Goal: Task Accomplishment & Management: Manage account settings

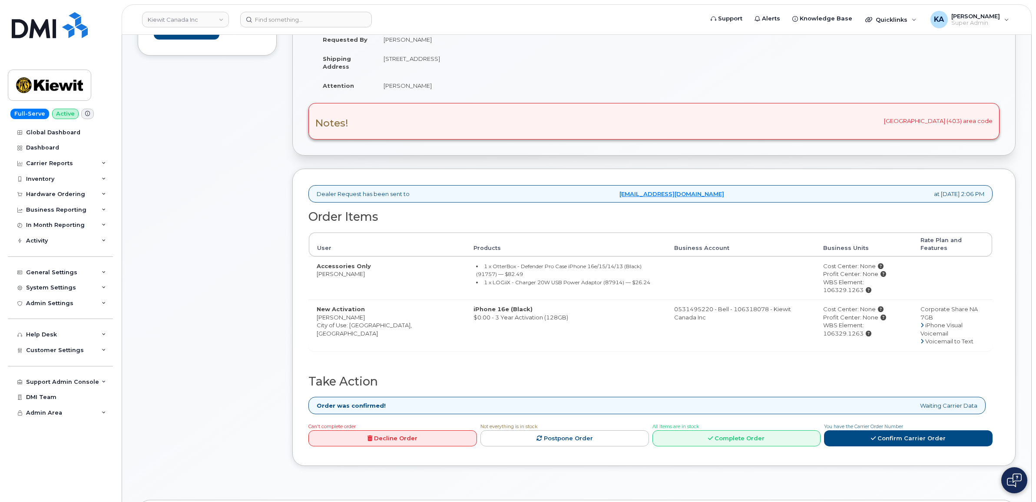
scroll to position [109, 0]
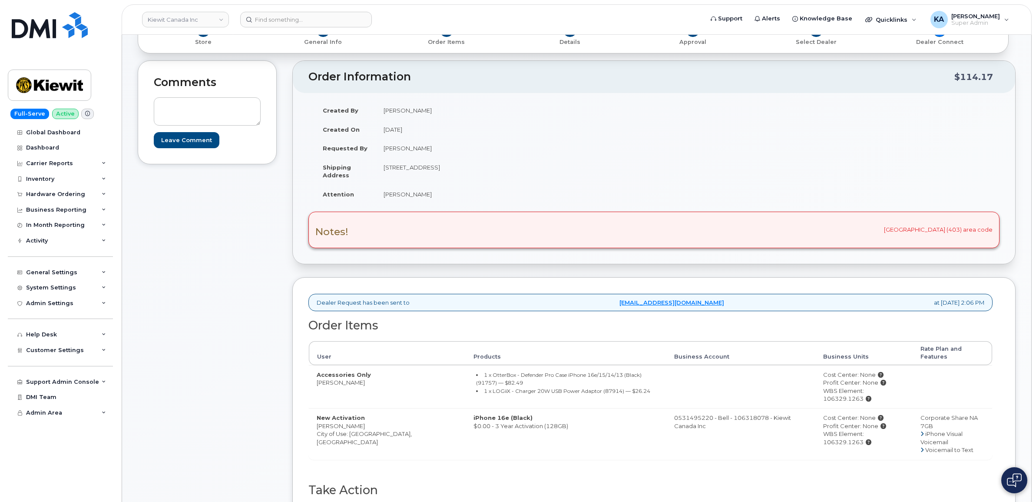
drag, startPoint x: 179, startPoint y: 311, endPoint x: 6, endPoint y: 368, distance: 182.3
drag, startPoint x: 6, startPoint y: 368, endPoint x: 273, endPoint y: 272, distance: 283.6
click at [275, 276] on div "Comments Leave Comment" at bounding box center [207, 323] width 139 height 527
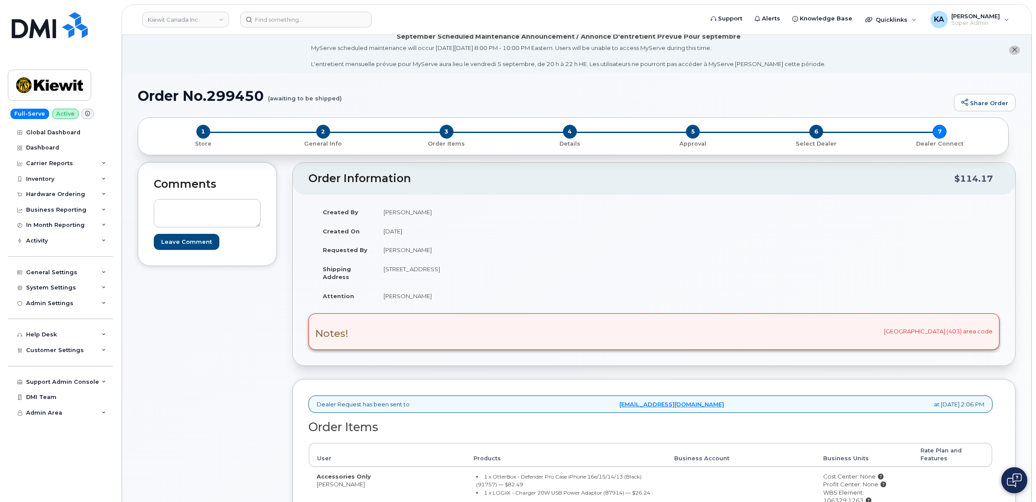
scroll to position [0, 0]
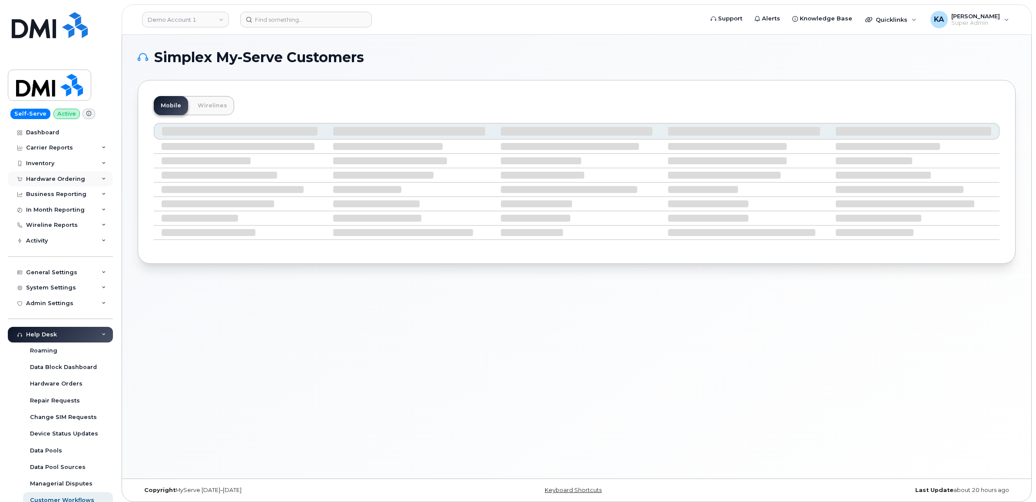
click at [74, 182] on div "Hardware Ordering" at bounding box center [55, 179] width 59 height 7
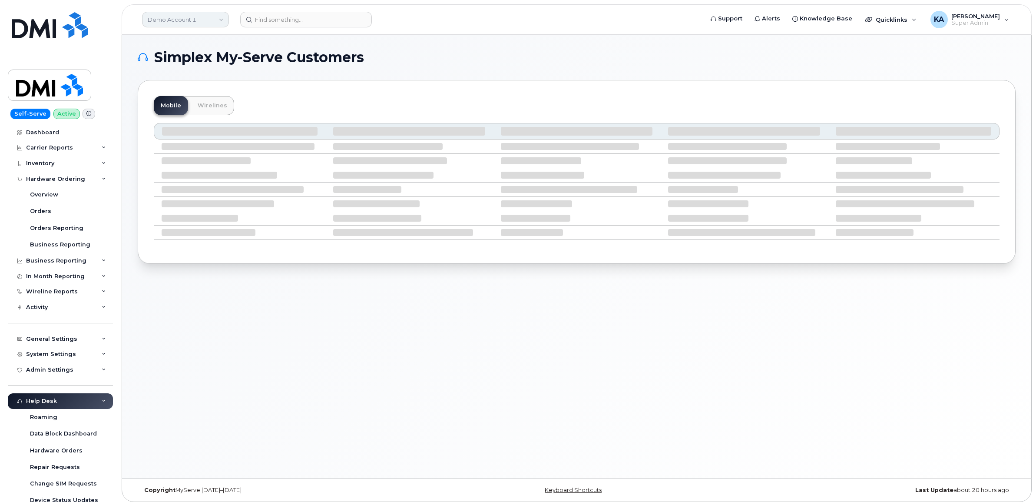
click at [186, 21] on link "Demo Account 1" at bounding box center [185, 20] width 87 height 16
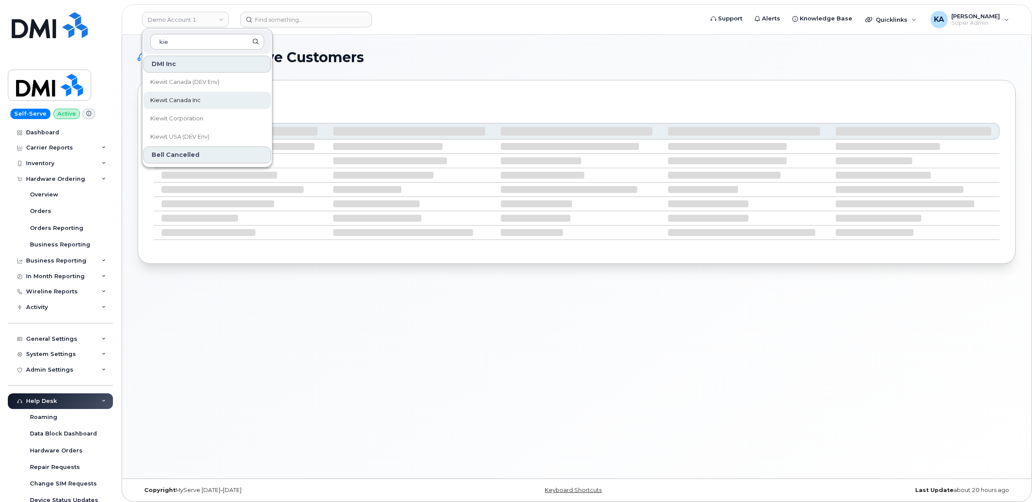
type input "kie"
click at [185, 96] on span "Kiewit Canada Inc" at bounding box center [175, 100] width 50 height 9
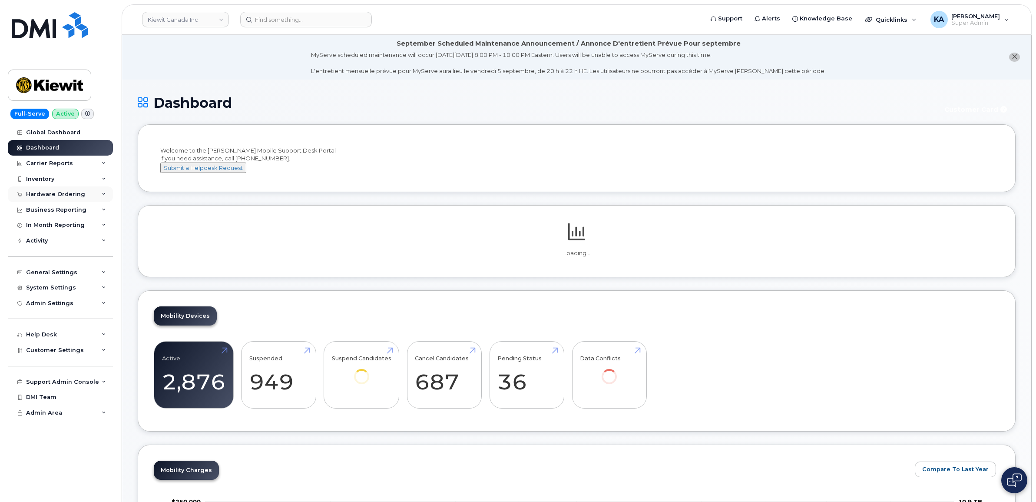
click at [73, 195] on div "Hardware Ordering" at bounding box center [55, 194] width 59 height 7
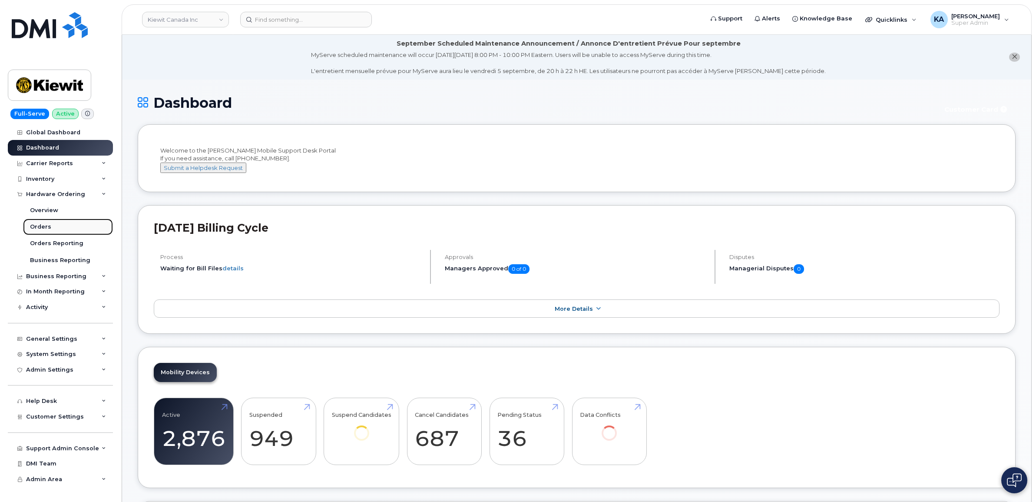
click at [42, 228] on div "Orders" at bounding box center [40, 227] width 21 height 8
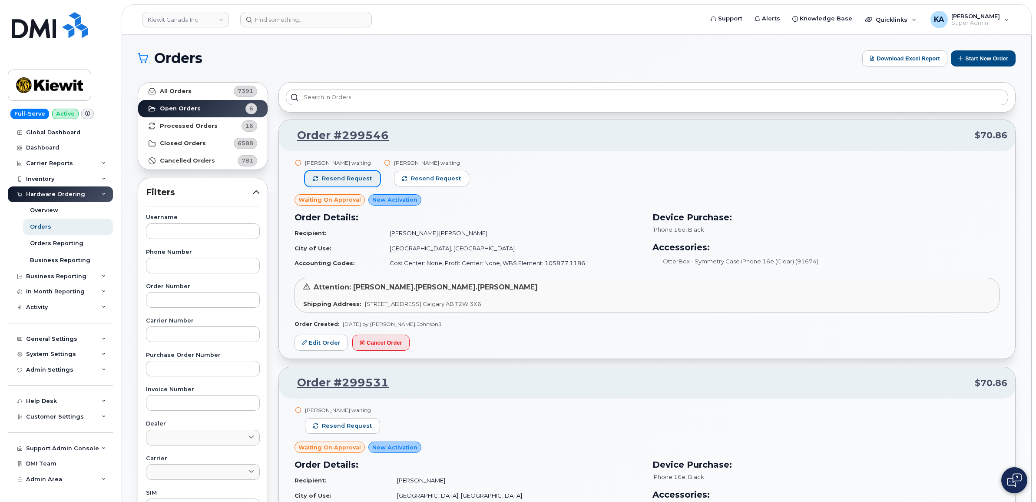
click at [355, 176] on span "Resend request" at bounding box center [347, 179] width 50 height 8
click at [407, 177] on button "Resend request" at bounding box center [431, 179] width 75 height 16
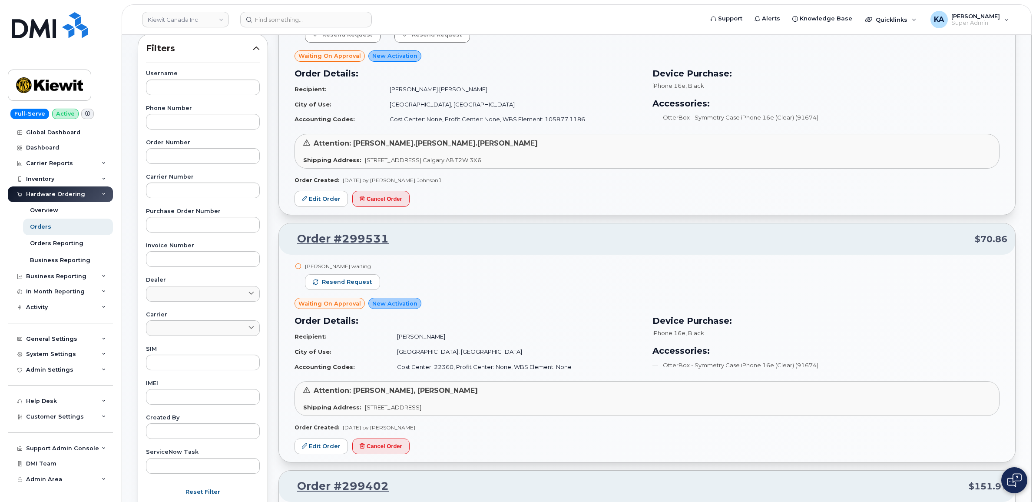
scroll to position [163, 0]
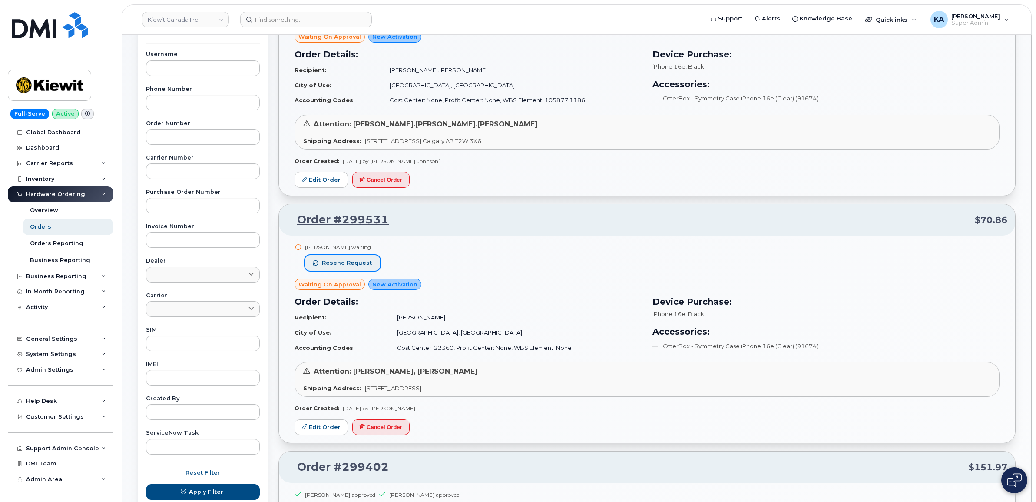
click at [359, 259] on button "Resend request" at bounding box center [342, 263] width 75 height 16
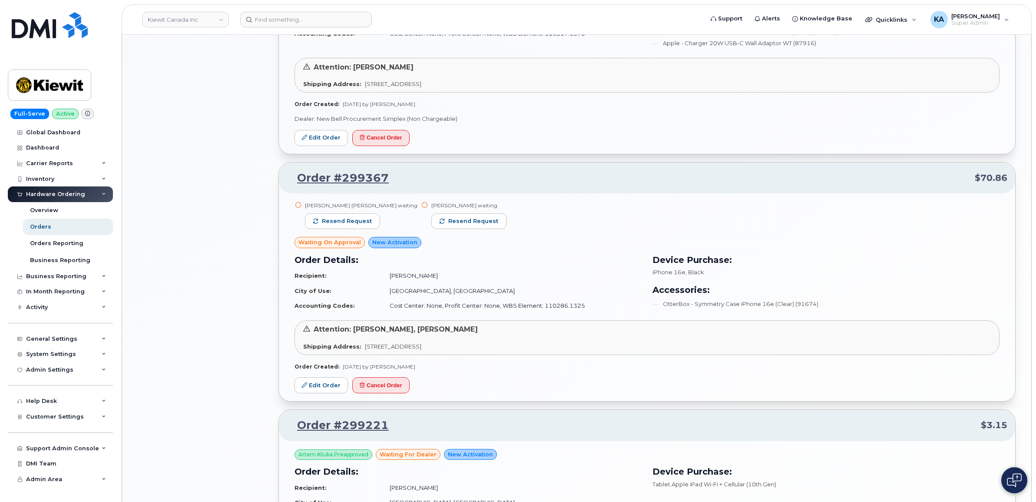
scroll to position [706, 0]
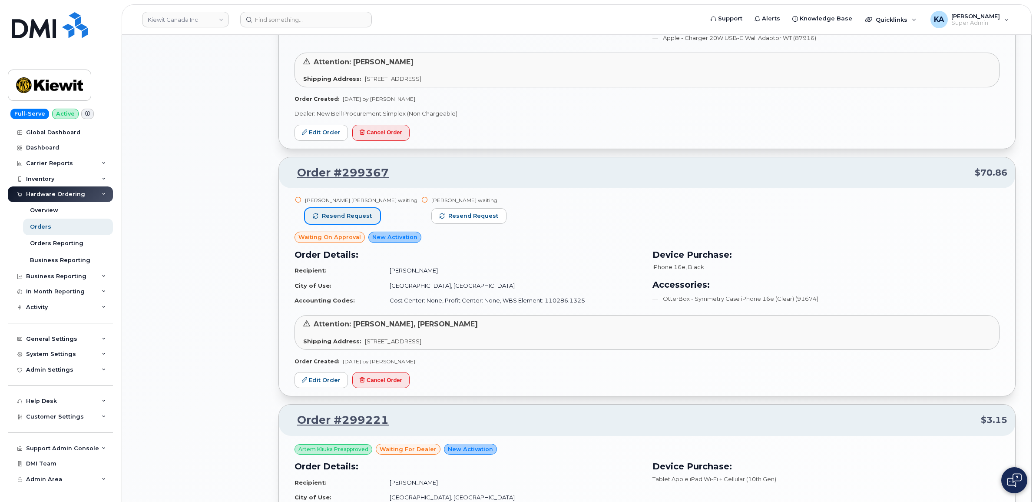
click at [348, 219] on span "Resend request" at bounding box center [347, 216] width 50 height 8
click at [448, 214] on span "Resend request" at bounding box center [473, 216] width 50 height 8
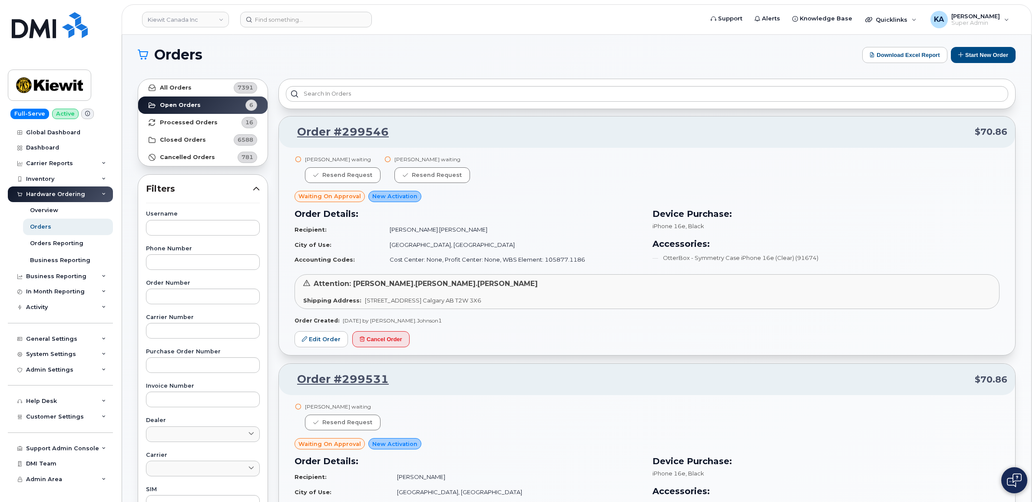
scroll to position [0, 0]
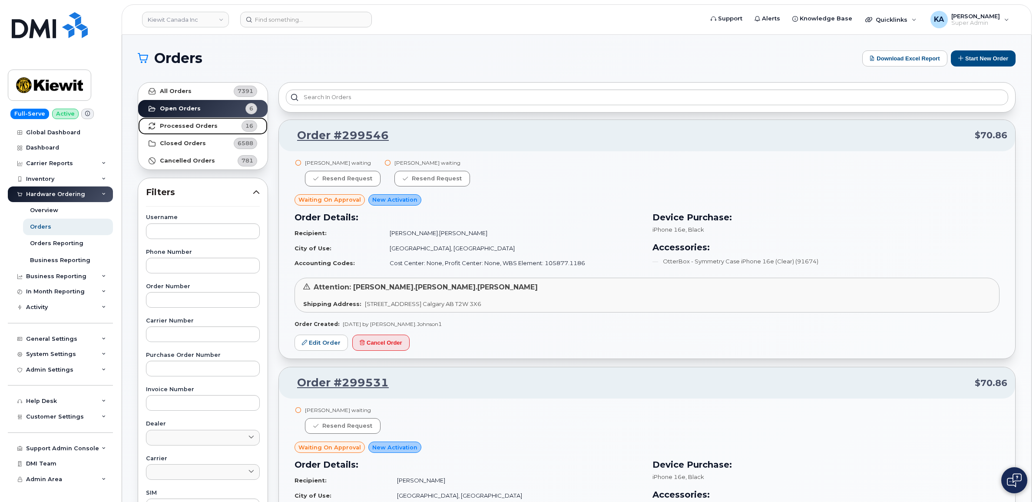
click at [203, 124] on strong "Processed Orders" at bounding box center [189, 126] width 58 height 7
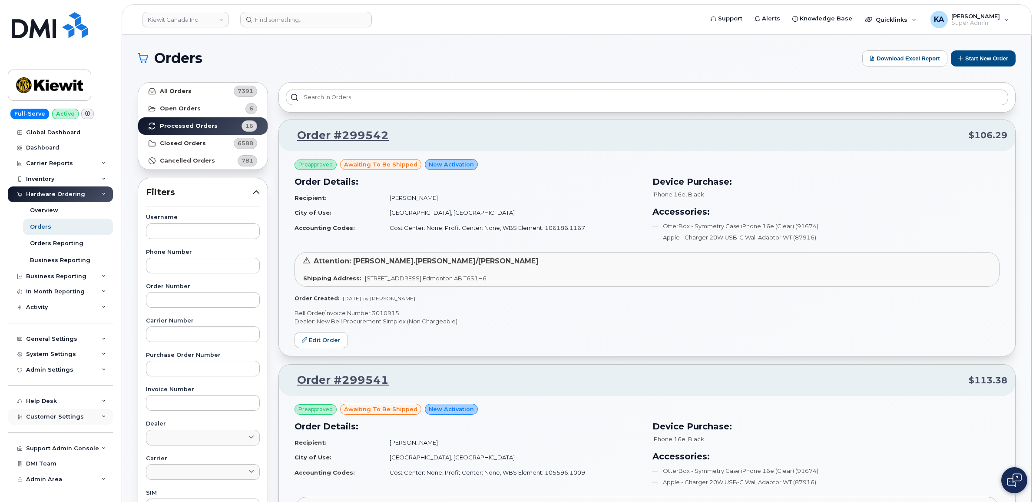
click at [55, 419] on span "Customer Settings" at bounding box center [55, 416] width 58 height 7
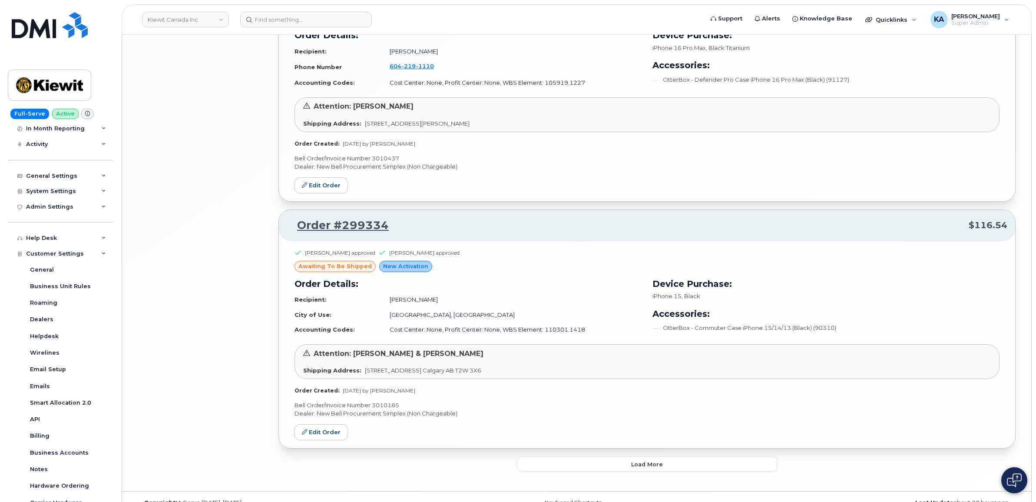
scroll to position [1827, 0]
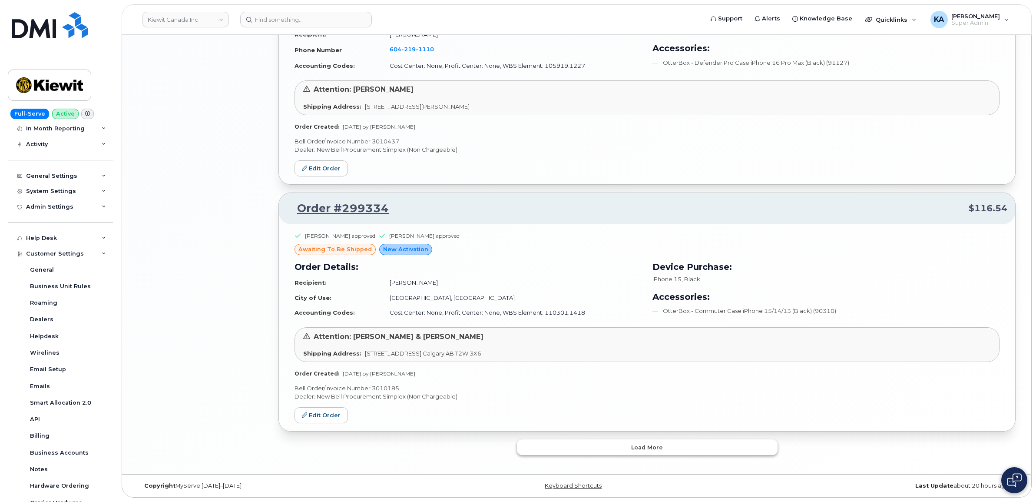
click at [625, 450] on button "Load more" at bounding box center [647, 447] width 261 height 16
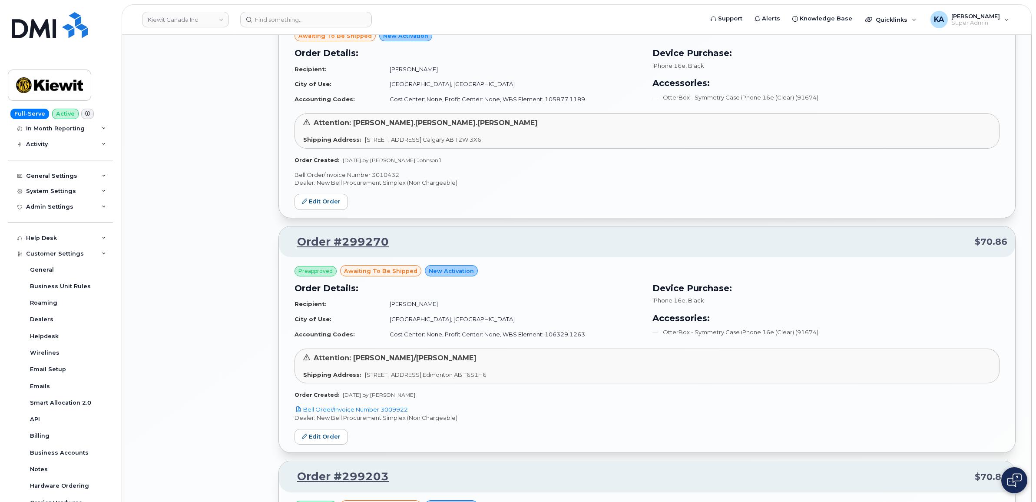
scroll to position [2316, 0]
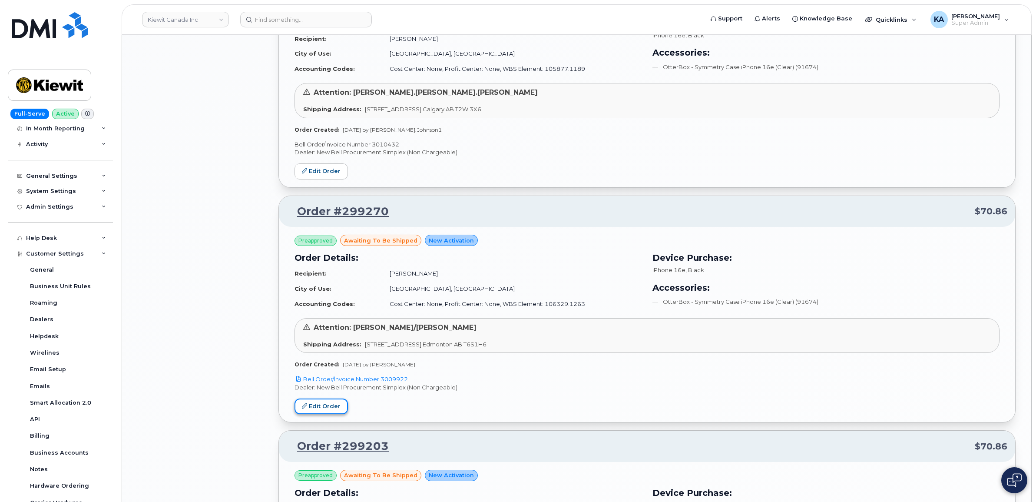
click at [320, 407] on link "Edit Order" at bounding box center [321, 406] width 53 height 16
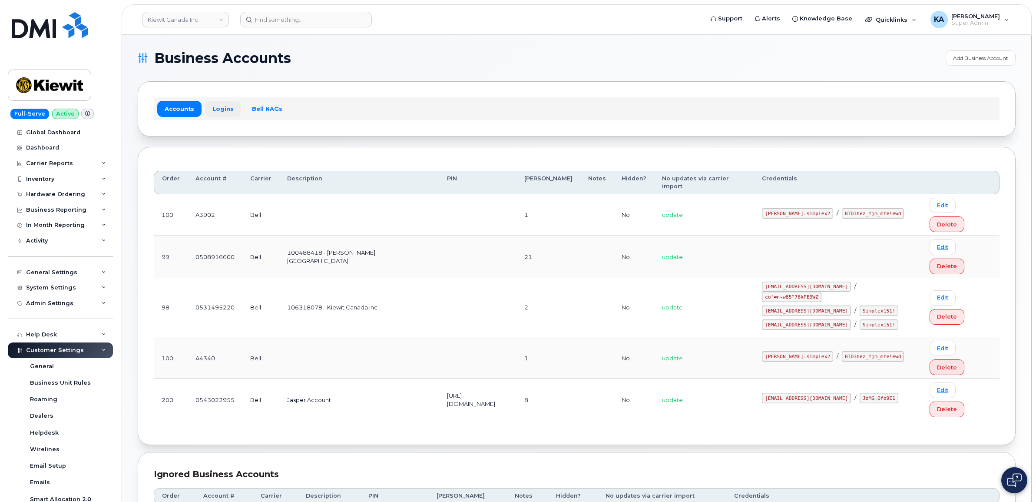
click at [218, 109] on link "Logins" at bounding box center [223, 109] width 36 height 16
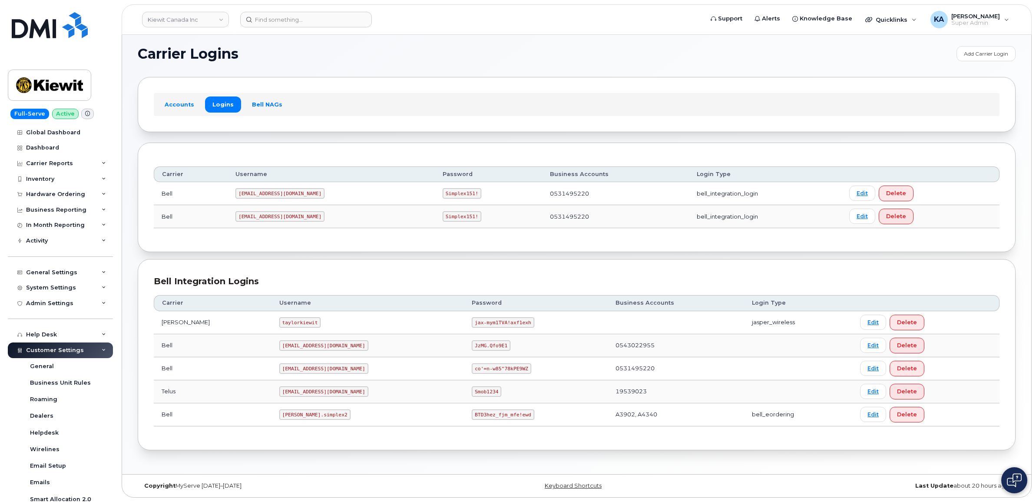
scroll to position [5, 0]
drag, startPoint x: 258, startPoint y: 417, endPoint x: 317, endPoint y: 419, distance: 59.6
click at [317, 419] on td "kiewit.simplex2" at bounding box center [368, 414] width 193 height 23
drag, startPoint x: 316, startPoint y: 419, endPoint x: 288, endPoint y: 416, distance: 28.4
copy code "kiewit.simplex2"
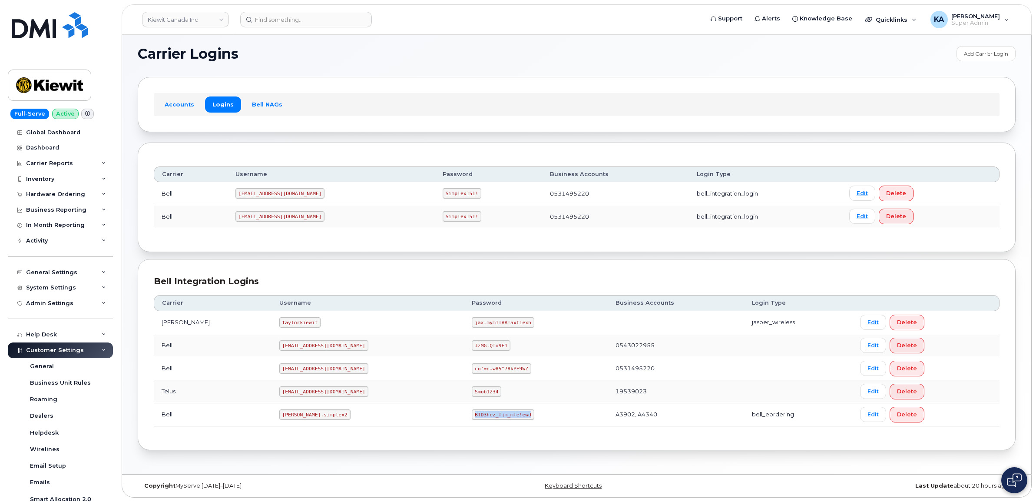
drag, startPoint x: 432, startPoint y: 418, endPoint x: 485, endPoint y: 424, distance: 53.0
click at [485, 424] on td "BTD3hez_fjm_mfe!ewd" at bounding box center [535, 414] width 143 height 23
drag, startPoint x: 485, startPoint y: 424, endPoint x: 473, endPoint y: 417, distance: 14.2
copy code "BTD3hez_fjm_mfe!ewd"
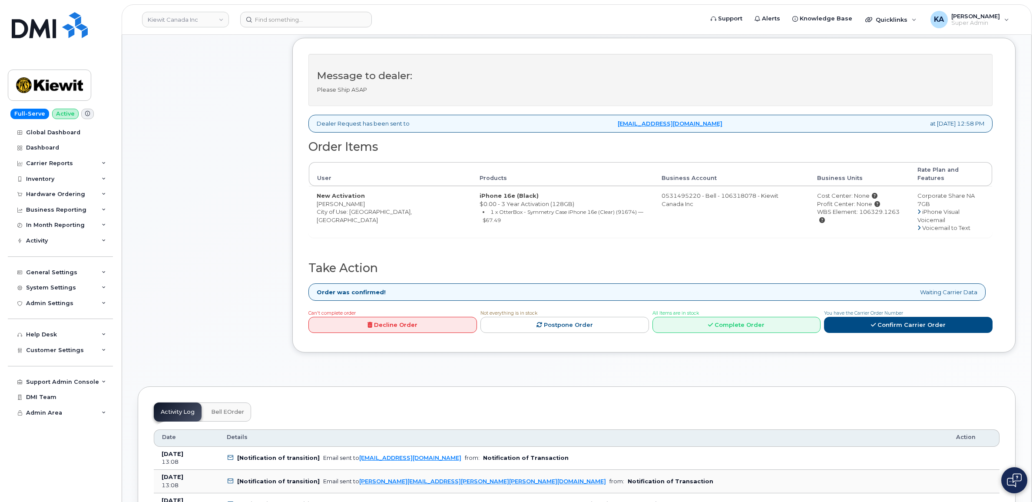
scroll to position [380, 0]
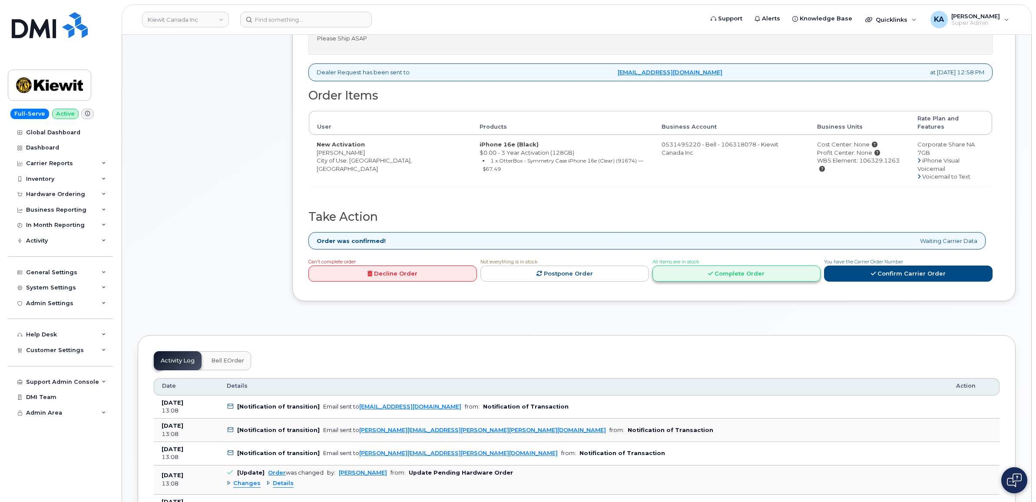
click at [730, 265] on link "Complete Order" at bounding box center [737, 273] width 169 height 16
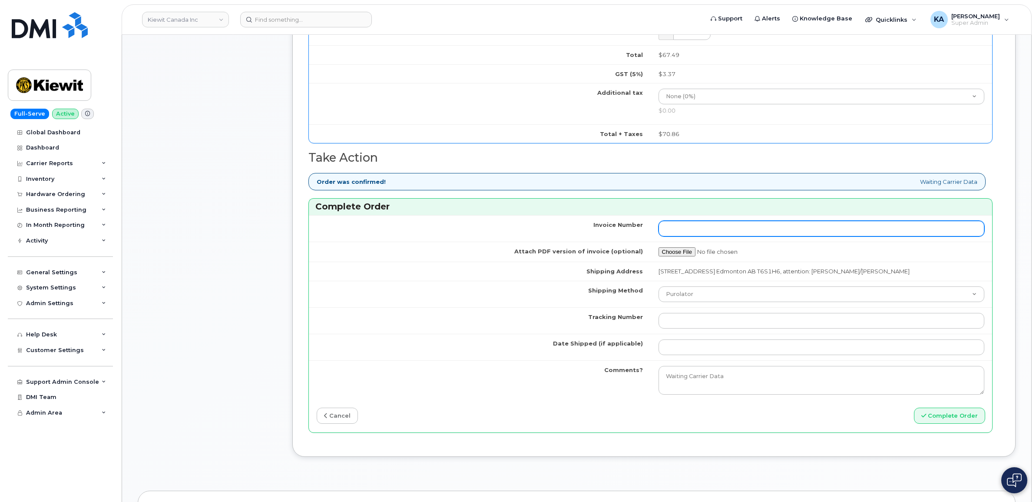
scroll to position [760, 0]
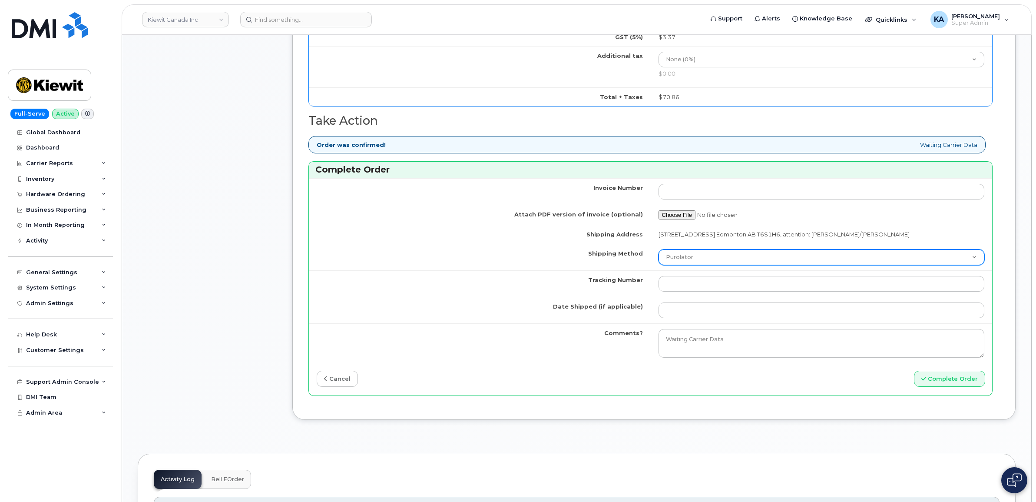
click at [752, 264] on select "Purolator UPS FedEx Canada Post Courier Other Drop Off Pick Up" at bounding box center [822, 257] width 326 height 16
select select "FedEx"
click at [659, 252] on select "Purolator UPS FedEx Canada Post Courier Other Drop Off Pick Up" at bounding box center [822, 257] width 326 height 16
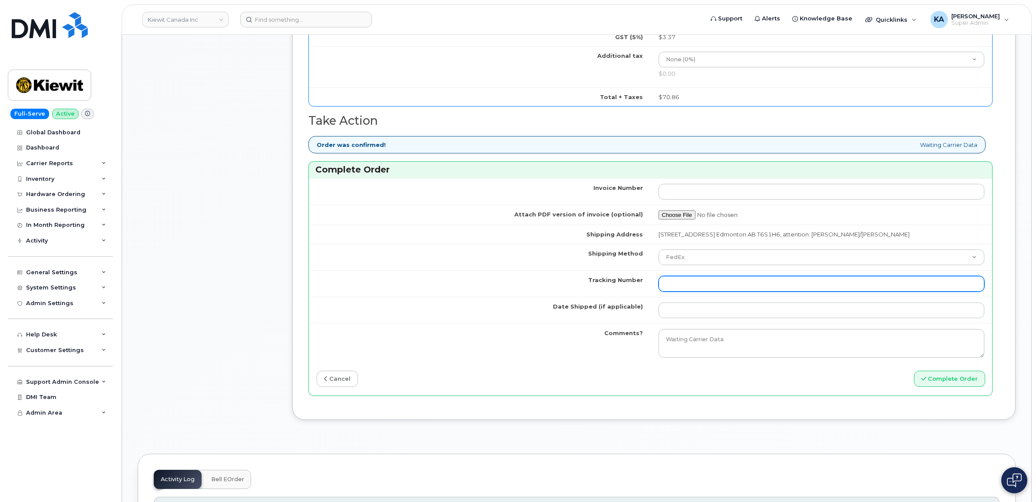
click at [716, 281] on input "Tracking Number" at bounding box center [822, 284] width 326 height 16
paste input "476303033759"
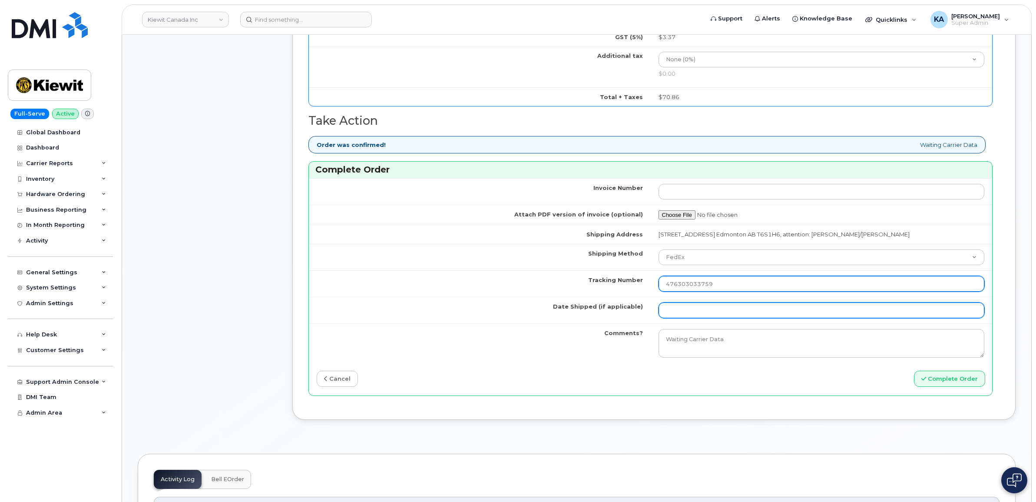
type input "476303033759"
click at [699, 315] on input "Date Shipped (if applicable)" at bounding box center [822, 310] width 326 height 16
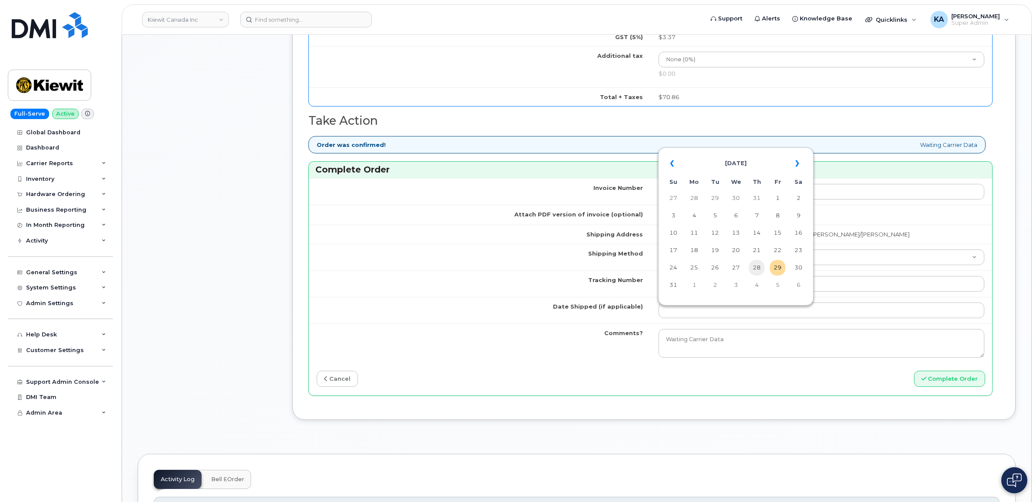
click at [757, 267] on td "28" at bounding box center [757, 268] width 16 height 16
type input "2025-08-28"
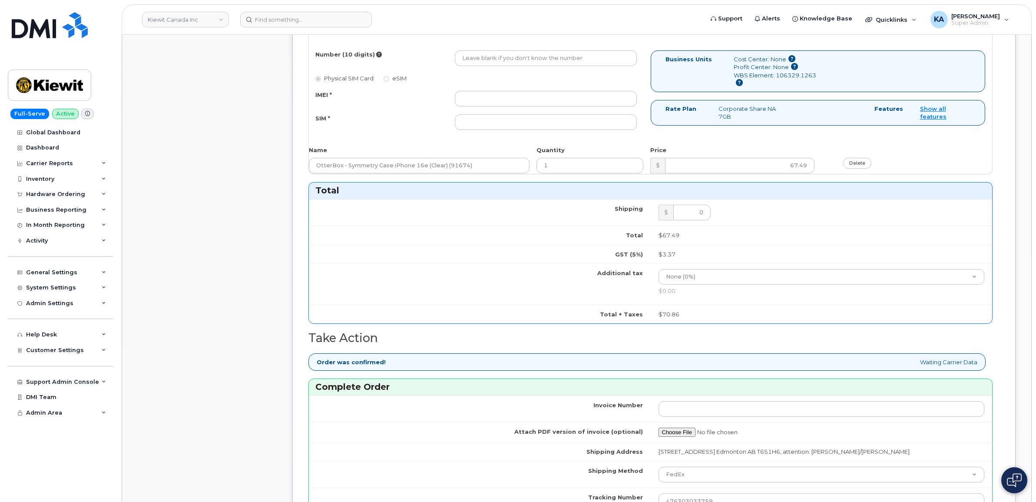
scroll to position [489, 0]
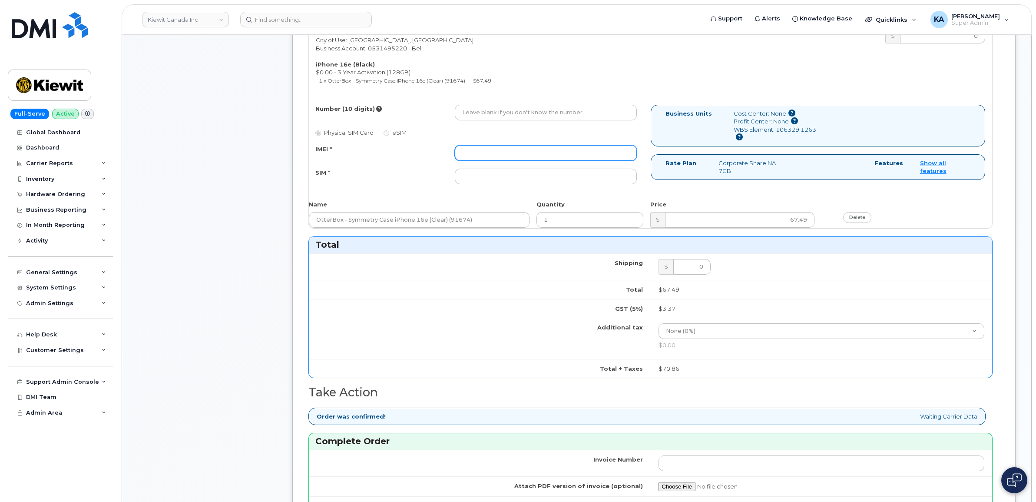
click at [494, 156] on input "IMEI *" at bounding box center [546, 153] width 182 height 16
paste input "354216330698071"
type input "354216330698071"
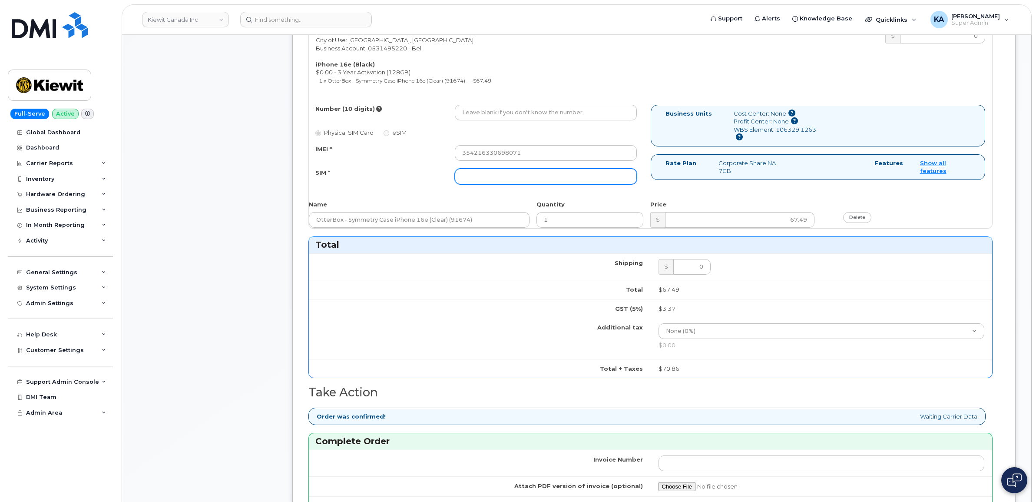
click at [489, 174] on input "SIM *" at bounding box center [546, 177] width 182 height 16
paste input "89302610207734752105"
type input "89302610207734752105"
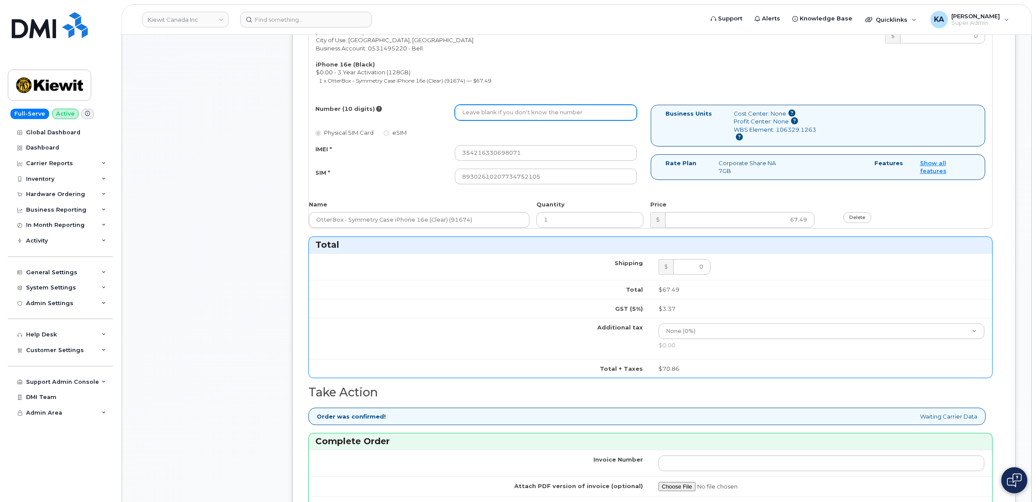
click at [496, 116] on input "Number (10 digits)" at bounding box center [546, 113] width 182 height 16
paste input "7802784243"
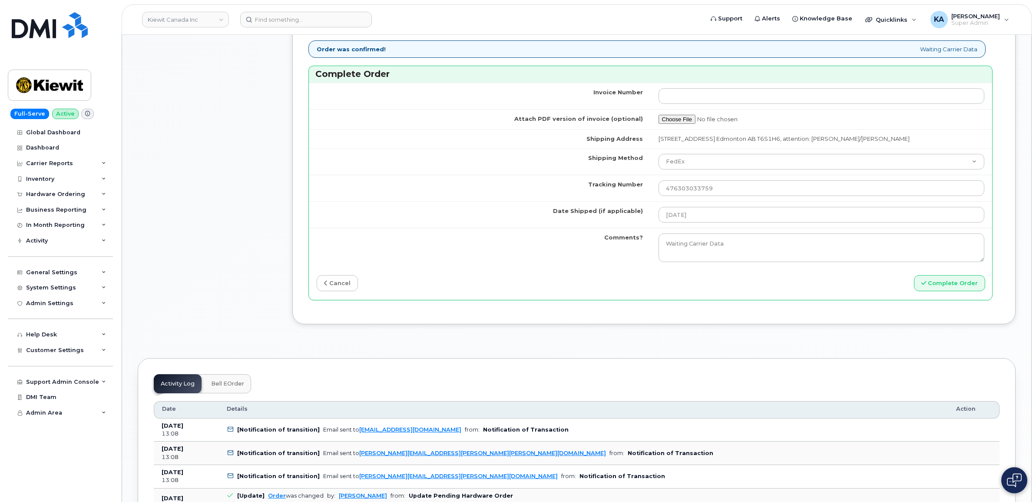
scroll to position [869, 0]
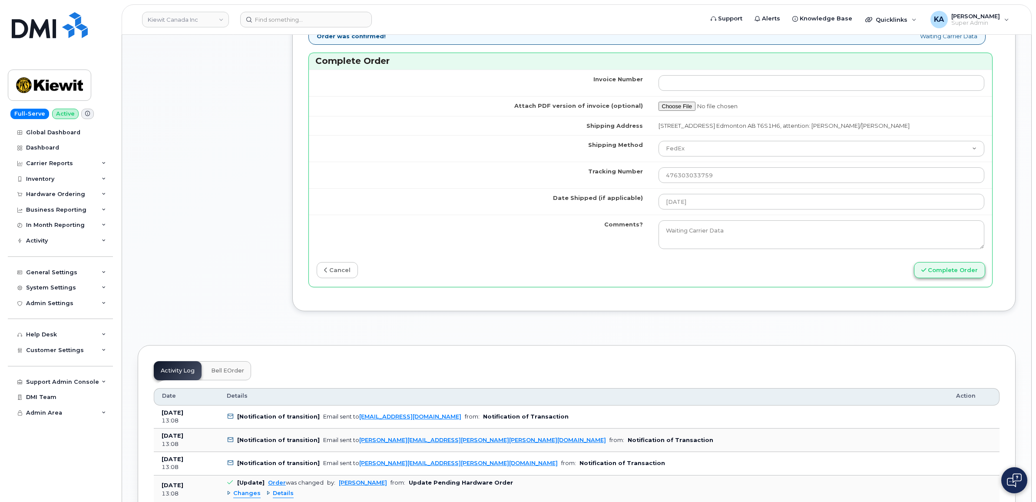
type input "7802784243"
click at [943, 272] on button "Complete Order" at bounding box center [949, 270] width 71 height 16
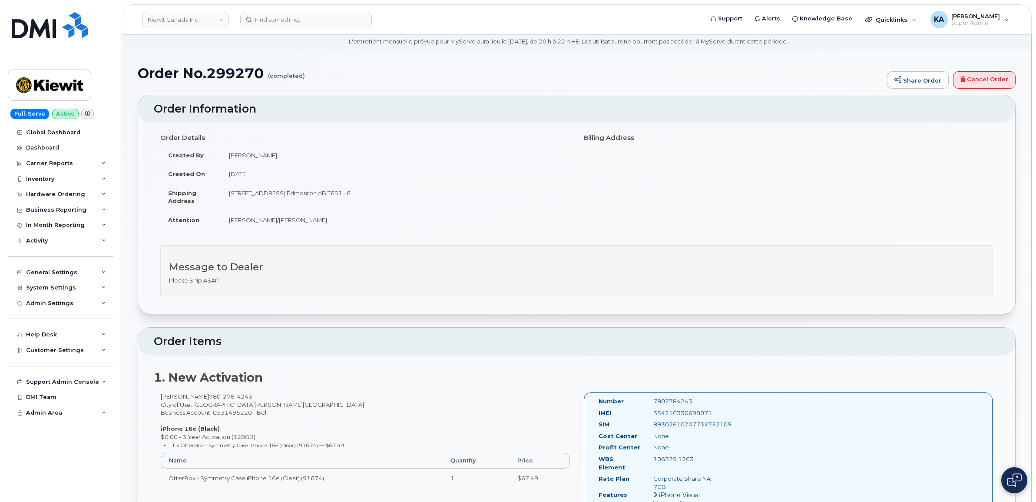
scroll to position [109, 0]
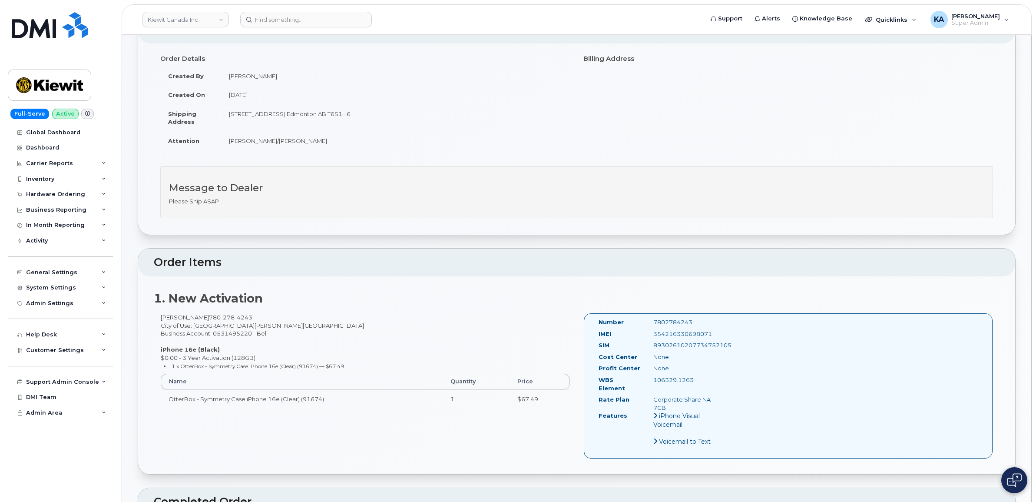
drag, startPoint x: 595, startPoint y: 322, endPoint x: 735, endPoint y: 347, distance: 142.1
click at [735, 347] on div "Number 7802784243 IMEI [TECHNICAL_ID] SIM [TECHNICAL_ID] Cost Center None [GEOG…" at bounding box center [788, 385] width 409 height 145
drag, startPoint x: 735, startPoint y: 347, endPoint x: 722, endPoint y: 347, distance: 12.6
copy div "Number 7802784243 IMEI 354216330698071 SIM 89302610207734752105"
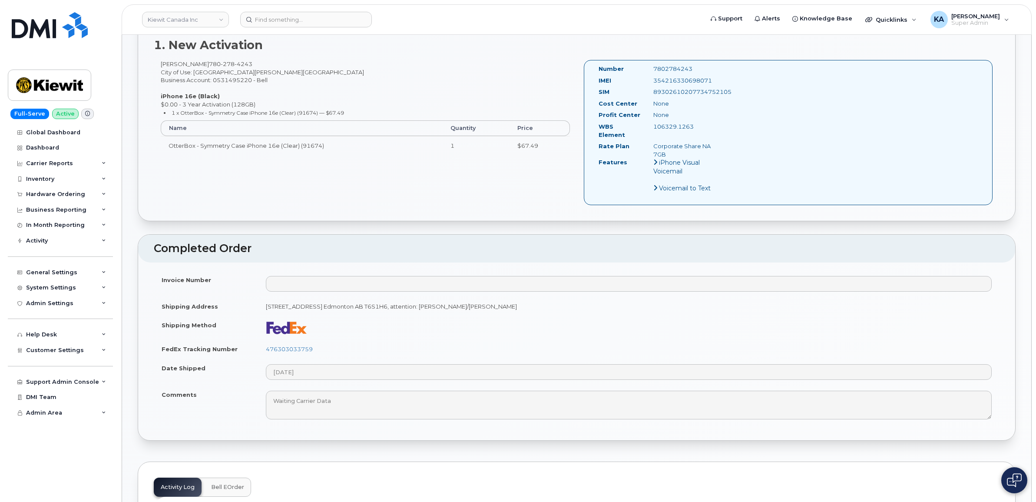
scroll to position [380, 0]
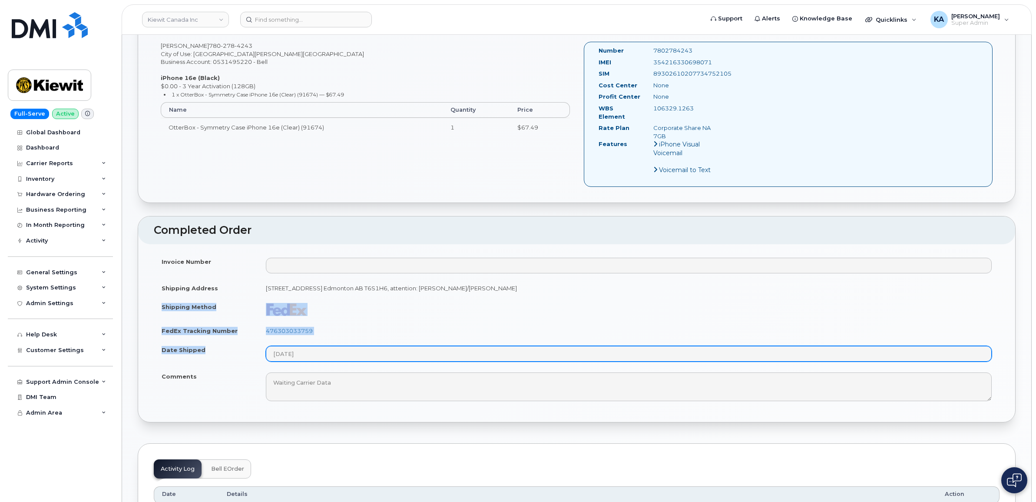
click at [324, 353] on tbody "Invoice Number Shipping Address 12250 33 Street N.E. Edmonton AB T6S1H6, attent…" at bounding box center [577, 329] width 846 height 154
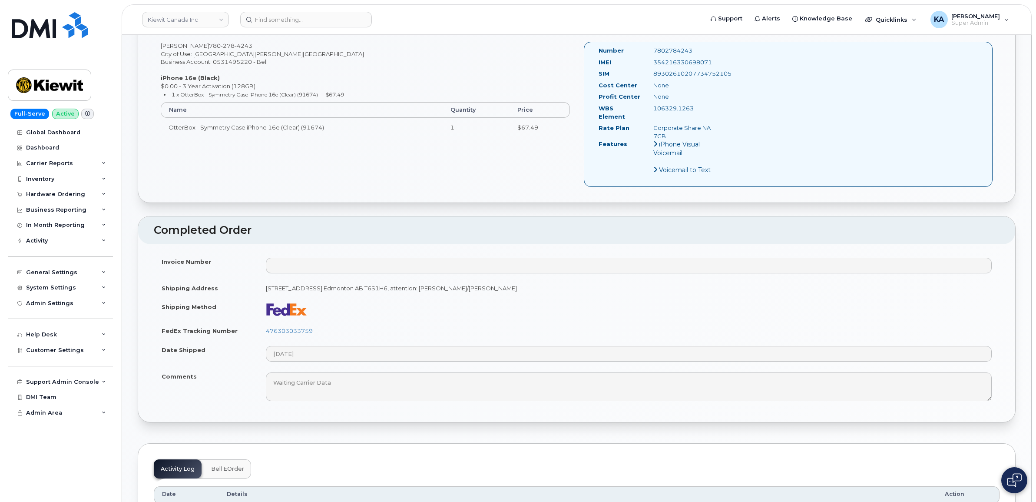
drag, startPoint x: 298, startPoint y: 350, endPoint x: 279, endPoint y: 309, distance: 45.1
click at [279, 309] on img at bounding box center [287, 309] width 42 height 13
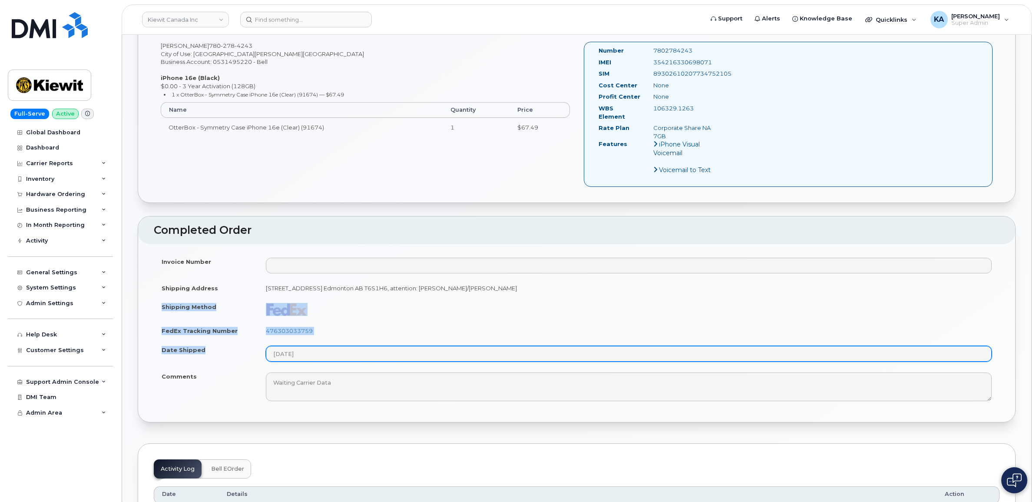
click at [308, 350] on tbody "Invoice Number Shipping Address 12250 33 Street N.E. Edmonton AB T6S1H6, attent…" at bounding box center [577, 329] width 846 height 154
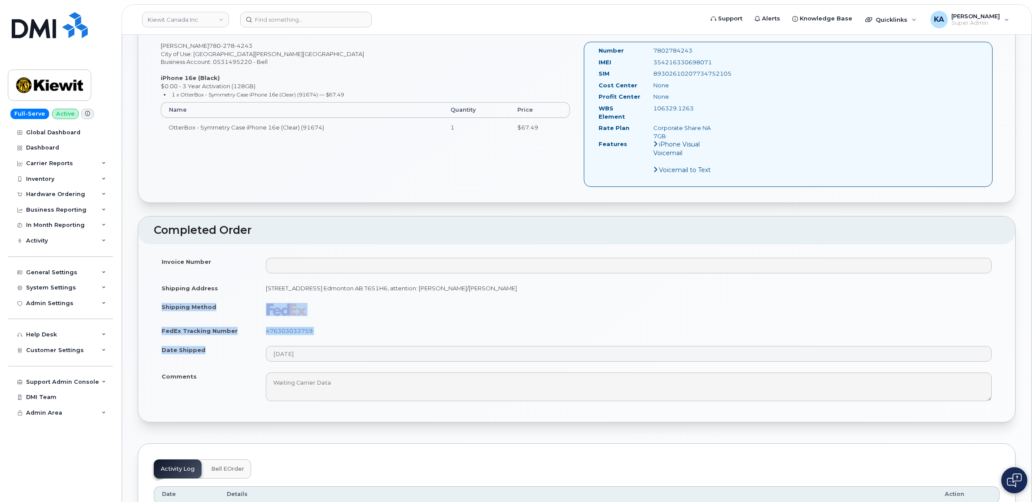
drag, startPoint x: 308, startPoint y: 350, endPoint x: 287, endPoint y: 308, distance: 47.0
copy tbody "Shipping Method FedEx Tracking Number 476303033759 Date Shipped"
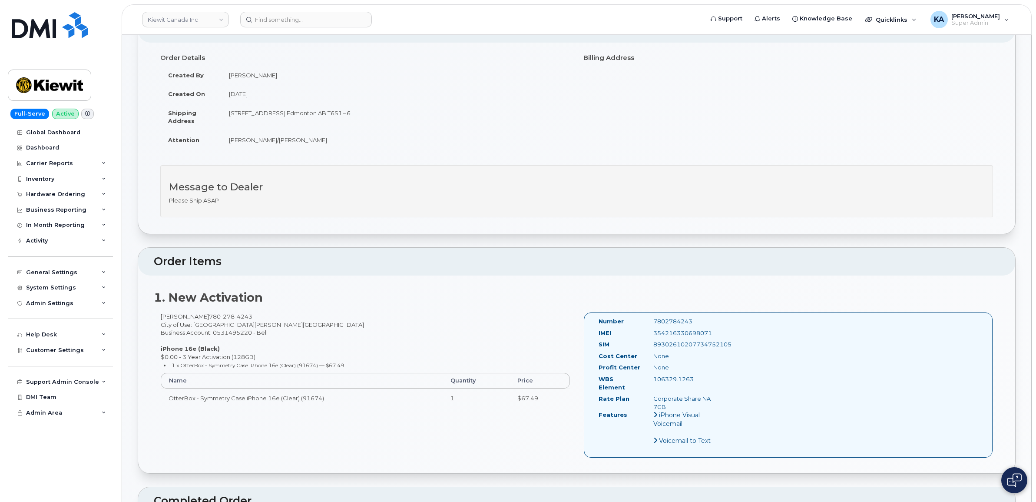
scroll to position [0, 0]
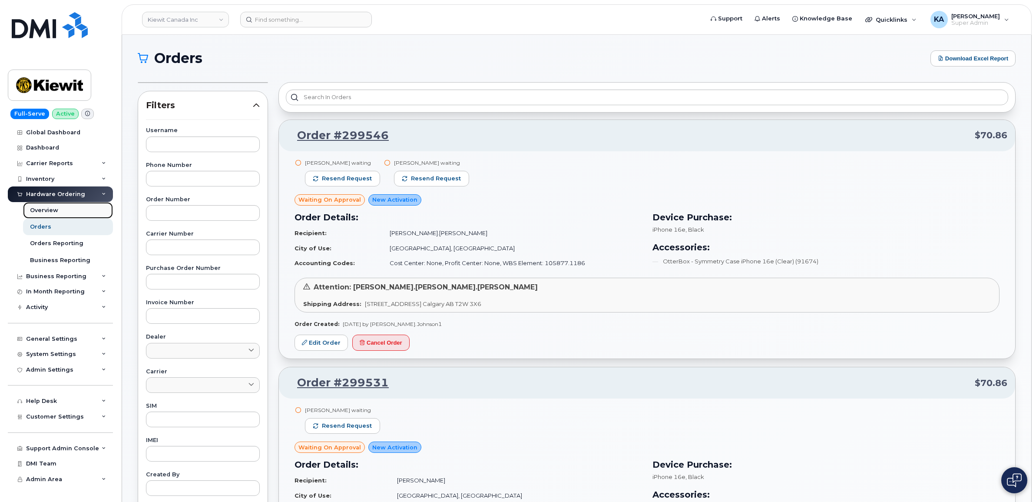
click at [40, 214] on div "Overview" at bounding box center [44, 210] width 28 height 8
click at [40, 209] on div "Overview" at bounding box center [44, 210] width 28 height 8
click at [35, 276] on div "Business Reporting" at bounding box center [56, 276] width 60 height 7
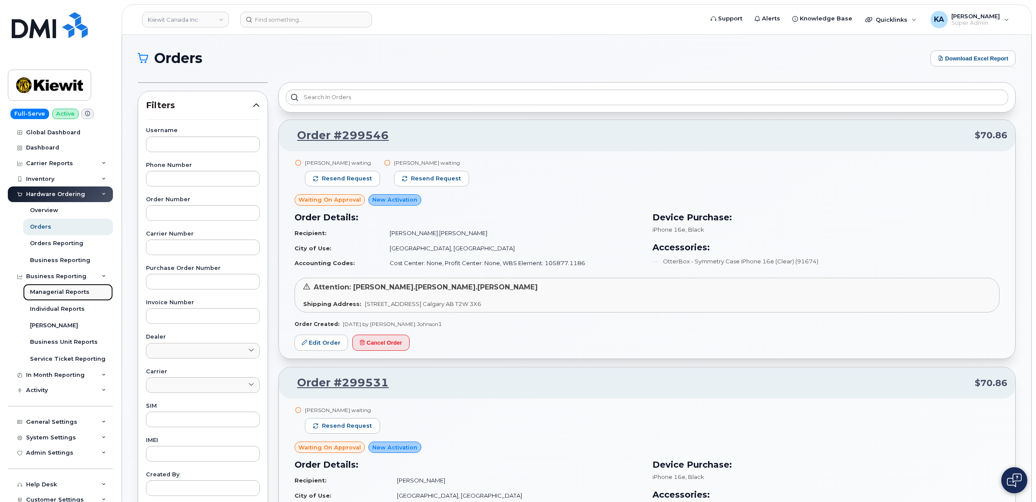
click at [40, 296] on div "Managerial Reports" at bounding box center [60, 292] width 60 height 8
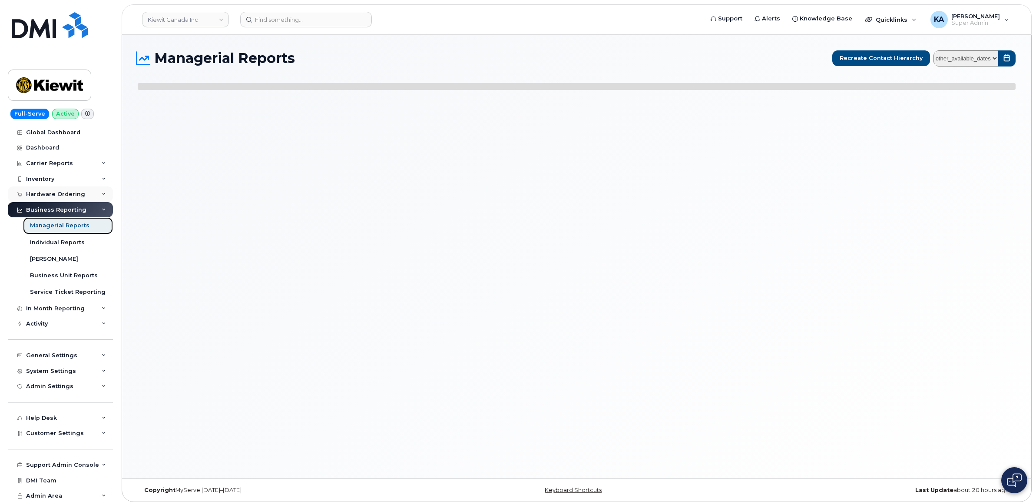
select select
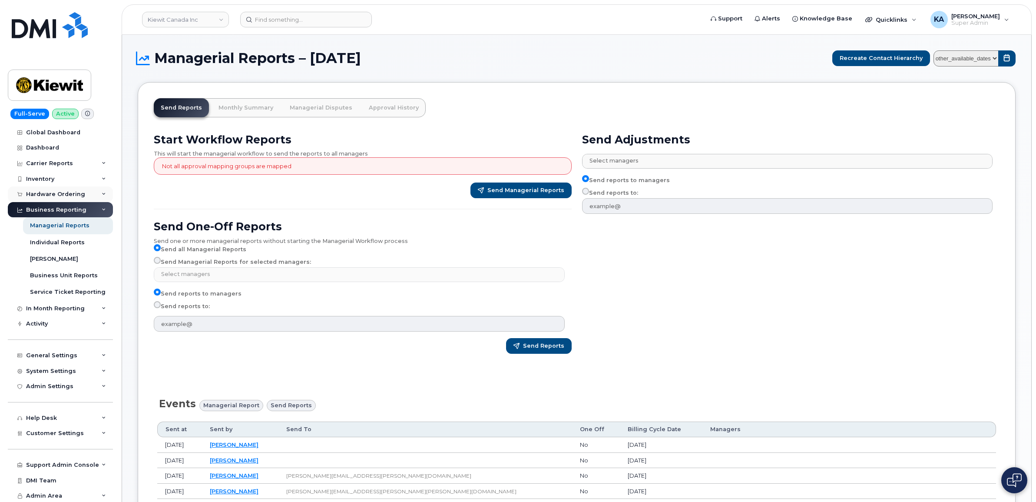
click at [42, 196] on div "Hardware Ordering" at bounding box center [55, 194] width 59 height 7
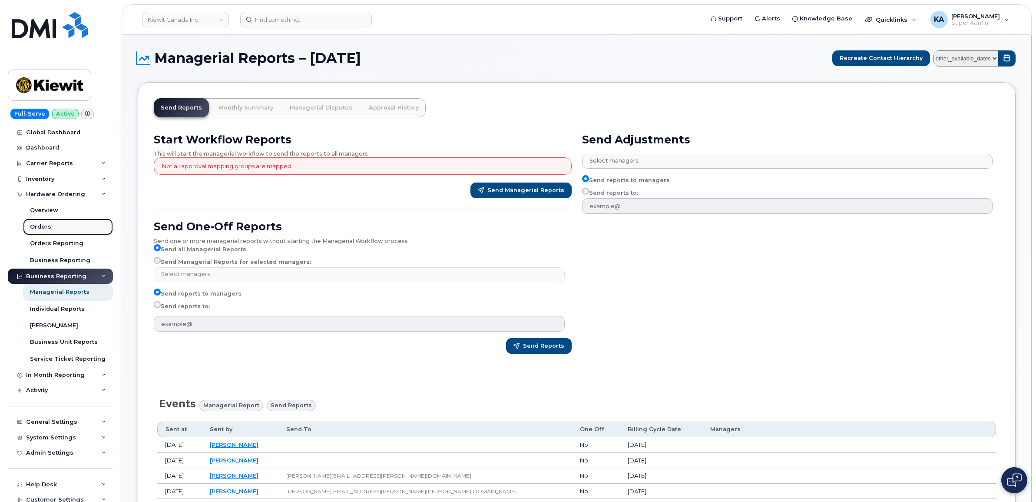
click at [36, 225] on div "Orders" at bounding box center [40, 227] width 21 height 8
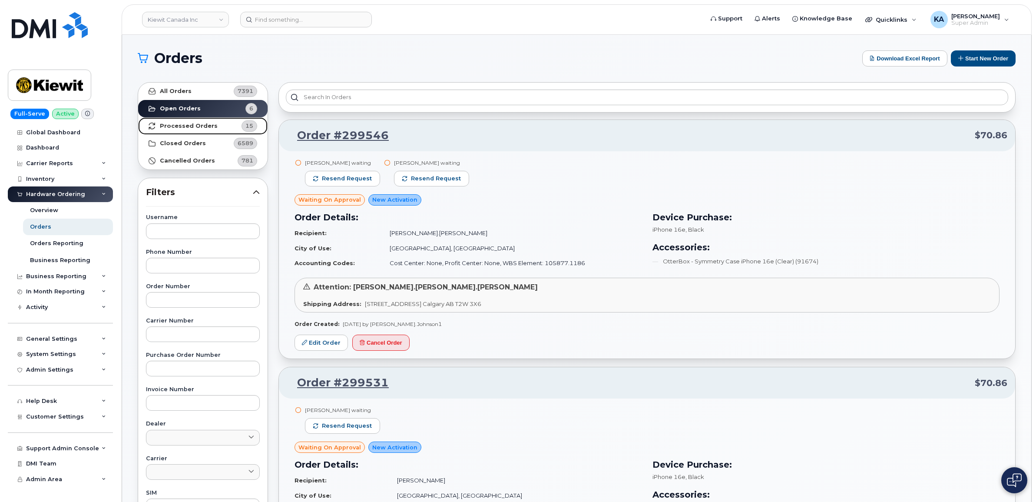
click at [189, 125] on strong "Processed Orders" at bounding box center [189, 126] width 58 height 7
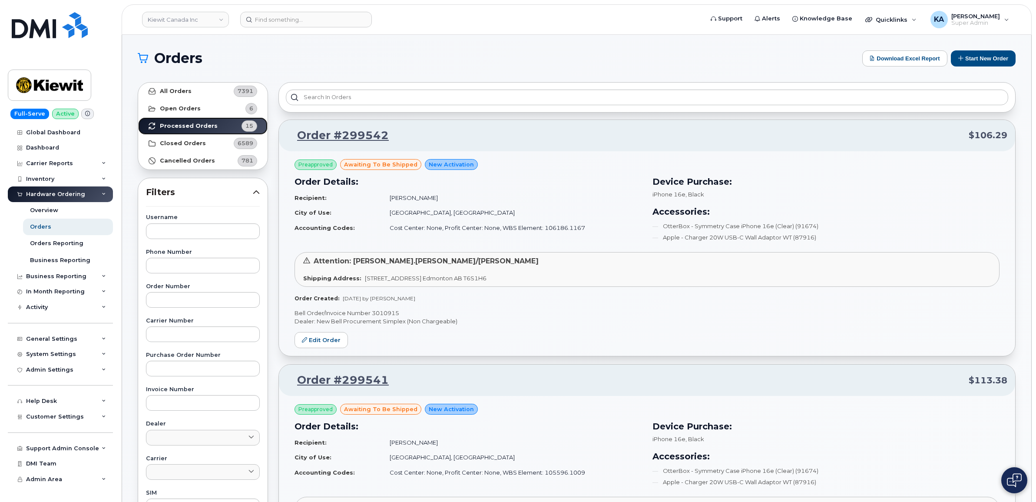
scroll to position [38, 0]
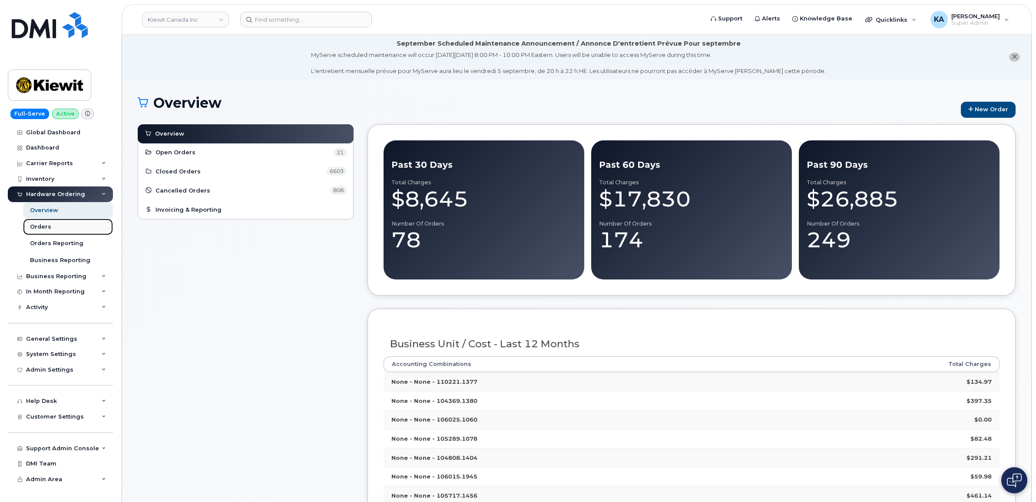
click at [42, 226] on div "Orders" at bounding box center [40, 227] width 21 height 8
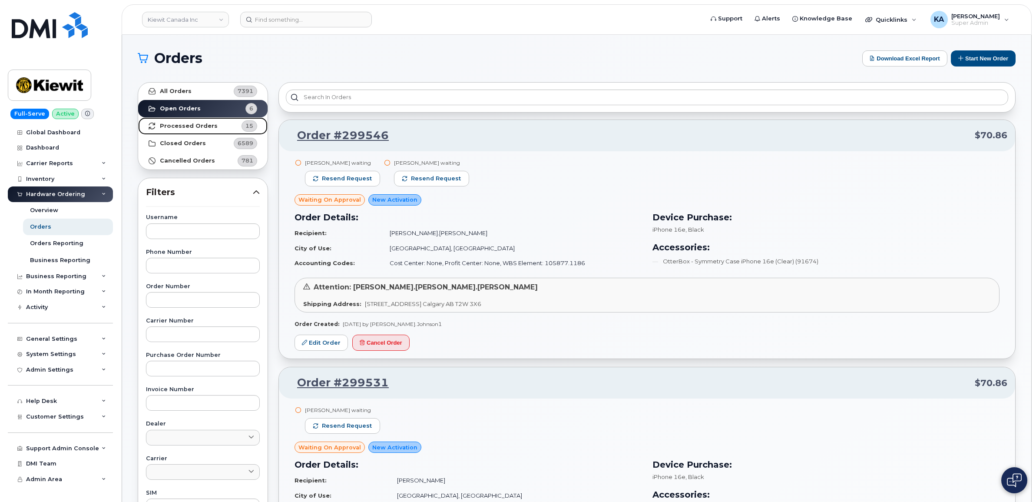
click at [169, 124] on strong "Processed Orders" at bounding box center [189, 126] width 58 height 7
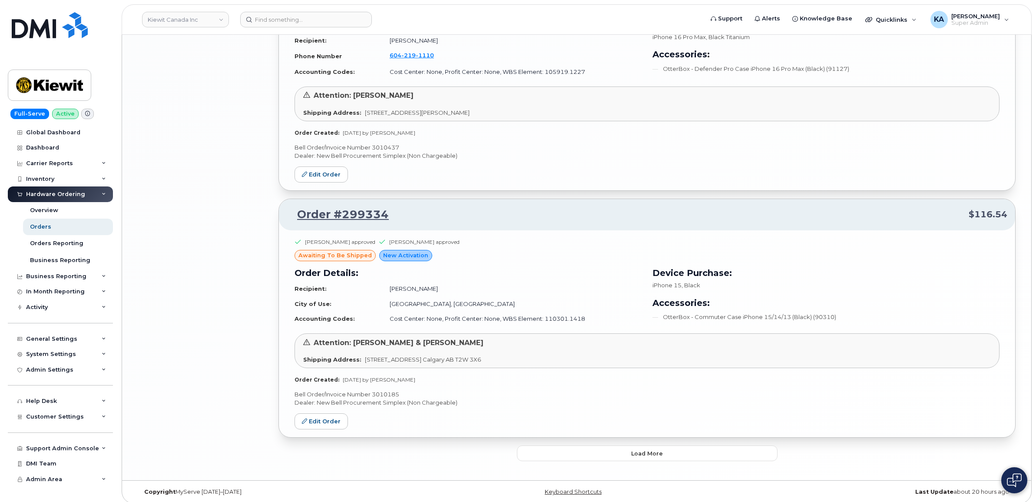
scroll to position [1827, 0]
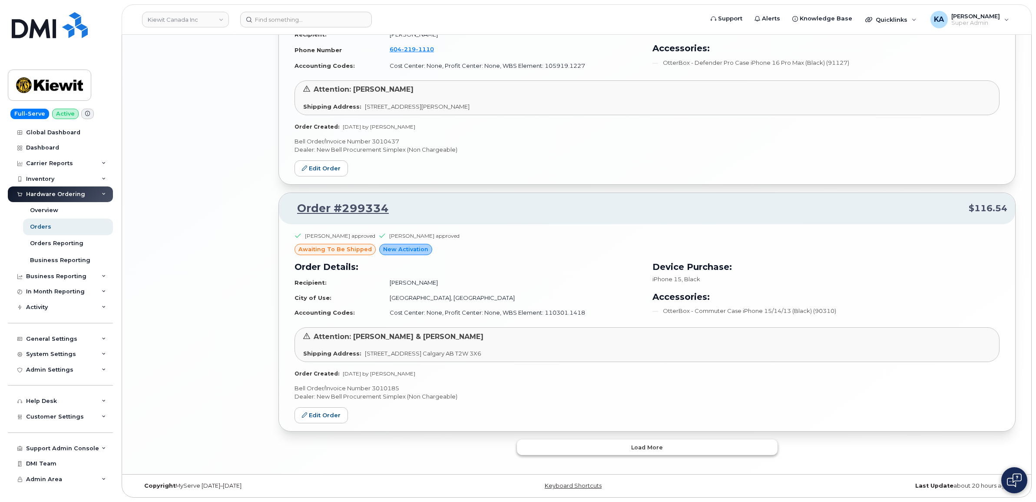
click at [527, 444] on button "Load more" at bounding box center [647, 447] width 261 height 16
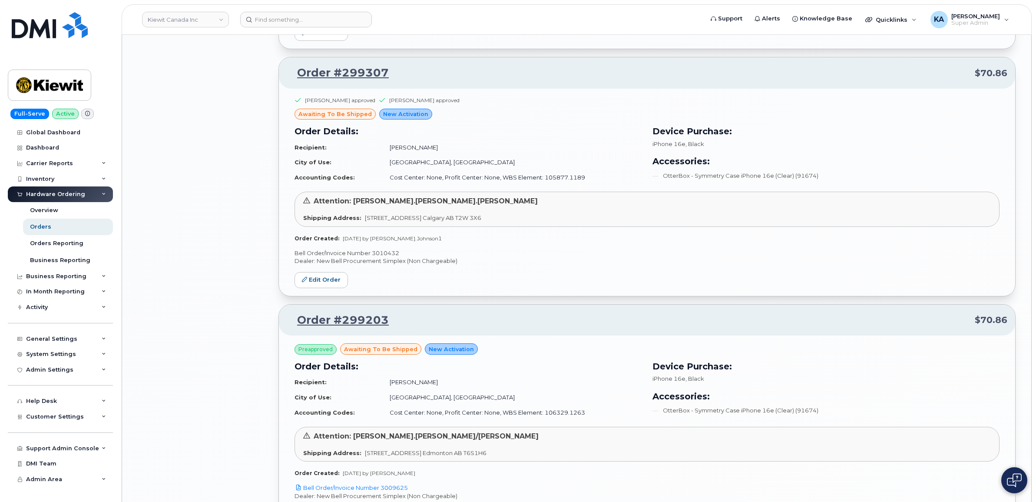
scroll to position [2262, 0]
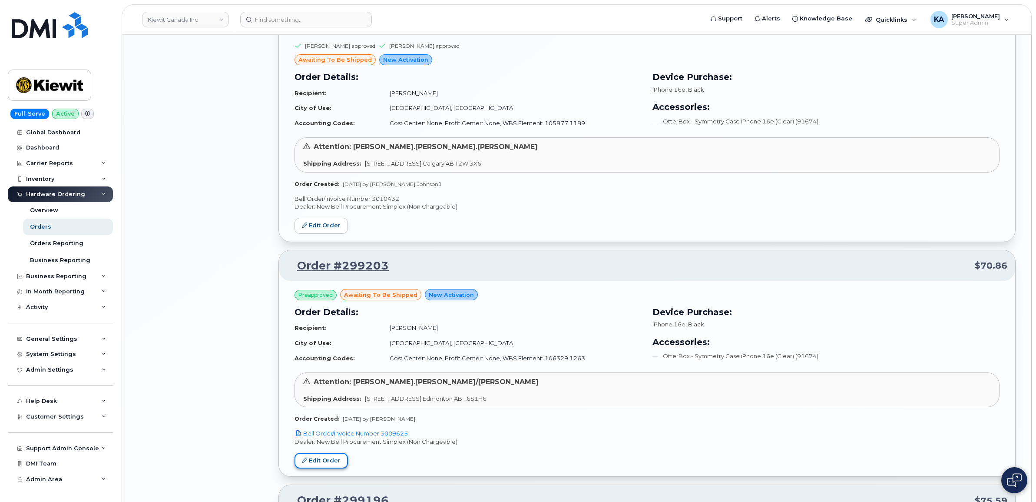
click at [325, 461] on link "Edit Order" at bounding box center [321, 461] width 53 height 16
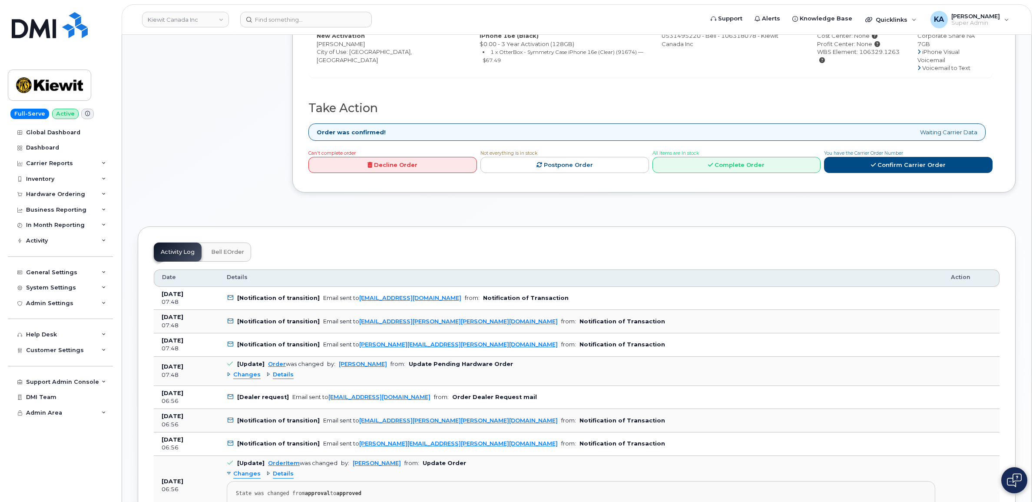
scroll to position [326, 0]
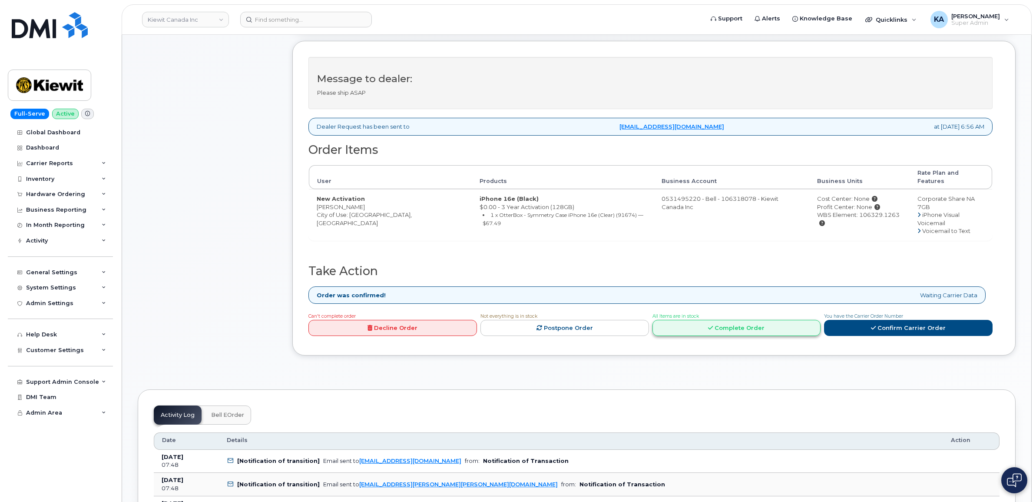
click at [744, 320] on link "Complete Order" at bounding box center [737, 328] width 169 height 16
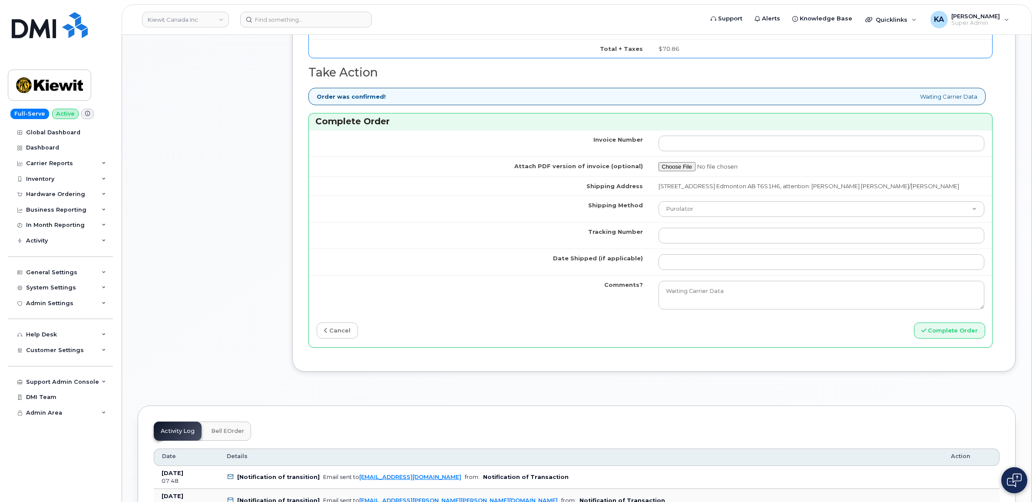
scroll to position [815, 0]
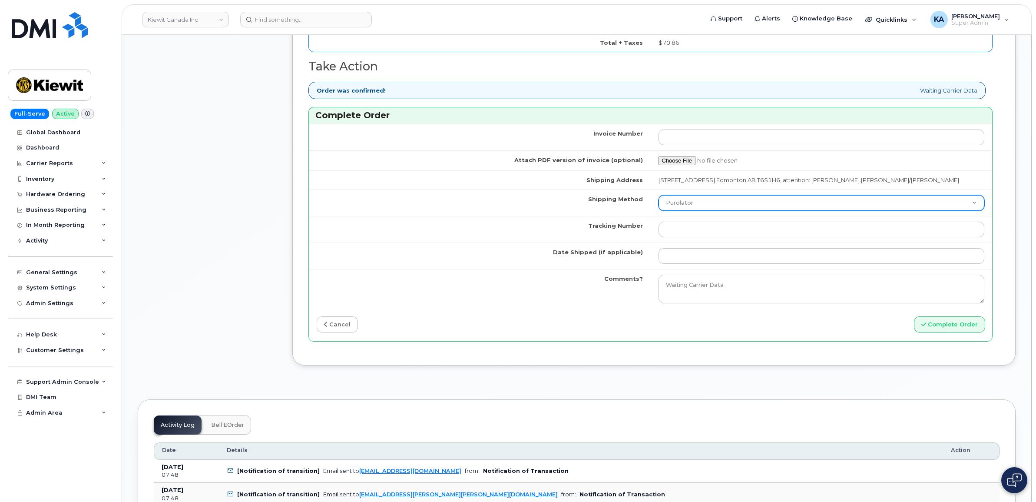
click at [730, 205] on select "Purolator UPS FedEx Canada Post Courier Other Drop Off Pick Up" at bounding box center [822, 203] width 326 height 16
select select "FedEx"
click at [659, 197] on select "Purolator UPS FedEx Canada Post Courier Other Drop Off Pick Up" at bounding box center [822, 203] width 326 height 16
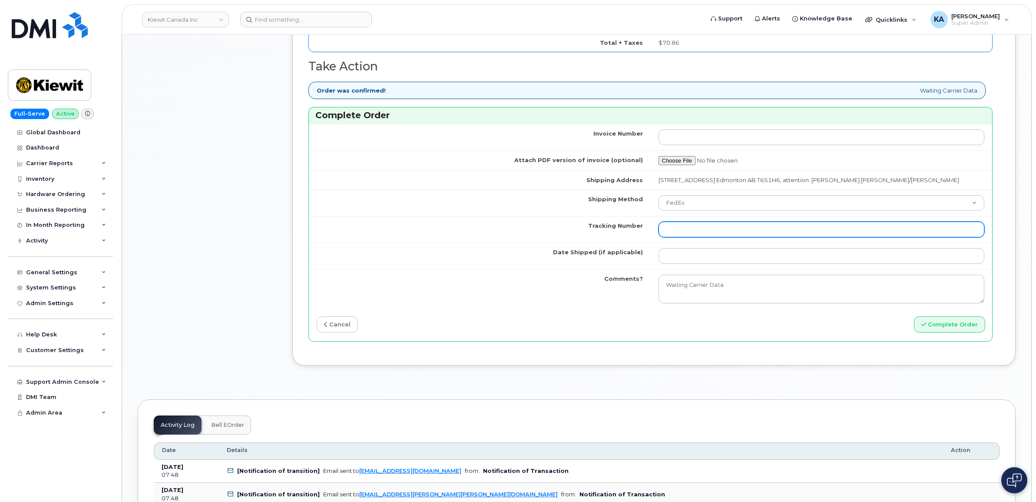
paste input "476423801819"
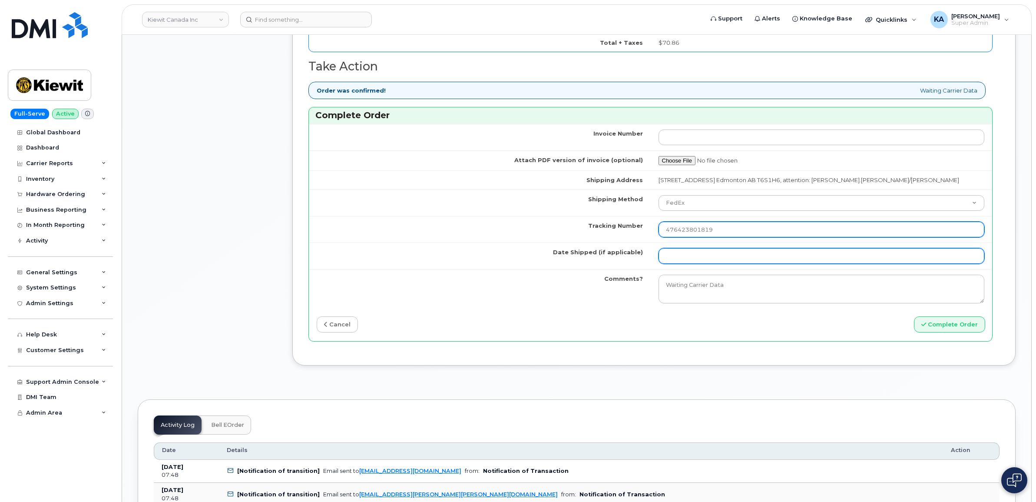
type input "476423801819"
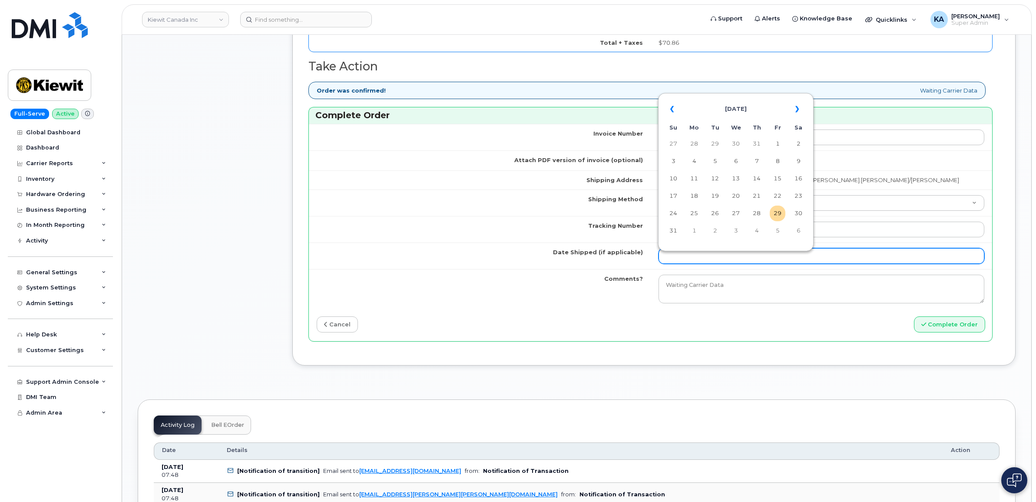
click at [676, 263] on input "Date Shipped (if applicable)" at bounding box center [822, 256] width 326 height 16
click at [759, 214] on td "28" at bounding box center [757, 213] width 16 height 16
type input "[DATE]"
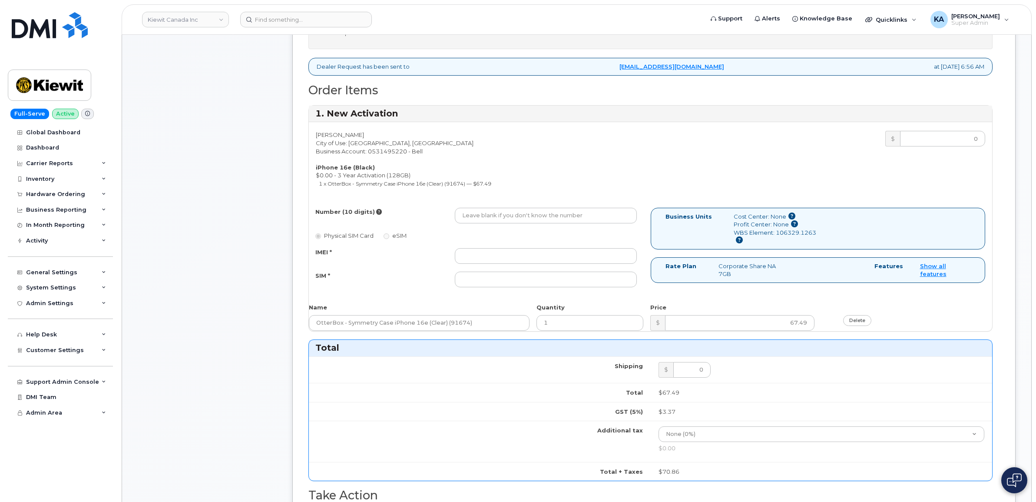
scroll to position [380, 0]
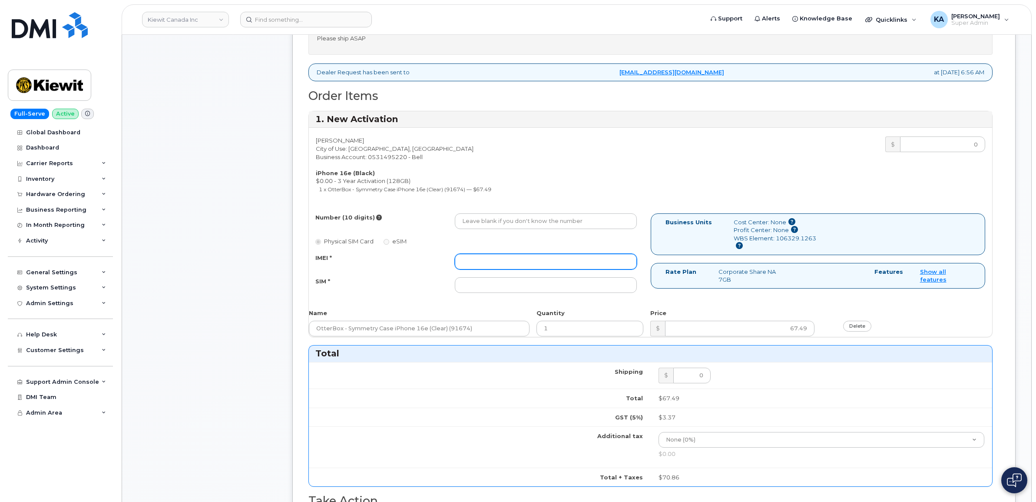
paste input "354216331510788"
type input "354216331510788"
click at [485, 222] on input "Number (10 digits)" at bounding box center [546, 221] width 182 height 16
paste input "5873365165"
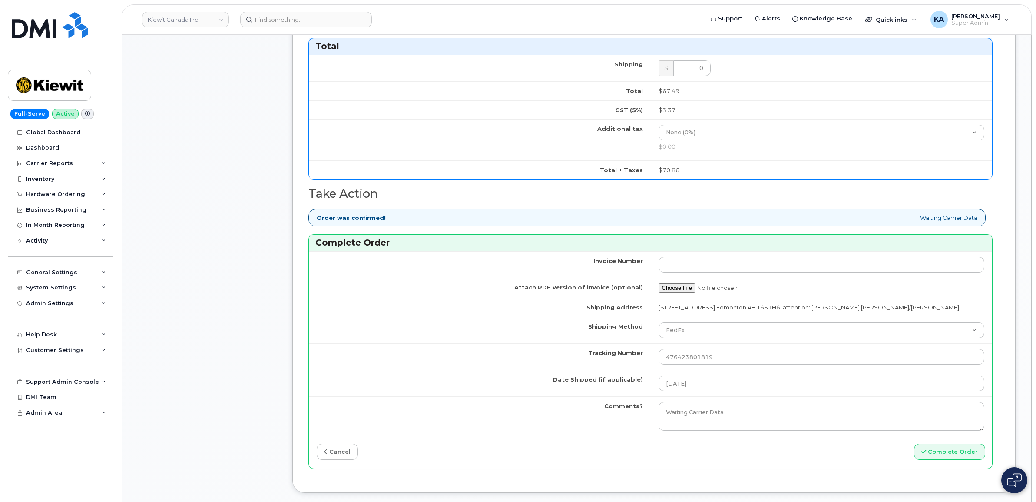
scroll to position [706, 0]
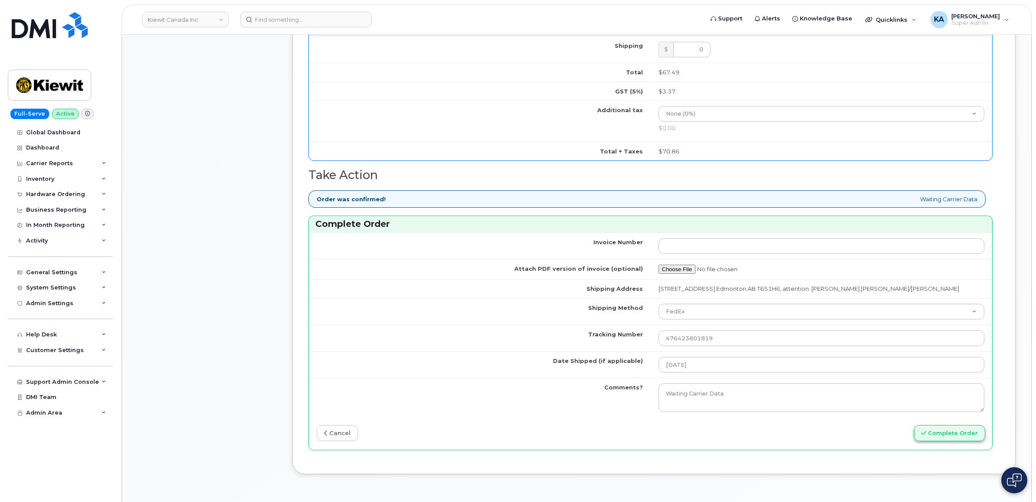
type input "5873365165"
click at [951, 437] on button "Complete Order" at bounding box center [949, 433] width 71 height 16
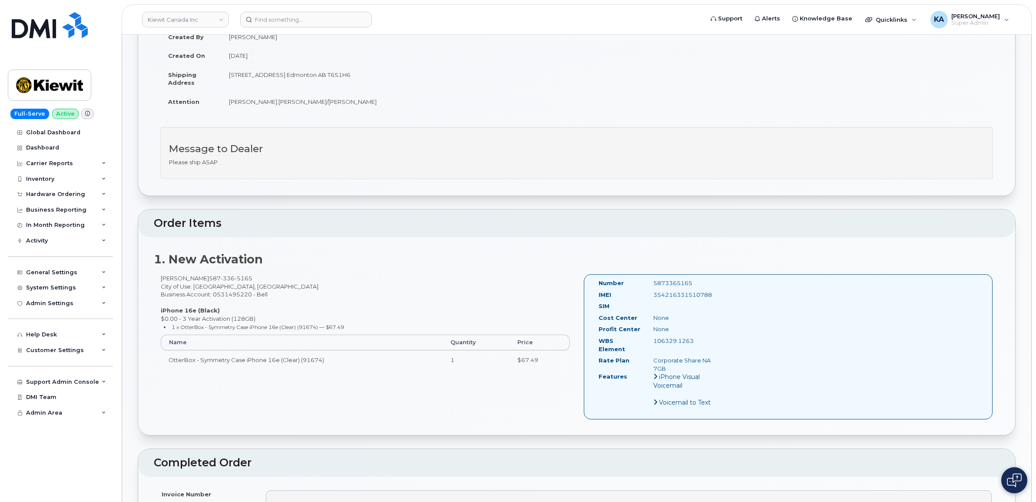
scroll to position [163, 0]
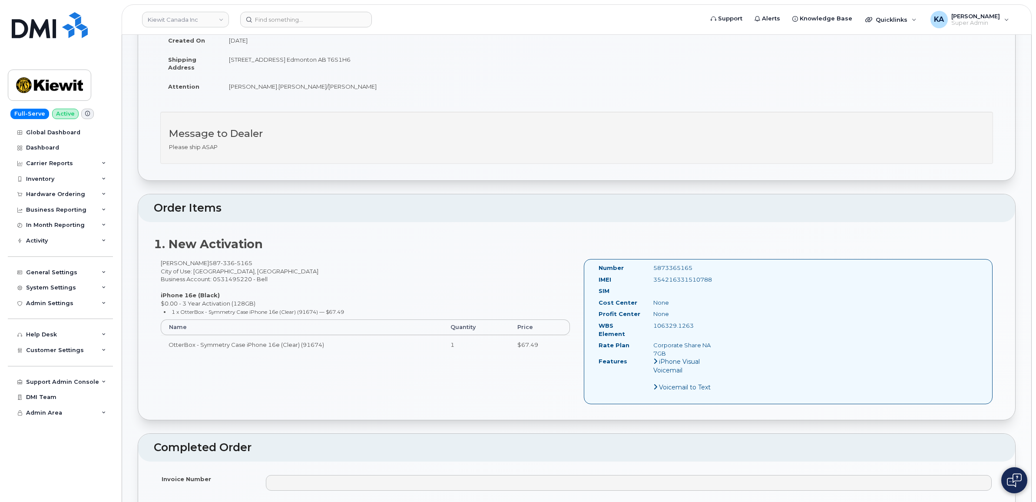
drag, startPoint x: 596, startPoint y: 268, endPoint x: 707, endPoint y: 306, distance: 117.1
click at [707, 306] on div "Number 5873365165 IMEI 354216331510788 SIM Cost Center None Profit Center None …" at bounding box center [658, 332] width 132 height 136
drag, startPoint x: 707, startPoint y: 306, endPoint x: 661, endPoint y: 305, distance: 46.1
copy div "Number 5873365165 IMEI 354216331510788 SIM Cost Center None"
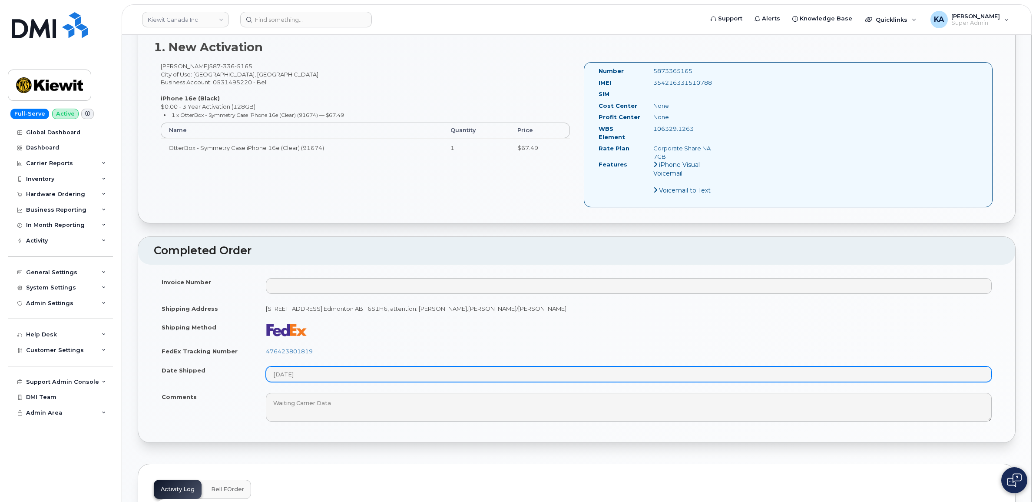
scroll to position [380, 0]
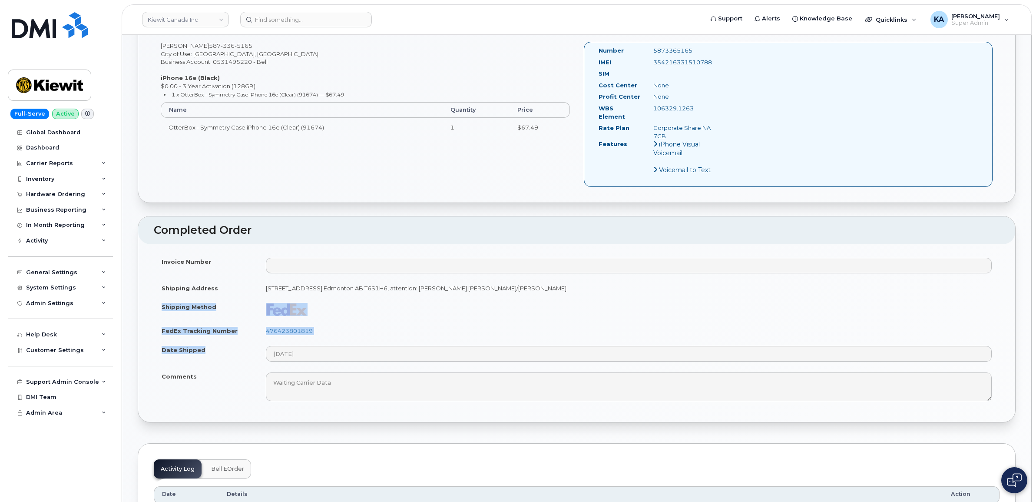
drag, startPoint x: 159, startPoint y: 298, endPoint x: 322, endPoint y: 359, distance: 173.7
click at [322, 359] on tbody "Invoice Number Shipping Address 12250 33 Street N.E. Edmonton AB T6S1H6, attent…" at bounding box center [577, 329] width 846 height 154
drag, startPoint x: 322, startPoint y: 359, endPoint x: 289, endPoint y: 304, distance: 63.9
copy tbody "Shipping Method FedEx Tracking Number 476423801819 Date Shipped"
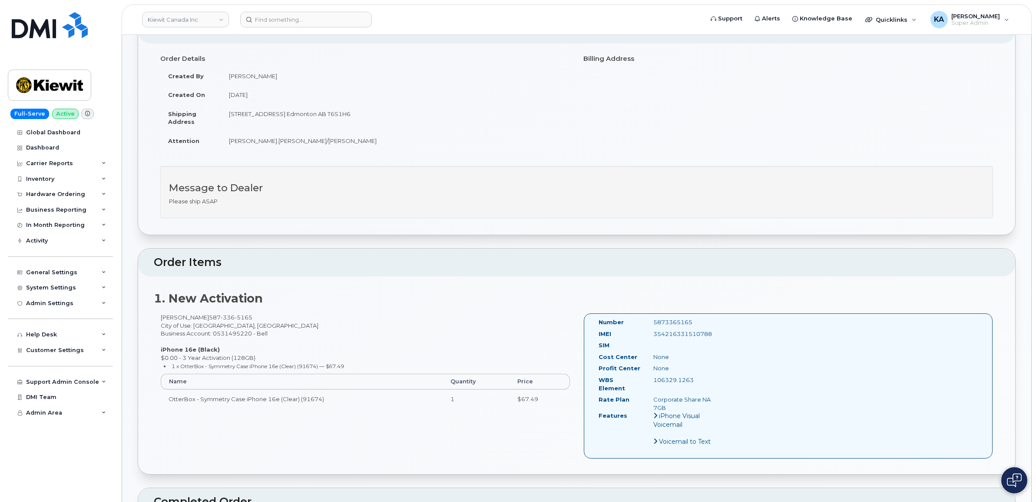
scroll to position [0, 0]
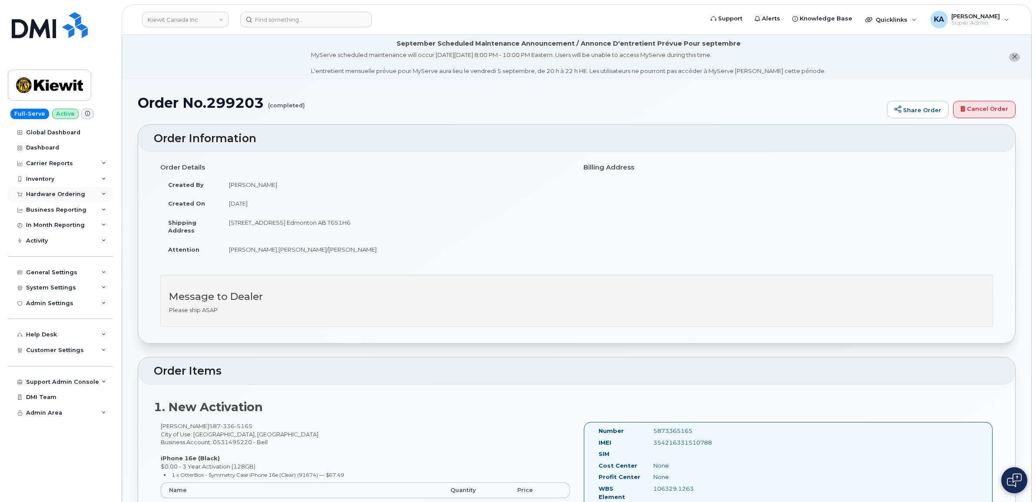
click at [94, 195] on div "Hardware Ordering" at bounding box center [60, 194] width 105 height 16
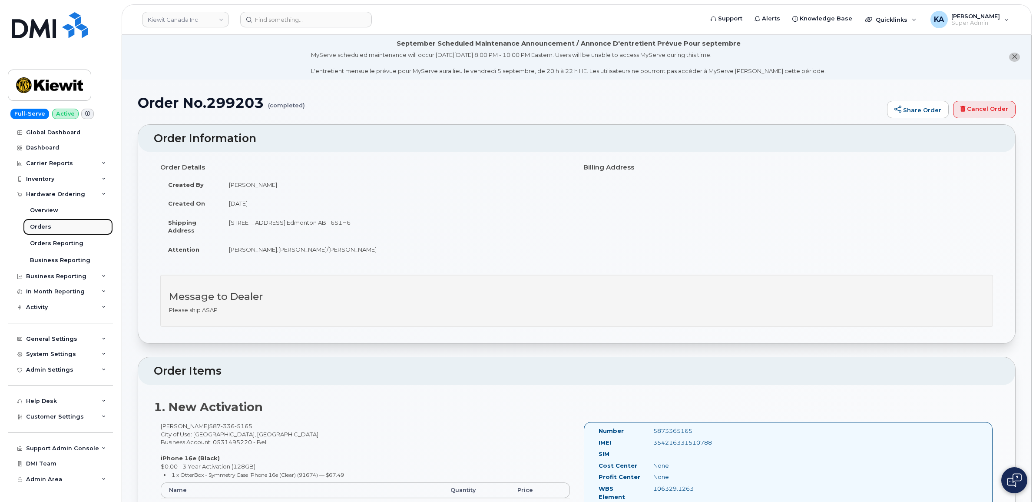
click at [43, 224] on link "Orders" at bounding box center [68, 227] width 90 height 17
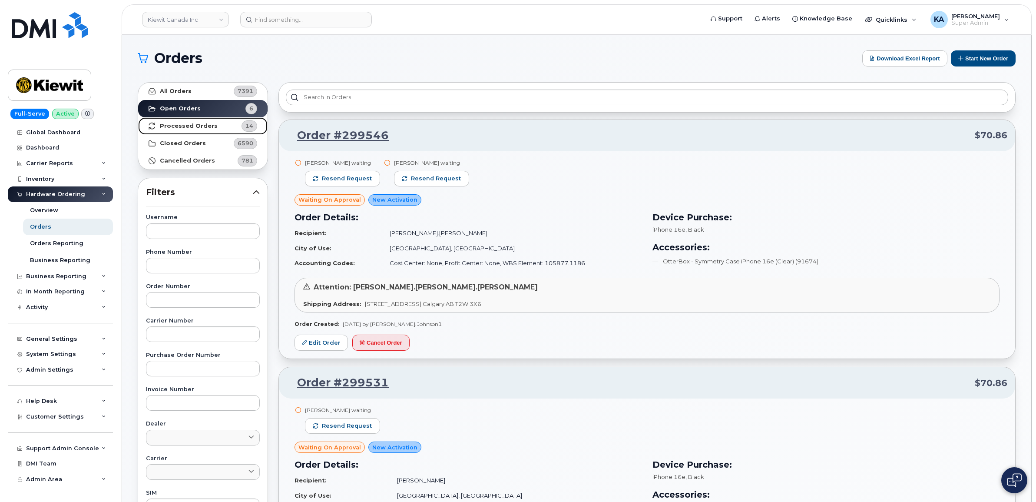
click at [175, 123] on strong "Processed Orders" at bounding box center [189, 126] width 58 height 7
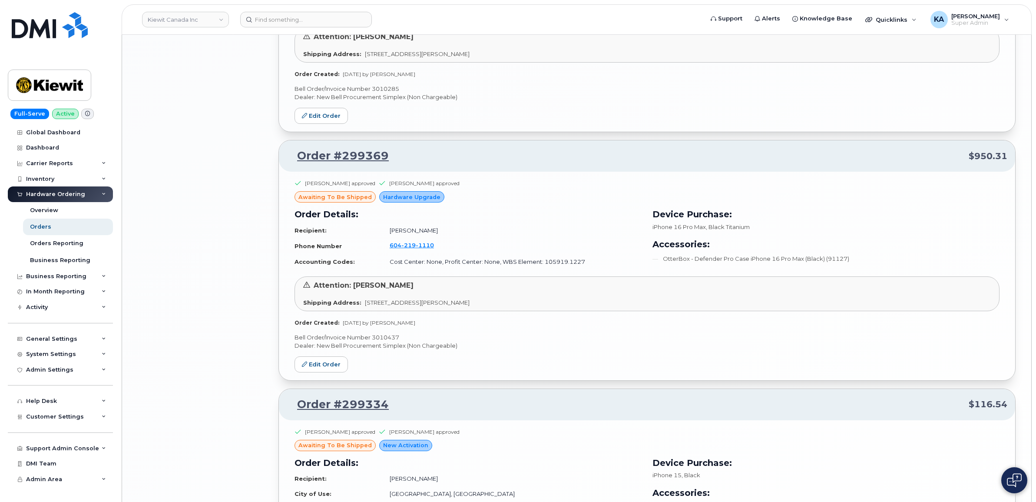
scroll to position [1827, 0]
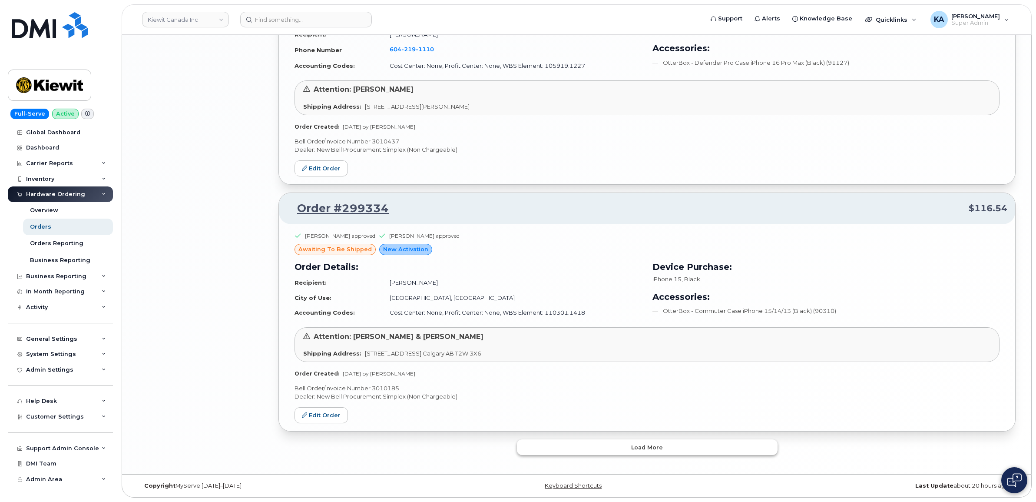
click at [568, 446] on button "Load more" at bounding box center [647, 447] width 261 height 16
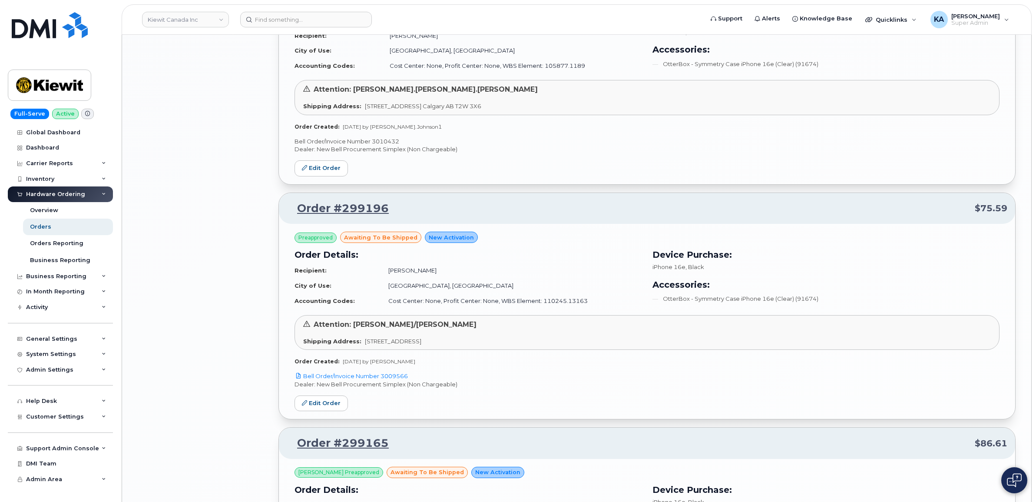
scroll to position [2370, 0]
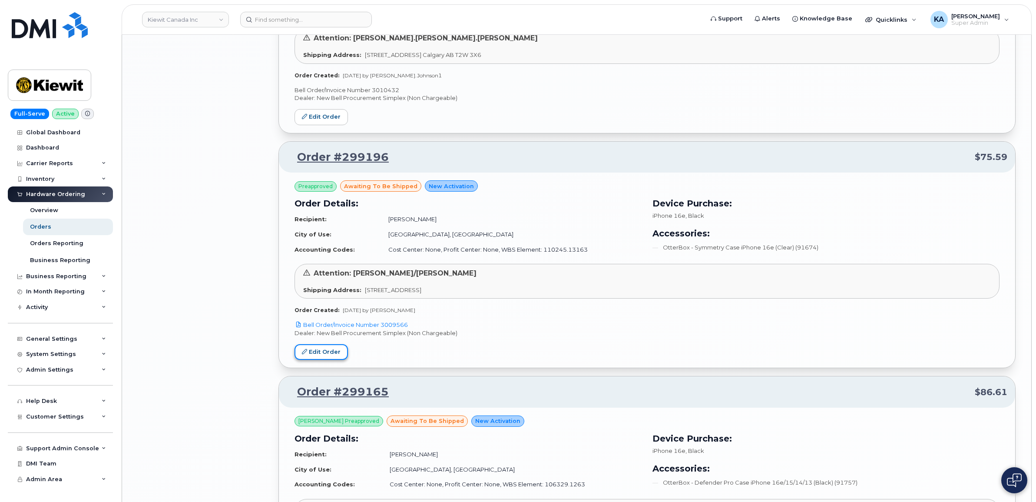
click at [314, 359] on link "Edit Order" at bounding box center [321, 352] width 53 height 16
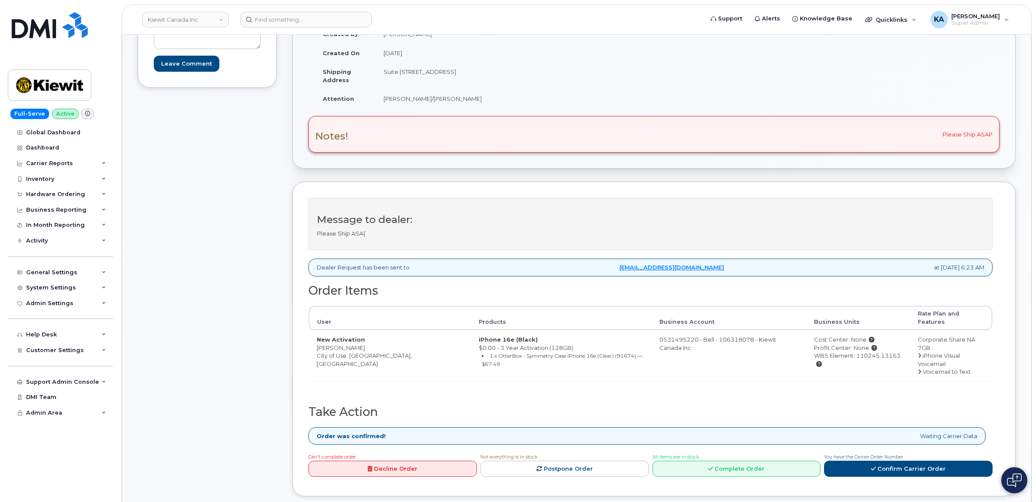
scroll to position [217, 0]
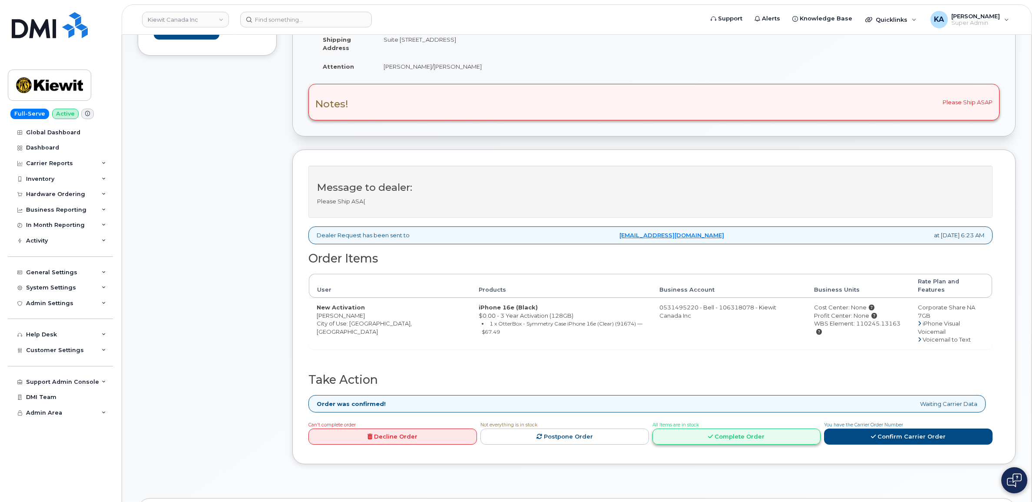
click at [729, 429] on link "Complete Order" at bounding box center [737, 436] width 169 height 16
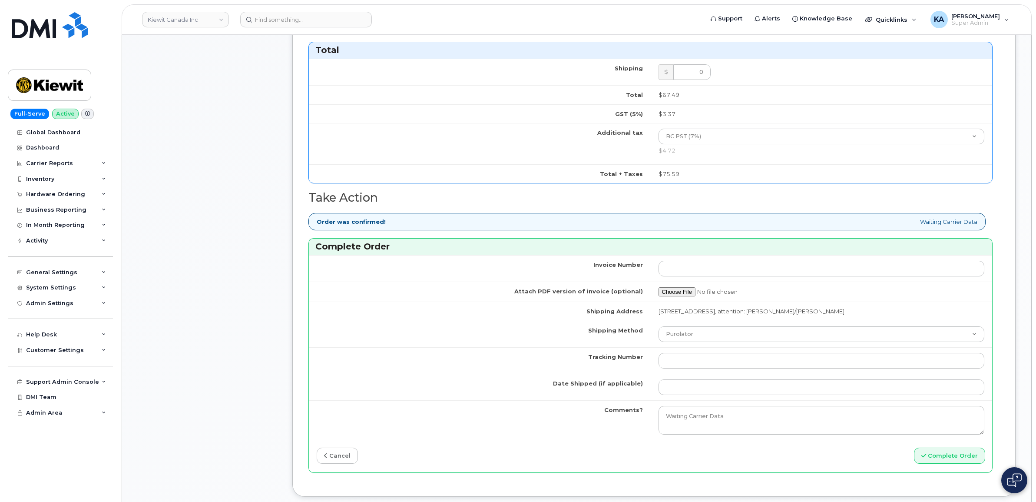
scroll to position [706, 0]
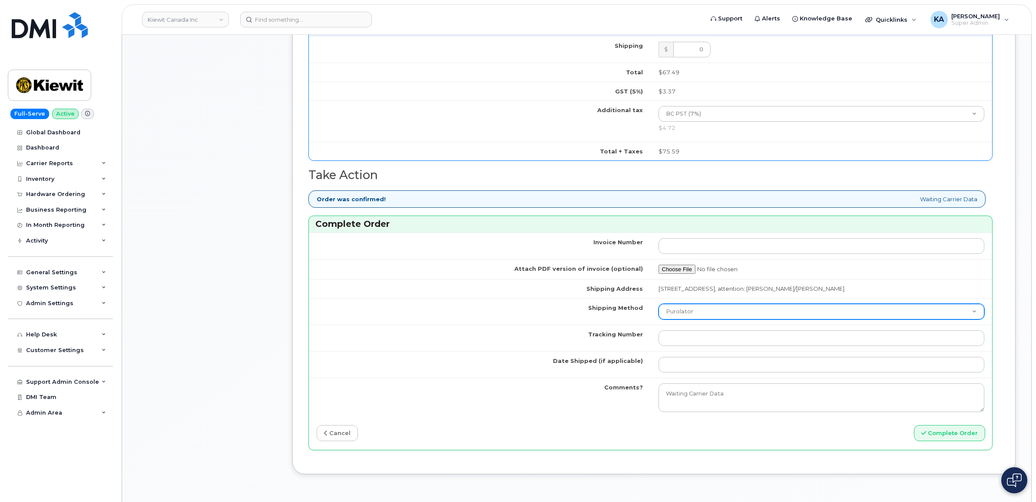
click at [681, 316] on select "Purolator UPS FedEx Canada Post Courier Other Drop Off Pick Up" at bounding box center [822, 312] width 326 height 16
select select "FedEx"
click at [659, 306] on select "Purolator UPS FedEx Canada Post Courier Other Drop Off Pick Up" at bounding box center [822, 312] width 326 height 16
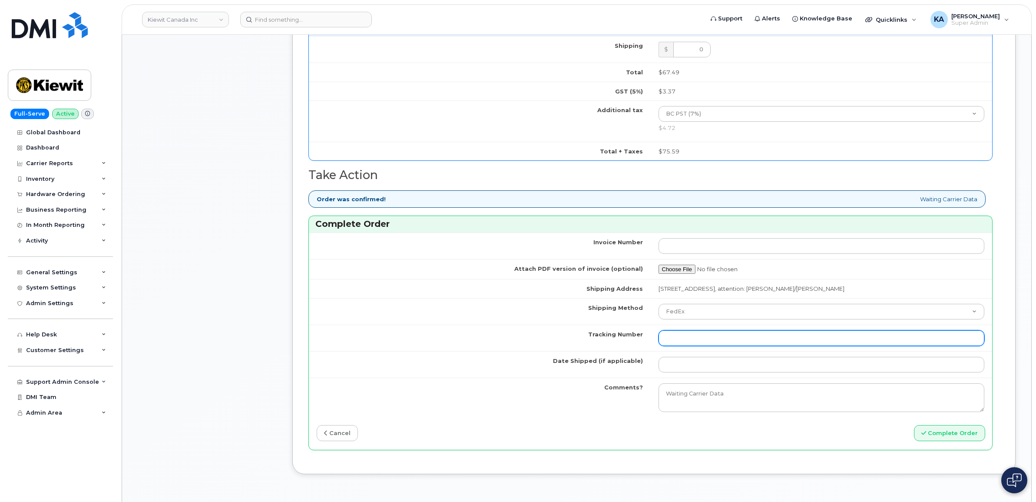
click at [679, 344] on input "Tracking Number" at bounding box center [822, 338] width 326 height 16
paste input "476303032616"
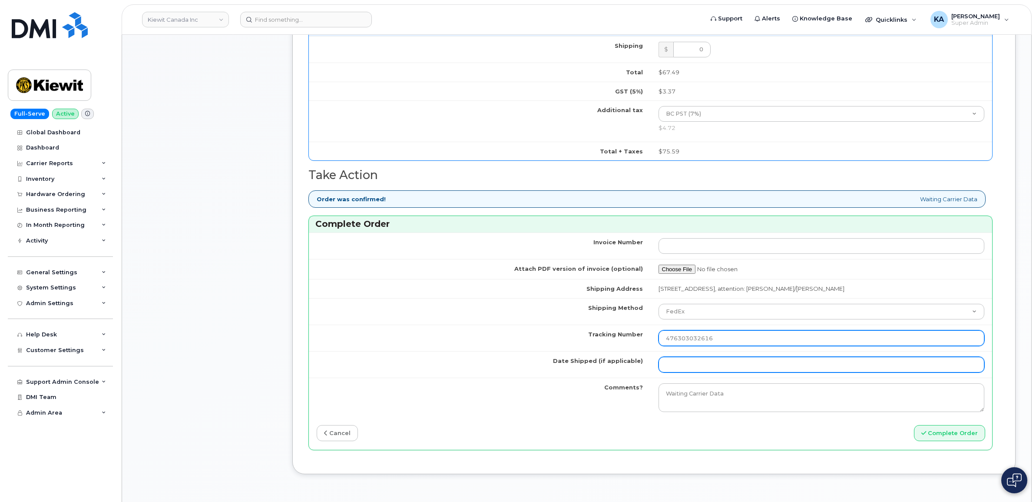
type input "476303032616"
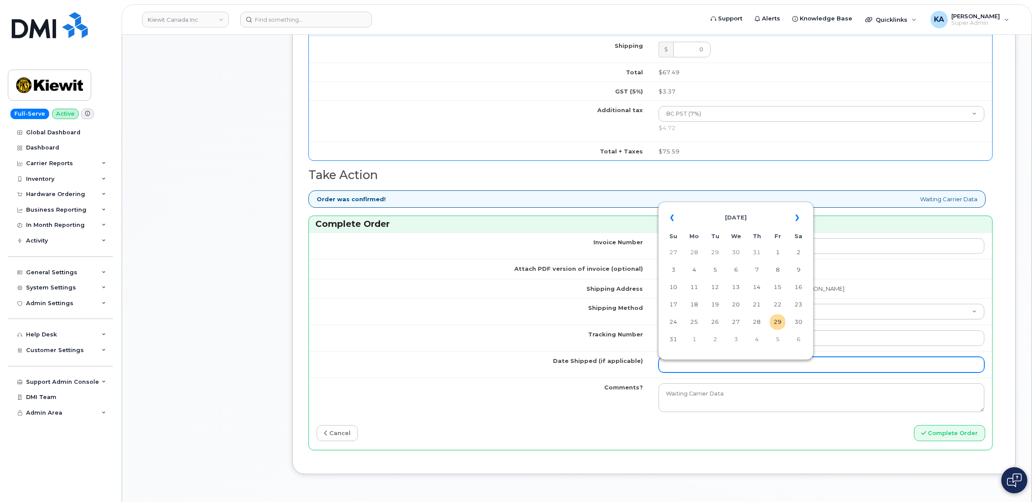
click at [665, 372] on input "Date Shipped (if applicable)" at bounding box center [822, 365] width 326 height 16
click at [696, 204] on table "« [DATE] » Su Mo Tu We Th Fr Sa 27 28 29 30 31 1 2 3 4 5 6 7 8 9 10 11 12 13 14…" at bounding box center [735, 278] width 151 height 149
click at [758, 318] on td "28" at bounding box center [757, 322] width 16 height 16
type input "[DATE]"
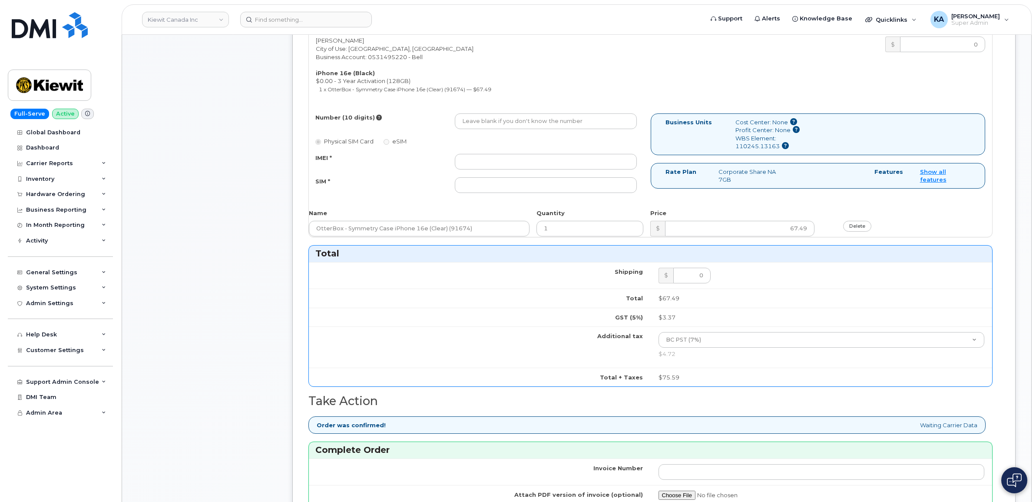
scroll to position [434, 0]
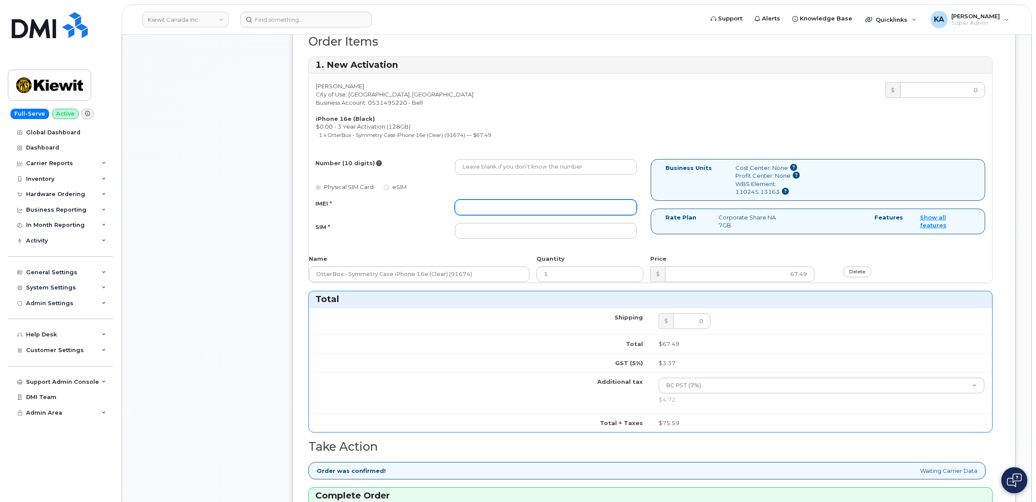
click at [505, 205] on input "IMEI *" at bounding box center [546, 207] width 182 height 16
paste input "354216330801733"
type input "354216330801733"
click at [525, 238] on input "SIM *" at bounding box center [546, 231] width 182 height 16
paste input "89302610207734744862"
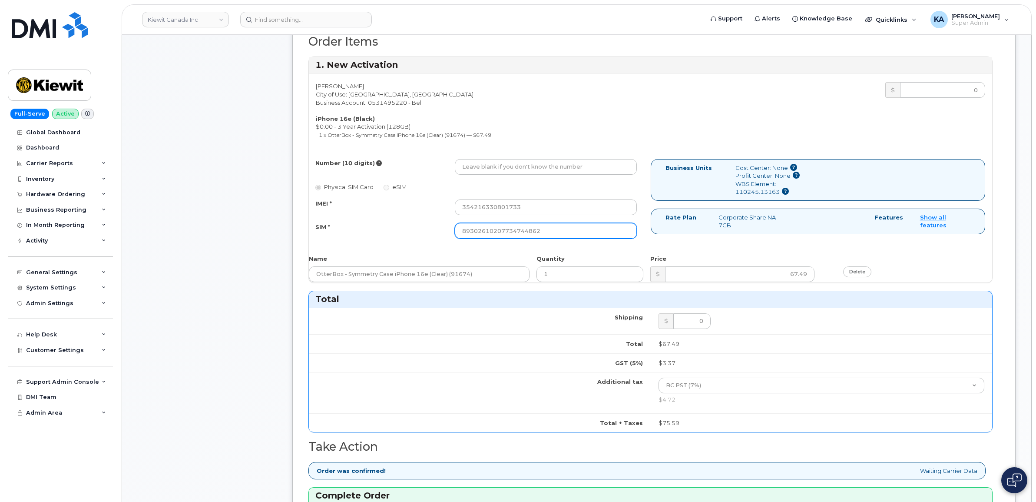
type input "89302610207734744862"
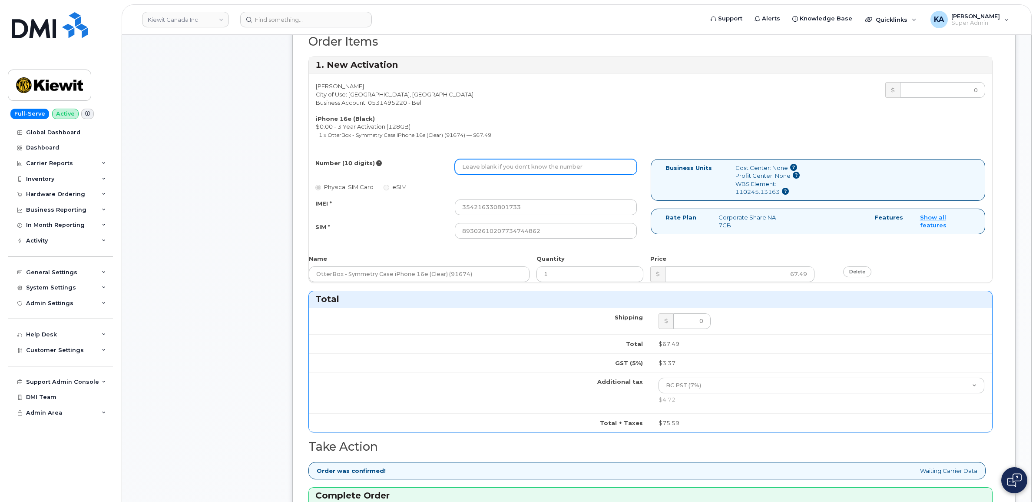
click at [517, 168] on input "Number (10 digits)" at bounding box center [546, 167] width 182 height 16
paste input "2362688656"
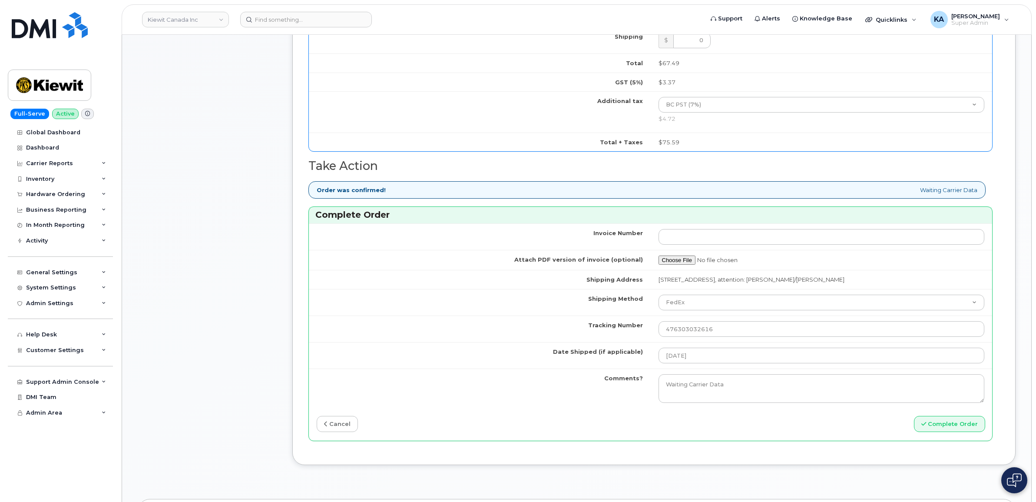
scroll to position [815, 0]
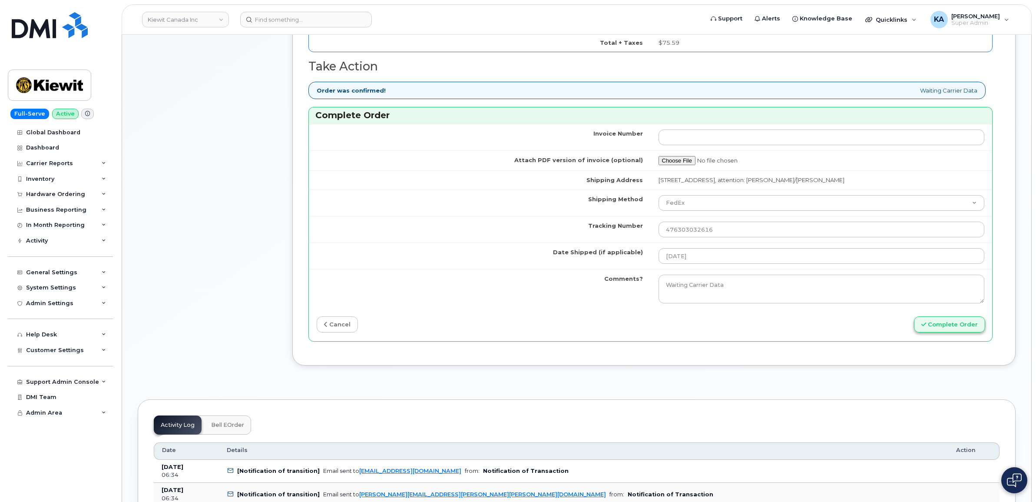
type input "2362688656"
click at [942, 328] on button "Complete Order" at bounding box center [949, 324] width 71 height 16
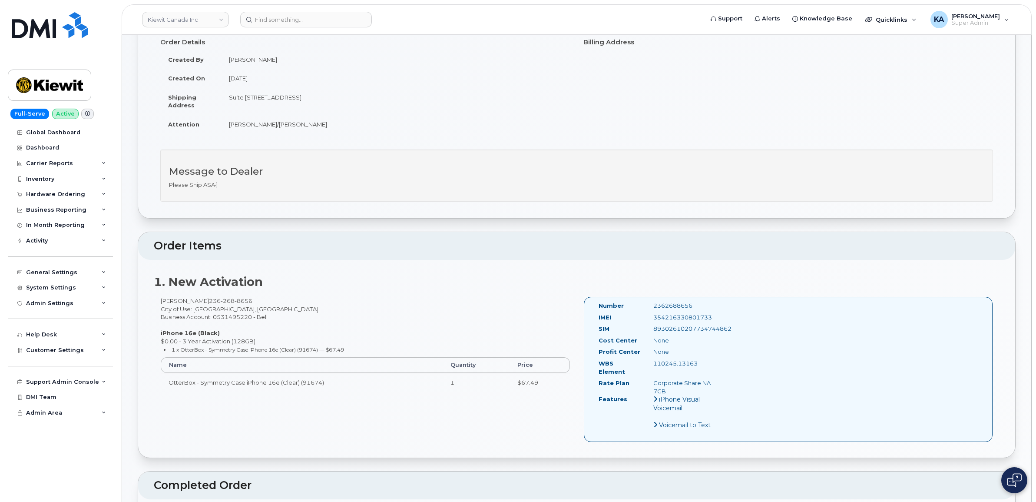
scroll to position [163, 0]
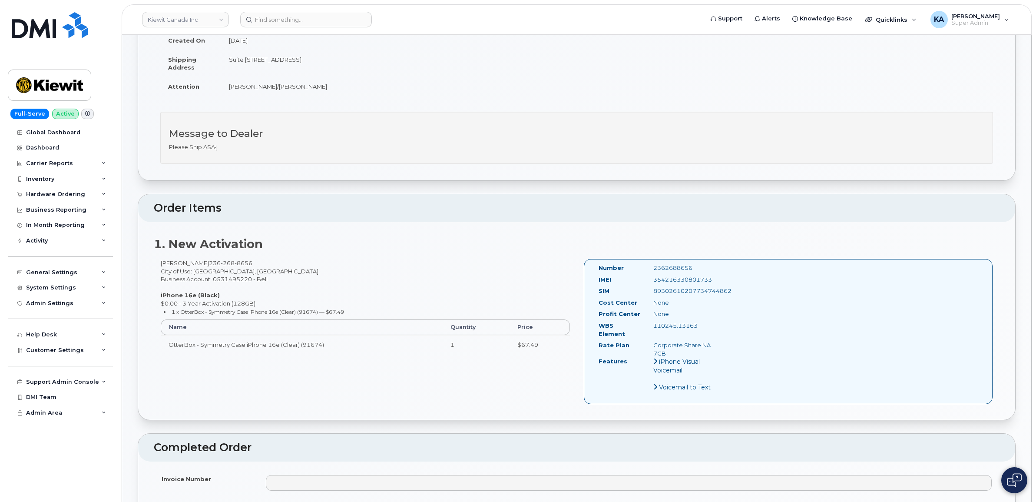
drag, startPoint x: 596, startPoint y: 268, endPoint x: 686, endPoint y: 302, distance: 97.1
click at [686, 302] on div "Number 2362688656 IMEI [TECHNICAL_ID] SIM [TECHNICAL_ID] Cost Center None [GEOG…" at bounding box center [658, 332] width 132 height 136
drag, startPoint x: 686, startPoint y: 302, endPoint x: 680, endPoint y: 292, distance: 11.6
copy div "Number 2362688656 IMEI [TECHNICAL_ID] SIM [TECHNICAL_ID] Cost Center None"
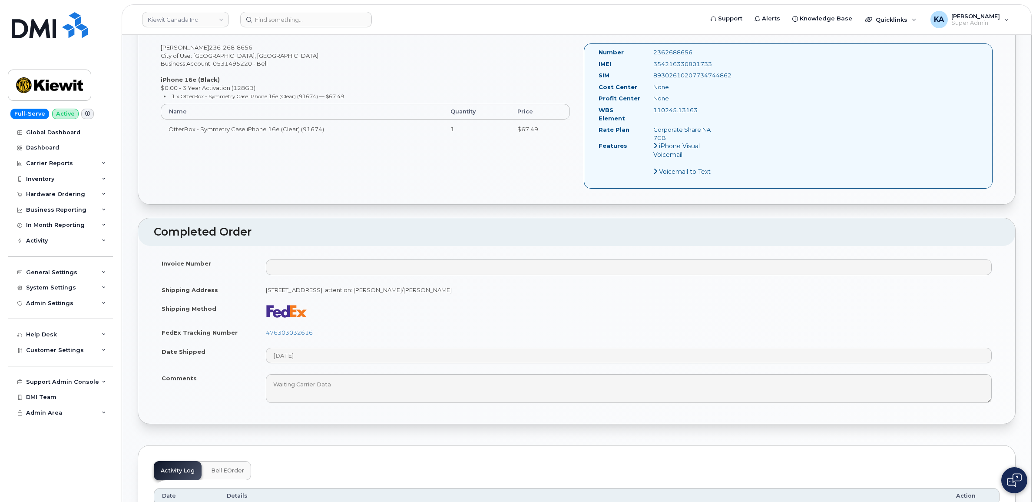
scroll to position [380, 0]
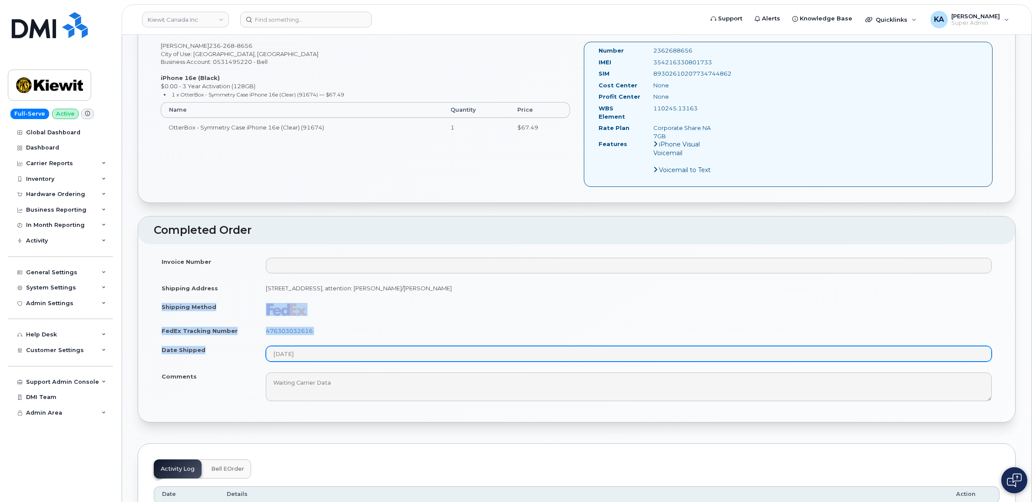
click at [320, 355] on tbody "Invoice Number Shipping Address [STREET_ADDRESS]: [PERSON_NAME]/[PERSON_NAME] S…" at bounding box center [577, 329] width 846 height 154
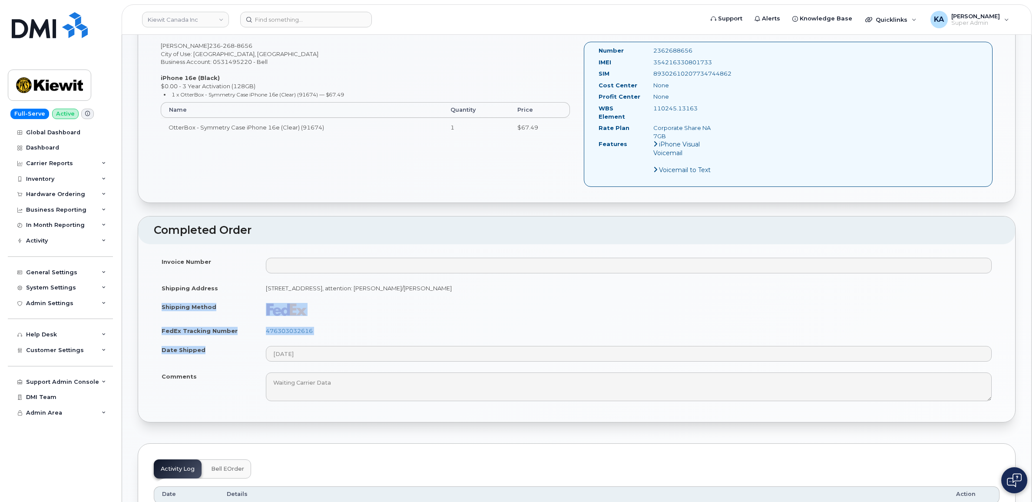
drag, startPoint x: 320, startPoint y: 355, endPoint x: 294, endPoint y: 305, distance: 57.1
copy tbody "Shipping Method FedEx Tracking Number 476303032616 Date Shipped"
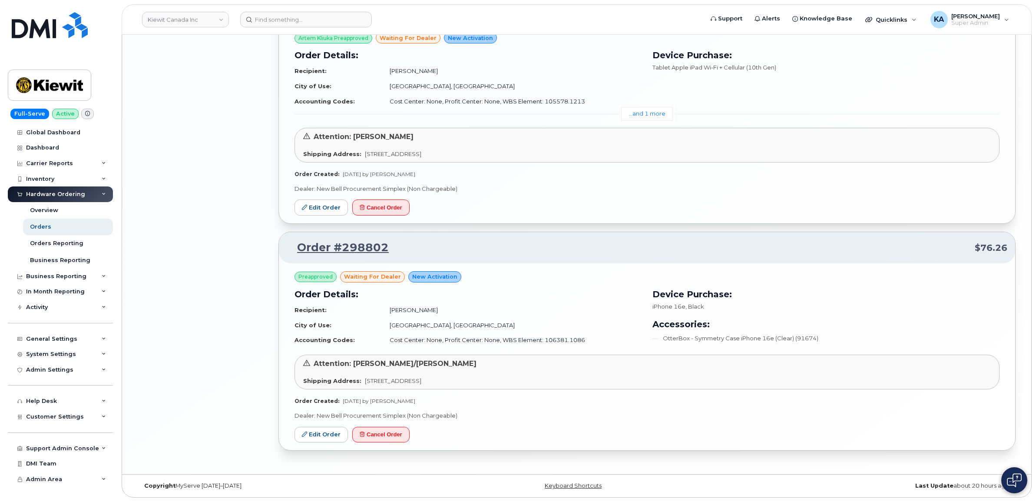
scroll to position [1204, 0]
click at [45, 212] on div "Overview" at bounding box center [44, 210] width 28 height 8
click at [45, 209] on div "Overview" at bounding box center [44, 210] width 28 height 8
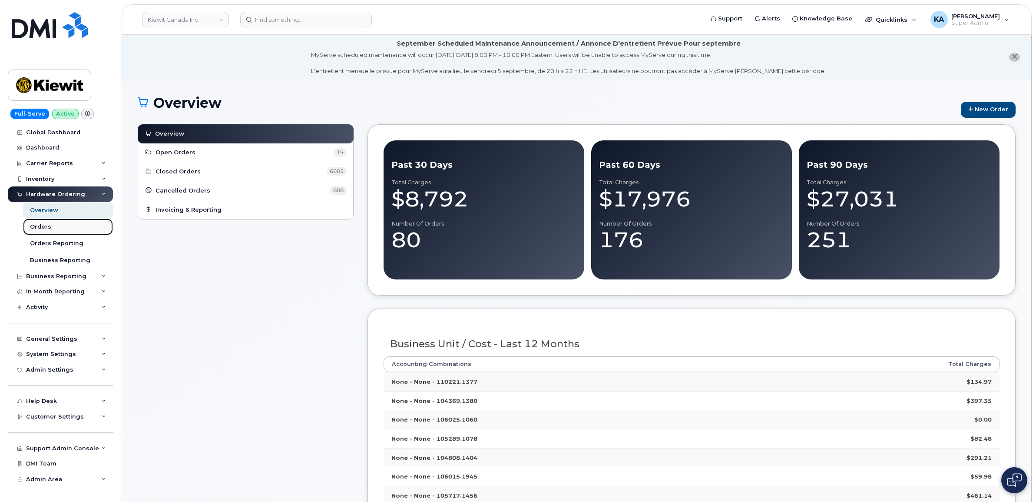
click at [35, 227] on div "Orders" at bounding box center [40, 227] width 21 height 8
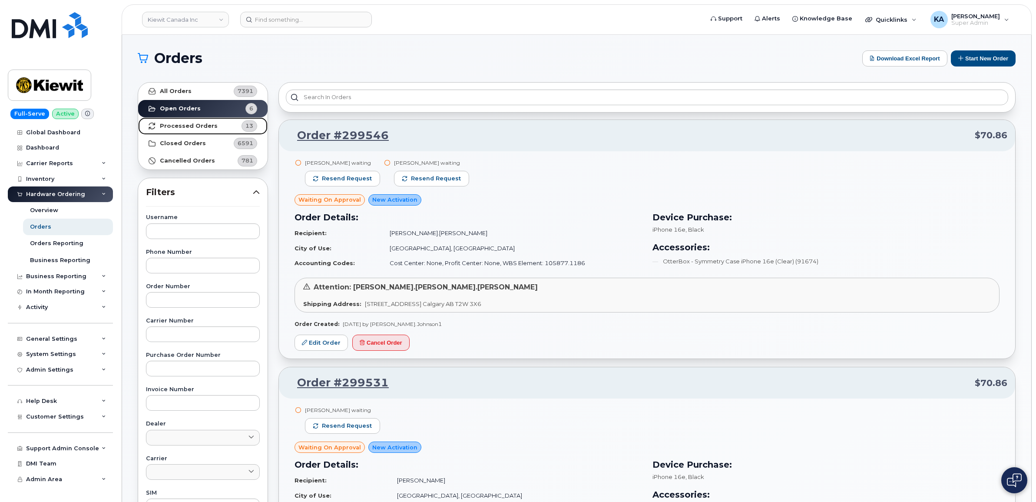
click at [188, 128] on strong "Processed Orders" at bounding box center [189, 126] width 58 height 7
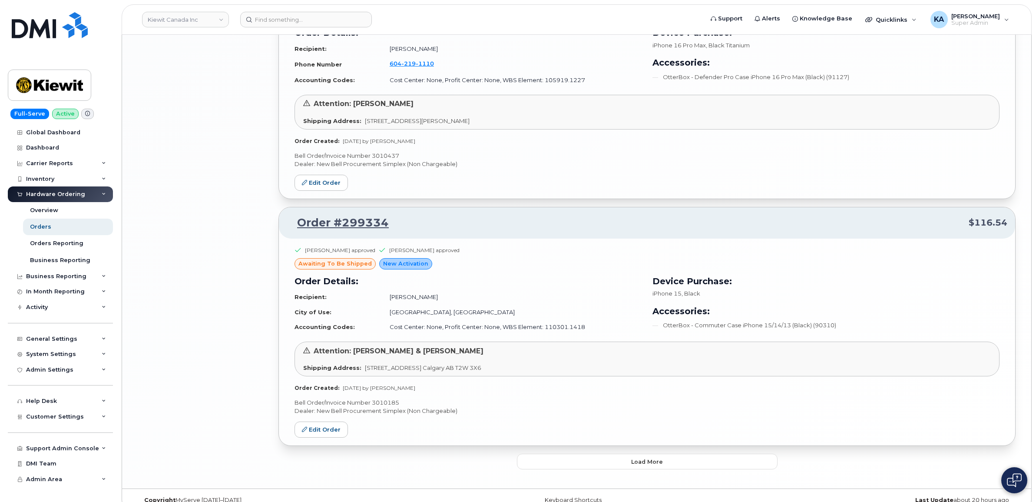
scroll to position [1827, 0]
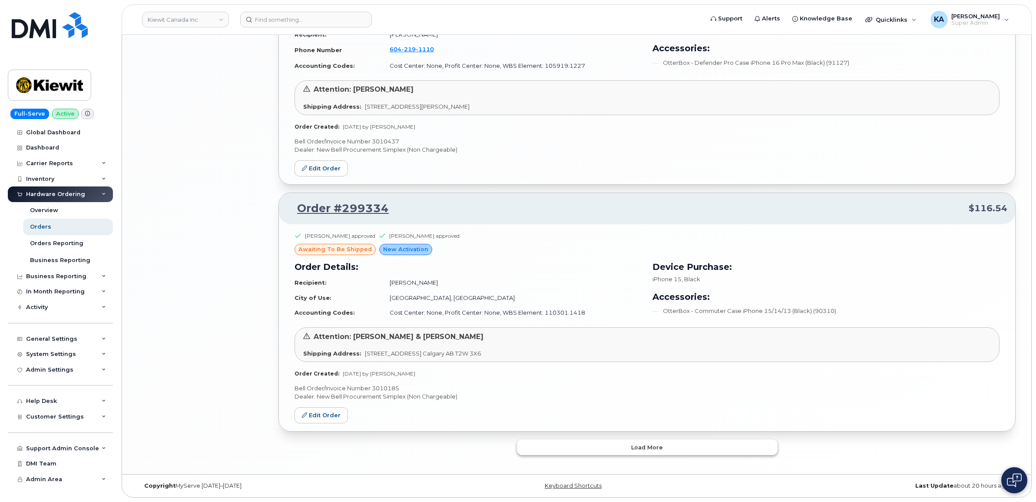
click at [607, 444] on button "Load more" at bounding box center [647, 447] width 261 height 16
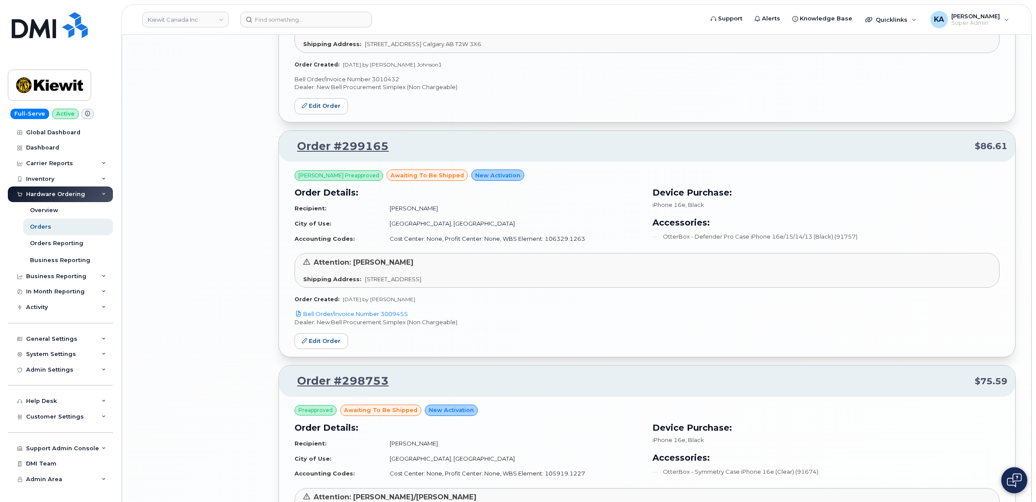
scroll to position [2370, 0]
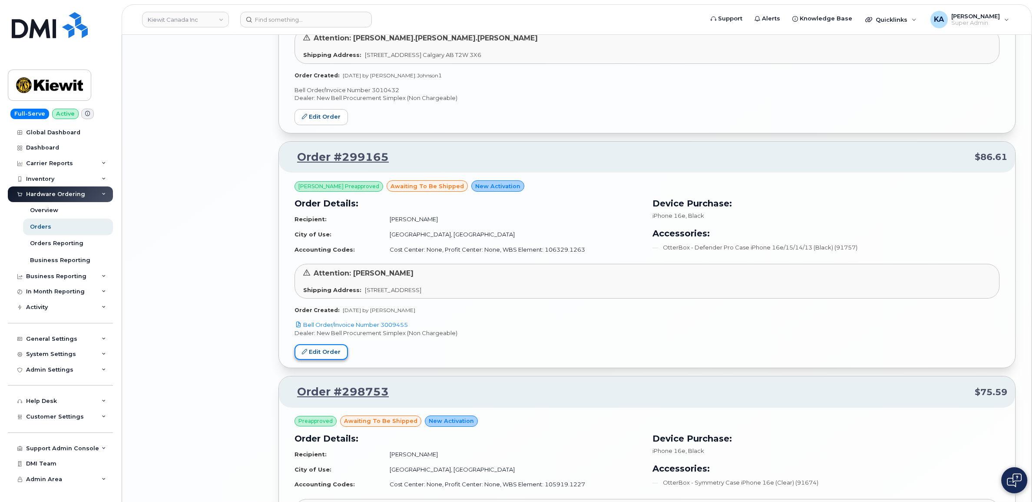
click at [316, 354] on link "Edit Order" at bounding box center [321, 352] width 53 height 16
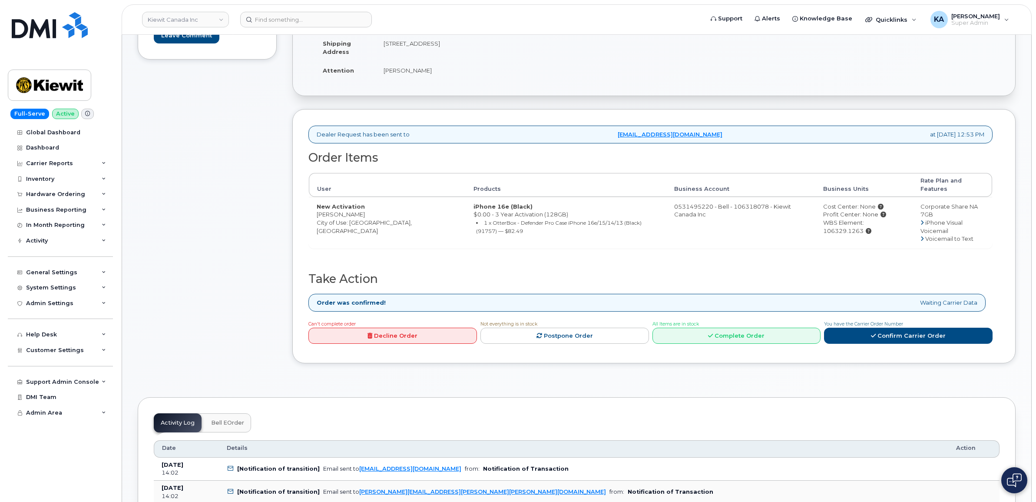
scroll to position [217, 0]
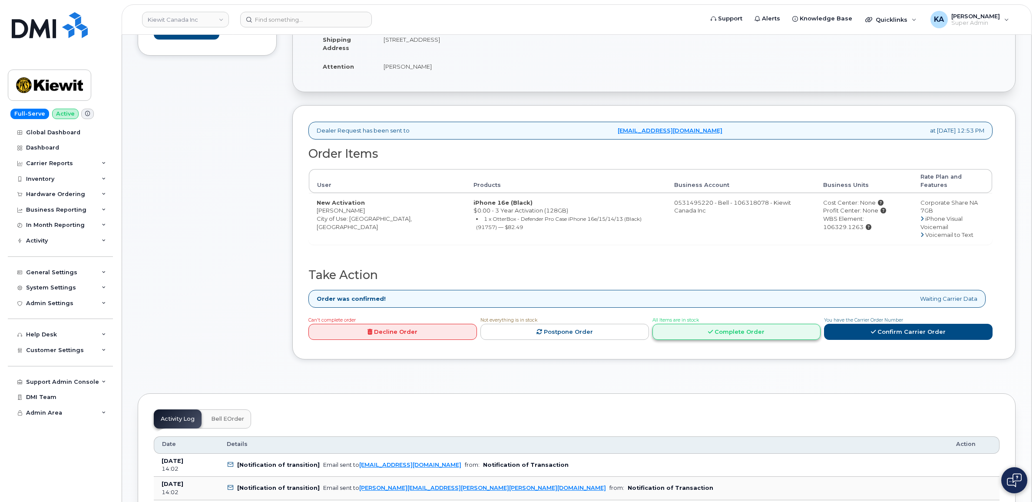
click at [735, 325] on link "Complete Order" at bounding box center [737, 332] width 169 height 16
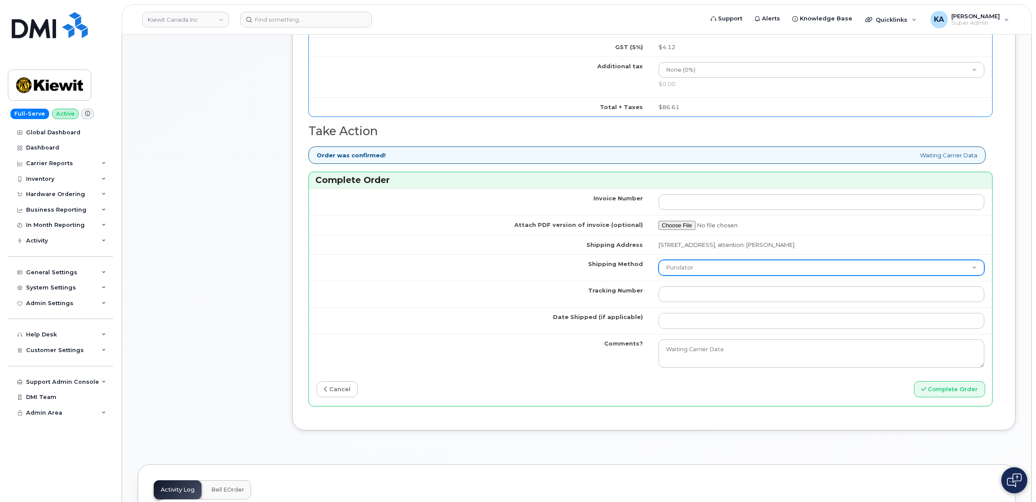
scroll to position [652, 0]
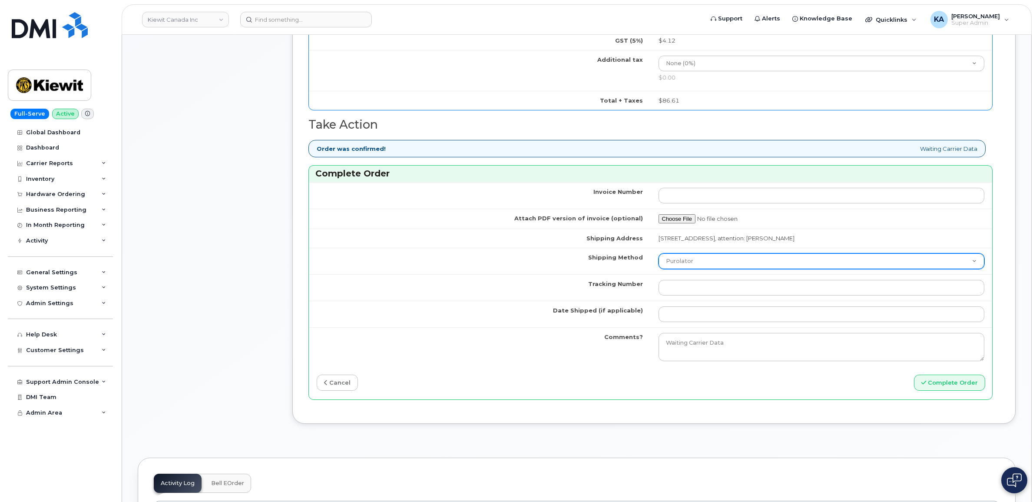
click at [703, 261] on select "Purolator UPS FedEx Canada Post Courier Other Drop Off Pick Up" at bounding box center [822, 261] width 326 height 16
select select "FedEx"
click at [659, 255] on select "Purolator UPS FedEx Canada Post Courier Other Drop Off Pick Up" at bounding box center [822, 261] width 326 height 16
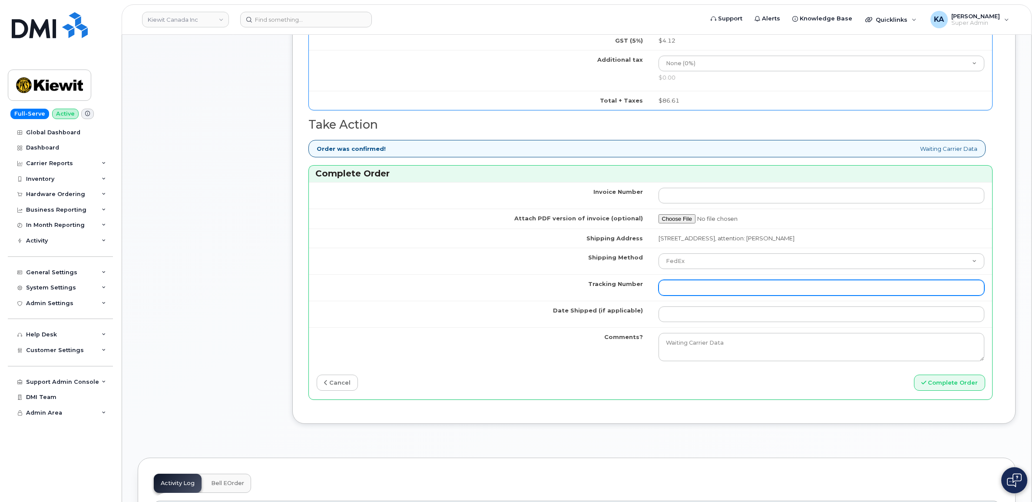
click at [690, 294] on input "Tracking Number" at bounding box center [822, 288] width 326 height 16
paste input "476423796460"
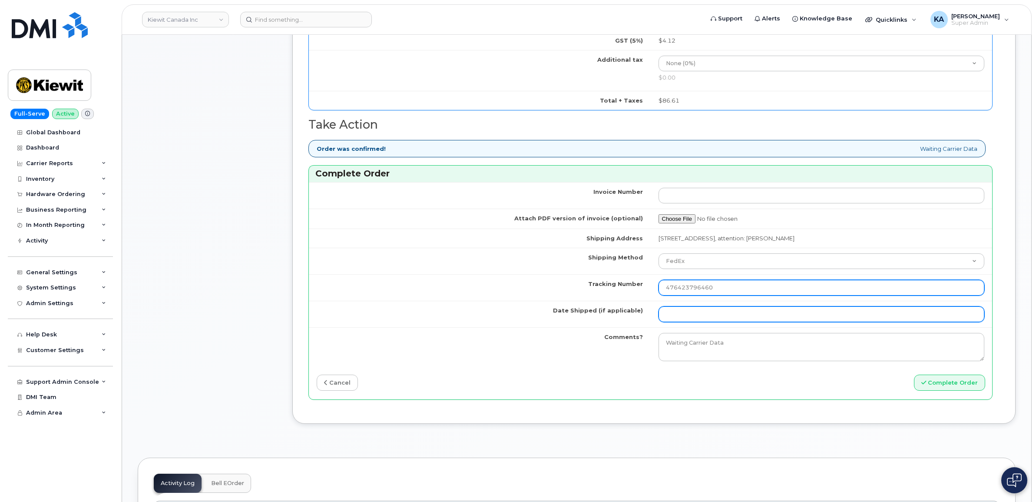
type input "476423796460"
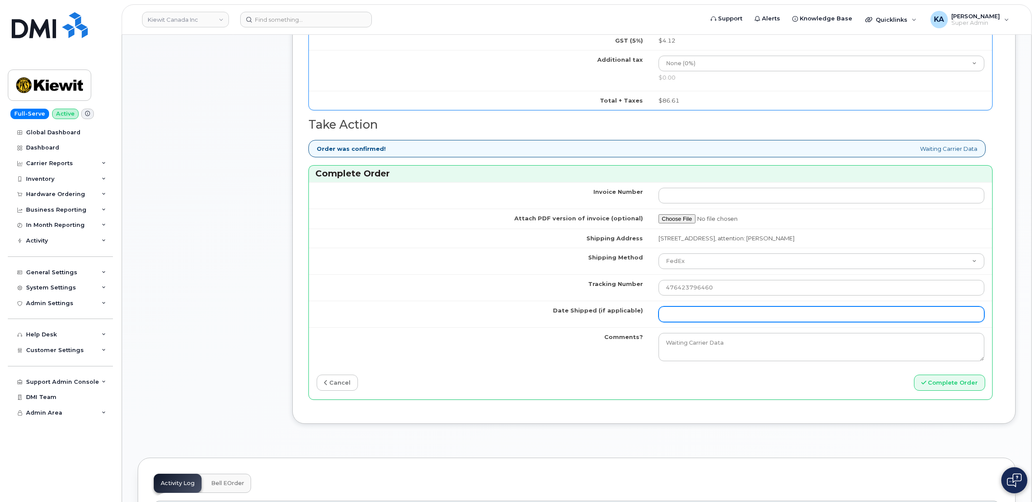
click at [680, 316] on input "Date Shipped (if applicable)" at bounding box center [822, 314] width 326 height 16
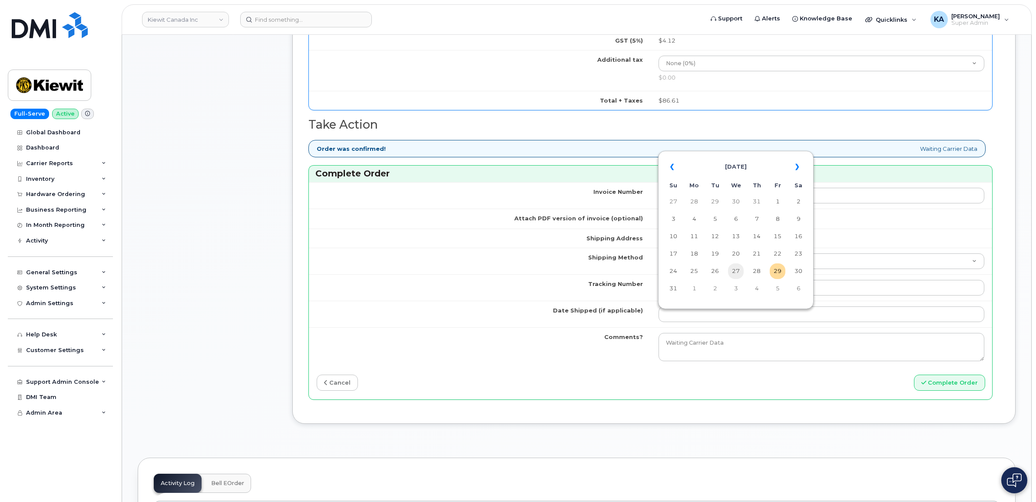
click at [736, 268] on td "27" at bounding box center [736, 271] width 16 height 16
type input "2025-08-27"
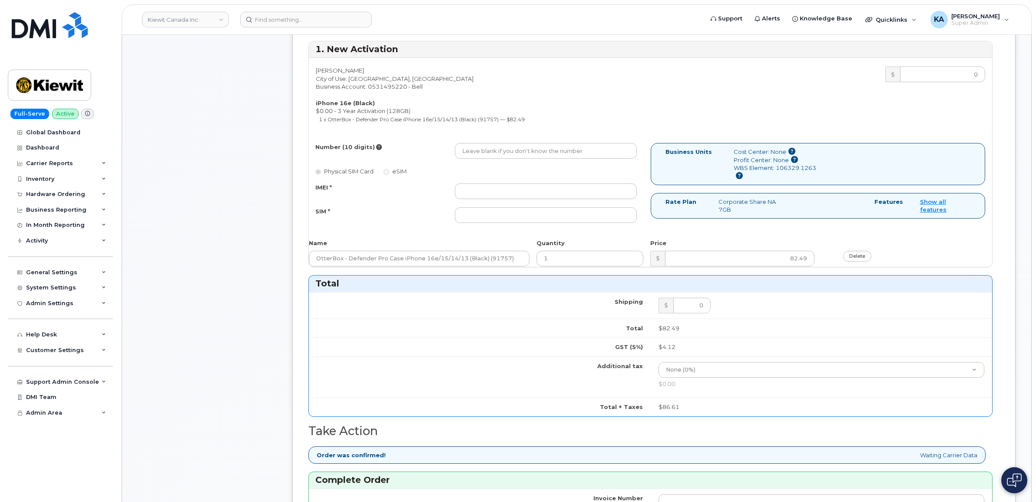
scroll to position [326, 0]
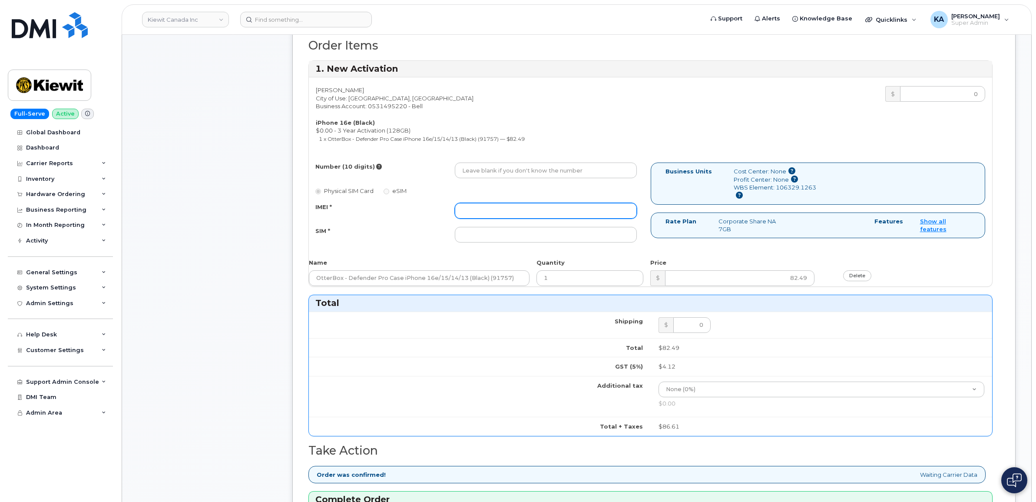
click at [483, 210] on input "IMEI *" at bounding box center [546, 211] width 182 height 16
paste input "354216330845680"
type input "354216330845680"
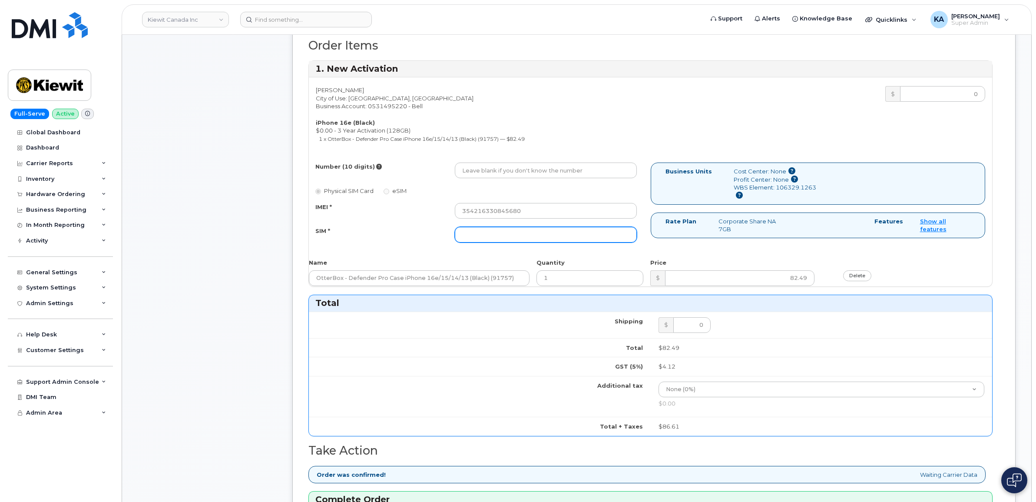
click at [528, 229] on input "SIM *" at bounding box center [546, 235] width 182 height 16
paste input "89302610207734746529"
type input "89302610207734746529"
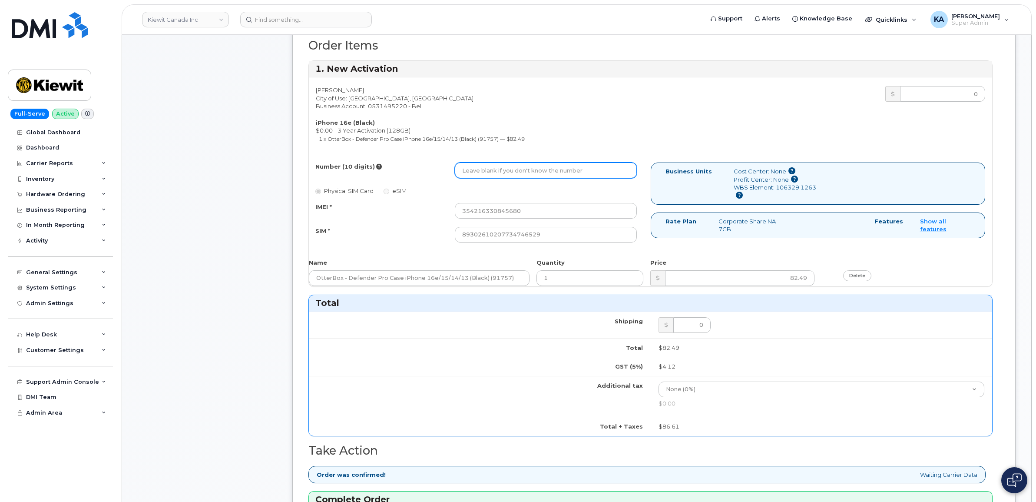
click at [487, 173] on input "Number (10 digits)" at bounding box center [546, 170] width 182 height 16
paste input "5873403650"
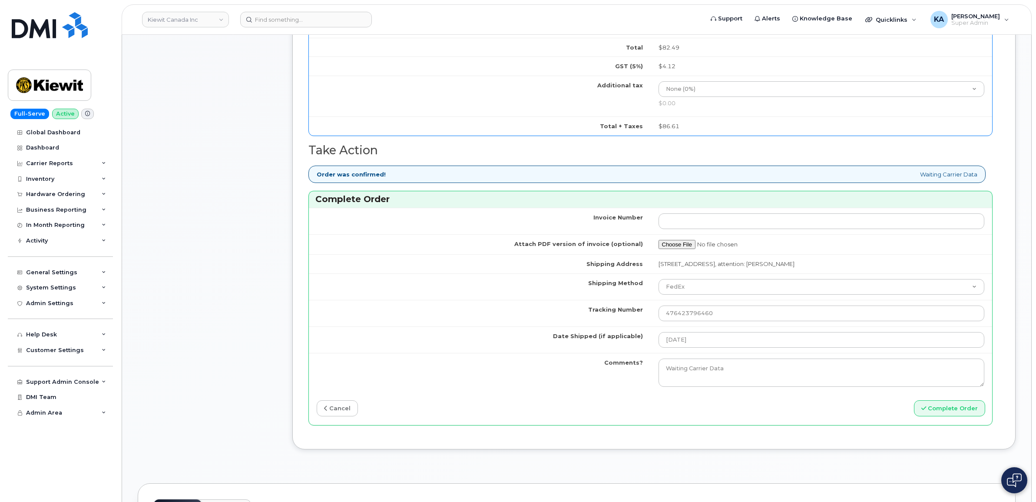
scroll to position [652, 0]
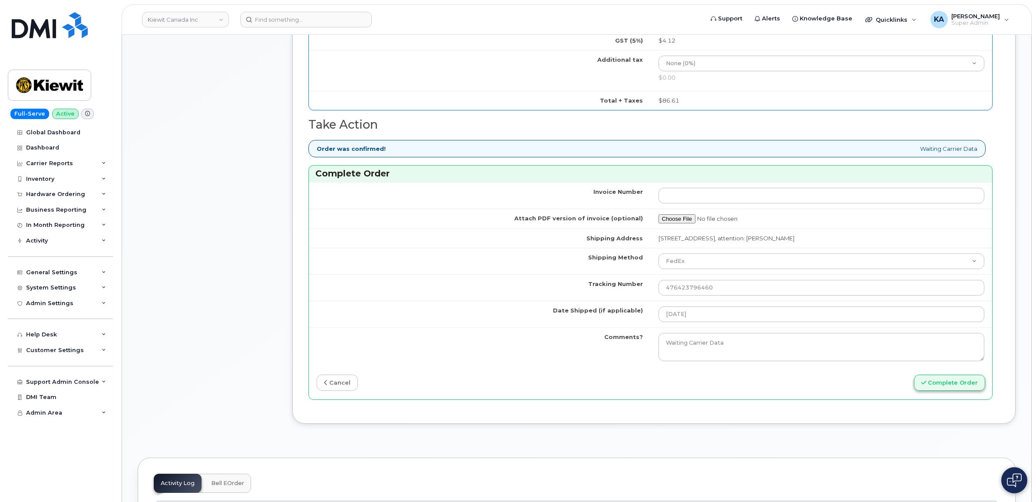
type input "5873403650"
click at [949, 388] on button "Complete Order" at bounding box center [949, 382] width 71 height 16
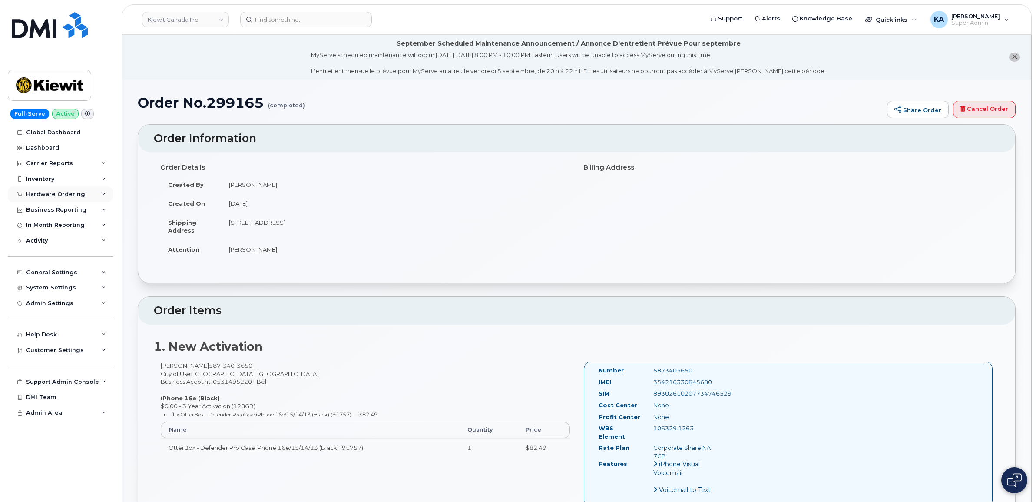
click at [106, 195] on icon at bounding box center [104, 194] width 4 height 4
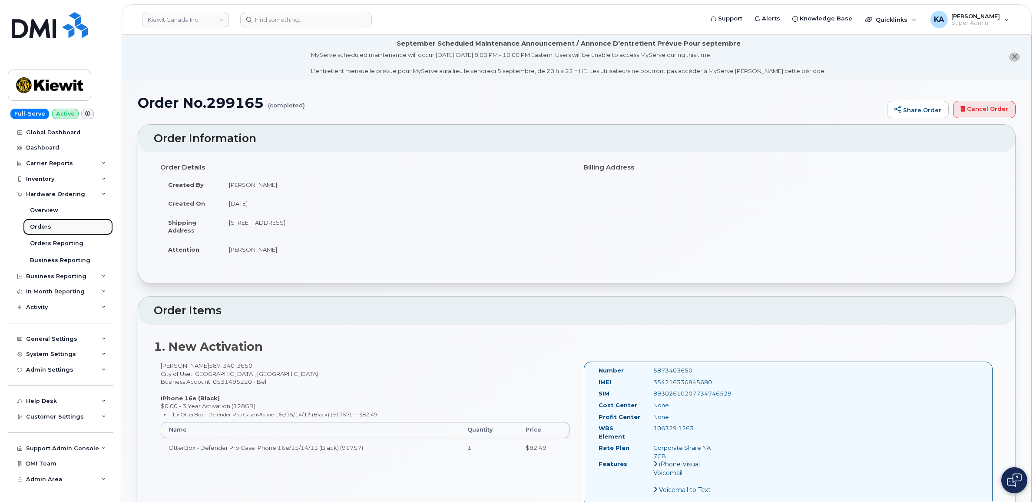
click at [38, 226] on div "Orders" at bounding box center [40, 227] width 21 height 8
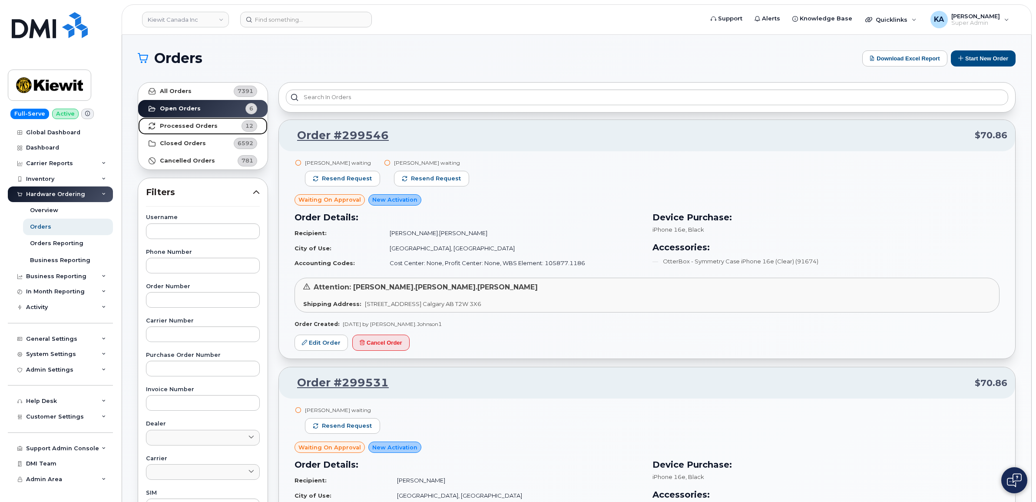
click at [179, 125] on strong "Processed Orders" at bounding box center [189, 126] width 58 height 7
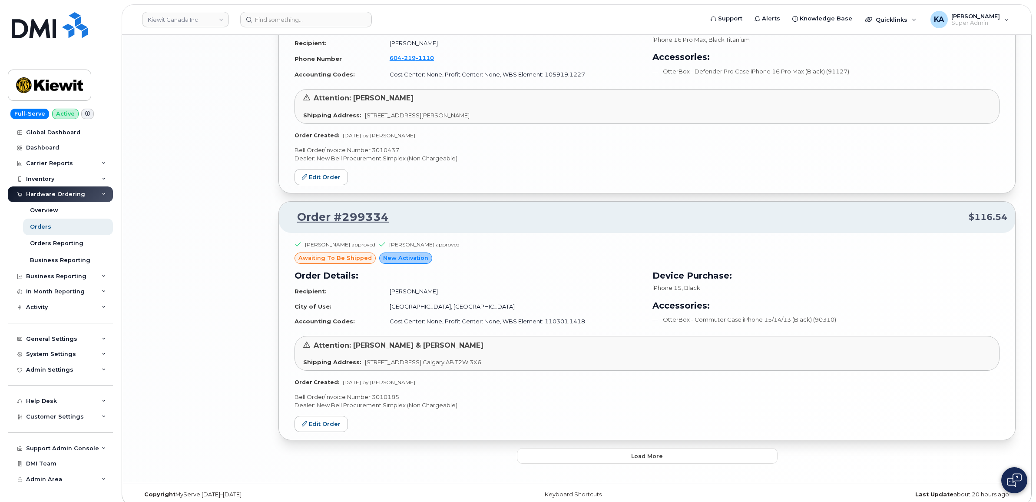
scroll to position [1827, 0]
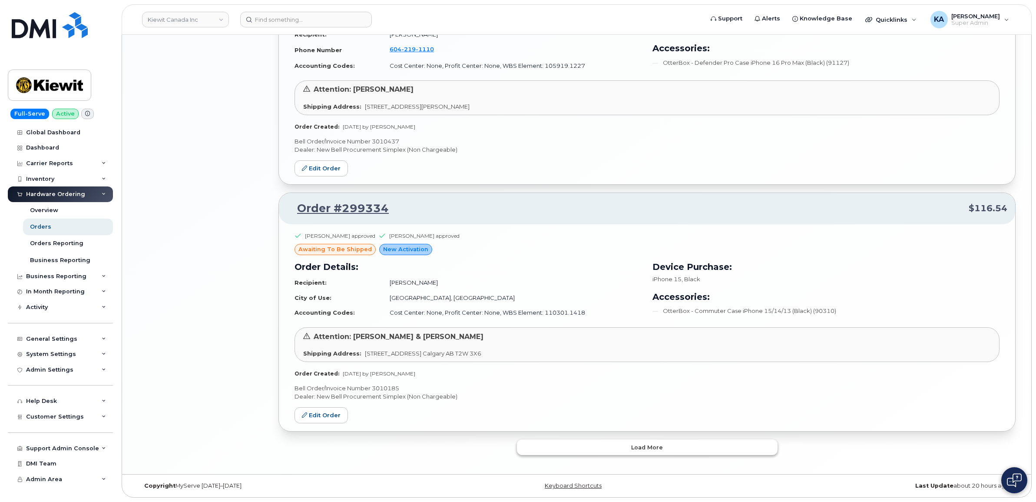
click at [564, 441] on button "Load more" at bounding box center [647, 447] width 261 height 16
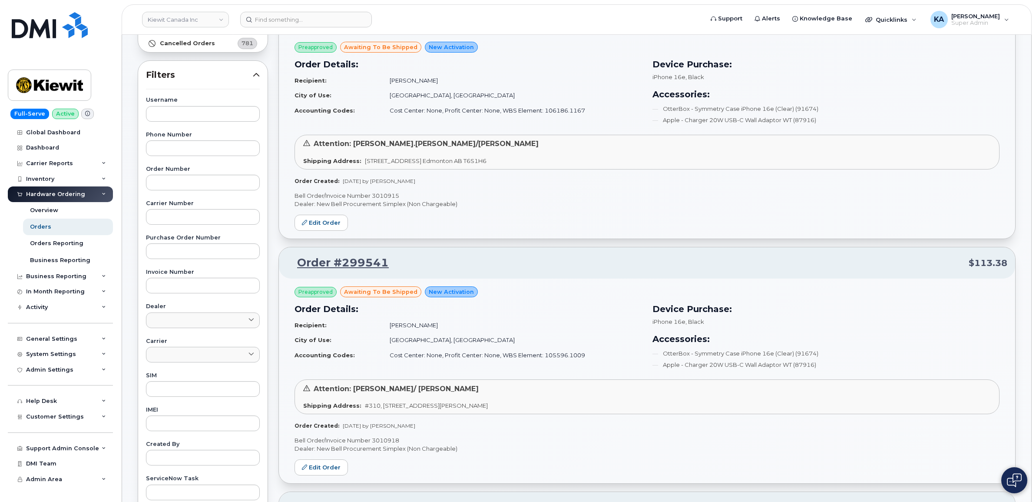
scroll to position [0, 0]
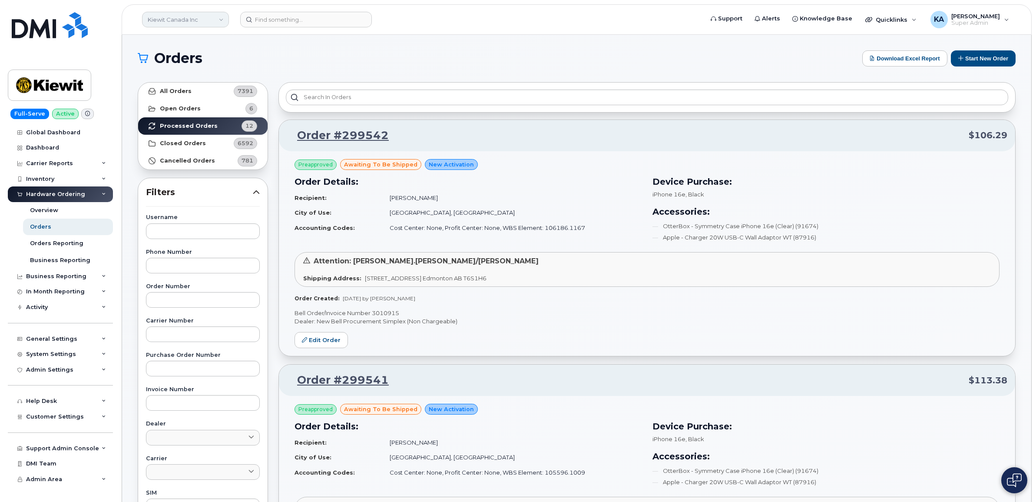
click at [219, 20] on link "Kiewit Canada Inc" at bounding box center [185, 20] width 87 height 16
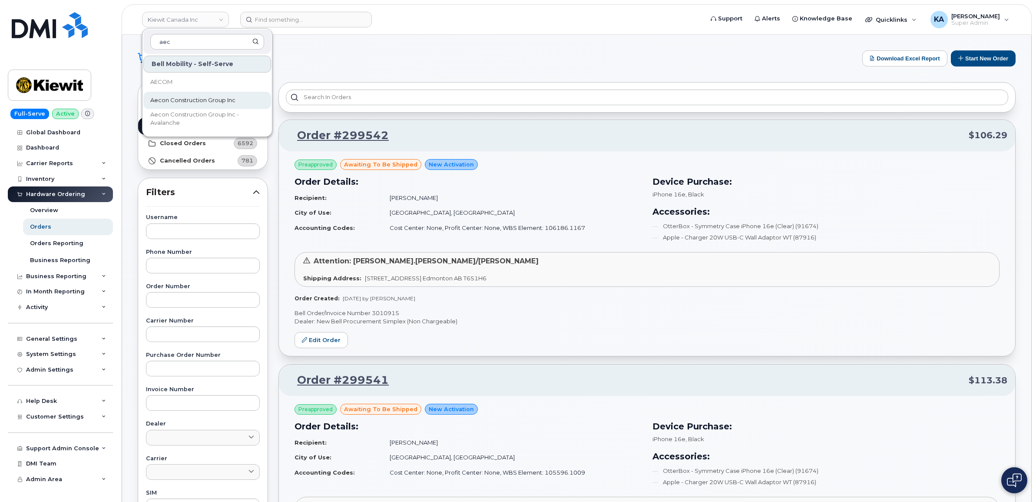
type input "aec"
click at [205, 101] on span "Aecon Construction Group Inc" at bounding box center [192, 100] width 85 height 9
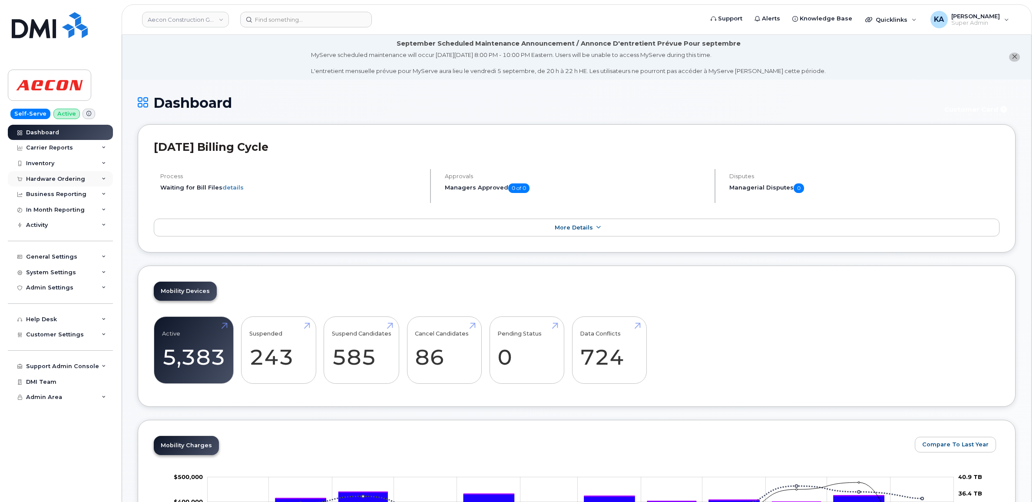
click at [47, 179] on div "Hardware Ordering" at bounding box center [55, 179] width 59 height 7
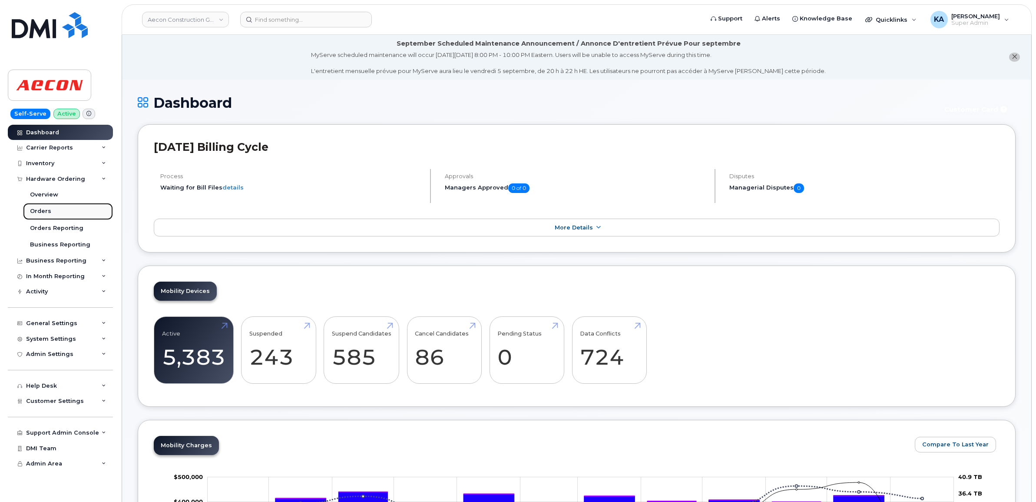
click at [37, 210] on div "Orders" at bounding box center [40, 211] width 21 height 8
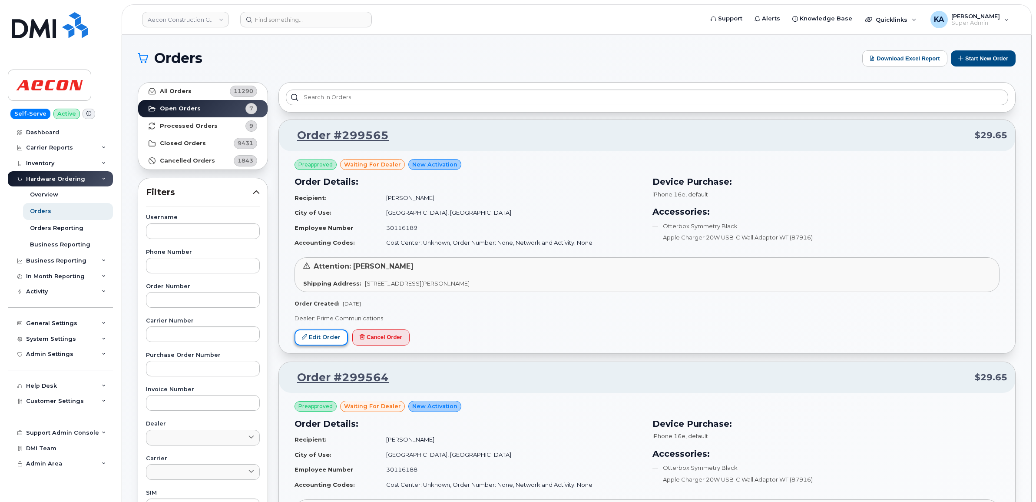
click at [312, 333] on link "Edit Order" at bounding box center [321, 337] width 53 height 16
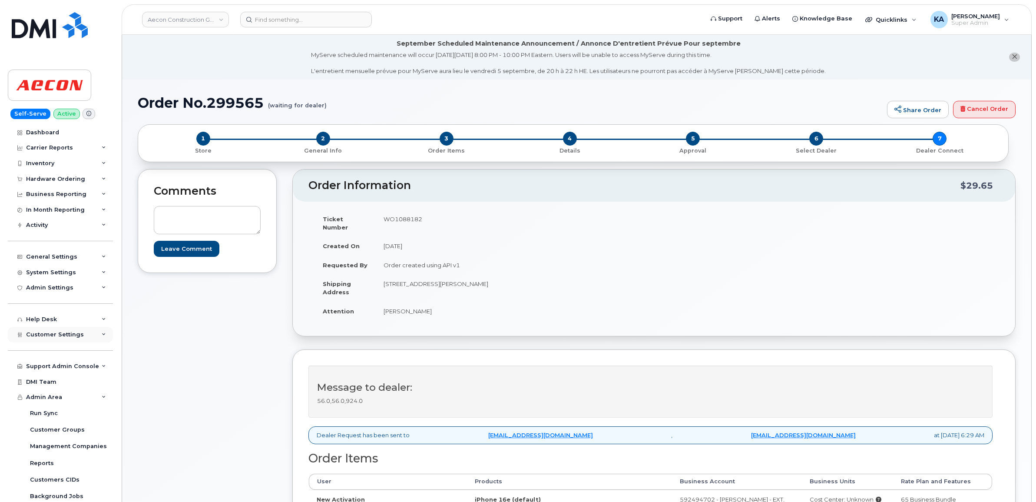
click at [41, 338] on span "Customer Settings" at bounding box center [55, 334] width 58 height 7
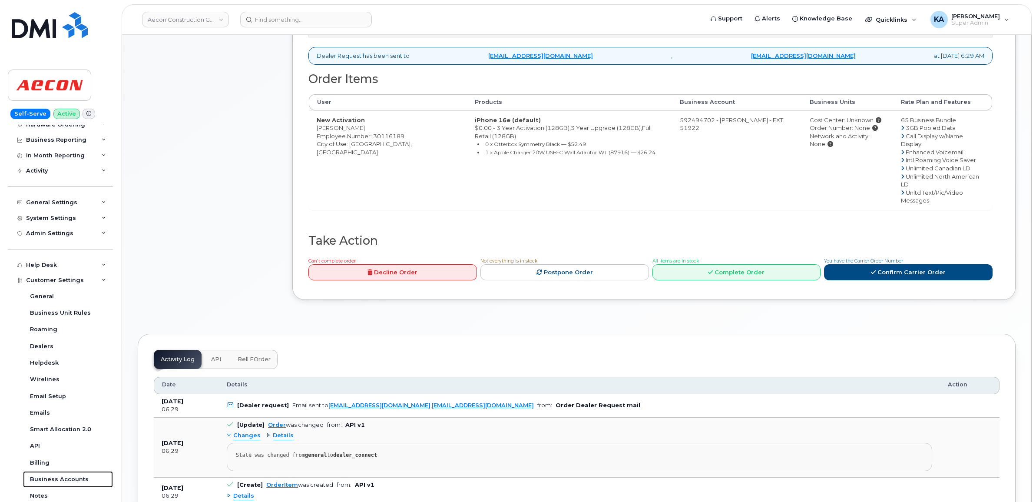
scroll to position [380, 0]
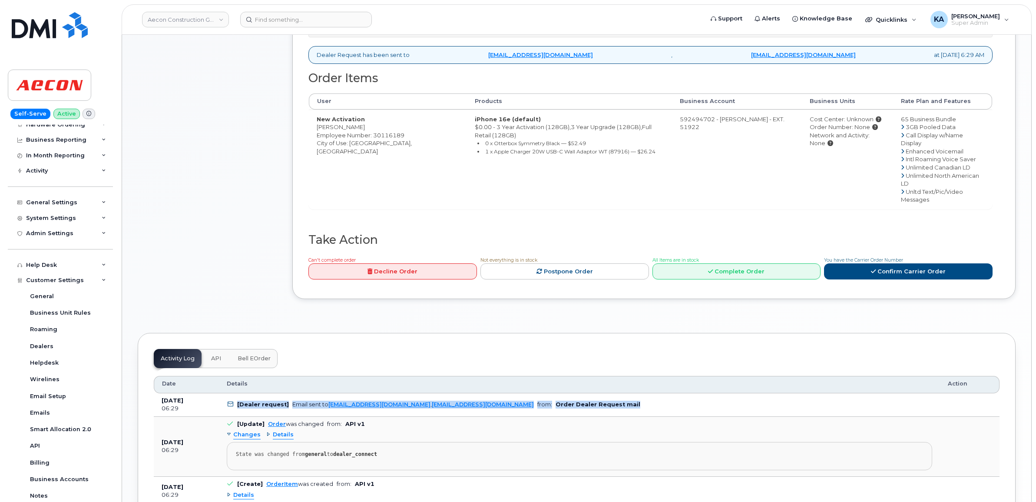
drag, startPoint x: 235, startPoint y: 375, endPoint x: 613, endPoint y: 381, distance: 378.0
click at [615, 393] on td "[Dealer request] Email sent to ALuthra@primecomms.ca , mobilitysupport@dminc.co…" at bounding box center [579, 404] width 721 height 23
drag, startPoint x: 613, startPoint y: 381, endPoint x: 568, endPoint y: 377, distance: 45.7
copy td "[Dealer request] Email sent to ALuthra@primecomms.ca , mobilitysupport@dminc.co…"
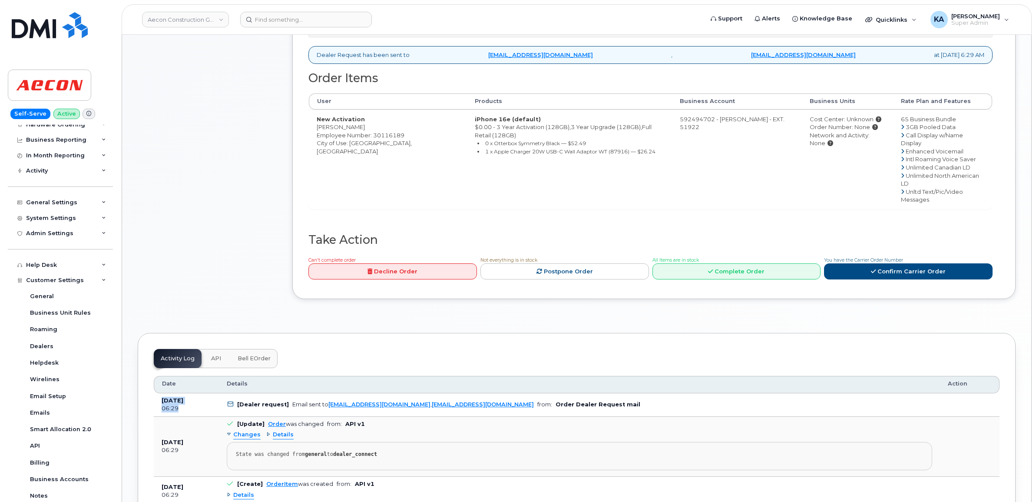
drag, startPoint x: 159, startPoint y: 370, endPoint x: 182, endPoint y: 380, distance: 25.3
click at [182, 393] on td "Aug 29, 2025 06:29" at bounding box center [186, 404] width 65 height 23
drag, startPoint x: 182, startPoint y: 380, endPoint x: 172, endPoint y: 375, distance: 10.5
copy td "Aug 29, 2025 06:29"
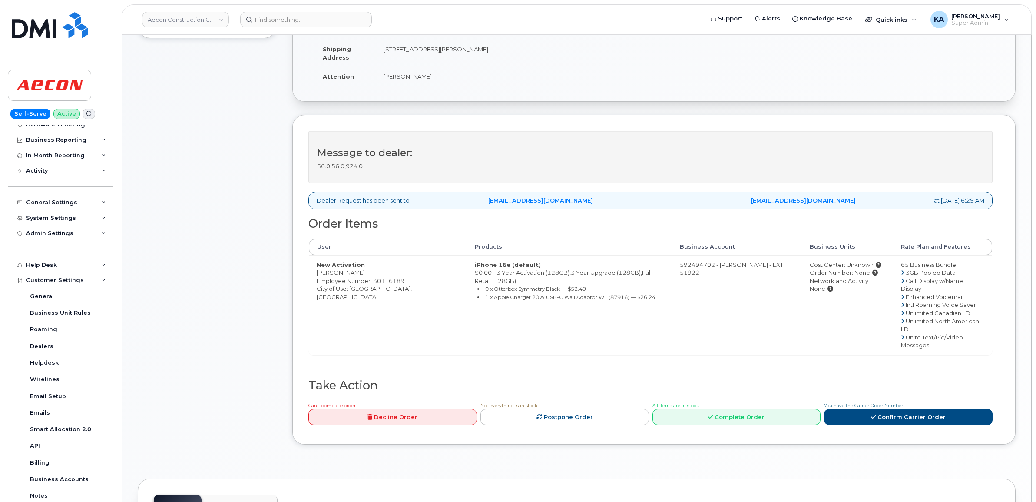
scroll to position [217, 0]
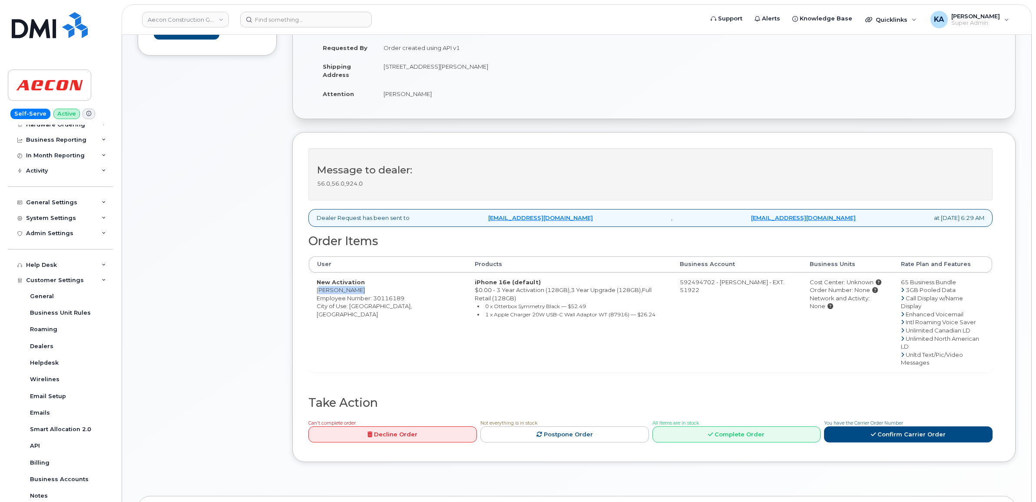
drag, startPoint x: 316, startPoint y: 284, endPoint x: 360, endPoint y: 283, distance: 43.5
click at [360, 283] on td "New Activation Sean Cameron Employee Number: 30116189 City of Use: Kincardine, …" at bounding box center [388, 321] width 158 height 99
drag, startPoint x: 360, startPoint y: 283, endPoint x: 351, endPoint y: 283, distance: 9.1
copy td "[PERSON_NAME]"
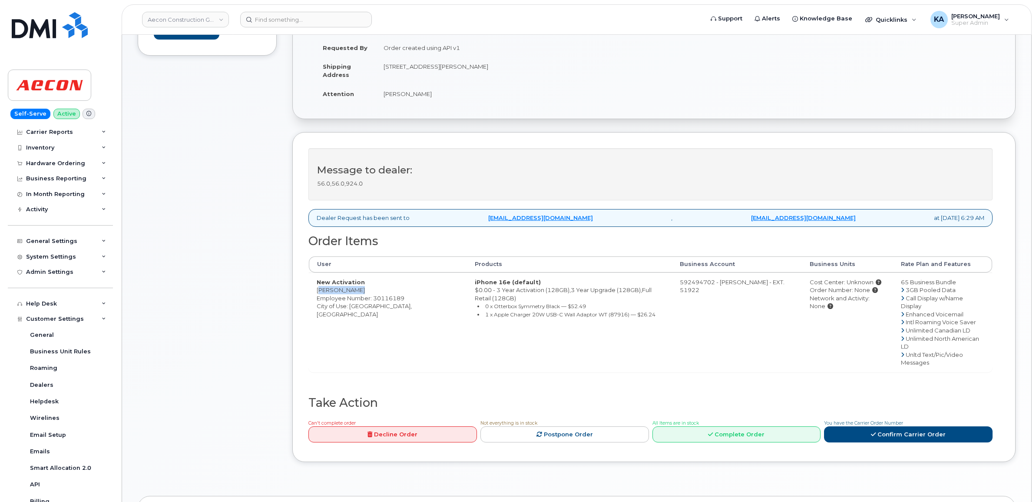
scroll to position [0, 0]
click at [57, 177] on div "Hardware Ordering" at bounding box center [55, 179] width 59 height 7
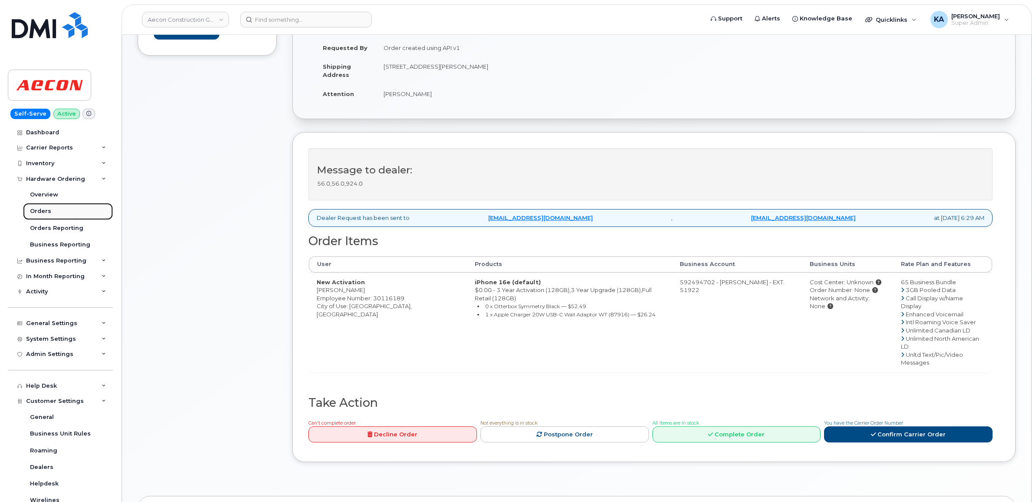
click at [41, 213] on div "Orders" at bounding box center [40, 211] width 21 height 8
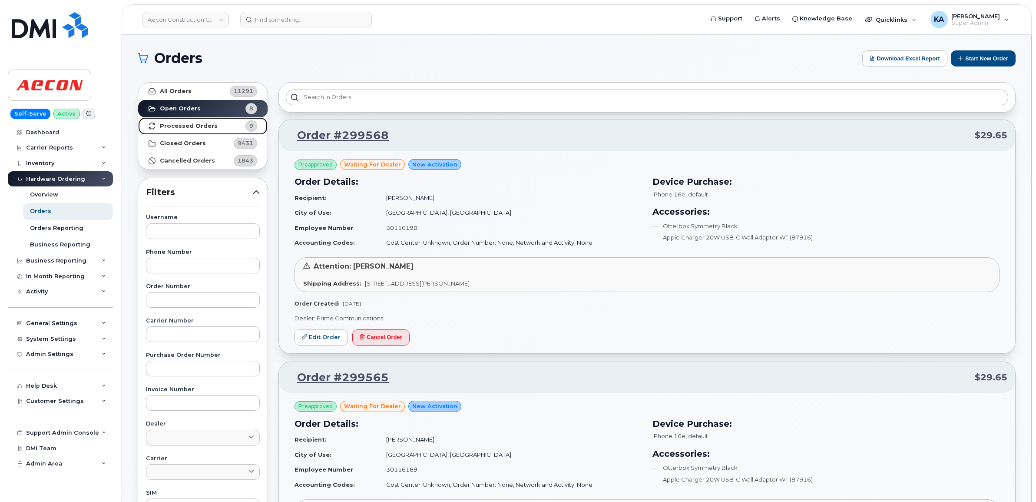
click at [192, 126] on strong "Processed Orders" at bounding box center [189, 126] width 58 height 7
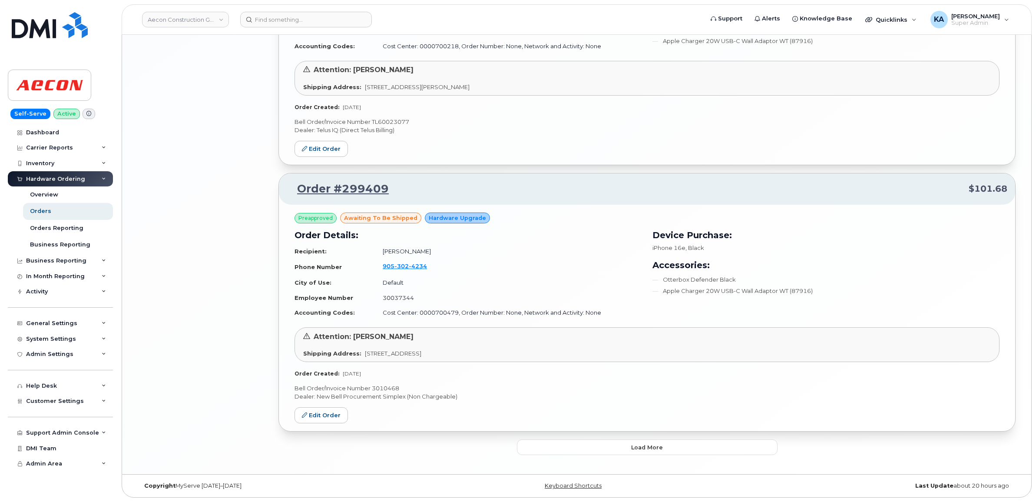
scroll to position [1716, 0]
click at [639, 445] on span "Load more" at bounding box center [647, 447] width 32 height 8
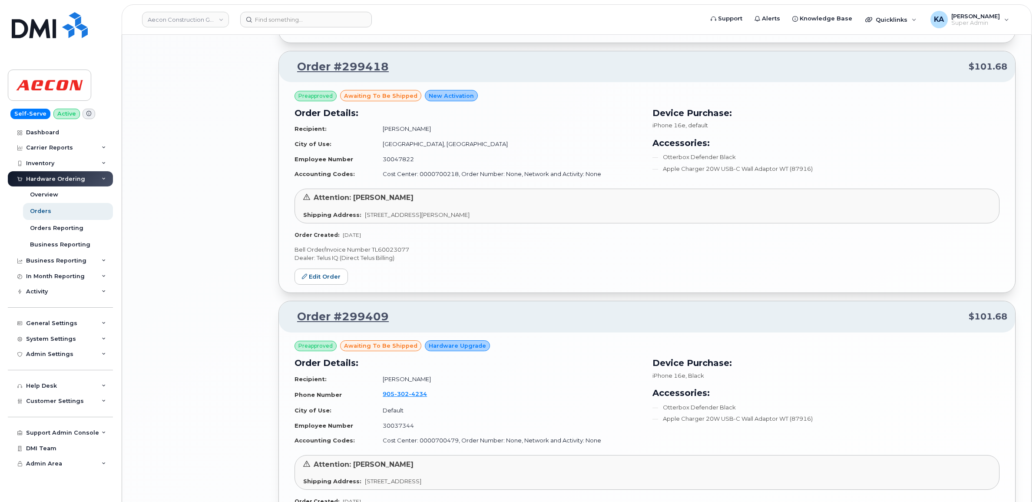
scroll to position [1584, 0]
drag, startPoint x: 413, startPoint y: 251, endPoint x: 372, endPoint y: 254, distance: 41.4
click at [372, 254] on p "Bell Order/Invoice Number TL60023077" at bounding box center [647, 251] width 705 height 8
drag, startPoint x: 372, startPoint y: 254, endPoint x: 376, endPoint y: 252, distance: 4.7
copy p "TL60023077"
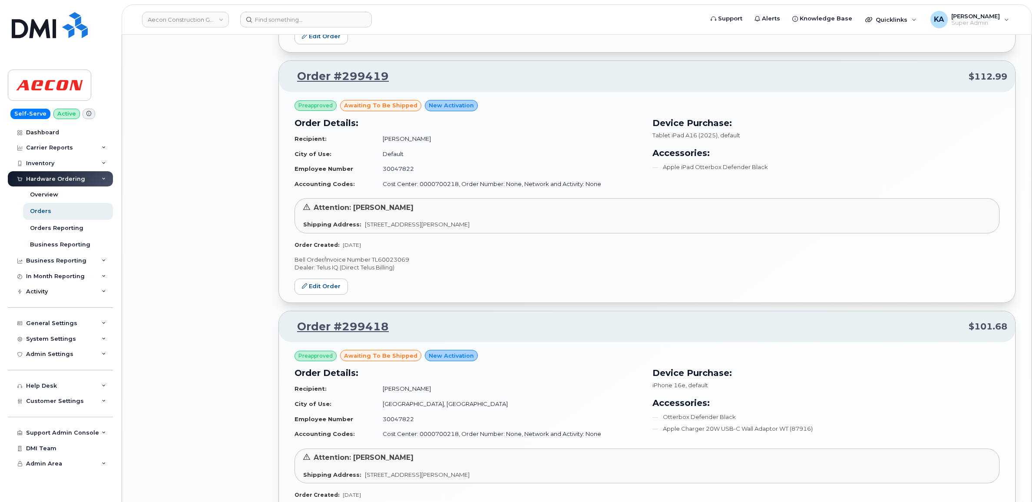
scroll to position [1312, 0]
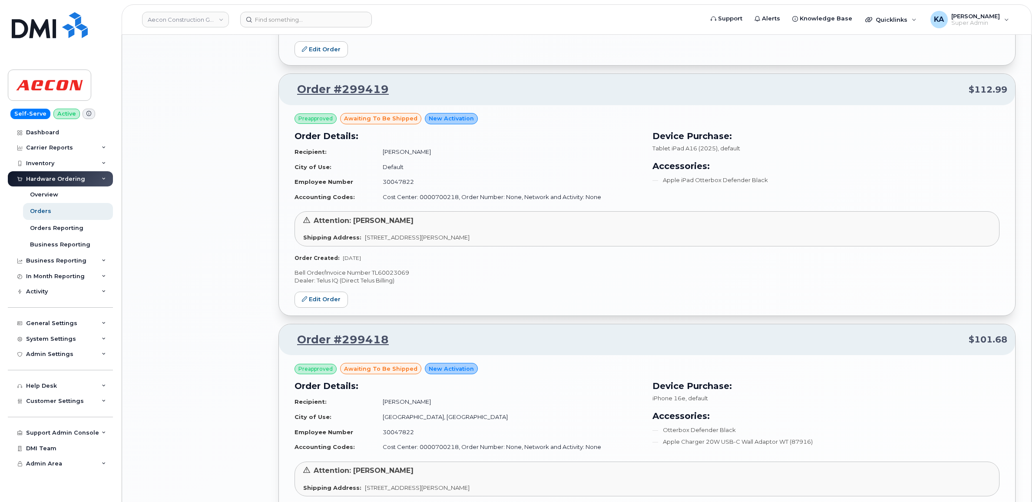
click at [387, 274] on p "Bell Order/Invoice Number TL60023069" at bounding box center [647, 272] width 705 height 8
copy p "TL60023069"
click at [318, 296] on link "Edit Order" at bounding box center [321, 300] width 53 height 16
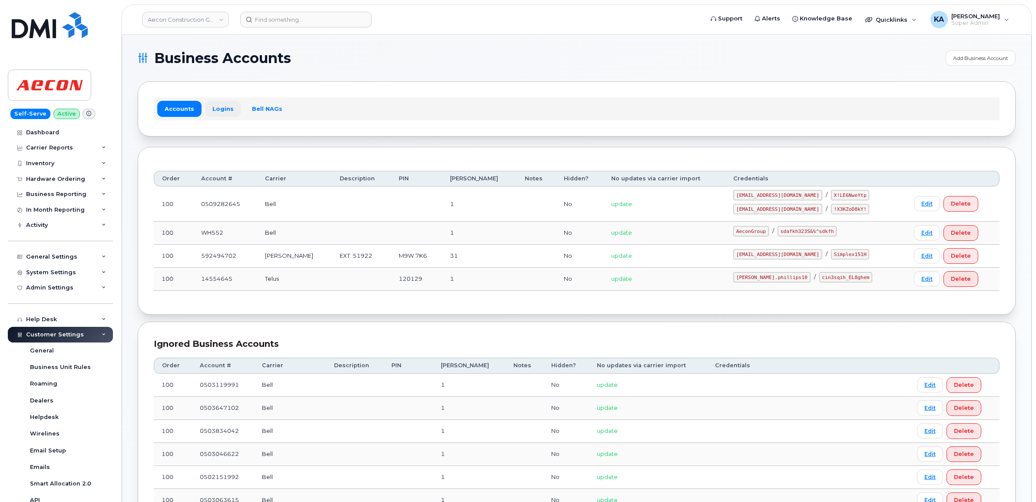
click at [215, 110] on link "Logins" at bounding box center [223, 109] width 36 height 16
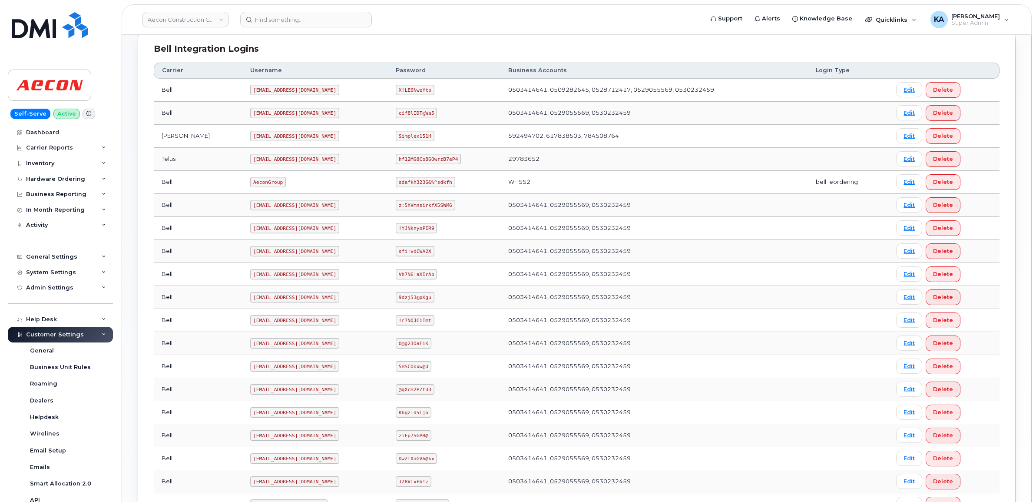
scroll to position [272, 0]
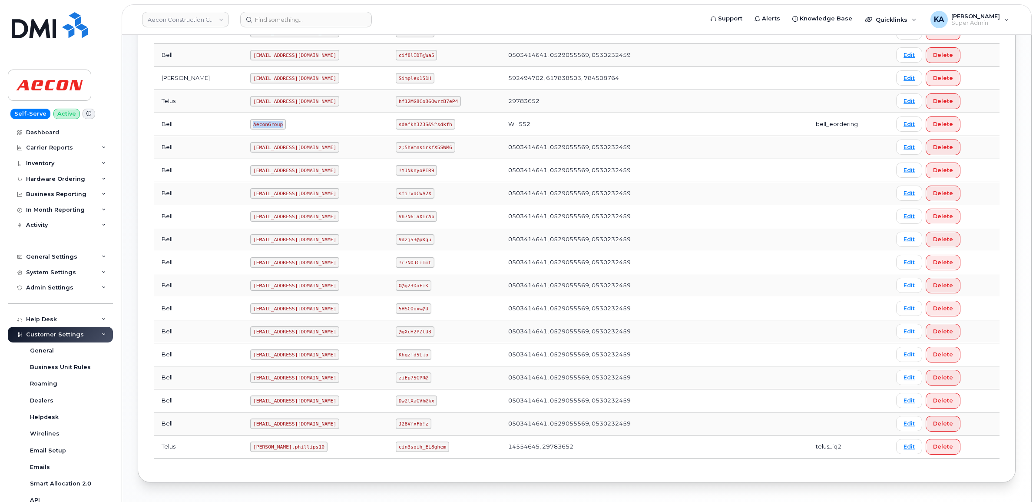
drag, startPoint x: 213, startPoint y: 126, endPoint x: 245, endPoint y: 129, distance: 31.4
click at [250, 129] on code "AeconGroup" at bounding box center [268, 124] width 36 height 10
drag, startPoint x: 245, startPoint y: 129, endPoint x: 221, endPoint y: 125, distance: 24.3
copy code "AeconGroup"
drag, startPoint x: 383, startPoint y: 126, endPoint x: 441, endPoint y: 127, distance: 58.2
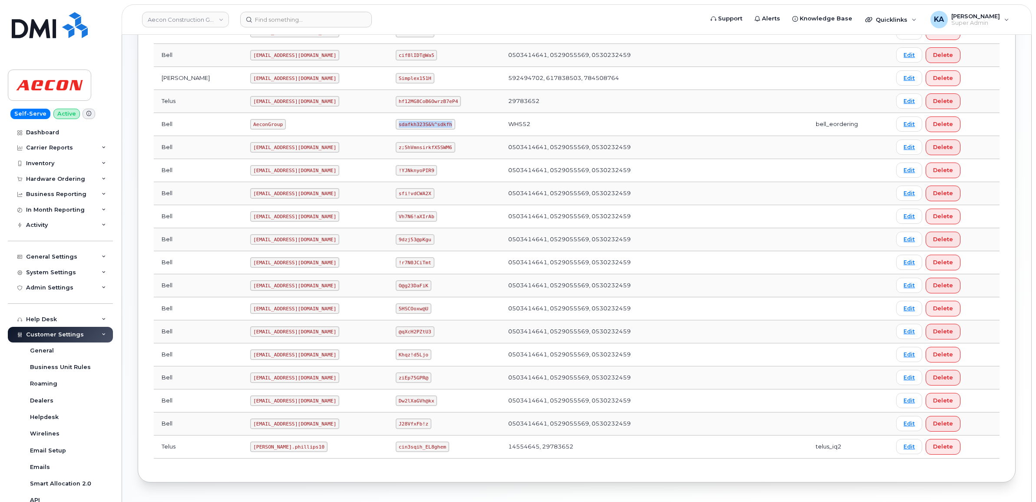
click at [441, 127] on td "sdafkh323S&%^sdkfh" at bounding box center [444, 124] width 113 height 23
drag, startPoint x: 441, startPoint y: 127, endPoint x: 421, endPoint y: 126, distance: 20.9
copy code "sdafkh323S&%^sdkfh"
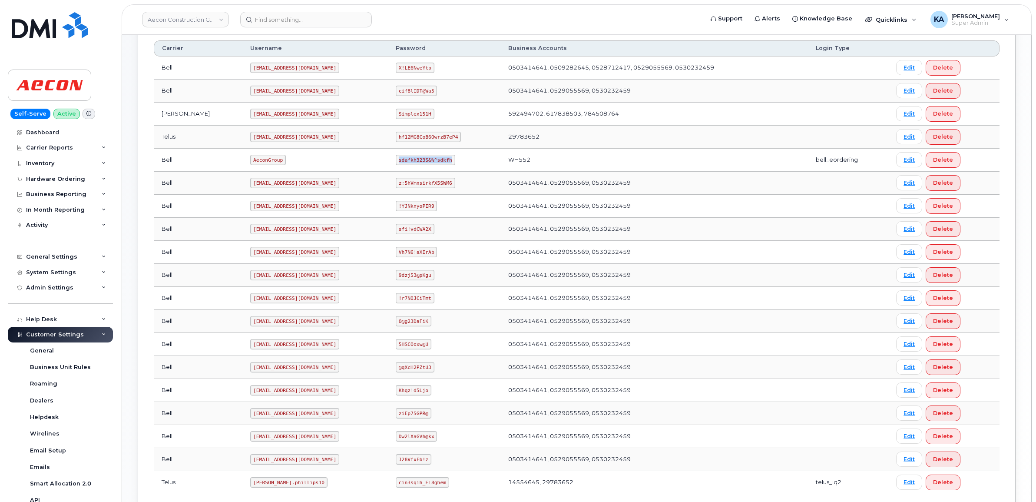
scroll to position [217, 0]
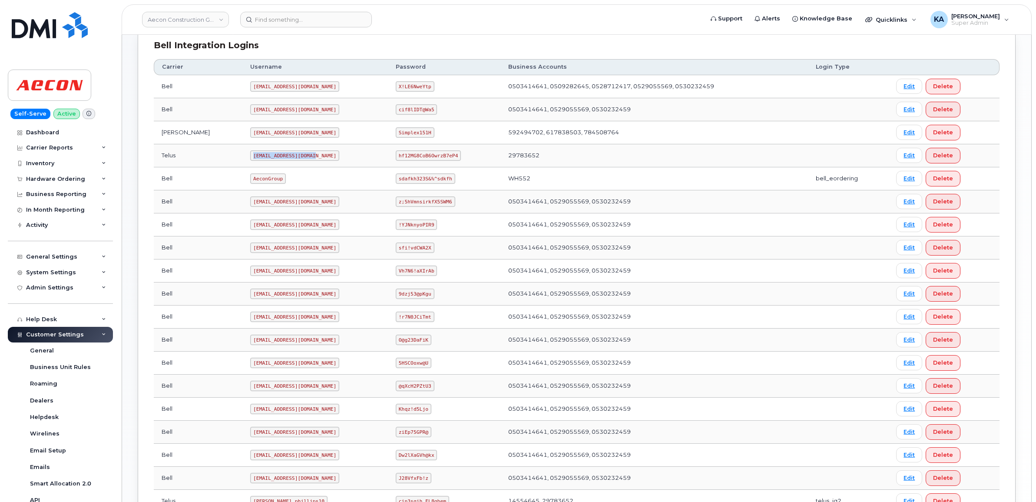
drag, startPoint x: 214, startPoint y: 158, endPoint x: 277, endPoint y: 160, distance: 63.0
click at [277, 160] on td "aeconfleet@myserve.ca" at bounding box center [315, 155] width 146 height 23
drag, startPoint x: 277, startPoint y: 160, endPoint x: 267, endPoint y: 158, distance: 9.8
copy code "aeconfleet@myserve.ca"
drag, startPoint x: 381, startPoint y: 158, endPoint x: 447, endPoint y: 158, distance: 66.5
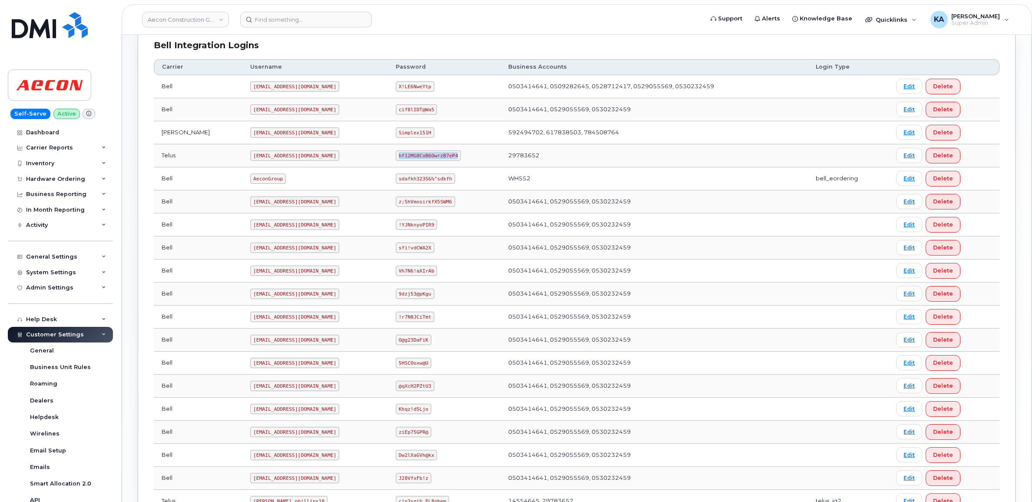
click at [448, 159] on td "hf12MG8CoB6OwrzB7eP4" at bounding box center [444, 155] width 113 height 23
drag, startPoint x: 447, startPoint y: 158, endPoint x: 433, endPoint y: 158, distance: 14.3
copy code "hf12MG8CoB6OwrzB7eP4"
drag, startPoint x: 214, startPoint y: 181, endPoint x: 249, endPoint y: 186, distance: 35.1
click at [250, 186] on td "AeconGroup" at bounding box center [315, 178] width 146 height 23
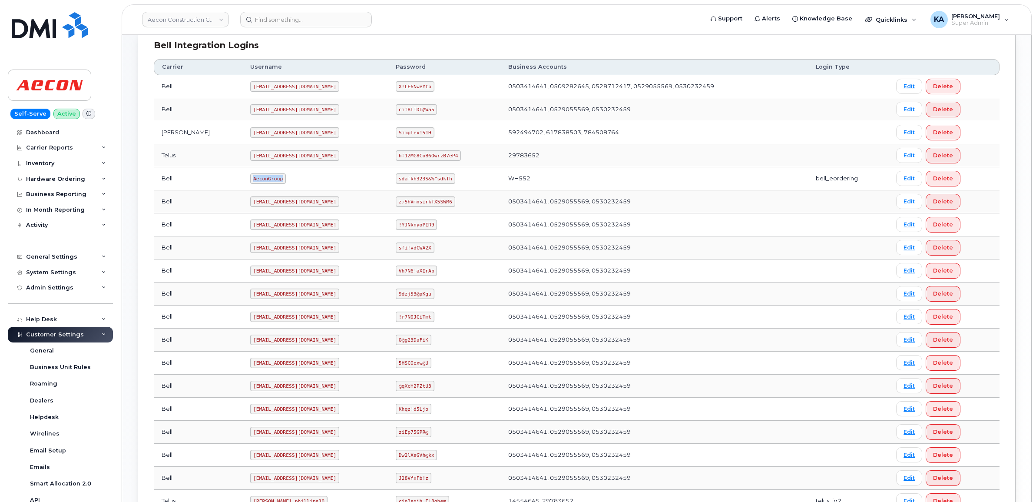
drag, startPoint x: 249, startPoint y: 186, endPoint x: 239, endPoint y: 181, distance: 10.7
copy code "AeconGroup"
drag, startPoint x: 382, startPoint y: 179, endPoint x: 444, endPoint y: 183, distance: 61.8
click at [444, 183] on td "sdafkh323S&%^sdkfh" at bounding box center [444, 178] width 113 height 23
drag, startPoint x: 442, startPoint y: 182, endPoint x: 415, endPoint y: 181, distance: 27.0
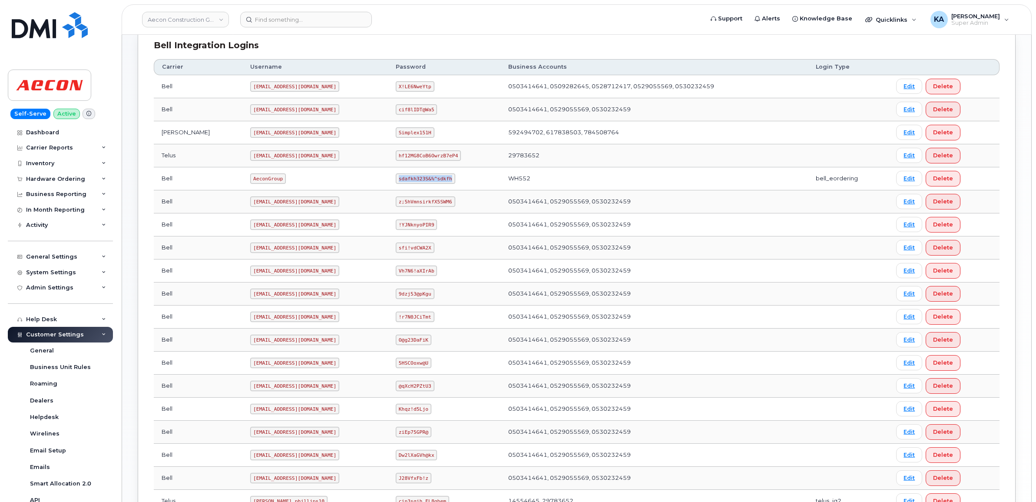
copy code "sdafkh323S&%^sdkfh"
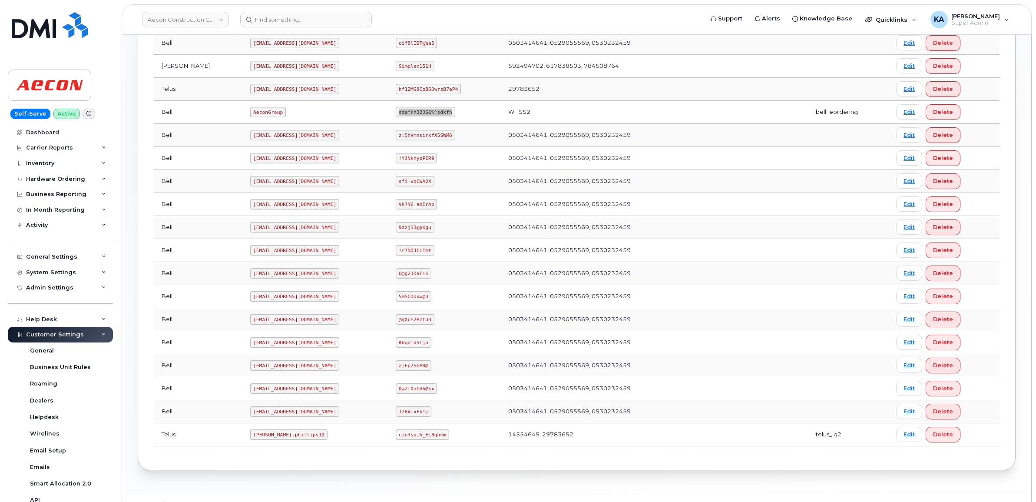
scroll to position [305, 0]
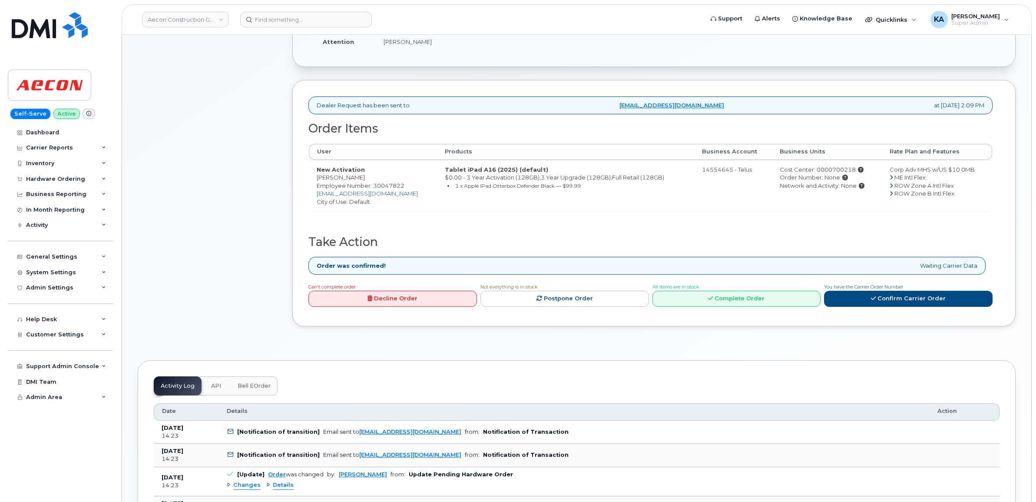
scroll to position [272, 0]
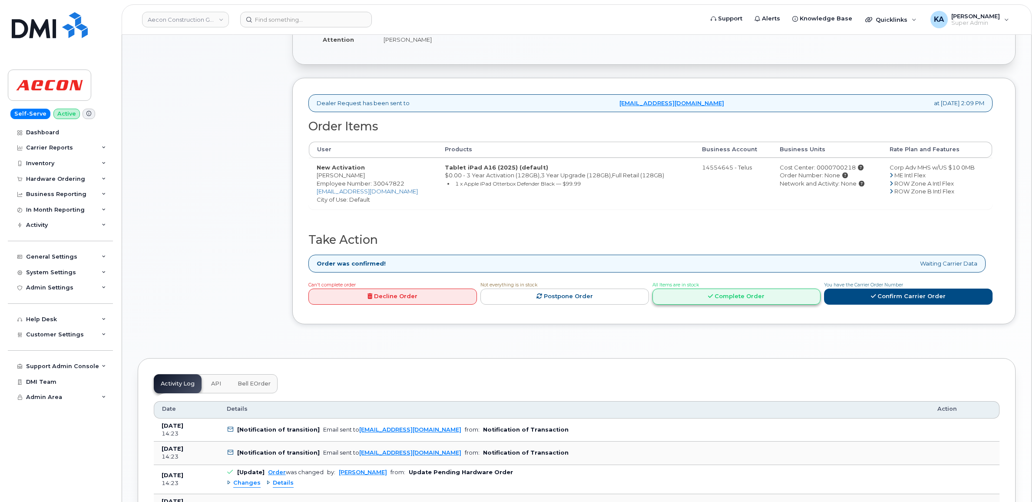
click at [704, 288] on link "Complete Order" at bounding box center [737, 296] width 169 height 16
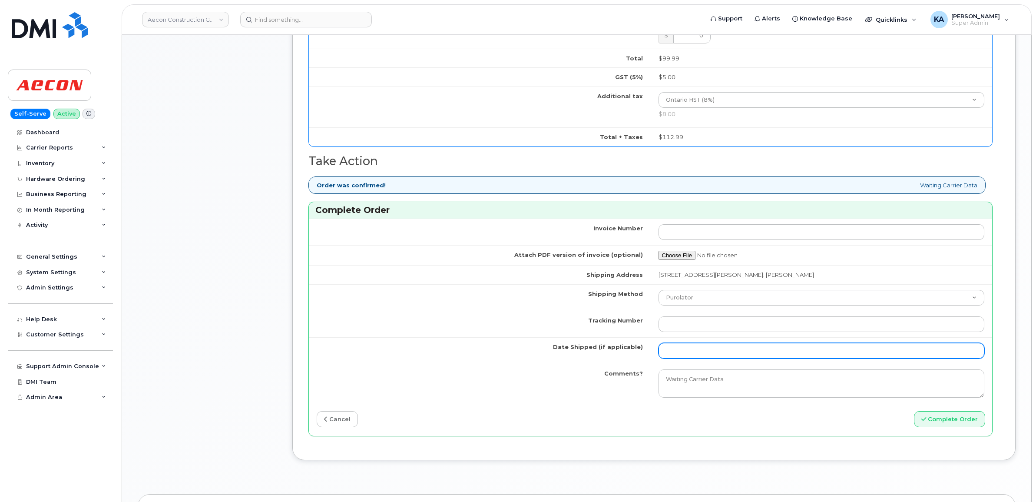
scroll to position [706, 0]
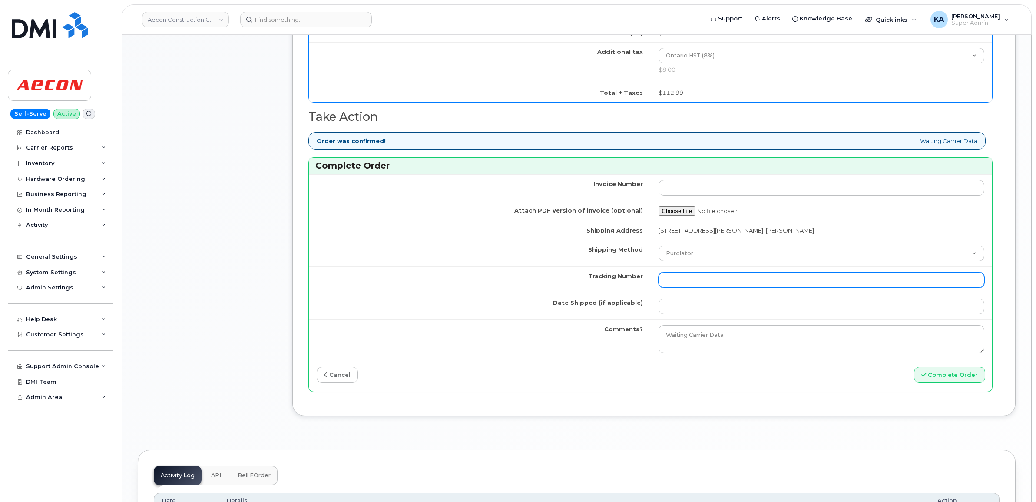
click at [675, 276] on input "Tracking Number" at bounding box center [822, 280] width 326 height 16
paste input "520029793244"
type input "520029793244"
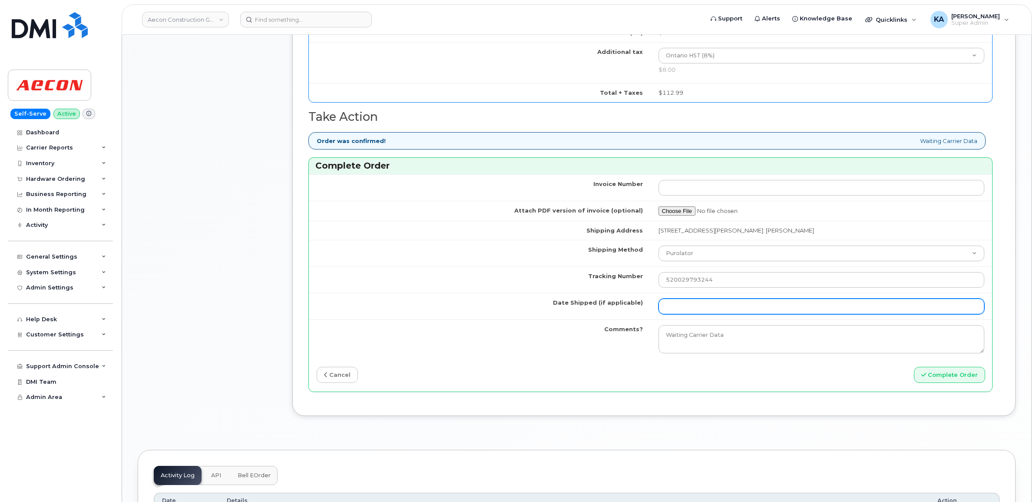
click at [675, 299] on input "Date Shipped (if applicable)" at bounding box center [822, 306] width 326 height 16
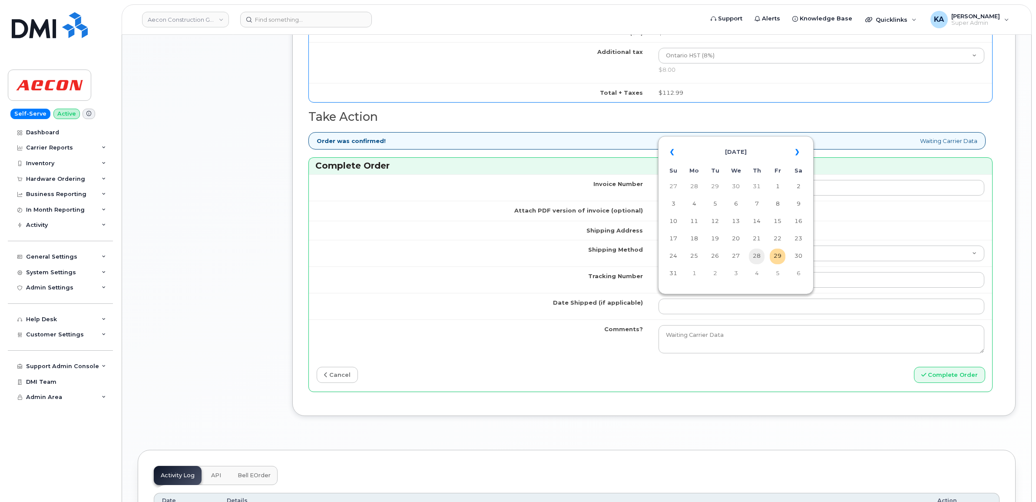
click at [757, 255] on td "28" at bounding box center [757, 256] width 16 height 16
type input "[DATE]"
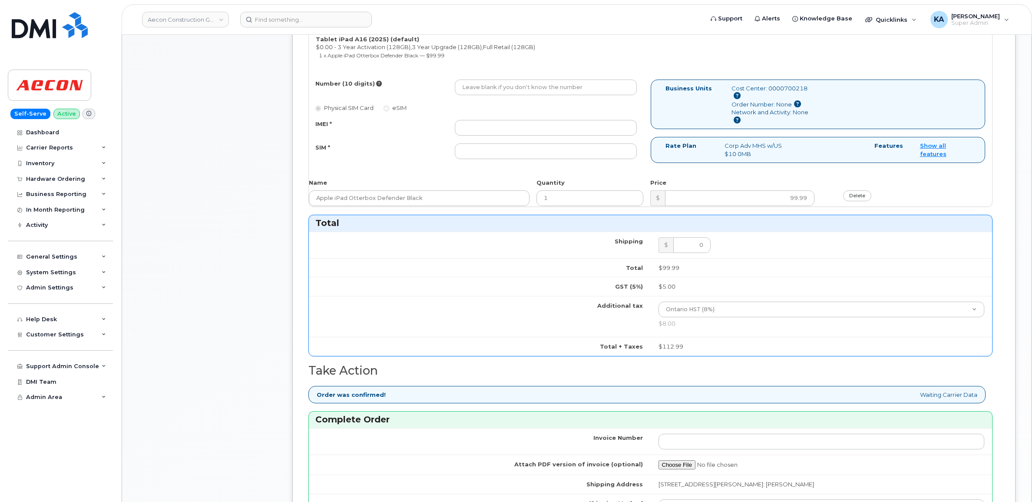
scroll to position [434, 0]
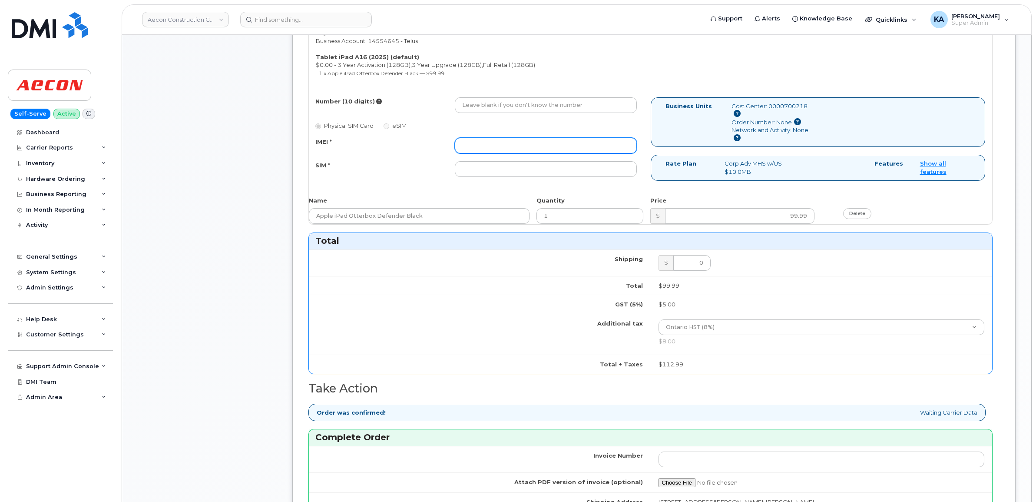
click at [559, 138] on input "IMEI *" at bounding box center [546, 146] width 182 height 16
paste input "352302615085101"
type input "352302615085101"
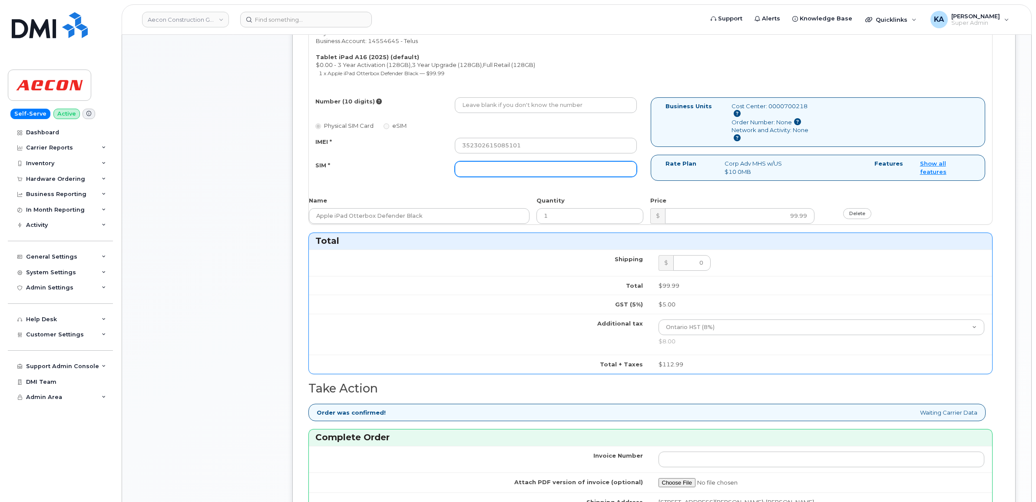
click at [520, 163] on input "SIM *" at bounding box center [546, 169] width 182 height 16
paste input "89049032007408888700218841907567"
type input "89049032007408888700218841907567"
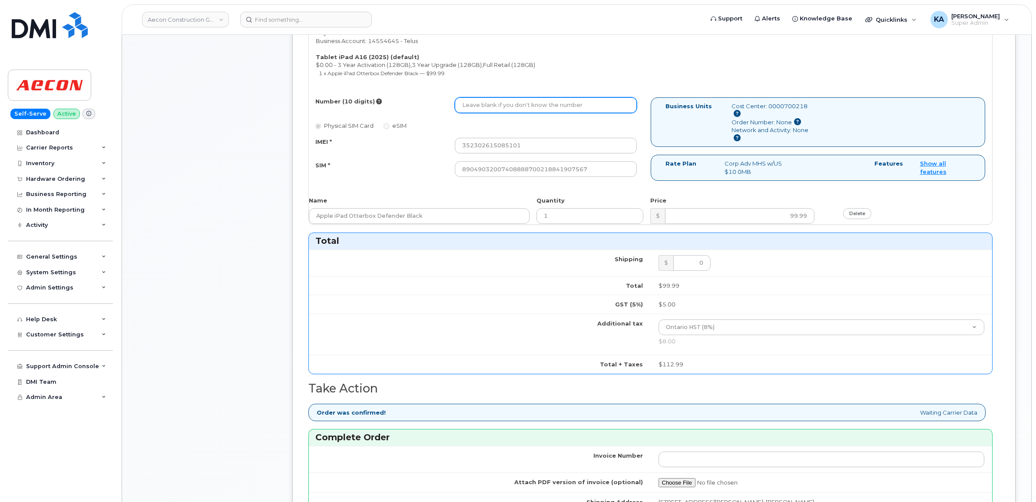
click at [517, 97] on input "Number (10 digits)" at bounding box center [546, 105] width 182 height 16
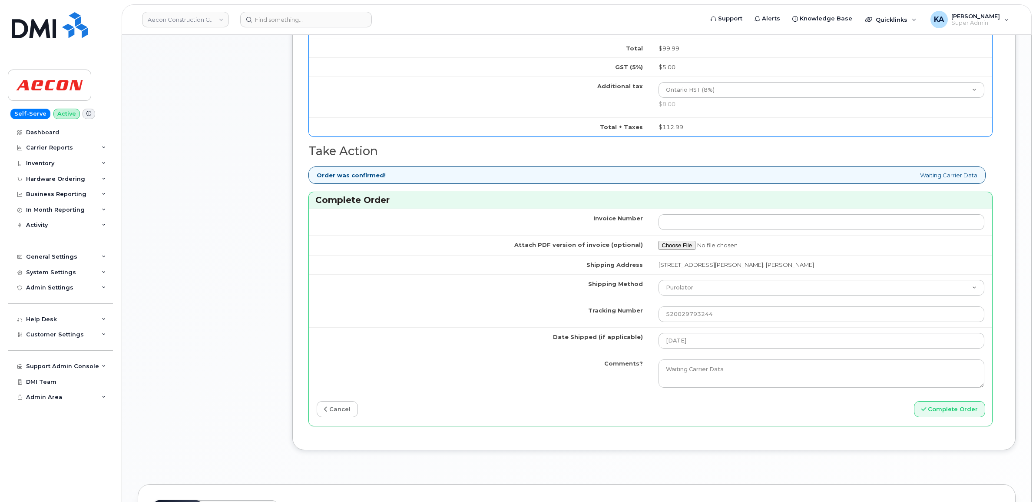
scroll to position [706, 0]
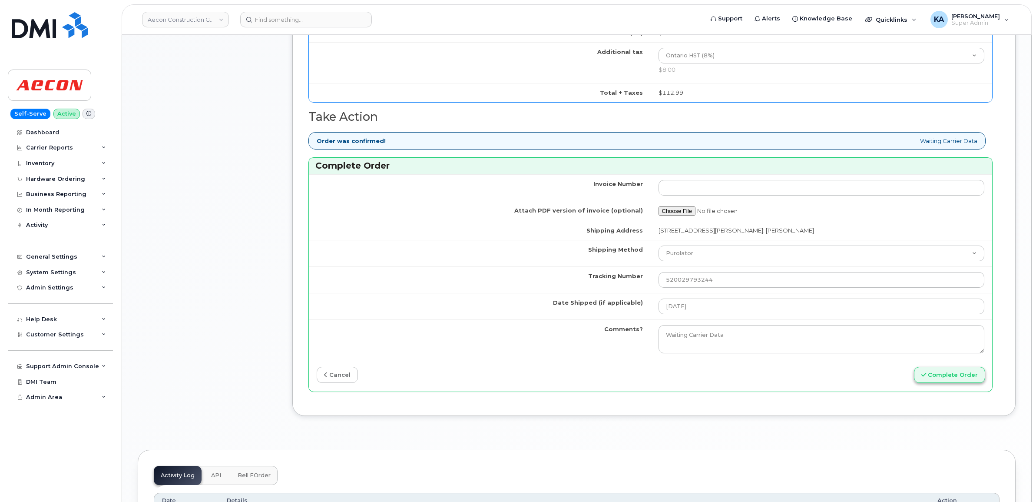
type input "2892308836"
click at [934, 372] on button "Complete Order" at bounding box center [949, 375] width 71 height 16
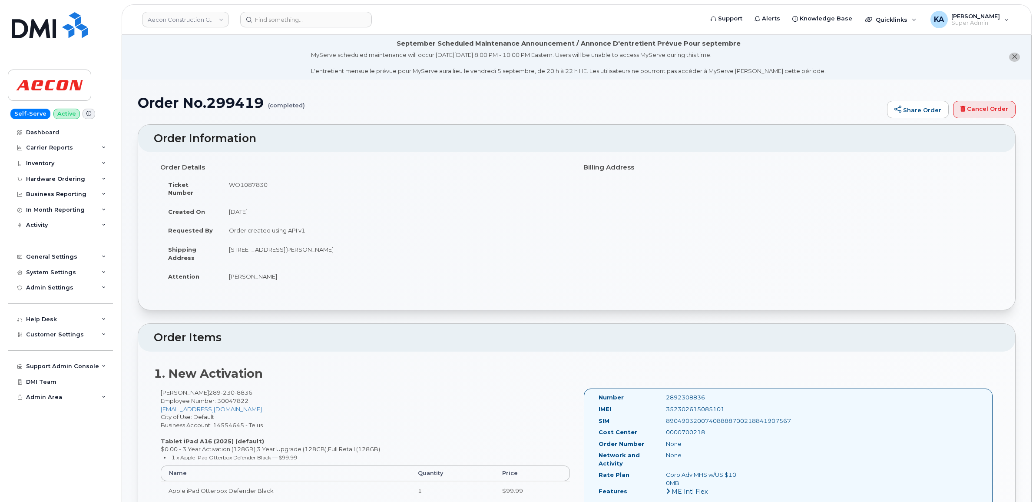
drag, startPoint x: 593, startPoint y: 390, endPoint x: 733, endPoint y: 430, distance: 145.9
click at [733, 430] on div "Number 2892308836 IMEI [TECHNICAL_ID] SIM 89049032007408888700218841907567 Cost…" at bounding box center [673, 465] width 162 height 144
drag, startPoint x: 733, startPoint y: 430, endPoint x: 697, endPoint y: 413, distance: 39.8
copy div "Number 2892308836 IMEI [TECHNICAL_ID] SIM 89049032007408888700218841907567 Cost…"
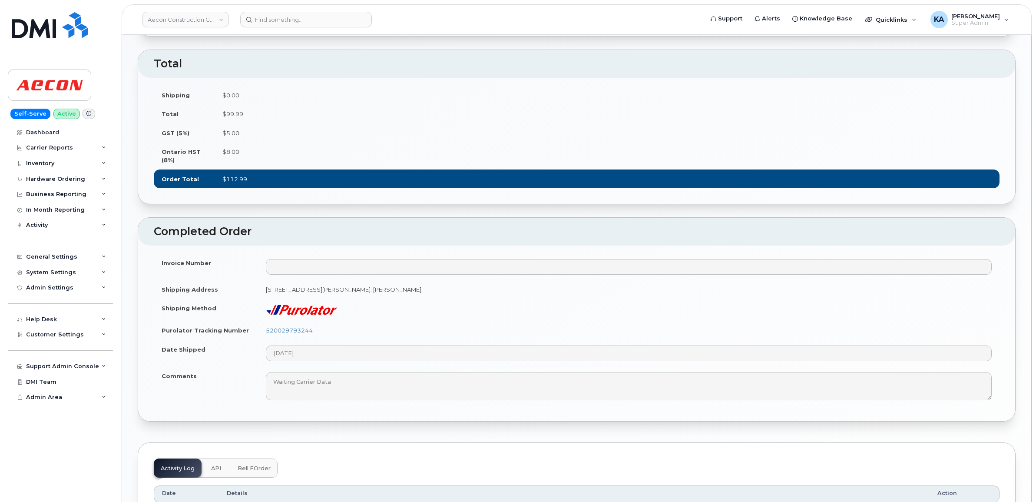
scroll to position [543, 0]
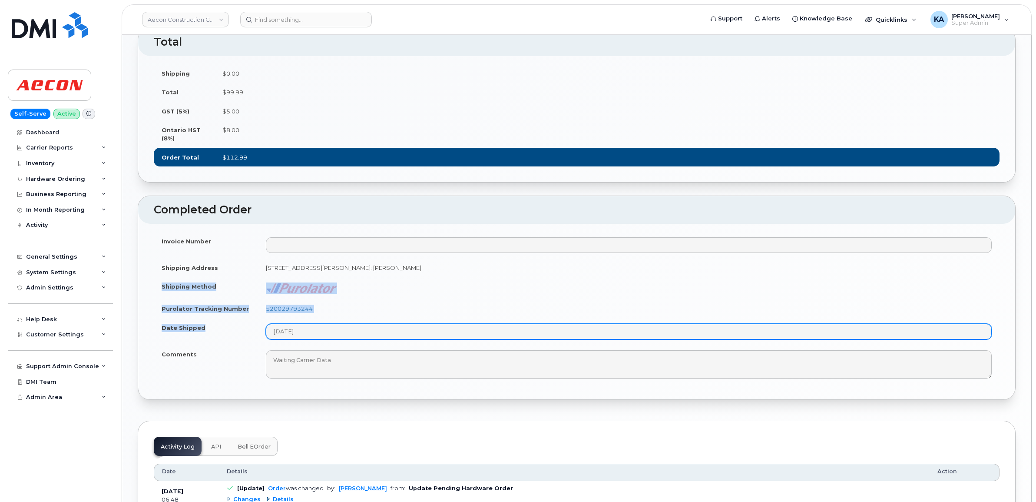
click at [335, 328] on tbody "Invoice Number Shipping Address [STREET_ADDRESS][PERSON_NAME]: [PERSON_NAME] Sh…" at bounding box center [577, 308] width 846 height 152
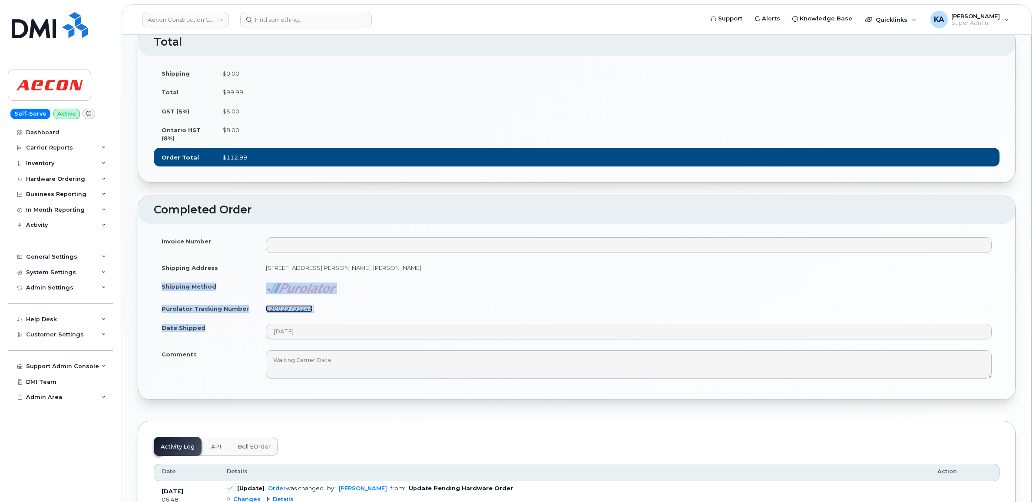
drag, startPoint x: 335, startPoint y: 328, endPoint x: 296, endPoint y: 305, distance: 45.2
copy tbody "Shipping Method Purolator Tracking Number 520029793244 Date Shipped"
click at [103, 179] on icon at bounding box center [104, 179] width 4 height 4
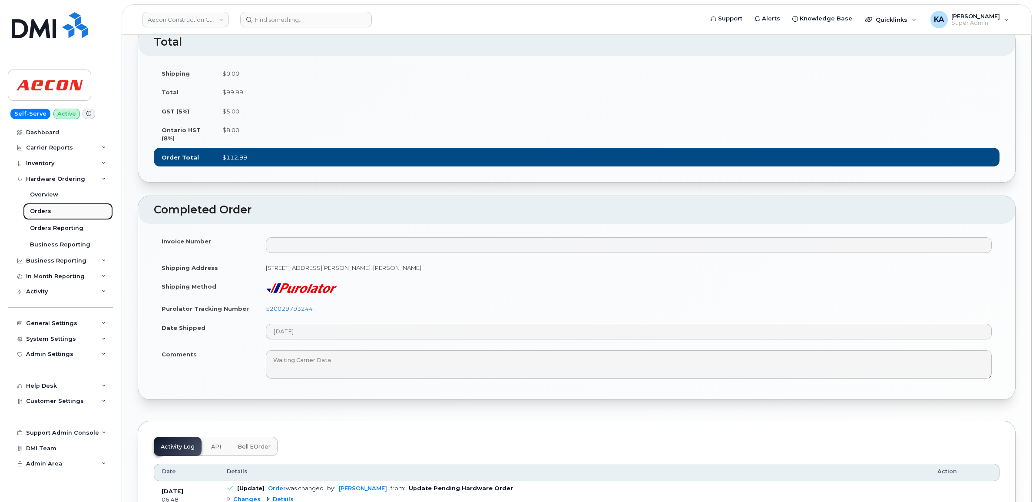
click at [40, 212] on div "Orders" at bounding box center [40, 211] width 21 height 8
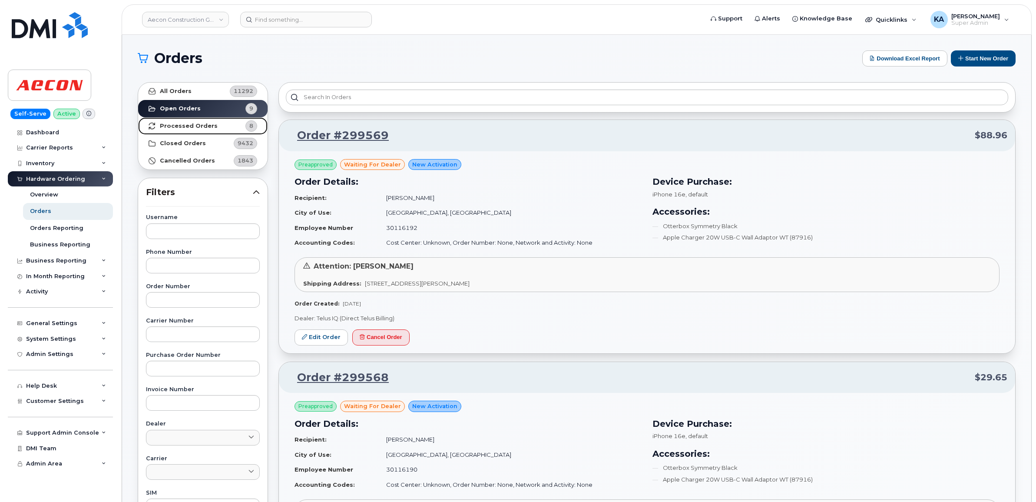
click at [182, 126] on strong "Processed Orders" at bounding box center [189, 126] width 58 height 7
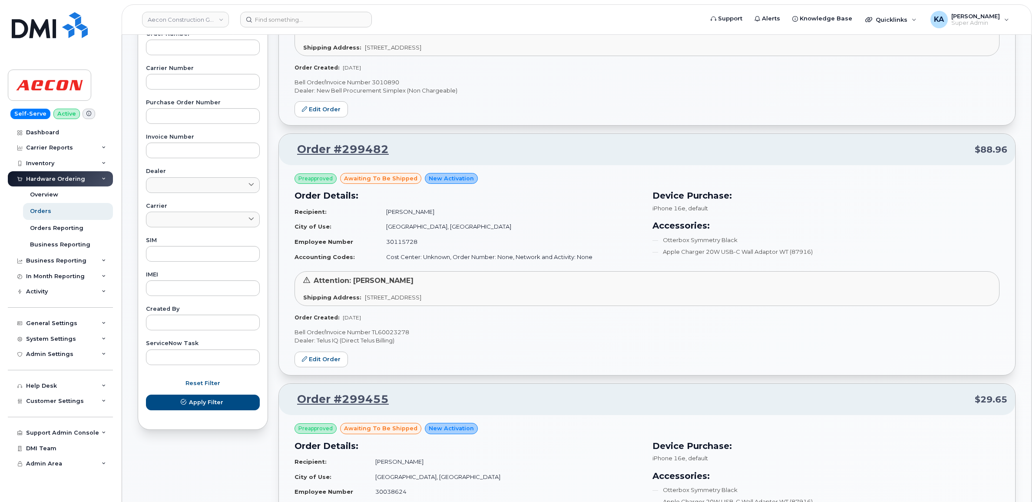
scroll to position [272, 0]
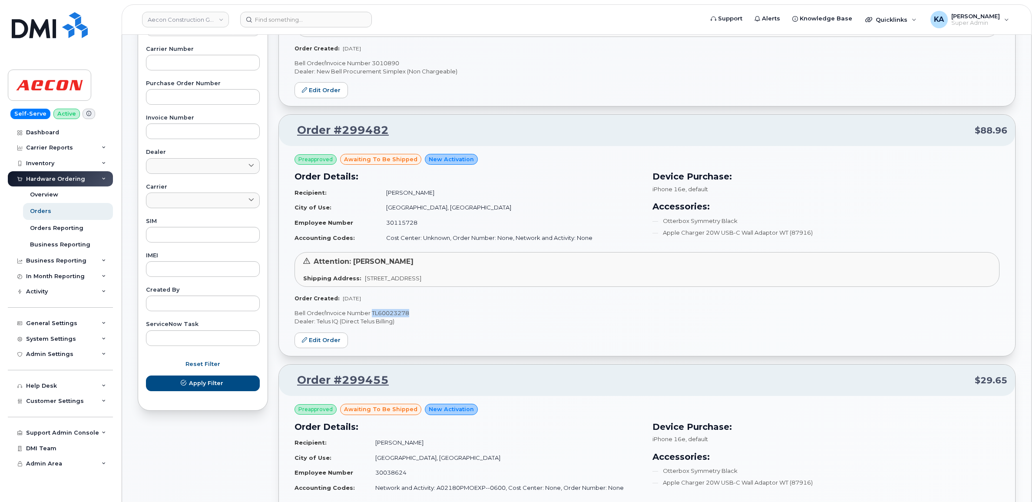
drag, startPoint x: 413, startPoint y: 311, endPoint x: 373, endPoint y: 314, distance: 40.5
click at [373, 314] on p "Bell Order/Invoice Number TL60023278" at bounding box center [647, 313] width 705 height 8
drag, startPoint x: 373, startPoint y: 314, endPoint x: 379, endPoint y: 314, distance: 6.1
copy p "TL60023278"
click at [320, 336] on link "Edit Order" at bounding box center [321, 340] width 53 height 16
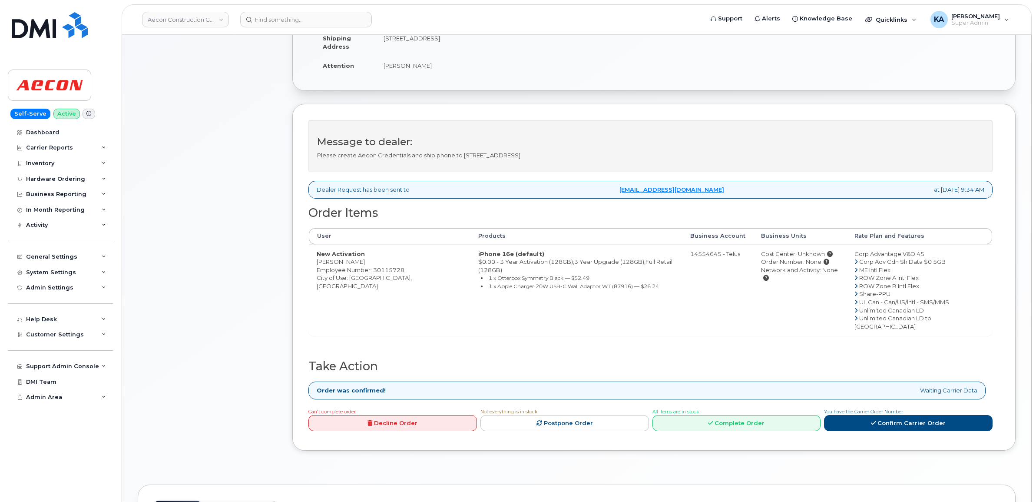
scroll to position [272, 0]
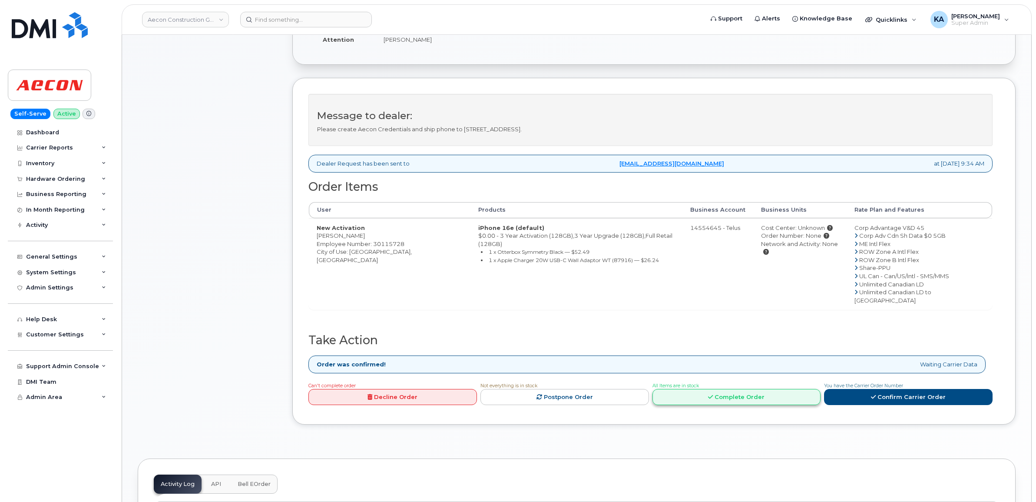
click at [730, 389] on link "Complete Order" at bounding box center [737, 397] width 169 height 16
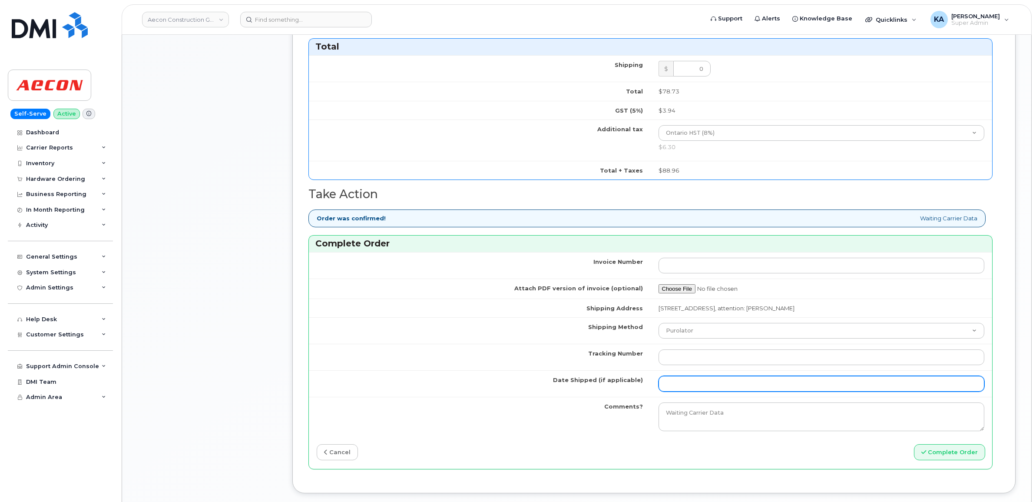
scroll to position [706, 0]
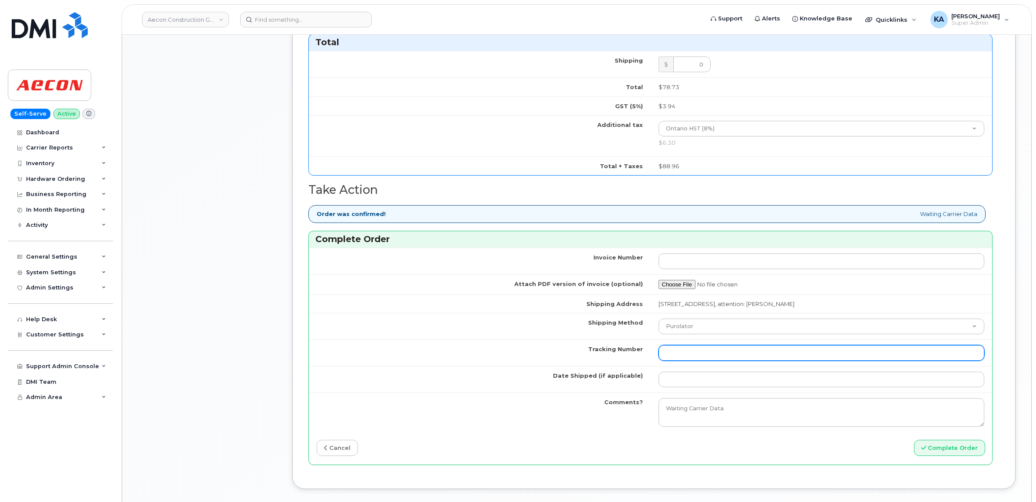
paste input "520030367459"
type input "520030367459"
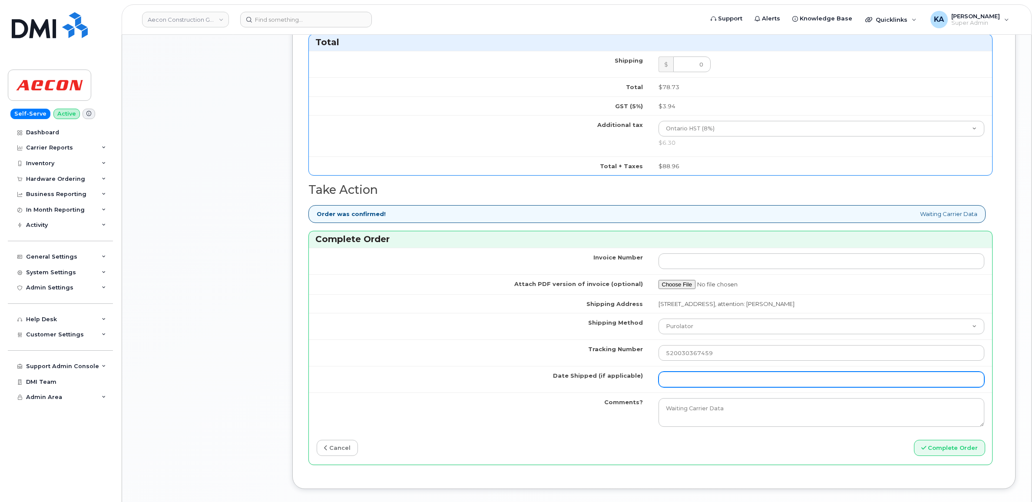
click at [696, 372] on input "Date Shipped (if applicable)" at bounding box center [822, 379] width 326 height 16
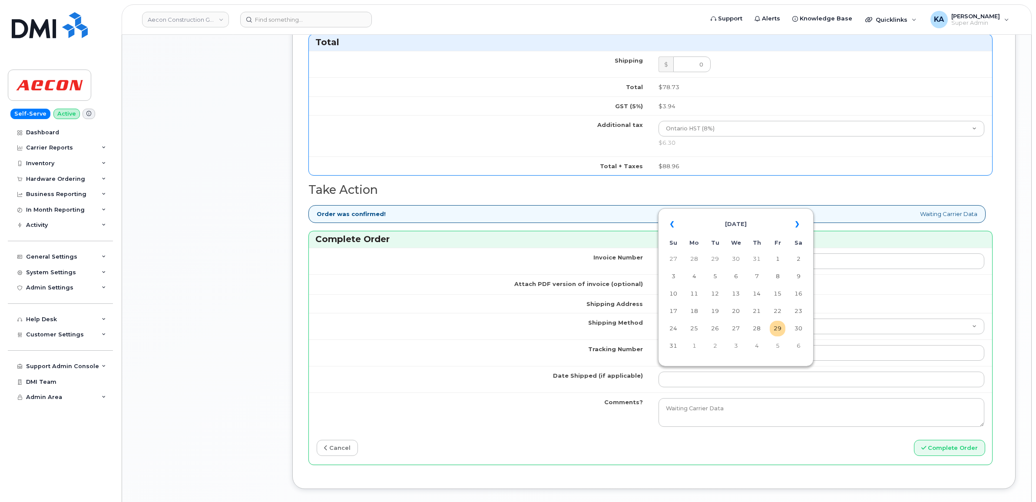
click at [723, 211] on table "« August 2025 » Su Mo Tu We Th Fr Sa 27 28 29 30 31 1 2 3 4 5 6 7 8 9 10 11 12 …" at bounding box center [735, 284] width 151 height 149
click at [758, 326] on td "28" at bounding box center [757, 329] width 16 height 16
type input "[DATE]"
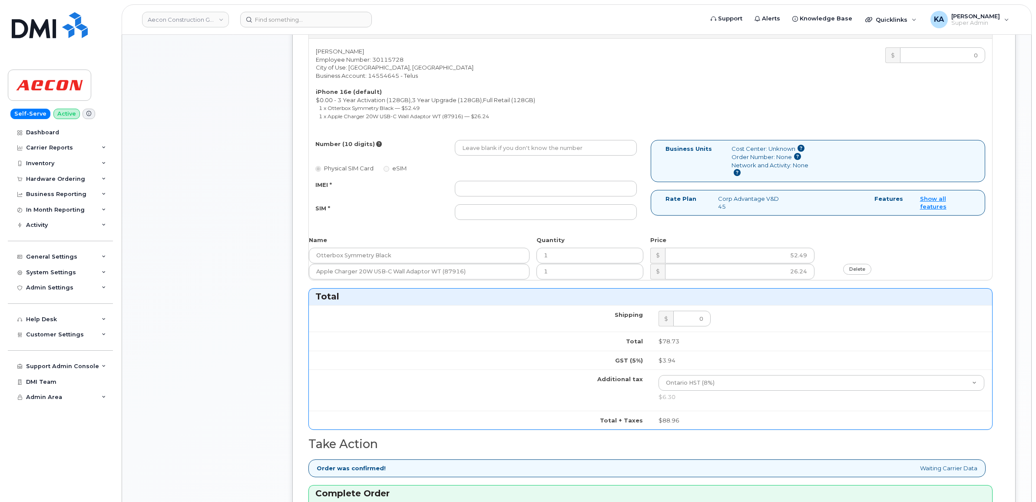
scroll to position [434, 0]
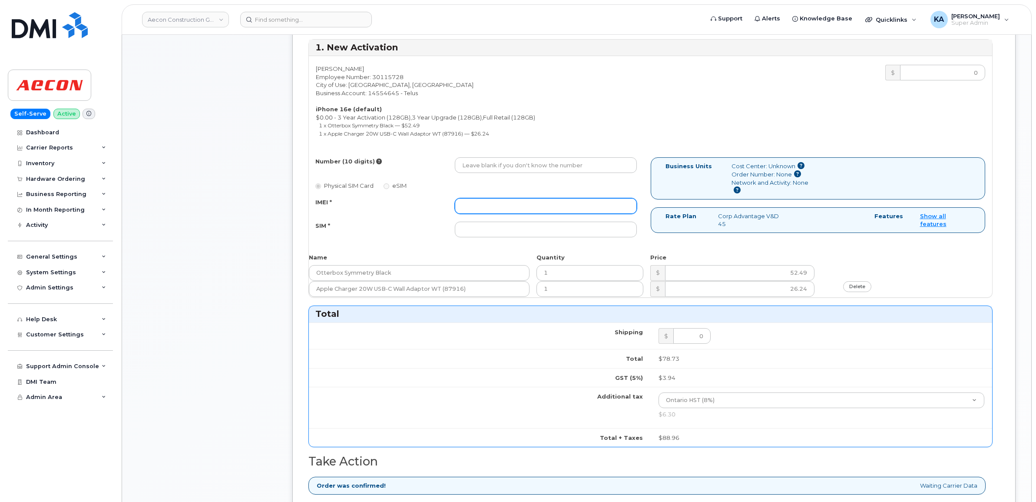
paste input "353927601147637"
type input "353927601147637"
paste input "89043052010008887025008988973550"
type input "89043052010008887025008988973550"
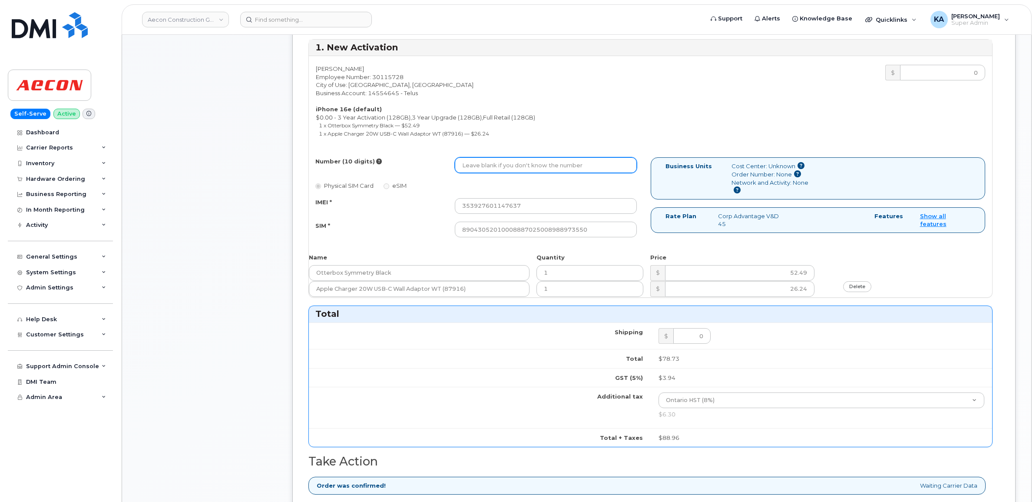
click at [476, 158] on input "Number (10 digits)" at bounding box center [546, 165] width 182 height 16
paste input "416) 660-9678"
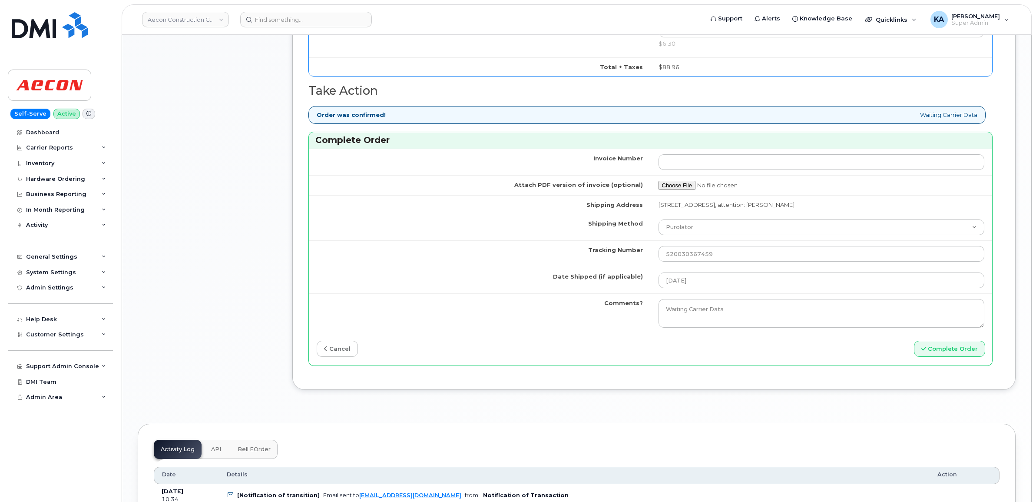
scroll to position [815, 0]
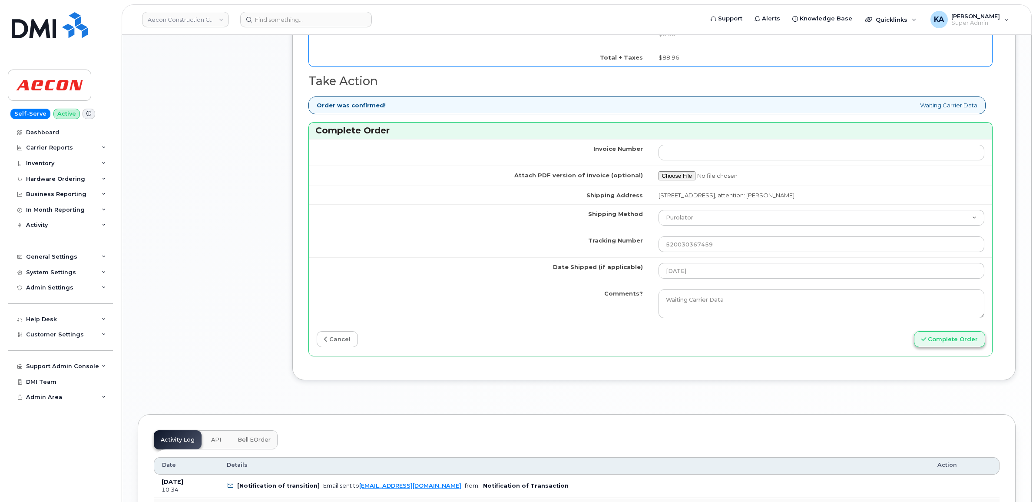
type input "4166609678"
click at [950, 332] on button "Complete Order" at bounding box center [949, 339] width 71 height 16
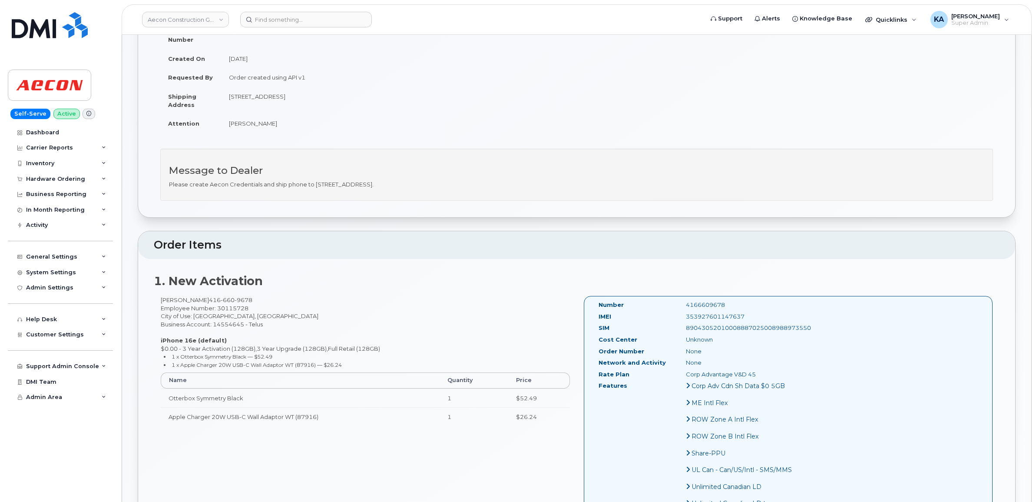
scroll to position [163, 0]
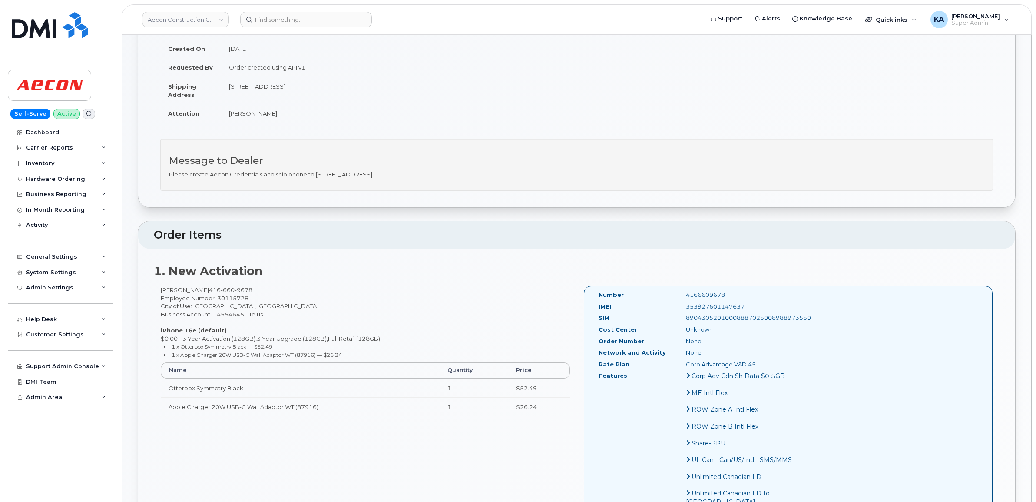
drag, startPoint x: 596, startPoint y: 285, endPoint x: 798, endPoint y: 311, distance: 204.0
click at [798, 311] on div "Number 4166609678 IMEI [TECHNICAL_ID] SIM 89043052010008887025008988973550 Cost…" at bounding box center [788, 402] width 409 height 233
drag, startPoint x: 798, startPoint y: 311, endPoint x: 780, endPoint y: 311, distance: 17.8
copy div "Number 4166609678 IMEI 353927601147637 SIM 89043052010008887025008988973550"
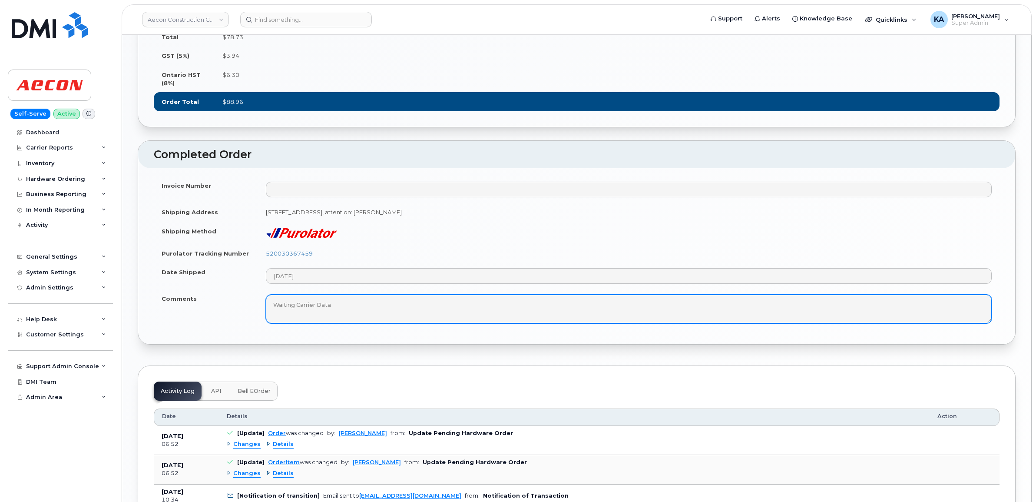
scroll to position [760, 0]
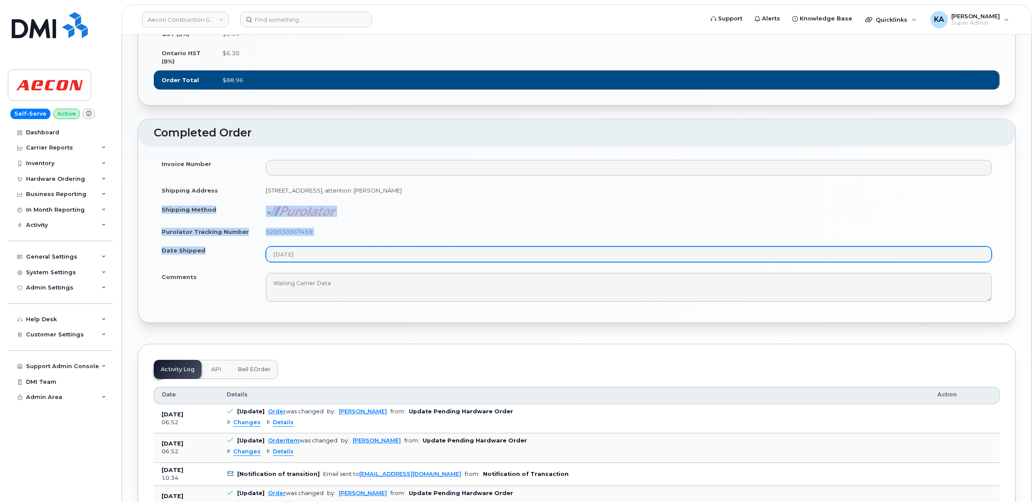
click at [340, 282] on tbody "Invoice Number Shipping Address 2150 Islington Ave, SUITE 100, Etobicoke, ON M9…" at bounding box center [577, 230] width 846 height 152
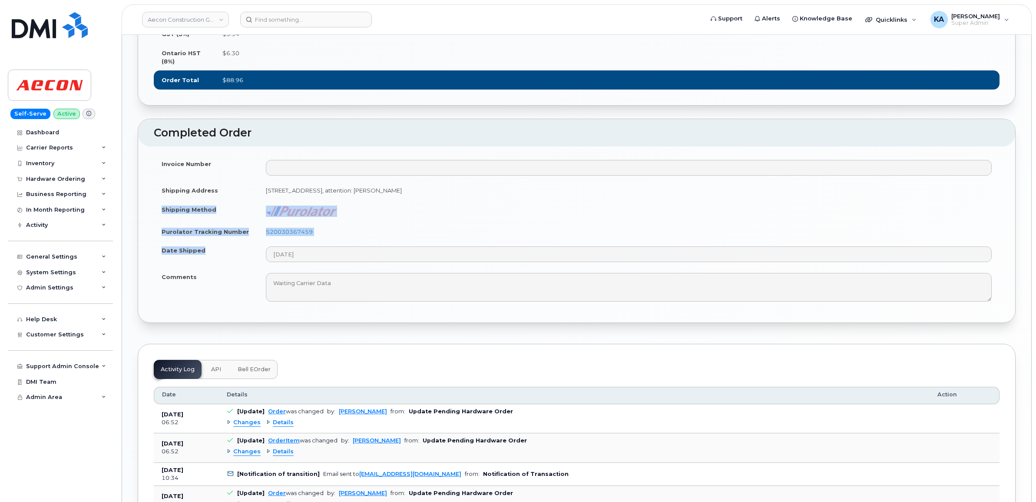
drag, startPoint x: 340, startPoint y: 282, endPoint x: 300, endPoint y: 235, distance: 61.0
copy tbody "Shipping Method Purolator Tracking Number 520030367459 Date Shipped"
click at [351, 241] on td "520030367459" at bounding box center [629, 231] width 742 height 19
drag, startPoint x: 317, startPoint y: 258, endPoint x: 265, endPoint y: 258, distance: 51.7
click at [265, 241] on td "520030367459" at bounding box center [629, 231] width 742 height 19
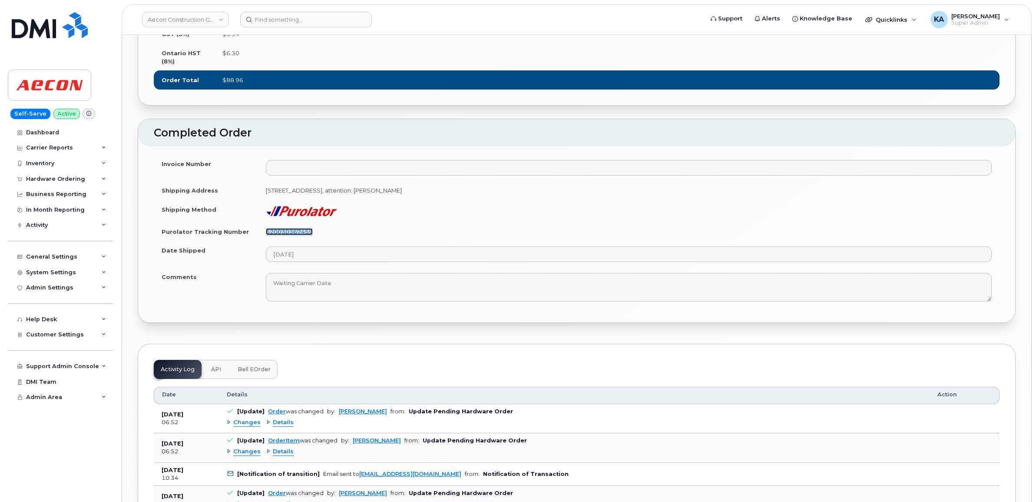
drag, startPoint x: 265, startPoint y: 258, endPoint x: 270, endPoint y: 257, distance: 4.4
copy link "520030367459"
click at [60, 175] on div "Hardware Ordering" at bounding box center [60, 179] width 105 height 16
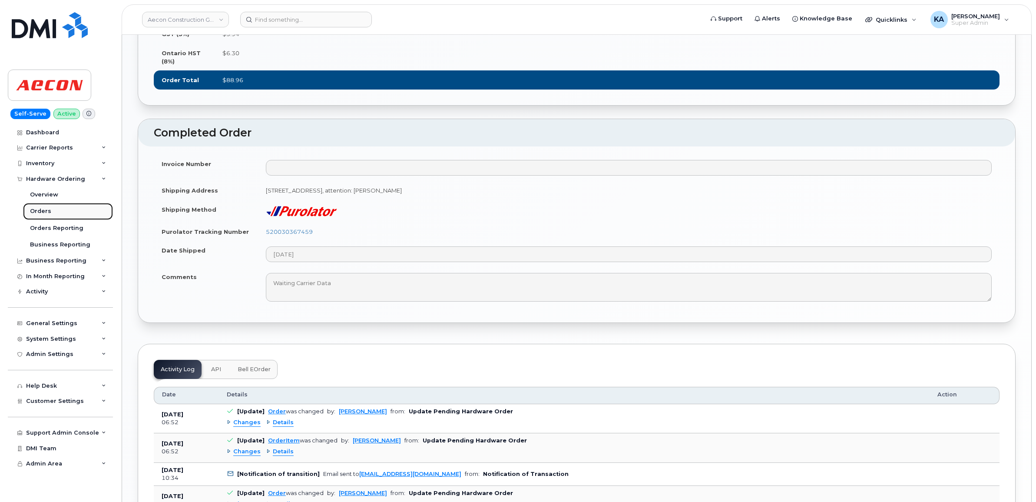
click at [37, 210] on div "Orders" at bounding box center [40, 211] width 21 height 8
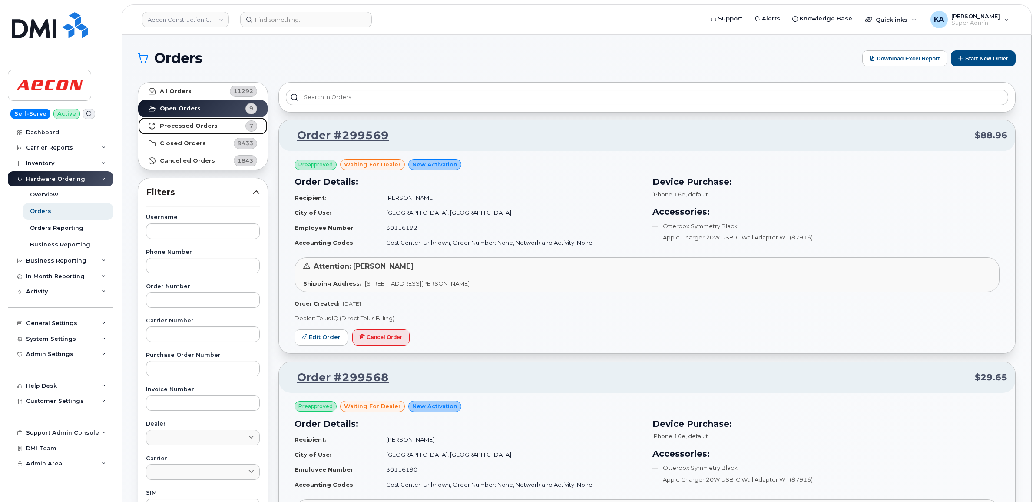
click at [167, 124] on strong "Processed Orders" at bounding box center [189, 126] width 58 height 7
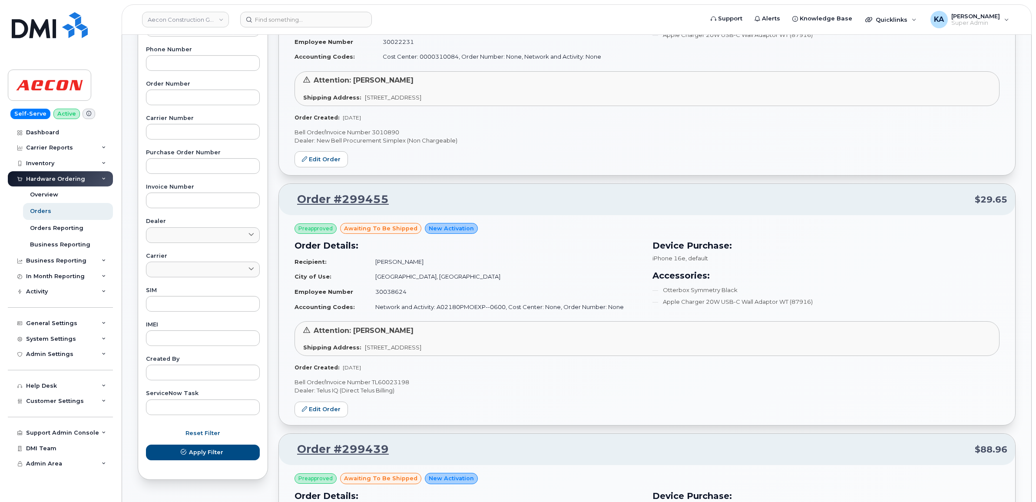
scroll to position [217, 0]
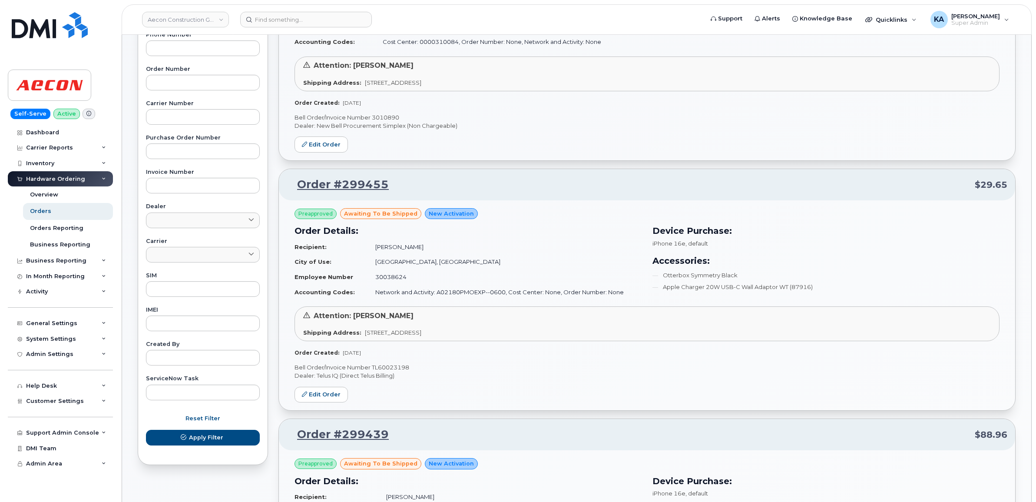
click at [395, 369] on p "Bell Order/Invoice Number TL60023198" at bounding box center [647, 367] width 705 height 8
copy p "TL60023198"
click at [318, 392] on link "Edit Order" at bounding box center [321, 395] width 53 height 16
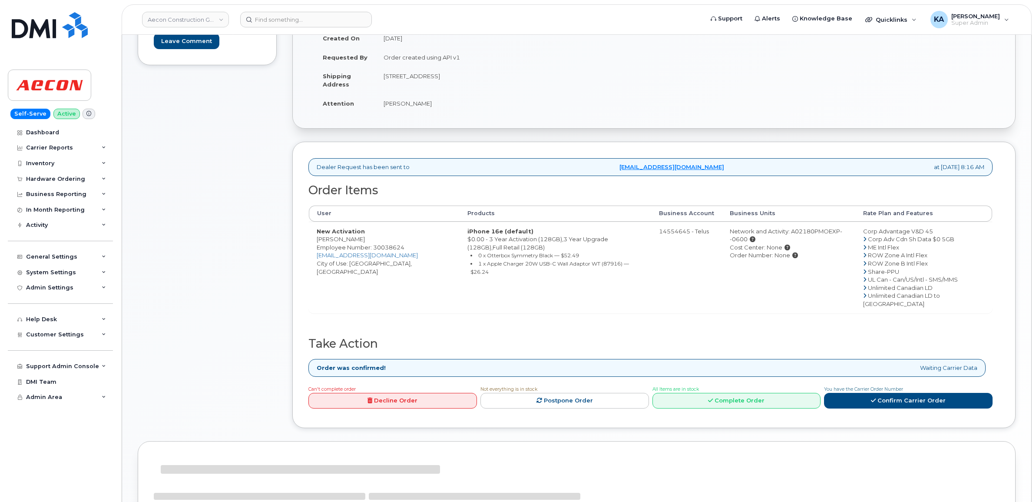
scroll to position [217, 0]
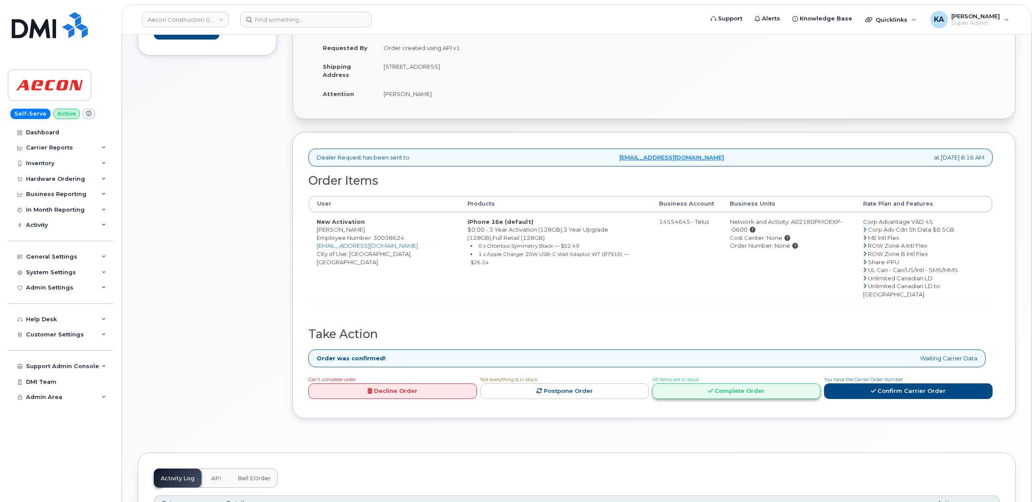
click at [699, 383] on link "Complete Order" at bounding box center [737, 391] width 169 height 16
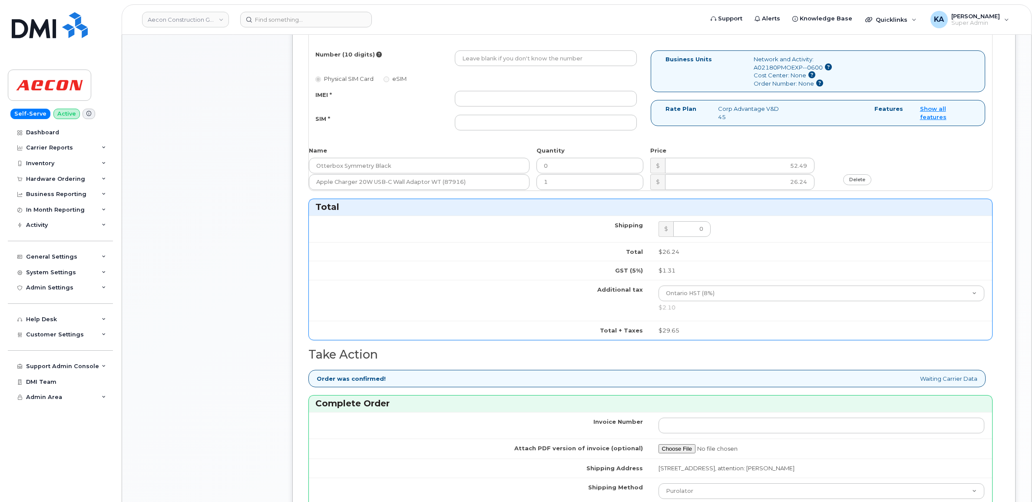
scroll to position [543, 0]
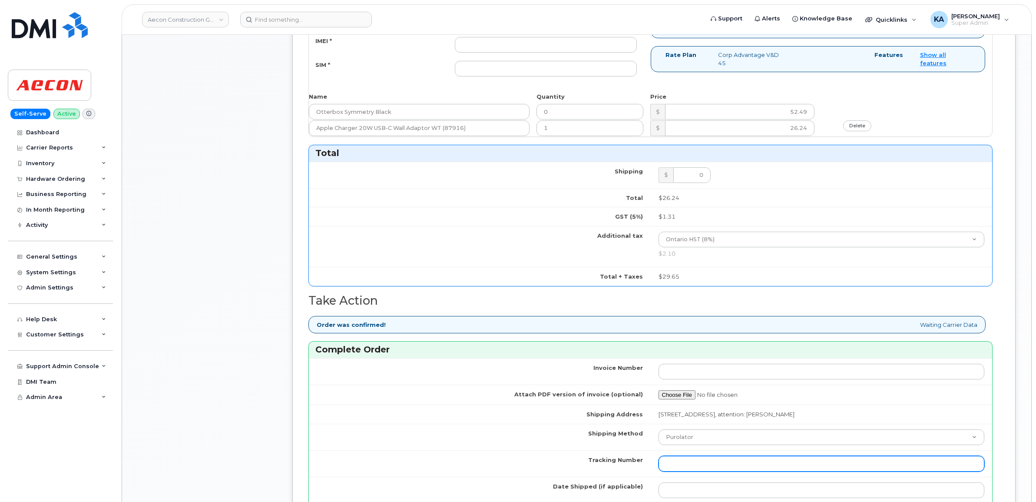
click at [681, 456] on input "Tracking Number" at bounding box center [822, 464] width 326 height 16
paste input "520029961080"
type input "520029961080"
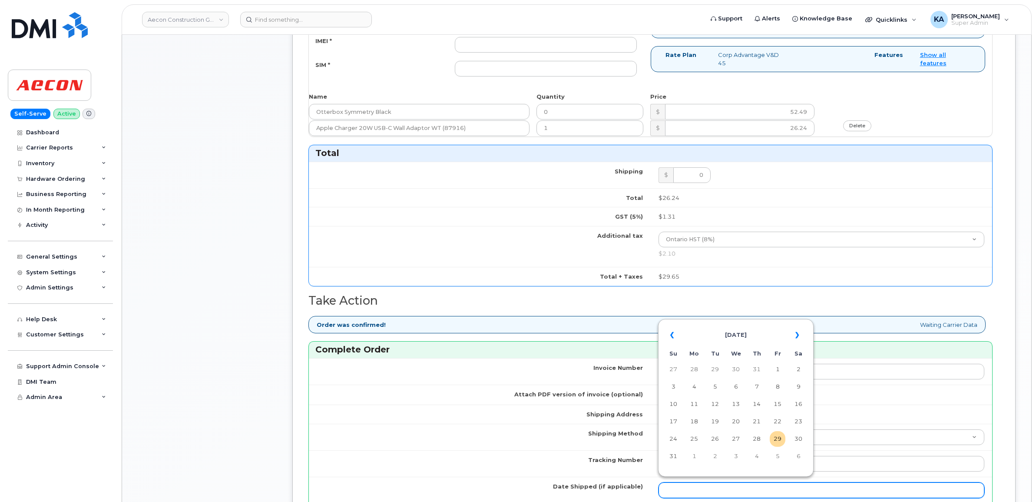
click at [666, 487] on input "Date Shipped (if applicable)" at bounding box center [822, 490] width 326 height 16
click at [716, 322] on table "« August 2025 » Su Mo Tu We Th Fr Sa 27 28 29 30 31 1 2 3 4 5 6 7 8 9 10 11 12 …" at bounding box center [735, 395] width 151 height 149
click at [759, 438] on td "28" at bounding box center [757, 439] width 16 height 16
type input "[DATE]"
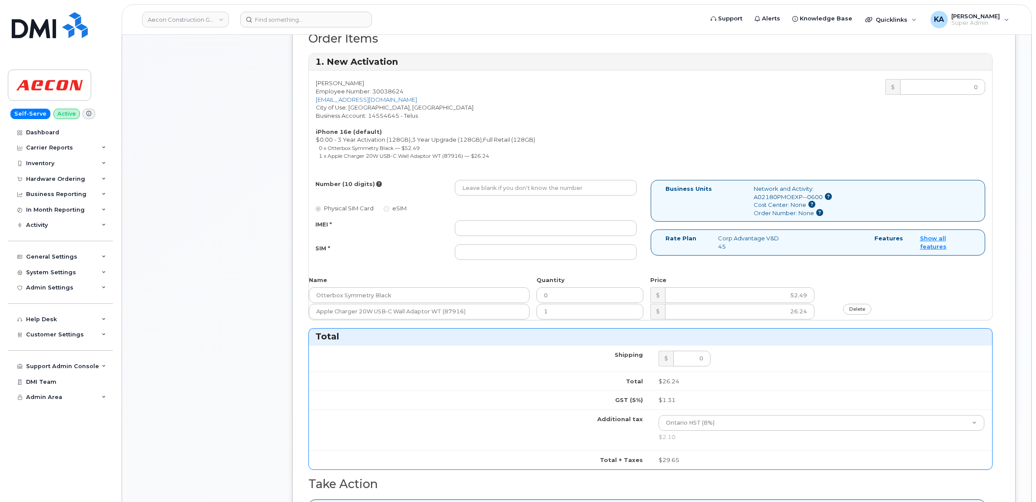
scroll to position [272, 0]
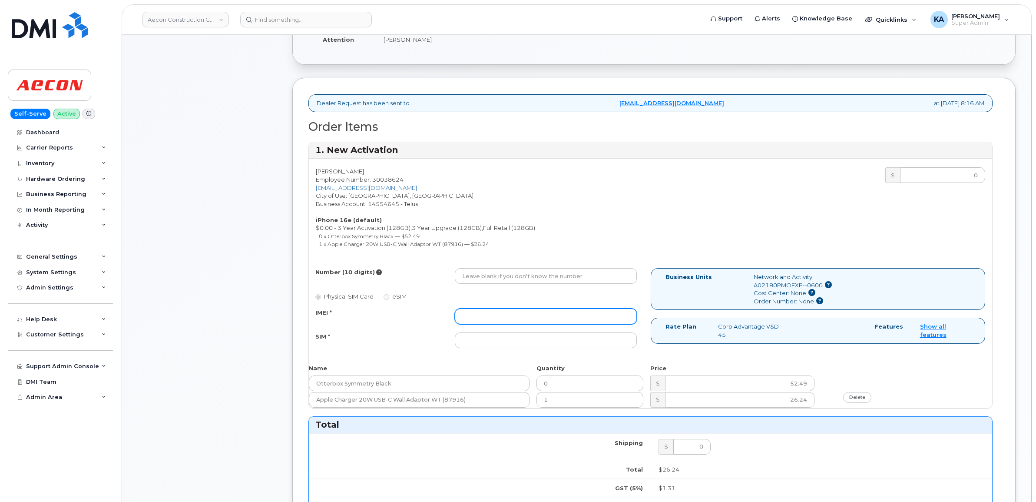
click at [502, 312] on input "IMEI *" at bounding box center [546, 316] width 182 height 16
paste input "353927601264879"
type input "353927601264879"
click at [476, 333] on input "SIM *" at bounding box center [546, 340] width 182 height 16
paste input "89043052010008887025008989626360"
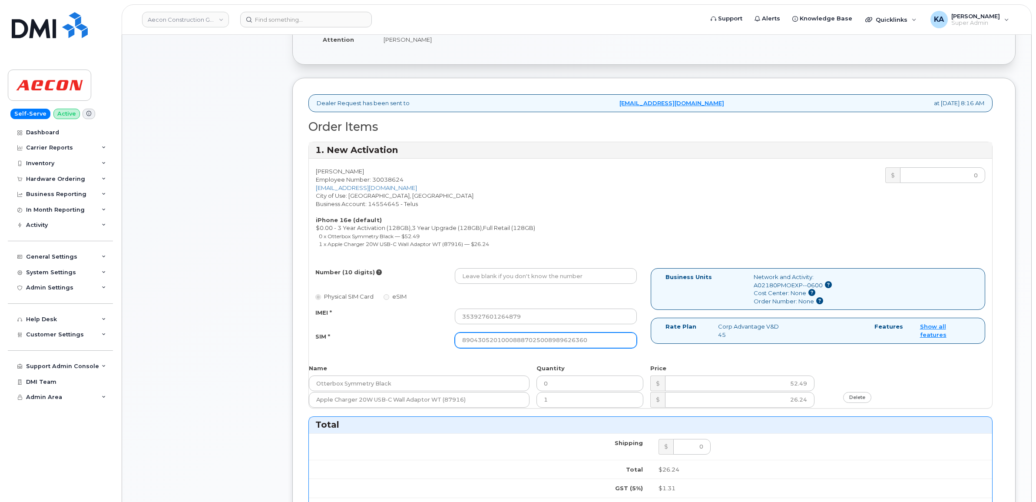
type input "89043052010008887025008989626360"
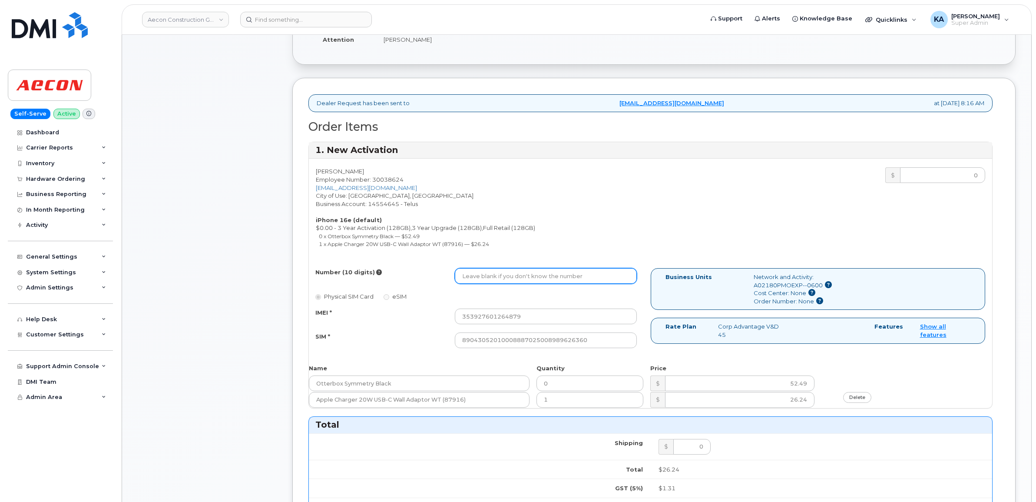
click at [467, 268] on input "Number (10 digits)" at bounding box center [546, 276] width 182 height 16
paste input "289) 675-0538"
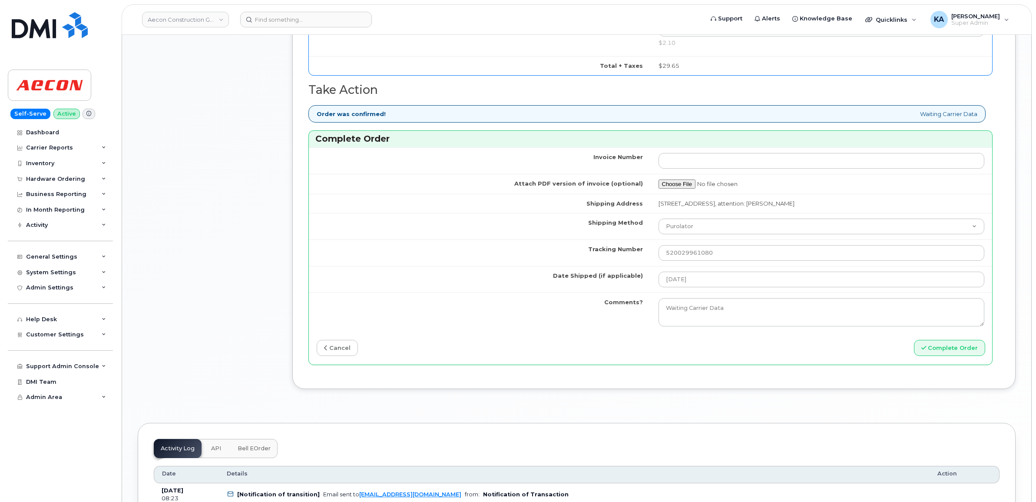
scroll to position [760, 0]
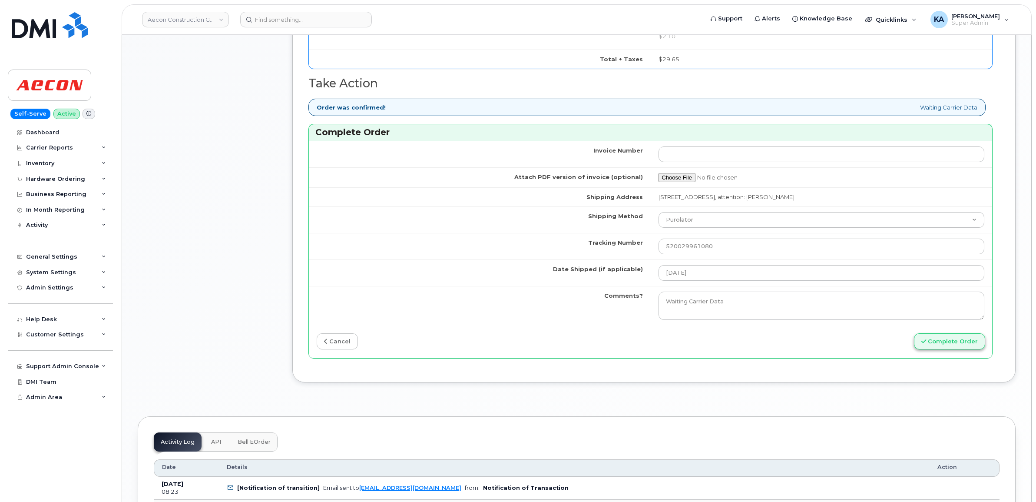
type input "2896750538"
click at [932, 336] on button "Complete Order" at bounding box center [949, 341] width 71 height 16
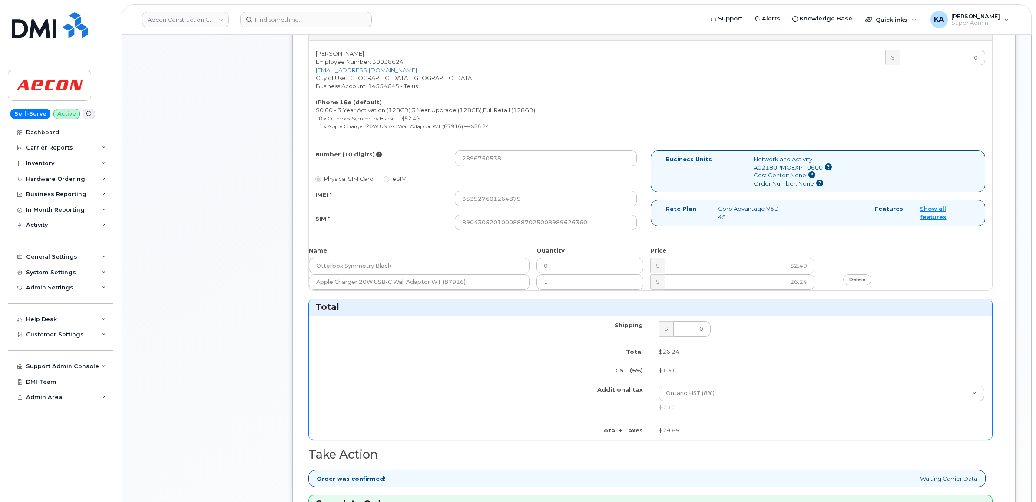
scroll to position [368, 0]
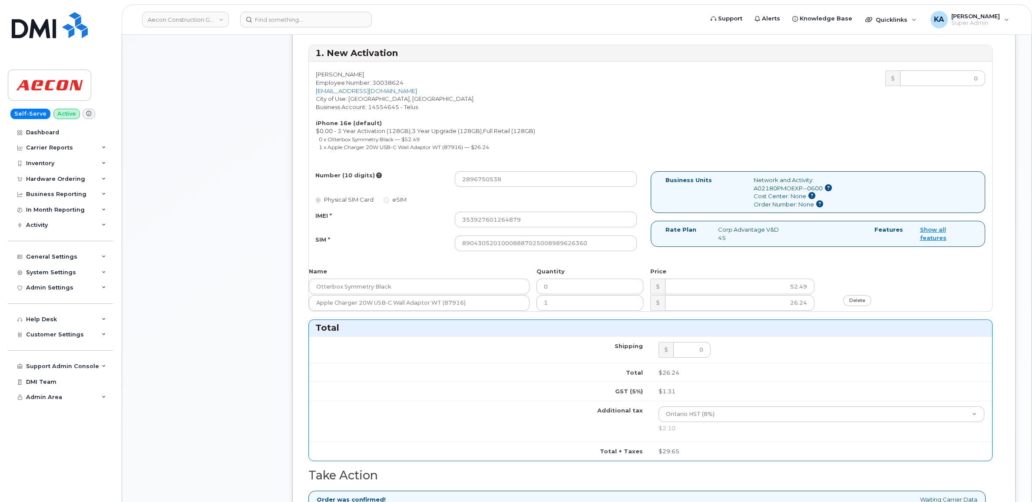
click at [538, 348] on td "Shipping" at bounding box center [480, 349] width 342 height 27
click at [557, 281] on input "0" at bounding box center [590, 286] width 107 height 16
click at [825, 278] on div "Otterbox Symmetry Black 0 $ 52.49" at bounding box center [650, 286] width 683 height 16
drag, startPoint x: 551, startPoint y: 278, endPoint x: 533, endPoint y: 278, distance: 18.2
click at [533, 278] on div "Otterbox Symmetry Black 0 $ 52.49" at bounding box center [650, 286] width 683 height 16
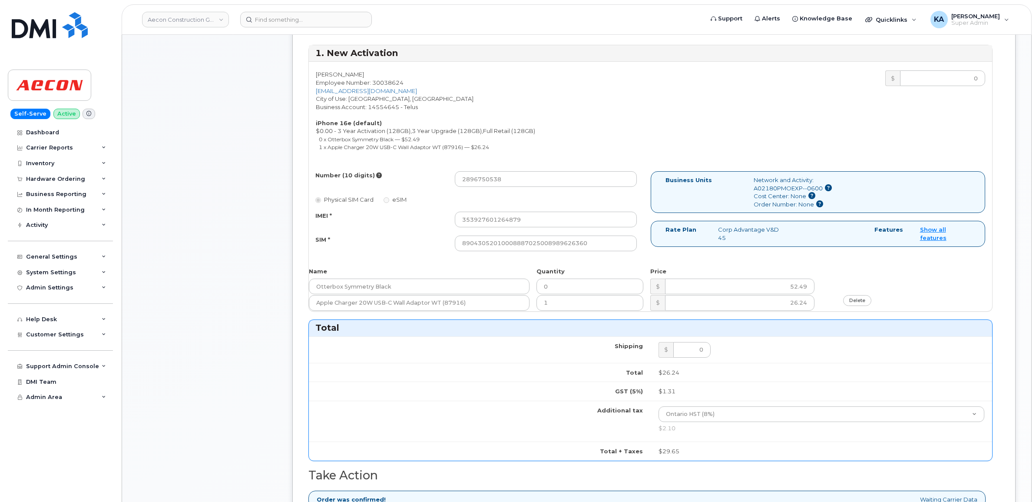
click at [533, 363] on td "Total" at bounding box center [480, 372] width 342 height 19
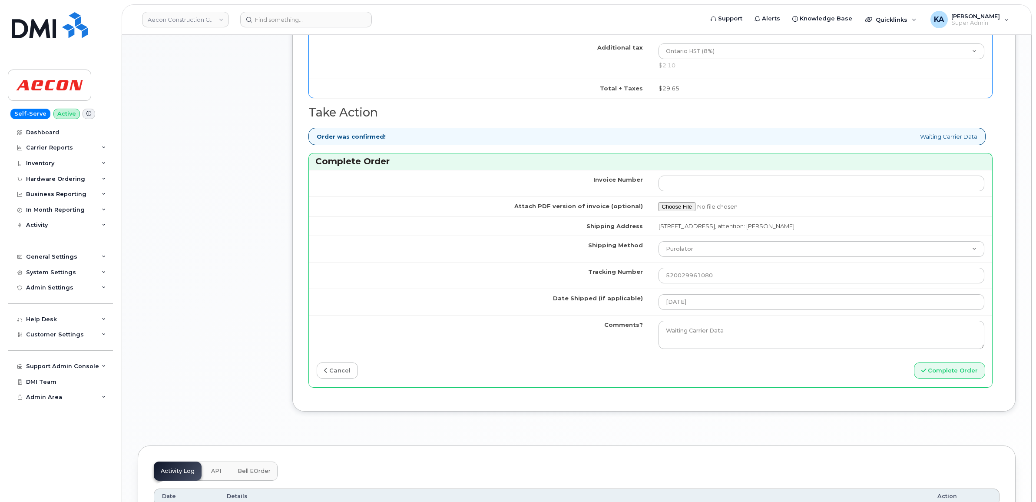
scroll to position [749, 0]
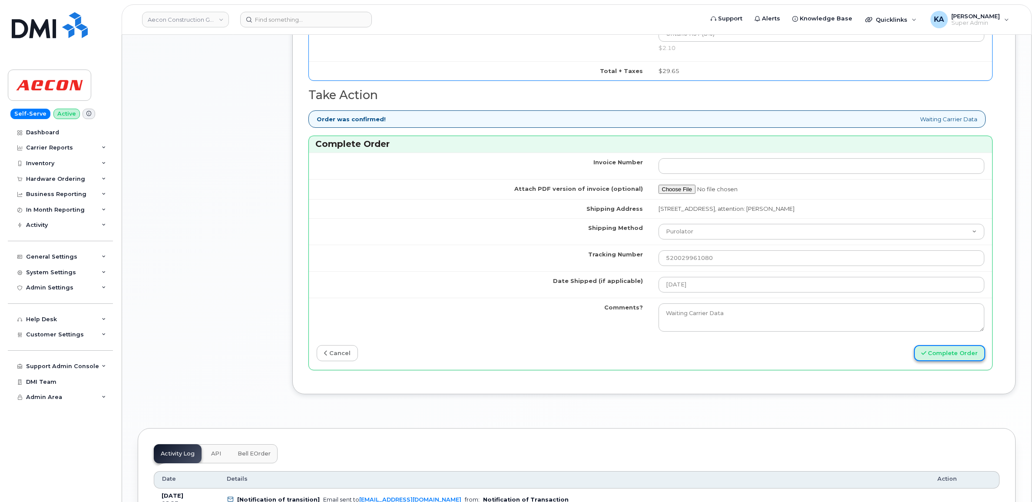
click at [939, 350] on button "Complete Order" at bounding box center [949, 353] width 71 height 16
type input "1"
click at [932, 348] on button "Complete Order" at bounding box center [949, 353] width 71 height 16
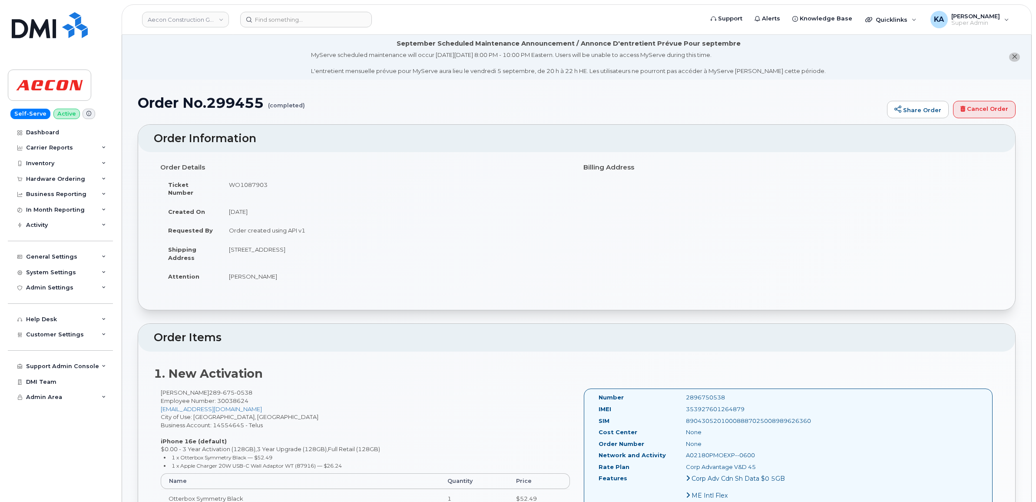
drag, startPoint x: 594, startPoint y: 389, endPoint x: 792, endPoint y: 429, distance: 201.2
click at [792, 429] on div "Number 2896750538 IMEI [TECHNICAL_ID] SIM 89043052010008887025008989626360 Cost…" at bounding box center [788, 504] width 409 height 233
drag, startPoint x: 792, startPoint y: 429, endPoint x: 757, endPoint y: 411, distance: 39.3
copy div "Number 2896750538 IMEI [TECHNICAL_ID] SIM 89043052010008887025008989626360 Cost…"
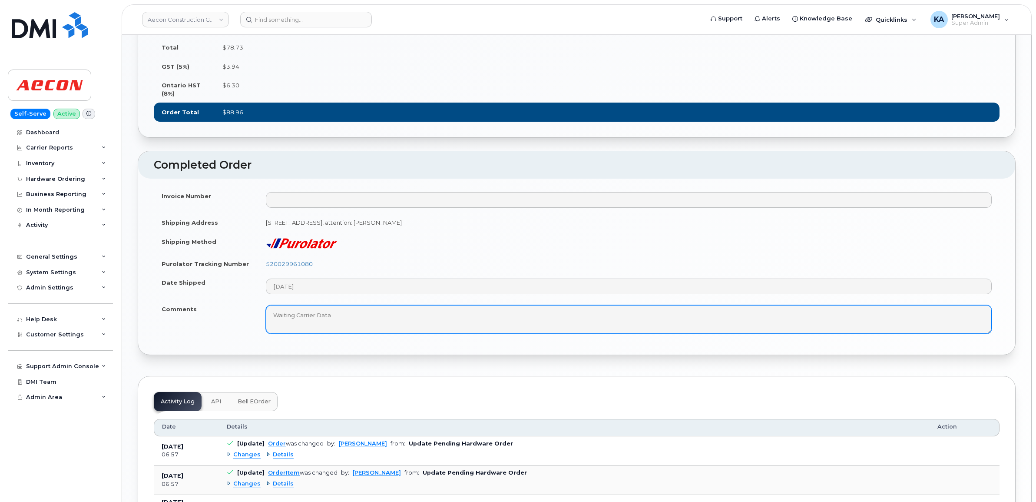
scroll to position [706, 0]
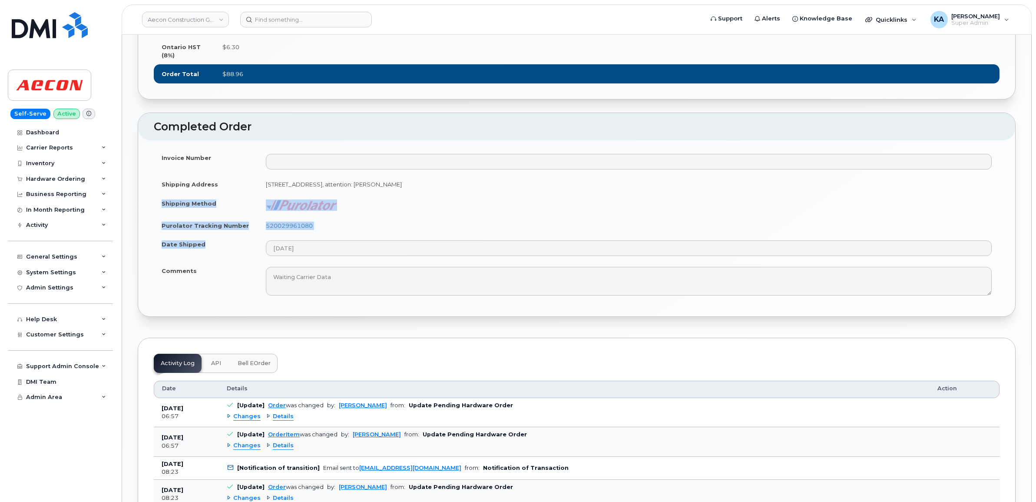
drag, startPoint x: 159, startPoint y: 229, endPoint x: 345, endPoint y: 281, distance: 193.2
click at [345, 281] on tbody "Invoice Number Shipping Address [STREET_ADDRESS], attention: [PERSON_NAME] Ship…" at bounding box center [577, 224] width 846 height 152
drag, startPoint x: 345, startPoint y: 281, endPoint x: 293, endPoint y: 229, distance: 74.0
copy tbody "Shipping Method Purolator Tracking Number 520029961080 Date Shipped"
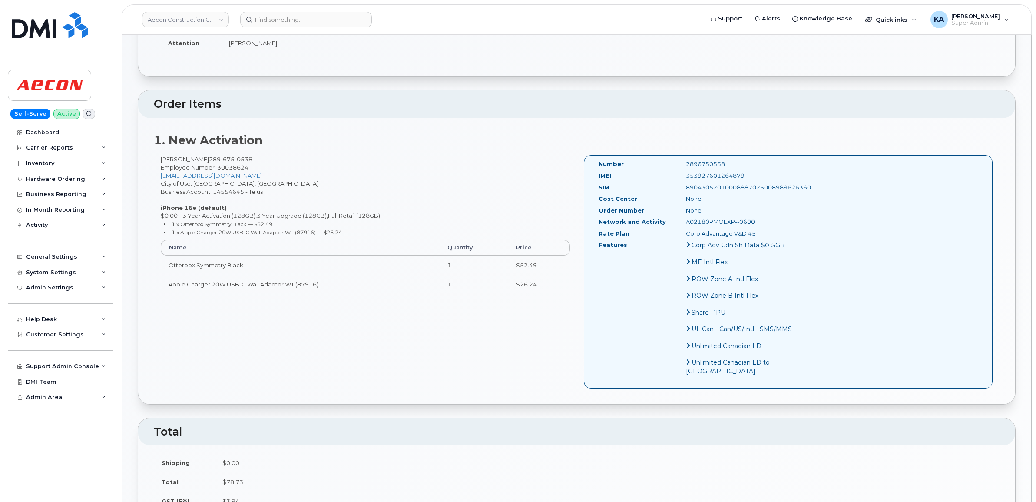
scroll to position [227, 0]
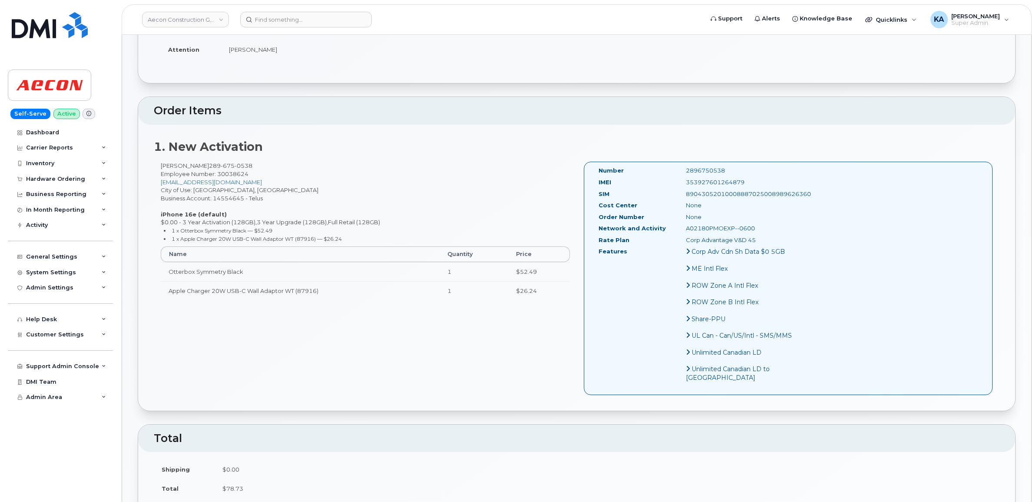
drag, startPoint x: 732, startPoint y: 173, endPoint x: 668, endPoint y: 174, distance: 64.7
click at [679, 178] on div "353927601264879" at bounding box center [740, 182] width 123 height 8
drag, startPoint x: 668, startPoint y: 174, endPoint x: 676, endPoint y: 174, distance: 7.8
copy div "353927601264879"
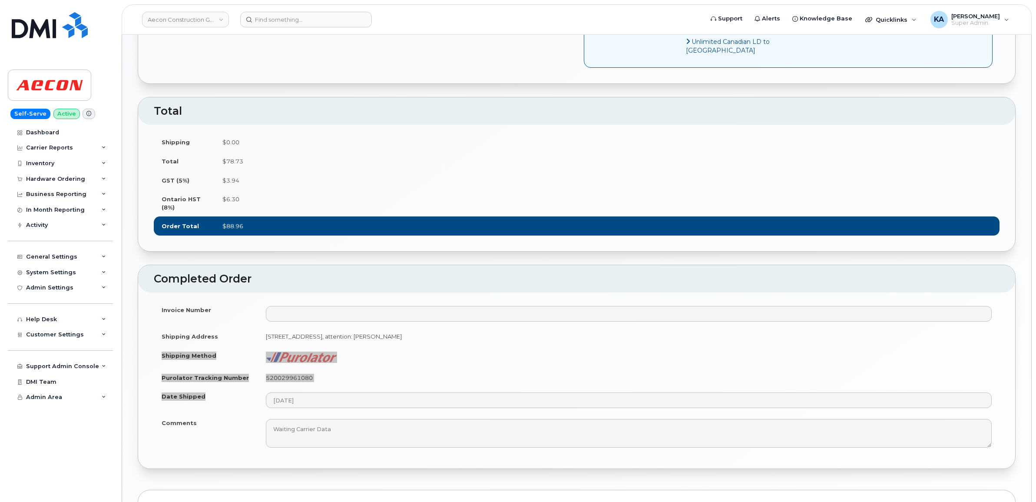
scroll to position [661, 0]
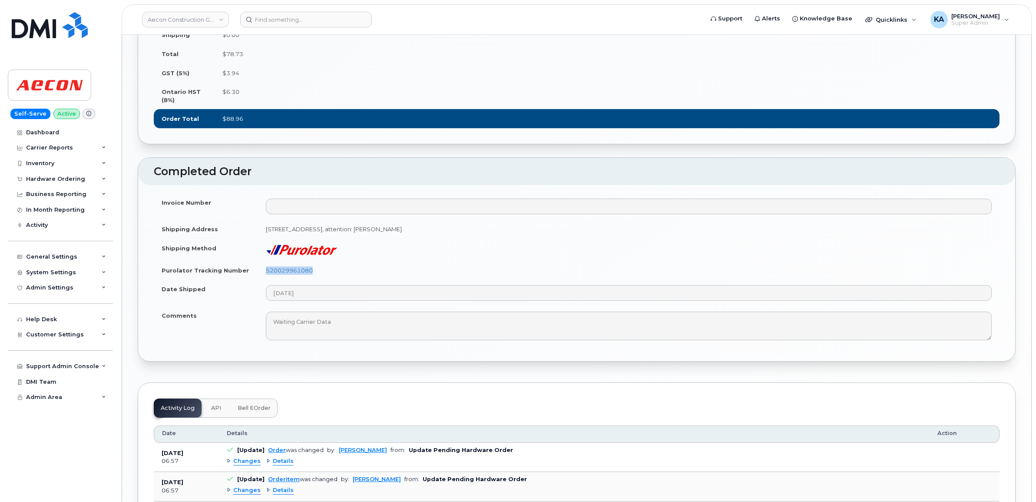
drag, startPoint x: 318, startPoint y: 295, endPoint x: 263, endPoint y: 298, distance: 54.3
click at [263, 280] on td "520029961080" at bounding box center [629, 270] width 742 height 19
drag, startPoint x: 263, startPoint y: 298, endPoint x: 272, endPoint y: 295, distance: 8.8
copy link "520029961080"
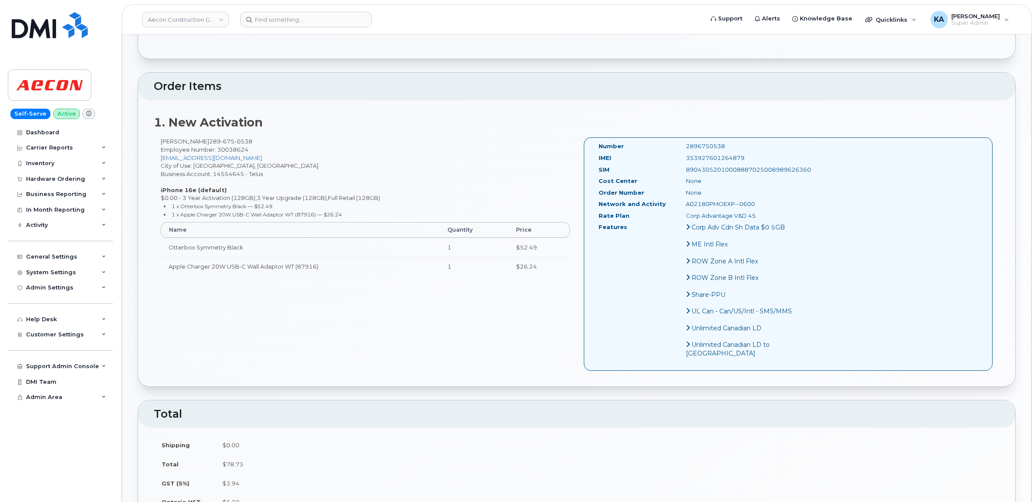
scroll to position [227, 0]
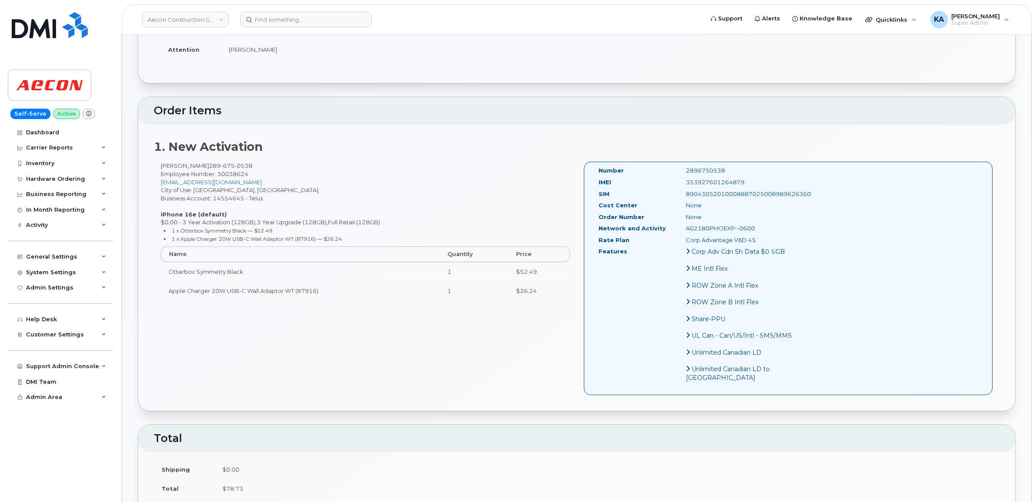
drag, startPoint x: 720, startPoint y: 161, endPoint x: 667, endPoint y: 162, distance: 52.6
click at [679, 166] on div "2896750538" at bounding box center [740, 170] width 123 height 8
drag, startPoint x: 667, startPoint y: 162, endPoint x: 674, endPoint y: 164, distance: 6.9
copy div "2896750538"
click at [59, 177] on div "Hardware Ordering" at bounding box center [55, 179] width 59 height 7
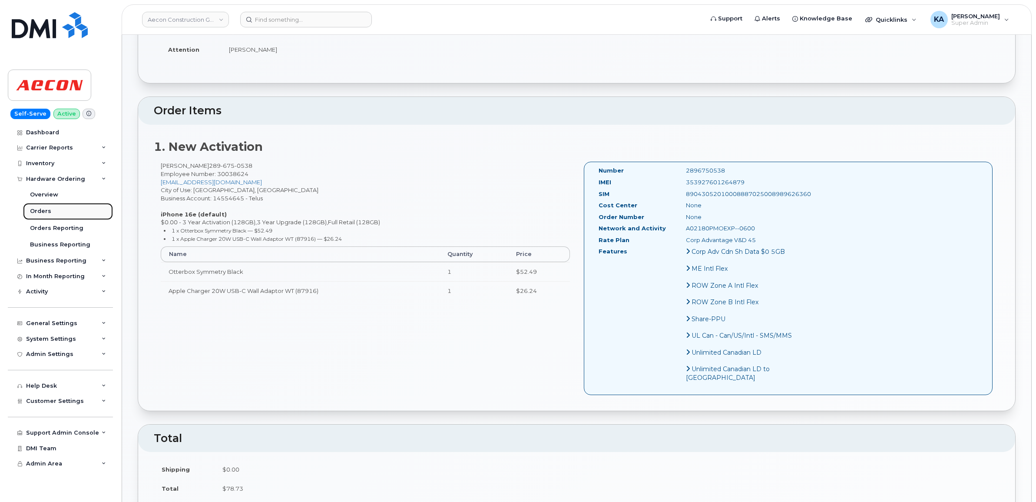
click at [40, 209] on div "Orders" at bounding box center [40, 211] width 21 height 8
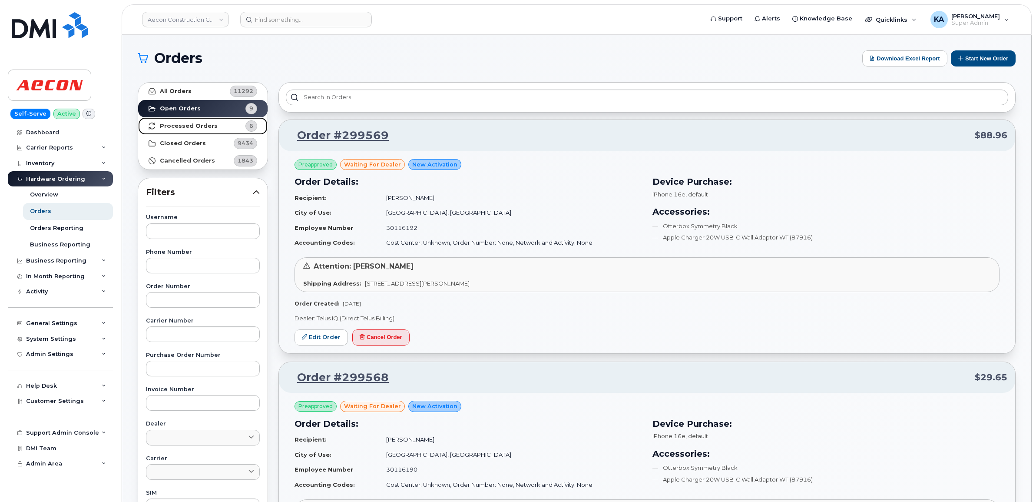
click at [188, 126] on strong "Processed Orders" at bounding box center [189, 126] width 58 height 7
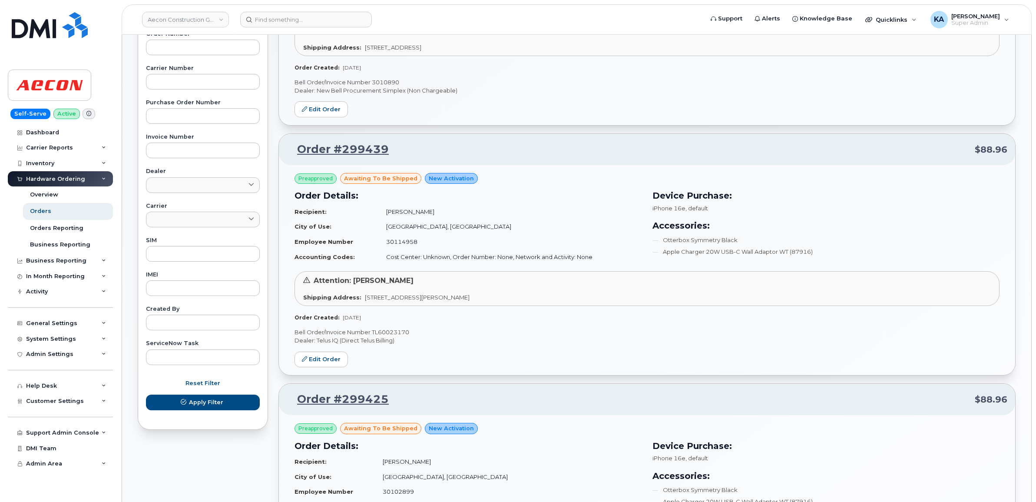
scroll to position [272, 0]
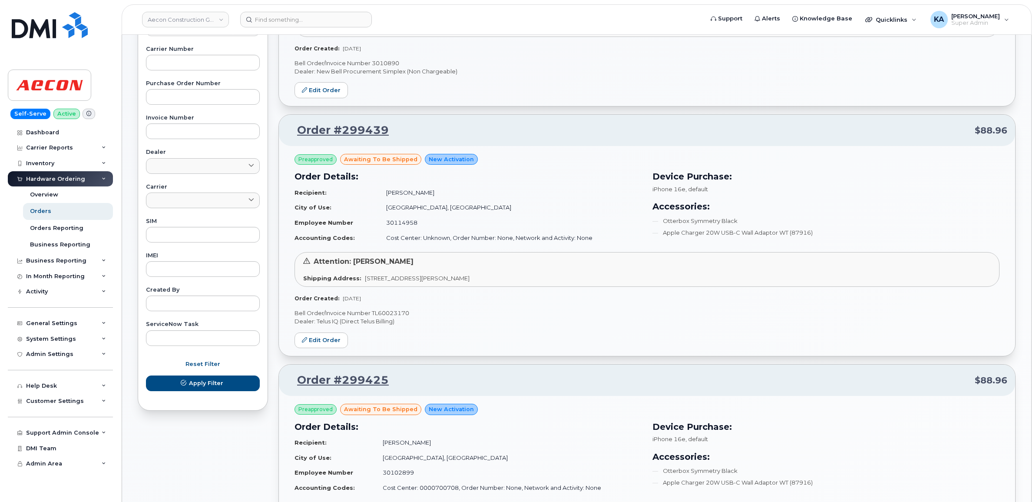
click at [403, 314] on p "Bell Order/Invoice Number TL60023170" at bounding box center [647, 313] width 705 height 8
copy p "TL60023170"
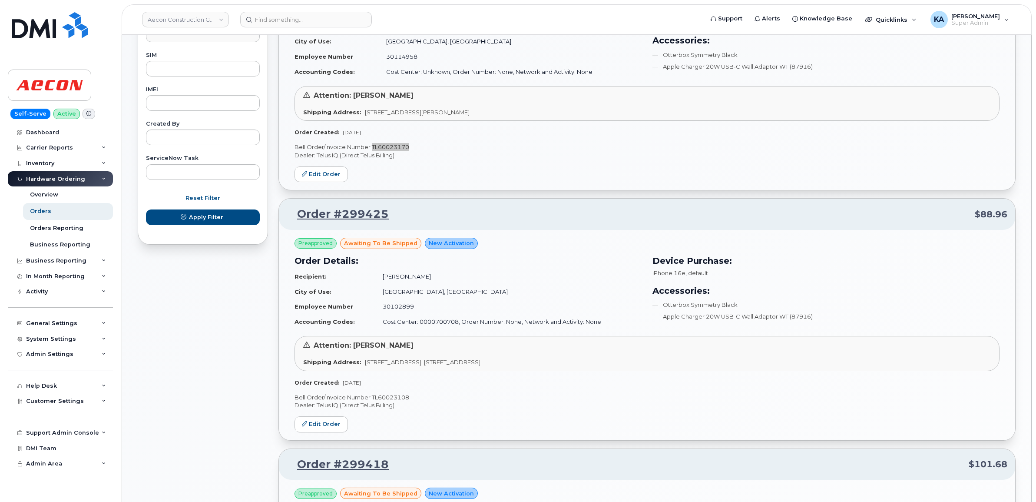
scroll to position [489, 0]
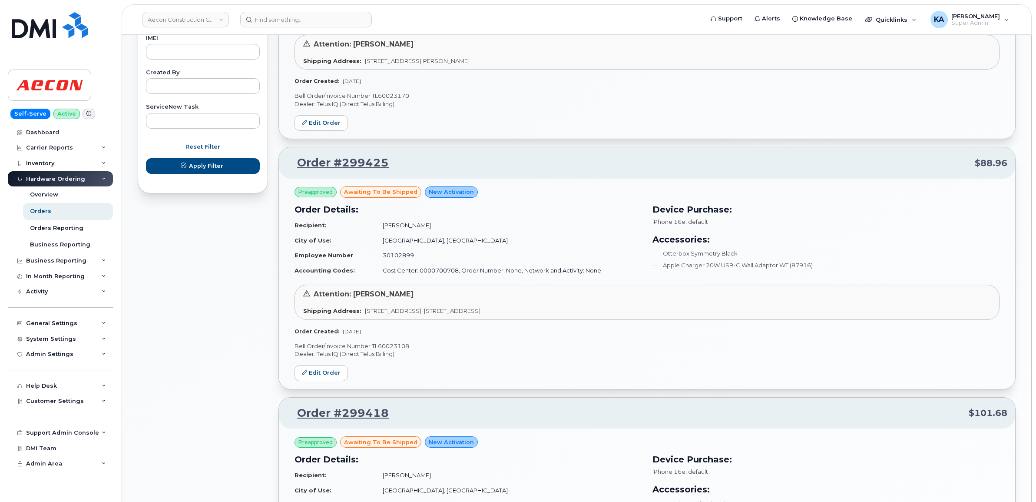
click at [399, 344] on p "Bell Order/Invoice Number TL60023108" at bounding box center [647, 346] width 705 height 8
copy p "TL60023108"
click at [309, 376] on link "Edit Order" at bounding box center [321, 373] width 53 height 16
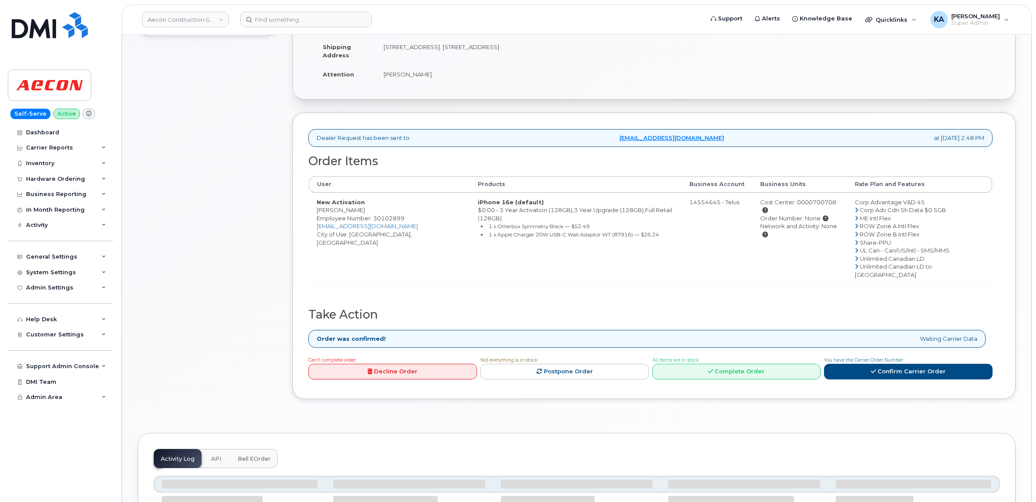
scroll to position [272, 0]
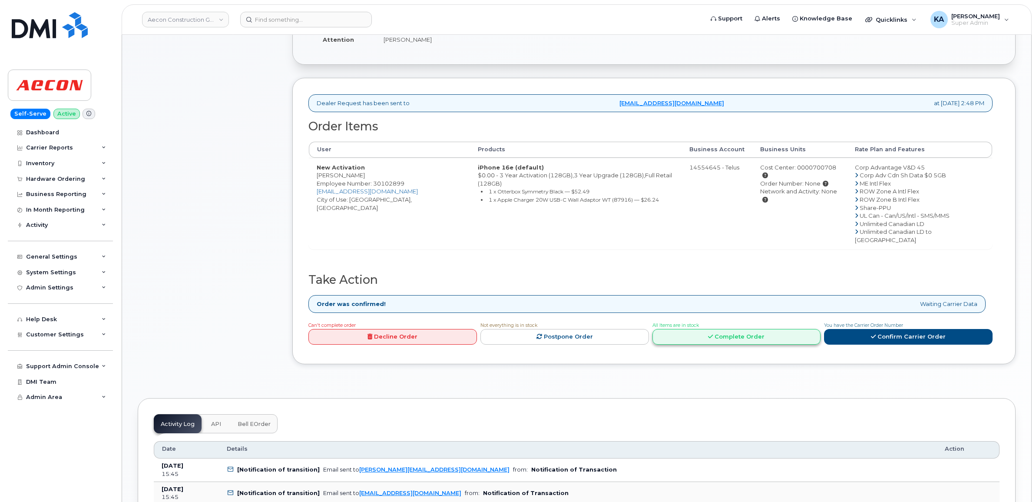
click at [712, 334] on icon at bounding box center [710, 337] width 5 height 6
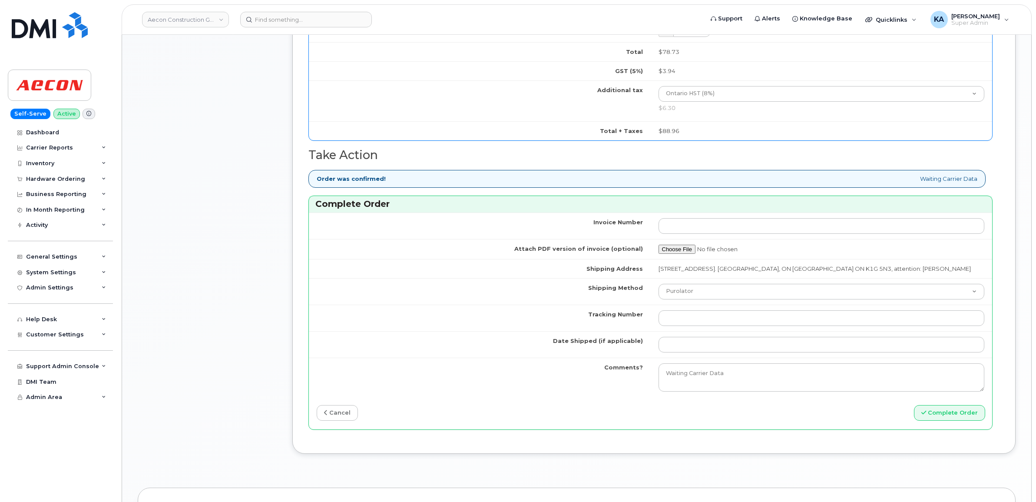
scroll to position [706, 0]
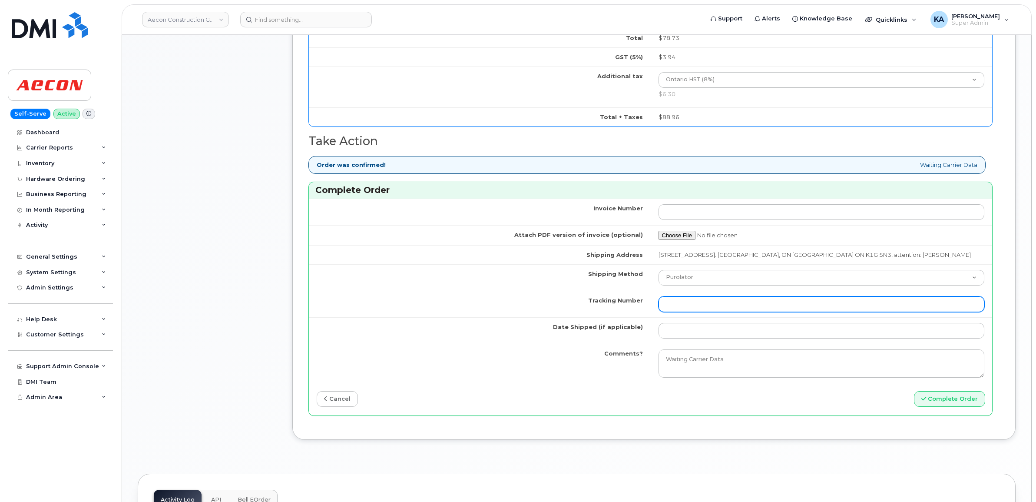
click at [712, 298] on input "Tracking Number" at bounding box center [822, 304] width 326 height 16
paste input "520029704043"
type input "520029704043"
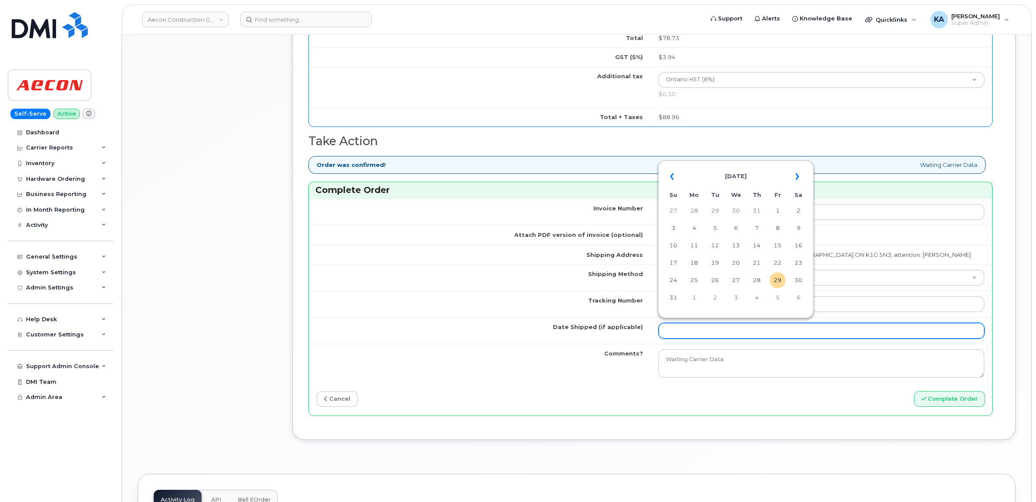
click at [700, 328] on input "Date Shipped (if applicable)" at bounding box center [822, 331] width 326 height 16
click at [759, 278] on td "28" at bounding box center [757, 280] width 16 height 16
type input "[DATE]"
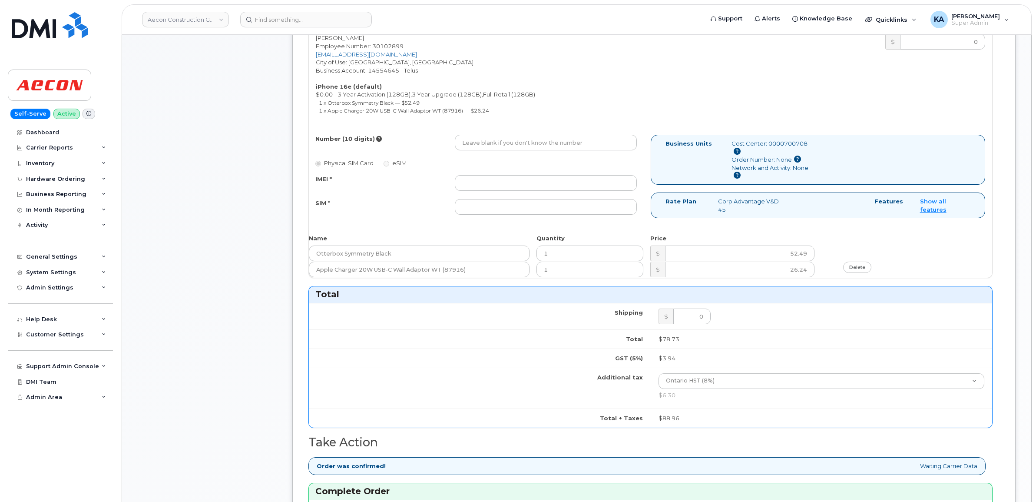
scroll to position [380, 0]
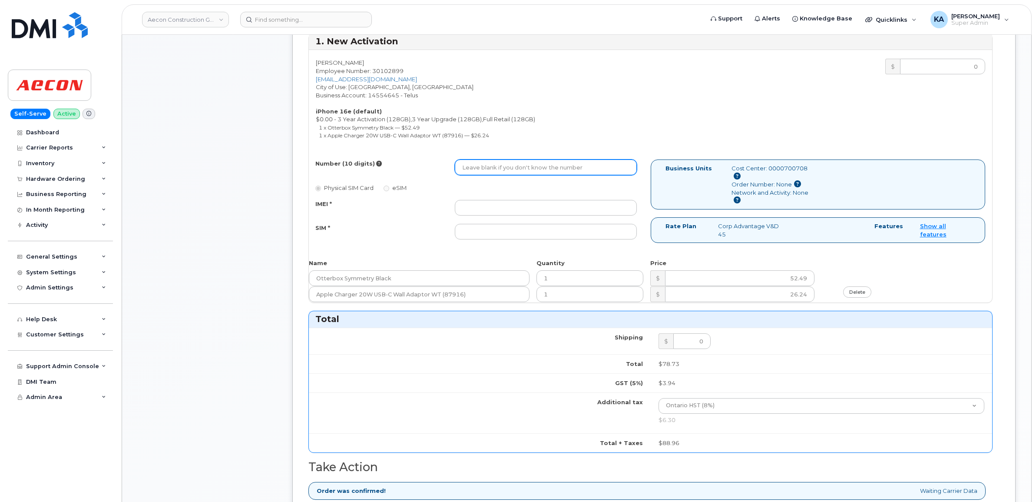
click at [548, 162] on input "Number (10 digits)" at bounding box center [546, 167] width 182 height 16
paste input "613) 223-4466"
type input "6132234466"
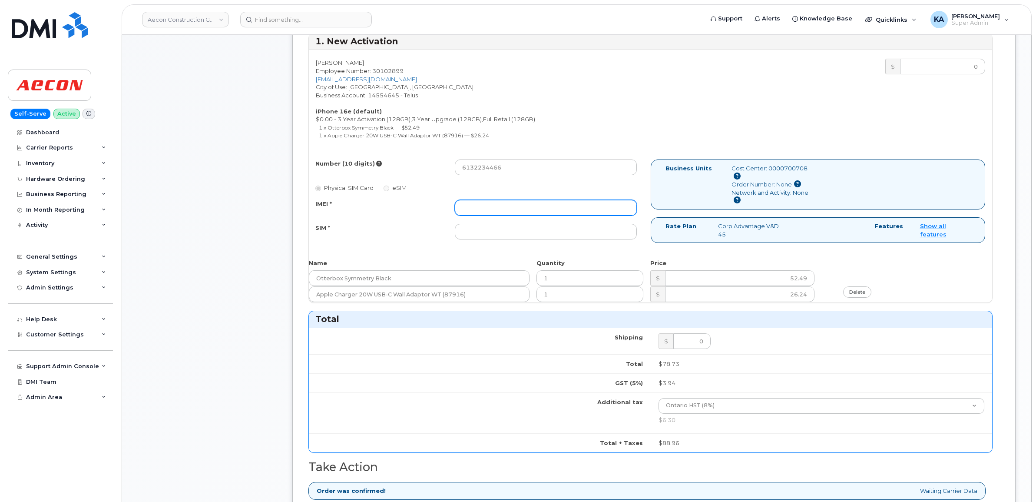
click at [511, 202] on input "IMEI *" at bounding box center [546, 208] width 182 height 16
paste input "353927601437897"
type input "353927601437897"
click at [533, 226] on input "SIM *" at bounding box center [546, 232] width 182 height 16
paste input "89043052010008887025008989246411"
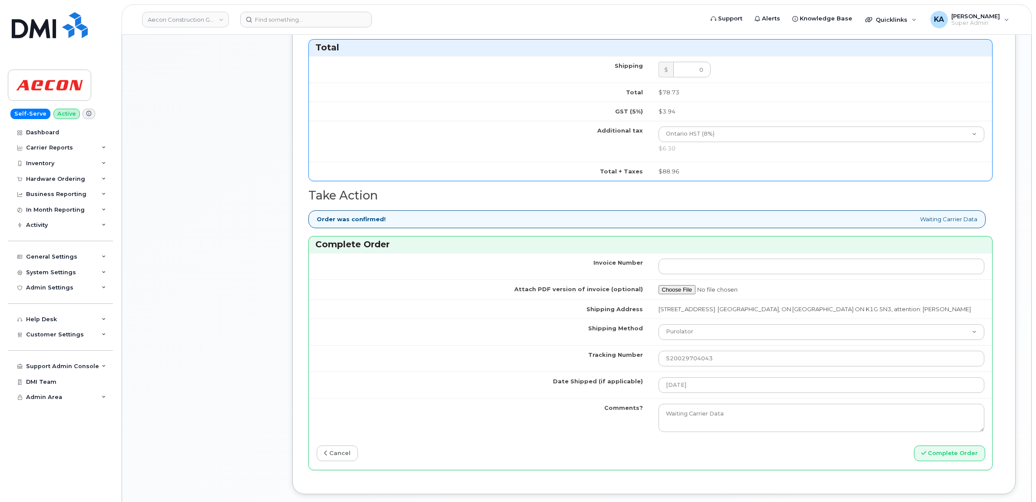
scroll to position [706, 0]
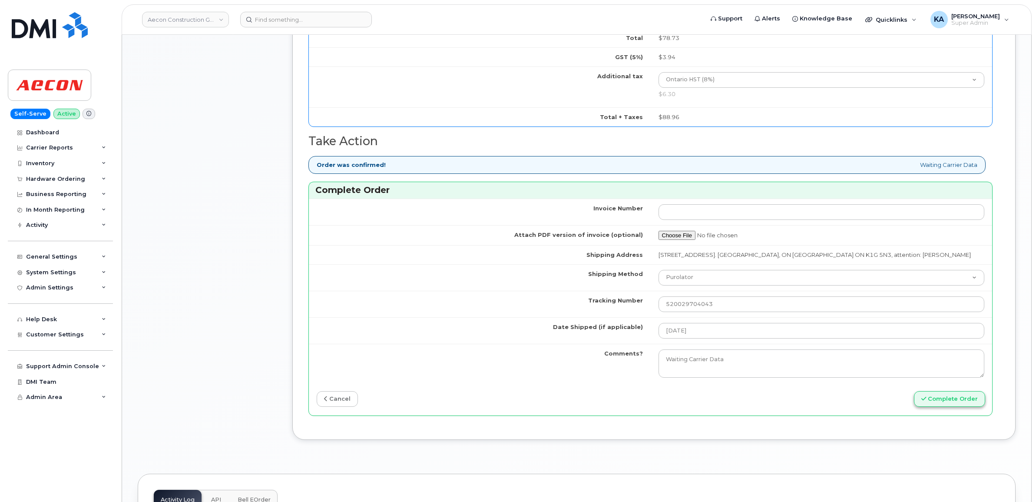
type input "89043052010008887025008989246411"
click at [931, 394] on button "Complete Order" at bounding box center [949, 399] width 71 height 16
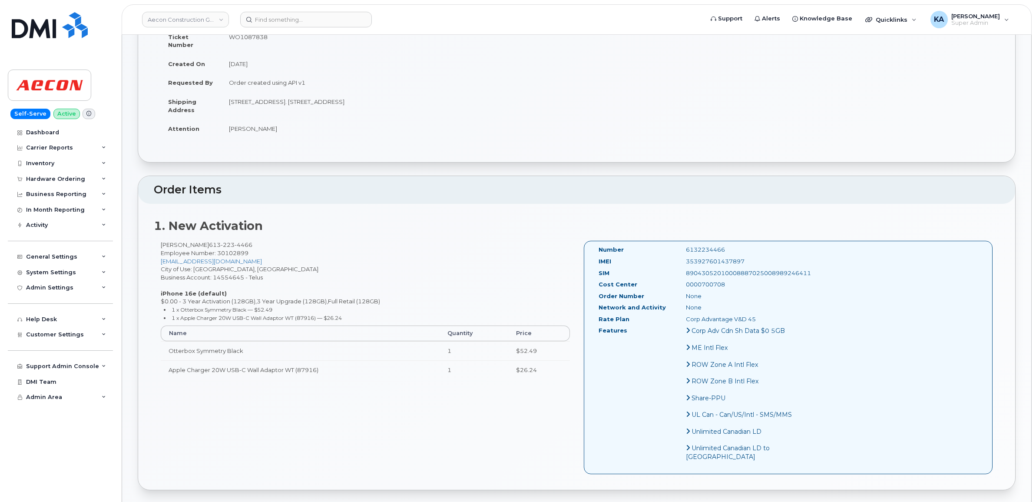
scroll to position [163, 0]
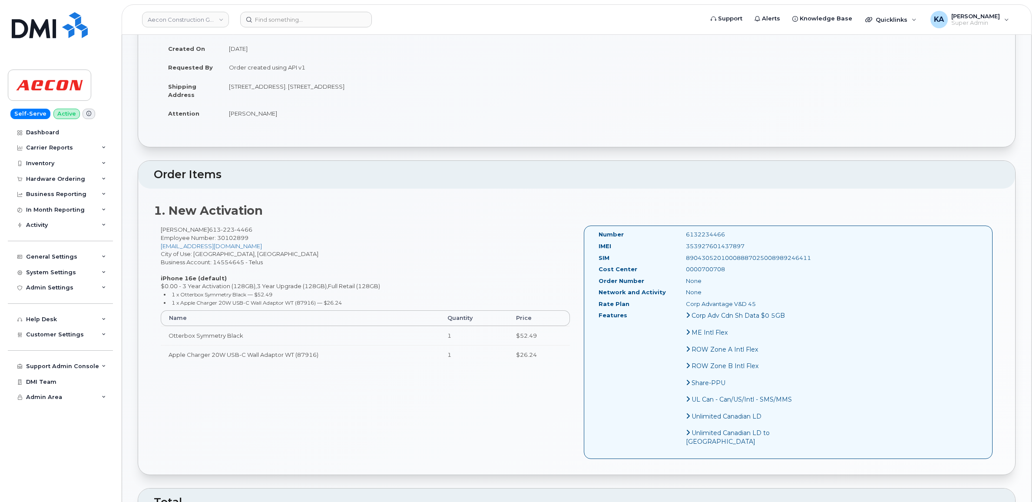
drag, startPoint x: 591, startPoint y: 226, endPoint x: 712, endPoint y: 263, distance: 126.8
click at [712, 263] on div "Number 6132234466 IMEI [TECHNICAL_ID] SIM 89043052010008887025008989246411 Cost…" at bounding box center [788, 341] width 409 height 233
drag, startPoint x: 712, startPoint y: 263, endPoint x: 697, endPoint y: 260, distance: 15.6
copy div "Number 6132234466 IMEI [TECHNICAL_ID] SIM 89043052010008887025008989246411 Cost…"
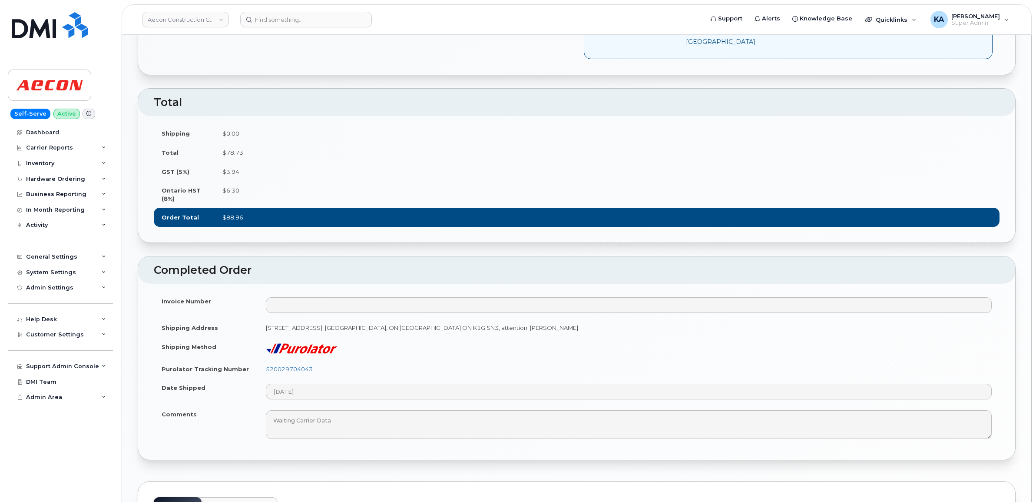
scroll to position [597, 0]
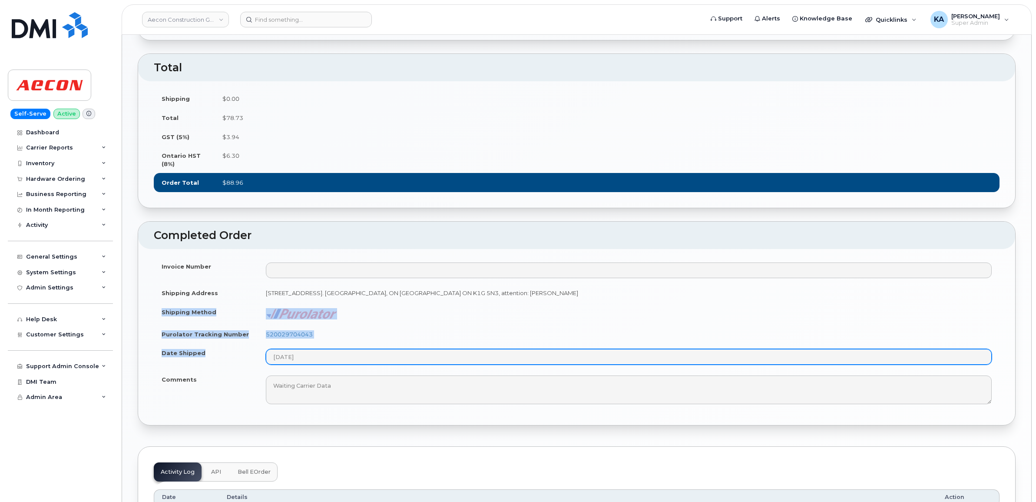
click at [334, 383] on tbody "Invoice Number Shipping Address [STREET_ADDRESS]. [GEOGRAPHIC_DATA], ON [GEOGRA…" at bounding box center [577, 333] width 846 height 152
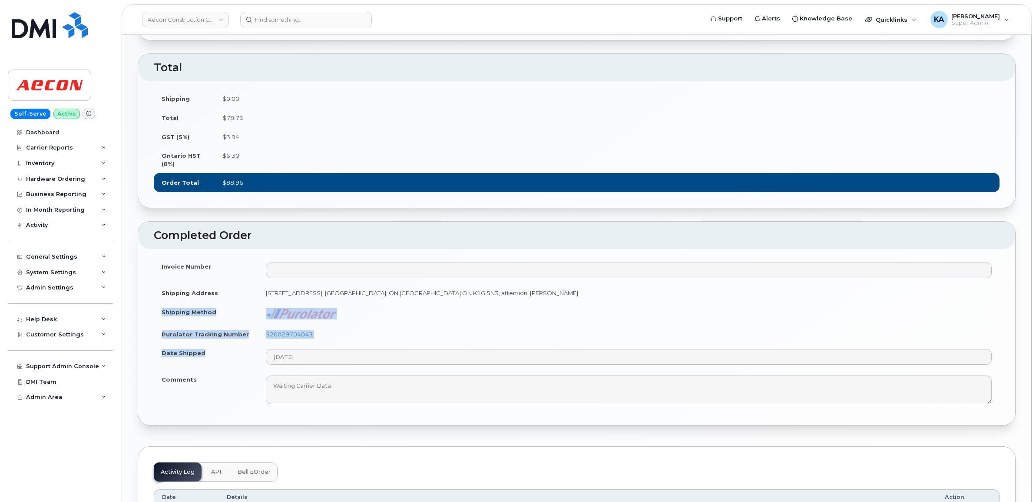
drag, startPoint x: 334, startPoint y: 383, endPoint x: 298, endPoint y: 339, distance: 56.9
copy tbody "Shipping Method Purolator Tracking Number 520029704043 Date Shipped"
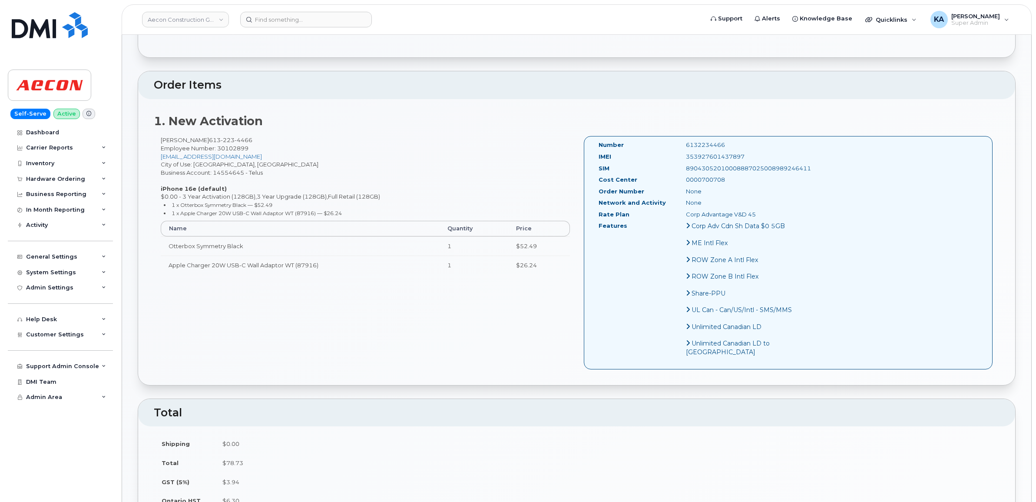
scroll to position [272, 0]
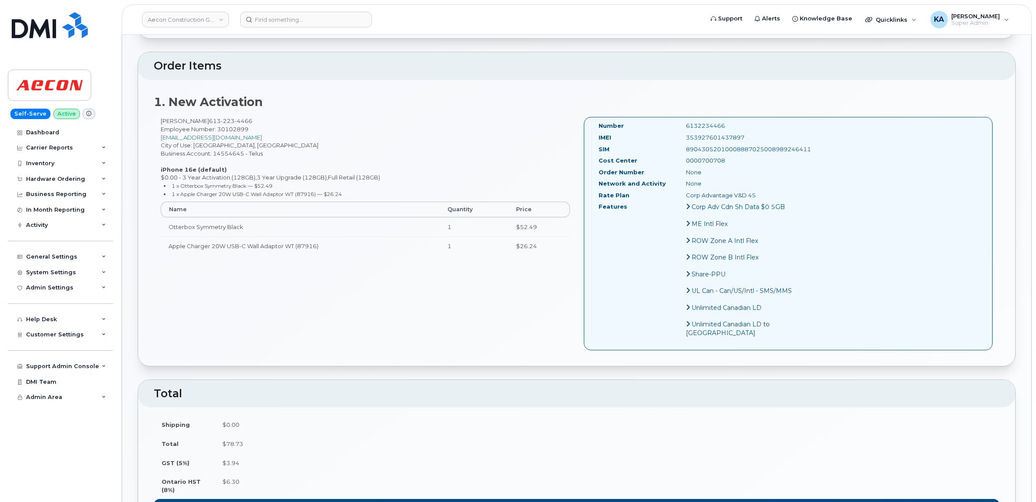
drag, startPoint x: 728, startPoint y: 129, endPoint x: 666, endPoint y: 129, distance: 61.7
click at [679, 133] on div "353927601437897" at bounding box center [740, 137] width 123 height 8
drag, startPoint x: 666, startPoint y: 129, endPoint x: 678, endPoint y: 130, distance: 11.8
copy div "353927601437897"
drag, startPoint x: 707, startPoint y: 119, endPoint x: 666, endPoint y: 120, distance: 41.7
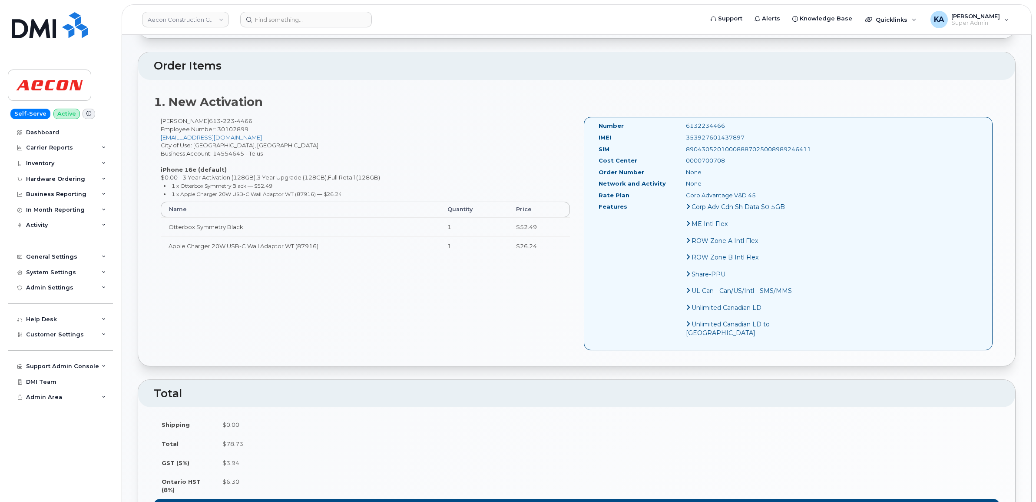
click at [679, 122] on div "6132234466" at bounding box center [740, 126] width 123 height 8
drag, startPoint x: 666, startPoint y: 120, endPoint x: 673, endPoint y: 119, distance: 7.2
copy div "6132234466"
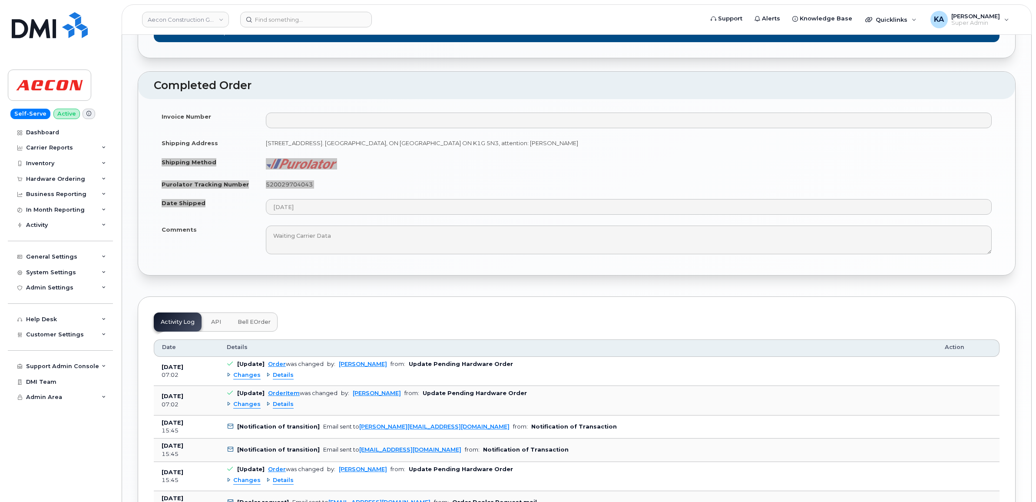
scroll to position [760, 0]
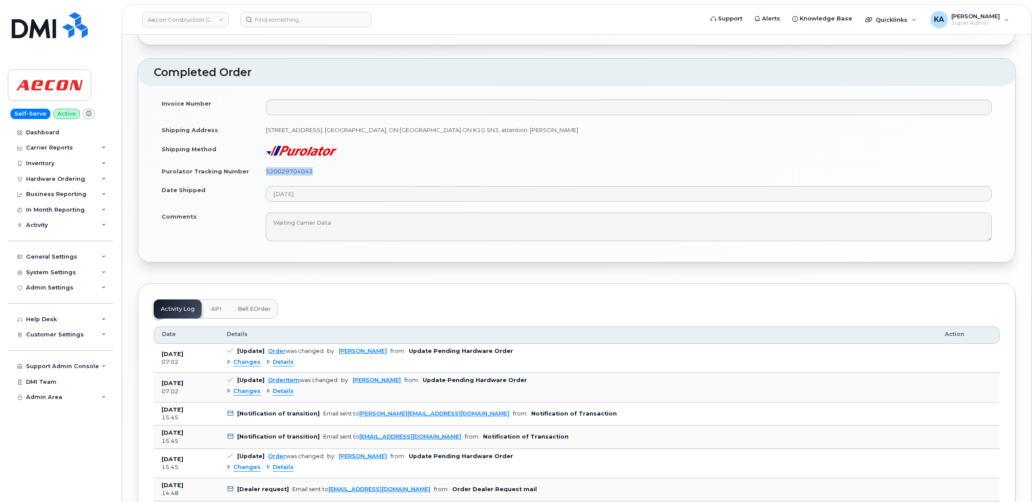
drag, startPoint x: 315, startPoint y: 196, endPoint x: 266, endPoint y: 195, distance: 49.1
click at [266, 181] on td "520029704043" at bounding box center [629, 171] width 742 height 19
copy link "520029704043"
click at [62, 177] on div "Hardware Ordering" at bounding box center [55, 179] width 59 height 7
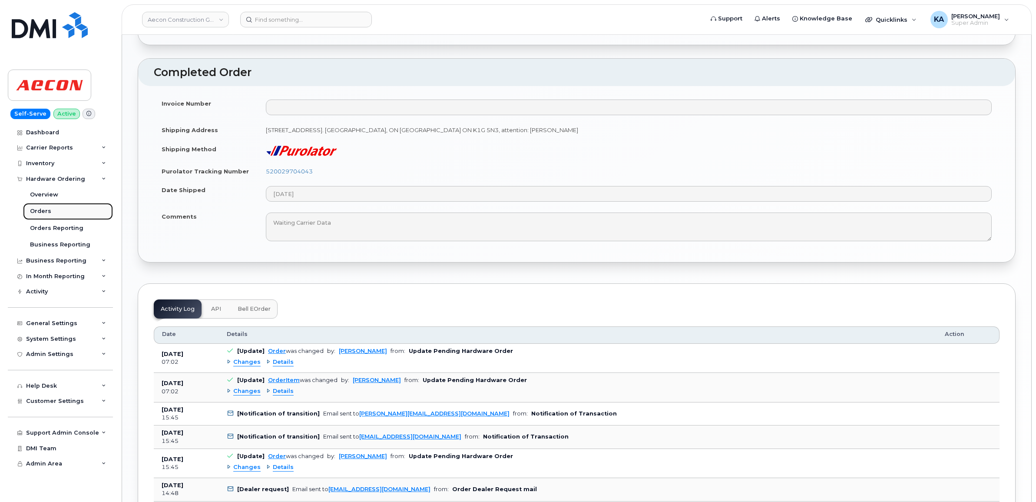
click at [40, 211] on div "Orders" at bounding box center [40, 211] width 21 height 8
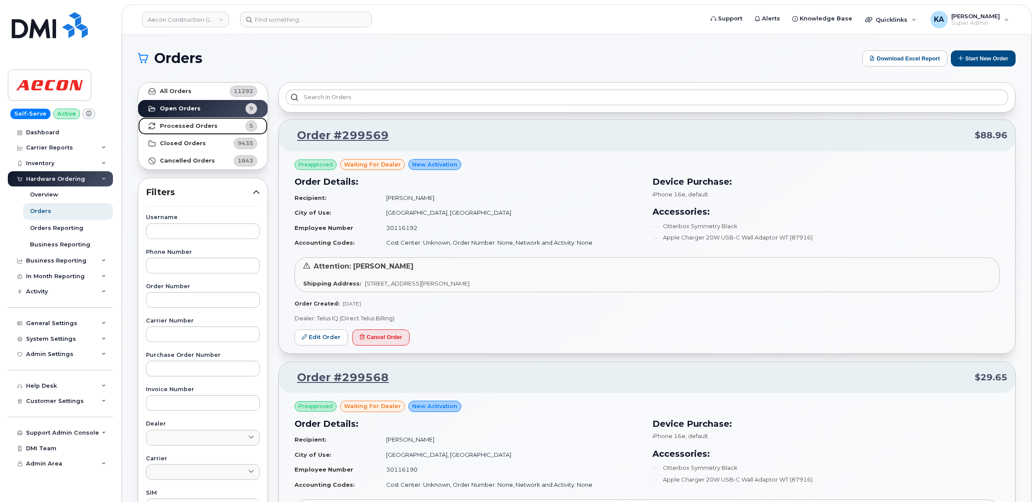
click at [186, 123] on strong "Processed Orders" at bounding box center [189, 126] width 58 height 7
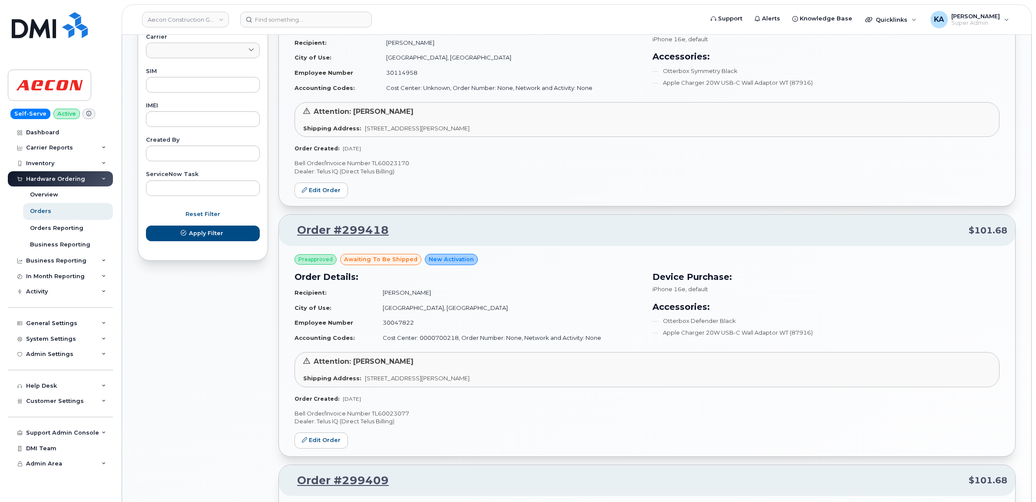
scroll to position [434, 0]
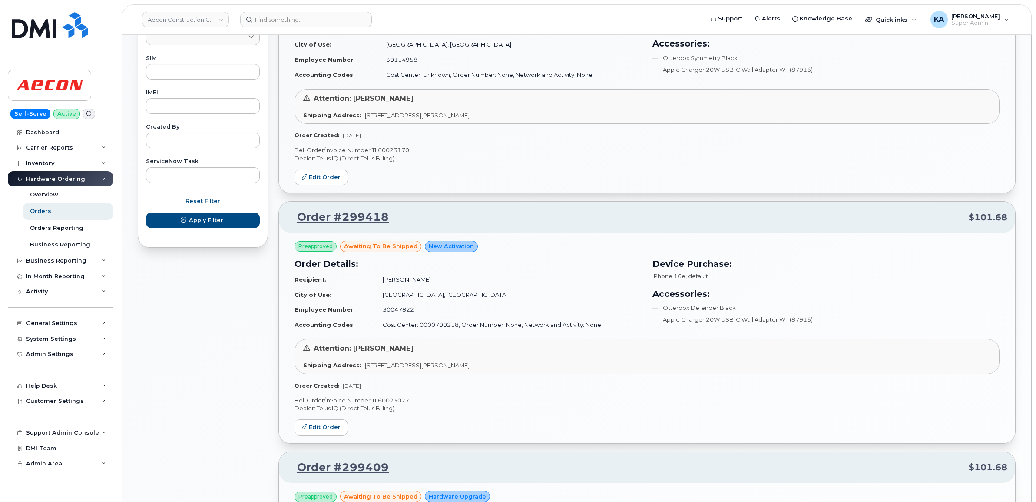
click at [400, 404] on p "Bell Order/Invoice Number TL60023077" at bounding box center [647, 400] width 705 height 8
copy p "TL60023077"
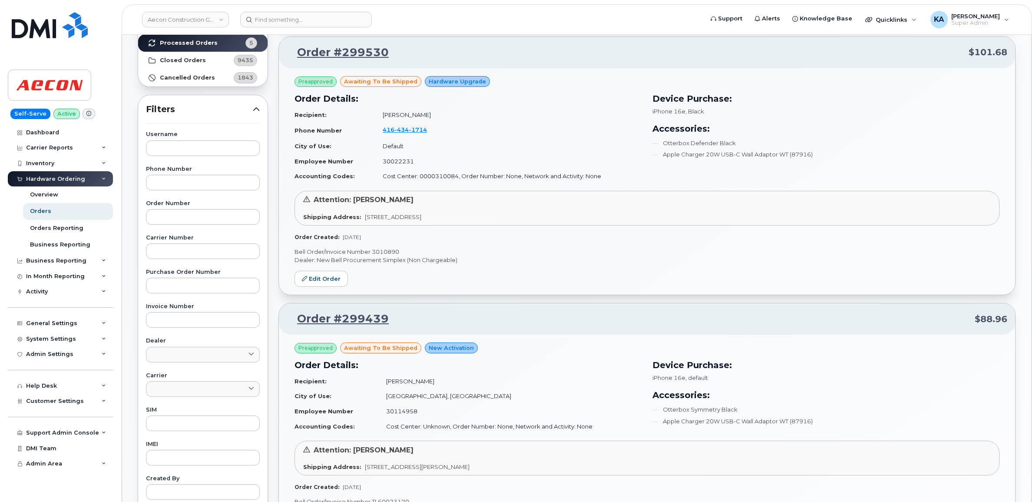
scroll to position [0, 0]
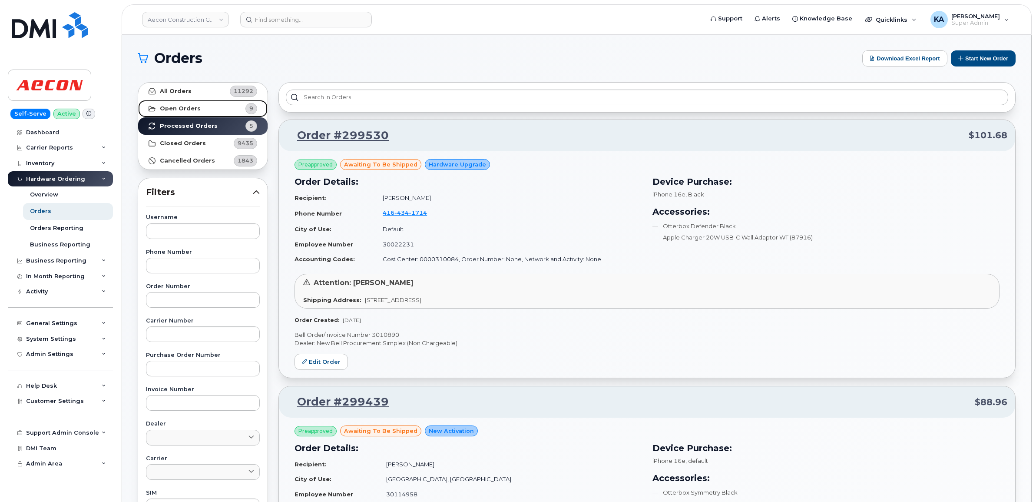
click at [176, 107] on strong "Open Orders" at bounding box center [180, 108] width 41 height 7
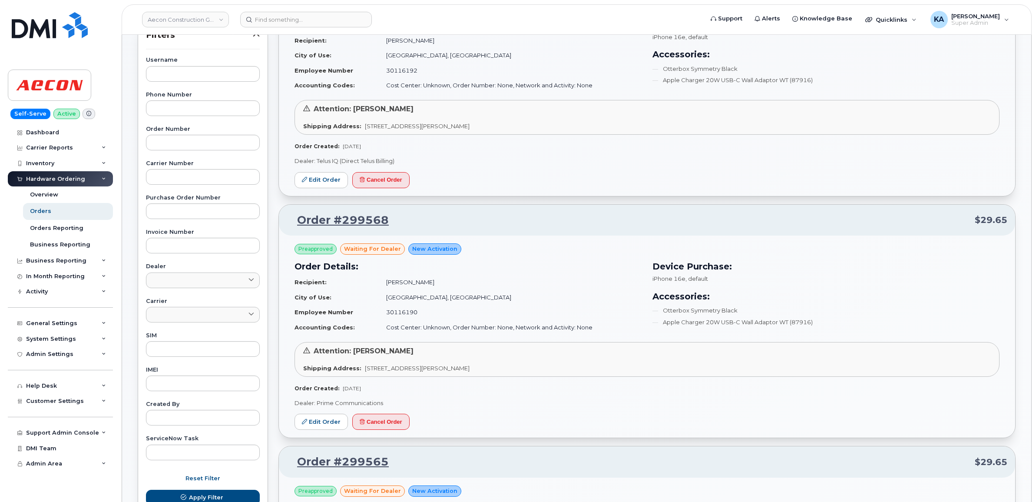
scroll to position [163, 0]
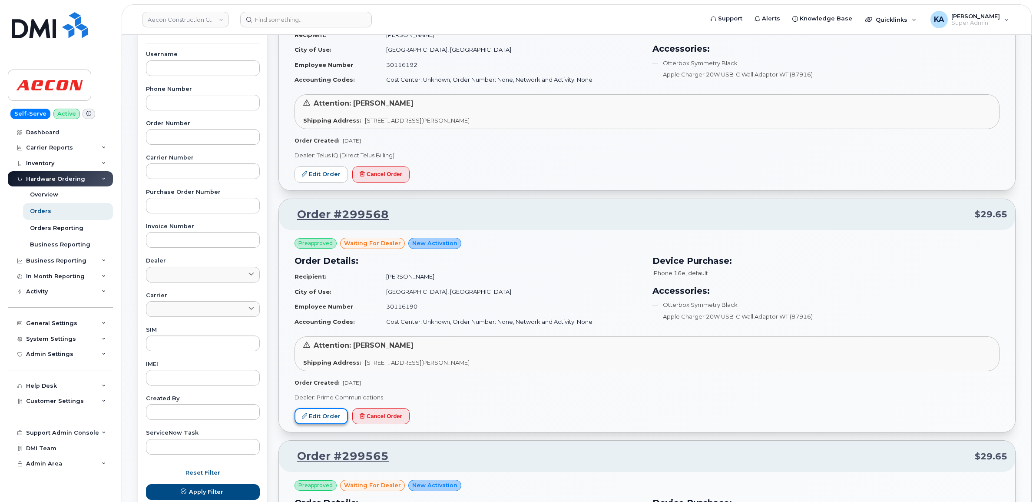
click at [322, 414] on link "Edit Order" at bounding box center [321, 416] width 53 height 16
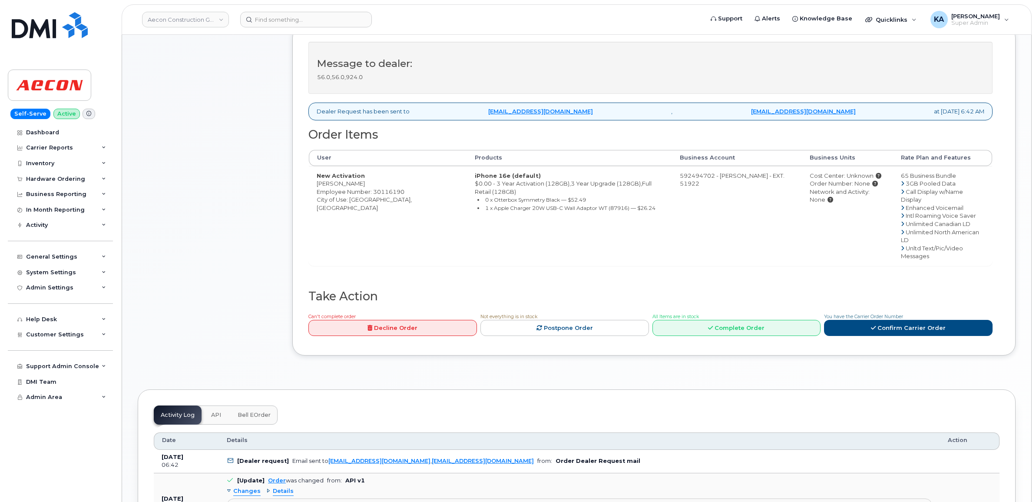
scroll to position [380, 0]
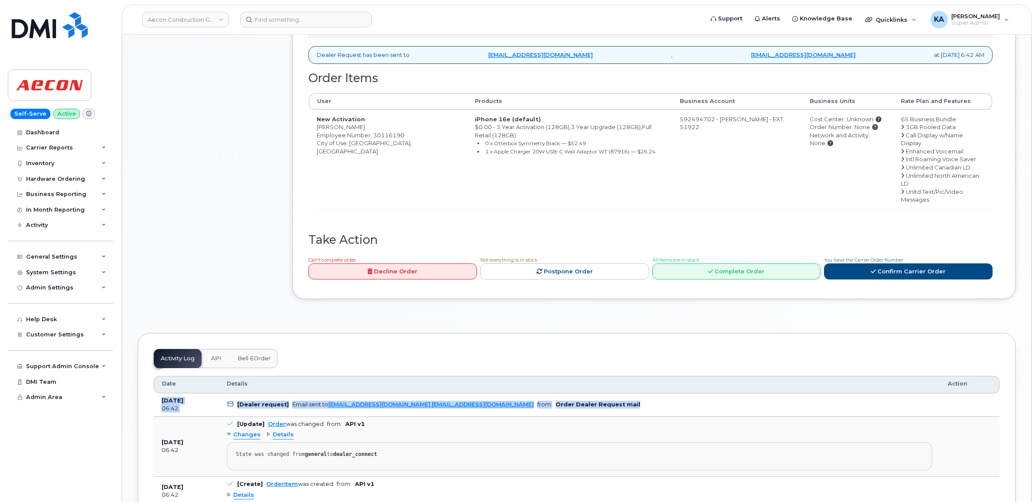
drag, startPoint x: 158, startPoint y: 371, endPoint x: 605, endPoint y: 378, distance: 447.5
click at [605, 393] on tr "[DATE] 06:42 [Dealer request] Email sent to [EMAIL_ADDRESS][DOMAIN_NAME] , [EMA…" at bounding box center [577, 404] width 846 height 23
drag, startPoint x: 605, startPoint y: 378, endPoint x: 572, endPoint y: 374, distance: 33.4
copy tr "Aug 29, 2025 06:42 [Dealer request] Email sent to ALuthra@primecomms.ca , mobil…"
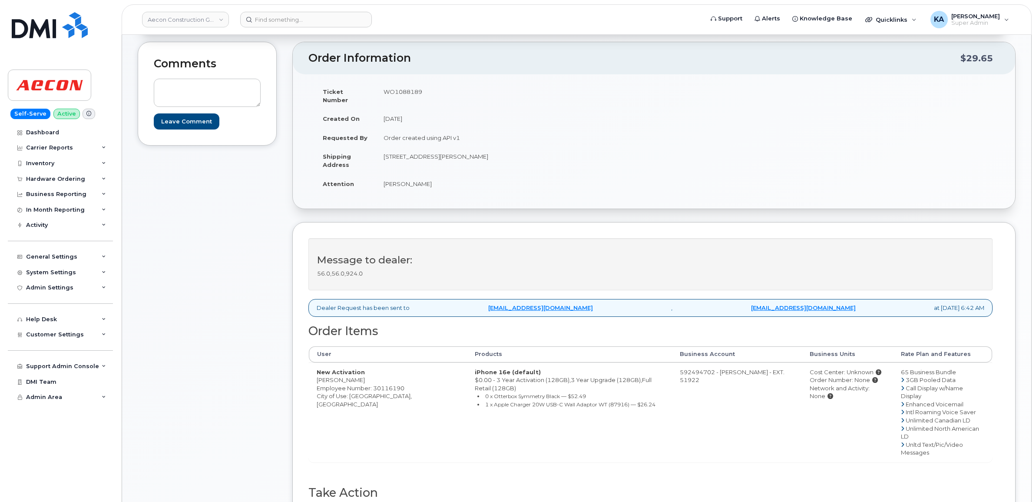
scroll to position [109, 0]
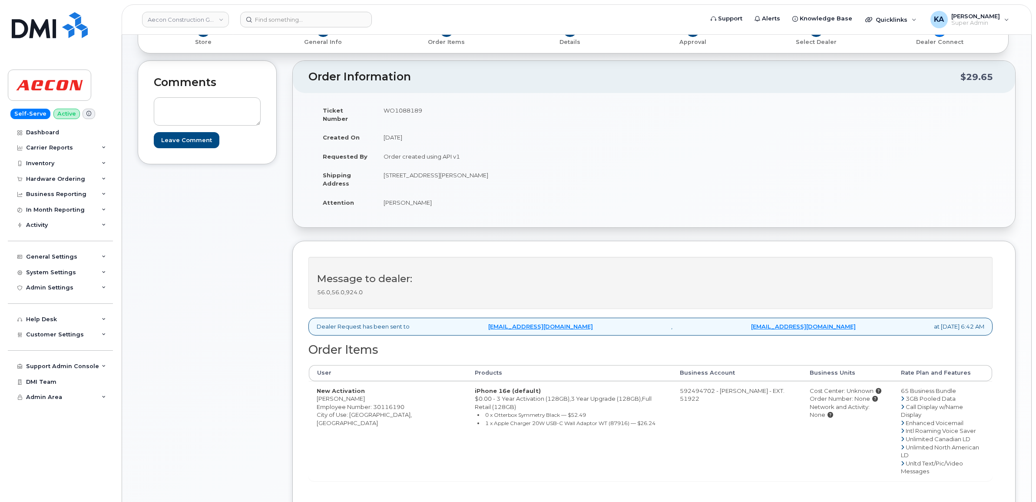
drag, startPoint x: 316, startPoint y: 391, endPoint x: 363, endPoint y: 393, distance: 47.0
click at [363, 393] on td "New Activation Claire Muzyczuk Employee Number: 30116190 City of Use: Kincardin…" at bounding box center [388, 430] width 158 height 99
copy td "Claire Muzyczuk"
click at [222, 22] on link "Aecon Construction Group Inc" at bounding box center [185, 20] width 87 height 16
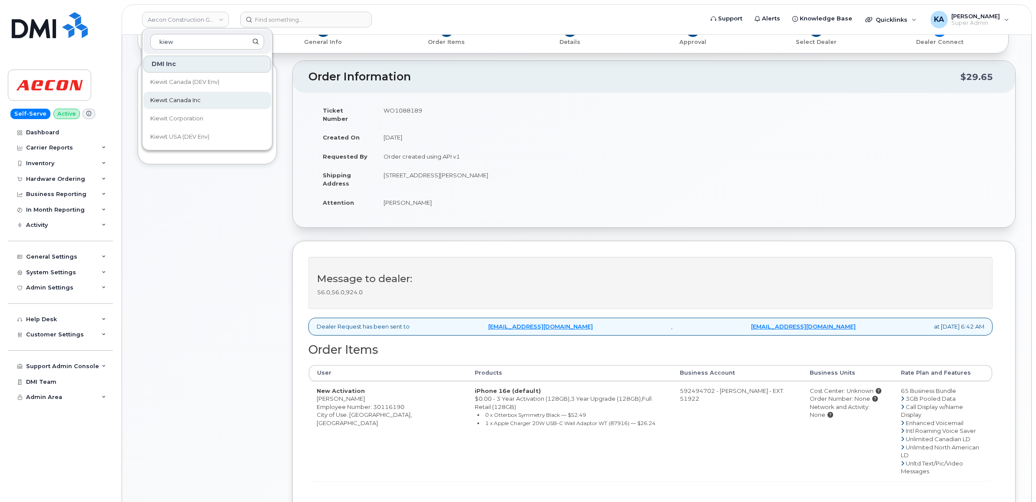
type input "kiew"
click at [179, 98] on span "Kiewit Canada Inc" at bounding box center [175, 100] width 50 height 9
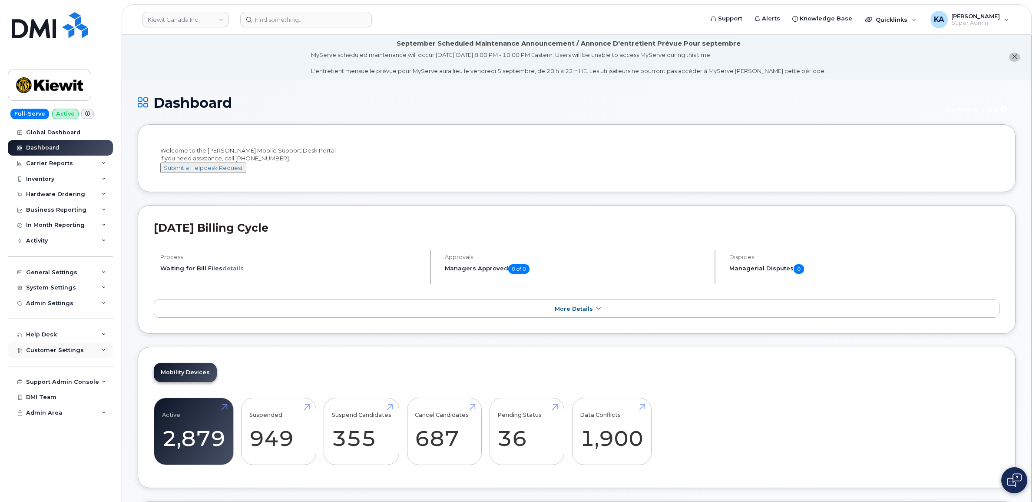
click at [45, 353] on span "Customer Settings" at bounding box center [55, 350] width 58 height 7
click at [65, 196] on div "Hardware Ordering" at bounding box center [55, 194] width 59 height 7
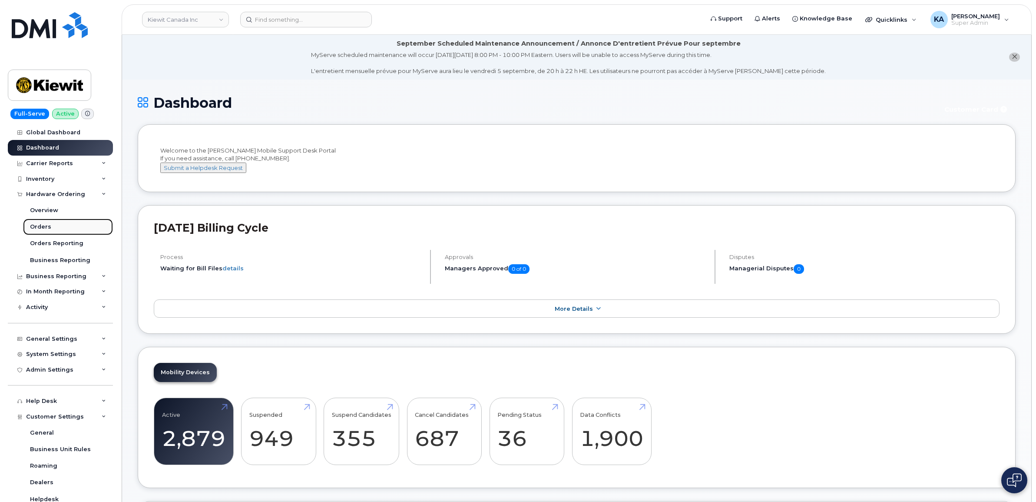
click at [40, 225] on div "Orders" at bounding box center [40, 227] width 21 height 8
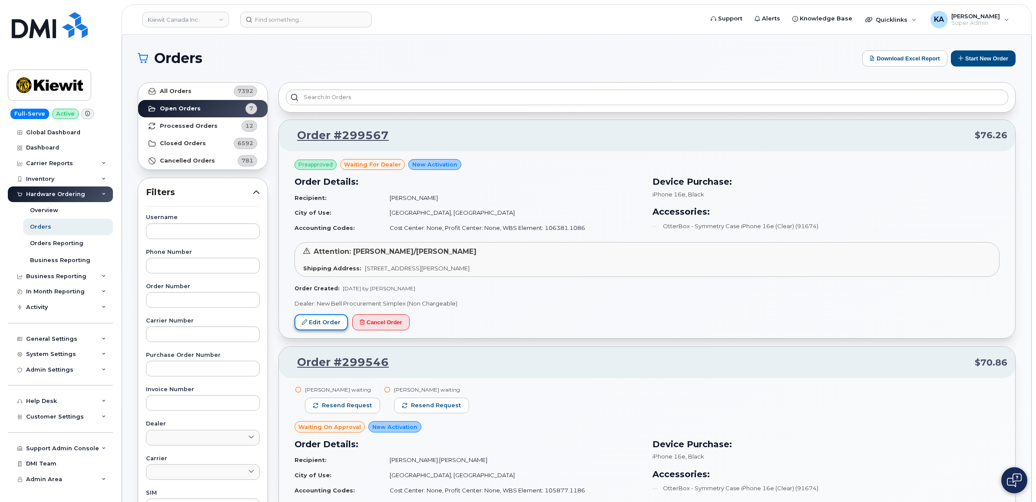
click at [324, 321] on link "Edit Order" at bounding box center [321, 322] width 53 height 16
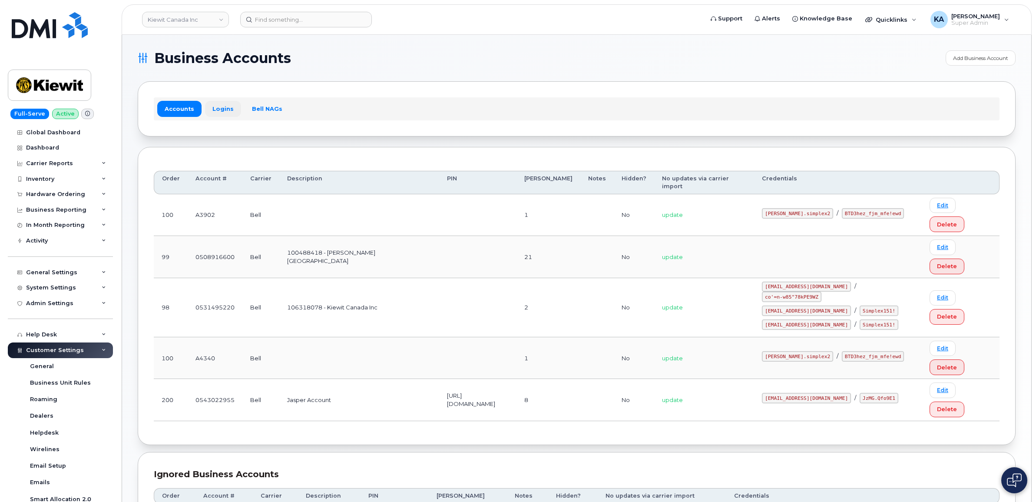
click at [214, 110] on link "Logins" at bounding box center [223, 109] width 36 height 16
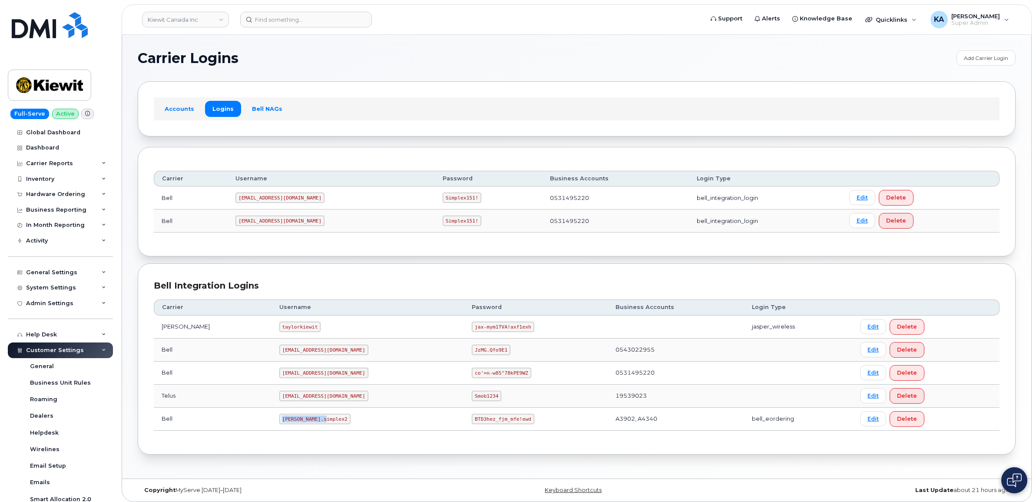
drag, startPoint x: 255, startPoint y: 420, endPoint x: 305, endPoint y: 423, distance: 49.2
click at [305, 423] on td "kiewit.simplex2" at bounding box center [368, 419] width 193 height 23
drag, startPoint x: 305, startPoint y: 423, endPoint x: 294, endPoint y: 421, distance: 10.9
copy code "kiewit.simplex2"
drag, startPoint x: 433, startPoint y: 422, endPoint x: 490, endPoint y: 426, distance: 56.6
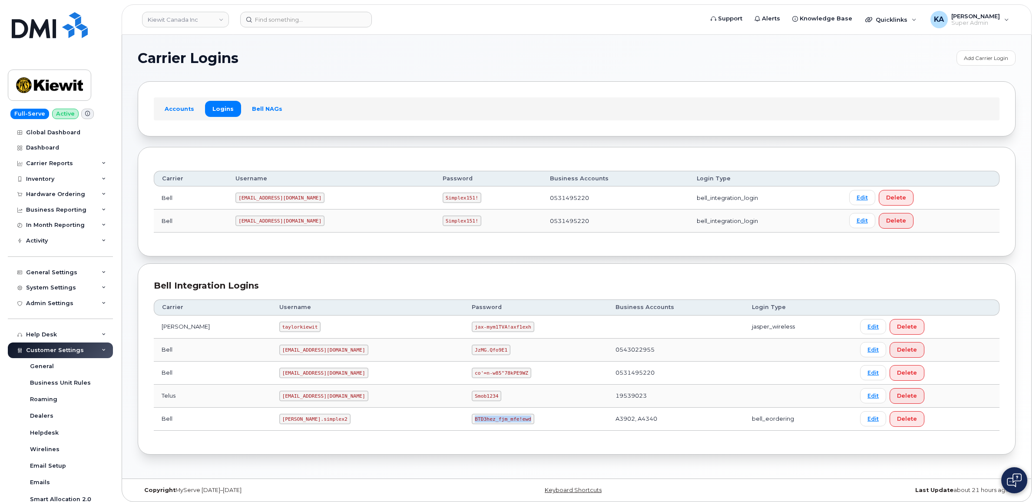
click at [491, 426] on td "BTD3hez_fjm_mfe!ewd" at bounding box center [535, 419] width 143 height 23
drag, startPoint x: 490, startPoint y: 426, endPoint x: 466, endPoint y: 420, distance: 24.3
copy code "BTD3hez_fjm_mfe!ewd"
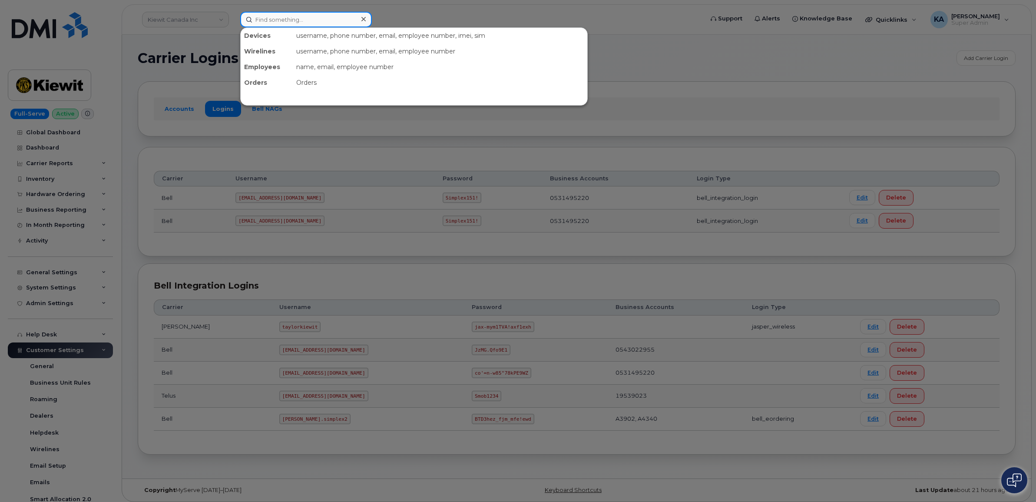
paste input "5064761669"
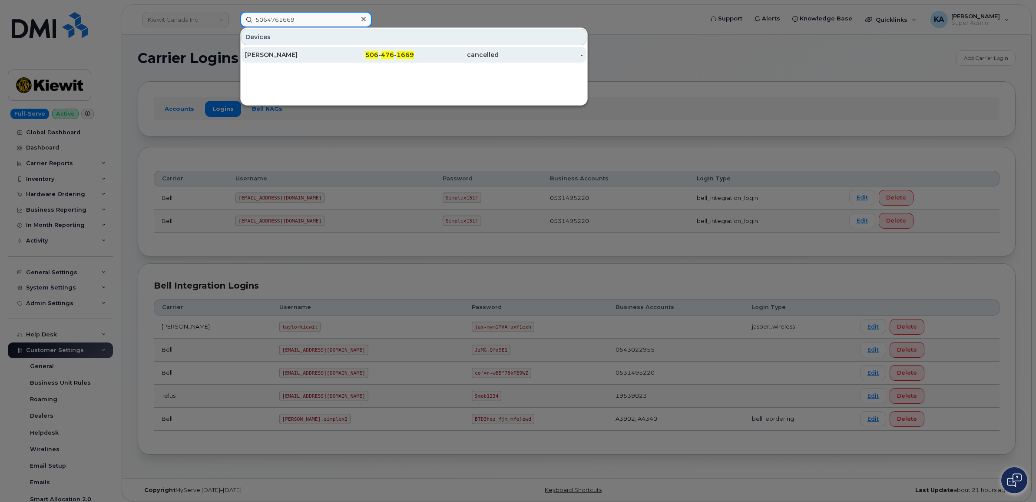
type input "5064761669"
click at [287, 55] on div "Geraldine Poirier Baiani" at bounding box center [287, 54] width 85 height 9
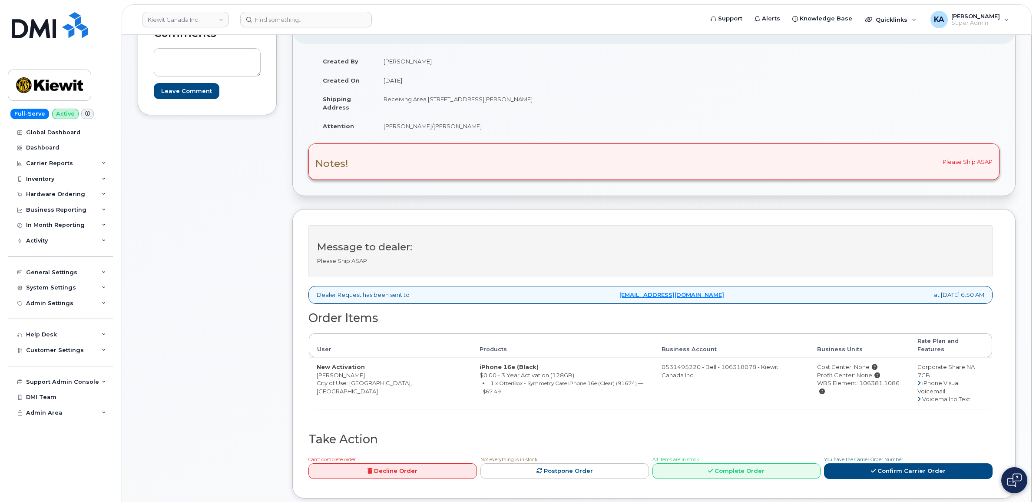
scroll to position [163, 0]
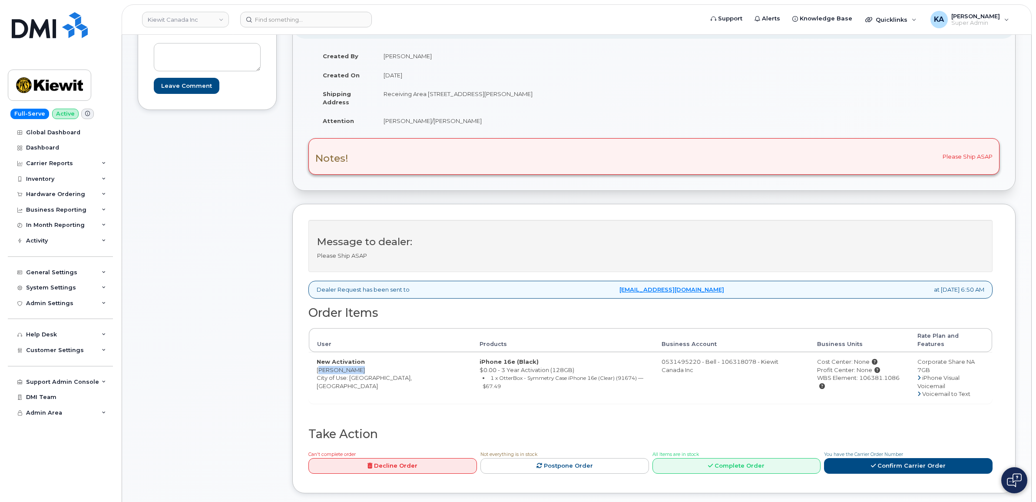
drag, startPoint x: 311, startPoint y: 364, endPoint x: 359, endPoint y: 365, distance: 47.4
click at [360, 366] on td "New Activation [PERSON_NAME] City of Use: [GEOGRAPHIC_DATA], [GEOGRAPHIC_DATA]" at bounding box center [390, 377] width 163 height 51
drag, startPoint x: 359, startPoint y: 365, endPoint x: 350, endPoint y: 362, distance: 9.2
copy td "[PERSON_NAME]"
drag, startPoint x: 379, startPoint y: 95, endPoint x: 481, endPoint y: 101, distance: 102.3
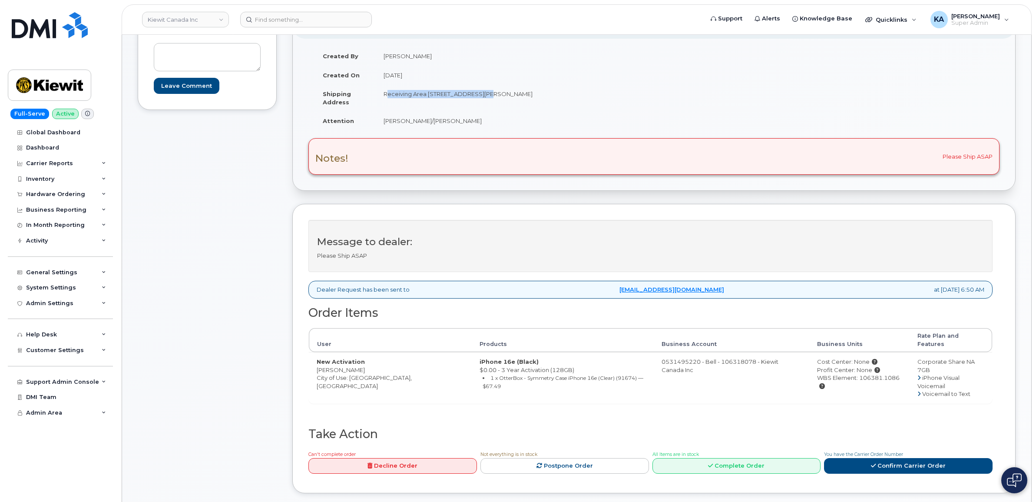
click at [481, 101] on td "Receiving Area [STREET_ADDRESS][PERSON_NAME]" at bounding box center [512, 97] width 272 height 27
drag, startPoint x: 481, startPoint y: 101, endPoint x: 474, endPoint y: 96, distance: 8.7
copy td "Receiving Area 13 1 Holt Rd South"
drag, startPoint x: 533, startPoint y: 96, endPoint x: 564, endPoint y: 98, distance: 31.4
click at [564, 98] on td "Receiving Area [STREET_ADDRESS][PERSON_NAME]" at bounding box center [512, 97] width 272 height 27
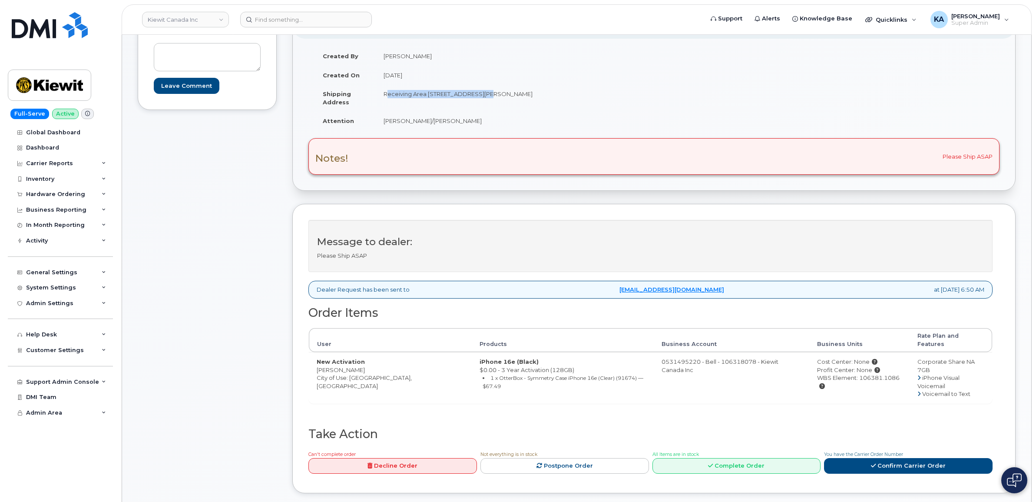
drag, startPoint x: 563, startPoint y: 98, endPoint x: 548, endPoint y: 96, distance: 15.3
copy td "L1C3Z8"
drag, startPoint x: 381, startPoint y: 122, endPoint x: 490, endPoint y: 123, distance: 109.0
click at [490, 123] on td "[PERSON_NAME]/[PERSON_NAME]" at bounding box center [512, 120] width 272 height 19
drag, startPoint x: 490, startPoint y: 123, endPoint x: 445, endPoint y: 122, distance: 44.7
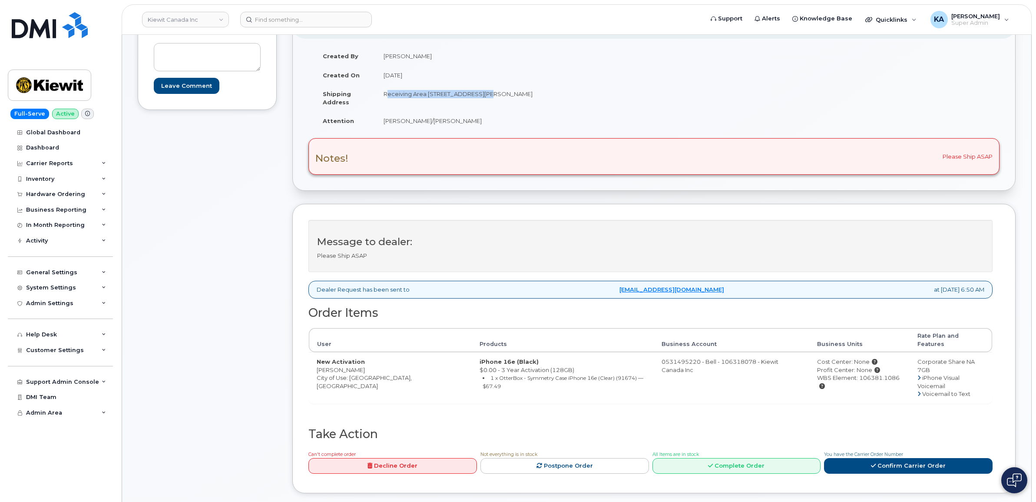
copy td "[PERSON_NAME]/[PERSON_NAME]"
drag, startPoint x: 316, startPoint y: 365, endPoint x: 357, endPoint y: 365, distance: 40.4
click at [357, 365] on td "New Activation Reza Kashani City of Use: Aurora, Ontario" at bounding box center [390, 377] width 163 height 51
drag, startPoint x: 357, startPoint y: 365, endPoint x: 352, endPoint y: 364, distance: 4.5
copy td "Reza Kashani"
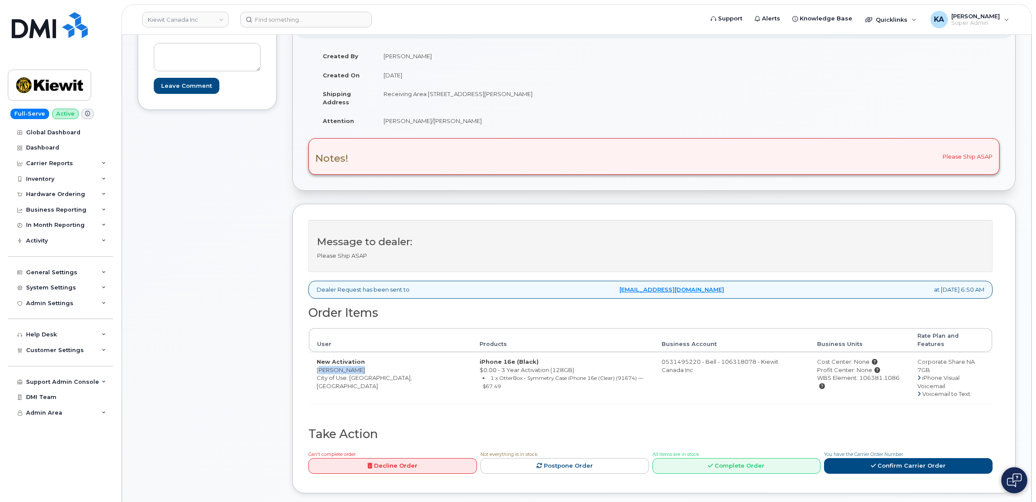
drag, startPoint x: 797, startPoint y: 370, endPoint x: 880, endPoint y: 374, distance: 82.6
click at [880, 374] on div "WBS Element: 106381.1086" at bounding box center [859, 382] width 85 height 16
drag, startPoint x: 880, startPoint y: 374, endPoint x: 870, endPoint y: 370, distance: 10.6
copy div "WBS Element: 106381.1086"
click at [863, 458] on link "Confirm Carrier Order" at bounding box center [908, 466] width 169 height 16
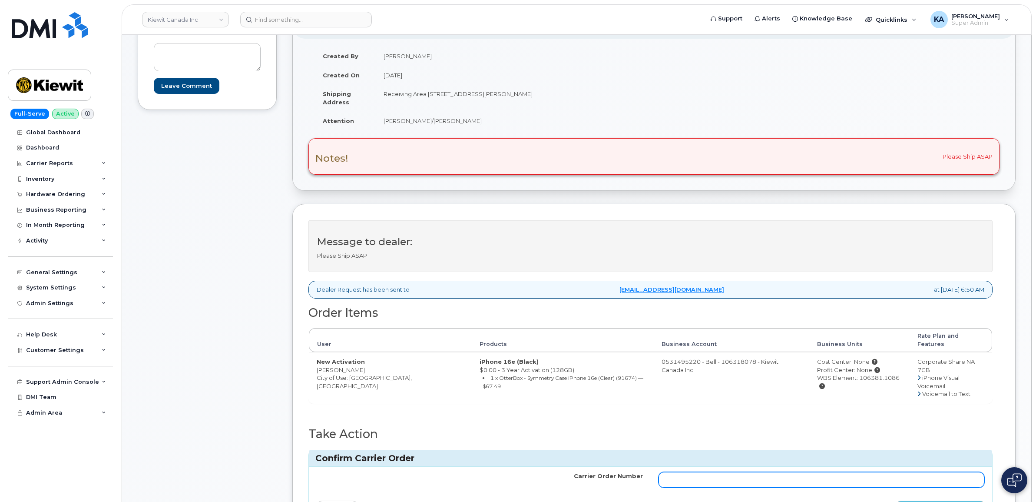
click at [669, 472] on input "Carrier Order Number" at bounding box center [822, 480] width 326 height 16
paste input "3010975"
type input "3010975"
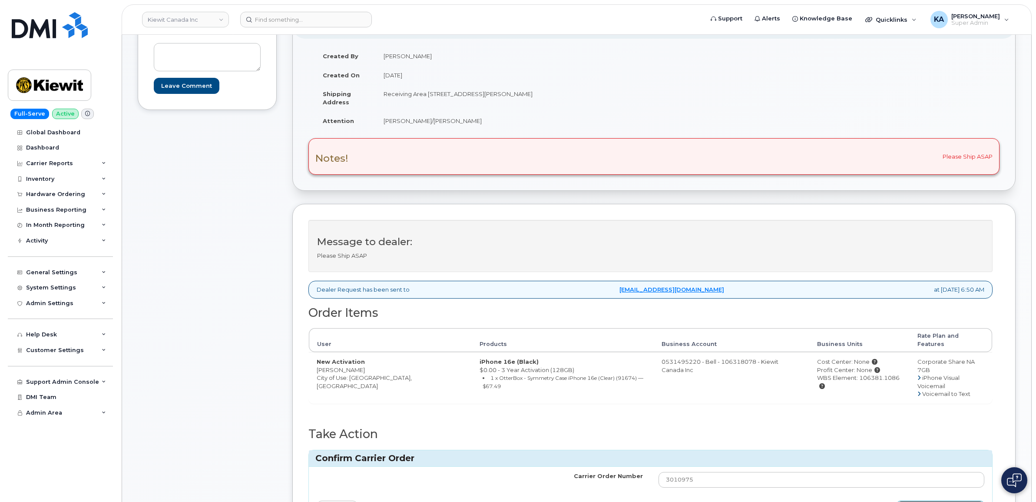
click at [907, 501] on icon "submit" at bounding box center [905, 509] width 5 height 6
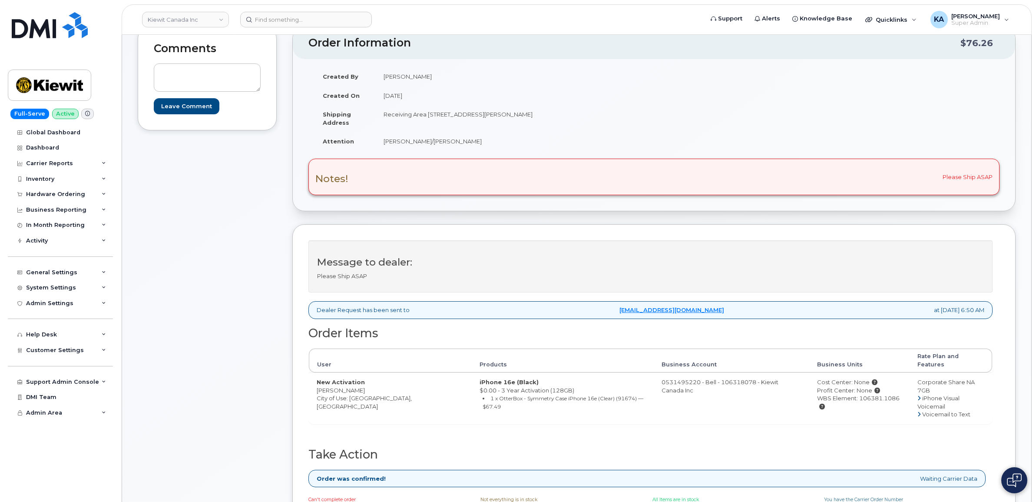
scroll to position [163, 0]
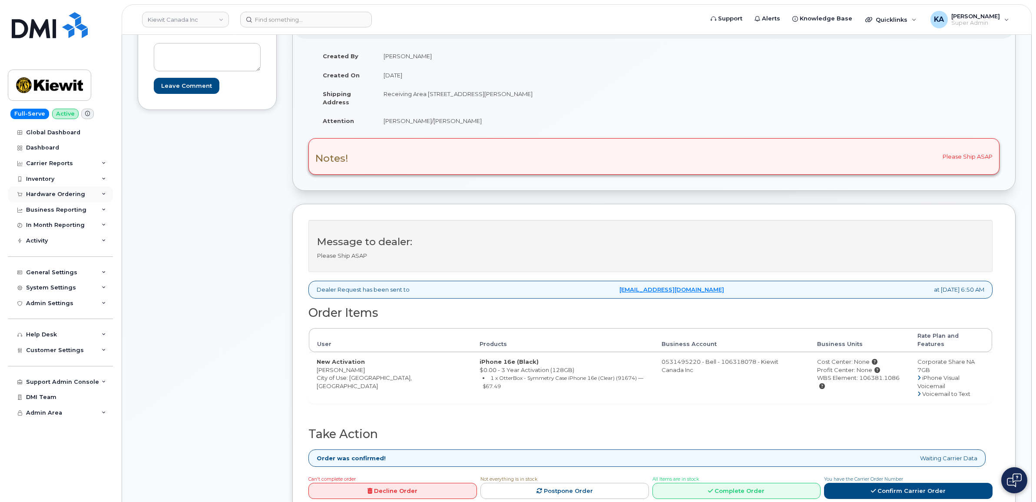
click at [75, 192] on div "Hardware Ordering" at bounding box center [55, 194] width 59 height 7
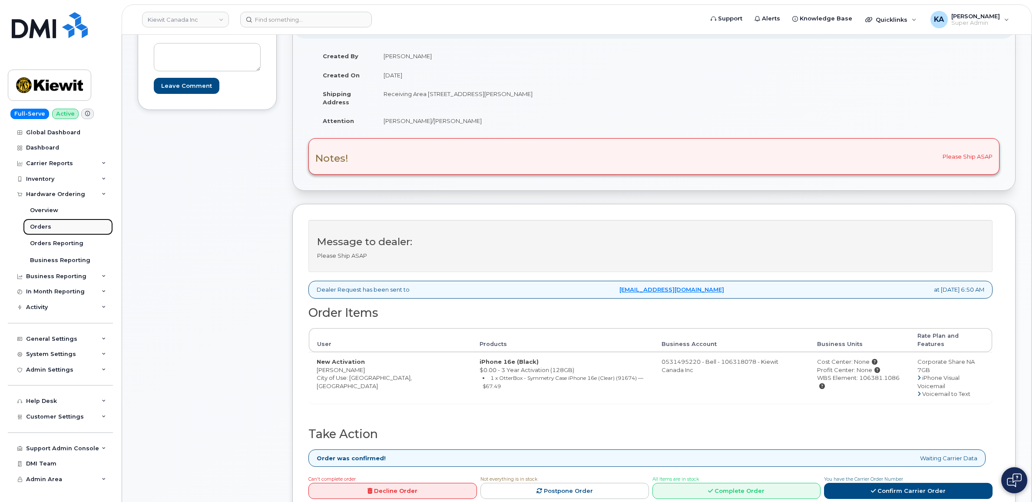
click at [42, 228] on div "Orders" at bounding box center [40, 227] width 21 height 8
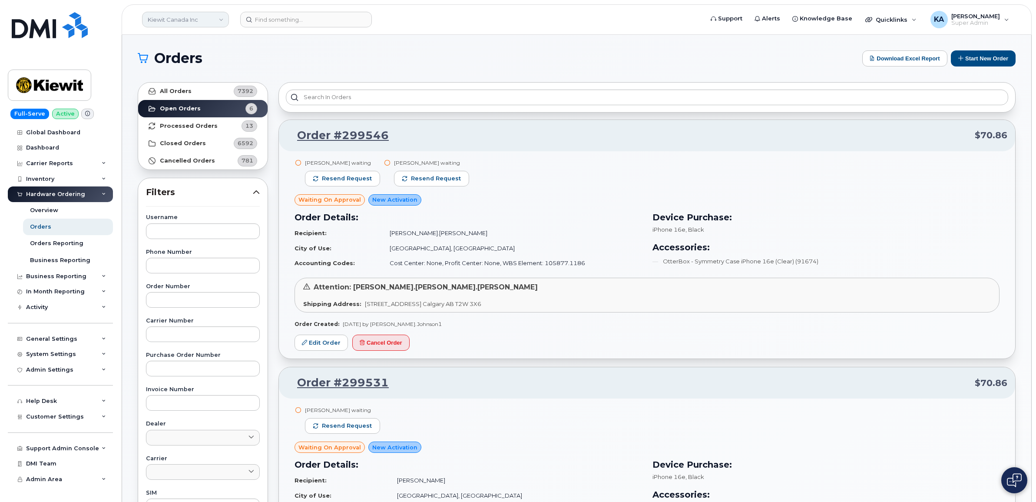
click at [180, 21] on link "Kiewit Canada Inc" at bounding box center [185, 20] width 87 height 16
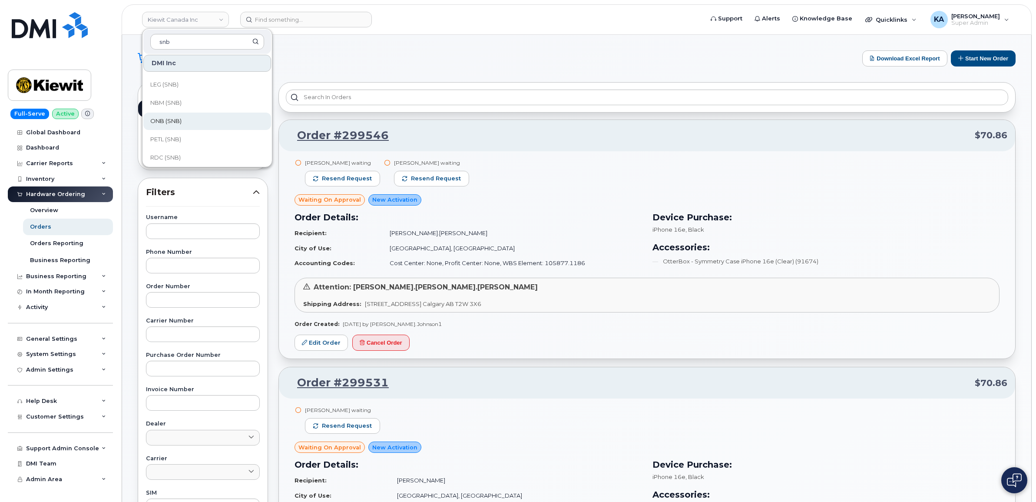
scroll to position [421, 0]
type input "snb"
click at [178, 155] on span "VHN (SNB)" at bounding box center [165, 154] width 30 height 9
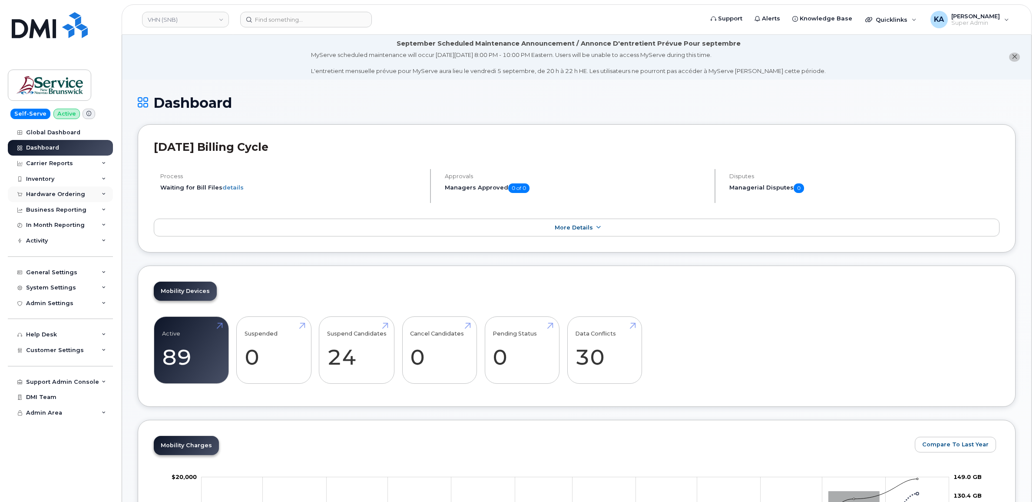
click at [46, 195] on div "Hardware Ordering" at bounding box center [55, 194] width 59 height 7
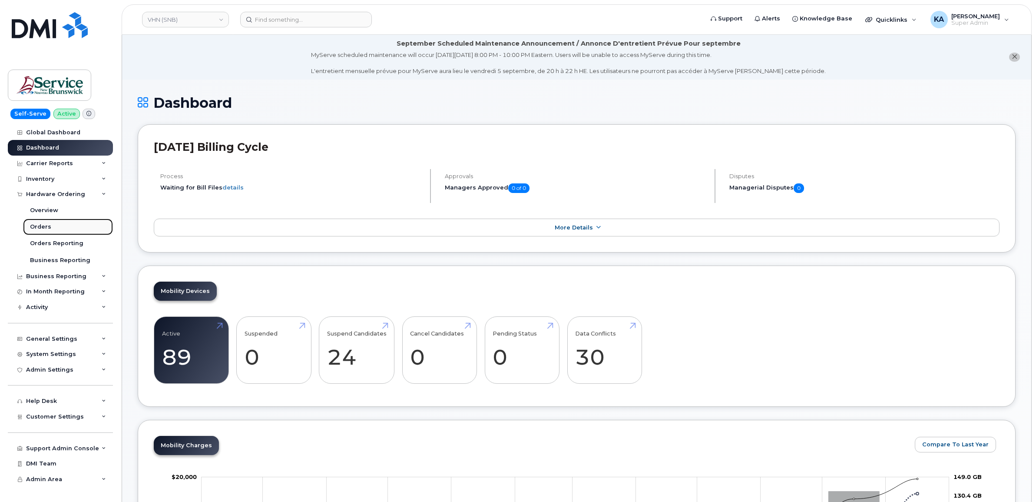
click at [35, 226] on div "Orders" at bounding box center [40, 227] width 21 height 8
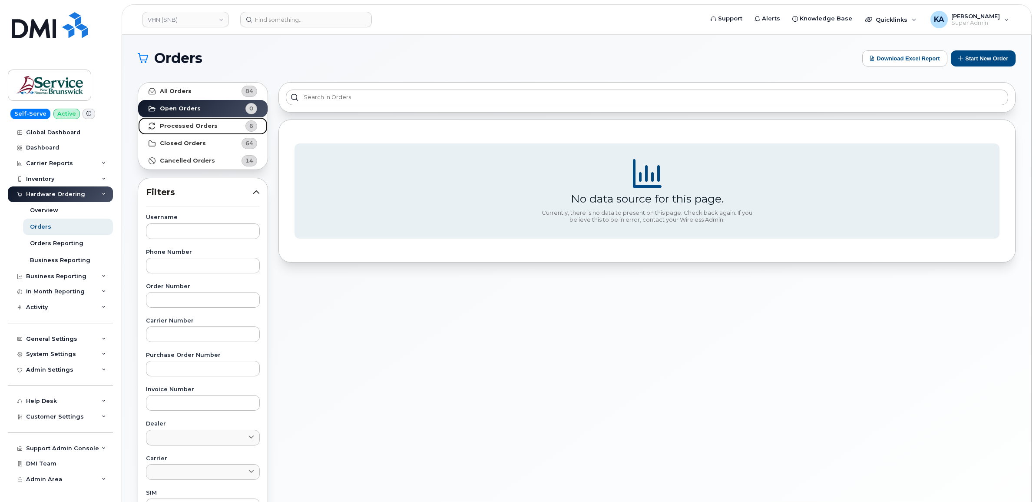
click at [198, 123] on strong "Processed Orders" at bounding box center [189, 126] width 58 height 7
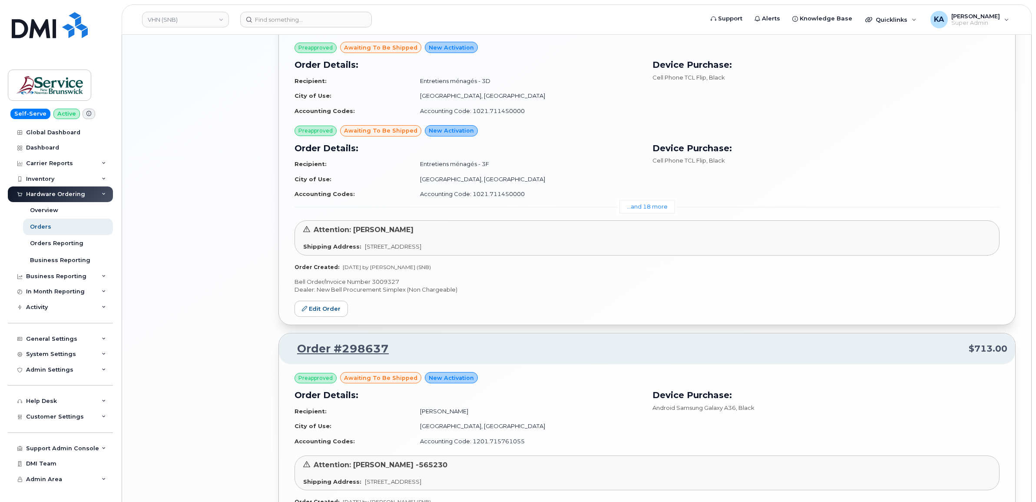
scroll to position [1170, 0]
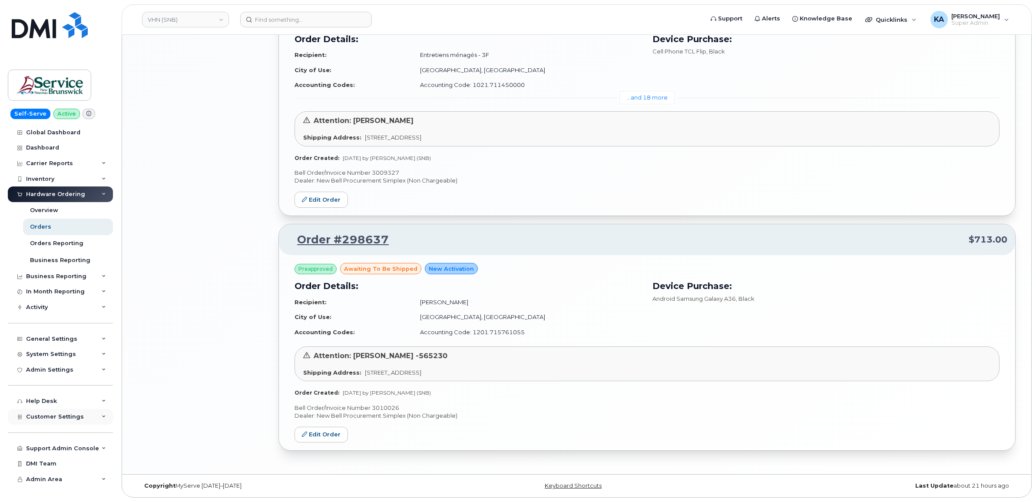
click at [40, 420] on span "Customer Settings" at bounding box center [55, 416] width 58 height 7
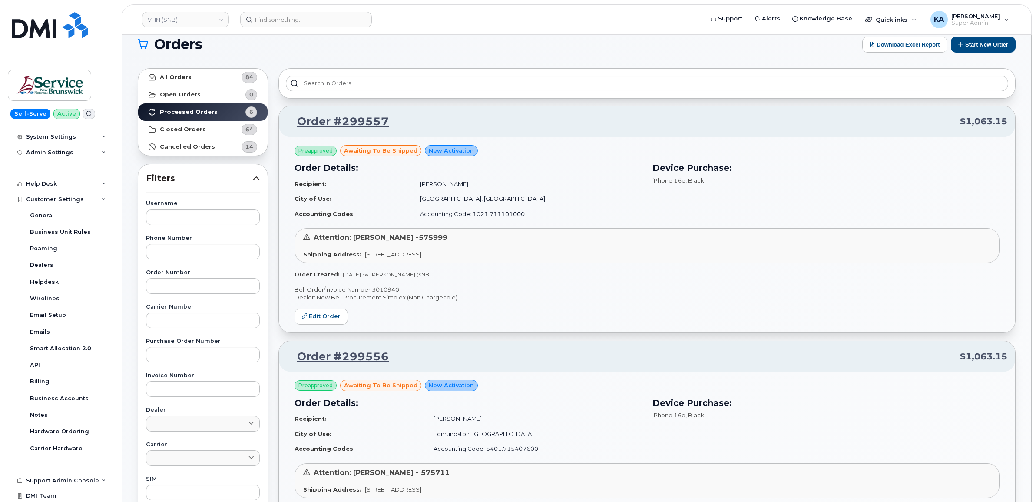
scroll to position [0, 0]
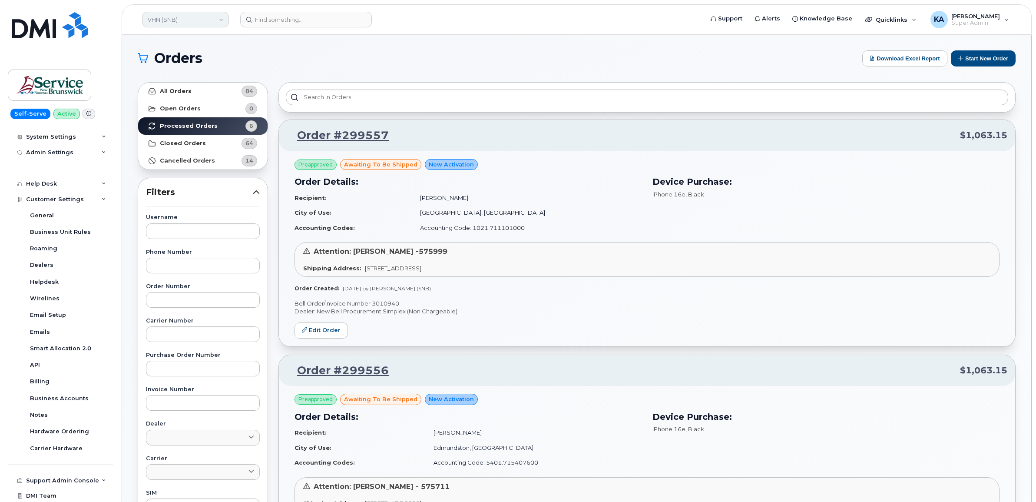
click at [197, 20] on link "VHN (SNB)" at bounding box center [185, 20] width 87 height 16
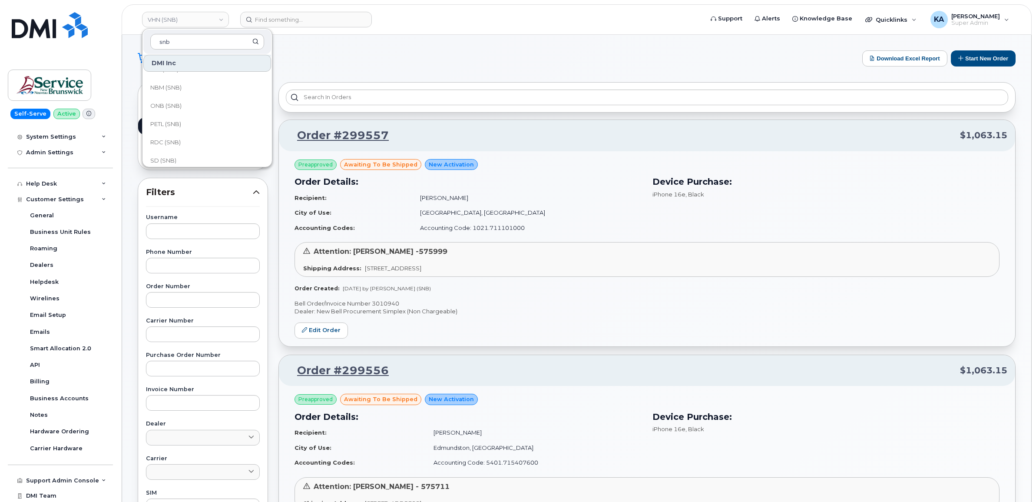
scroll to position [421, 0]
type input "snb"
click at [173, 132] on span "THC (SNB)" at bounding box center [164, 136] width 29 height 9
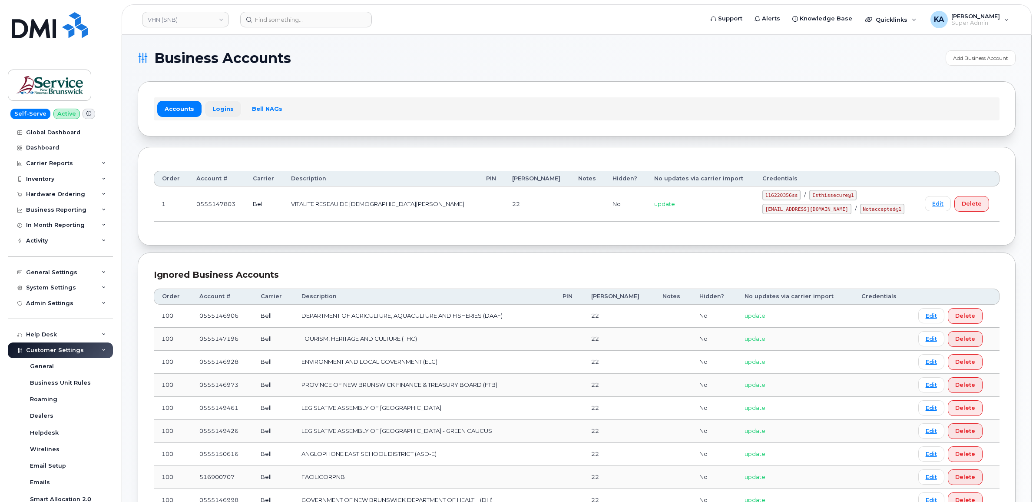
click at [213, 105] on link "Logins" at bounding box center [223, 109] width 36 height 16
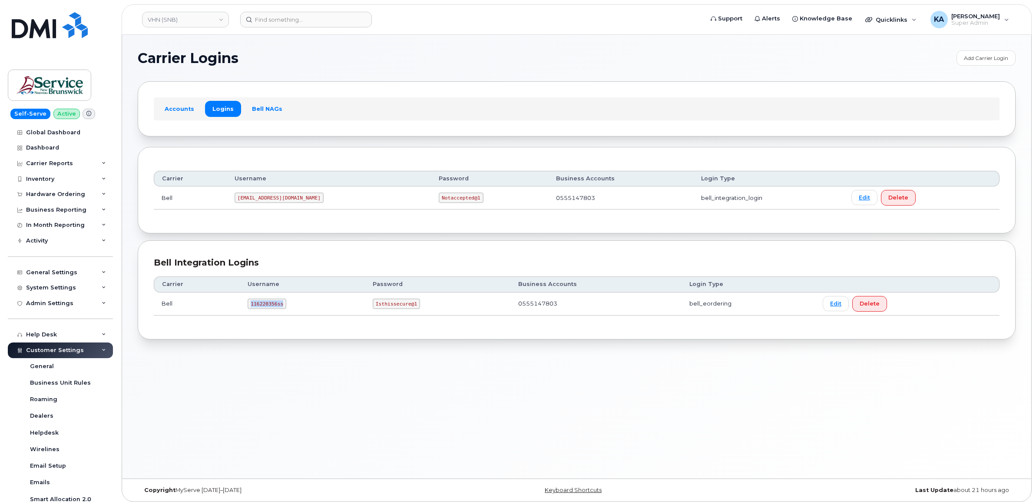
drag, startPoint x: 248, startPoint y: 305, endPoint x: 294, endPoint y: 309, distance: 45.4
click at [294, 309] on td "116220356ss" at bounding box center [302, 303] width 125 height 23
drag, startPoint x: 294, startPoint y: 309, endPoint x: 272, endPoint y: 305, distance: 22.2
copy code "116220356ss"
drag, startPoint x: 373, startPoint y: 302, endPoint x: 423, endPoint y: 313, distance: 51.0
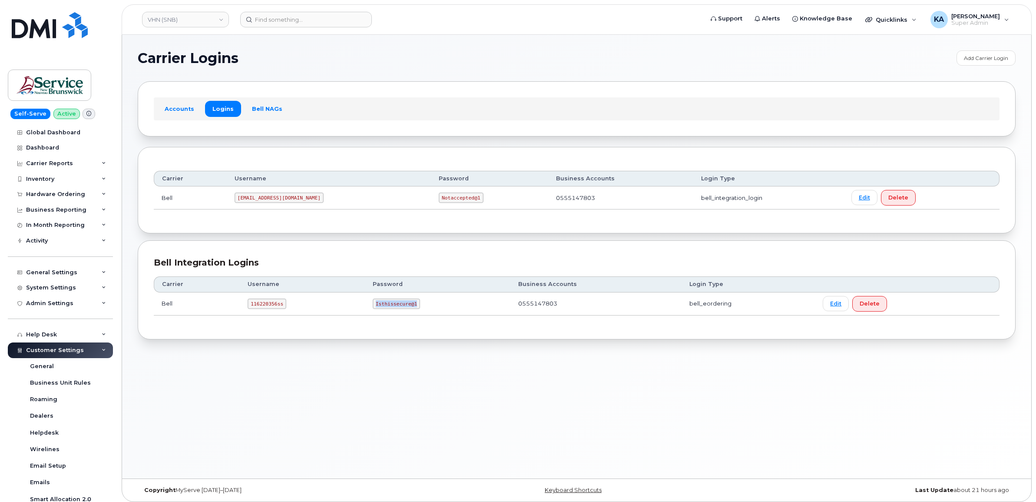
click at [423, 313] on td "Isthissecure@1" at bounding box center [438, 303] width 146 height 23
drag, startPoint x: 422, startPoint y: 313, endPoint x: 403, endPoint y: 305, distance: 20.9
copy code "Isthissecure@1"
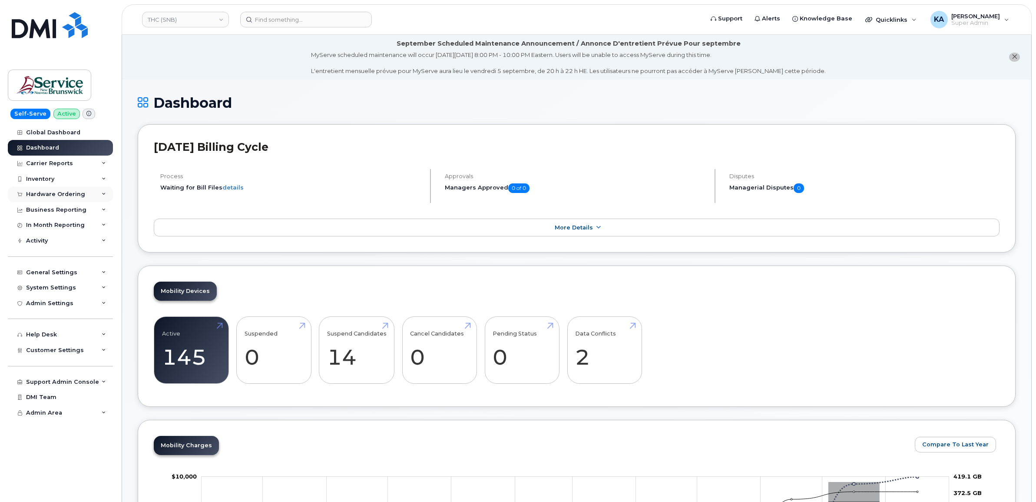
click at [83, 196] on div "Hardware Ordering" at bounding box center [60, 194] width 105 height 16
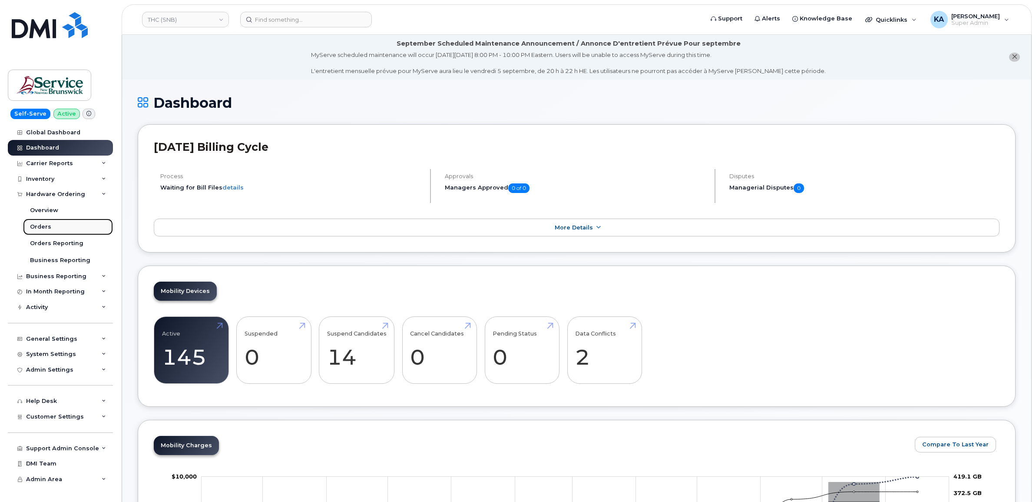
click at [45, 228] on div "Orders" at bounding box center [40, 227] width 21 height 8
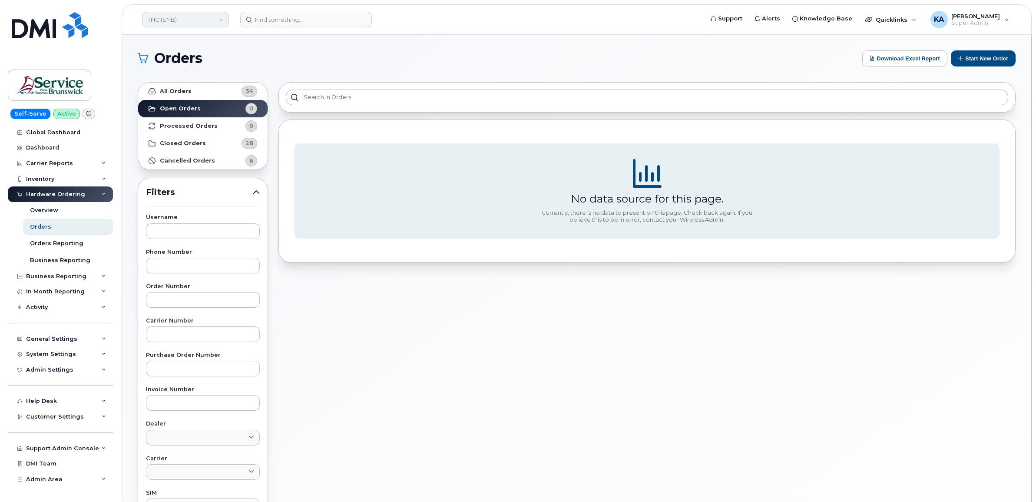
click at [198, 23] on link "THC (SNB)" at bounding box center [185, 20] width 87 height 16
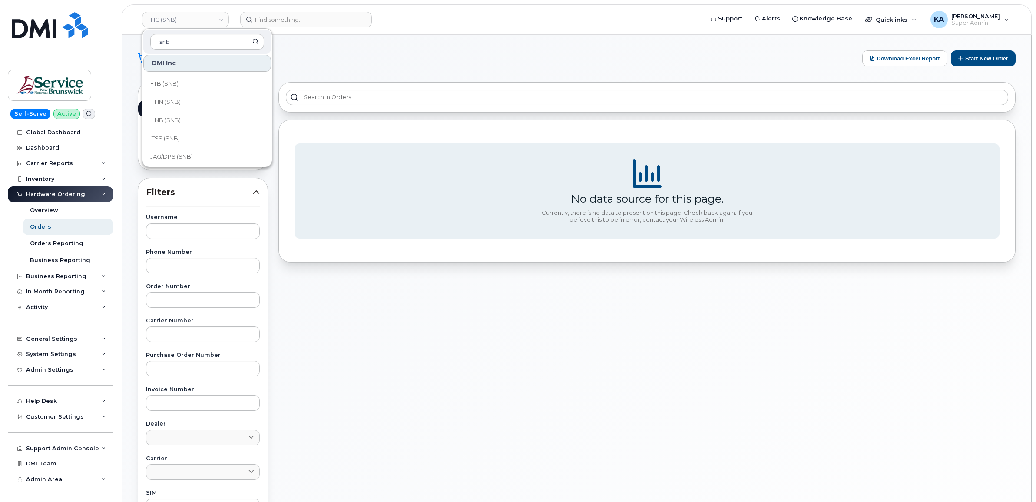
scroll to position [421, 0]
type input "snb"
click at [176, 114] on span "SNB (SNB)" at bounding box center [165, 117] width 30 height 9
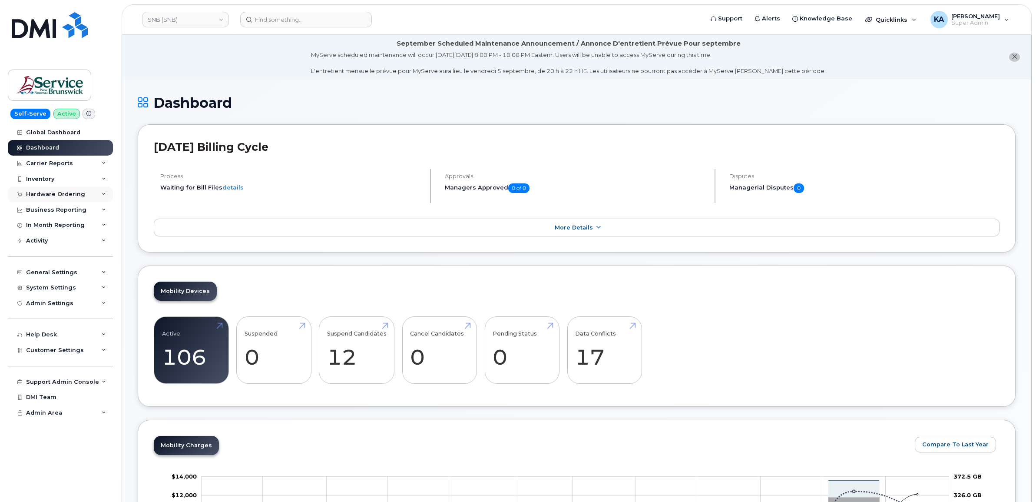
click at [72, 195] on div "Hardware Ordering" at bounding box center [55, 194] width 59 height 7
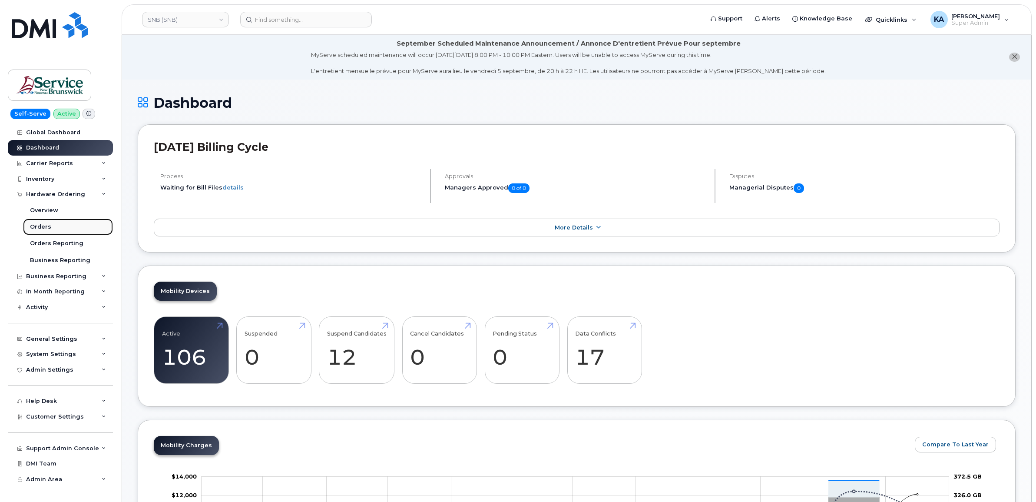
click at [43, 227] on div "Orders" at bounding box center [40, 227] width 21 height 8
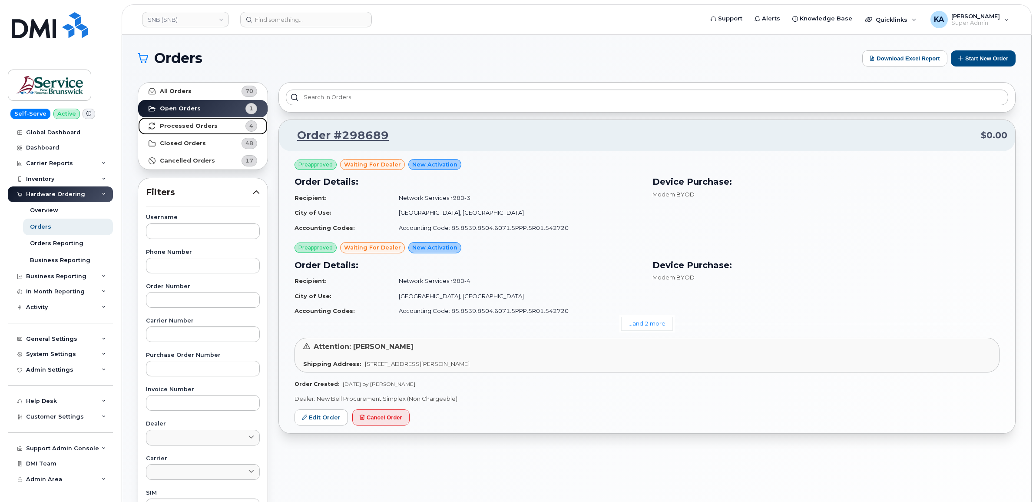
click at [200, 124] on strong "Processed Orders" at bounding box center [189, 126] width 58 height 7
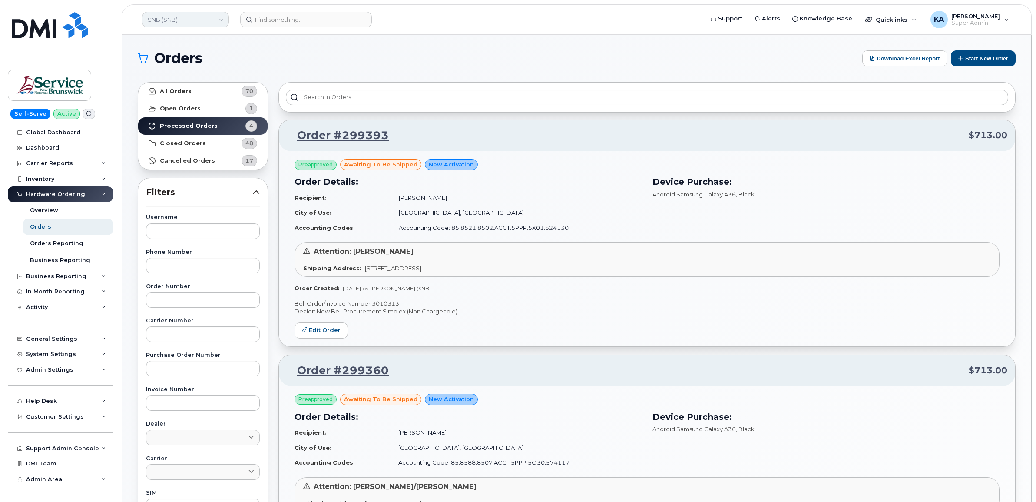
click at [199, 23] on link "SNB (SNB)" at bounding box center [185, 20] width 87 height 16
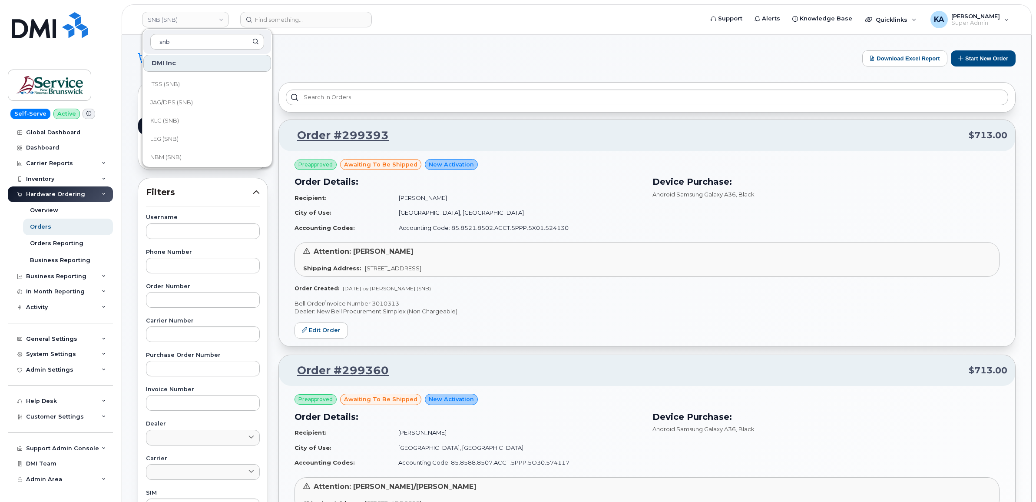
scroll to position [421, 0]
type input "snb"
click at [191, 99] on span "Service [GEOGRAPHIC_DATA] (SNB)" at bounding box center [200, 99] width 100 height 17
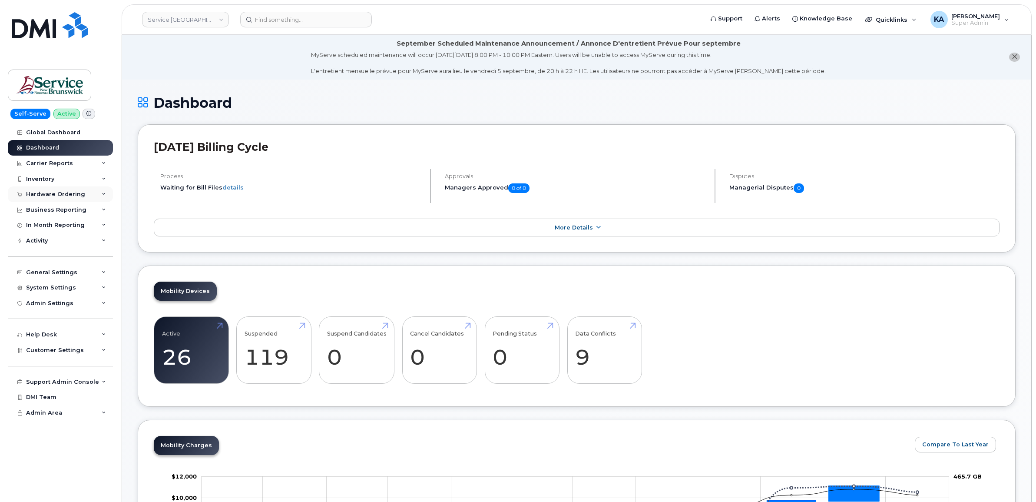
click at [74, 195] on div "Hardware Ordering" at bounding box center [55, 194] width 59 height 7
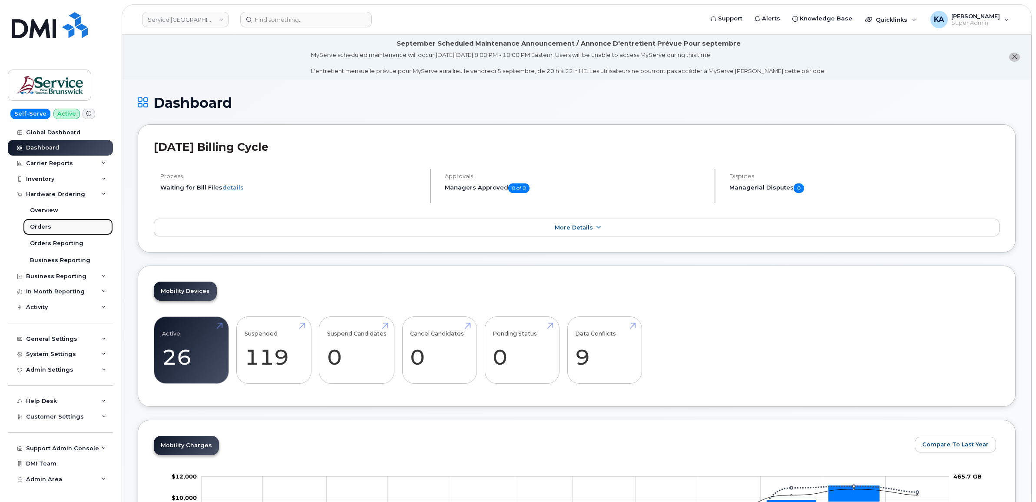
click at [40, 226] on div "Orders" at bounding box center [40, 227] width 21 height 8
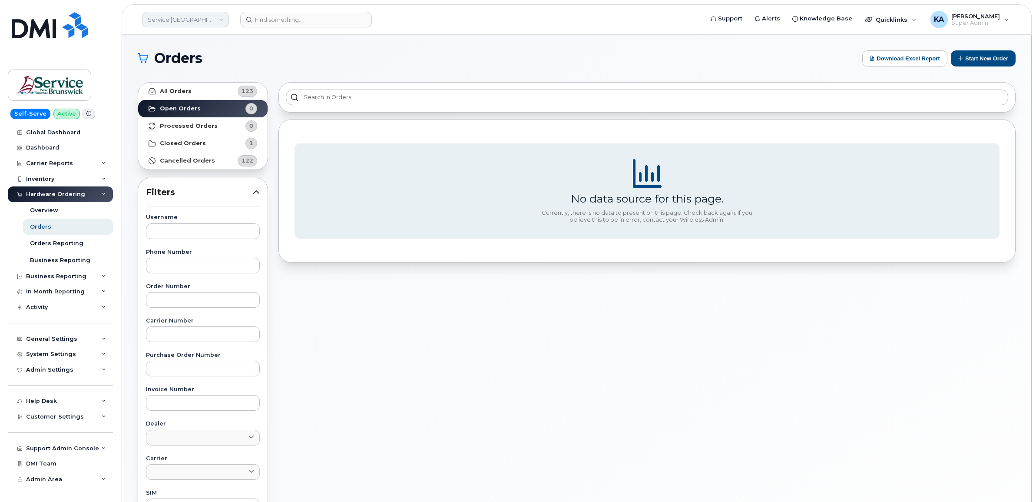
click at [188, 22] on link "Service [GEOGRAPHIC_DATA] (SNB)" at bounding box center [185, 20] width 87 height 16
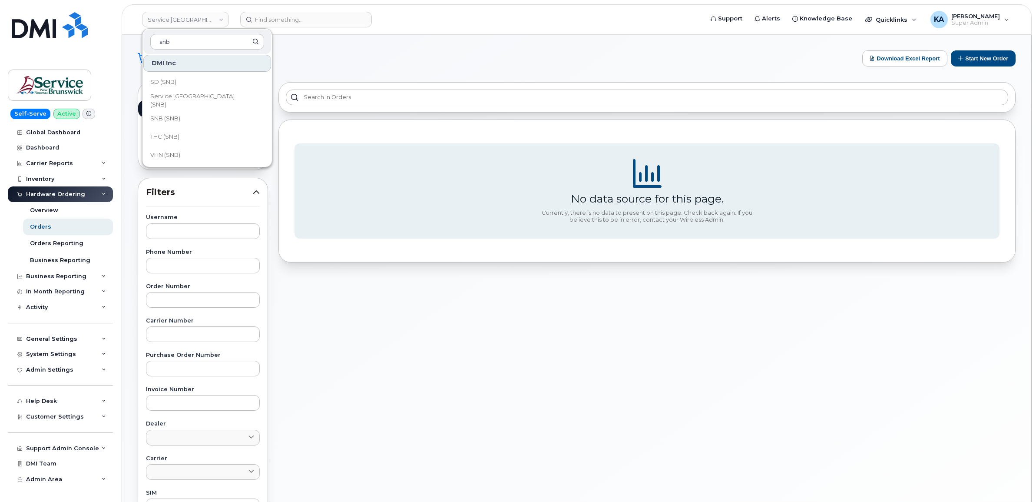
scroll to position [421, 0]
type input "snb"
click at [168, 81] on span "SD (SNB)" at bounding box center [163, 81] width 26 height 9
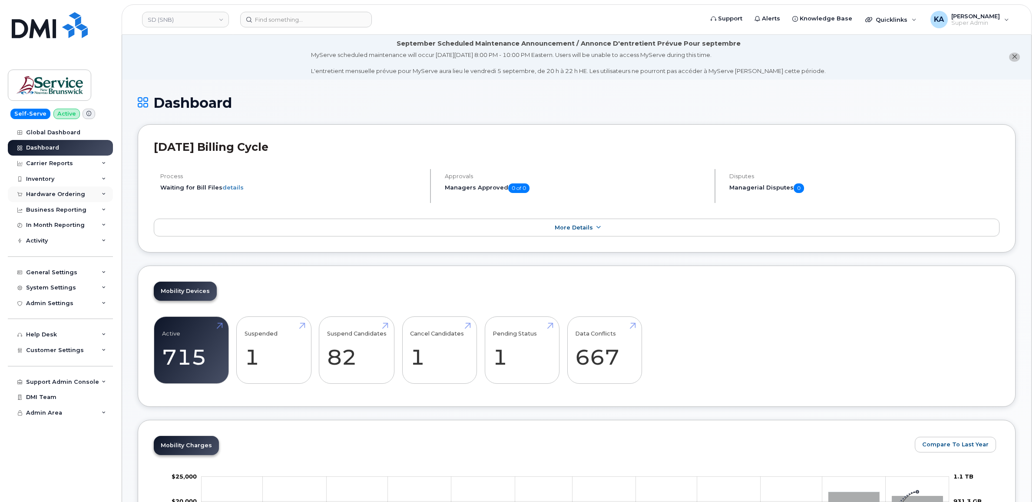
click at [70, 193] on div "Hardware Ordering" at bounding box center [55, 194] width 59 height 7
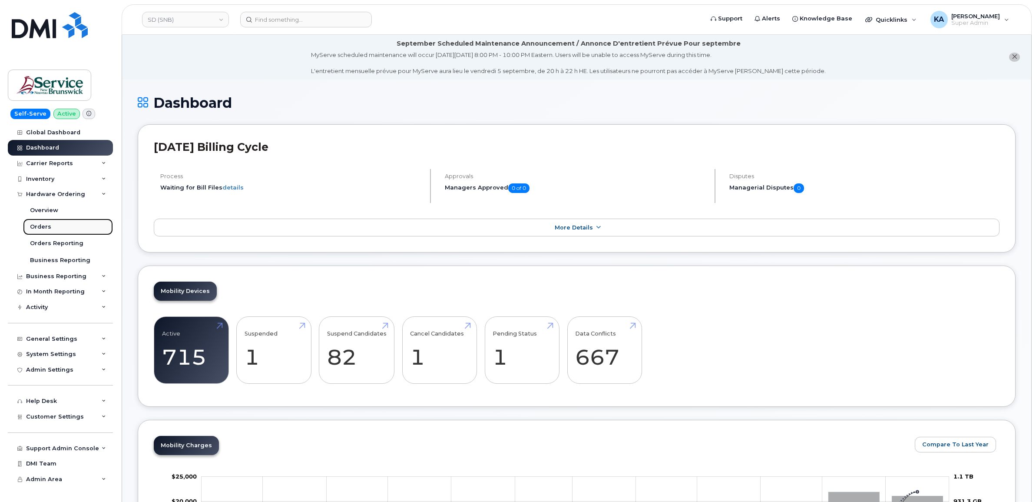
click at [40, 228] on div "Orders" at bounding box center [40, 227] width 21 height 8
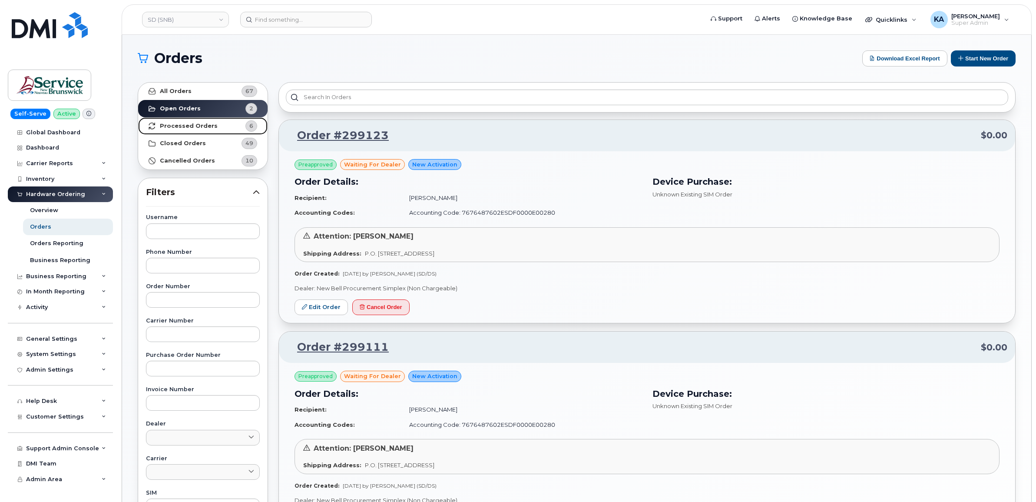
click at [187, 125] on strong "Processed Orders" at bounding box center [189, 126] width 58 height 7
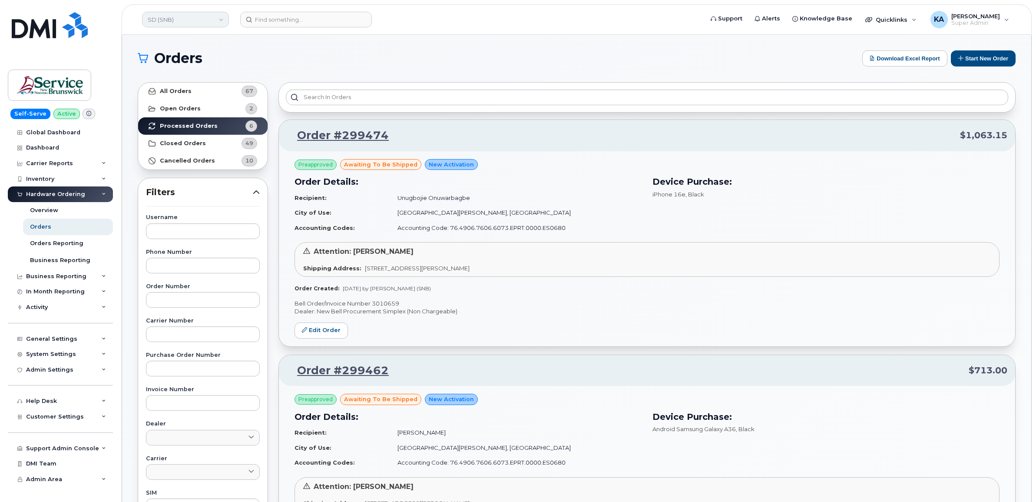
click at [188, 20] on link "SD (SNB)" at bounding box center [185, 20] width 87 height 16
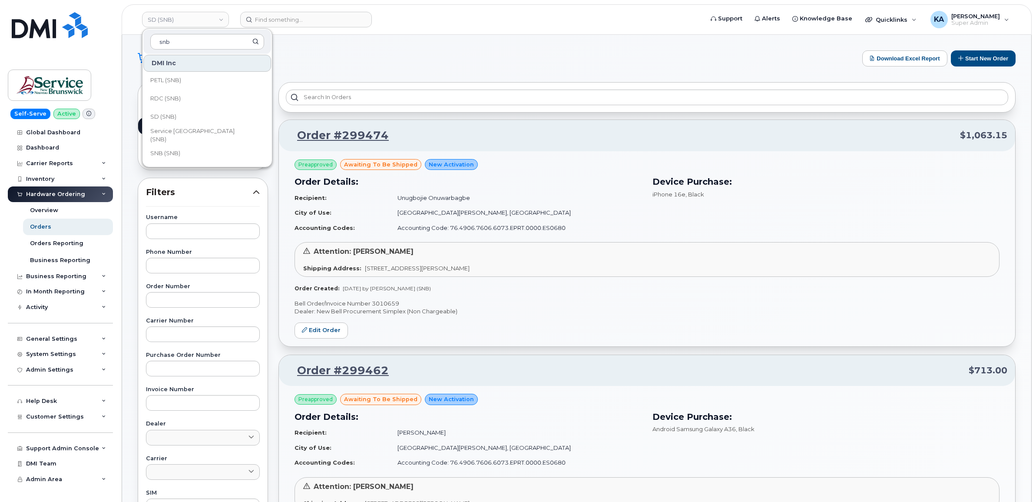
scroll to position [366, 0]
type input "snb"
click at [174, 116] on span "RDC (SNB)" at bounding box center [165, 117] width 30 height 9
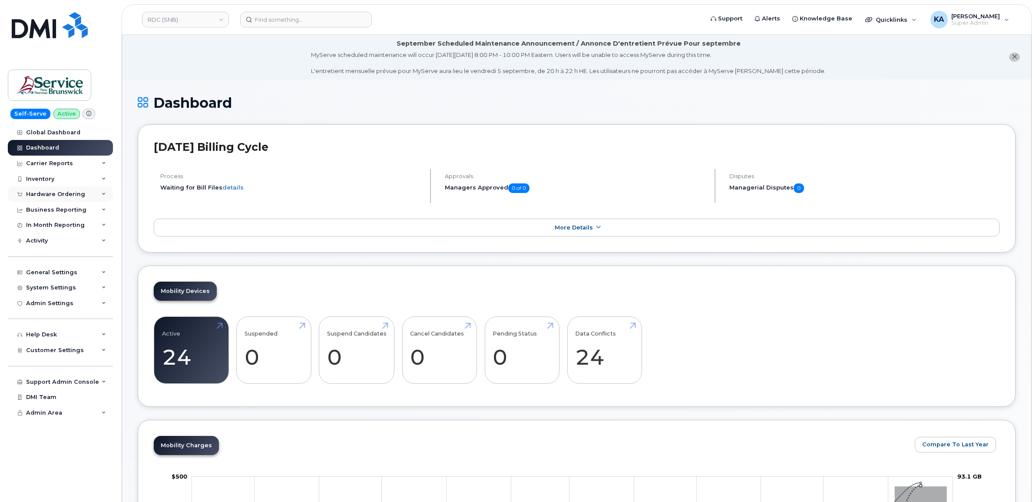
click at [68, 192] on div "Hardware Ordering" at bounding box center [55, 194] width 59 height 7
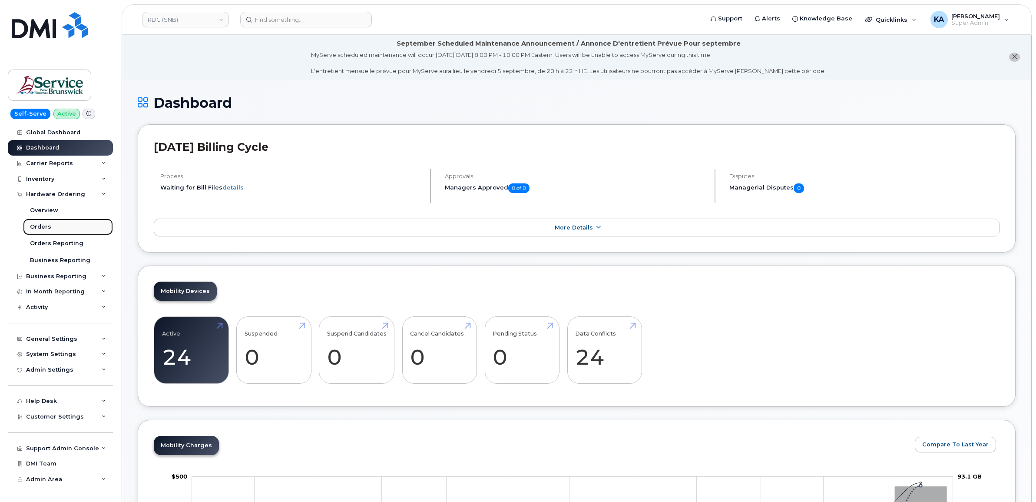
click at [49, 225] on link "Orders" at bounding box center [68, 227] width 90 height 17
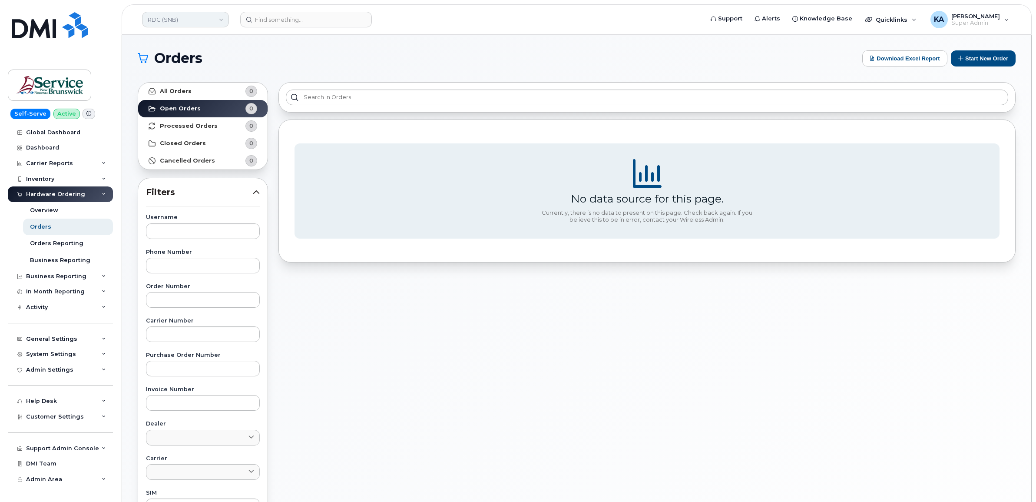
click at [175, 20] on link "RDC (SNB)" at bounding box center [185, 20] width 87 height 16
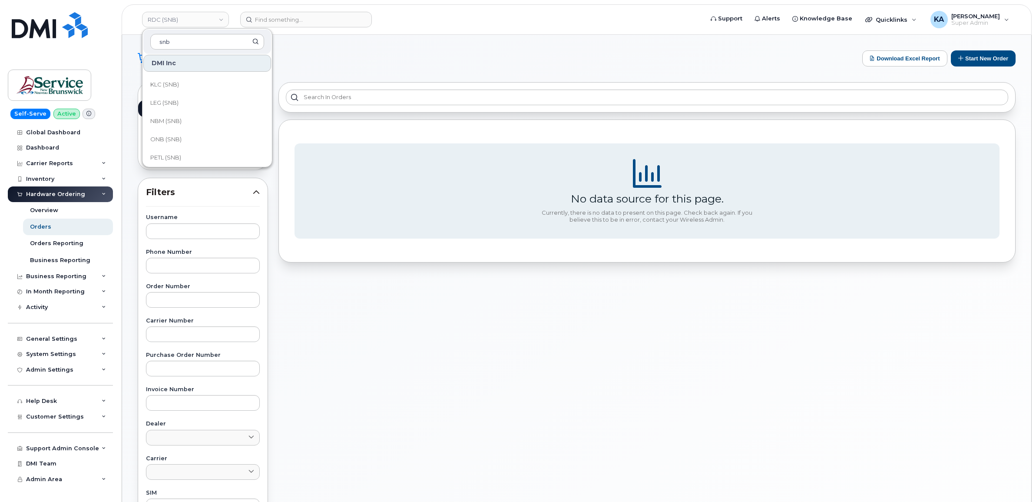
scroll to position [326, 0]
type input "snb"
click at [174, 136] on span "PETL (SNB)" at bounding box center [165, 139] width 31 height 9
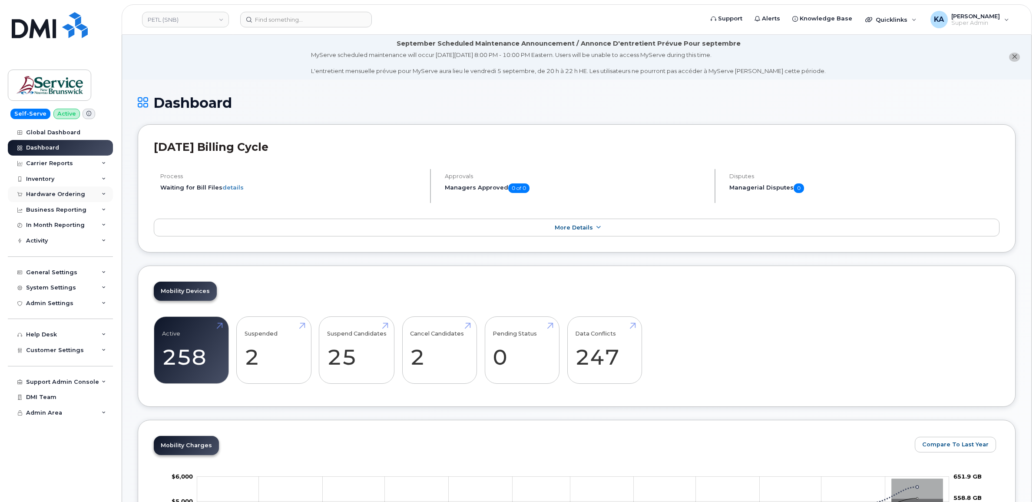
click at [70, 194] on div "Hardware Ordering" at bounding box center [55, 194] width 59 height 7
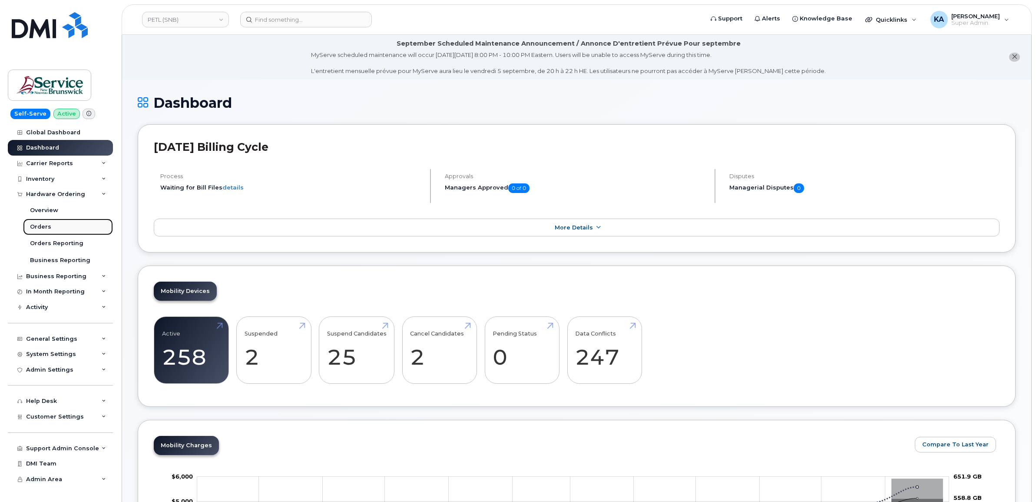
click at [41, 228] on div "Orders" at bounding box center [40, 227] width 21 height 8
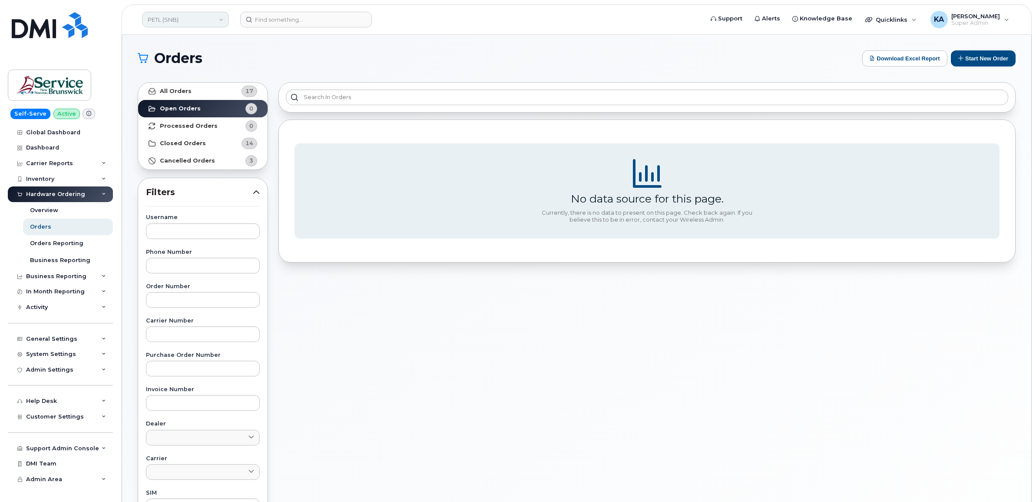
click at [195, 19] on link "PETL (SNB)" at bounding box center [185, 20] width 87 height 16
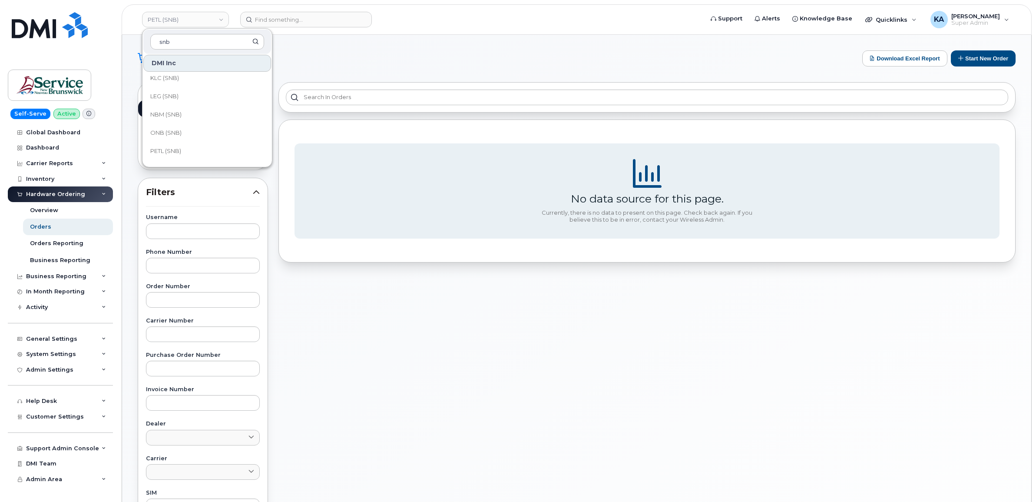
scroll to position [326, 0]
type input "snb"
click at [186, 120] on link "ONB (SNB)" at bounding box center [207, 121] width 128 height 17
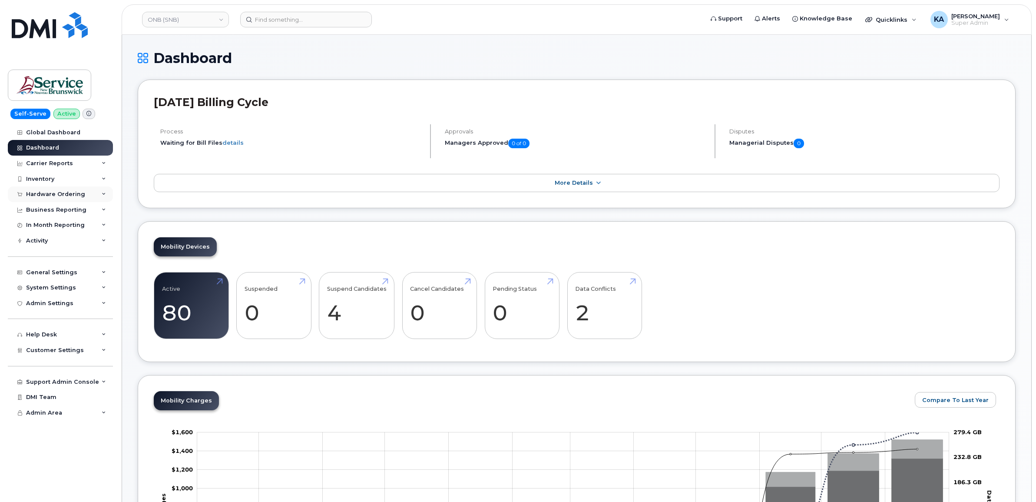
click at [67, 192] on div "Hardware Ordering" at bounding box center [55, 194] width 59 height 7
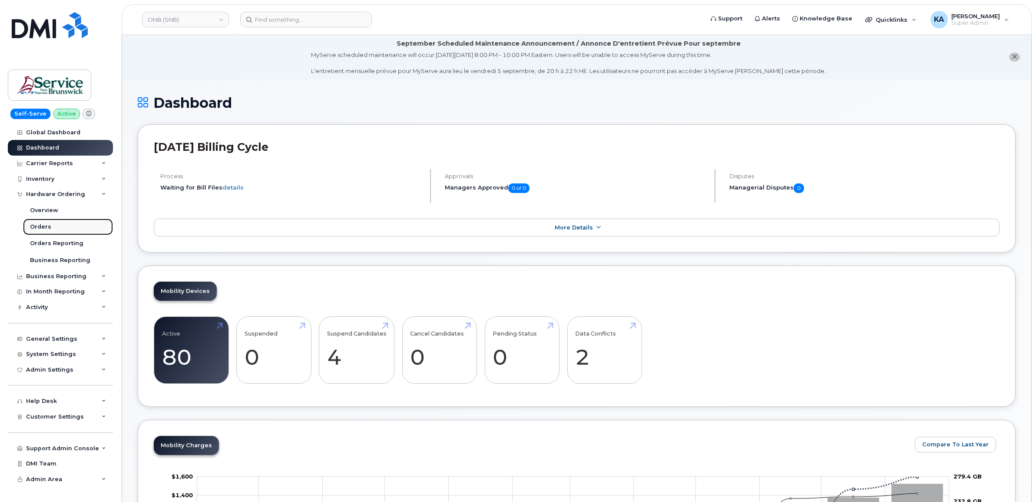
click at [42, 225] on div "Orders" at bounding box center [40, 227] width 21 height 8
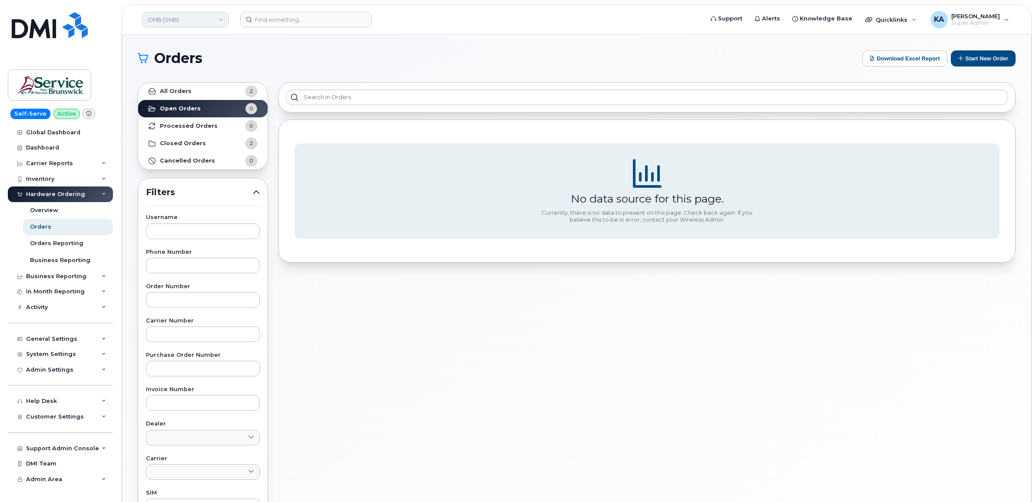
click at [180, 19] on link "ONB (SNB)" at bounding box center [185, 20] width 87 height 16
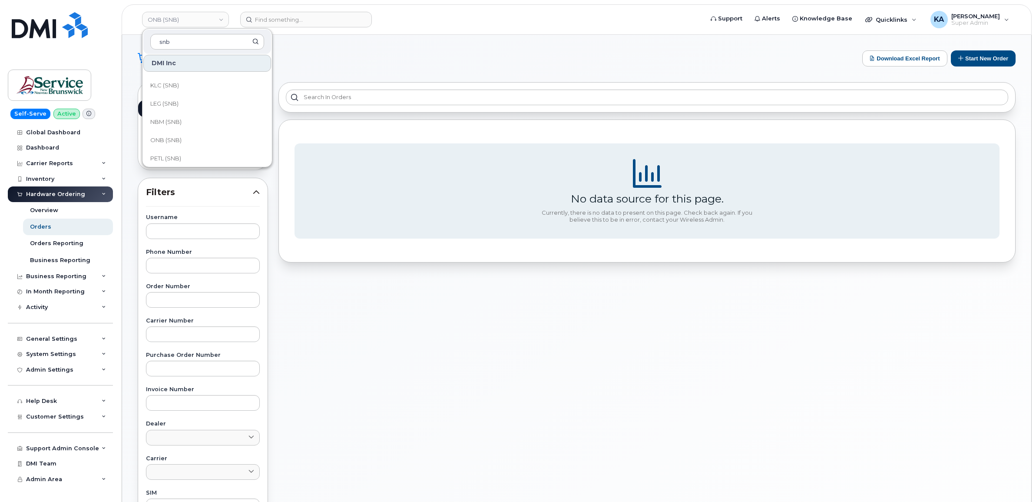
scroll to position [326, 0]
type input "snb"
click at [172, 103] on span "NBM (SNB)" at bounding box center [165, 103] width 31 height 9
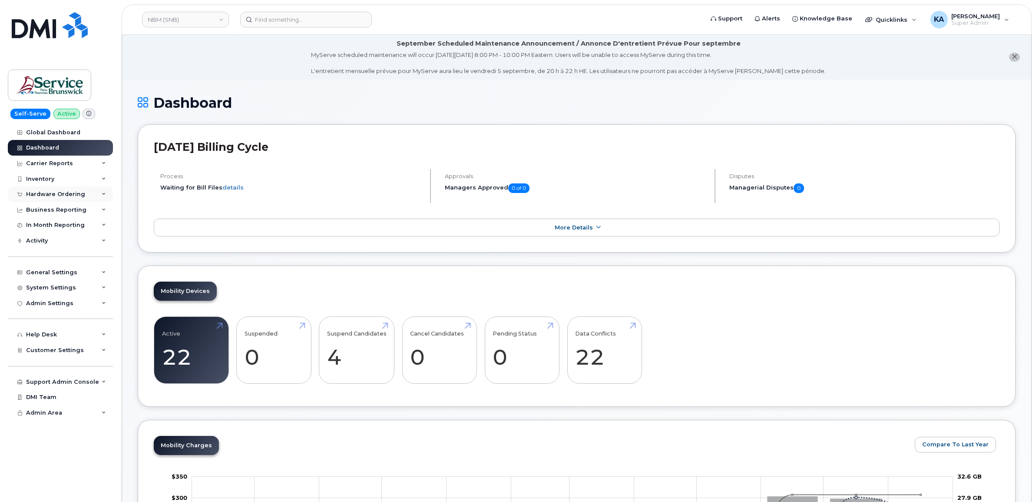
click at [75, 195] on div "Hardware Ordering" at bounding box center [55, 194] width 59 height 7
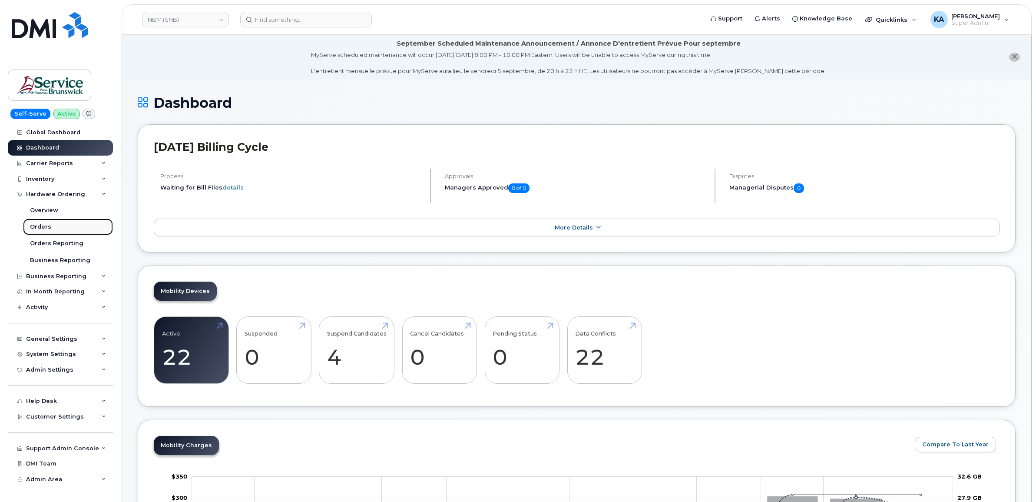
click at [35, 227] on div "Orders" at bounding box center [40, 227] width 21 height 8
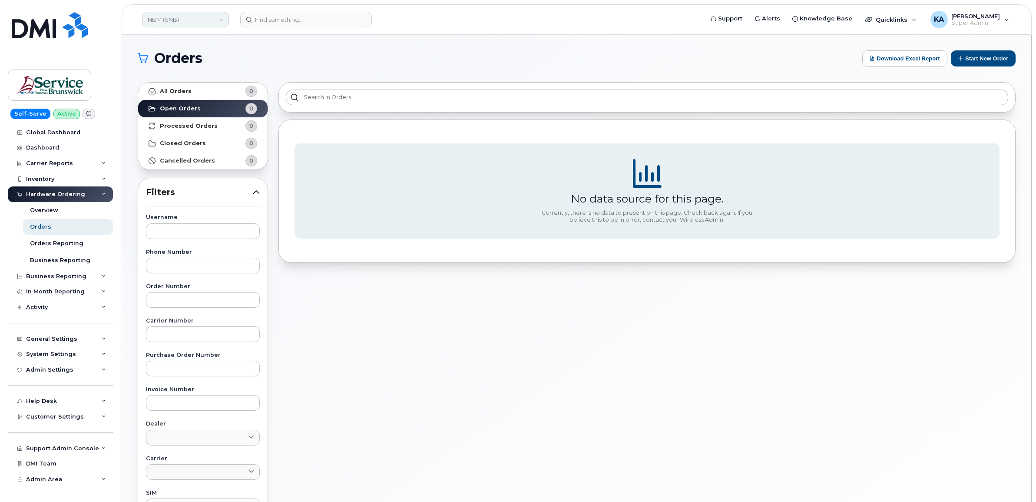
click at [190, 19] on link "NBM (SNB)" at bounding box center [185, 20] width 87 height 16
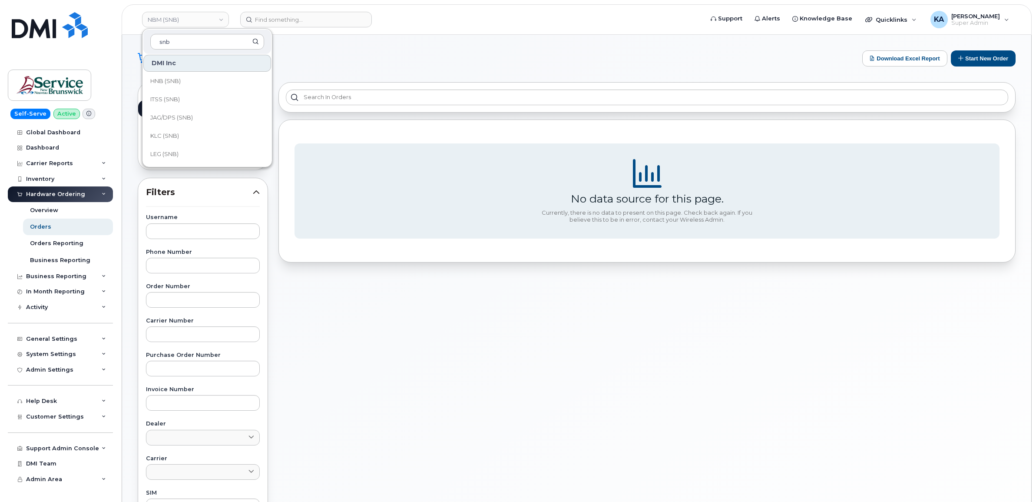
scroll to position [272, 0]
type input "snb"
click at [172, 139] on span "LEG (SNB)" at bounding box center [164, 139] width 28 height 9
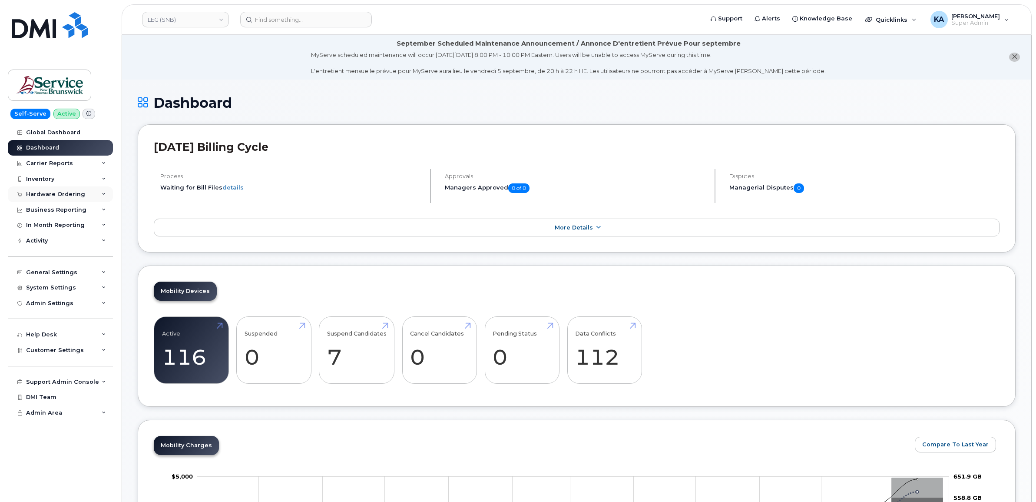
click at [72, 194] on div "Hardware Ordering" at bounding box center [55, 194] width 59 height 7
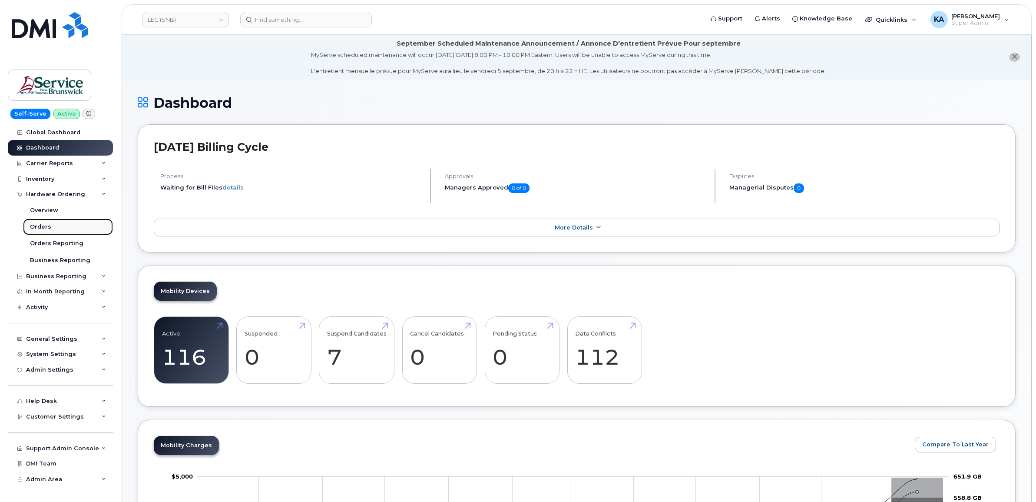
click at [36, 224] on div "Orders" at bounding box center [40, 227] width 21 height 8
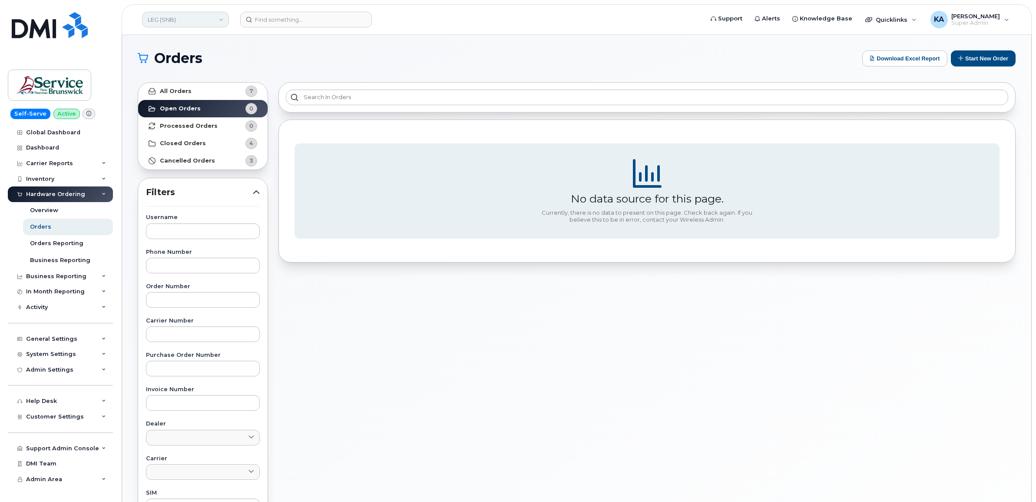
click at [198, 19] on link "LEG (SNB)" at bounding box center [185, 20] width 87 height 16
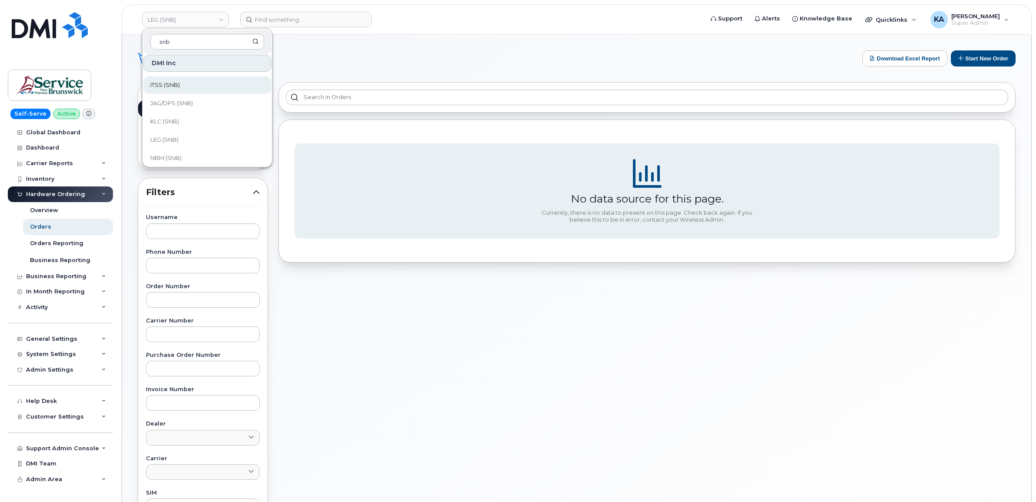
scroll to position [272, 0]
type input "snb"
click at [164, 118] on span "KLC (SNB)" at bounding box center [164, 120] width 29 height 9
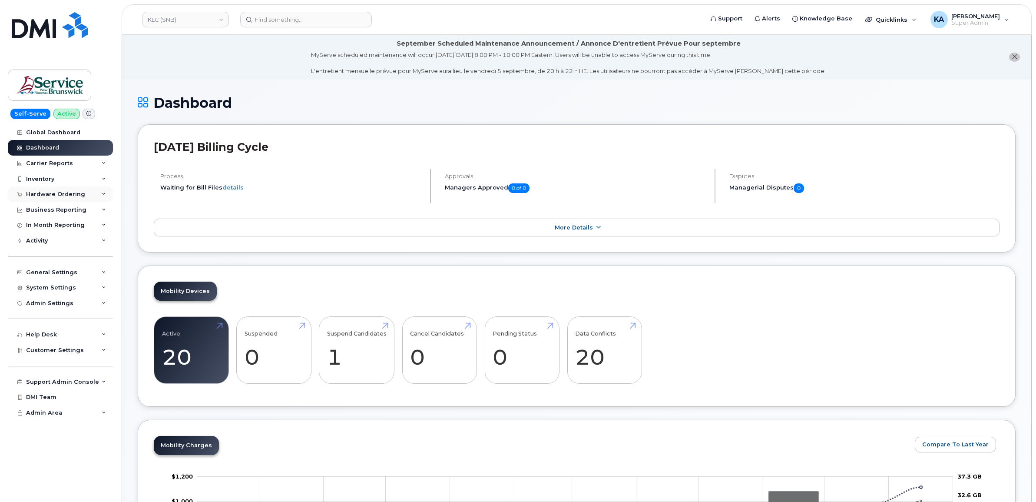
click at [49, 194] on div "Hardware Ordering" at bounding box center [55, 194] width 59 height 7
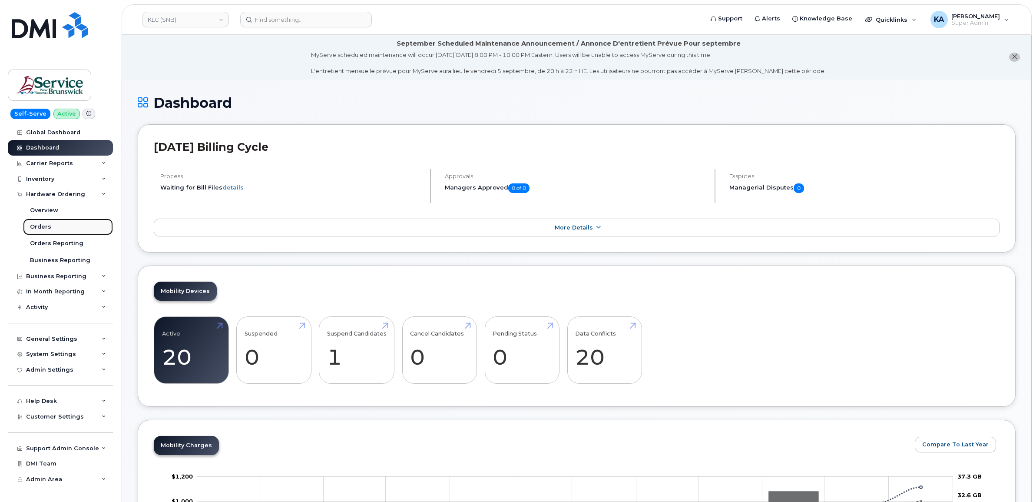
click at [37, 224] on link "Orders" at bounding box center [68, 227] width 90 height 17
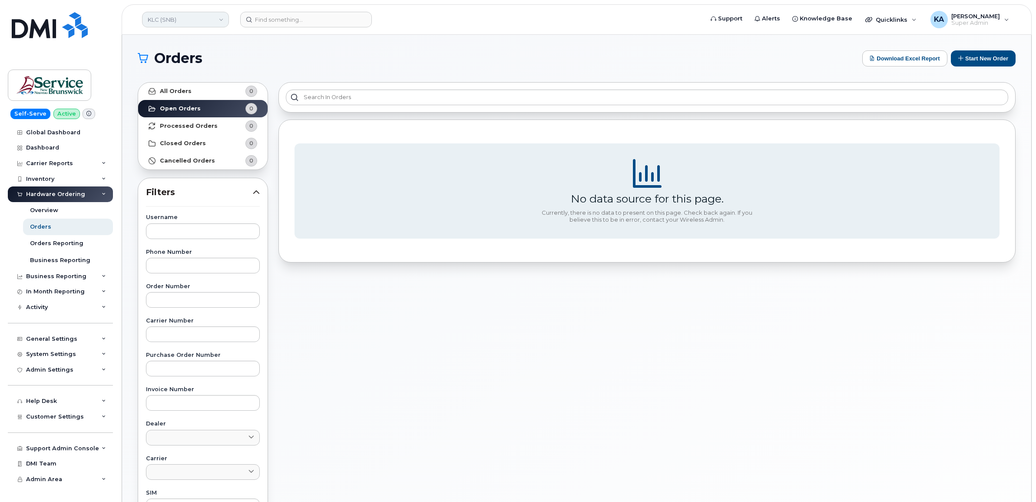
click at [180, 18] on link "KLC (SNB)" at bounding box center [185, 20] width 87 height 16
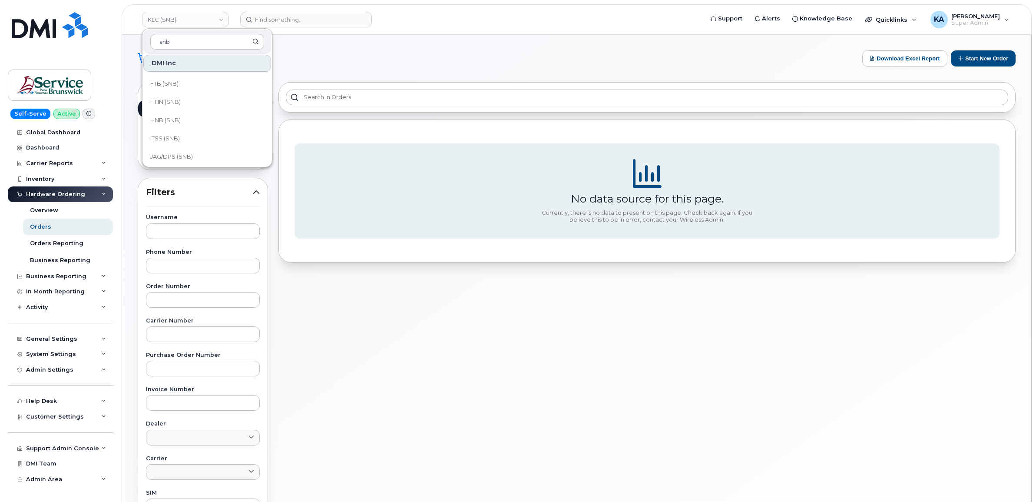
scroll to position [272, 0]
type input "snb"
click at [172, 103] on span "JAG/DPS (SNB)" at bounding box center [171, 102] width 43 height 9
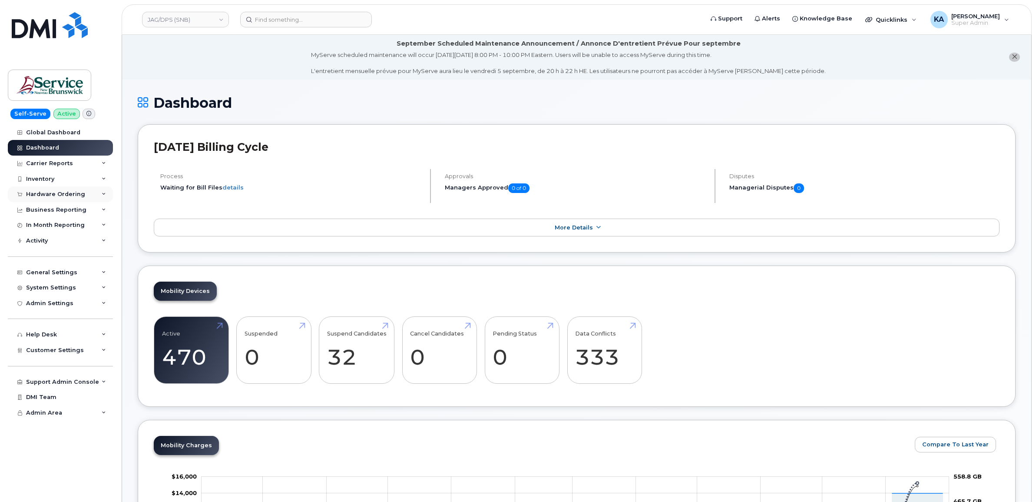
click at [54, 191] on div "Hardware Ordering" at bounding box center [60, 194] width 105 height 16
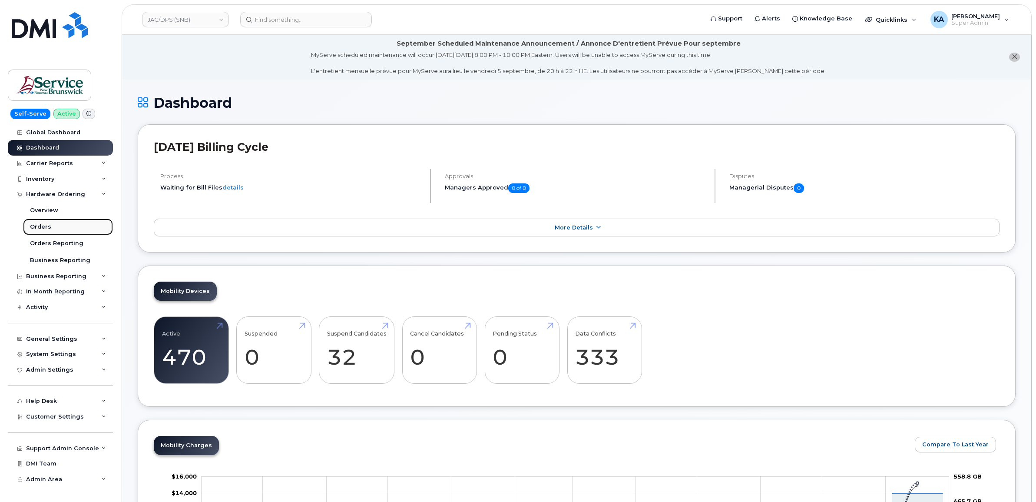
click at [44, 224] on div "Orders" at bounding box center [40, 227] width 21 height 8
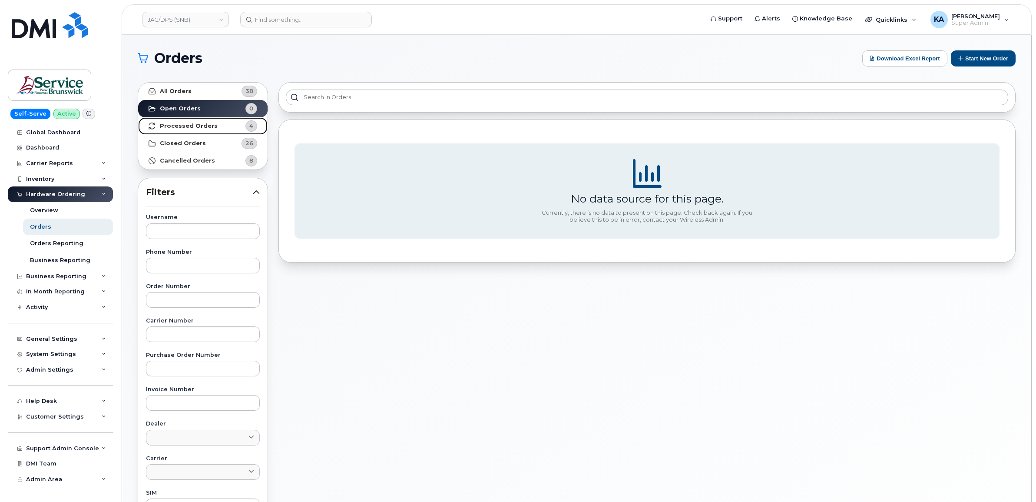
click at [193, 120] on link "Processed Orders 4" at bounding box center [202, 125] width 129 height 17
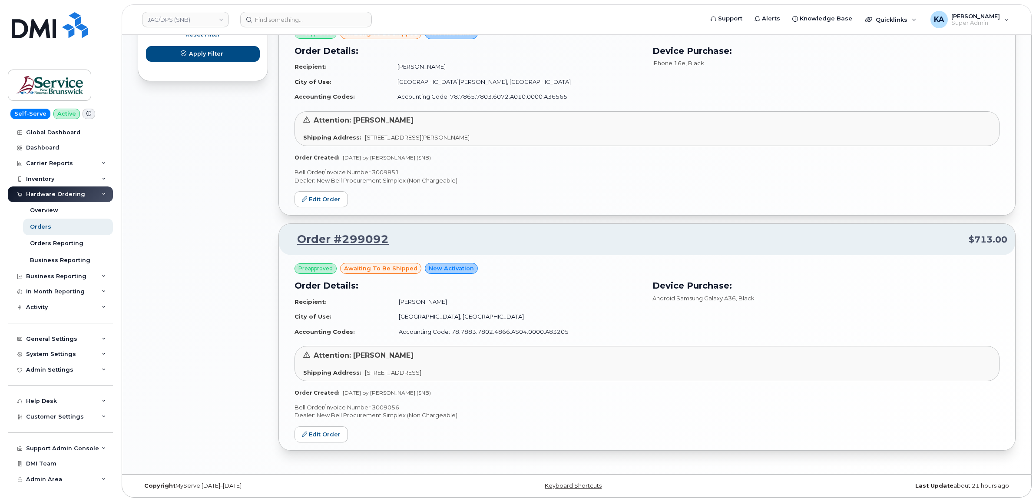
scroll to position [604, 0]
click at [199, 20] on link "JAG/DPS (SNB)" at bounding box center [185, 20] width 87 height 16
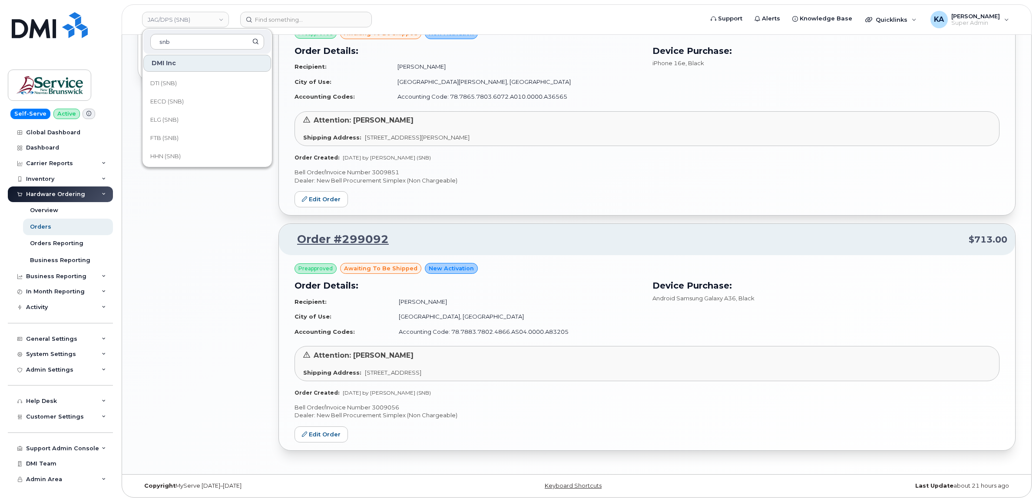
scroll to position [217, 0]
type input "snb"
click at [170, 135] on span "ITSS (SNB)" at bounding box center [165, 138] width 30 height 9
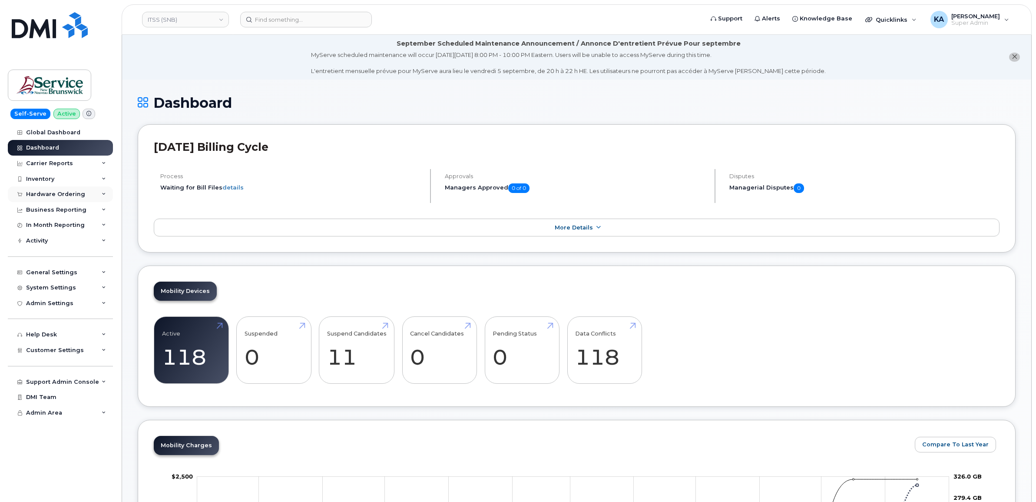
click at [62, 193] on div "Hardware Ordering" at bounding box center [55, 194] width 59 height 7
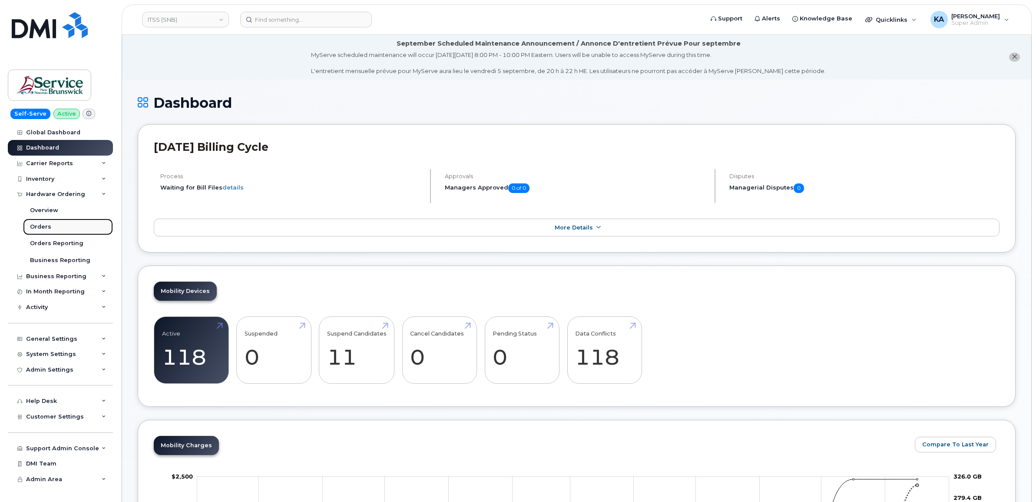
click at [36, 225] on div "Orders" at bounding box center [40, 227] width 21 height 8
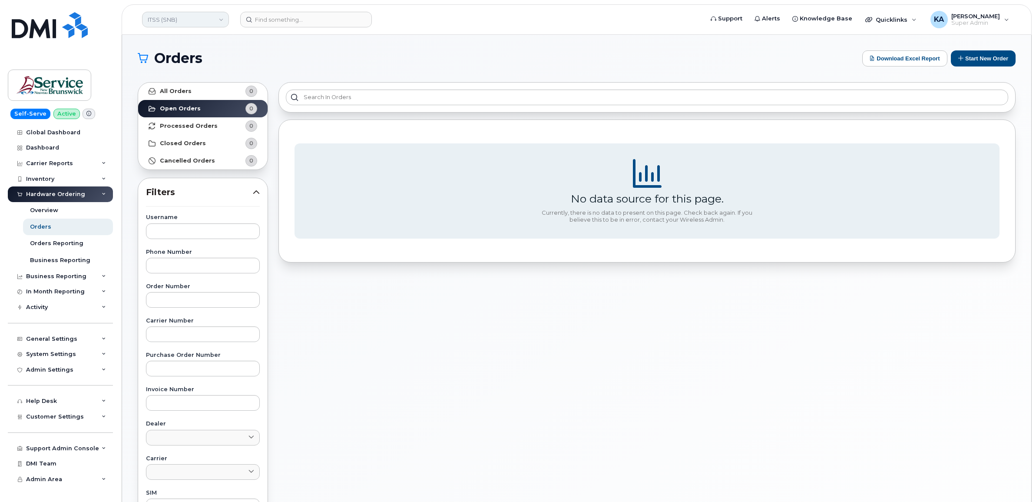
click at [183, 17] on link "ITSS (SNB)" at bounding box center [185, 20] width 87 height 16
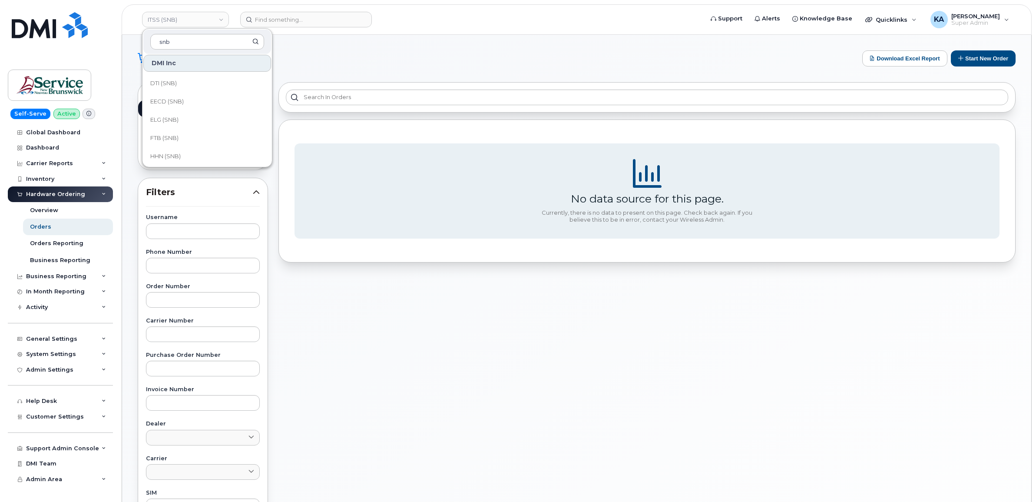
scroll to position [217, 0]
type input "snb"
click at [162, 120] on span "HNB (SNB)" at bounding box center [165, 120] width 30 height 9
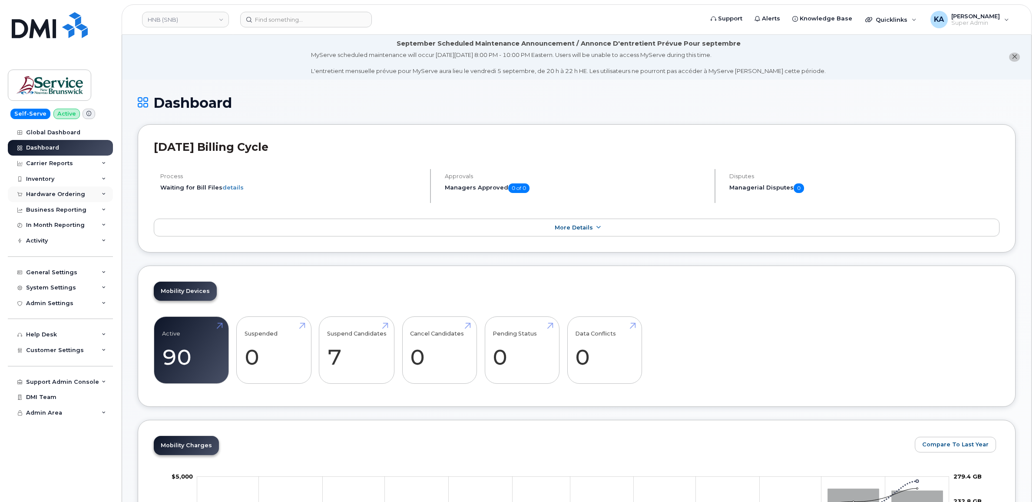
click at [51, 193] on div "Hardware Ordering" at bounding box center [55, 194] width 59 height 7
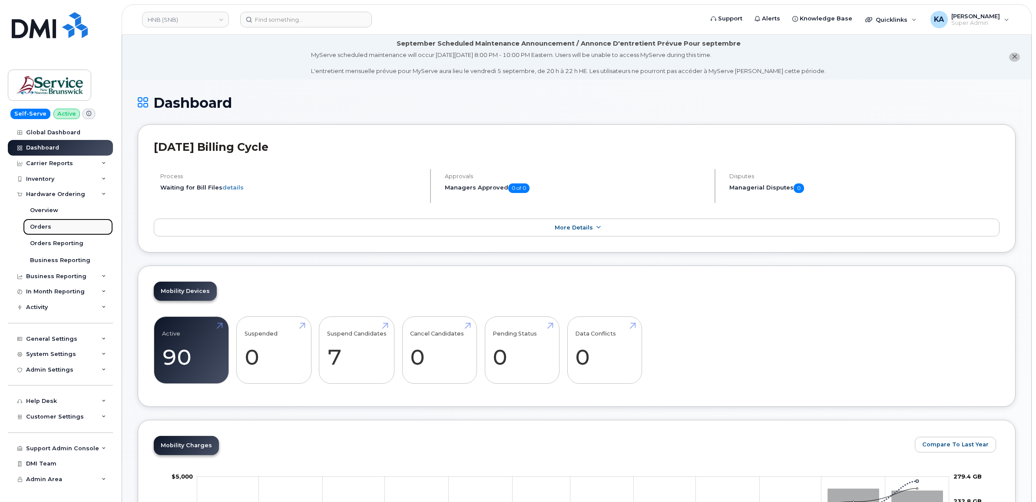
click at [46, 227] on div "Orders" at bounding box center [40, 227] width 21 height 8
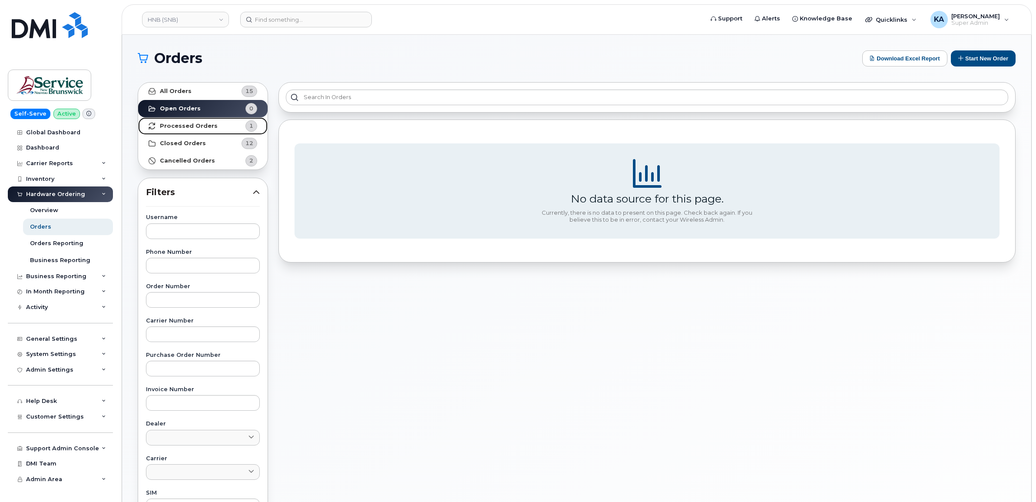
click at [180, 125] on strong "Processed Orders" at bounding box center [189, 126] width 58 height 7
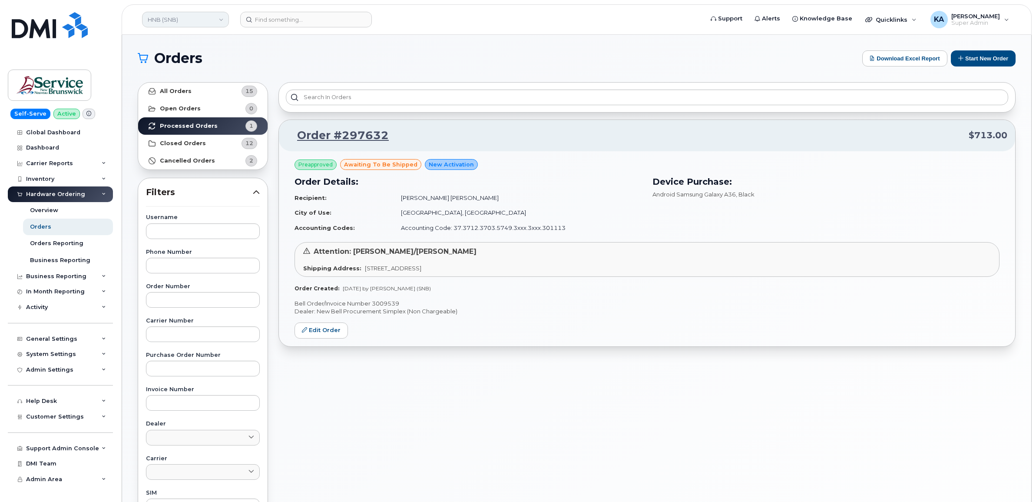
click at [199, 14] on link "HNB (SNB)" at bounding box center [185, 20] width 87 height 16
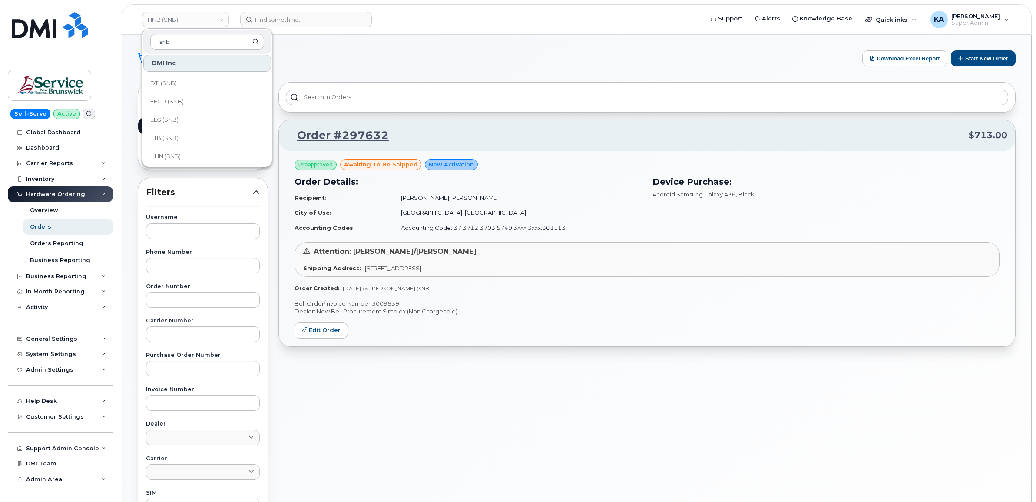
scroll to position [217, 0]
type input "snb"
click at [187, 99] on link "HHN (SNB)" at bounding box center [207, 101] width 128 height 17
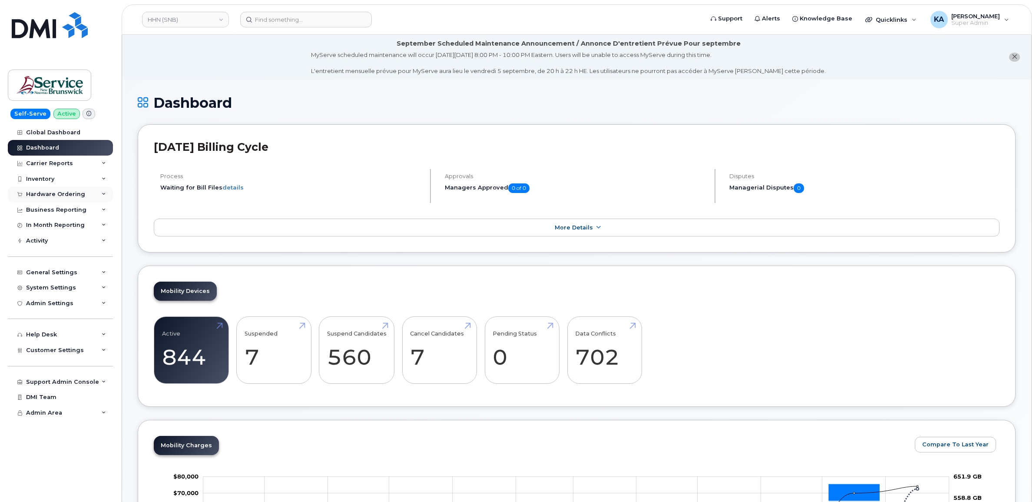
click at [68, 192] on div "Hardware Ordering" at bounding box center [55, 194] width 59 height 7
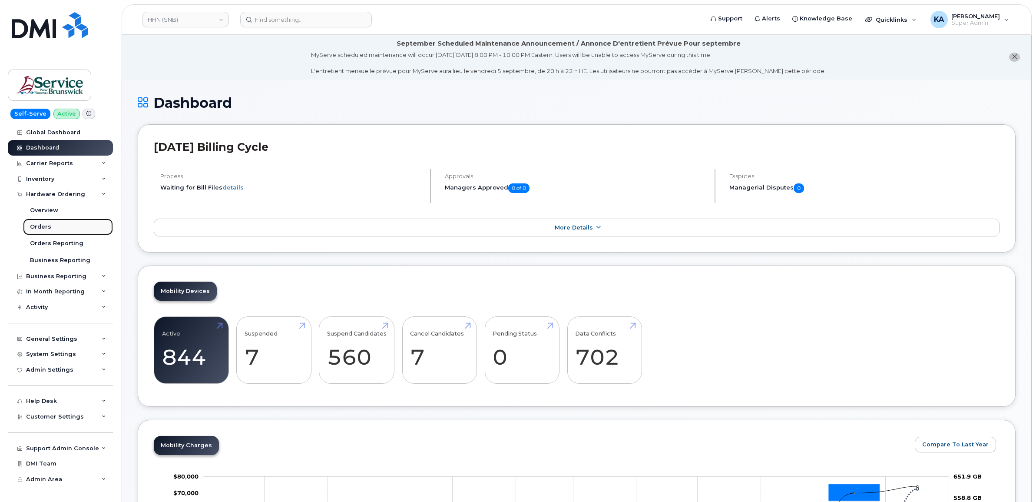
click at [40, 225] on div "Orders" at bounding box center [40, 227] width 21 height 8
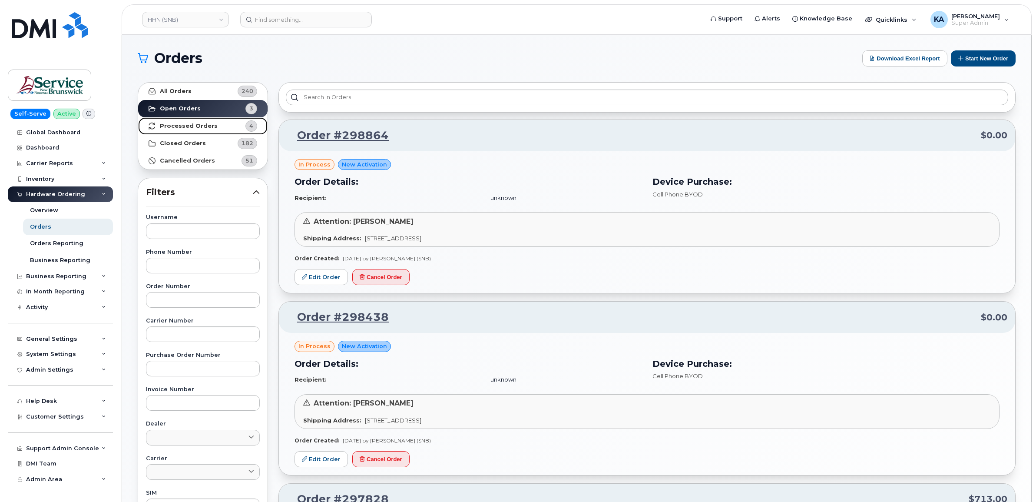
click at [185, 127] on strong "Processed Orders" at bounding box center [189, 126] width 58 height 7
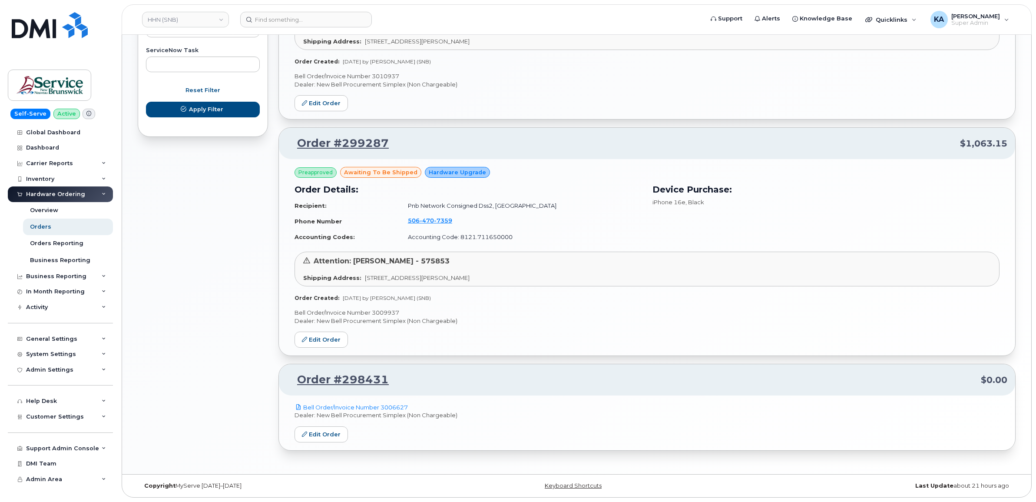
scroll to position [547, 0]
click at [324, 433] on link "Edit Order" at bounding box center [321, 434] width 53 height 16
drag, startPoint x: 334, startPoint y: 390, endPoint x: 333, endPoint y: 401, distance: 10.9
click at [333, 400] on div "Order #298431 $0.00 Bell Order/Invoice Number 3006627 Dealer: New Bell Procurem…" at bounding box center [646, 407] width 737 height 87
drag, startPoint x: 333, startPoint y: 401, endPoint x: 488, endPoint y: 418, distance: 155.6
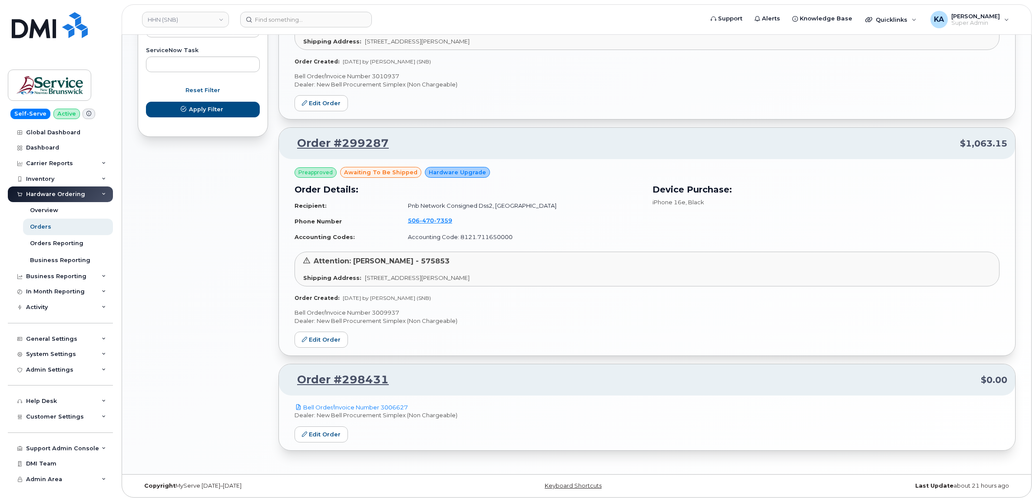
click at [488, 418] on p "Dealer: New Bell Procurement Simplex (Non Chargeable)" at bounding box center [647, 415] width 705 height 8
click at [329, 381] on link "Order #298431" at bounding box center [338, 380] width 102 height 16
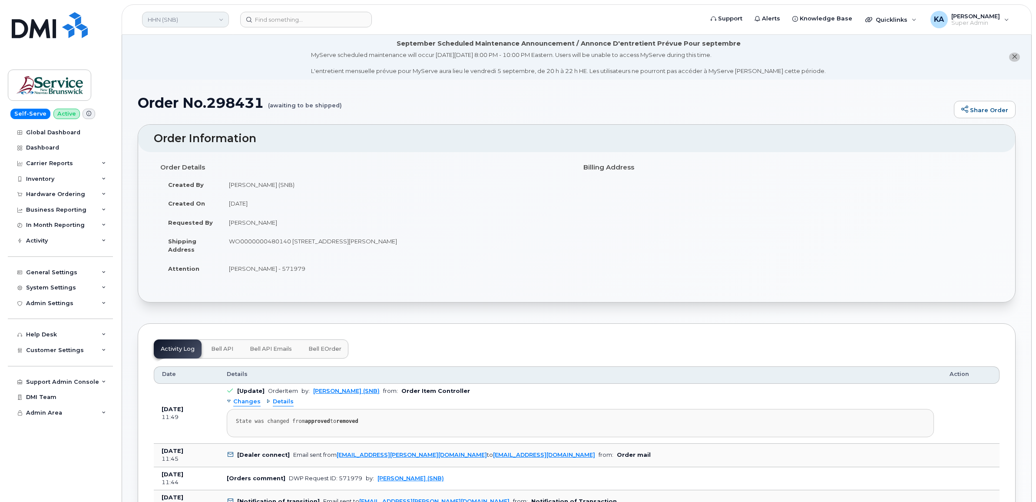
click at [195, 21] on link "HHN (SNB)" at bounding box center [185, 20] width 87 height 16
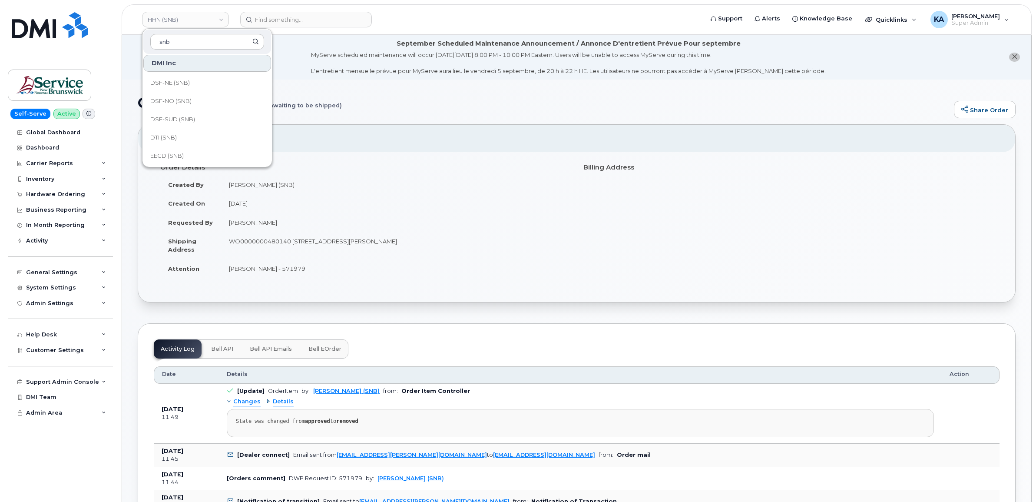
scroll to position [163, 0]
type input "snb"
click at [202, 136] on link "FTB (SNB)" at bounding box center [207, 137] width 128 height 17
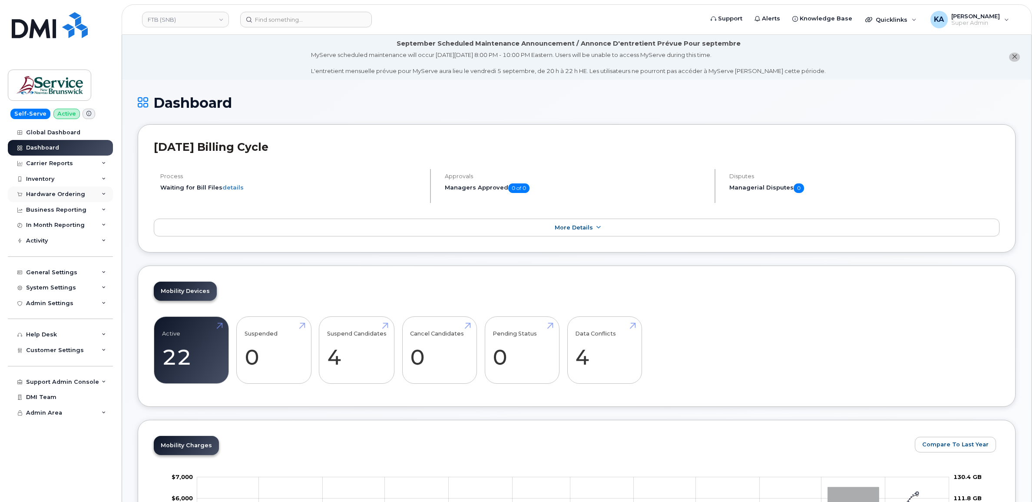
click at [66, 194] on div "Hardware Ordering" at bounding box center [55, 194] width 59 height 7
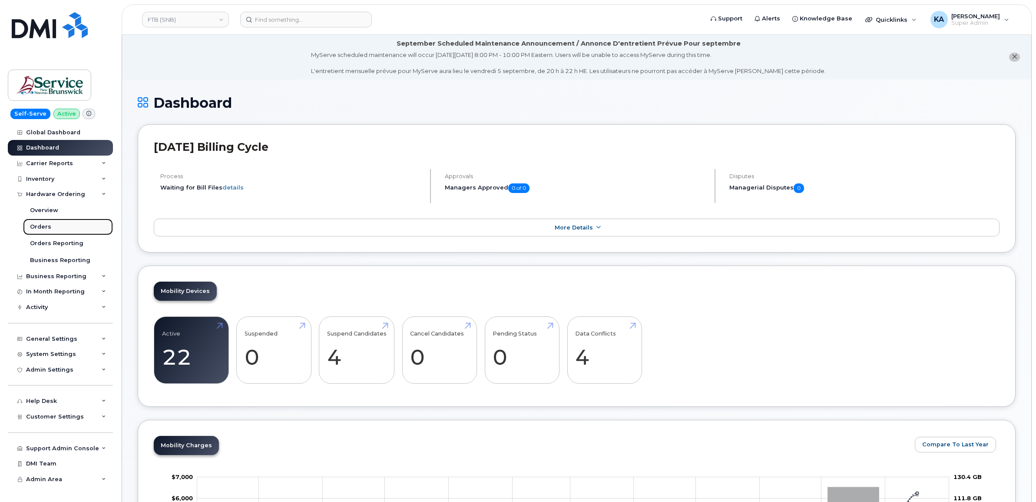
click at [50, 222] on link "Orders" at bounding box center [68, 227] width 90 height 17
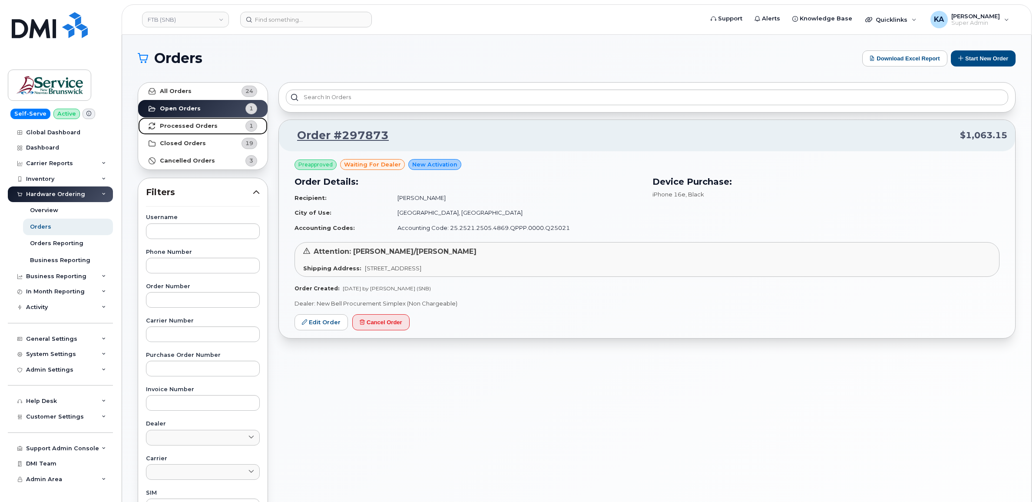
click at [192, 125] on strong "Processed Orders" at bounding box center [189, 126] width 58 height 7
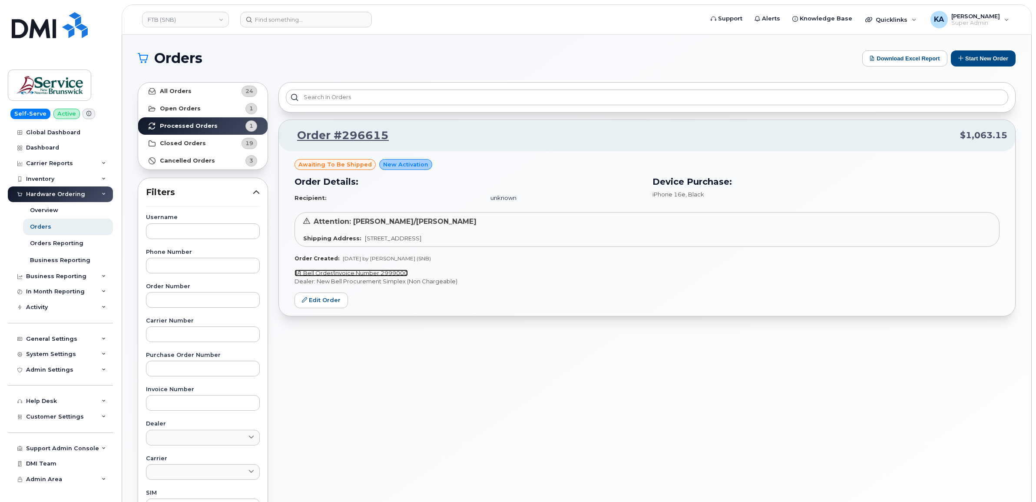
click at [402, 273] on link "Bell Order/Invoice Number 2999000" at bounding box center [351, 272] width 113 height 7
click at [314, 299] on link "Edit Order" at bounding box center [321, 300] width 53 height 16
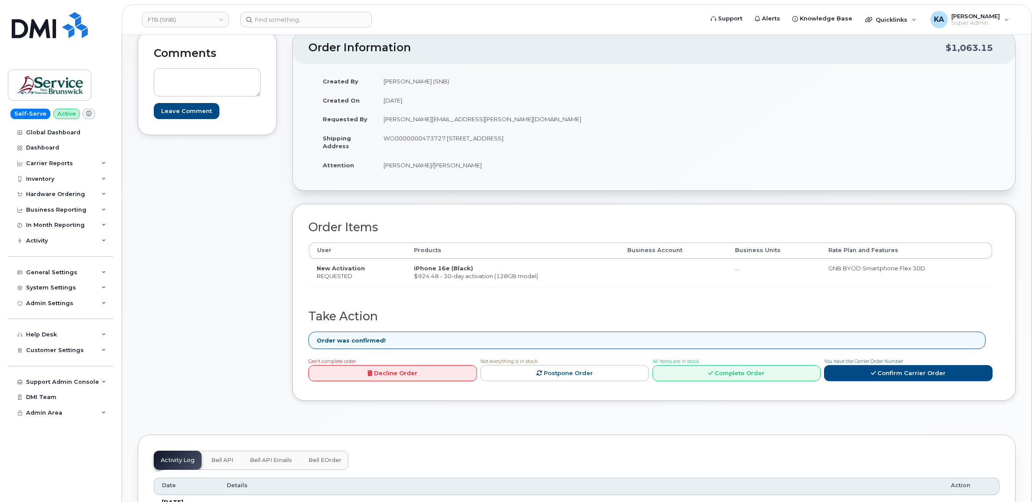
scroll to position [163, 0]
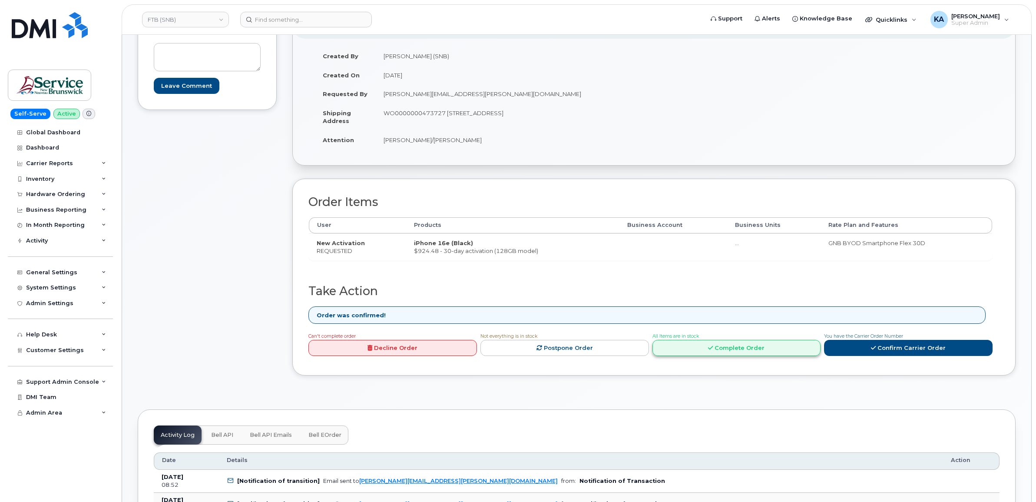
click at [729, 344] on link "Complete Order" at bounding box center [737, 348] width 169 height 16
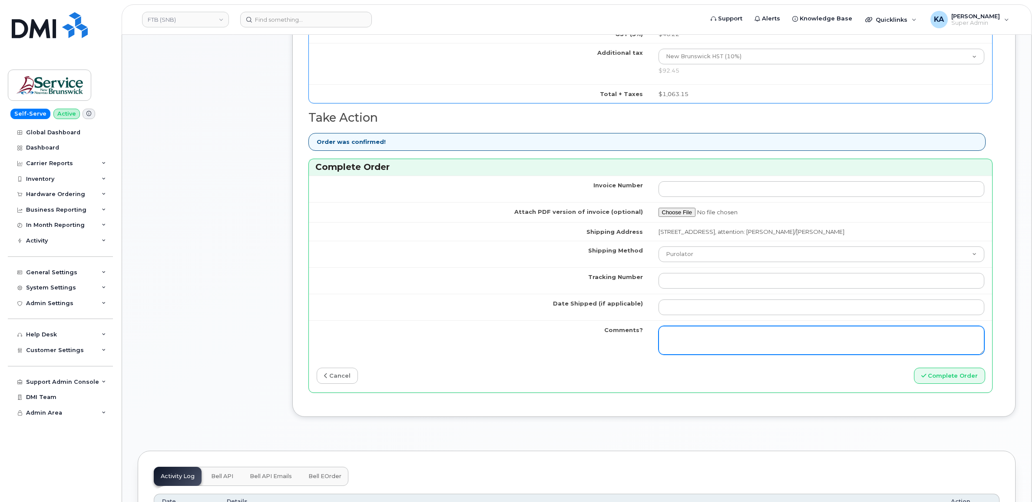
scroll to position [597, 0]
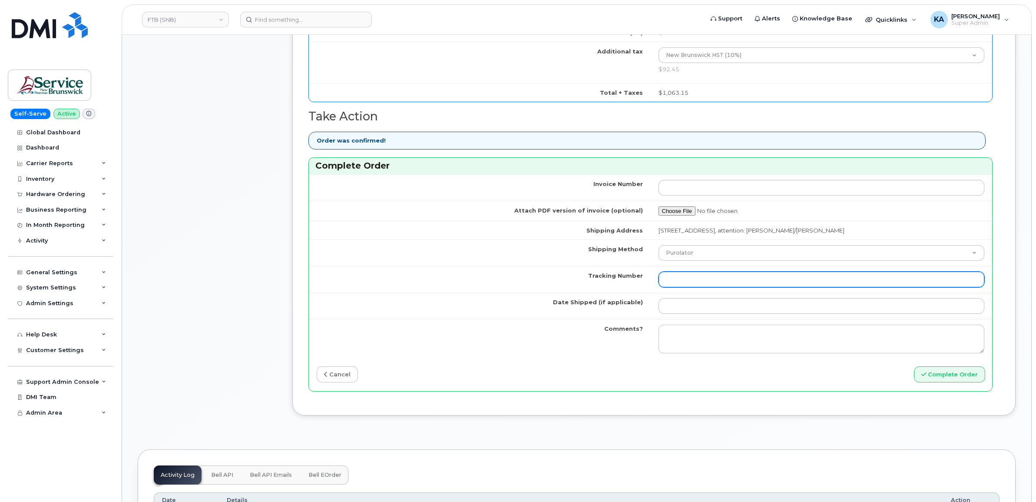
paste input "463192403341"
type input "463192403341"
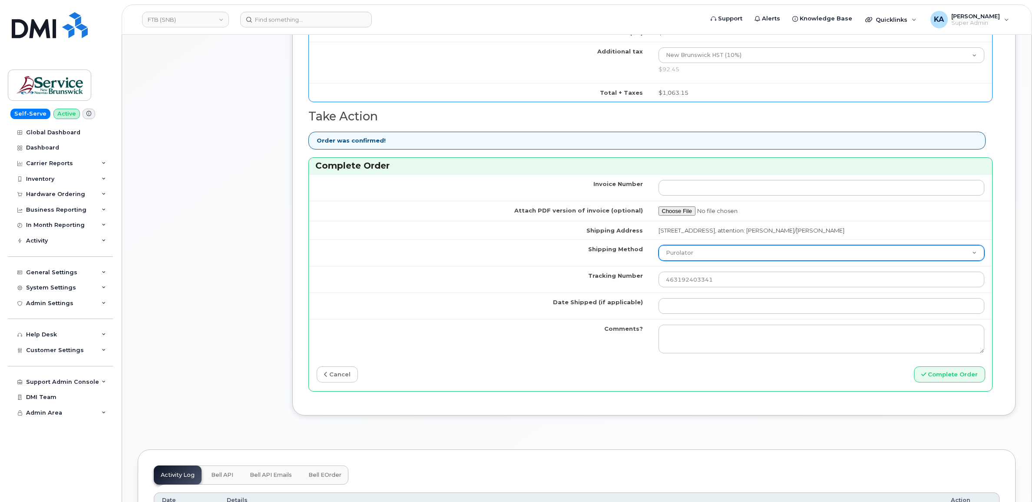
click at [709, 255] on select "Purolator UPS FedEx Canada Post Courier Other Drop Off Pick Up" at bounding box center [822, 253] width 326 height 16
select select "FedEx"
click at [659, 247] on select "Purolator UPS FedEx Canada Post Courier Other Drop Off Pick Up" at bounding box center [822, 253] width 326 height 16
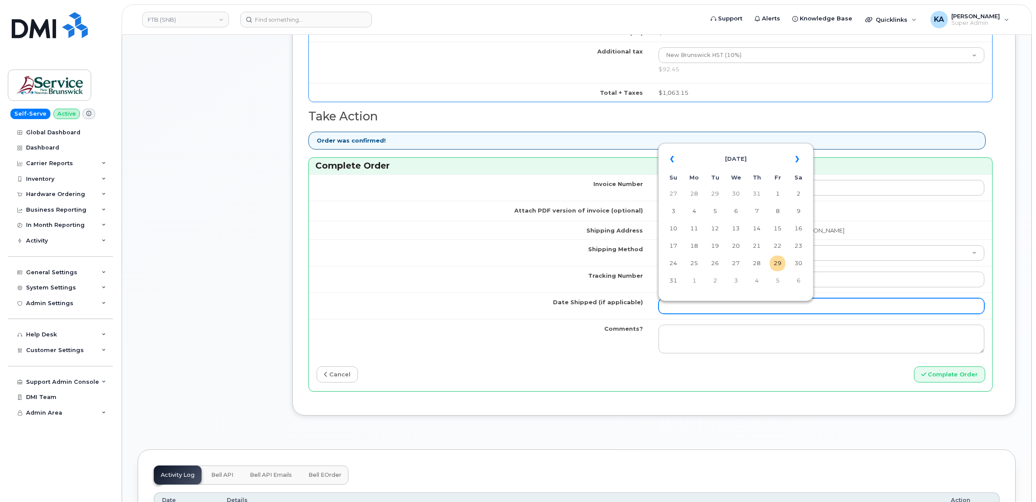
click at [686, 309] on input "Date Shipped (if applicable)" at bounding box center [822, 306] width 326 height 16
click at [673, 158] on th "«" at bounding box center [674, 159] width 16 height 21
click at [775, 242] on td "25" at bounding box center [778, 246] width 16 height 16
type input "[DATE]"
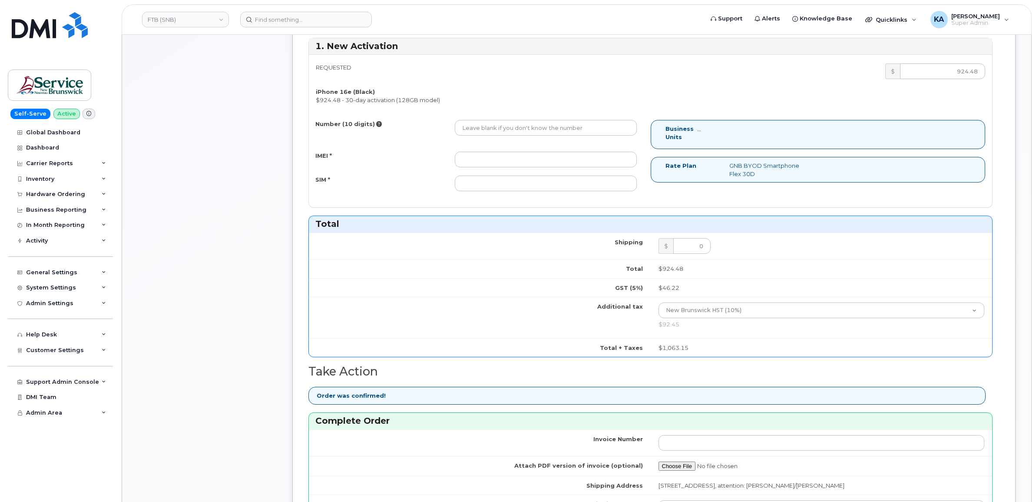
scroll to position [326, 0]
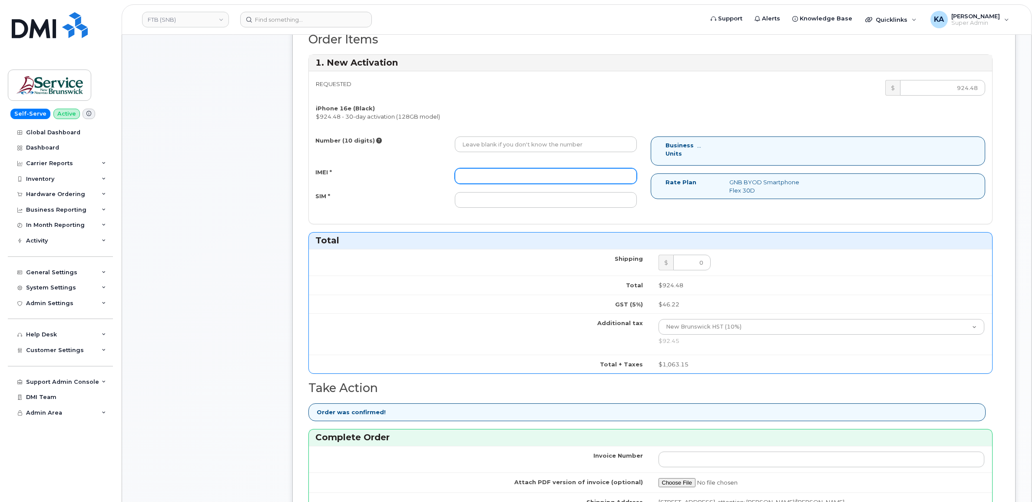
paste input "357167790648642"
type input "357167790648642"
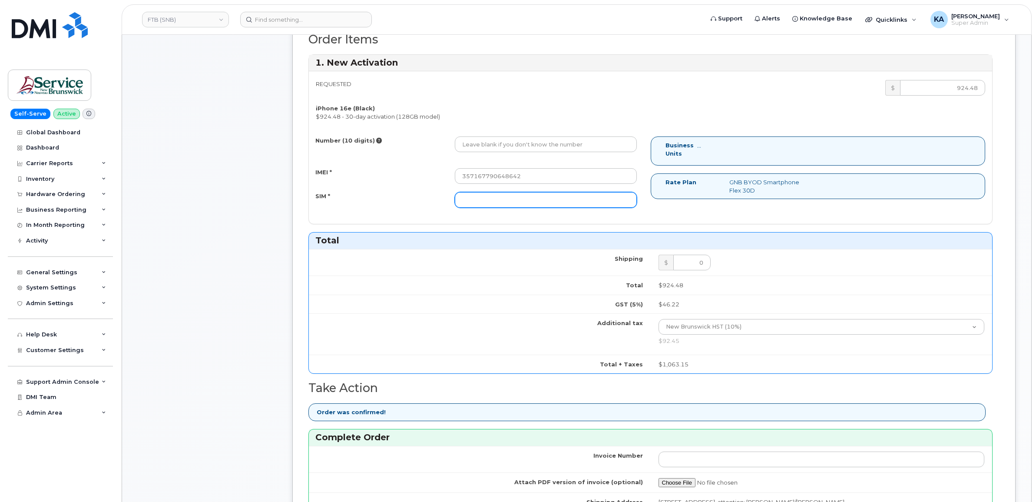
paste input "89302610207733352170"
type input "89302610207733352170"
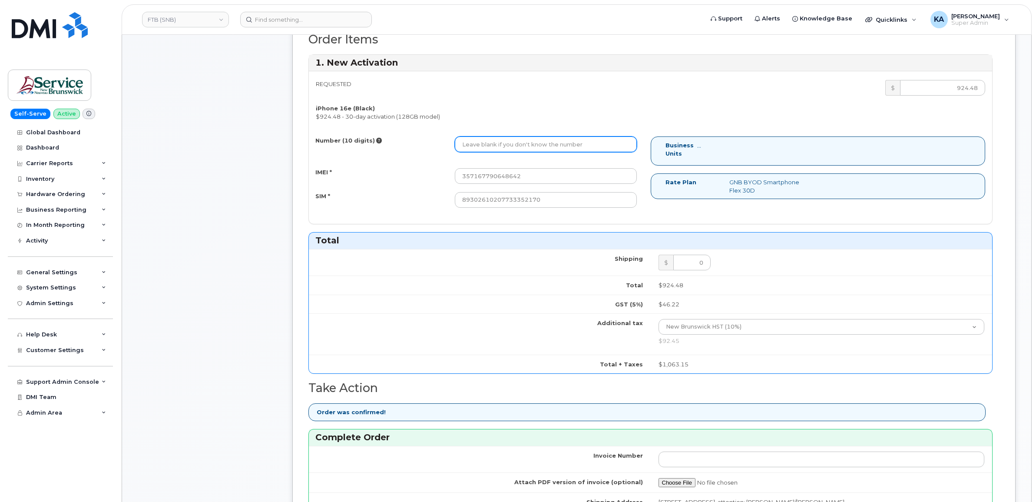
paste input "5064761669"
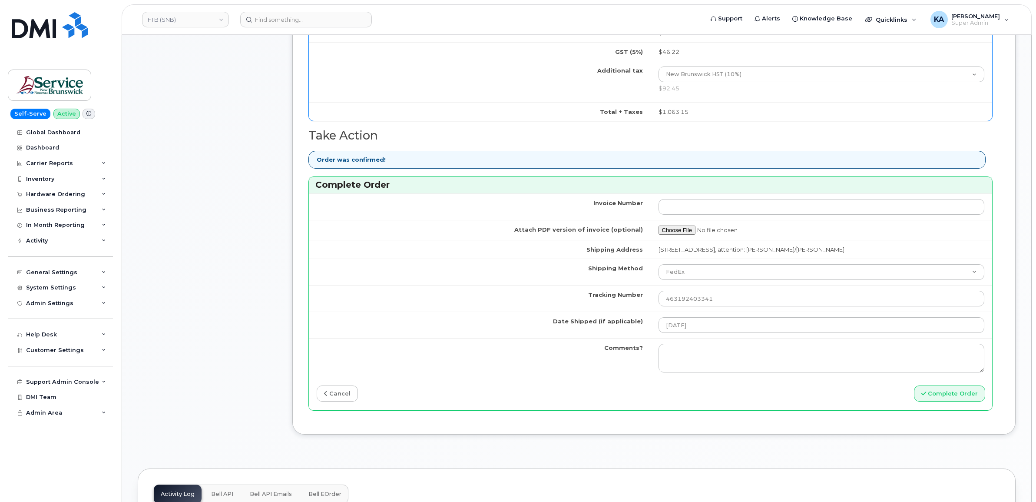
scroll to position [597, 0]
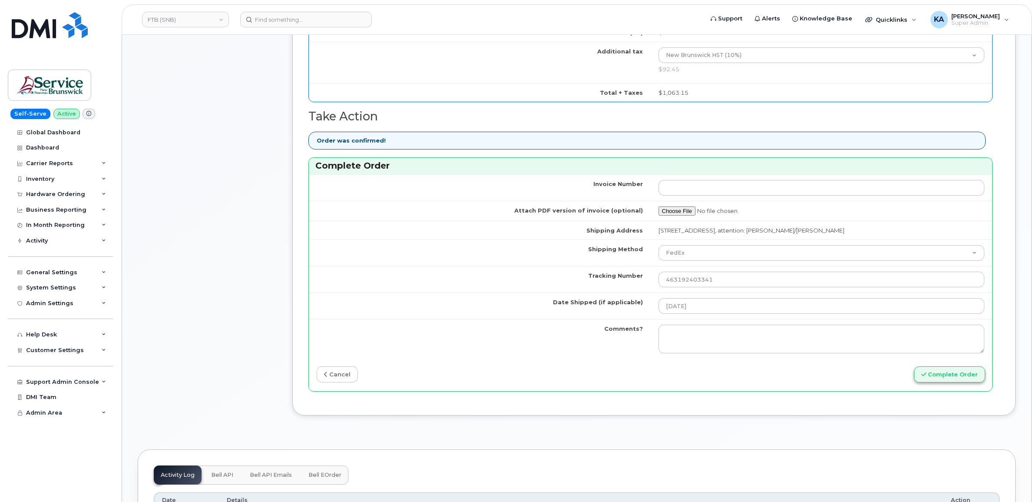
type input "5064761669"
click at [949, 381] on button "Complete Order" at bounding box center [949, 374] width 71 height 16
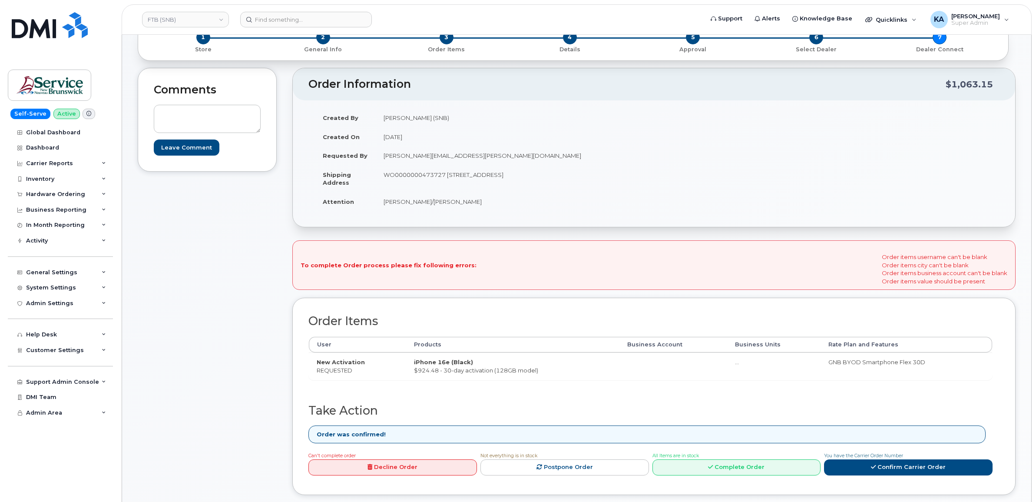
scroll to position [109, 0]
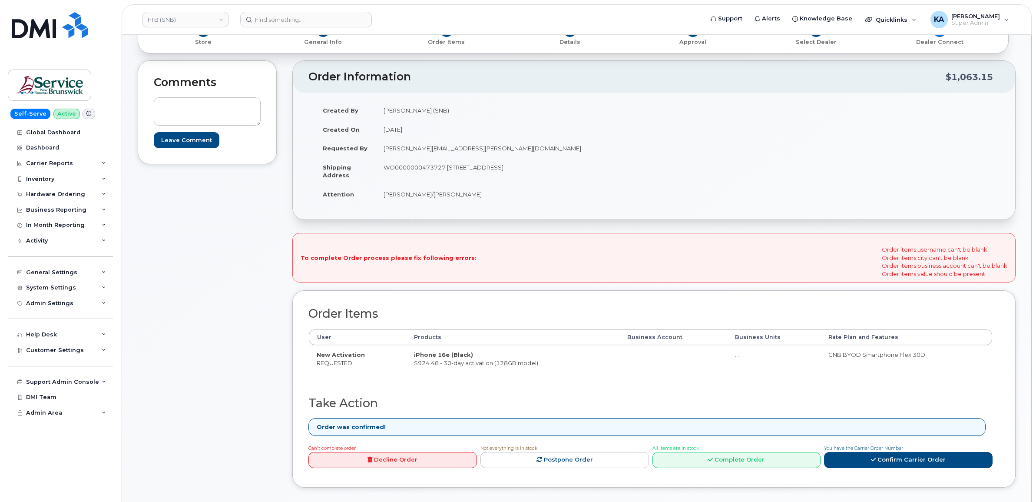
drag, startPoint x: 880, startPoint y: 248, endPoint x: 997, endPoint y: 277, distance: 120.8
click at [997, 277] on div "To complete Order process please fix following errors: Order items username can…" at bounding box center [653, 258] width 723 height 50
drag, startPoint x: 997, startPoint y: 277, endPoint x: 937, endPoint y: 263, distance: 61.5
copy div "Order items username can't be blank Order items city can't be blank Order items…"
click at [748, 459] on link "Complete Order" at bounding box center [737, 460] width 169 height 16
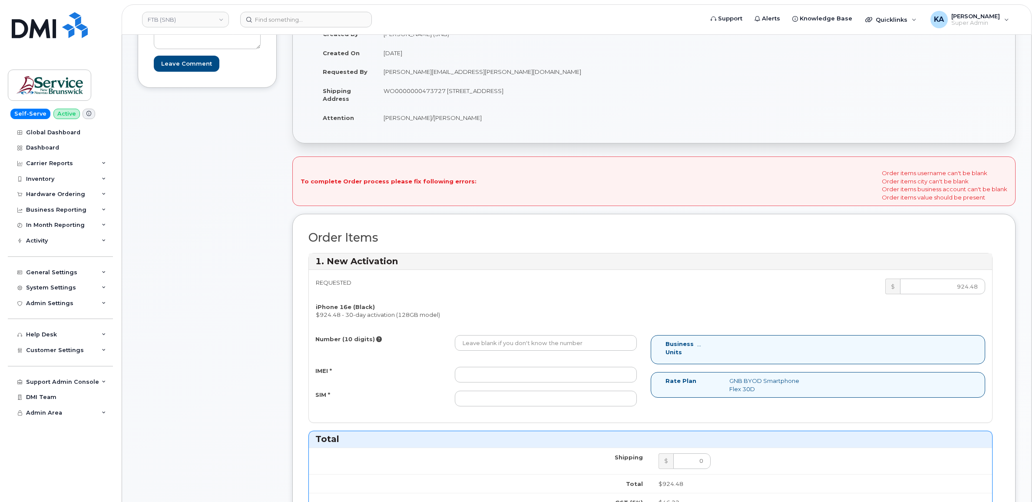
scroll to position [217, 0]
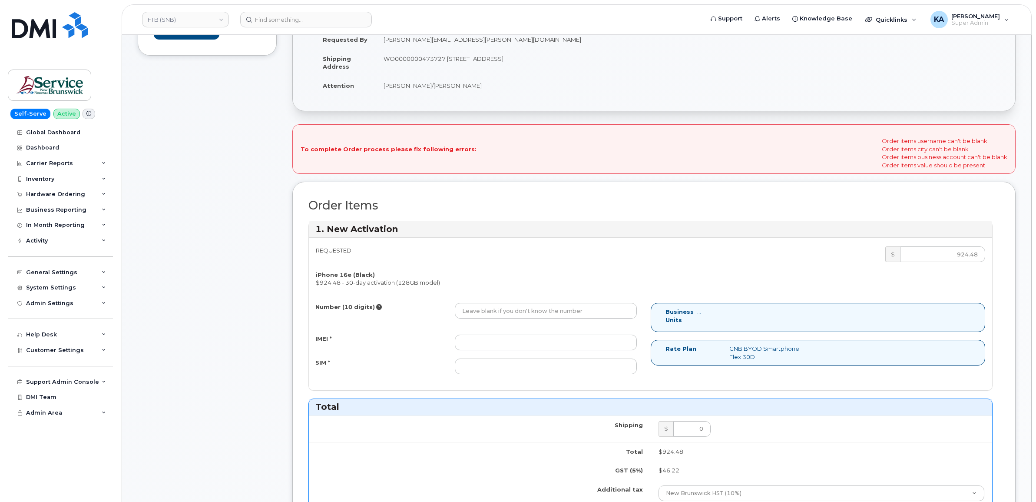
click at [648, 154] on div "To complete Order process please fix following errors: Order items username can…" at bounding box center [653, 149] width 723 height 50
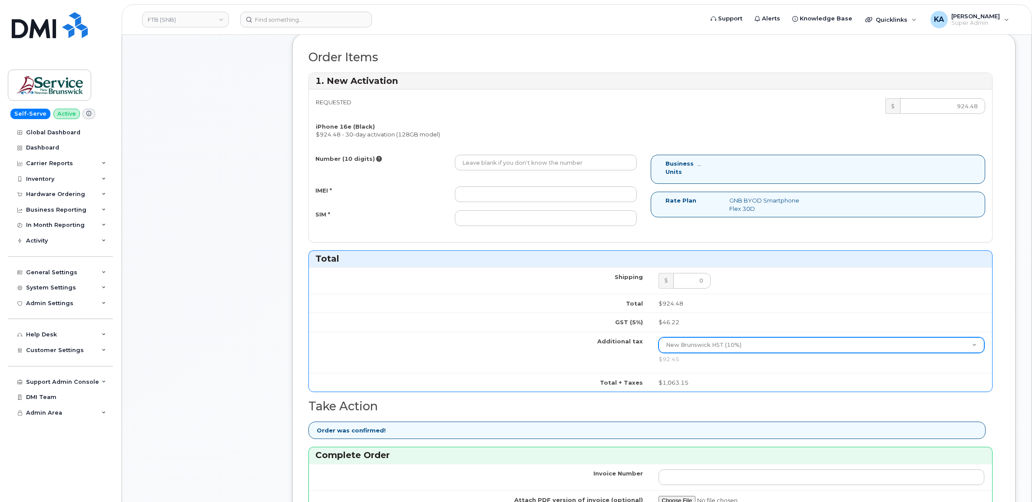
scroll to position [380, 0]
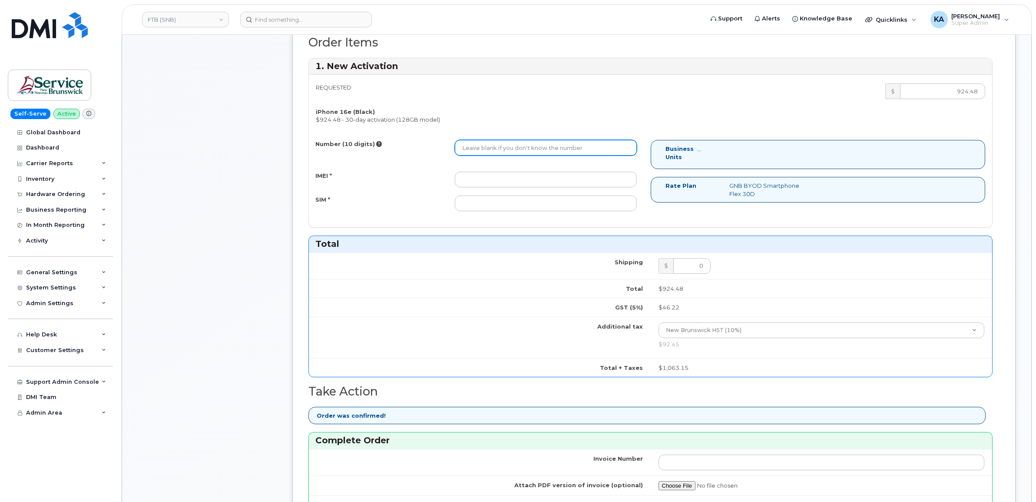
click at [511, 148] on input "Number (10 digits)" at bounding box center [546, 148] width 182 height 16
paste input "5064761669"
type input "5064761669"
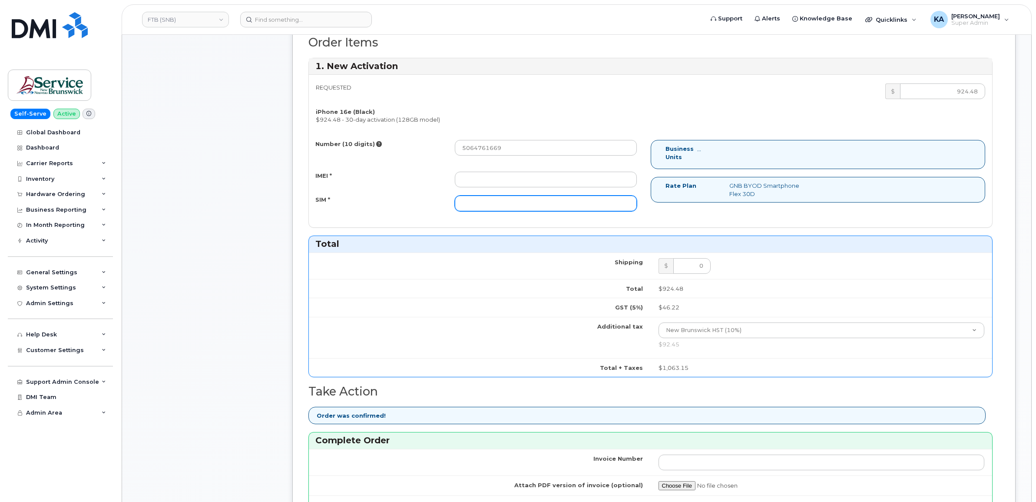
click at [483, 202] on input "SIM *" at bounding box center [546, 203] width 182 height 16
paste input "89302610207733352170"
type input "89302610207733352170"
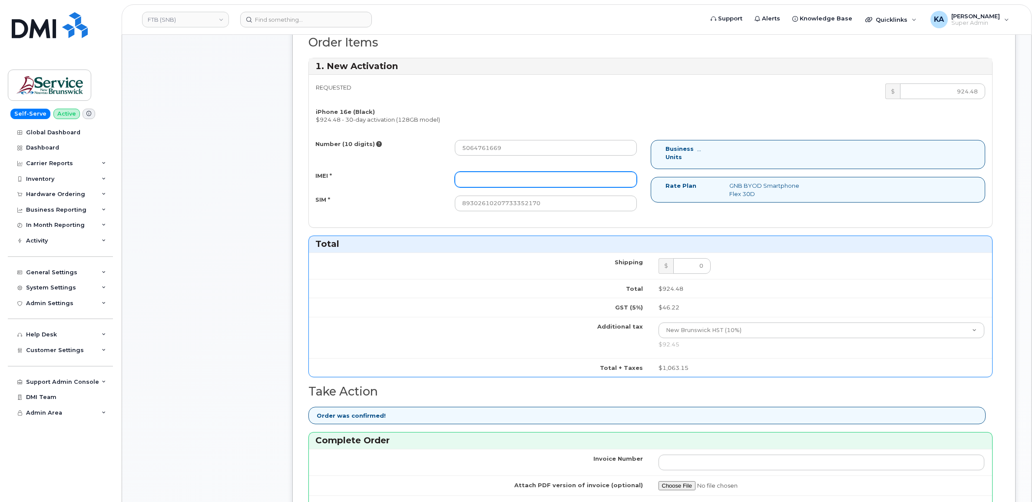
click at [497, 178] on input "IMEI *" at bounding box center [546, 180] width 182 height 16
paste input "357167790648642"
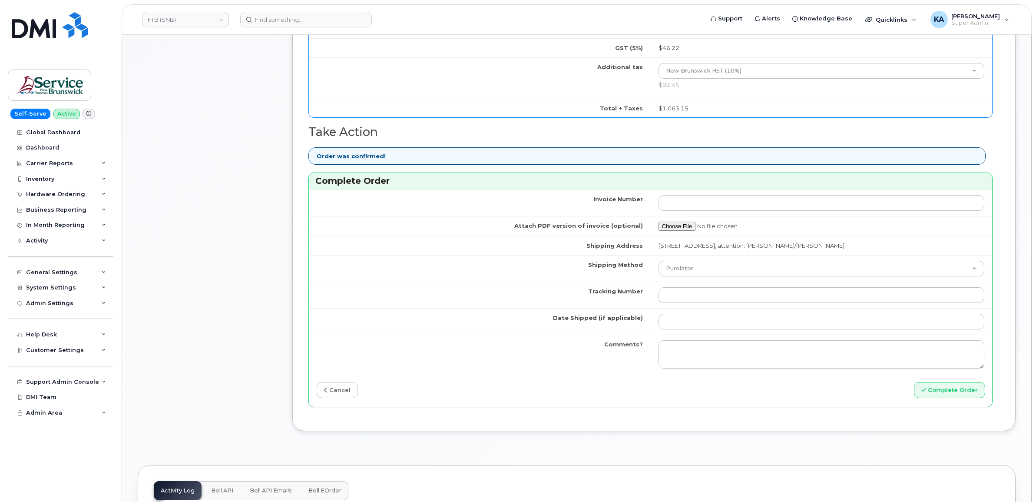
scroll to position [652, 0]
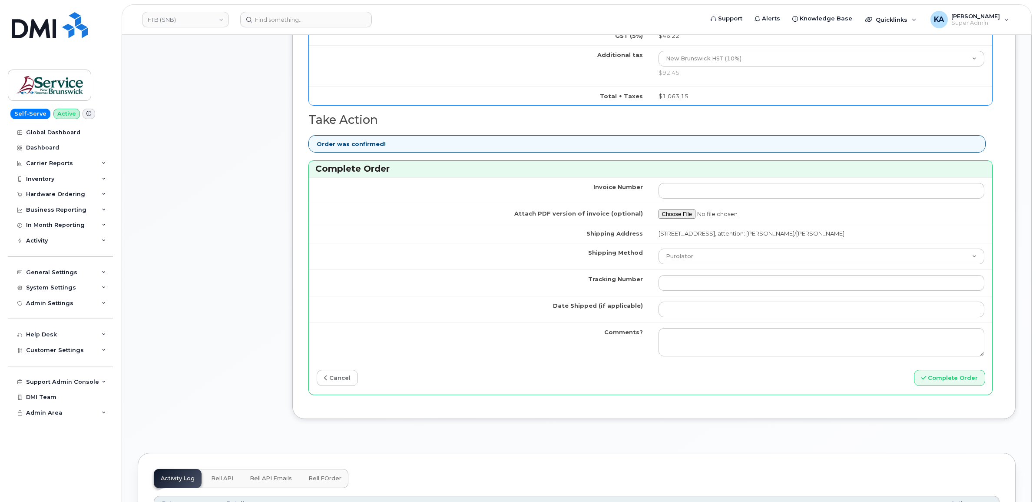
type input "357167790648642"
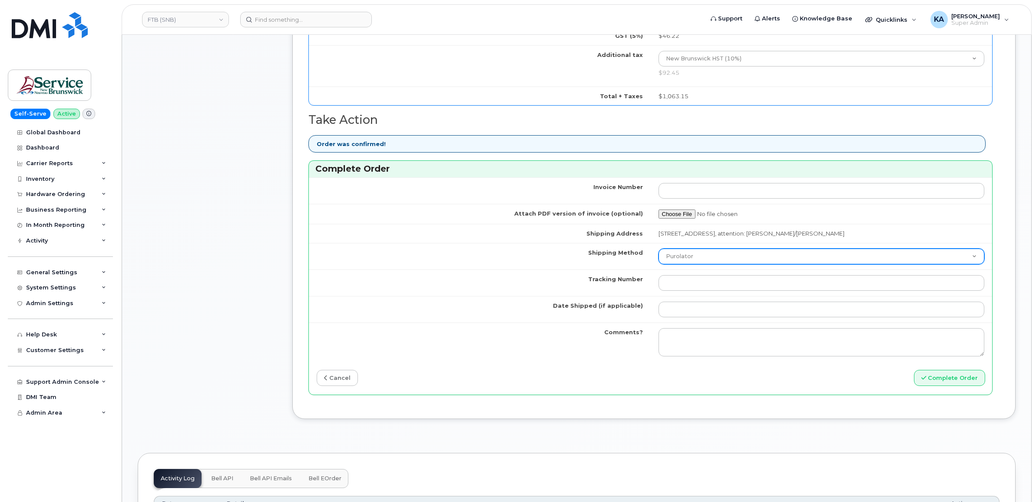
click at [714, 261] on select "Purolator UPS FedEx Canada Post Courier Other Drop Off Pick Up" at bounding box center [822, 256] width 326 height 16
select select "FedEx"
click at [659, 251] on select "Purolator UPS FedEx Canada Post Courier Other Drop Off Pick Up" at bounding box center [822, 256] width 326 height 16
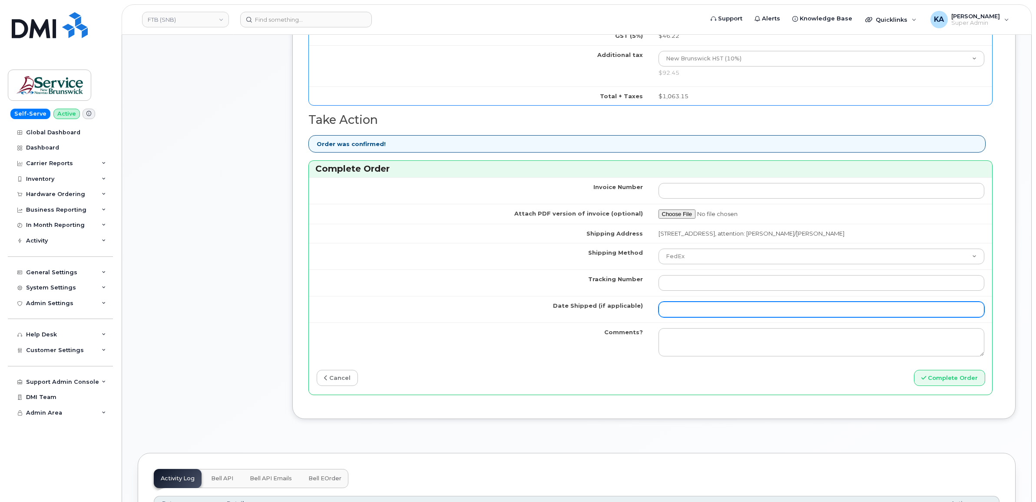
click at [688, 314] on input "Date Shipped (if applicable)" at bounding box center [822, 310] width 326 height 16
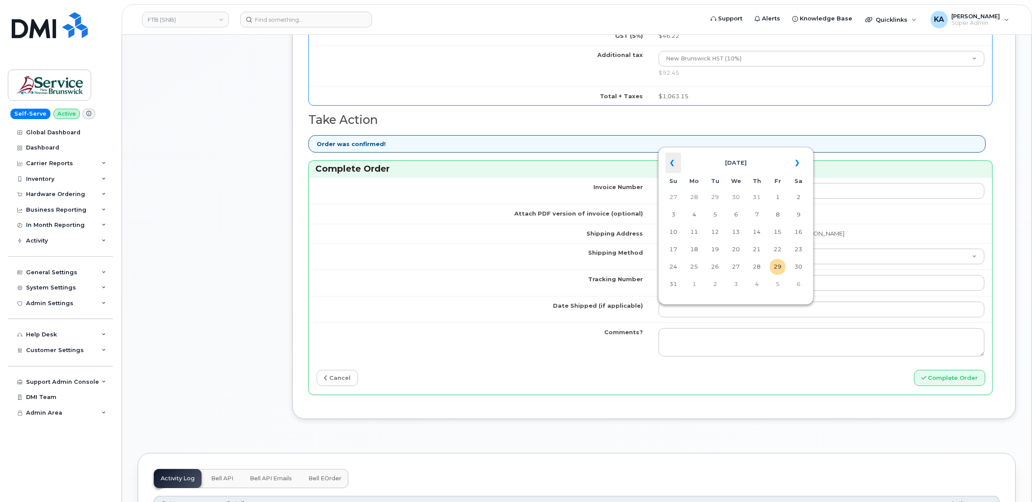
click at [670, 161] on th "«" at bounding box center [674, 162] width 16 height 21
click at [781, 247] on td "25" at bounding box center [778, 250] width 16 height 16
type input "[DATE]"
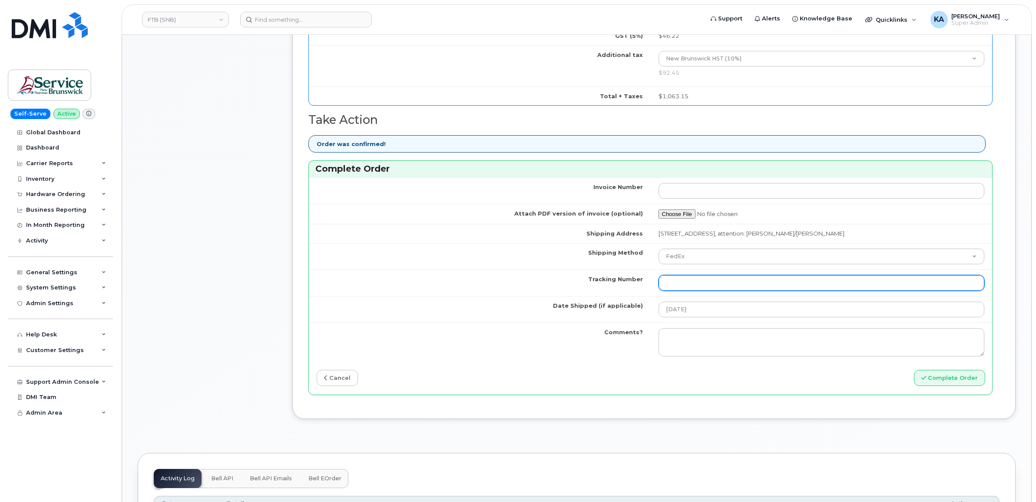
click at [679, 285] on input "Tracking Number" at bounding box center [822, 283] width 326 height 16
paste input "463192403341"
type input "463192403341"
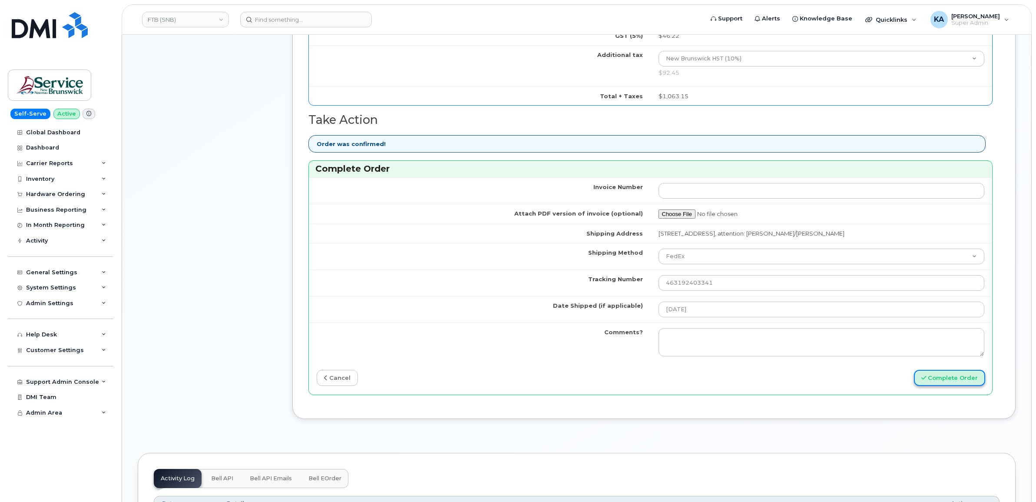
click at [948, 384] on button "Complete Order" at bounding box center [949, 378] width 71 height 16
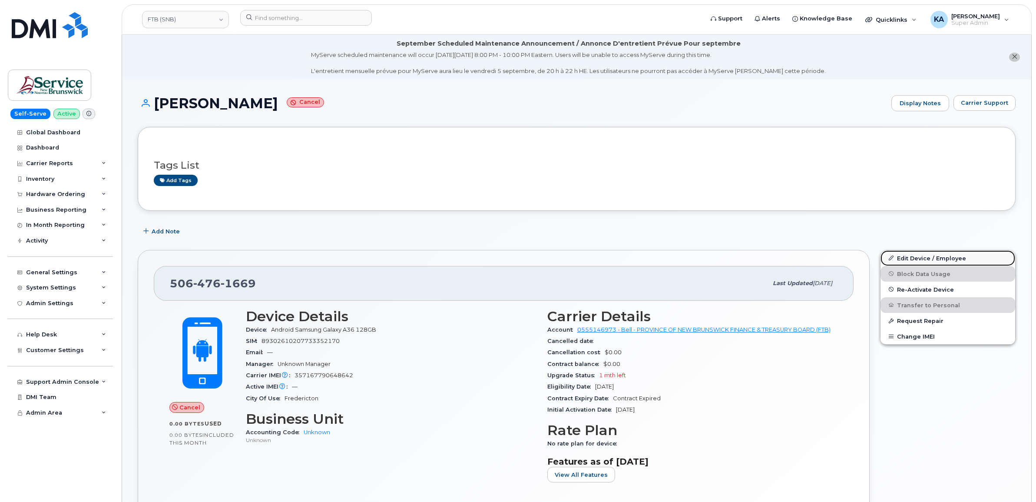
click at [927, 255] on link "Edit Device / Employee" at bounding box center [948, 258] width 135 height 16
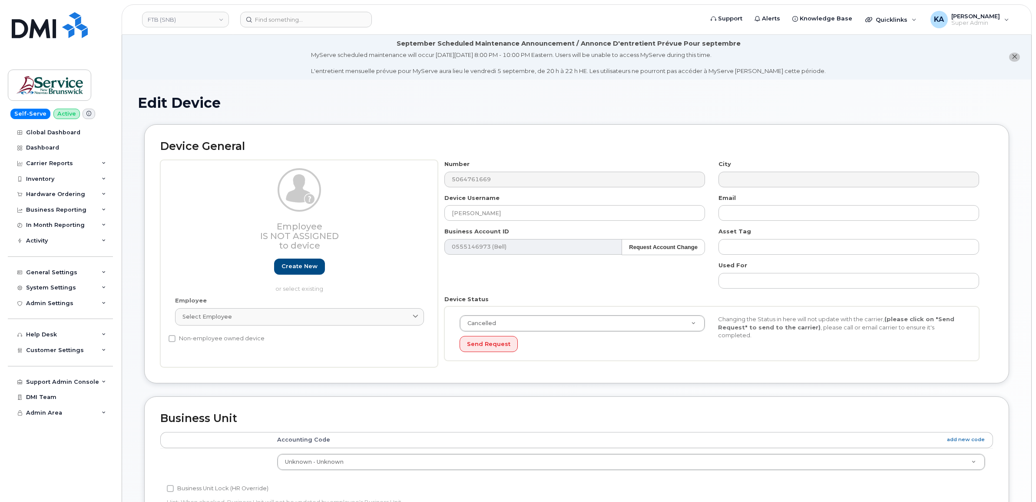
select select "34535597"
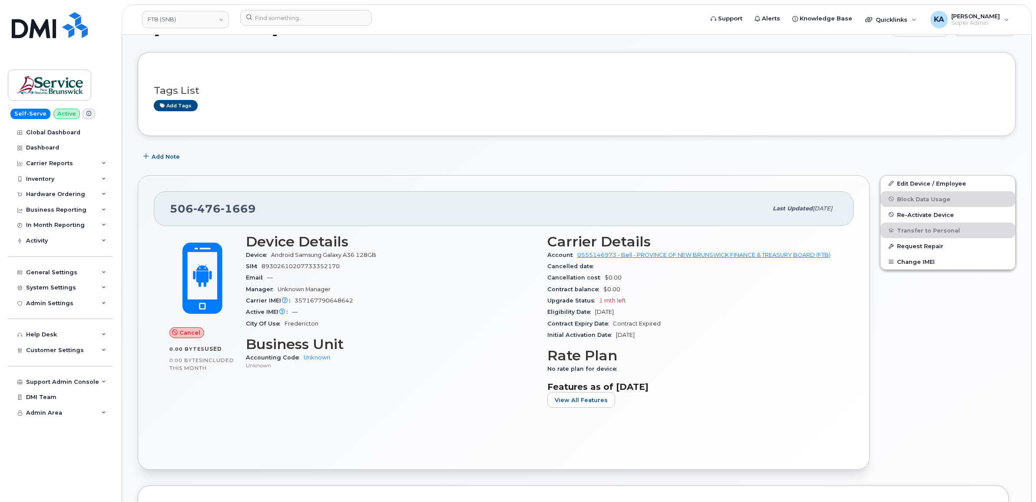
scroll to position [61, 0]
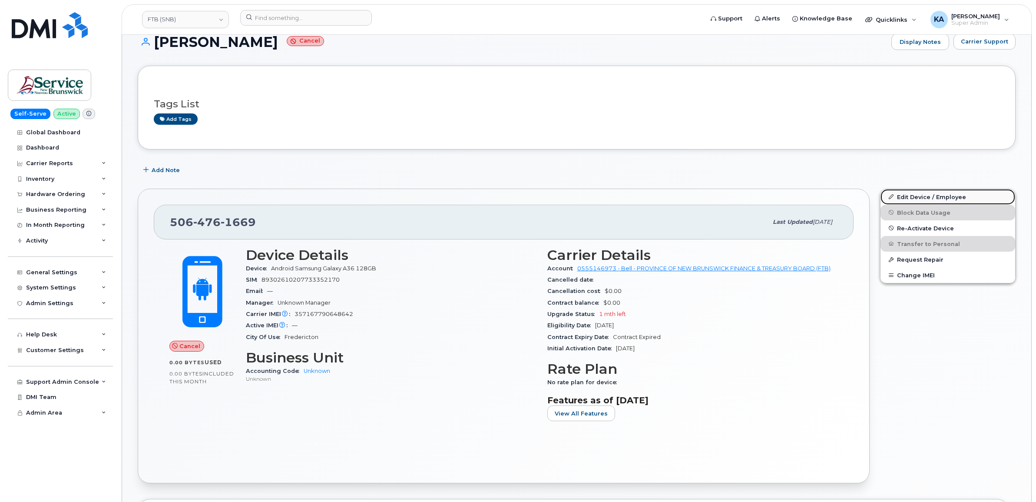
click at [918, 190] on link "Edit Device / Employee" at bounding box center [948, 197] width 135 height 16
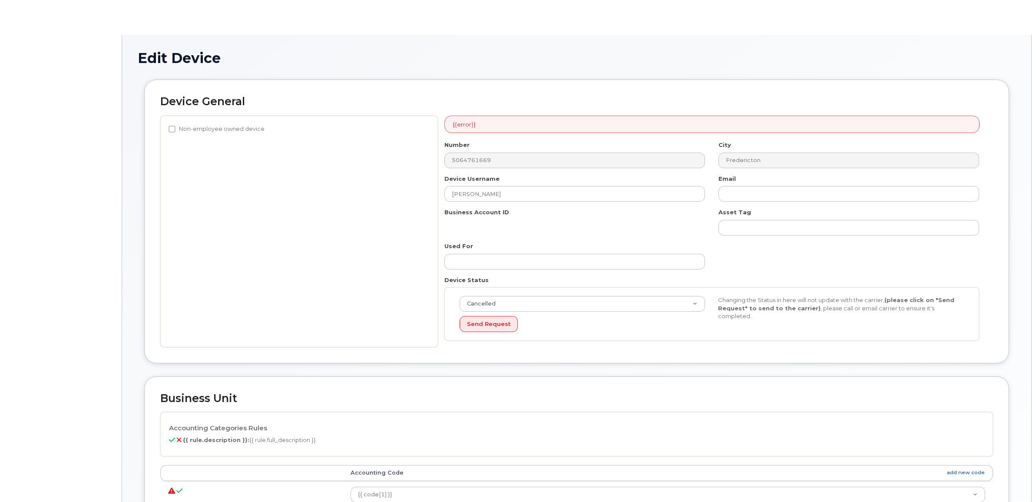
select select "34535597"
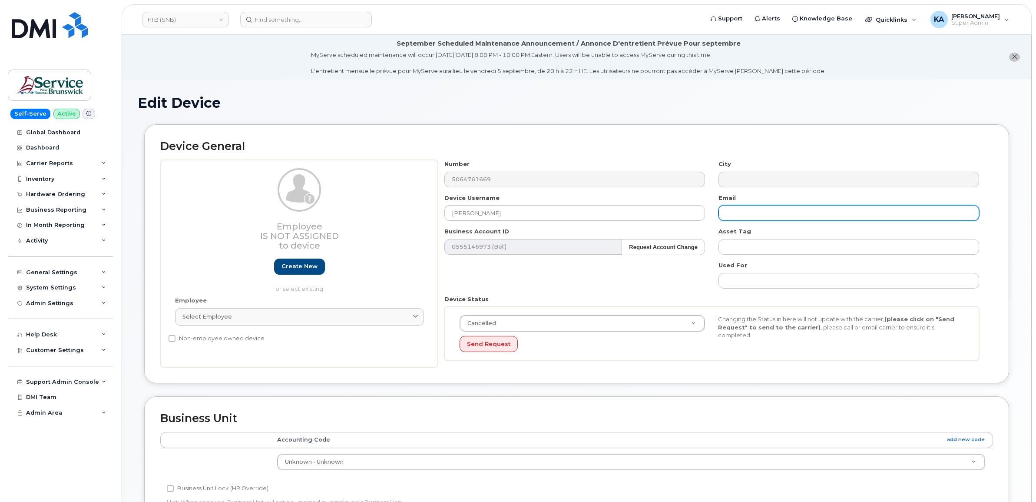
click at [747, 213] on input "text" at bounding box center [849, 213] width 261 height 16
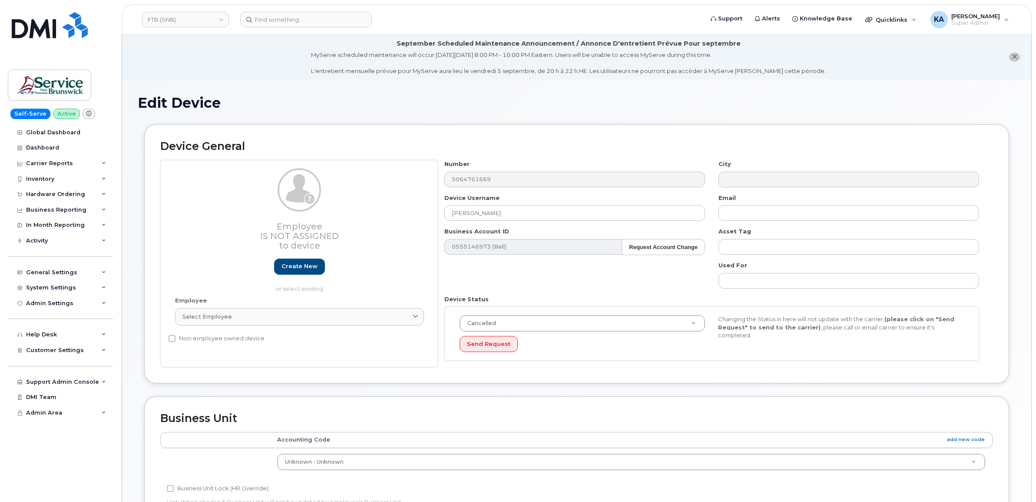
click at [686, 396] on div "Device General Employee Is not assigned to device Create new or select existing…" at bounding box center [577, 260] width 878 height 272
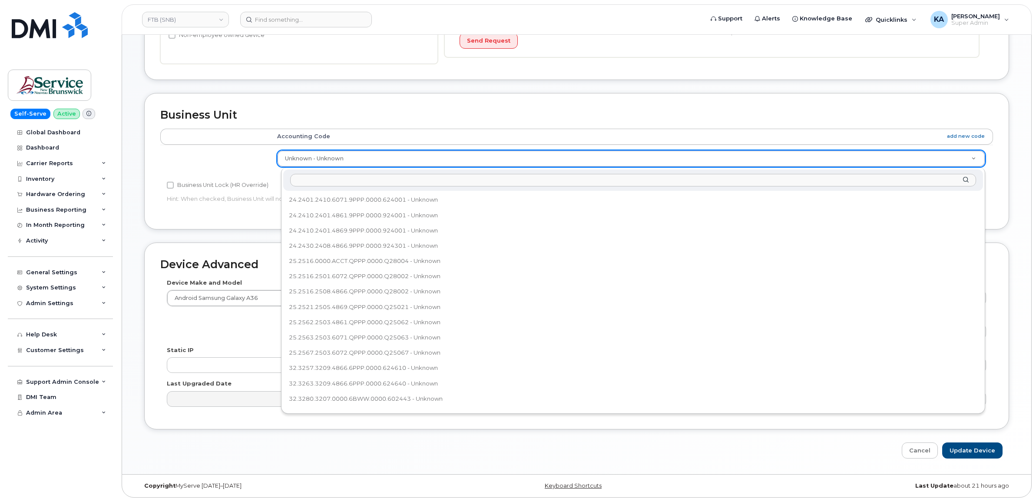
scroll to position [42, 0]
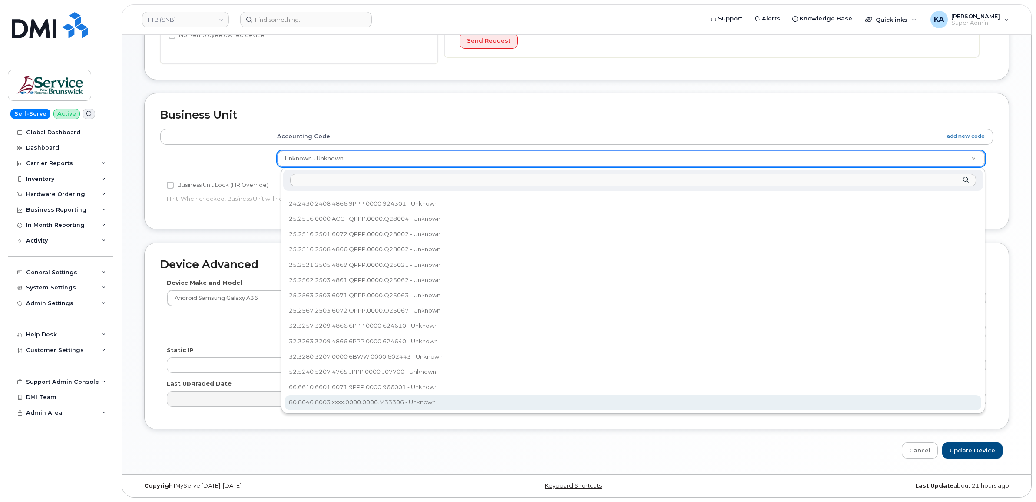
select select "35835005"
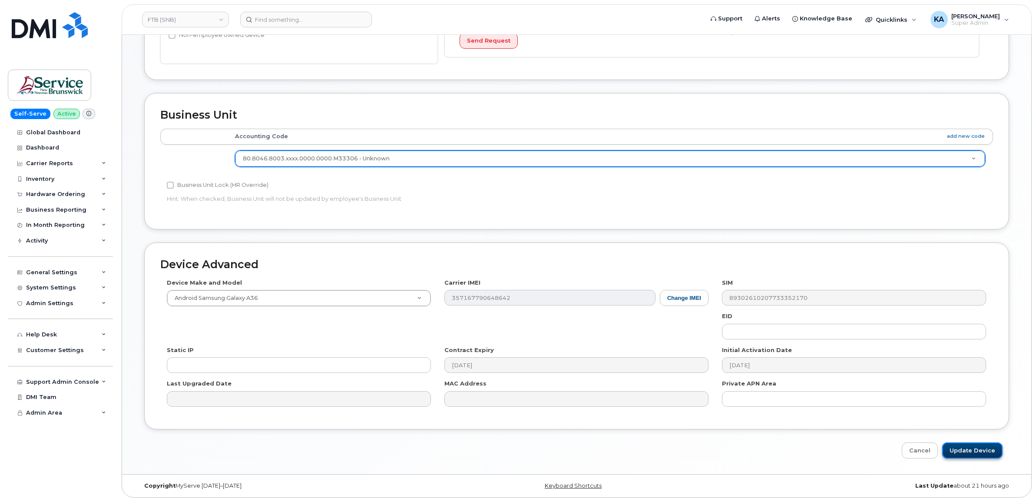
click at [964, 450] on input "Update Device" at bounding box center [972, 450] width 60 height 16
type input "Saving..."
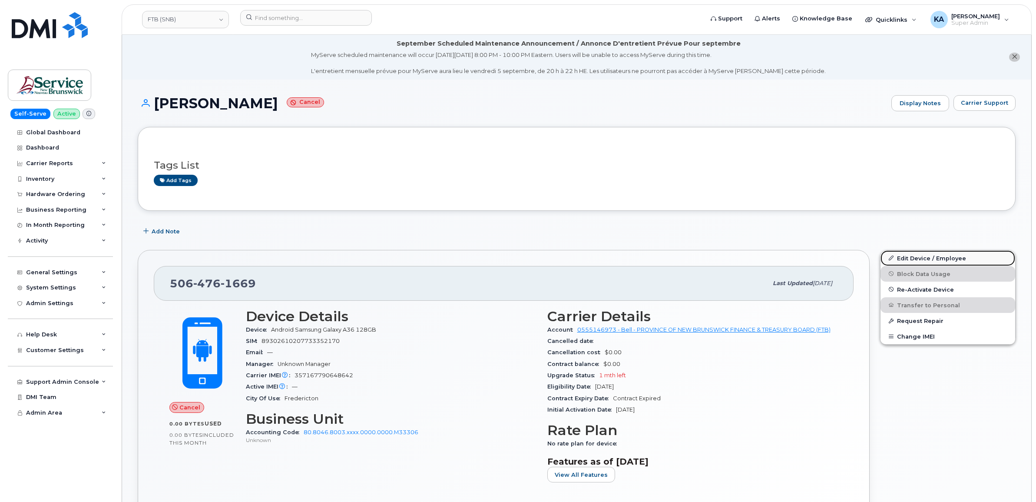
click at [911, 255] on link "Edit Device / Employee" at bounding box center [948, 258] width 135 height 16
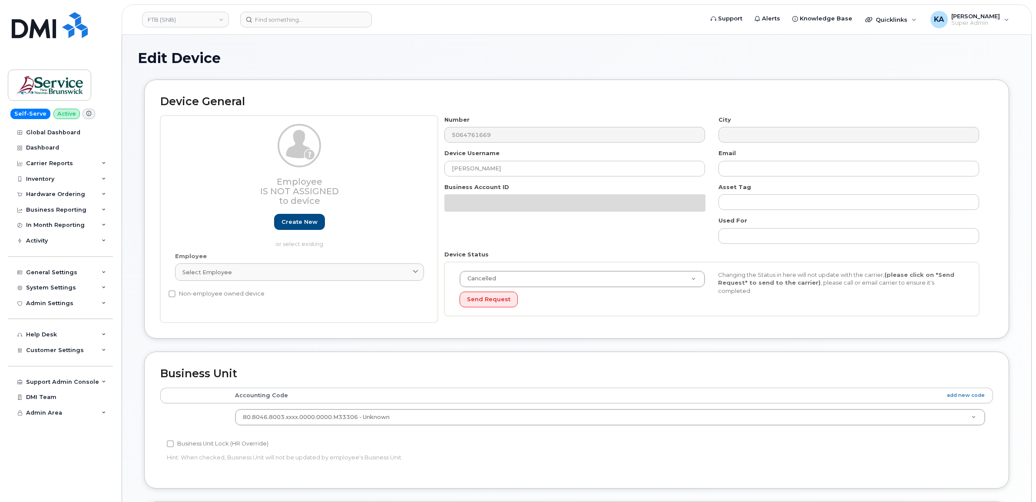
select select "35835005"
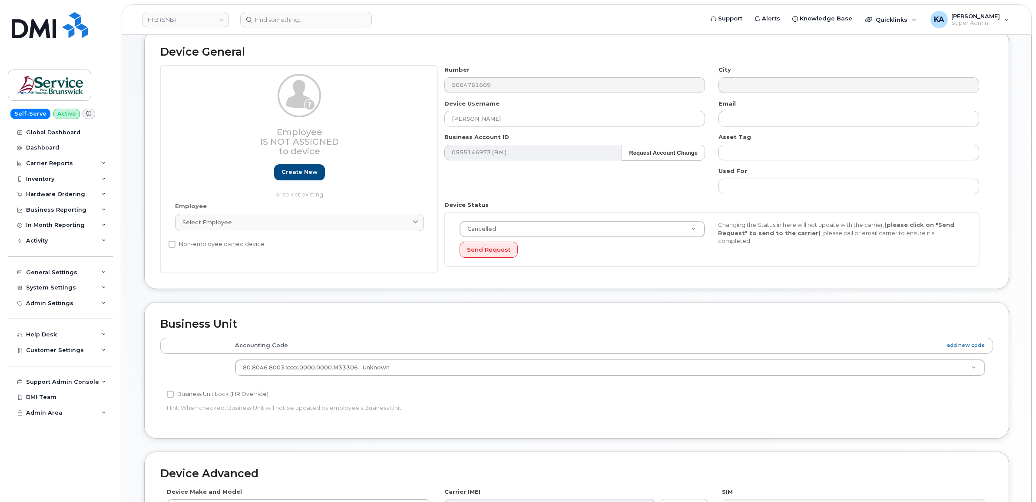
scroll to position [33, 0]
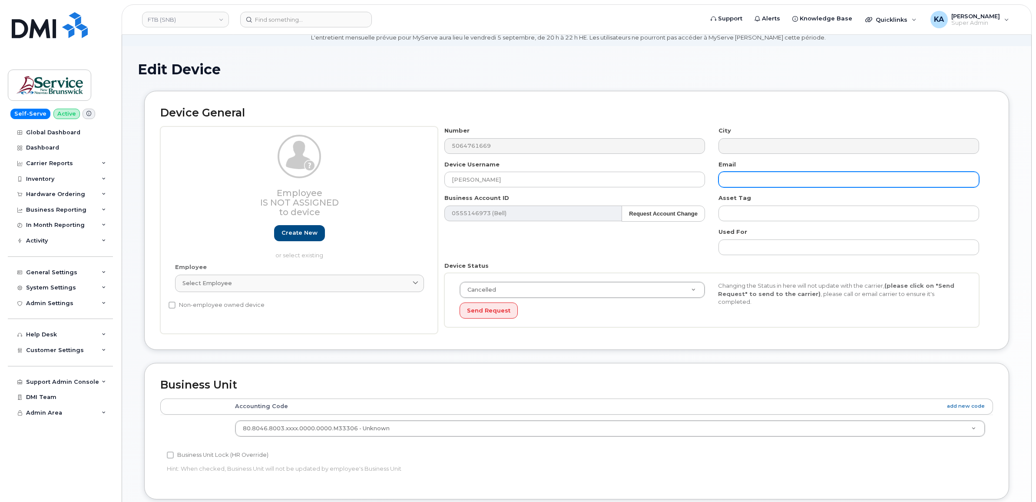
click at [770, 179] on input "text" at bounding box center [849, 180] width 261 height 16
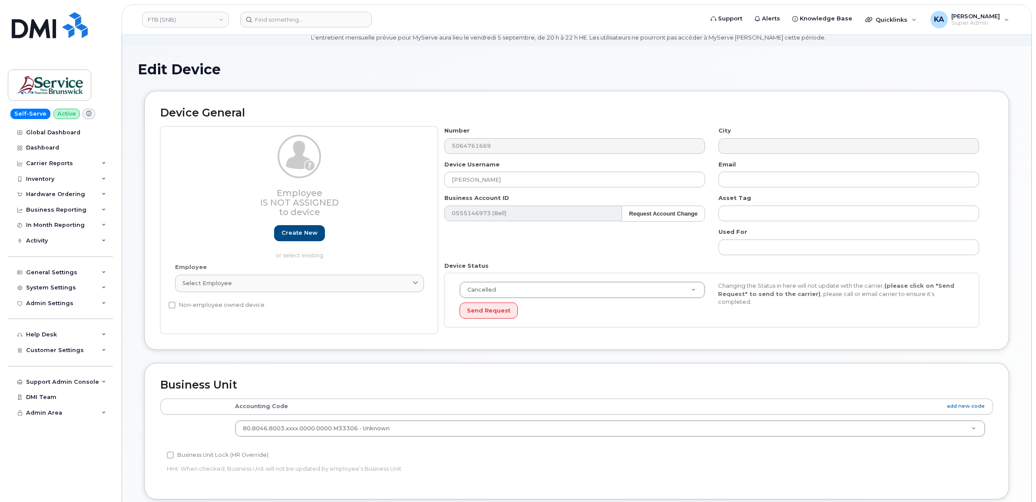
click at [682, 242] on div "Number 5064761669 City Device Username Geraldine Poirier Baiani Email Business …" at bounding box center [712, 229] width 548 height 207
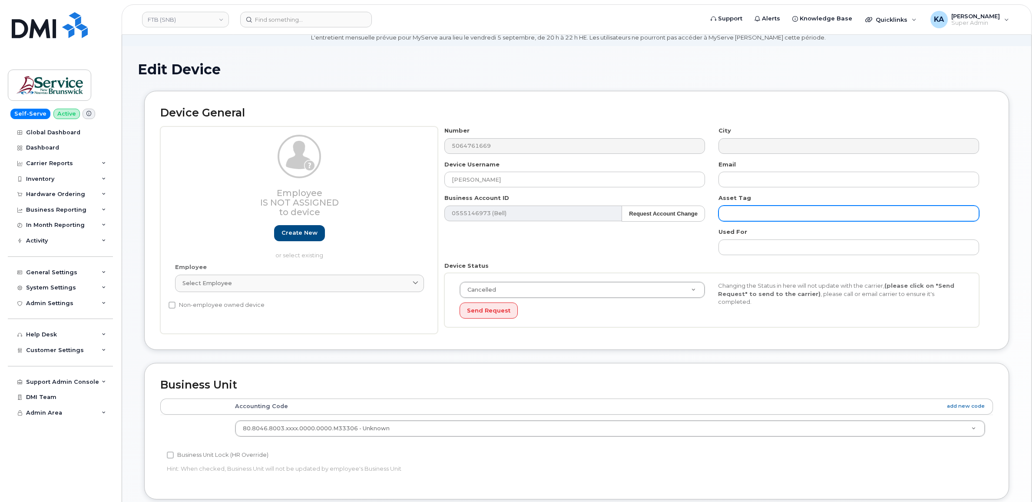
click at [739, 214] on input "text" at bounding box center [849, 213] width 261 height 16
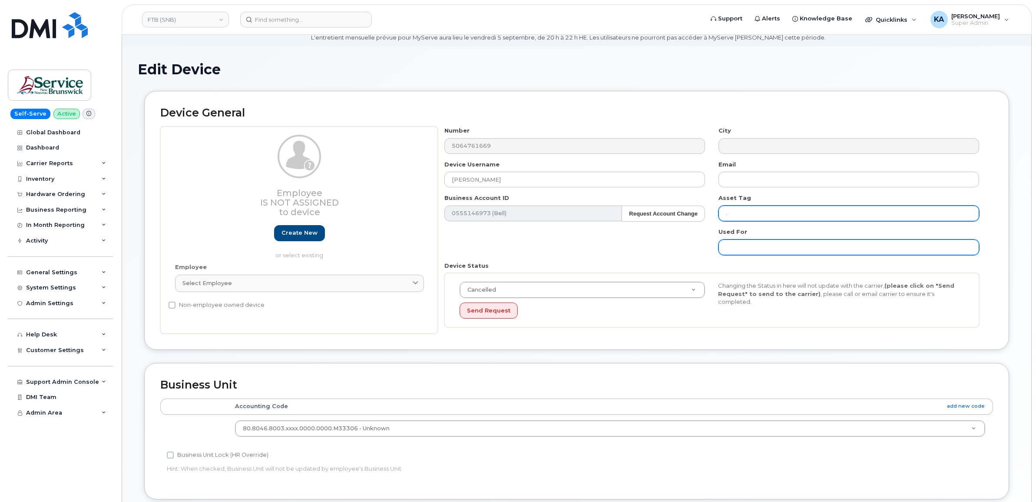
type input "."
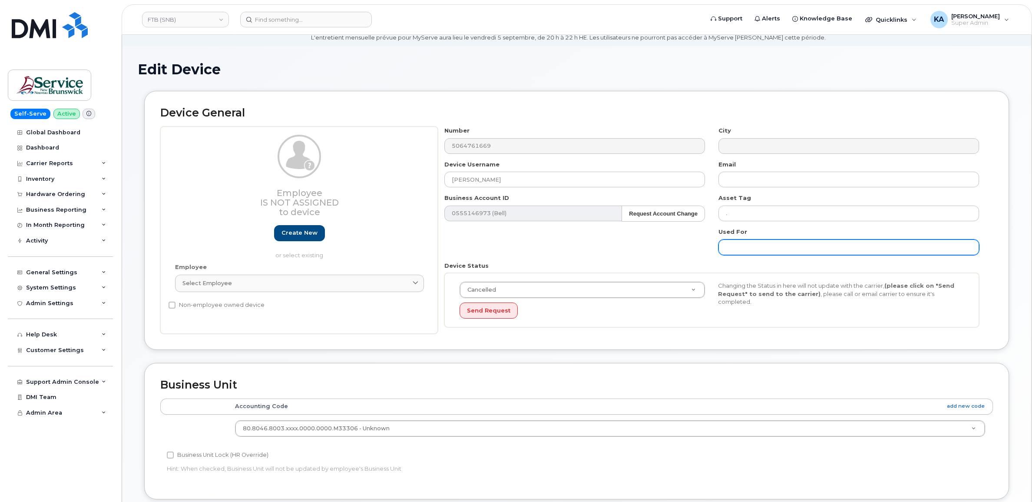
click at [748, 246] on input "text" at bounding box center [849, 247] width 261 height 16
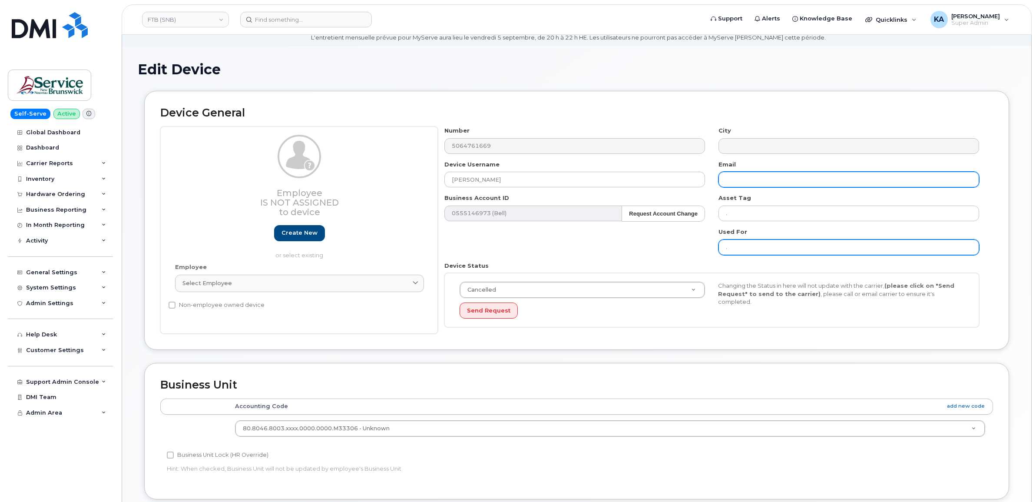
type input "."
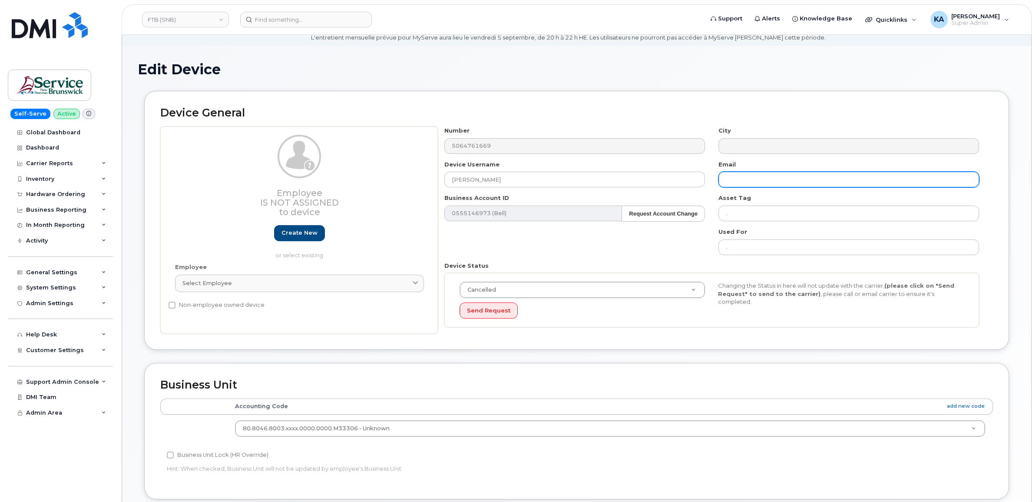
click at [746, 177] on input "text" at bounding box center [849, 180] width 261 height 16
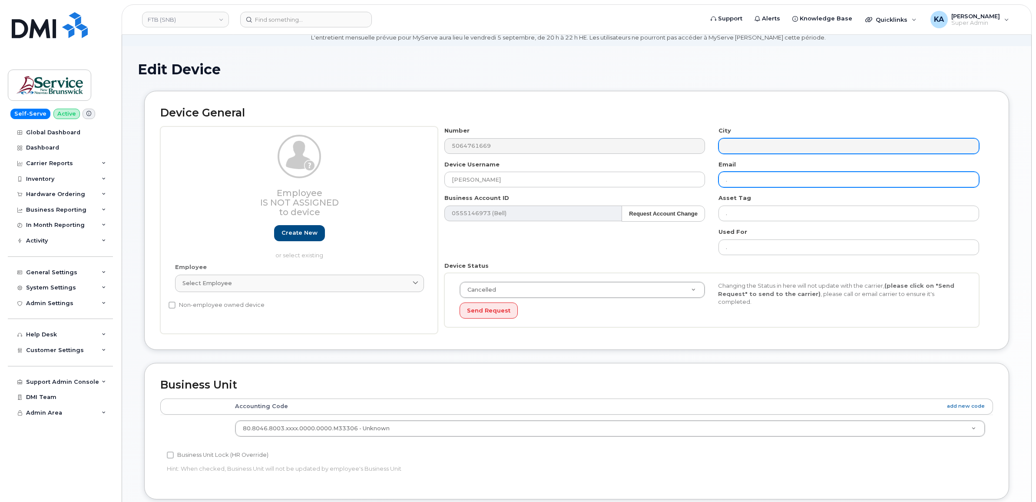
type input "."
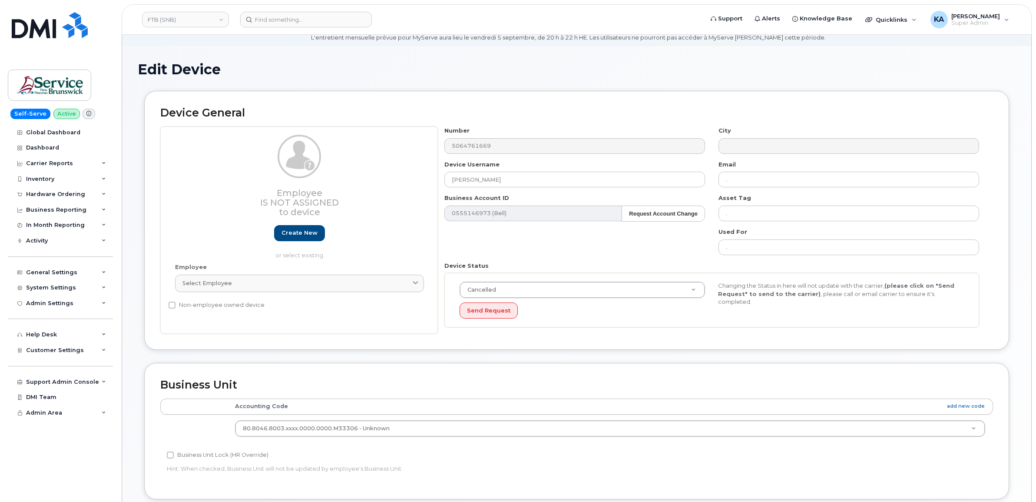
click at [698, 337] on div "Device General Employee Is not assigned to device Create new or select existing…" at bounding box center [576, 220] width 865 height 259
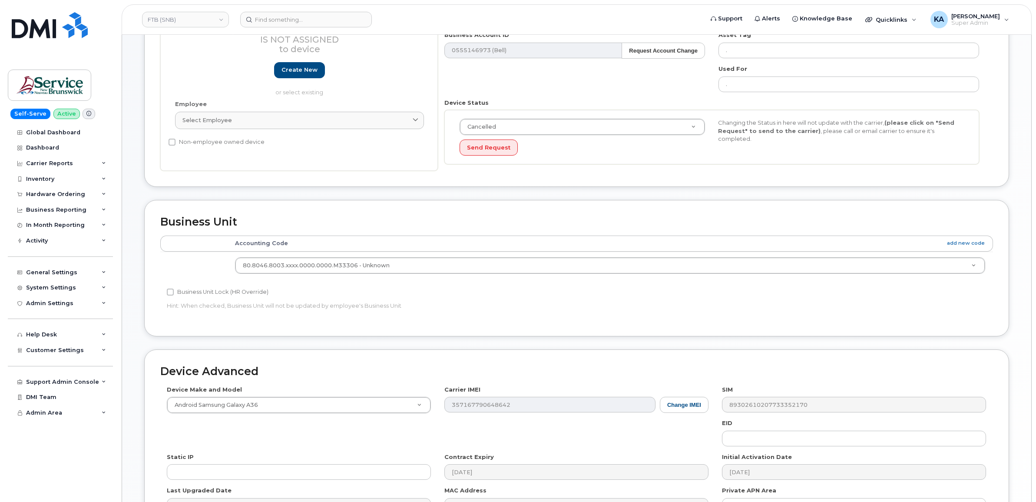
scroll to position [251, 0]
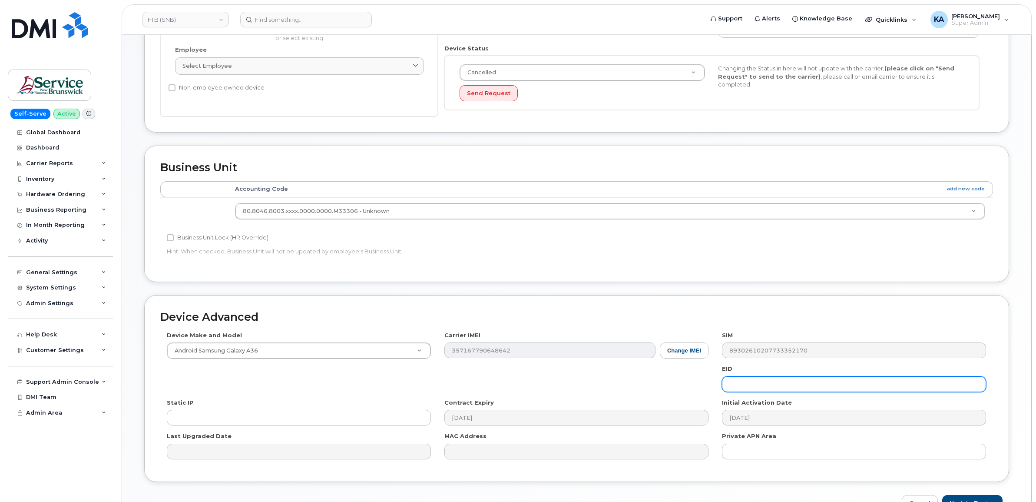
click at [739, 387] on input "text" at bounding box center [854, 384] width 264 height 16
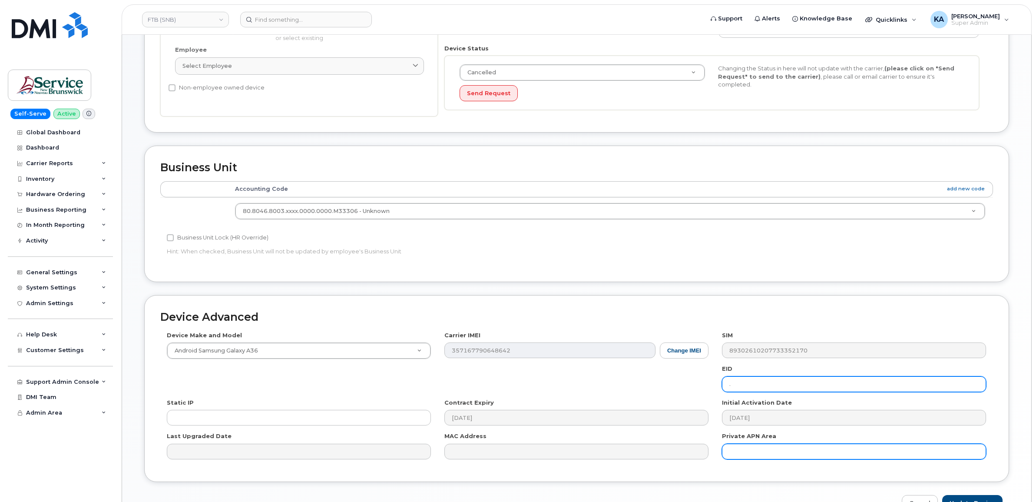
type input "."
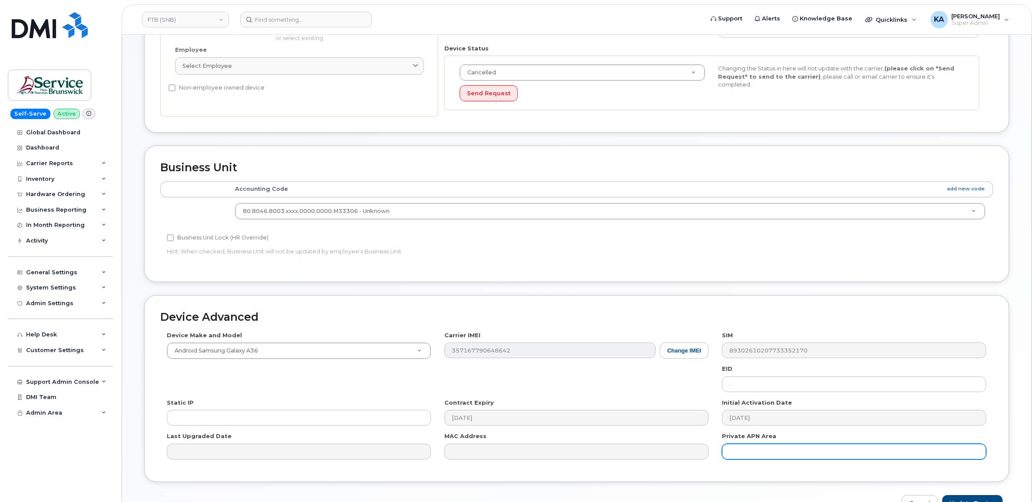
click at [745, 451] on input "text" at bounding box center [854, 452] width 264 height 16
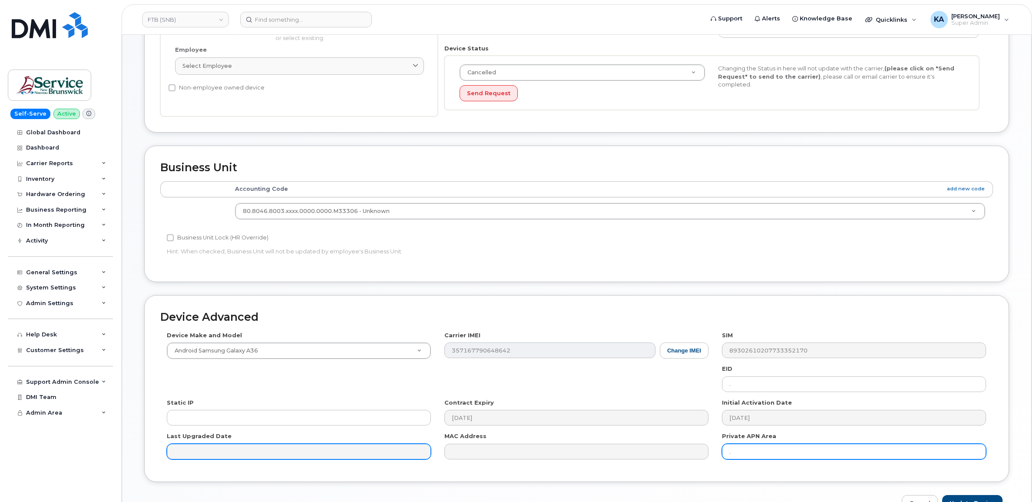
type input "."
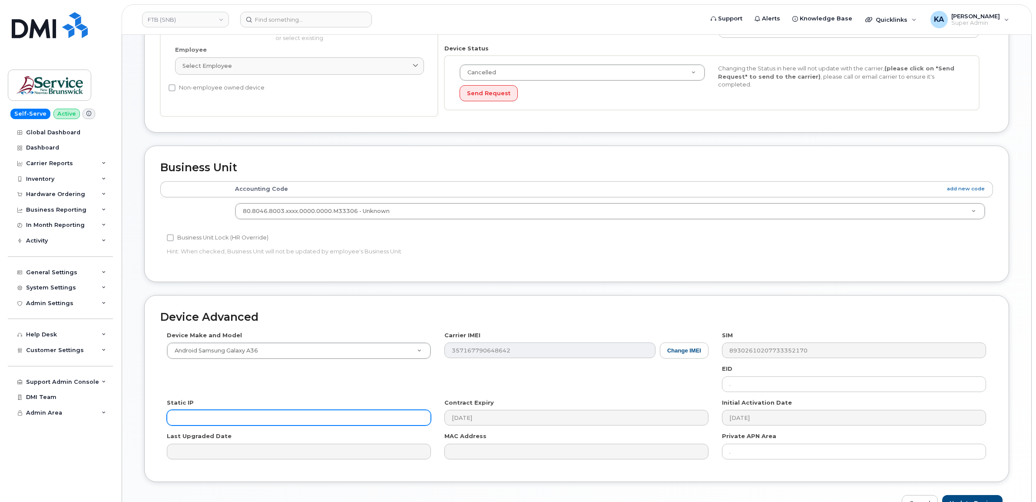
click at [292, 422] on input "text" at bounding box center [299, 418] width 264 height 16
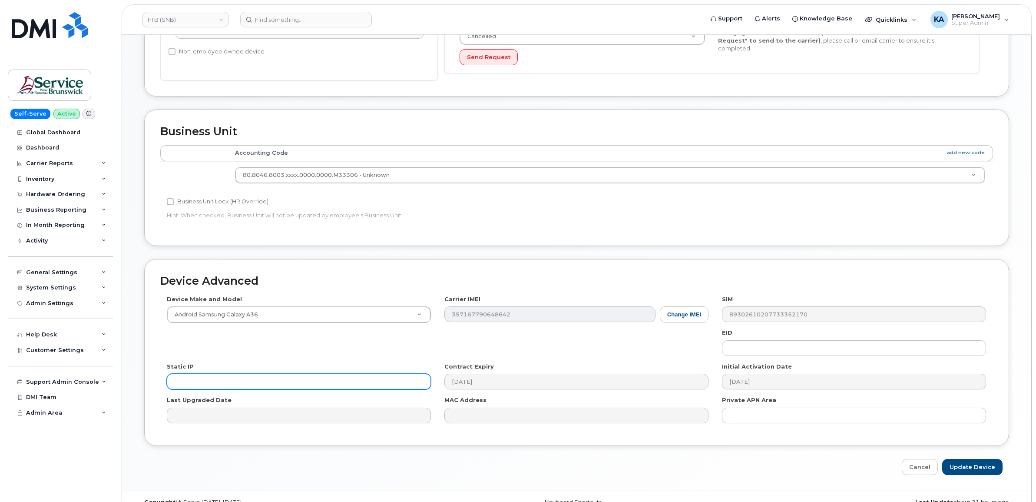
scroll to position [305, 0]
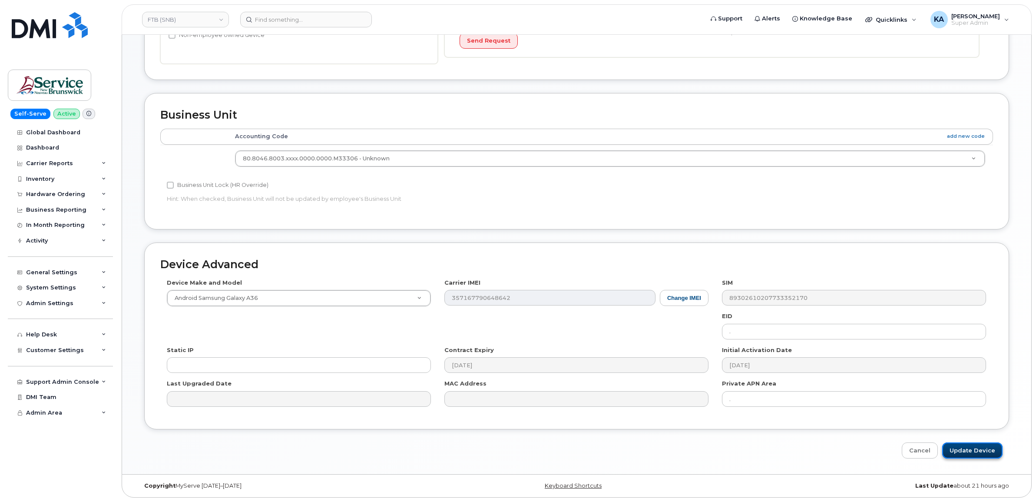
click at [967, 454] on input "Update Device" at bounding box center [972, 450] width 60 height 16
type input "Saving..."
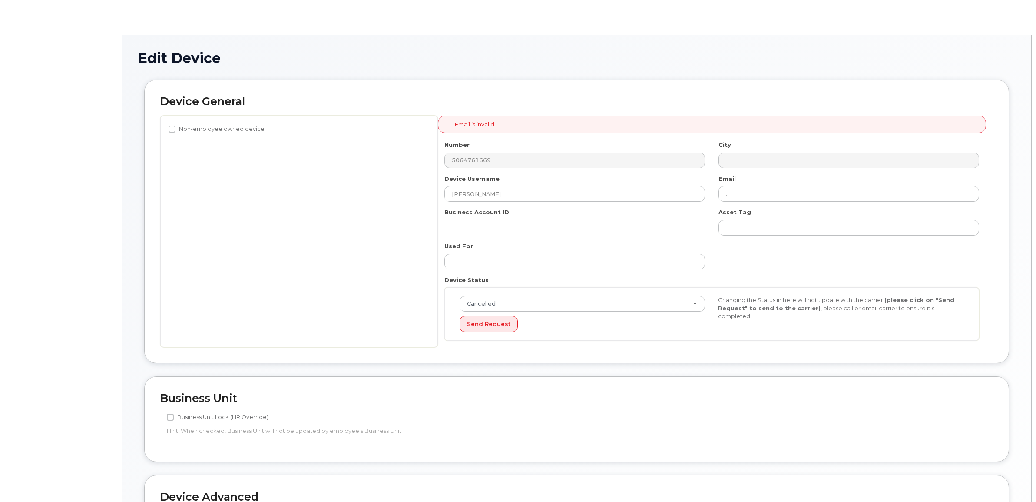
select select "35835005"
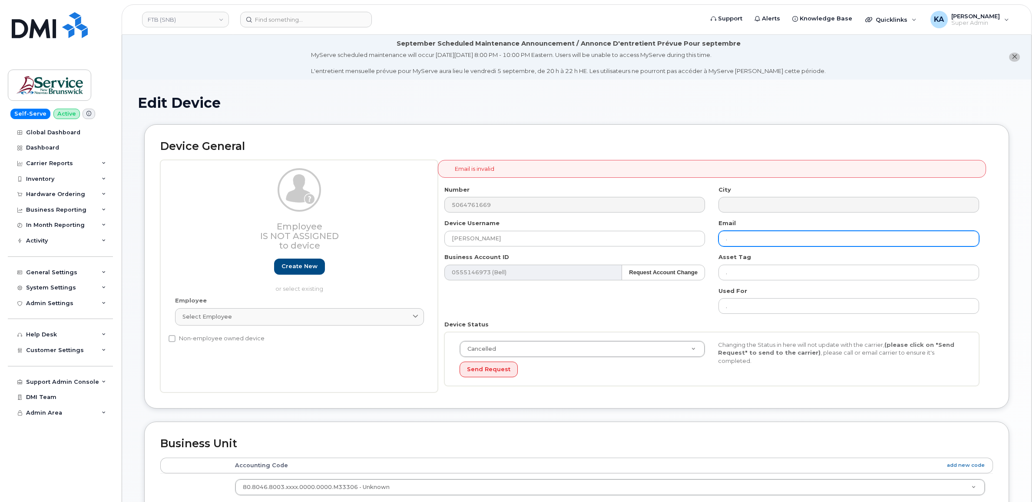
click at [739, 239] on input "." at bounding box center [849, 239] width 261 height 16
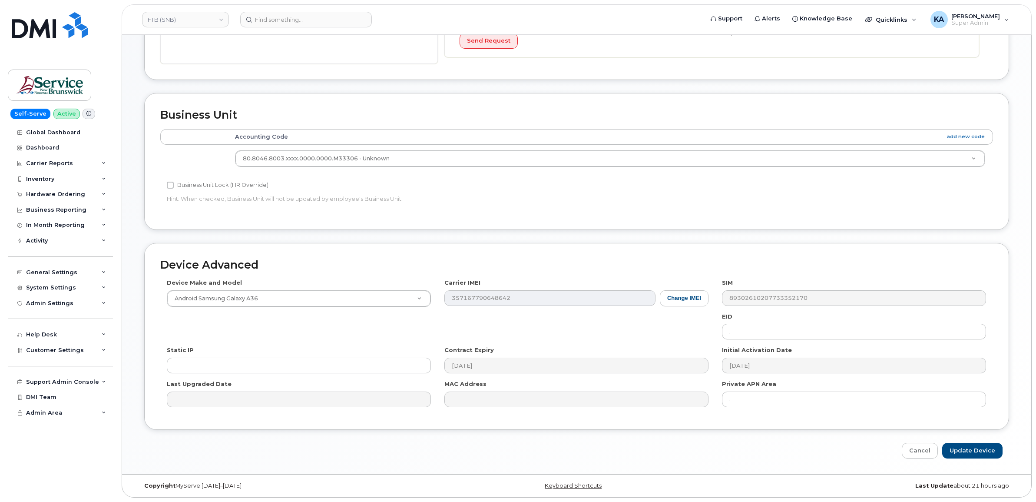
scroll to position [331, 0]
click at [967, 447] on input "Update Device" at bounding box center [972, 451] width 60 height 16
type input "Saving..."
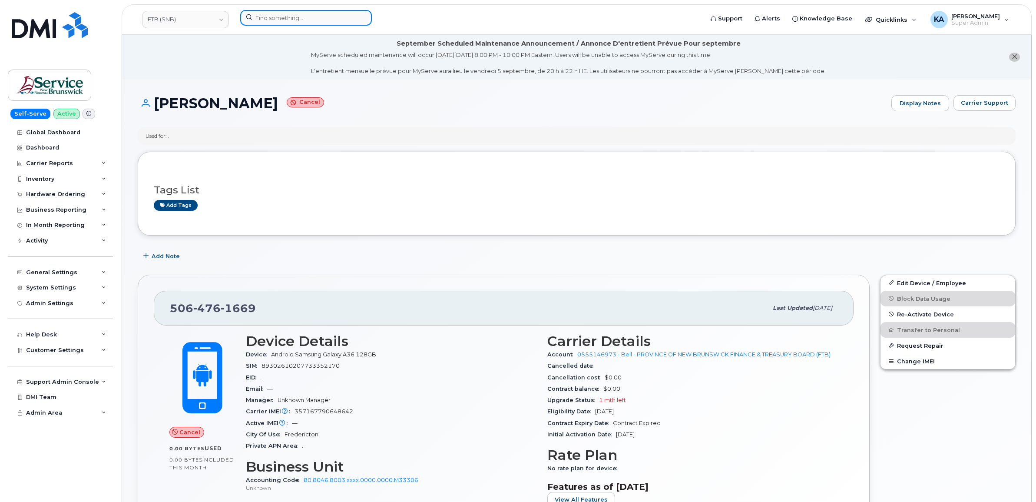
click at [292, 20] on input at bounding box center [306, 18] width 132 height 16
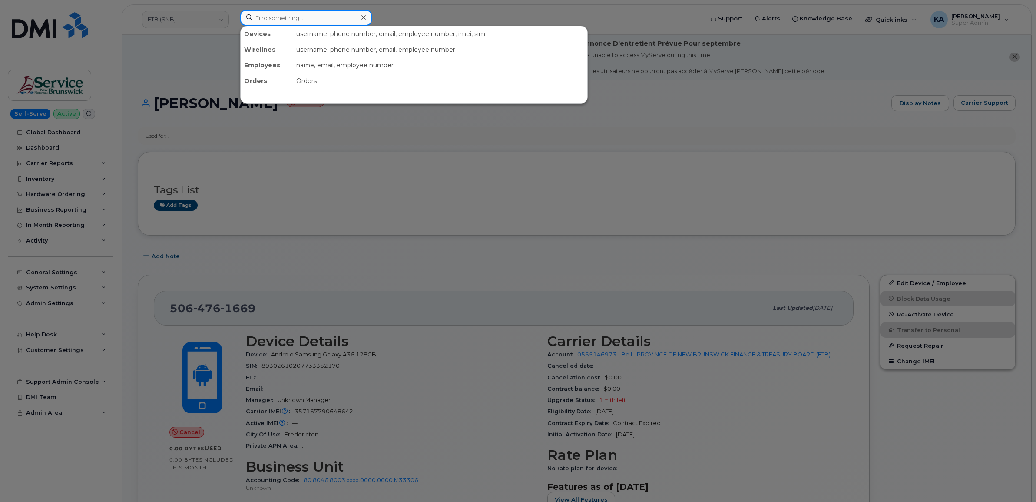
paste input "5063804862"
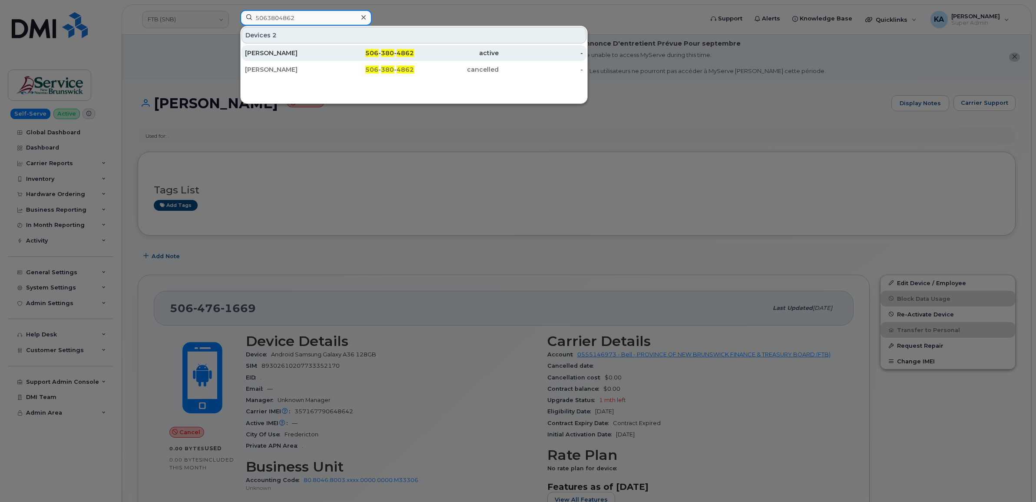
type input "5063804862"
click at [269, 49] on div "Sarah Babineau" at bounding box center [287, 53] width 85 height 9
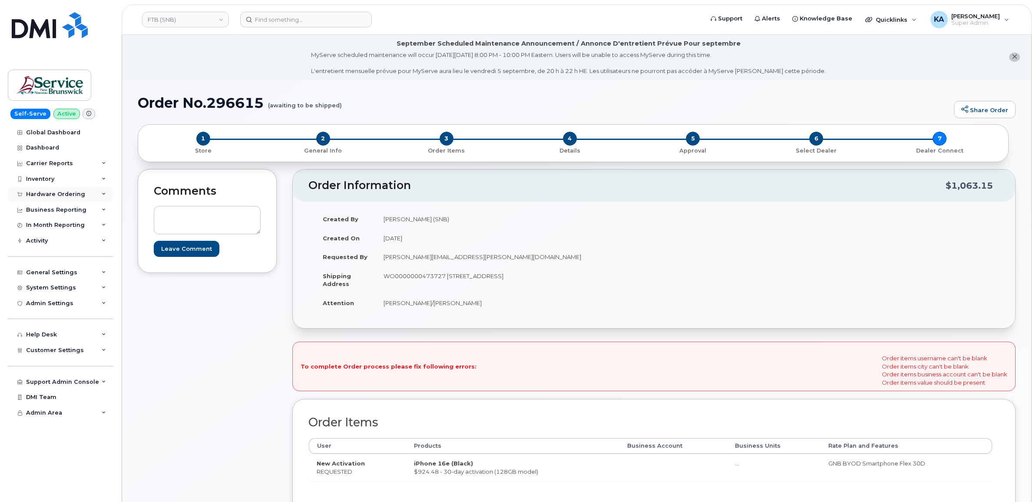
click at [37, 196] on div "Hardware Ordering" at bounding box center [55, 194] width 59 height 7
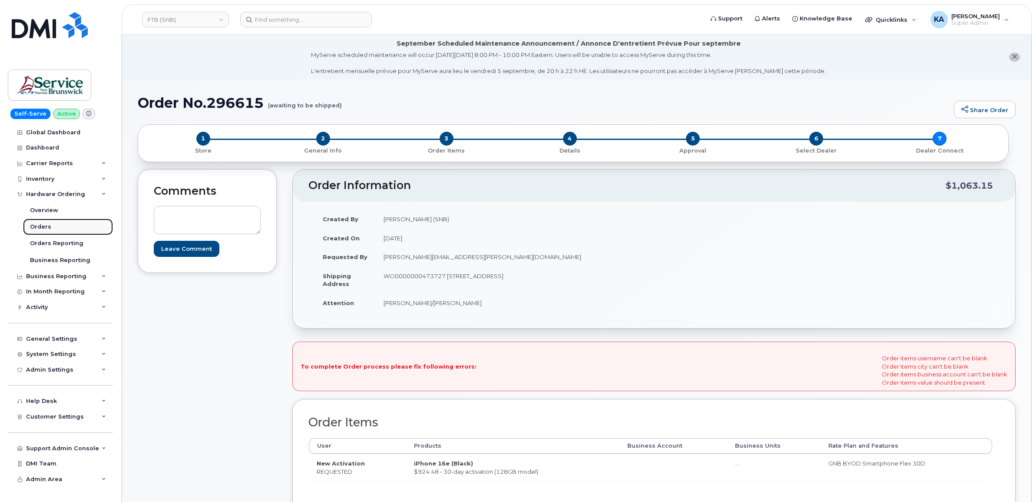
click at [40, 224] on div "Orders" at bounding box center [40, 227] width 21 height 8
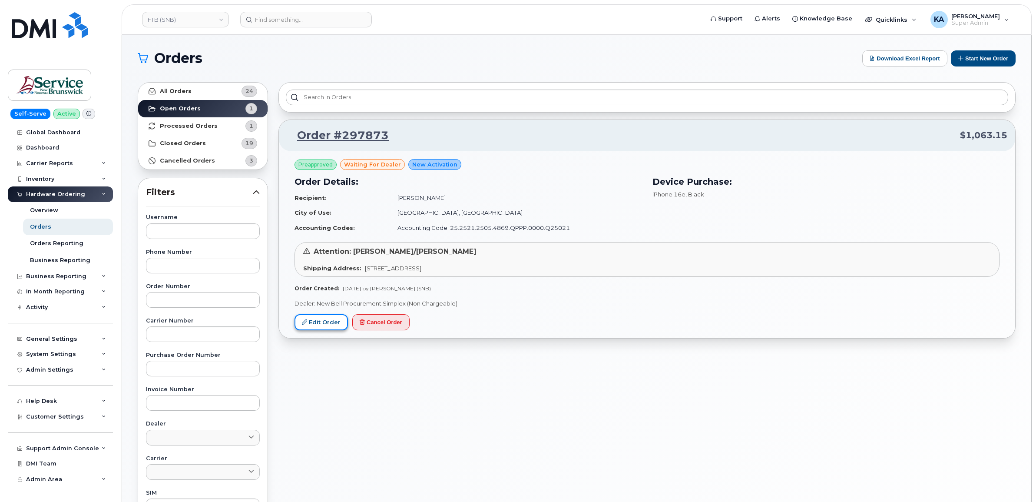
click at [316, 321] on link "Edit Order" at bounding box center [321, 322] width 53 height 16
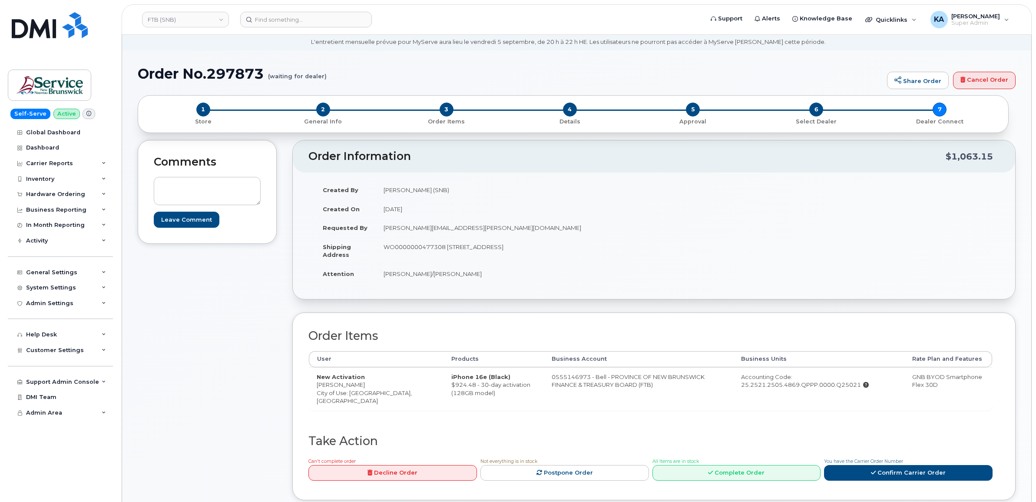
scroll to position [54, 0]
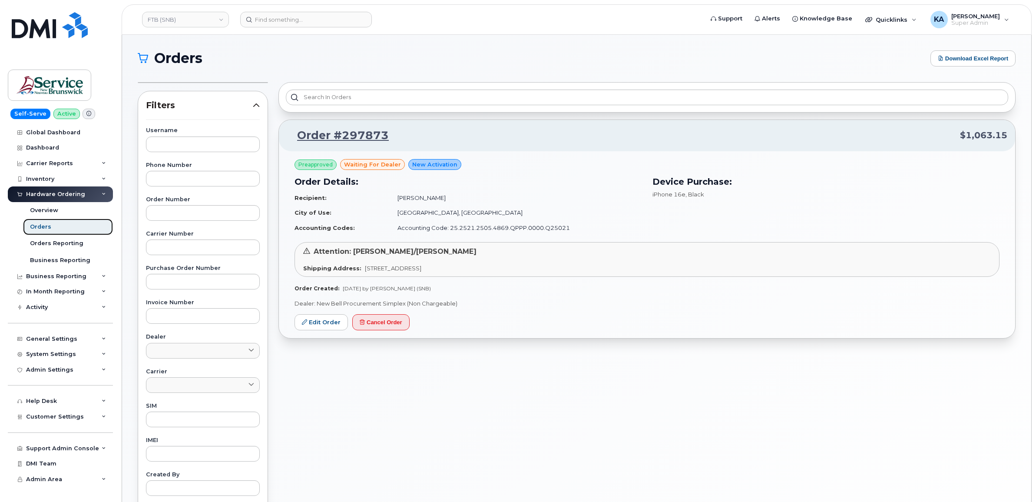
click at [36, 224] on div "Orders" at bounding box center [40, 227] width 21 height 8
click at [47, 146] on div "Dashboard" at bounding box center [42, 147] width 33 height 7
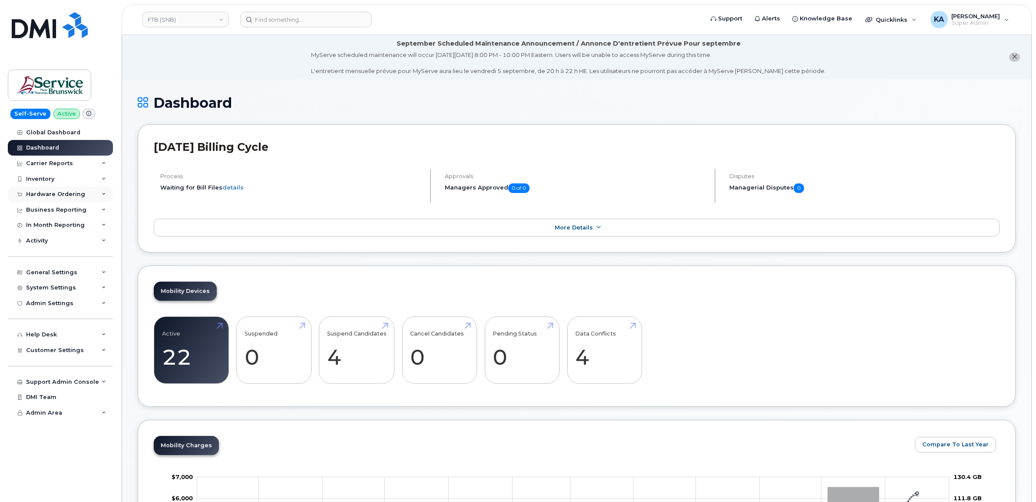
click at [39, 193] on div "Hardware Ordering" at bounding box center [55, 194] width 59 height 7
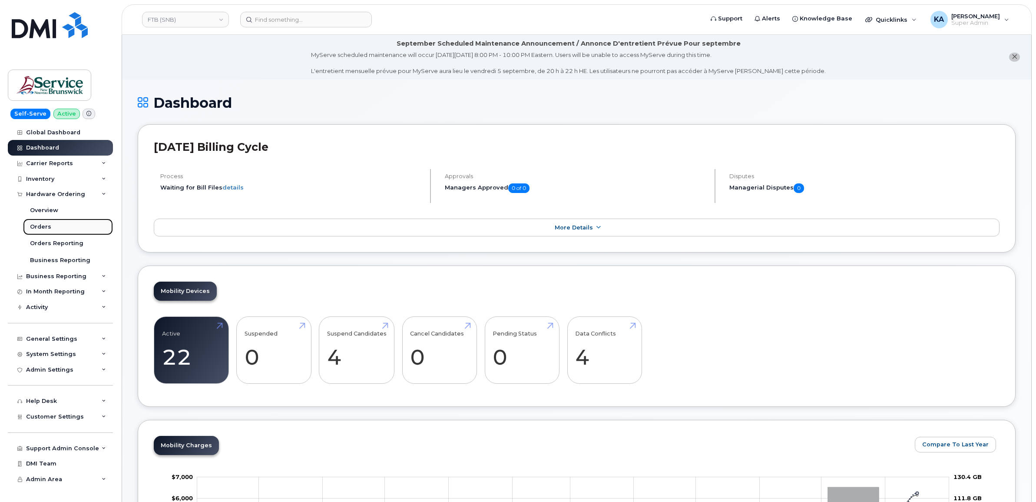
click at [34, 224] on div "Orders" at bounding box center [40, 227] width 21 height 8
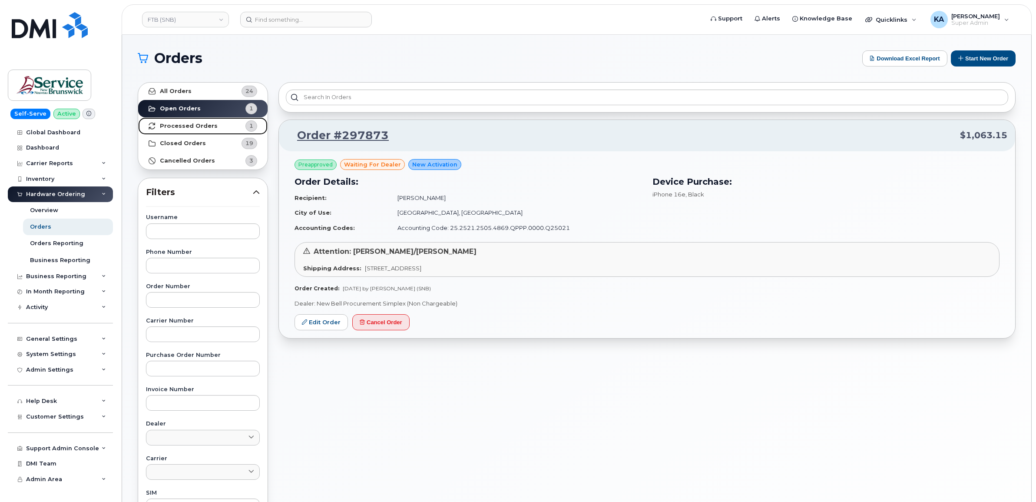
click at [195, 128] on strong "Processed Orders" at bounding box center [189, 126] width 58 height 7
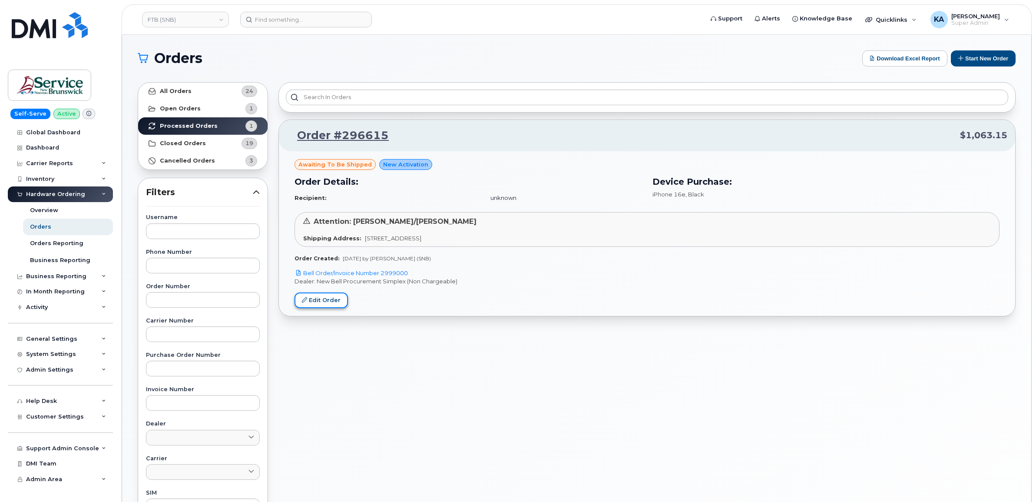
click at [317, 301] on link "Edit Order" at bounding box center [321, 300] width 53 height 16
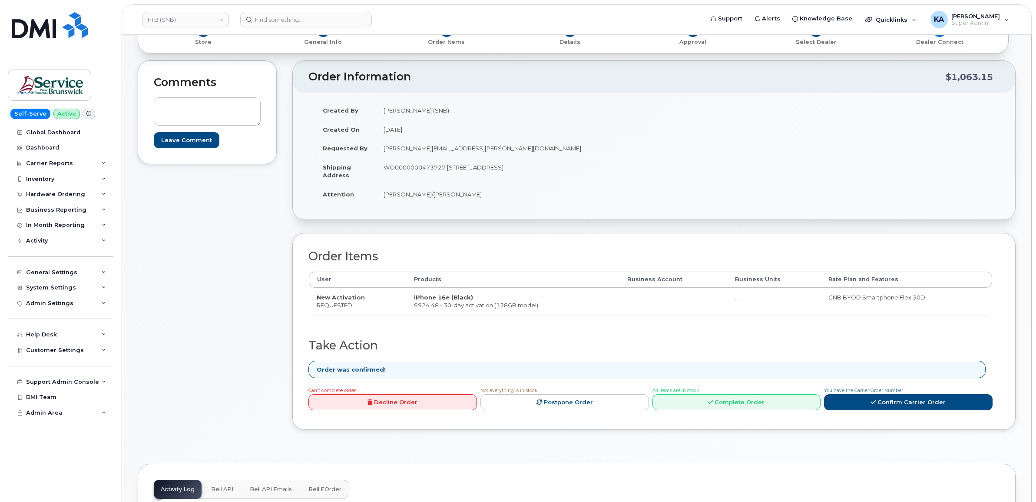
scroll to position [54, 0]
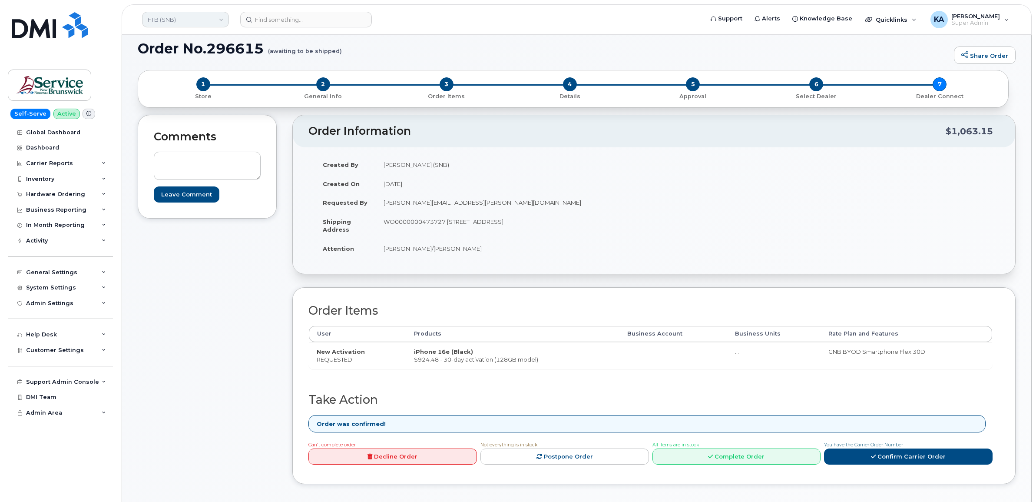
click at [181, 21] on link "FTB (SNB)" at bounding box center [185, 20] width 87 height 16
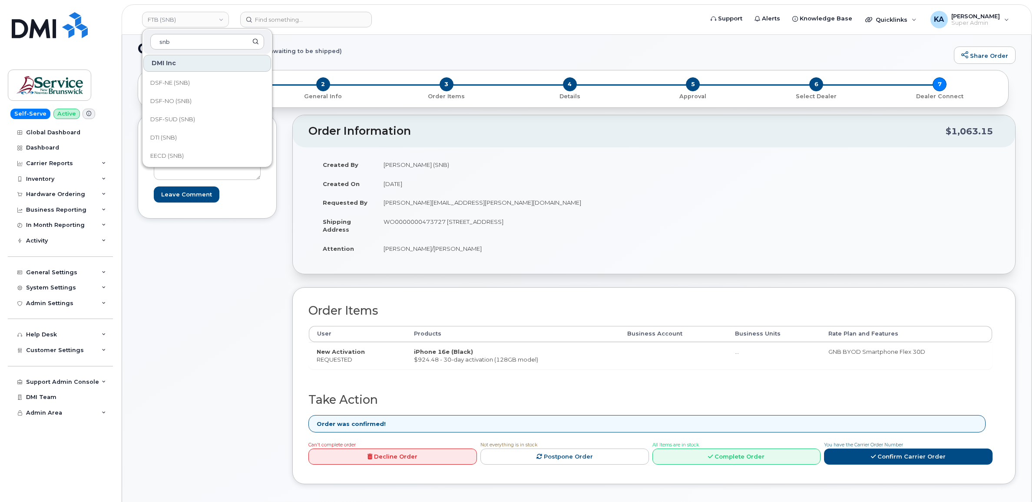
scroll to position [163, 0]
type input "snb"
click at [165, 119] on span "ELG (SNB)" at bounding box center [164, 120] width 28 height 9
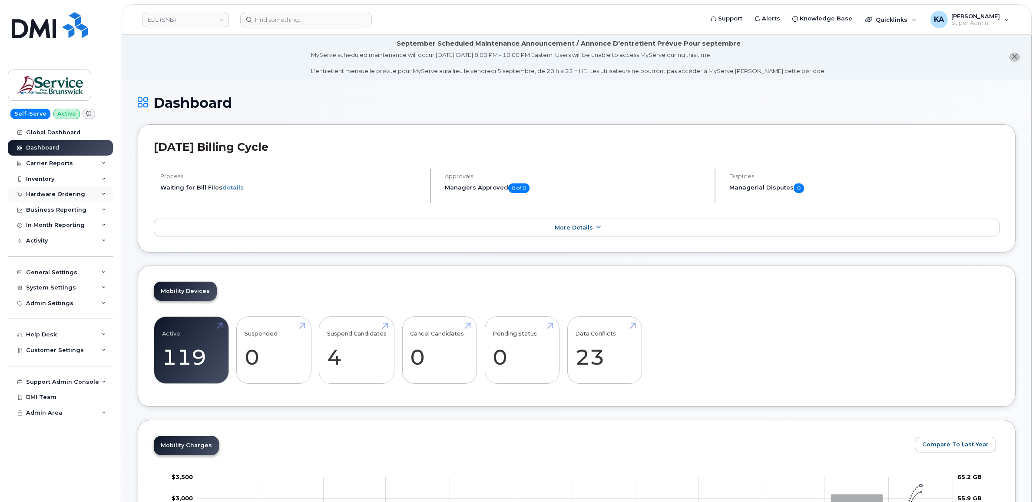
click at [83, 195] on div "Hardware Ordering" at bounding box center [60, 194] width 105 height 16
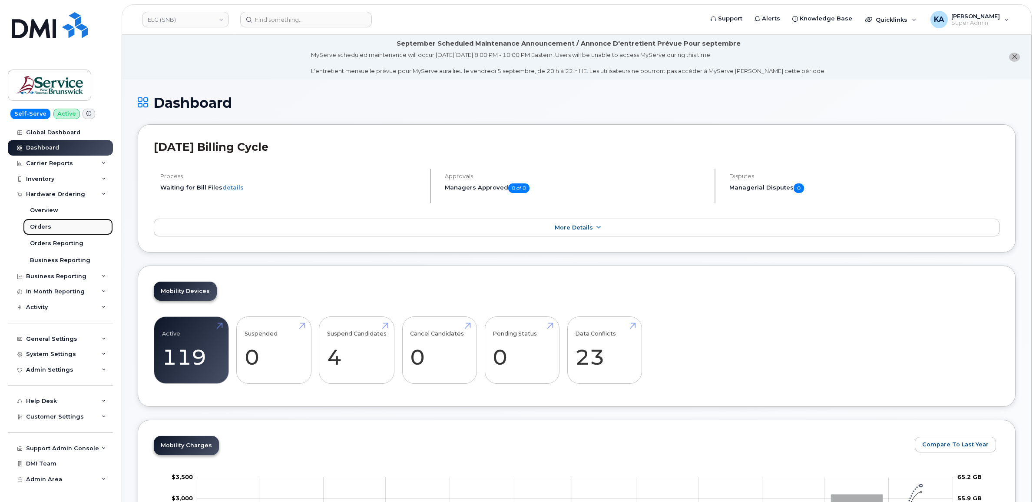
click at [43, 226] on div "Orders" at bounding box center [40, 227] width 21 height 8
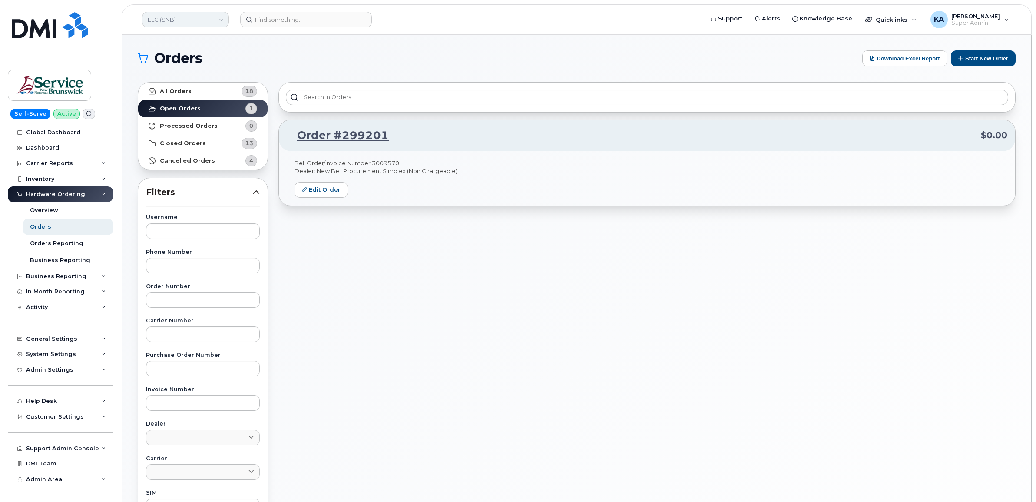
click at [161, 20] on link "ELG (SNB)" at bounding box center [185, 20] width 87 height 16
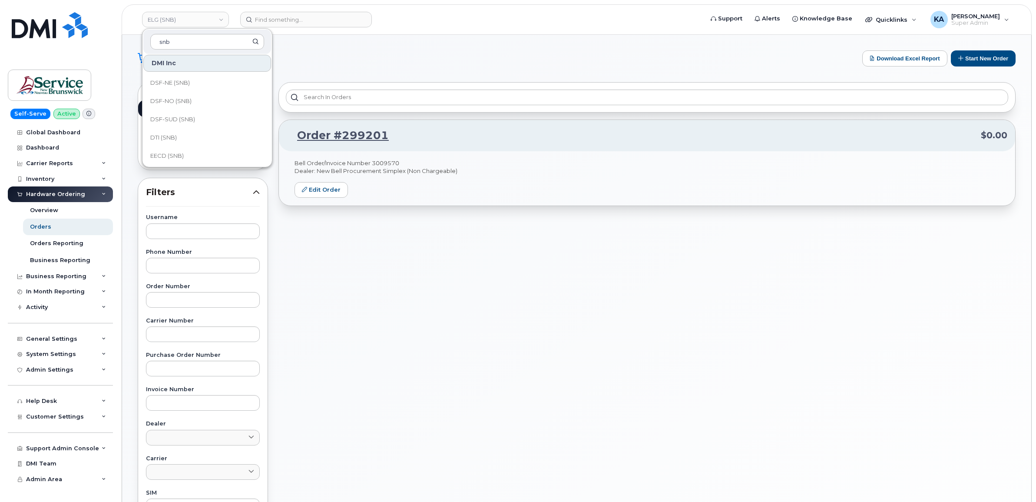
scroll to position [163, 0]
type input "snb"
click at [176, 101] on span "EECD (SNB)" at bounding box center [166, 101] width 33 height 9
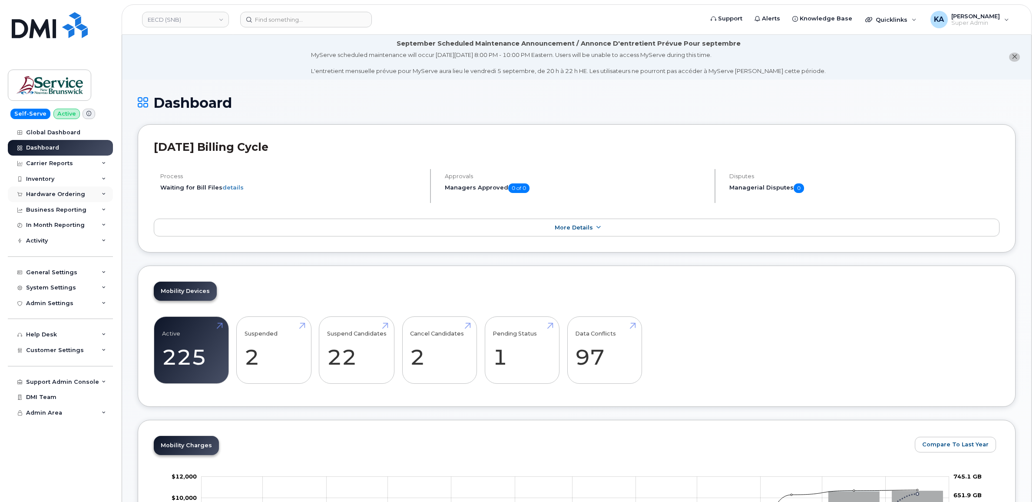
click at [74, 193] on div "Hardware Ordering" at bounding box center [55, 194] width 59 height 7
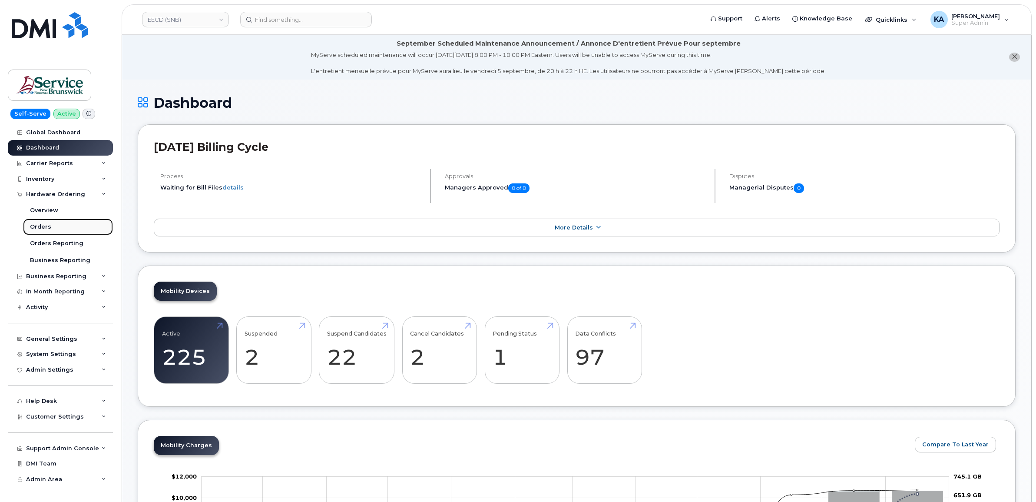
click at [46, 227] on div "Orders" at bounding box center [40, 227] width 21 height 8
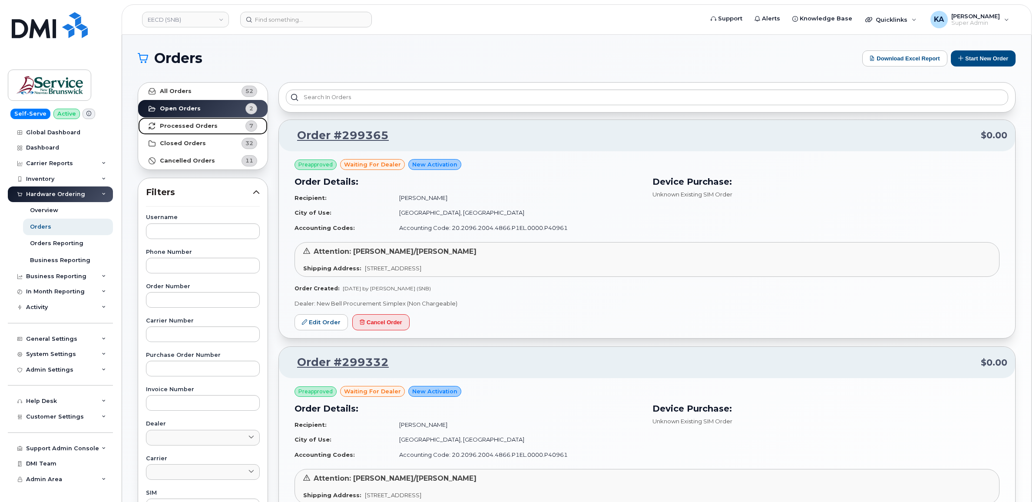
click at [194, 124] on strong "Processed Orders" at bounding box center [189, 126] width 58 height 7
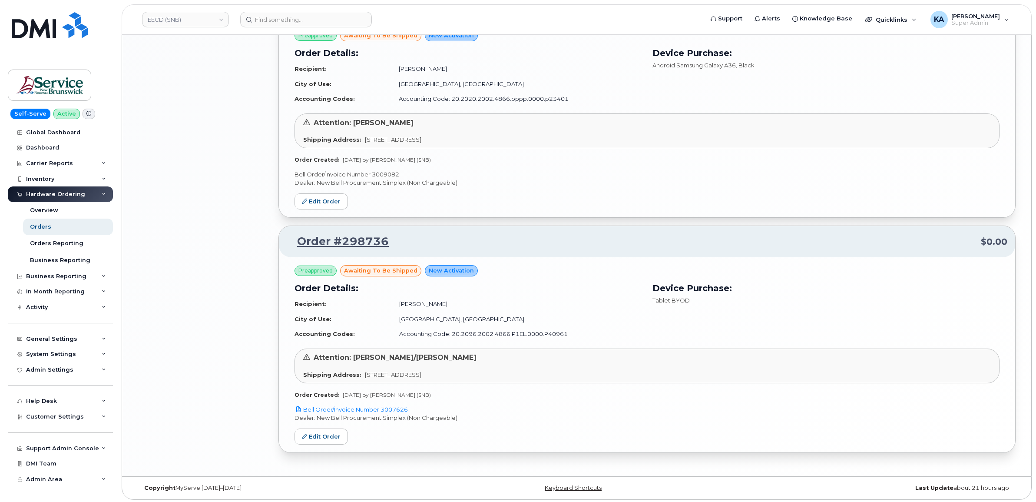
scroll to position [1310, 0]
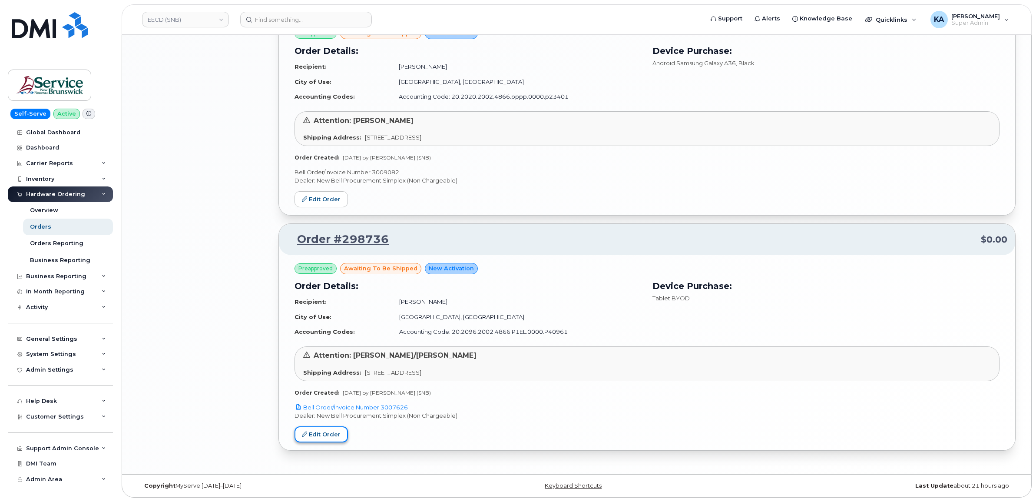
click at [323, 427] on link "Edit Order" at bounding box center [321, 434] width 53 height 16
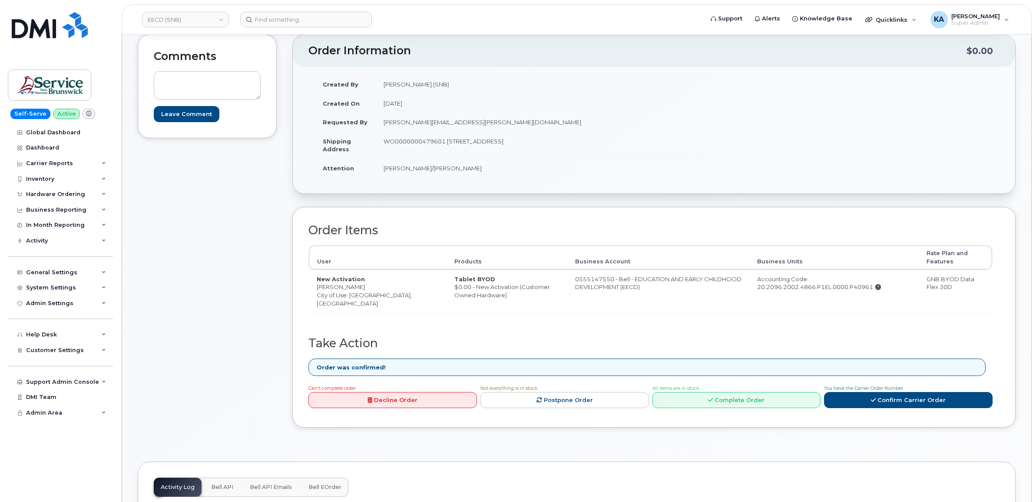
scroll to position [163, 0]
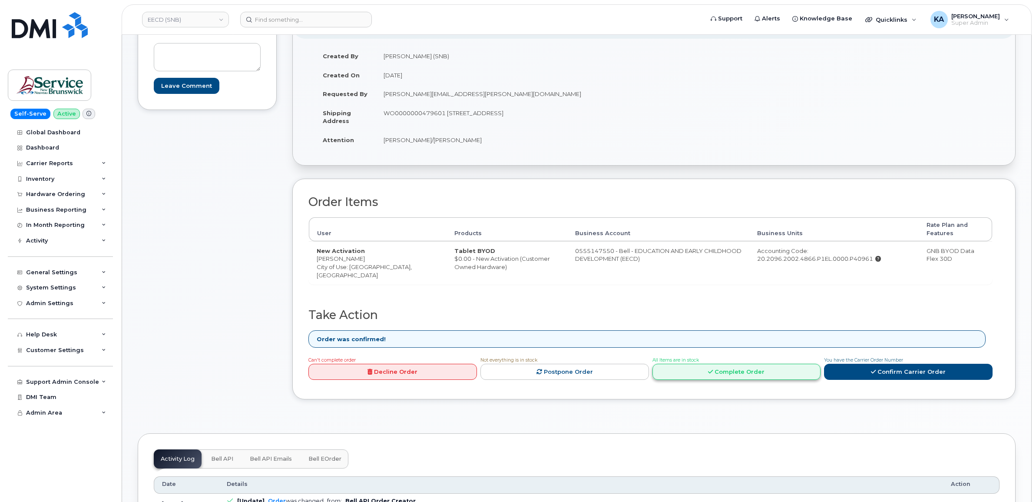
click at [703, 368] on link "Complete Order" at bounding box center [737, 372] width 169 height 16
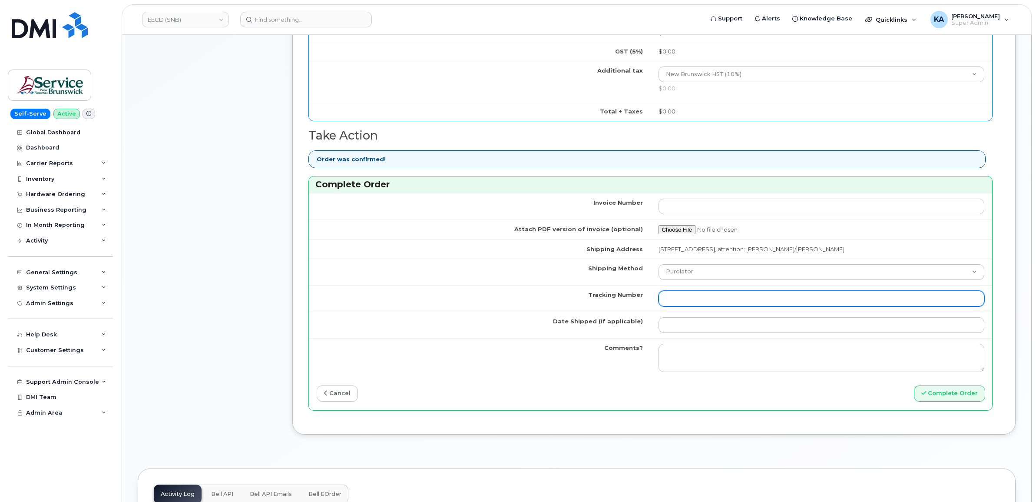
scroll to position [597, 0]
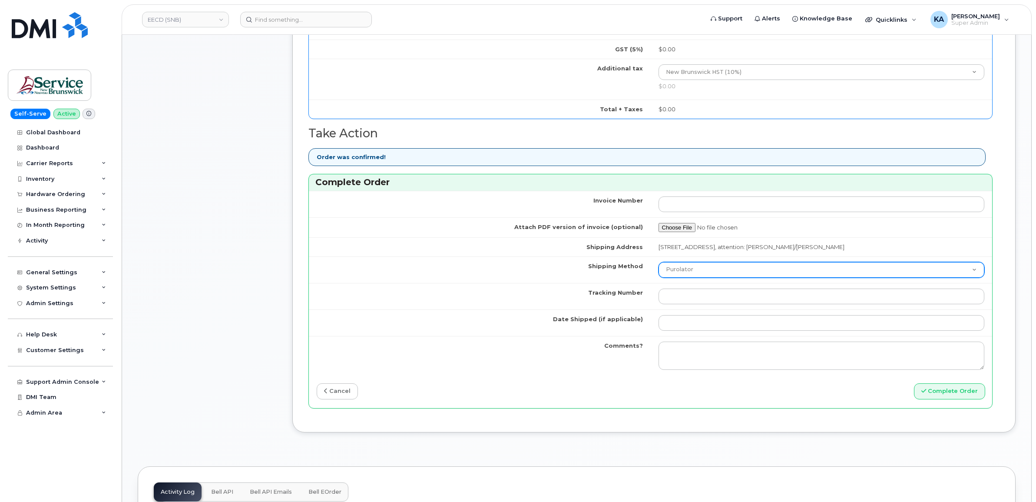
click at [687, 272] on select "Purolator UPS FedEx Canada Post Courier Other Drop Off Pick Up" at bounding box center [822, 270] width 326 height 16
select select "FedEx"
click at [659, 264] on select "Purolator UPS FedEx Canada Post Courier Other Drop Off Pick Up" at bounding box center [822, 270] width 326 height 16
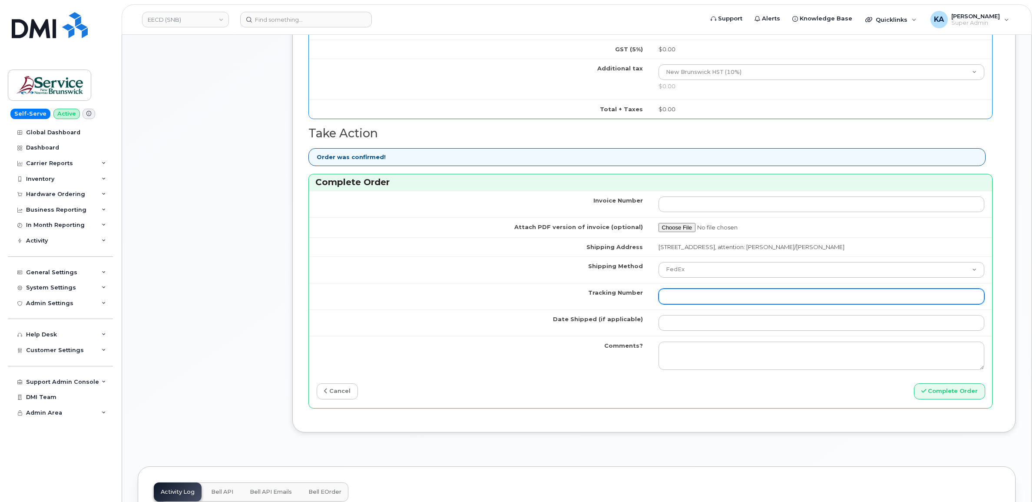
click at [689, 297] on input "Tracking Number" at bounding box center [822, 296] width 326 height 16
paste input "475744868771"
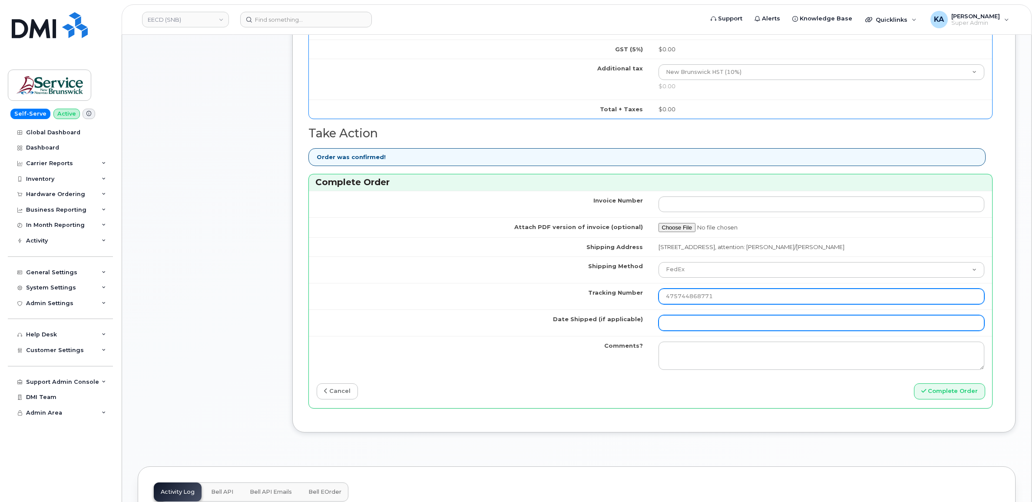
type input "475744868771"
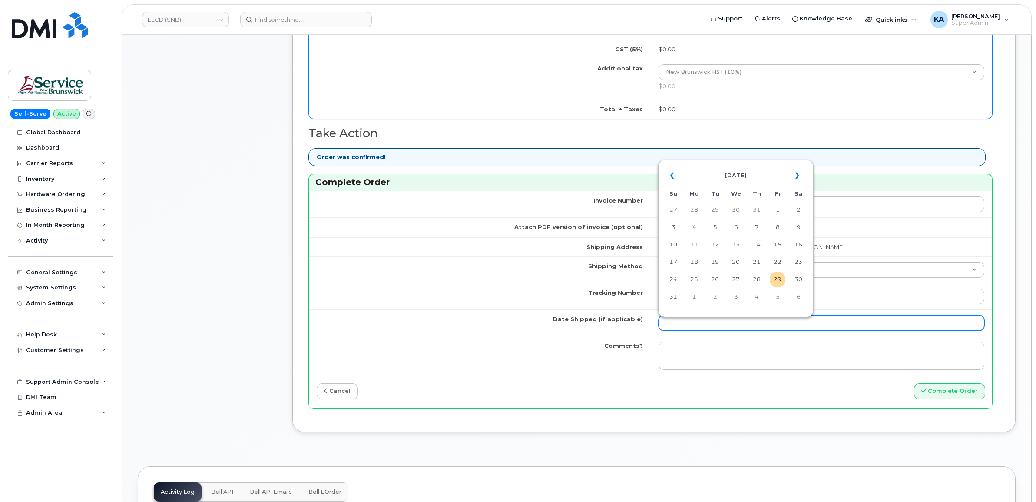
click at [673, 324] on input "Date Shipped (if applicable)" at bounding box center [822, 323] width 326 height 16
click at [759, 277] on td "28" at bounding box center [757, 280] width 16 height 16
type input "2025-08-28"
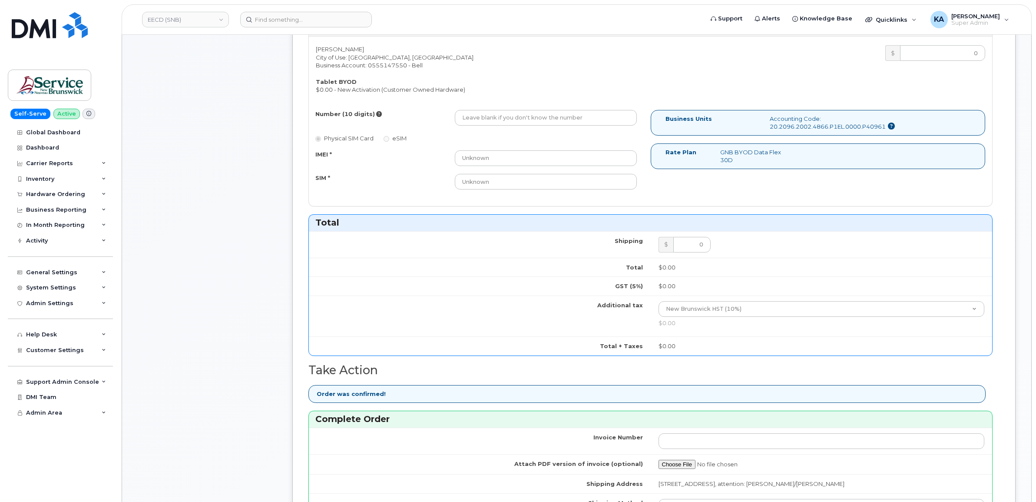
scroll to position [326, 0]
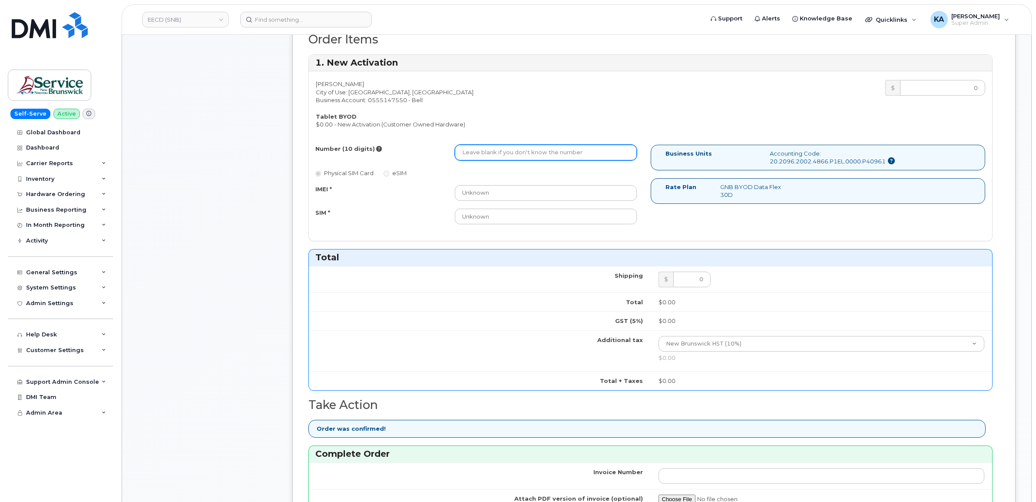
click at [522, 150] on input "Number (10 digits)" at bounding box center [546, 153] width 182 height 16
paste input "5063804862"
type input "5063804862"
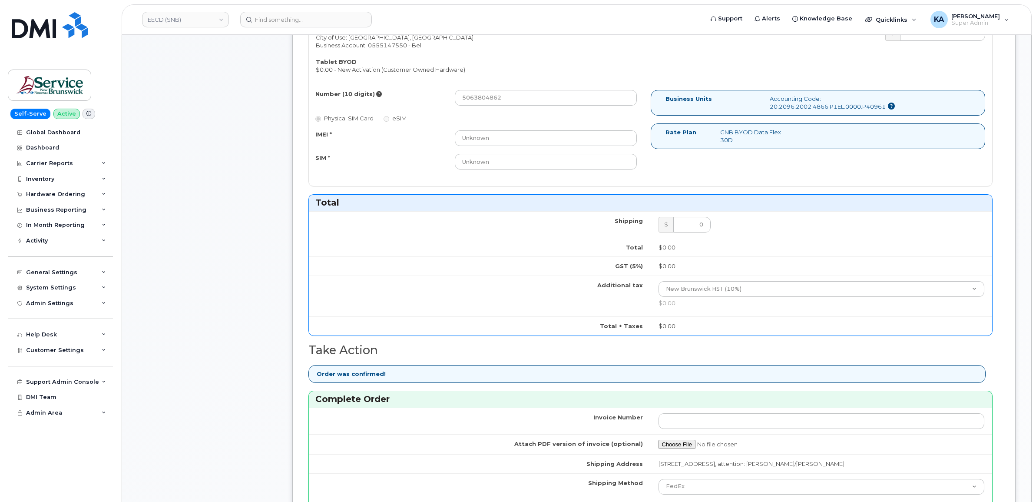
scroll to position [543, 0]
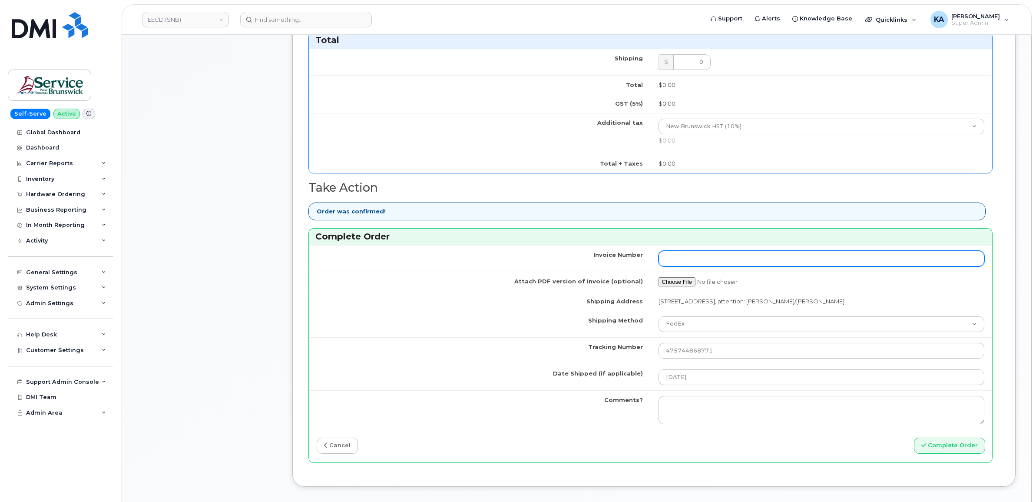
click at [692, 264] on input "Invoice Number" at bounding box center [822, 259] width 326 height 16
paste input "1306695798"
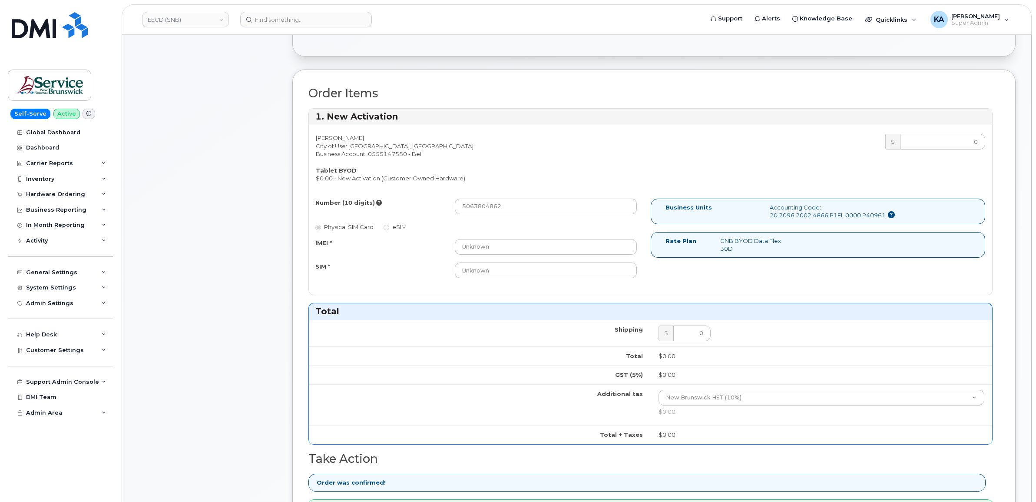
scroll to position [272, 0]
type input "1306695798"
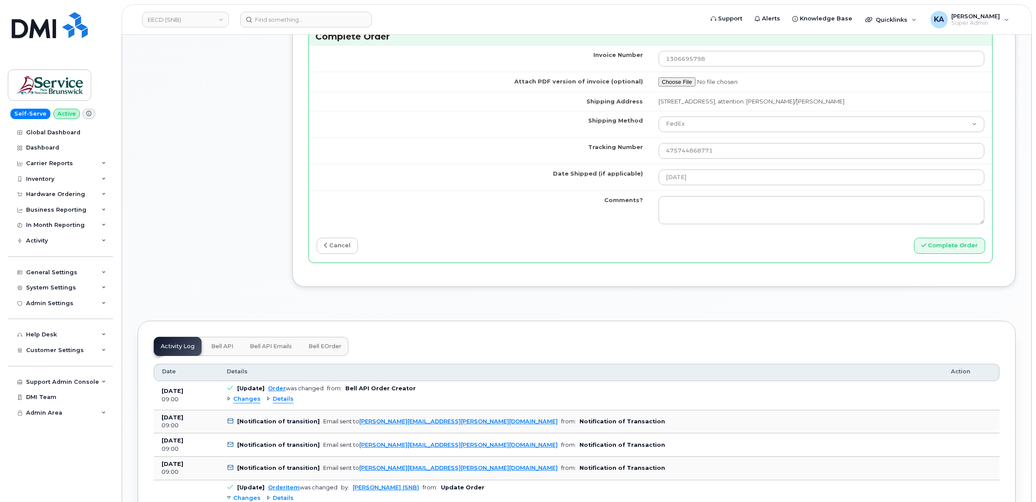
scroll to position [760, 0]
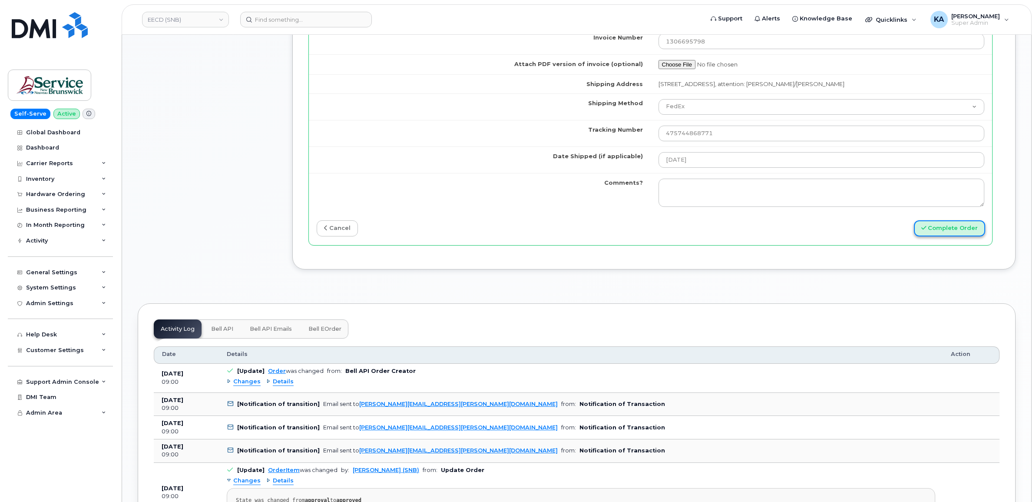
click at [942, 229] on button "Complete Order" at bounding box center [949, 228] width 71 height 16
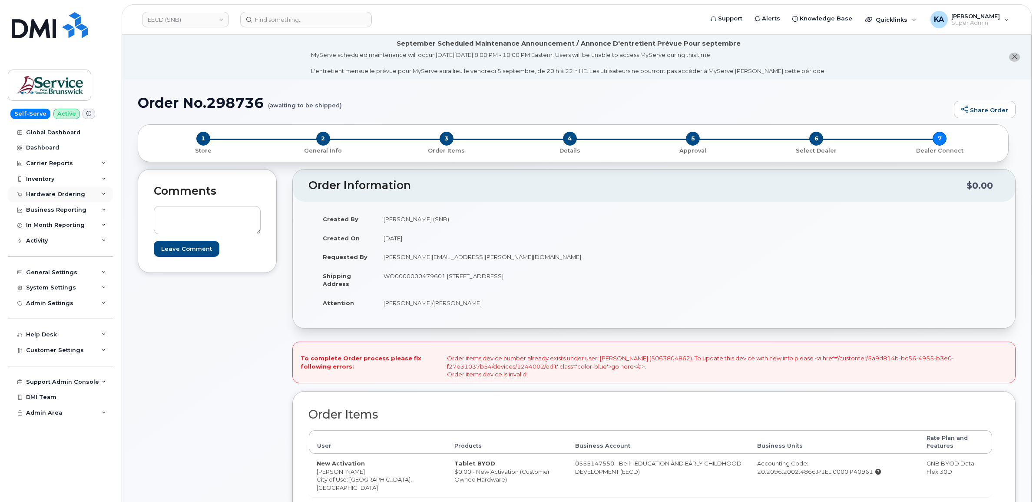
click at [56, 192] on div "Hardware Ordering" at bounding box center [55, 194] width 59 height 7
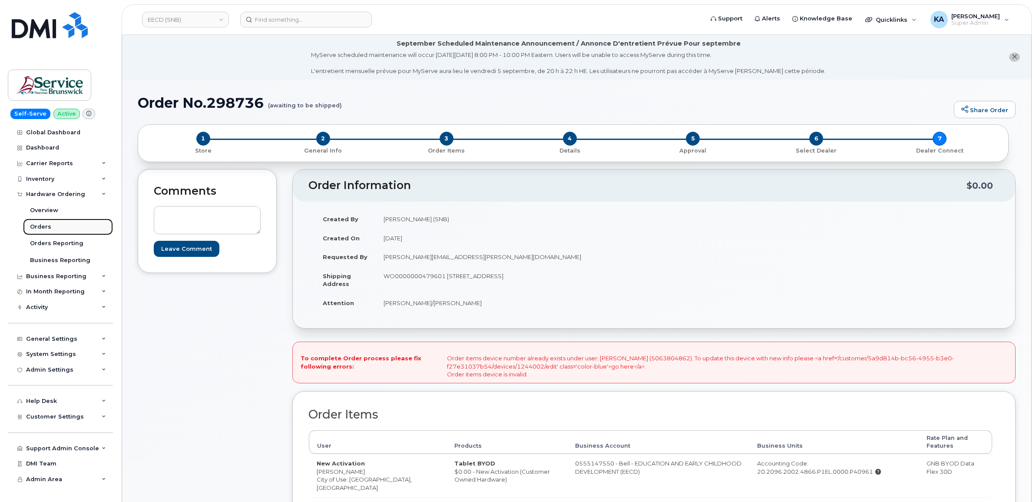
click at [41, 226] on div "Orders" at bounding box center [40, 227] width 21 height 8
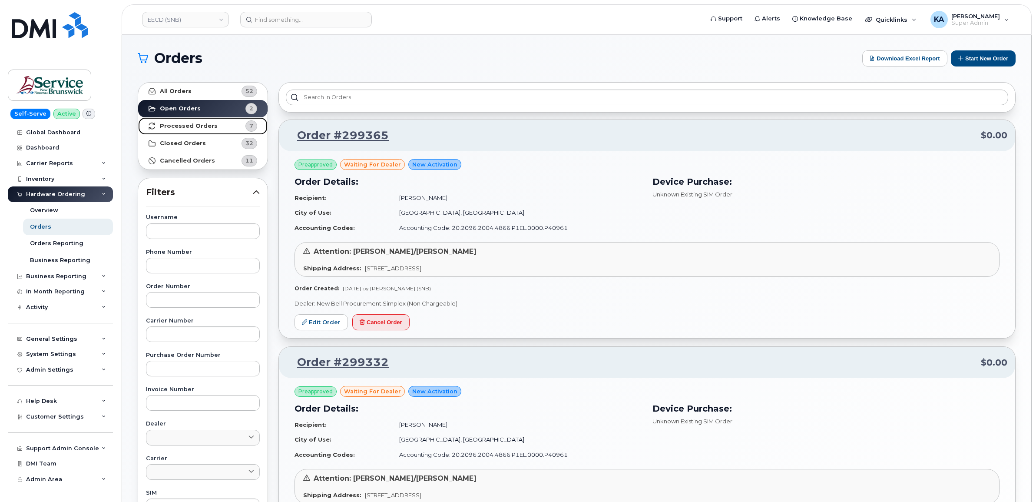
click at [187, 127] on strong "Processed Orders" at bounding box center [189, 126] width 58 height 7
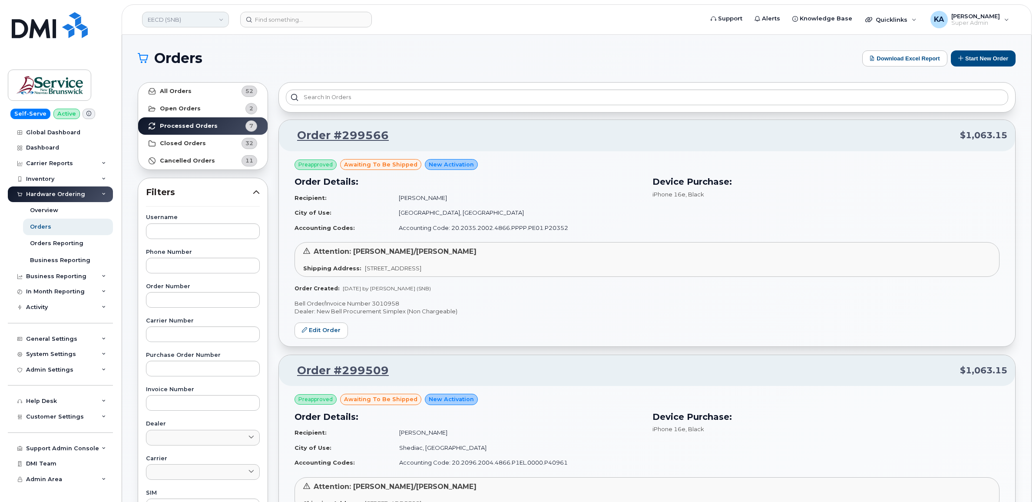
click at [191, 20] on link "EECD (SNB)" at bounding box center [185, 20] width 87 height 16
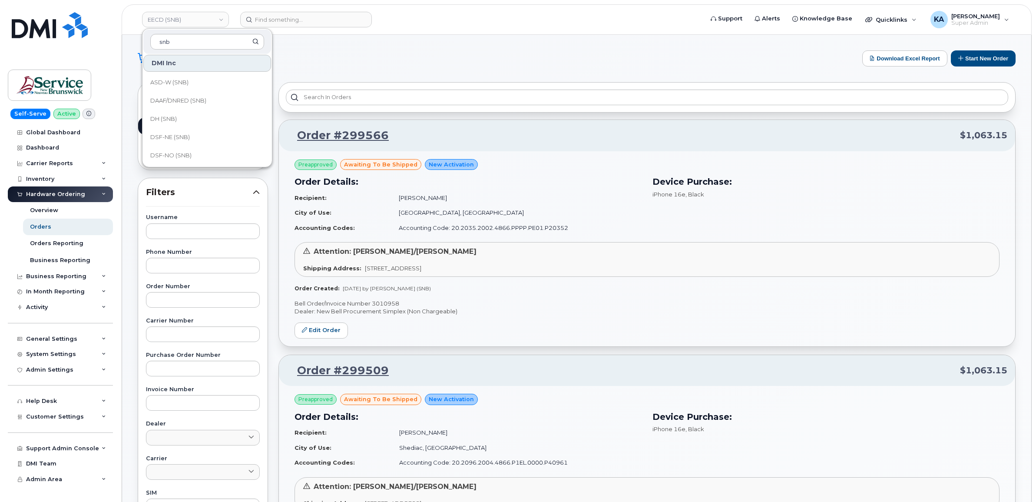
scroll to position [109, 0]
type input "snb"
click at [185, 133] on link "DTI (SNB)" at bounding box center [207, 137] width 128 height 17
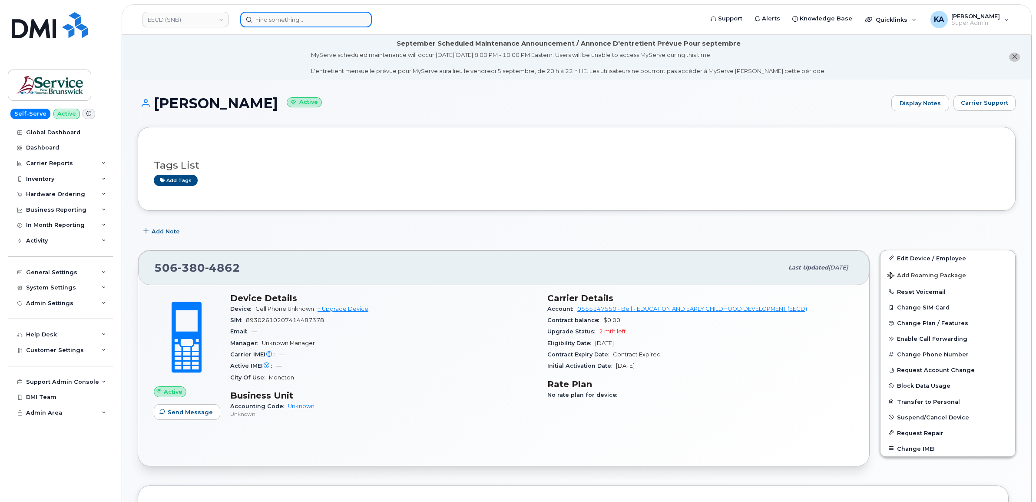
click at [268, 22] on input at bounding box center [306, 20] width 132 height 16
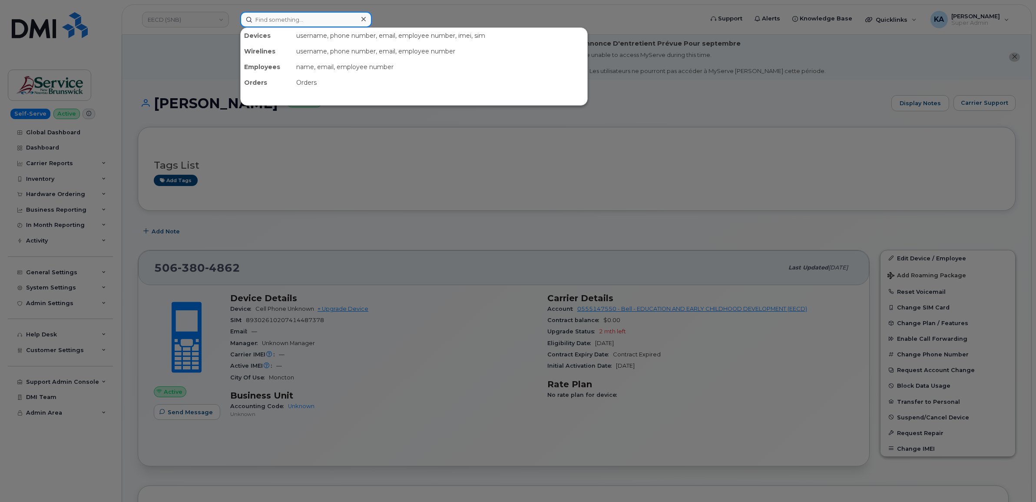
paste input "5063434449"
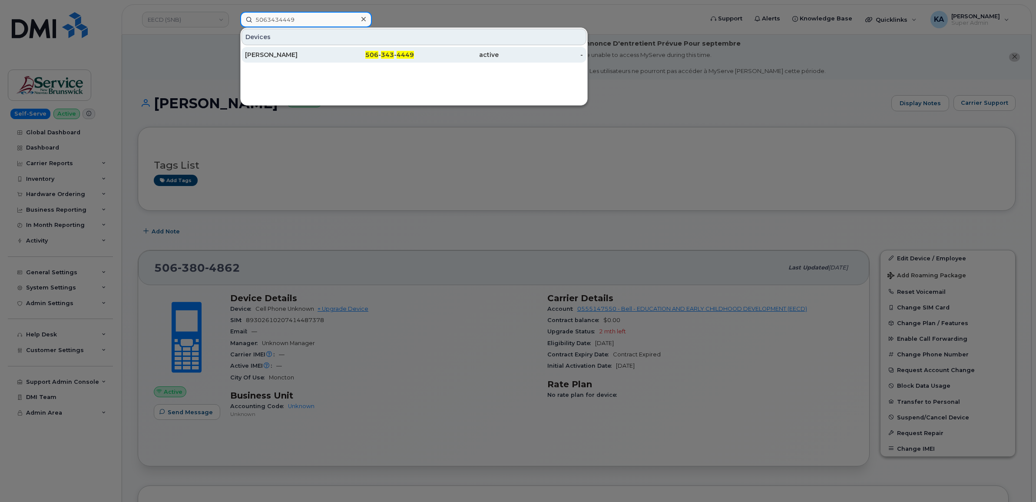
type input "5063434449"
click at [267, 53] on div "[PERSON_NAME]" at bounding box center [287, 54] width 85 height 9
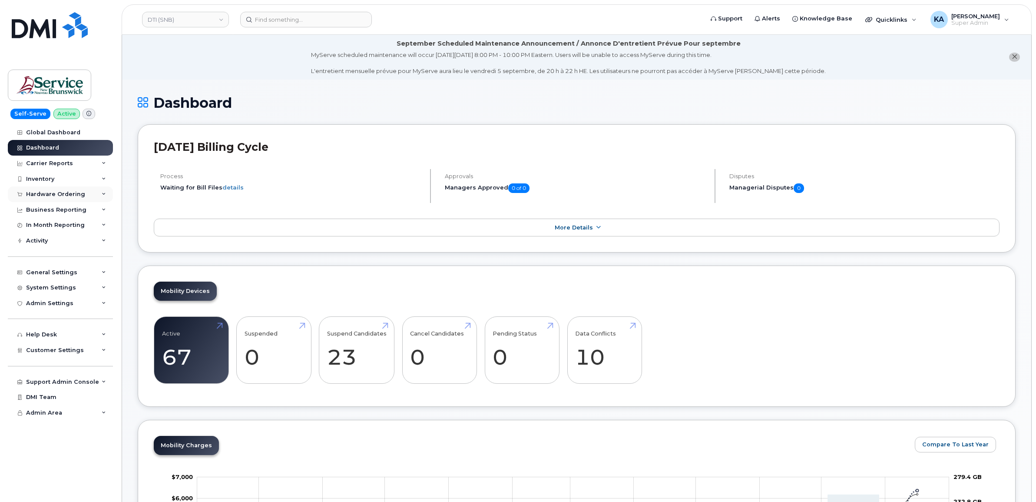
click at [69, 194] on div "Hardware Ordering" at bounding box center [55, 194] width 59 height 7
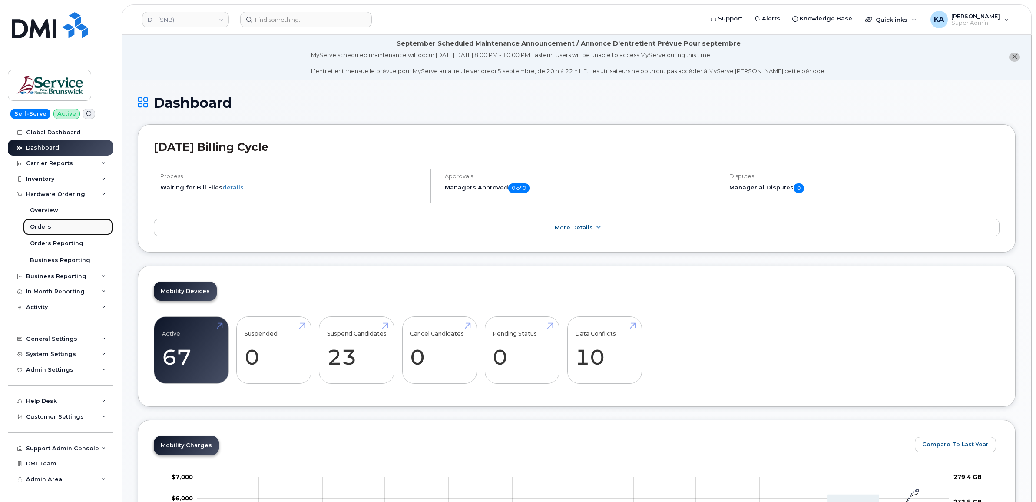
click at [32, 227] on div "Orders" at bounding box center [40, 227] width 21 height 8
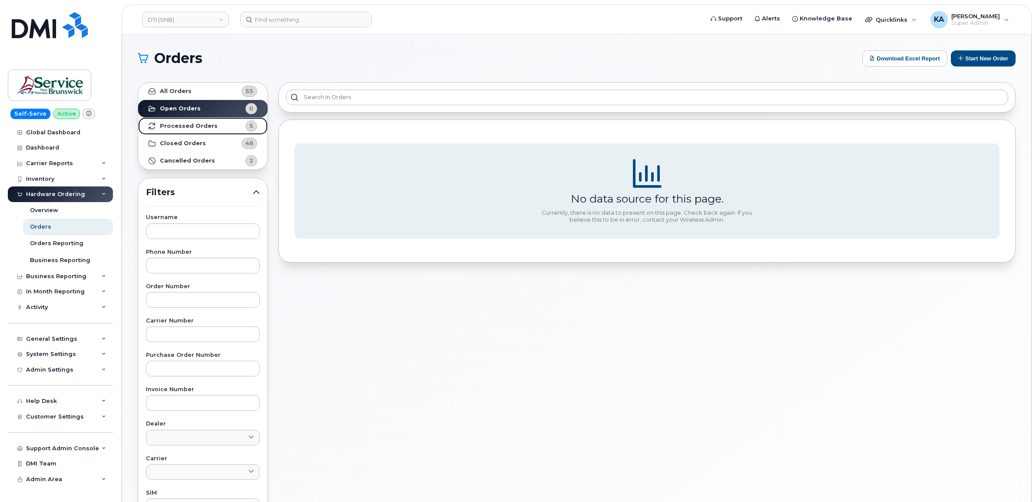
click at [176, 123] on strong "Processed Orders" at bounding box center [189, 126] width 58 height 7
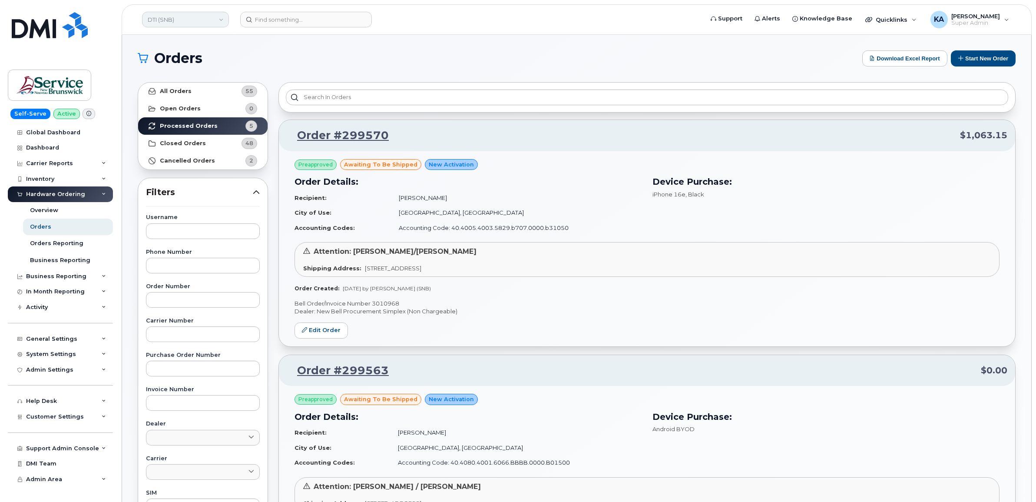
click at [192, 19] on link "DTI (SNB)" at bounding box center [185, 20] width 87 height 16
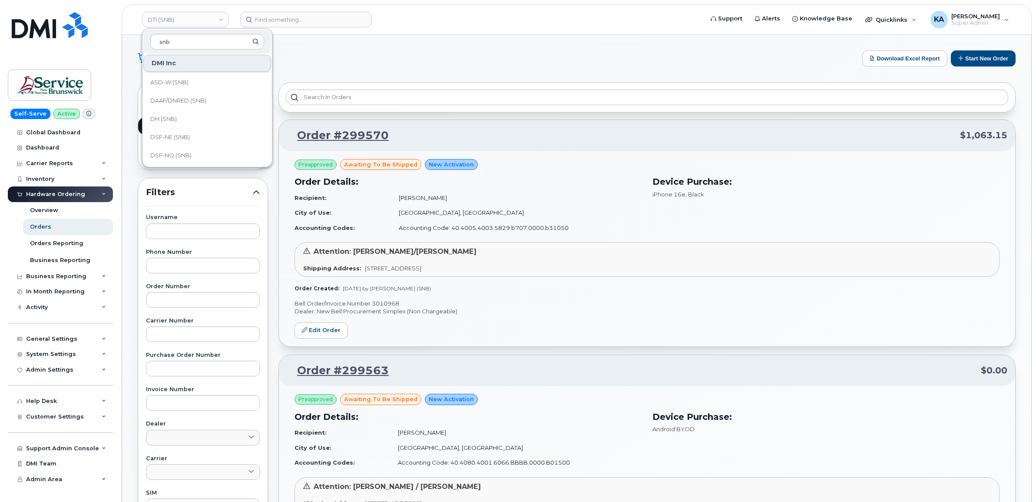
scroll to position [109, 0]
type input "snb"
click at [172, 116] on span "DSF-SUD (SNB)" at bounding box center [172, 119] width 45 height 9
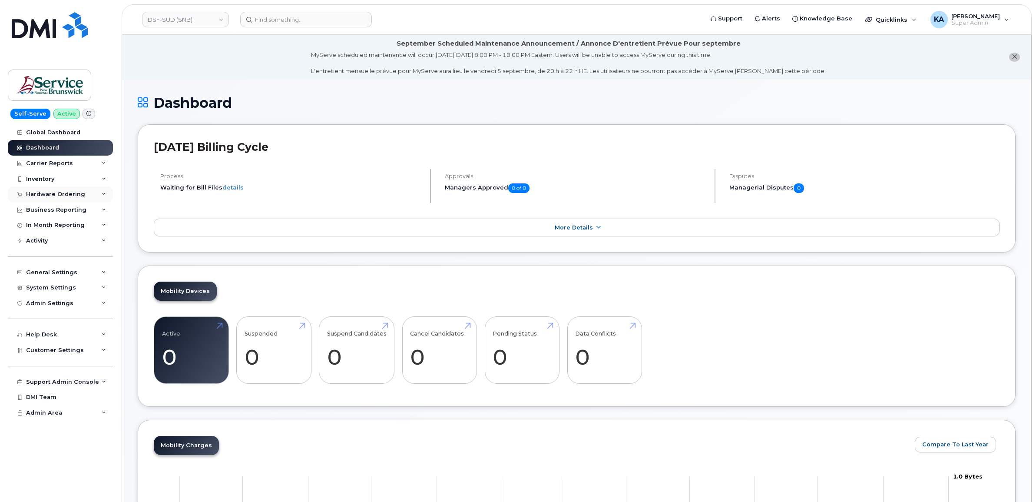
click at [75, 193] on div "Hardware Ordering" at bounding box center [55, 194] width 59 height 7
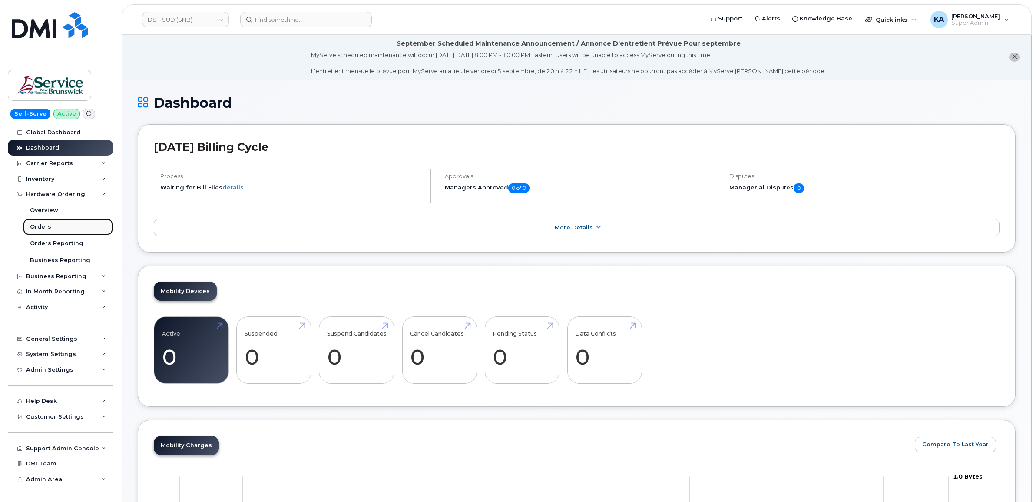
click at [44, 227] on div "Orders" at bounding box center [40, 227] width 21 height 8
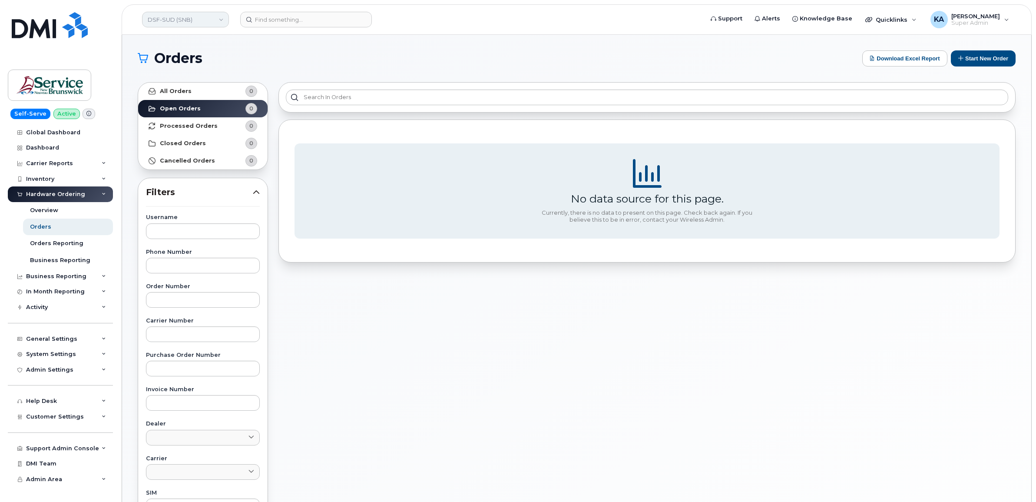
click at [197, 20] on link "DSF-SUD (SNB)" at bounding box center [185, 20] width 87 height 16
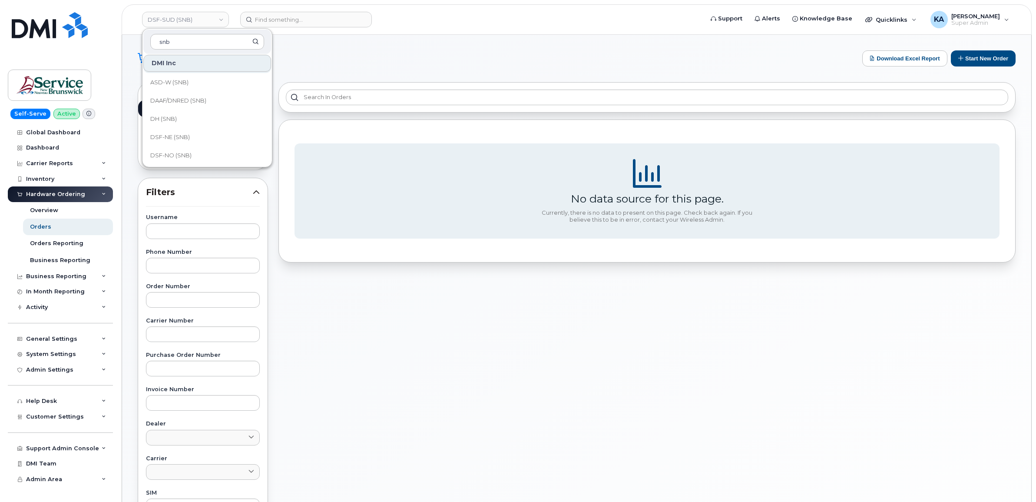
scroll to position [109, 0]
type input "snb"
click at [181, 100] on span "DSF-NO (SNB)" at bounding box center [170, 101] width 41 height 9
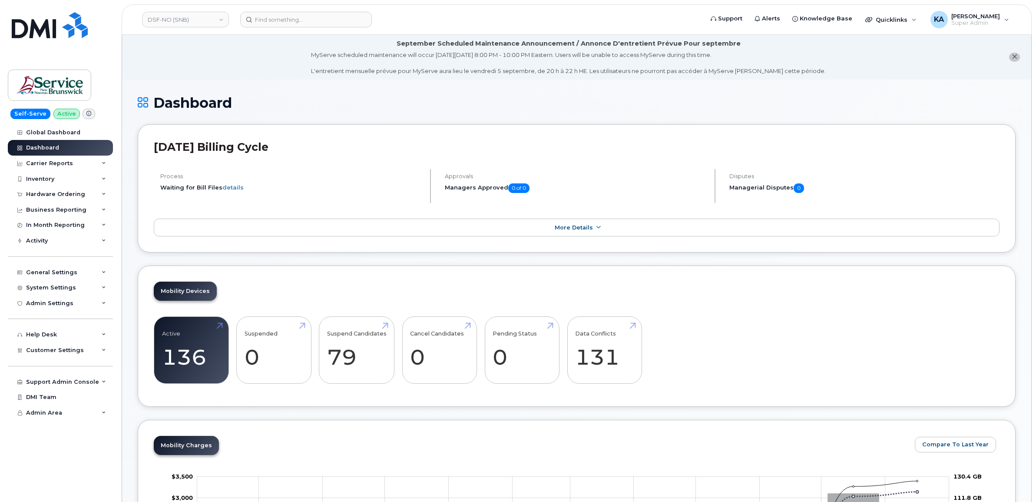
click at [67, 190] on div "Hardware Ordering" at bounding box center [60, 194] width 105 height 16
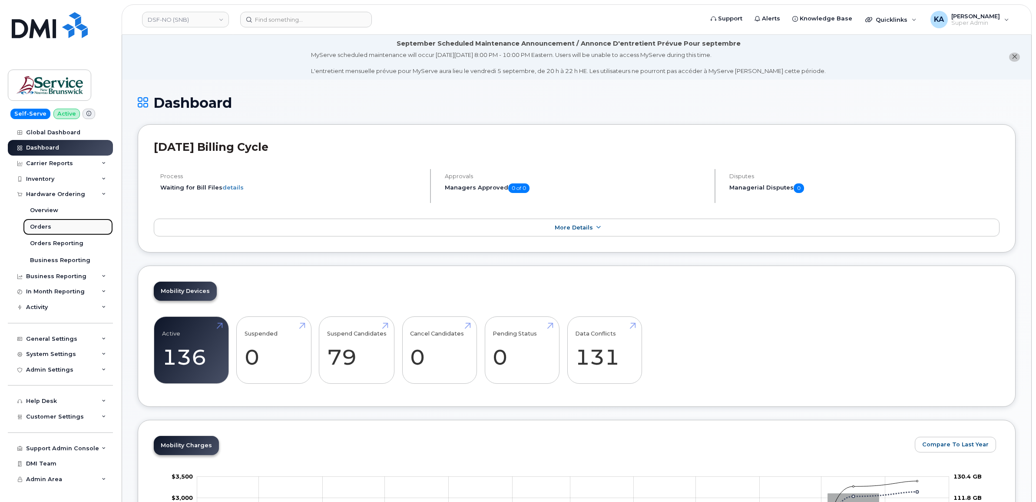
click at [38, 226] on div "Orders" at bounding box center [40, 227] width 21 height 8
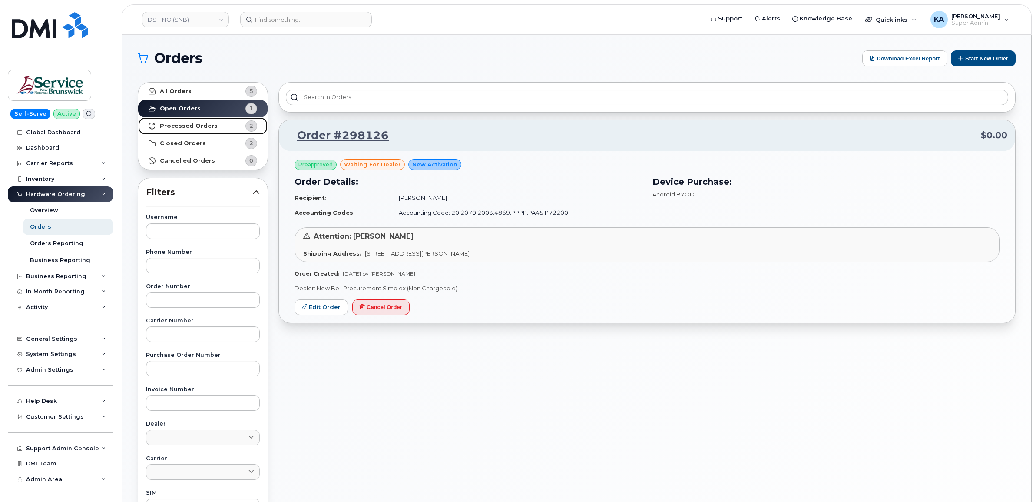
click at [188, 121] on link "Processed Orders 2" at bounding box center [202, 125] width 129 height 17
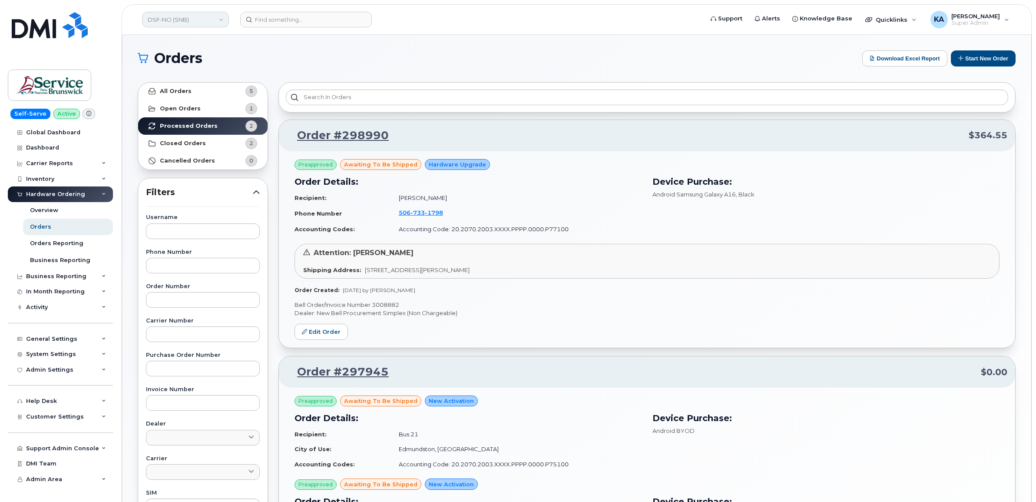
drag, startPoint x: 196, startPoint y: 20, endPoint x: 204, endPoint y: 16, distance: 9.1
click at [196, 20] on link "DSF-NO (SNB)" at bounding box center [185, 20] width 87 height 16
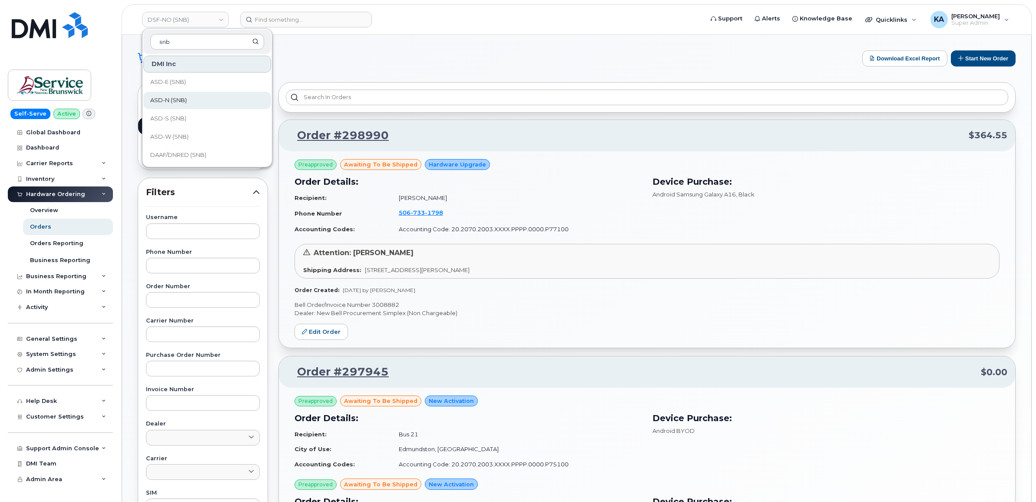
scroll to position [54, 0]
type input "snb"
click at [182, 133] on span "DSF-NE (SNB)" at bounding box center [170, 137] width 40 height 9
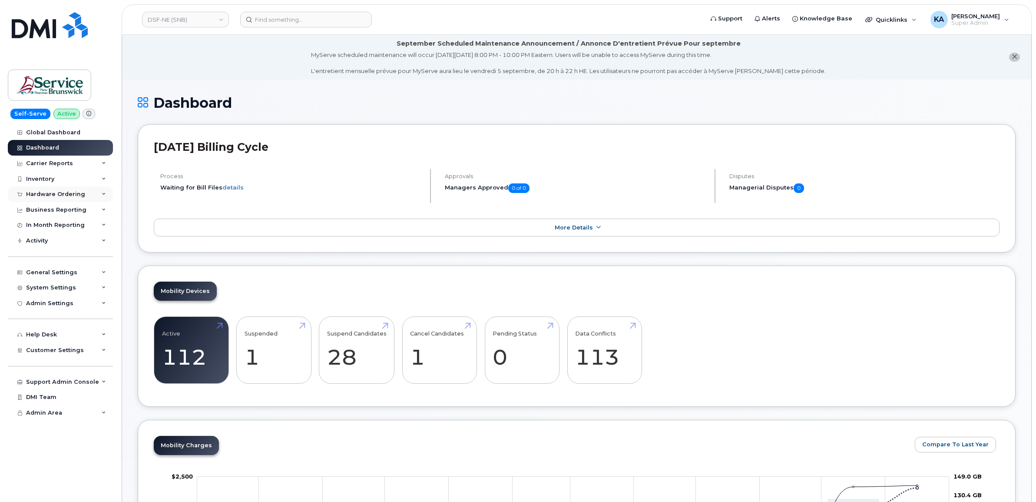
click at [64, 193] on div "Hardware Ordering" at bounding box center [55, 194] width 59 height 7
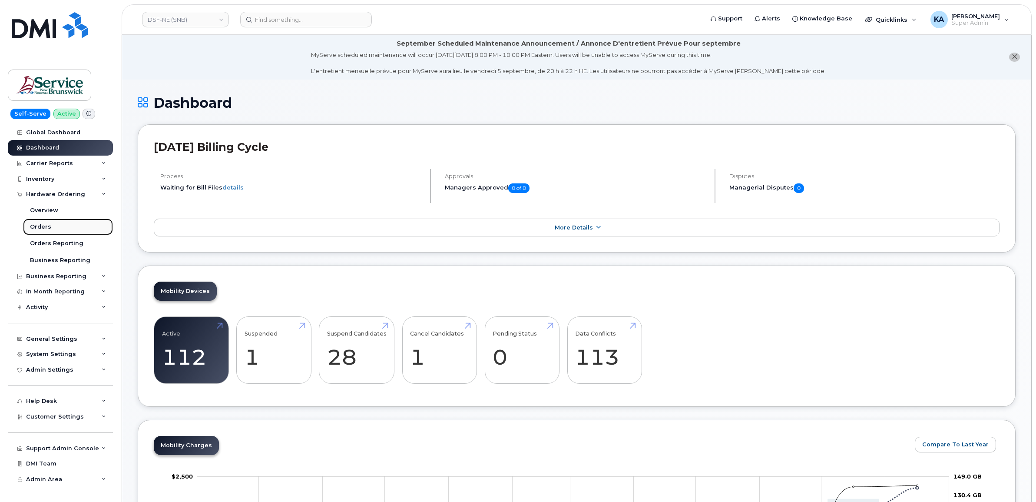
click at [40, 225] on div "Orders" at bounding box center [40, 227] width 21 height 8
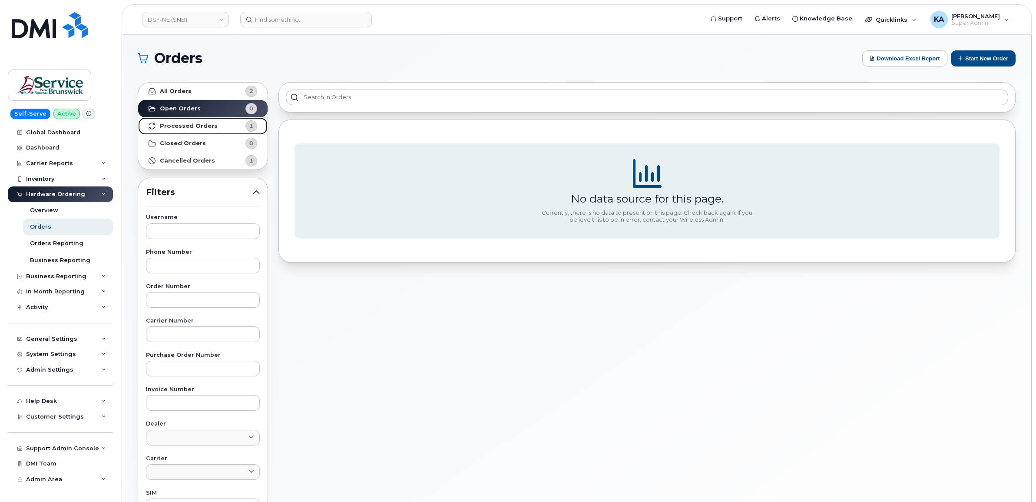
click at [182, 125] on strong "Processed Orders" at bounding box center [189, 126] width 58 height 7
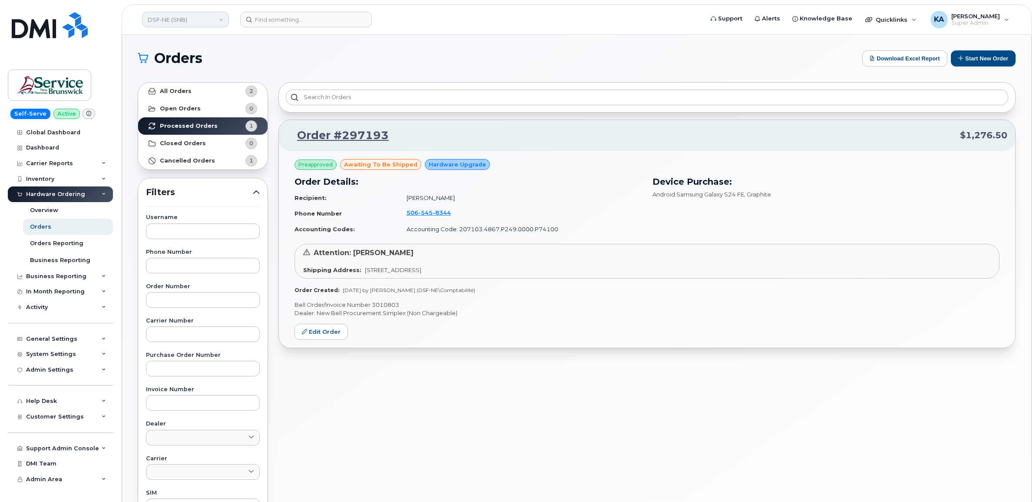
click at [186, 17] on link "DSF-NE (SNB)" at bounding box center [185, 20] width 87 height 16
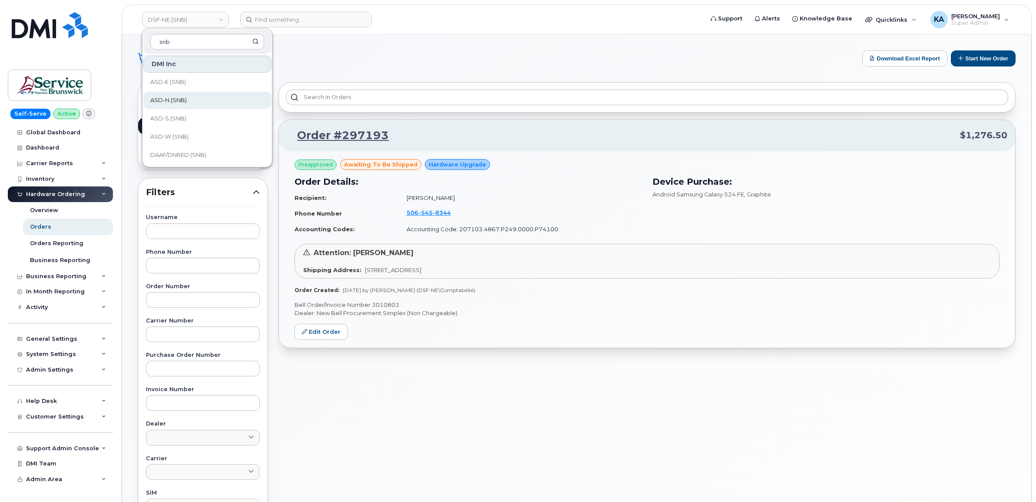
scroll to position [54, 0]
type input "snb"
click at [170, 119] on span "DH (SNB)" at bounding box center [163, 119] width 27 height 9
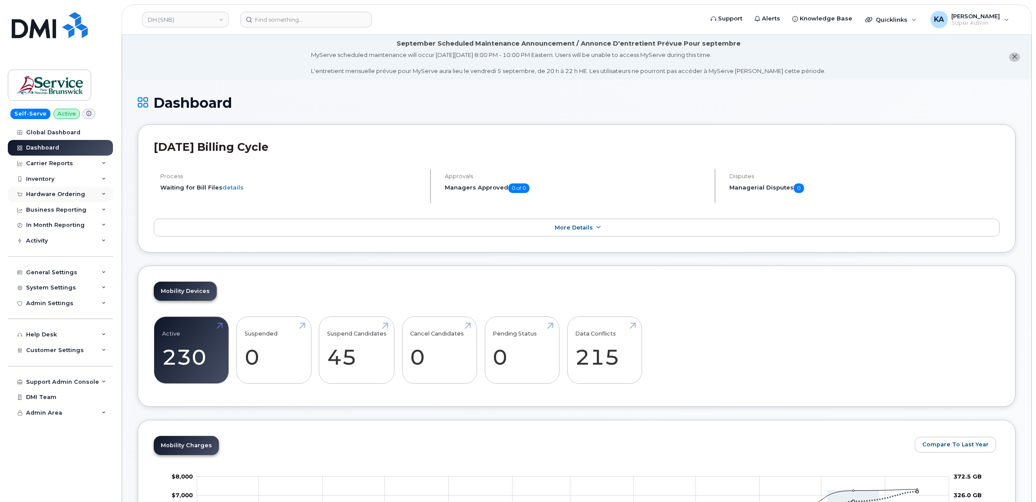
click at [57, 195] on div "Hardware Ordering" at bounding box center [55, 194] width 59 height 7
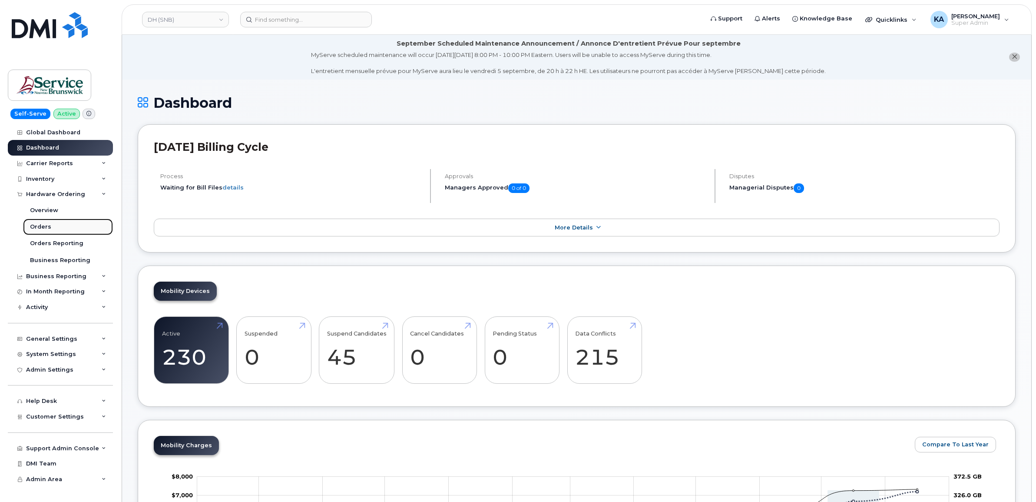
click at [33, 226] on div "Orders" at bounding box center [40, 227] width 21 height 8
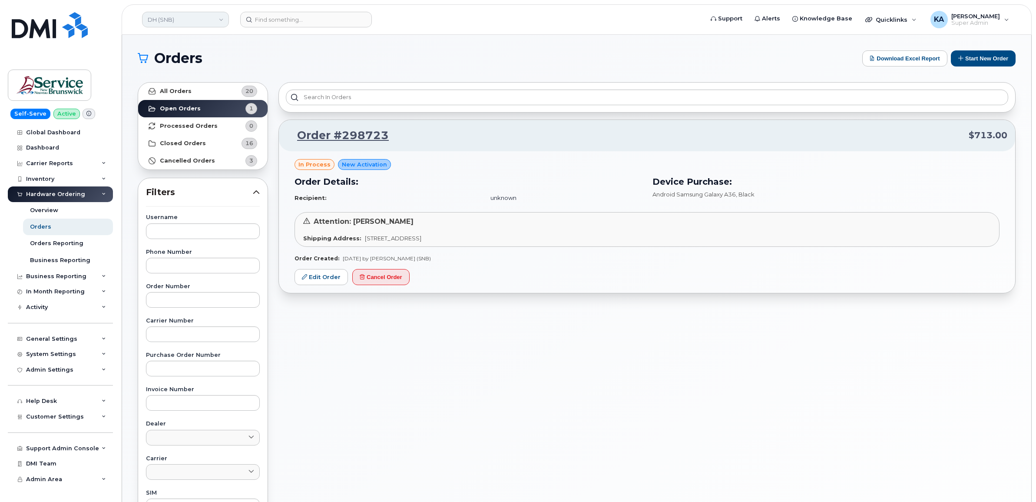
click at [181, 18] on link "DH (SNB)" at bounding box center [185, 20] width 87 height 16
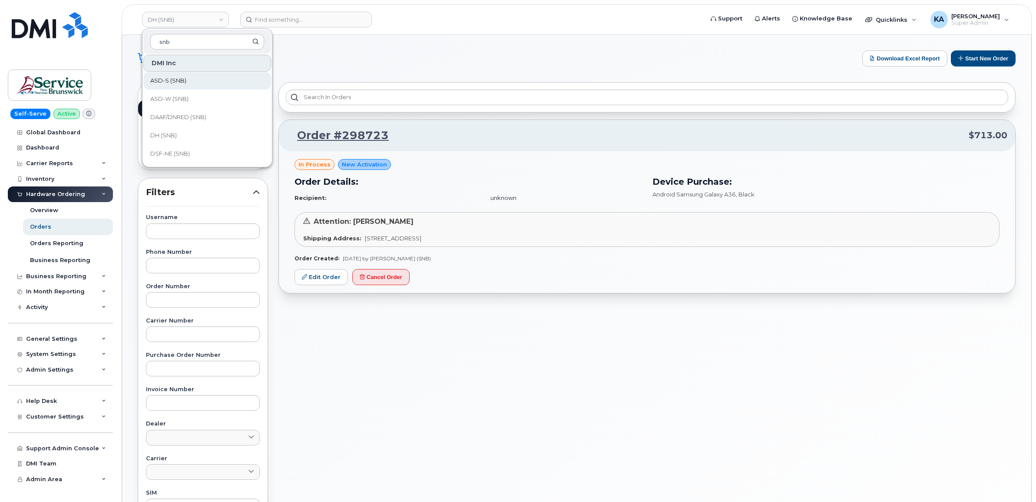
scroll to position [54, 0]
type input "snb"
click at [193, 98] on span "DAAF/DNRED (SNB)" at bounding box center [178, 100] width 56 height 9
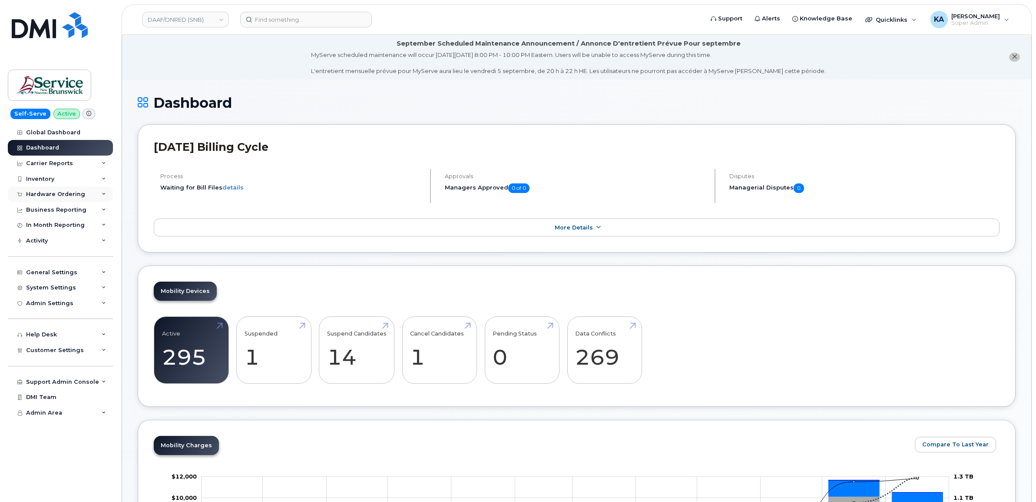
click at [66, 192] on div "Hardware Ordering" at bounding box center [55, 194] width 59 height 7
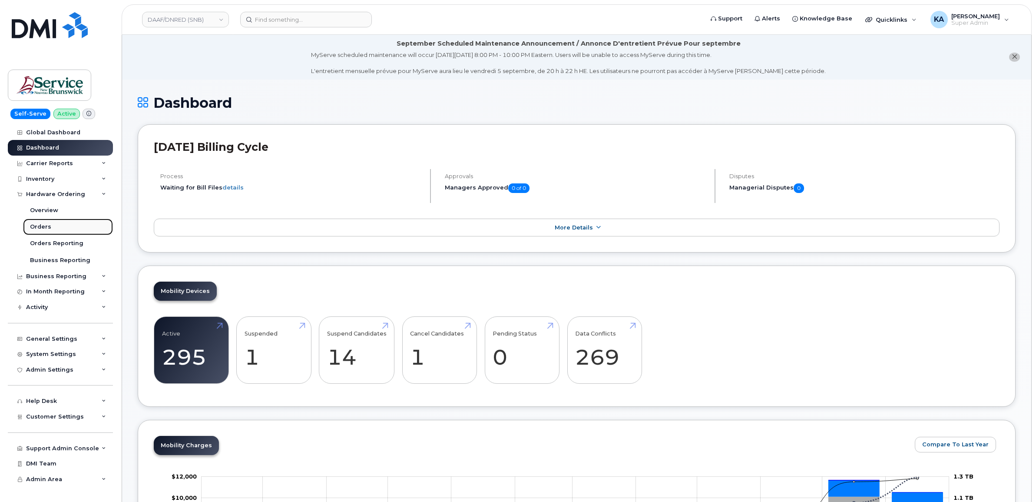
click at [42, 226] on div "Orders" at bounding box center [40, 227] width 21 height 8
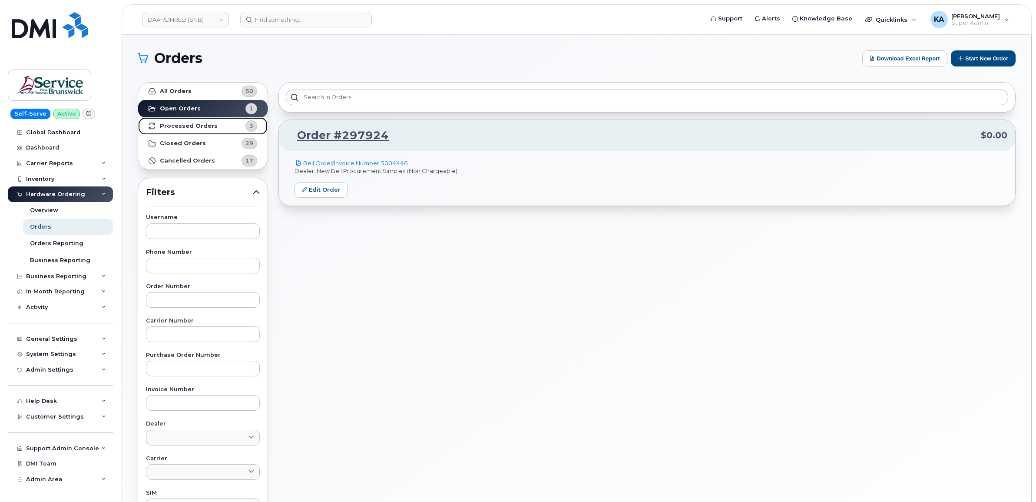
click at [200, 124] on strong "Processed Orders" at bounding box center [189, 126] width 58 height 7
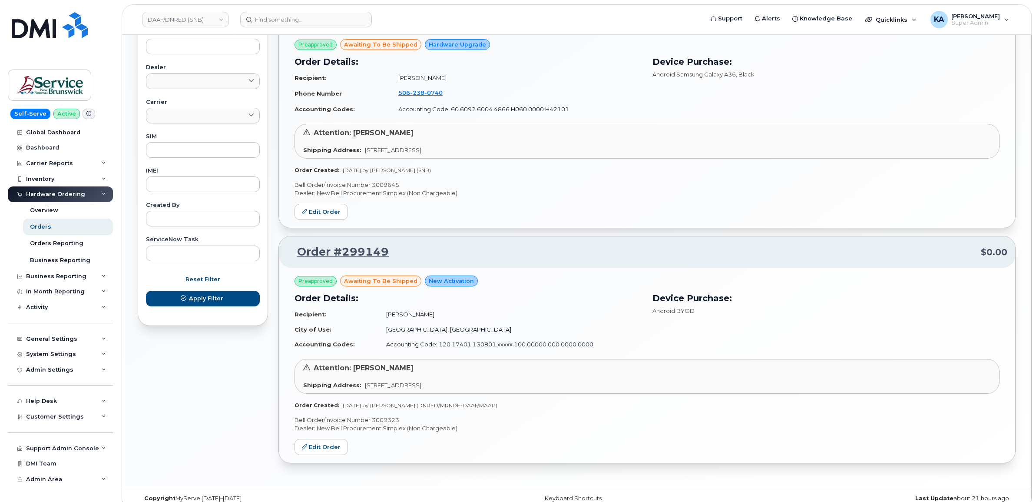
scroll to position [370, 0]
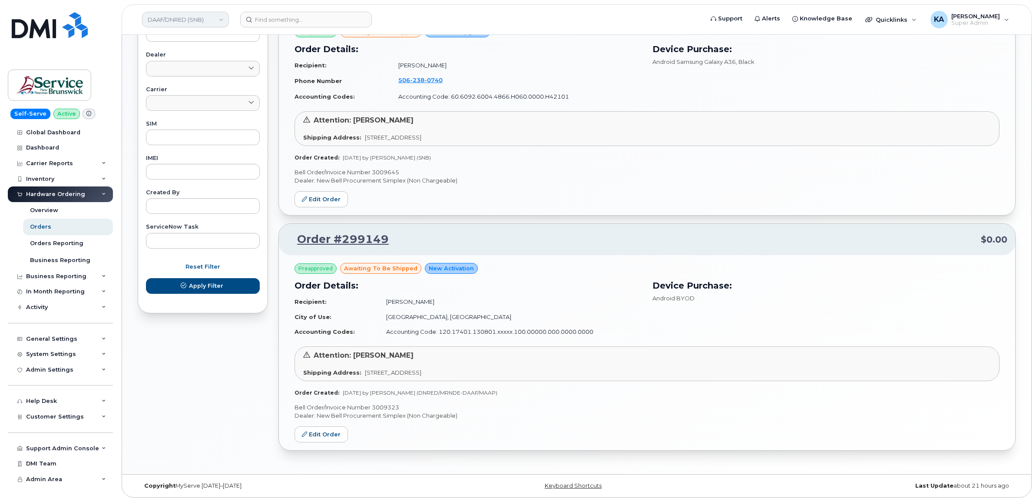
click at [200, 20] on link "DAAF/DNRED (SNB)" at bounding box center [185, 20] width 87 height 16
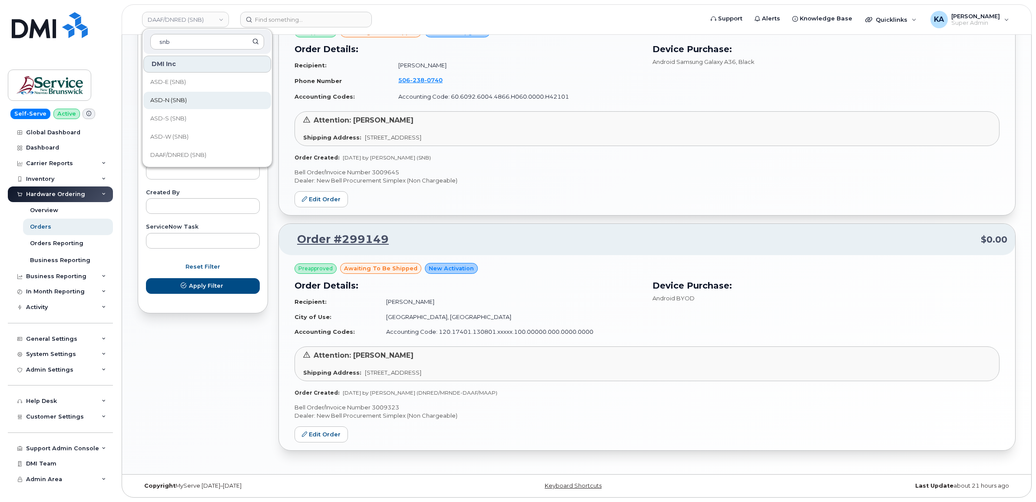
scroll to position [54, 0]
type input "snb"
click at [179, 81] on span "ASD-W (SNB)" at bounding box center [169, 82] width 38 height 9
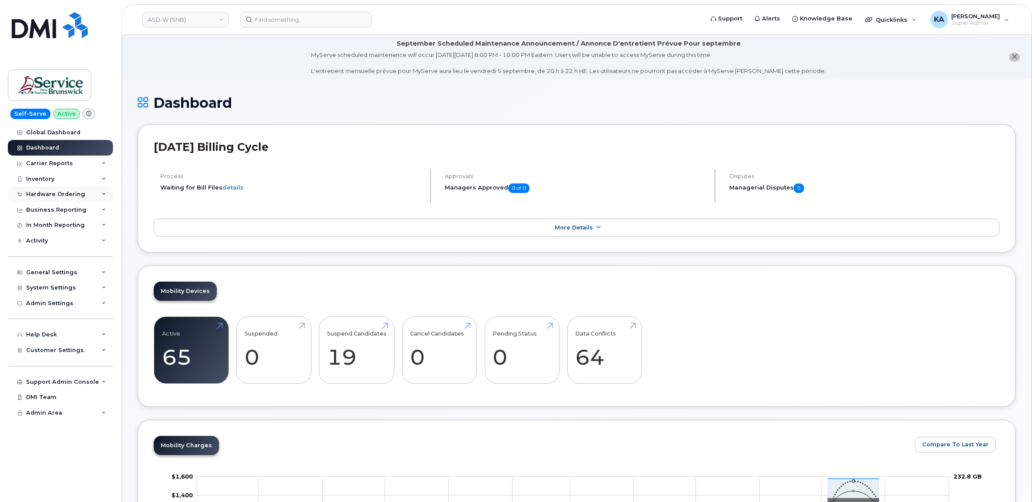
click at [54, 195] on div "Hardware Ordering" at bounding box center [55, 194] width 59 height 7
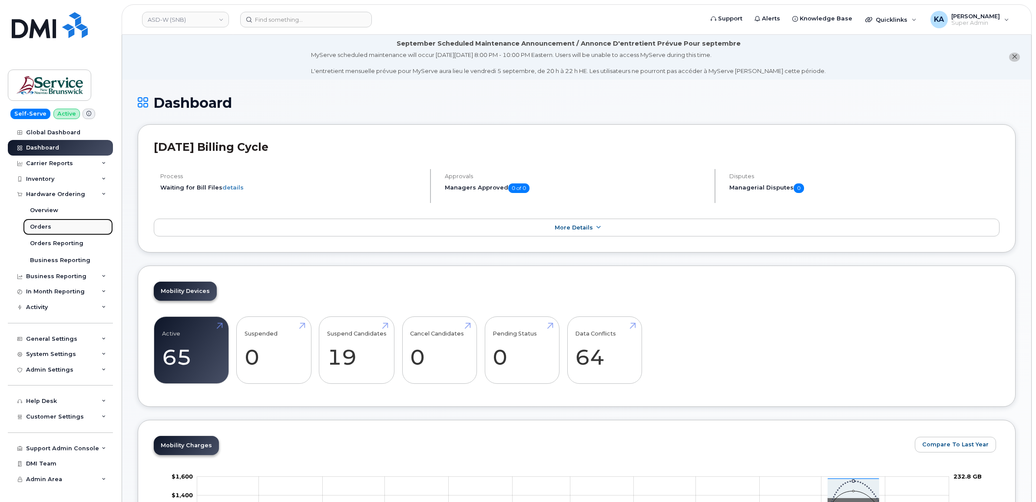
click at [31, 227] on div "Orders" at bounding box center [40, 227] width 21 height 8
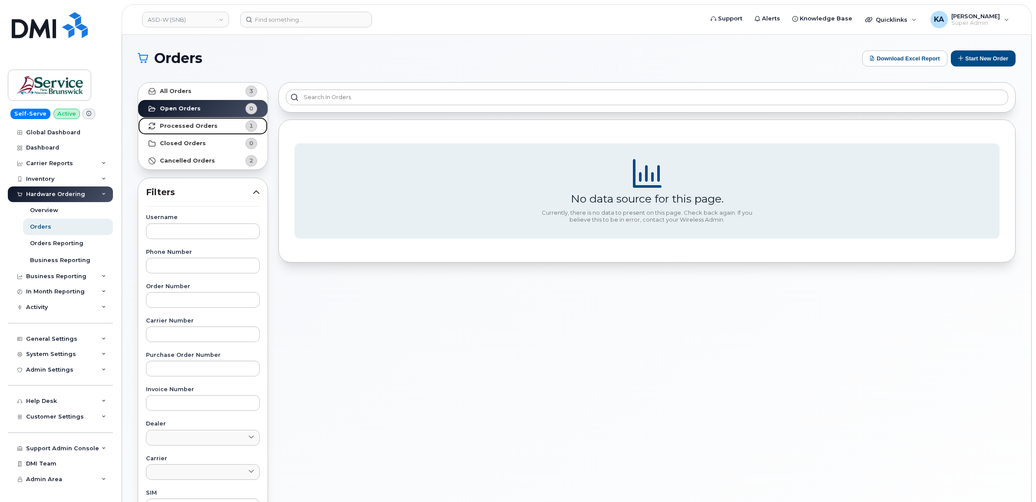
click at [176, 124] on strong "Processed Orders" at bounding box center [189, 126] width 58 height 7
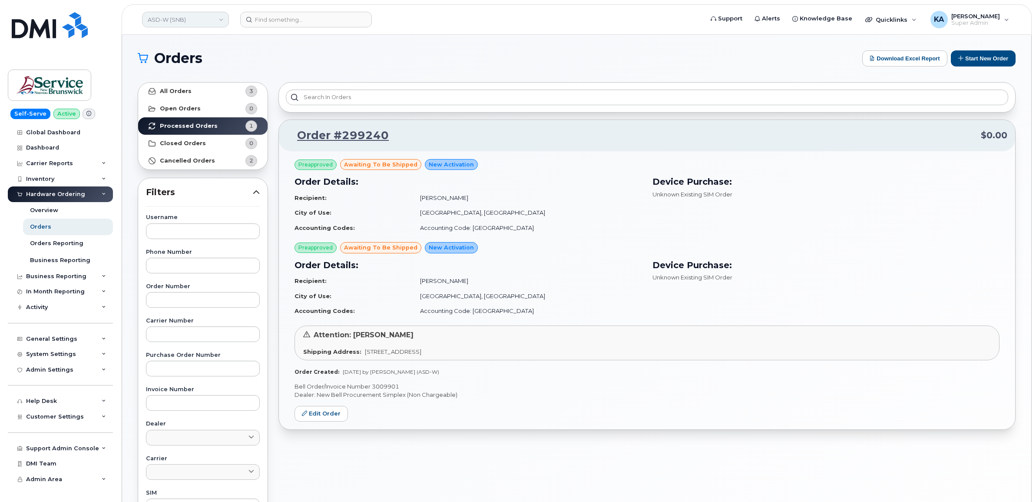
click at [196, 20] on link "ASD-W (SNB)" at bounding box center [185, 20] width 87 height 16
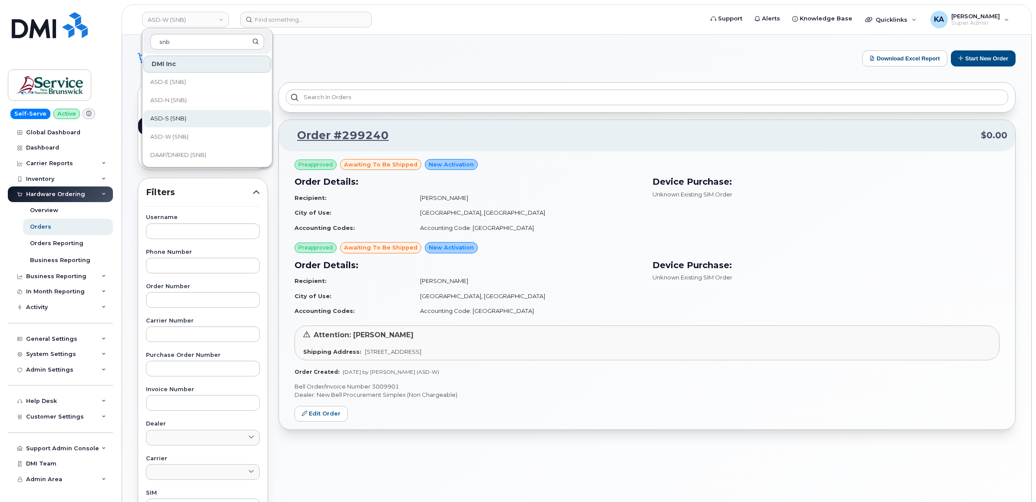
type input "snb"
click at [175, 116] on span "ASD-S (SNB)" at bounding box center [168, 118] width 36 height 9
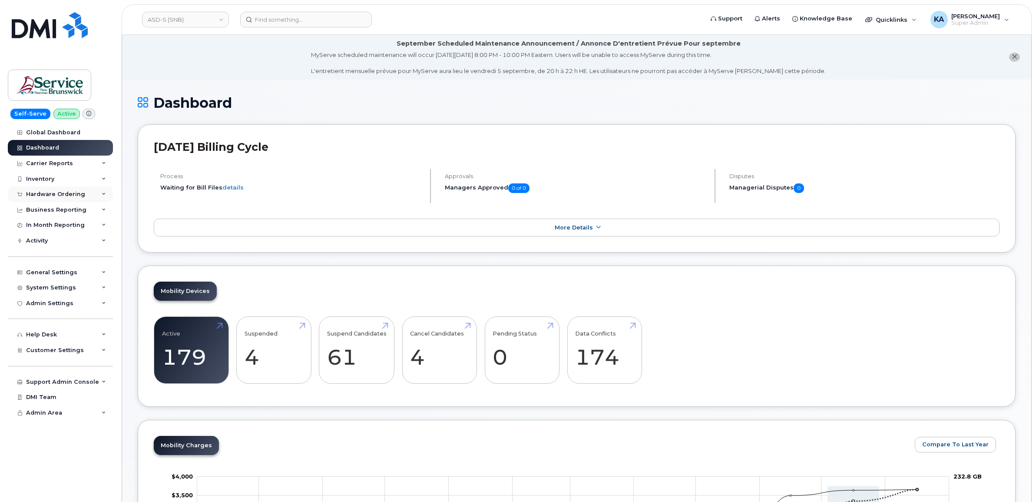
click at [51, 192] on div "Hardware Ordering" at bounding box center [55, 194] width 59 height 7
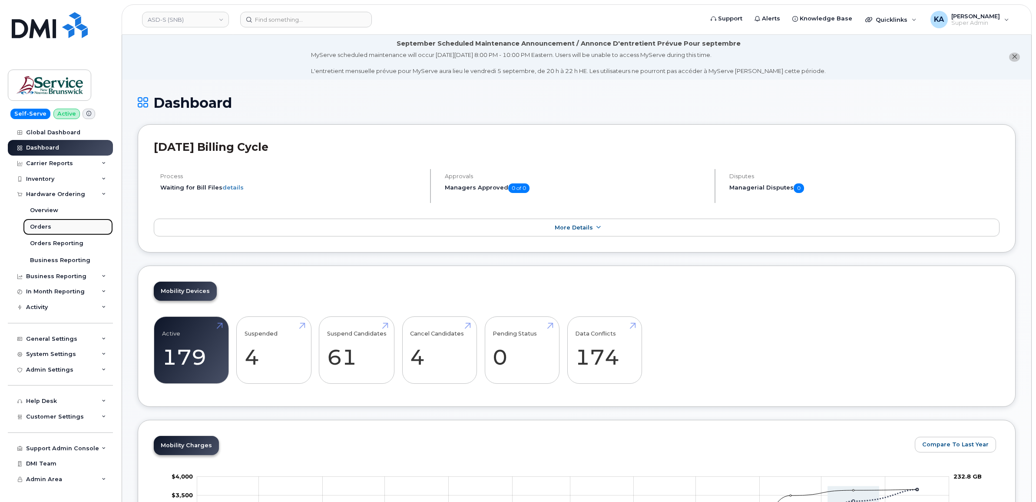
click at [30, 224] on div "Orders" at bounding box center [40, 227] width 21 height 8
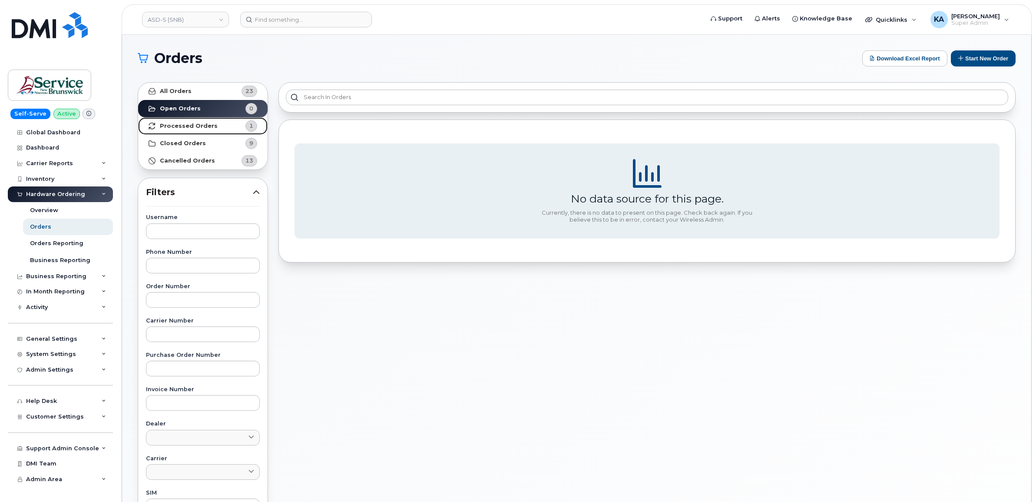
click at [169, 120] on link "Processed Orders 1" at bounding box center [202, 125] width 129 height 17
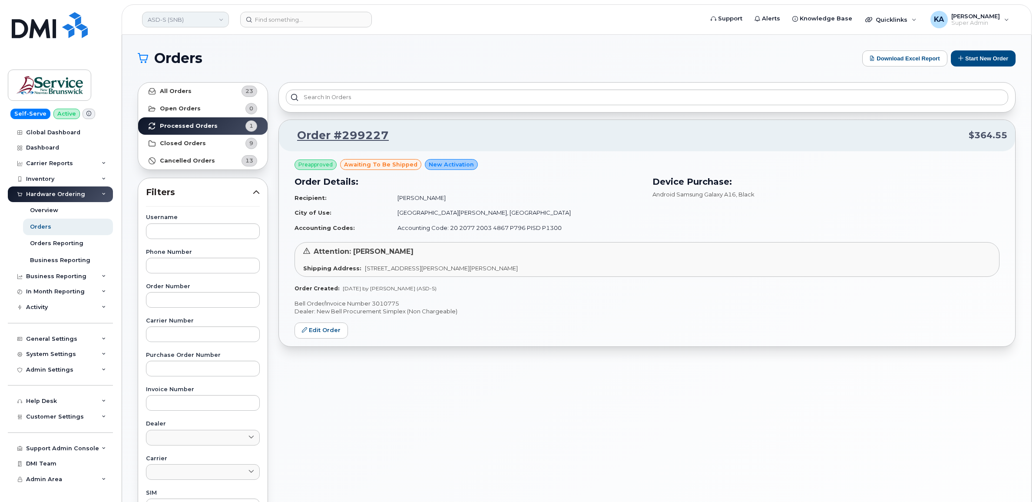
click at [194, 17] on link "ASD-S (SNB)" at bounding box center [185, 20] width 87 height 16
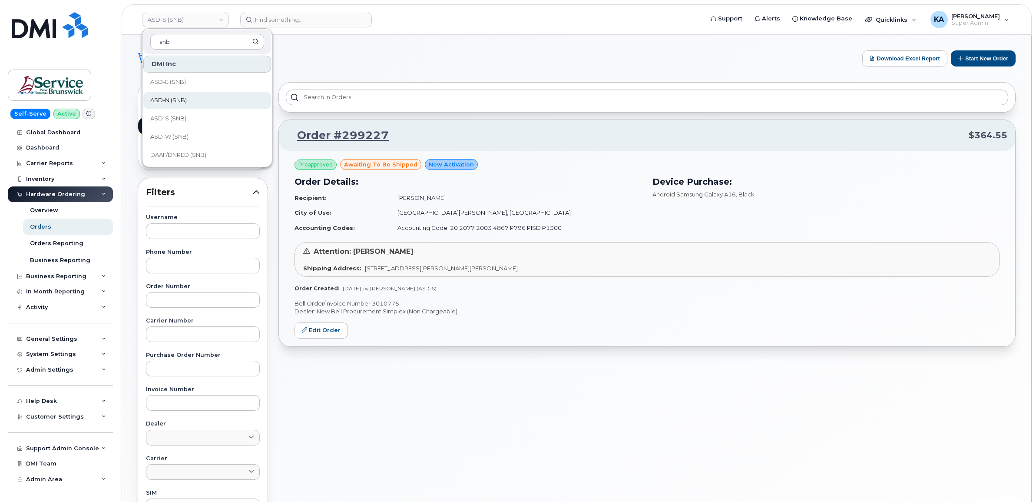
type input "snb"
click at [181, 95] on link "ASD-N (SNB)" at bounding box center [207, 100] width 128 height 17
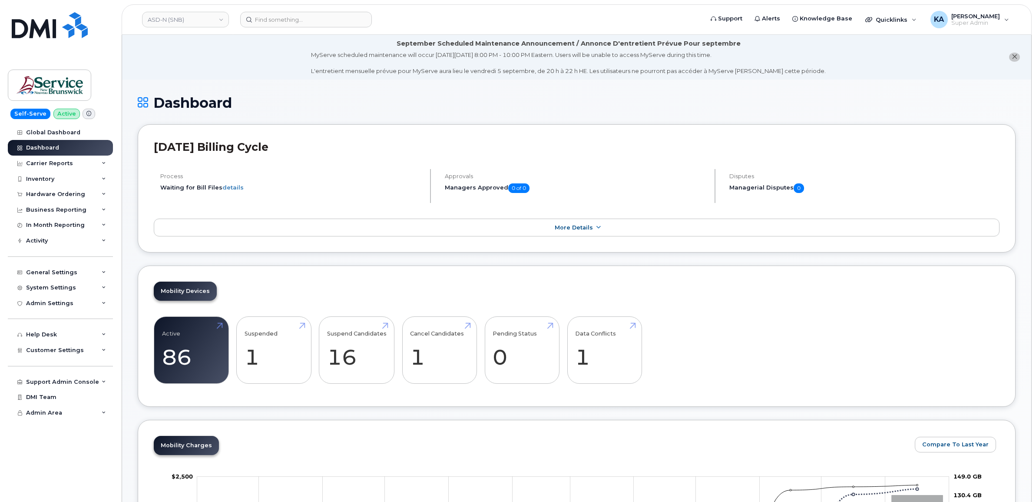
click at [64, 190] on div "Hardware Ordering" at bounding box center [60, 194] width 105 height 16
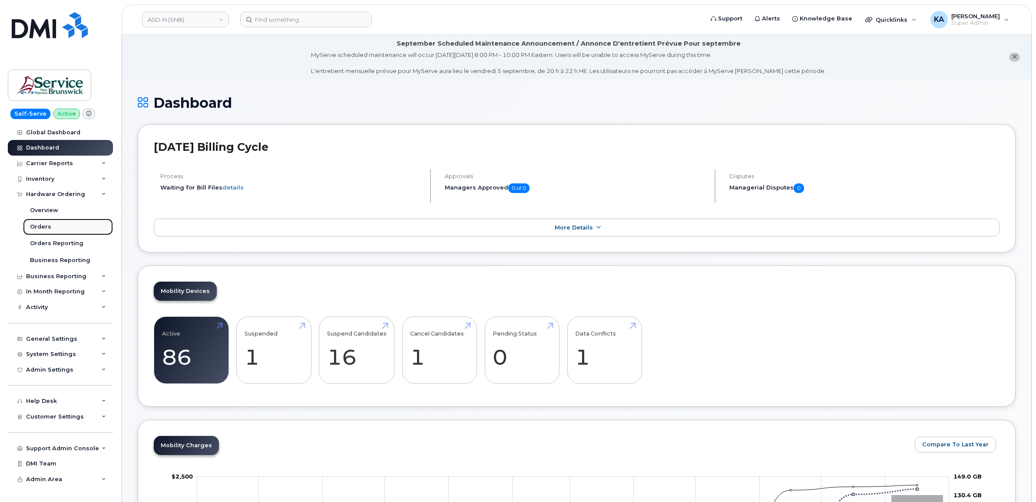
click at [43, 224] on link "Orders" at bounding box center [68, 227] width 90 height 17
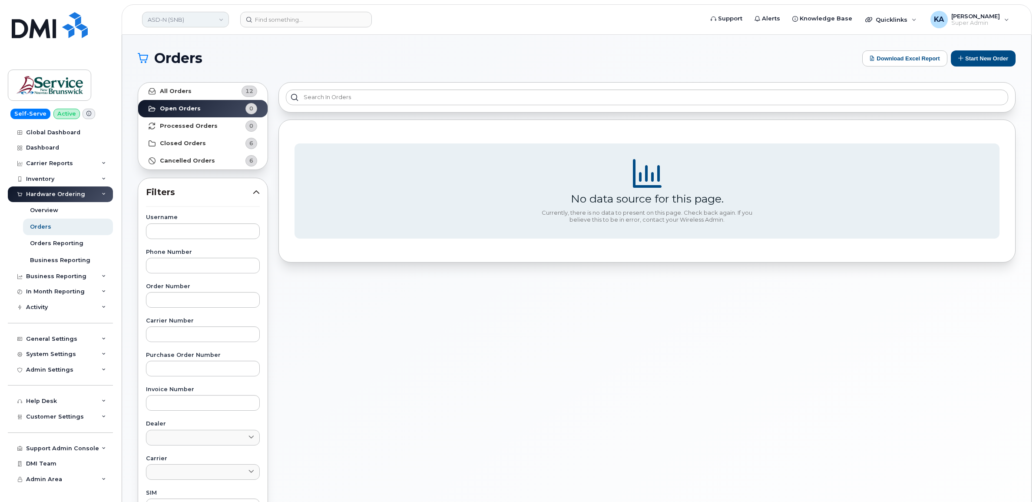
click at [180, 15] on link "ASD-N (SNB)" at bounding box center [185, 20] width 87 height 16
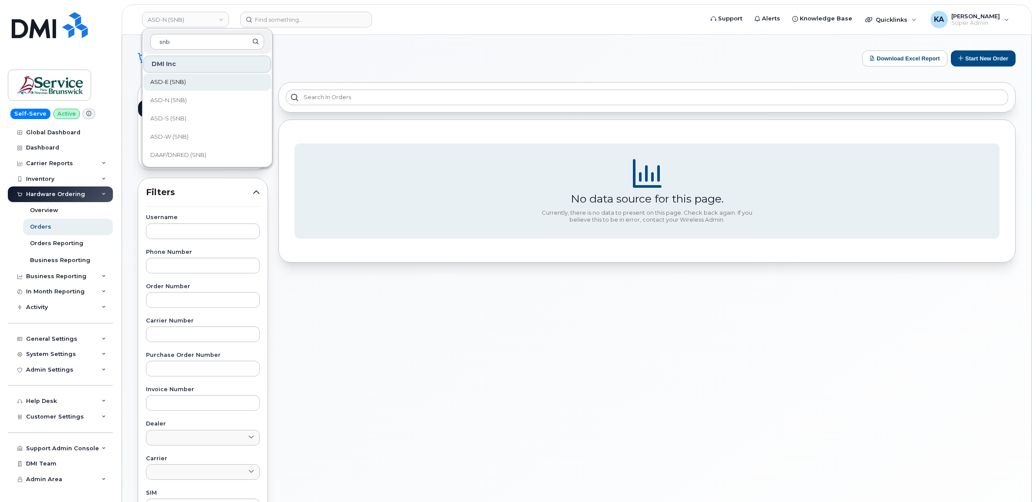
type input "snb"
click at [181, 83] on span "ASD-E (SNB)" at bounding box center [168, 82] width 36 height 9
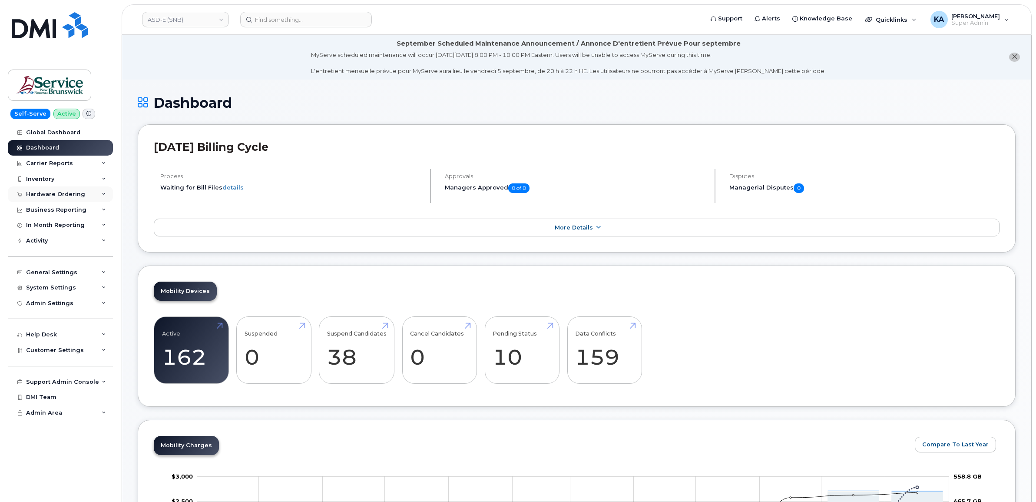
click at [66, 191] on div "Hardware Ordering" at bounding box center [60, 194] width 105 height 16
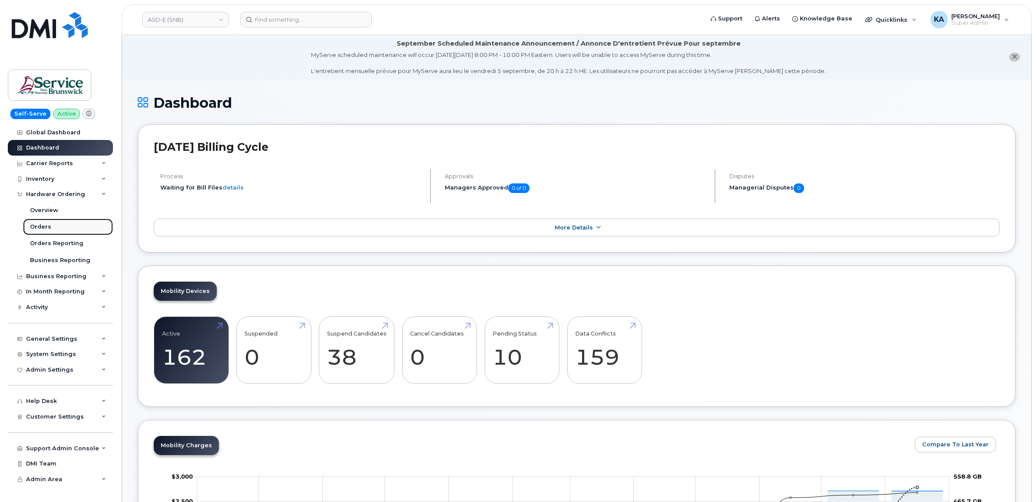
click at [40, 226] on div "Orders" at bounding box center [40, 227] width 21 height 8
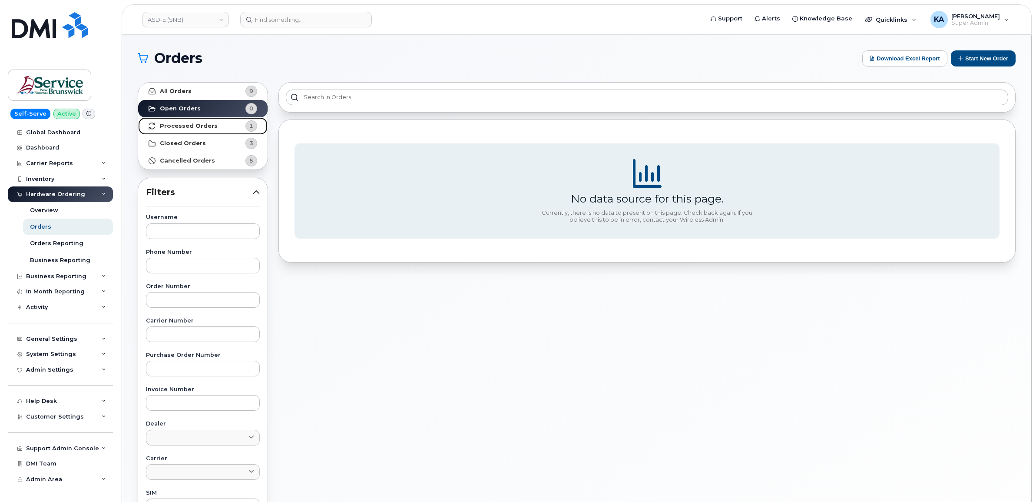
click at [168, 125] on strong "Processed Orders" at bounding box center [189, 126] width 58 height 7
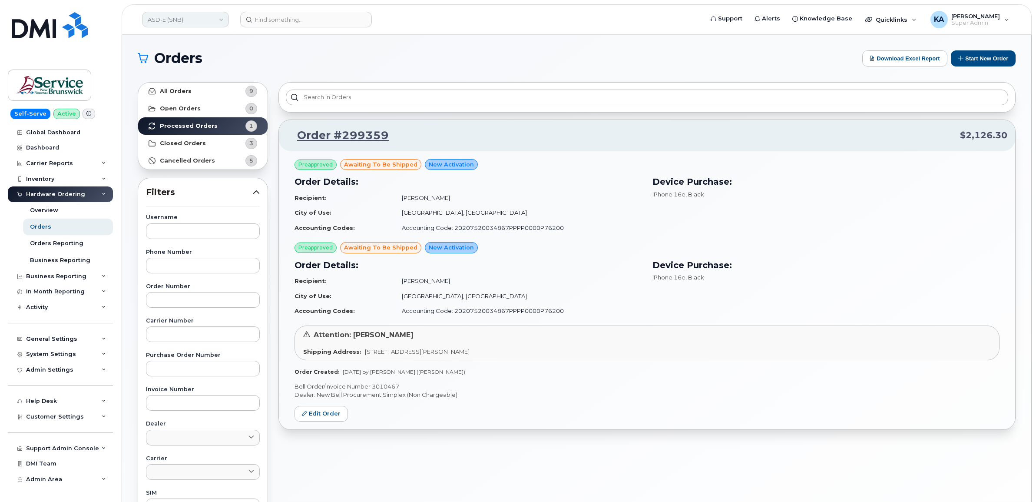
click at [155, 17] on link "ASD-E (SNB)" at bounding box center [185, 20] width 87 height 16
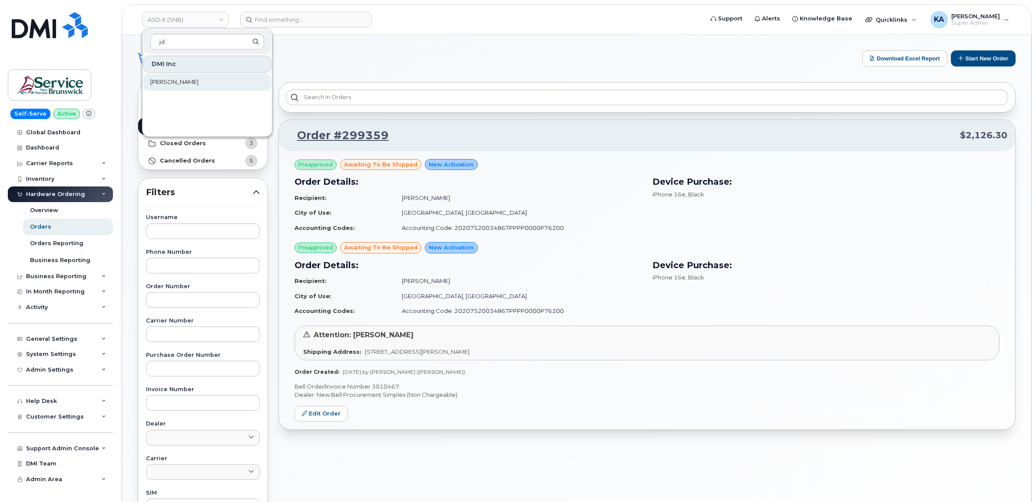
type input "jd"
click at [159, 82] on span "[PERSON_NAME]" at bounding box center [174, 82] width 48 height 9
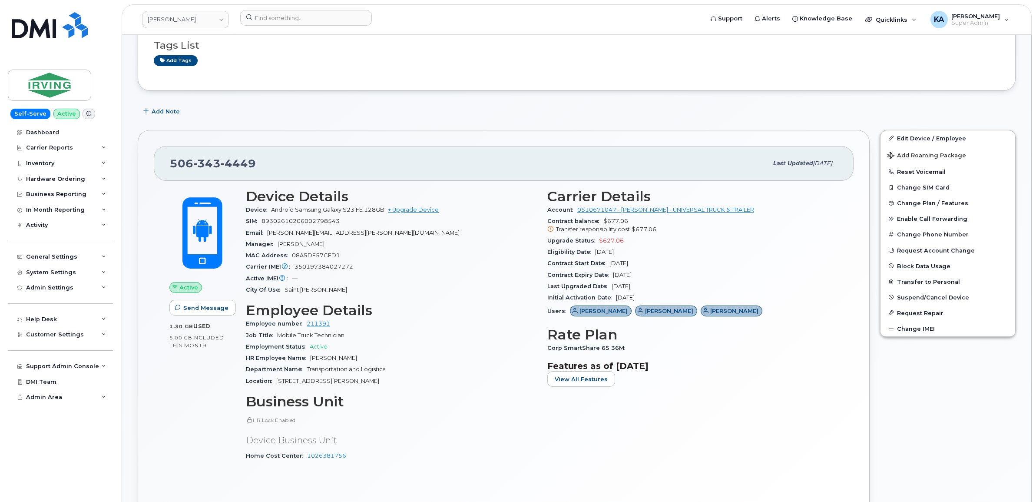
scroll to position [163, 0]
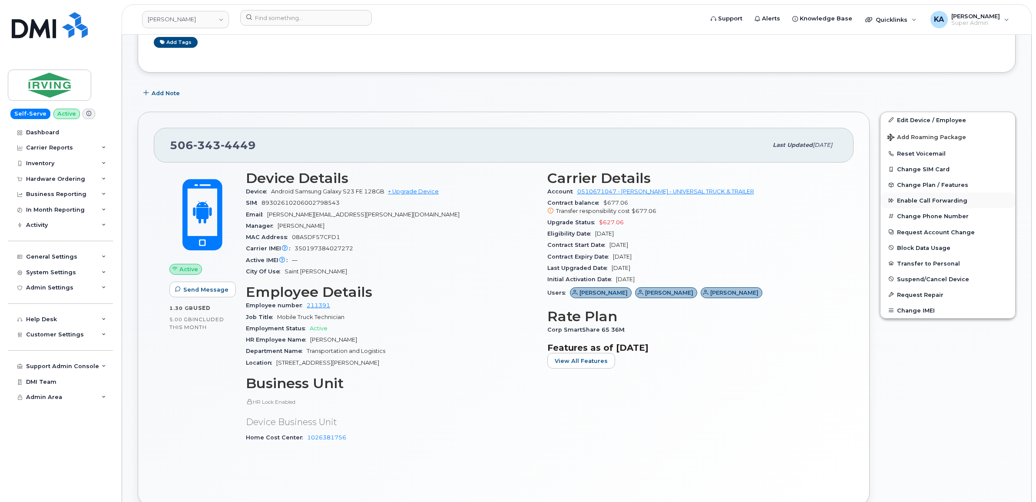
click at [911, 200] on span "Enable Call Forwarding" at bounding box center [932, 200] width 70 height 7
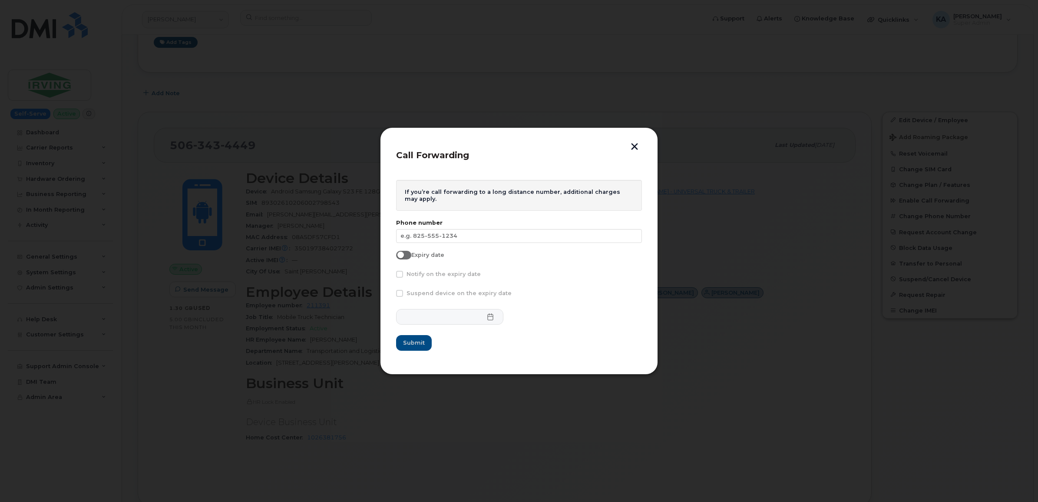
click at [633, 147] on button "button" at bounding box center [634, 147] width 13 height 9
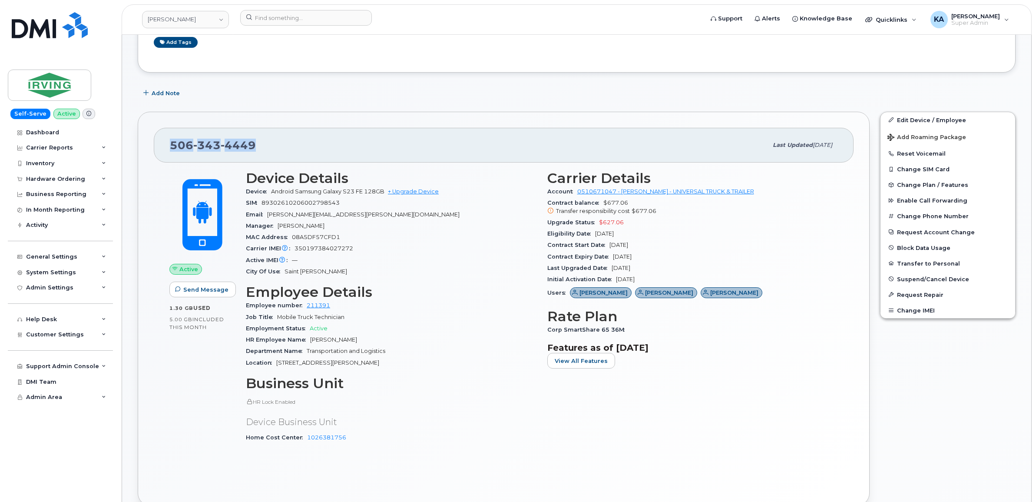
drag, startPoint x: 257, startPoint y: 144, endPoint x: 171, endPoint y: 144, distance: 86.5
click at [171, 144] on div "506 343 4449" at bounding box center [469, 145] width 598 height 18
copy span "506 343 4449"
click at [926, 229] on button "Request Account Change" at bounding box center [948, 232] width 135 height 16
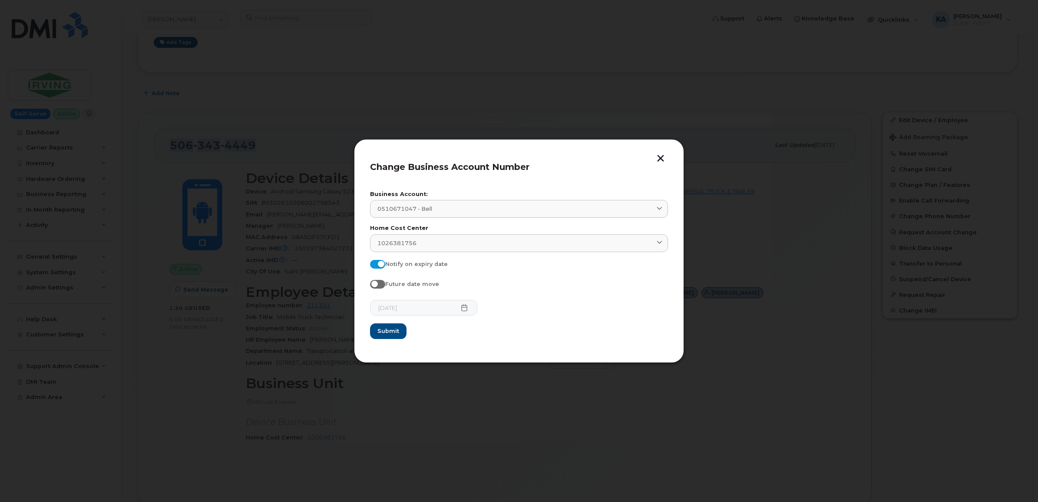
click at [656, 155] on button "button" at bounding box center [660, 159] width 13 height 9
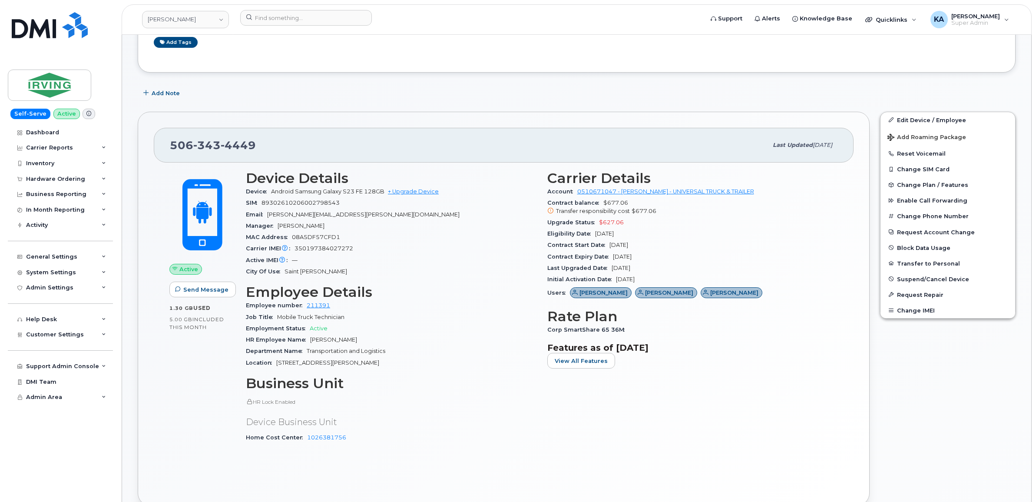
click at [180, 385] on div "Active Send Message 1.30 GB  used 5.00 GB  included this month" at bounding box center [202, 310] width 76 height 290
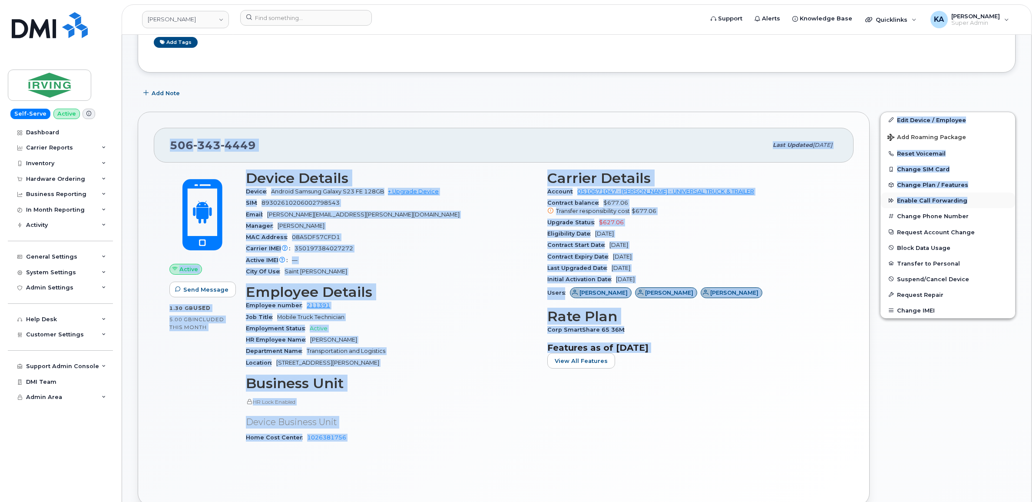
drag, startPoint x: 166, startPoint y: 146, endPoint x: 964, endPoint y: 206, distance: 800.3
click at [964, 206] on div "506 343 4449 Last updated Aug 29, 2025 Active Send Message 1.30 GB  used 5.00 G…" at bounding box center [577, 308] width 888 height 404
drag, startPoint x: 964, startPoint y: 206, endPoint x: 952, endPoint y: 201, distance: 13.4
copy div "506 343 4449 Last updated Aug 29, 2025 Active Send Message 1.30 GB  used 5.00 G…"
click at [297, 143] on div "506 343 4449" at bounding box center [469, 145] width 598 height 18
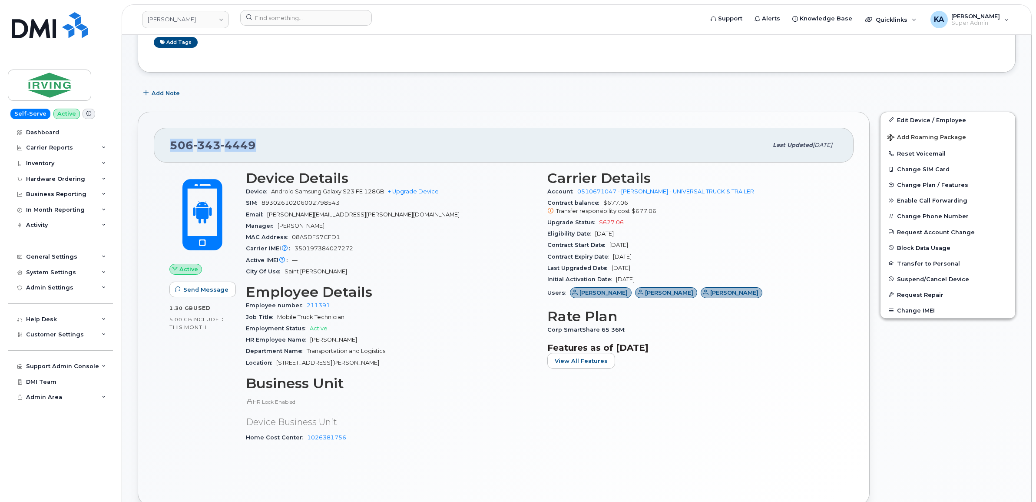
drag, startPoint x: 264, startPoint y: 145, endPoint x: 168, endPoint y: 148, distance: 95.6
click at [168, 148] on div "506 343 4449 Last updated Aug 29, 2025" at bounding box center [504, 145] width 700 height 35
drag, startPoint x: 168, startPoint y: 148, endPoint x: 175, endPoint y: 147, distance: 7.0
copy span "506 343 4449"
drag, startPoint x: 544, startPoint y: 192, endPoint x: 744, endPoint y: 197, distance: 199.9
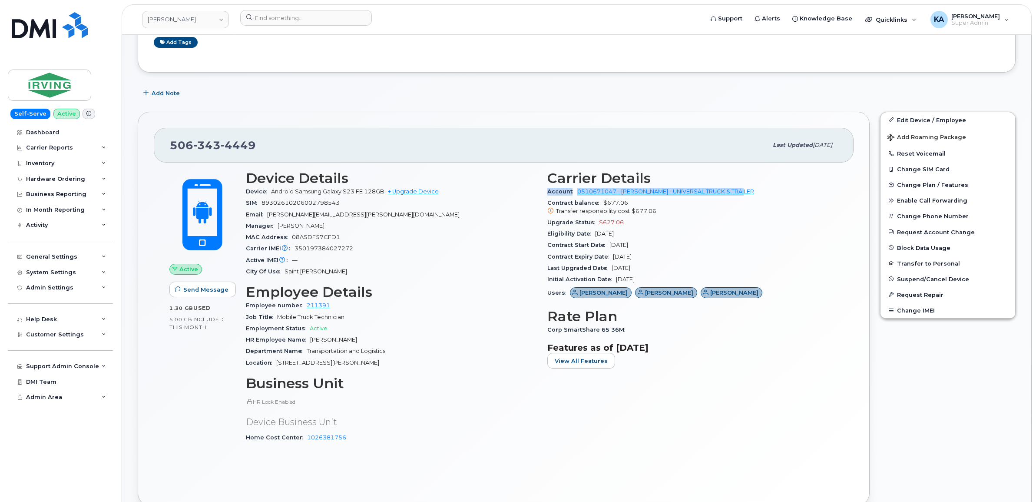
click at [744, 197] on div "Carrier Details Account 0510671047 - Bell - UTT - UNIVERSAL TRUCK & TRAILER Con…" at bounding box center [693, 310] width 302 height 290
drag, startPoint x: 744, startPoint y: 197, endPoint x: 722, endPoint y: 192, distance: 22.3
copy div "Account 0510671047 - Bell - UTT - UNIVERSAL TRUCK & TRAILER"
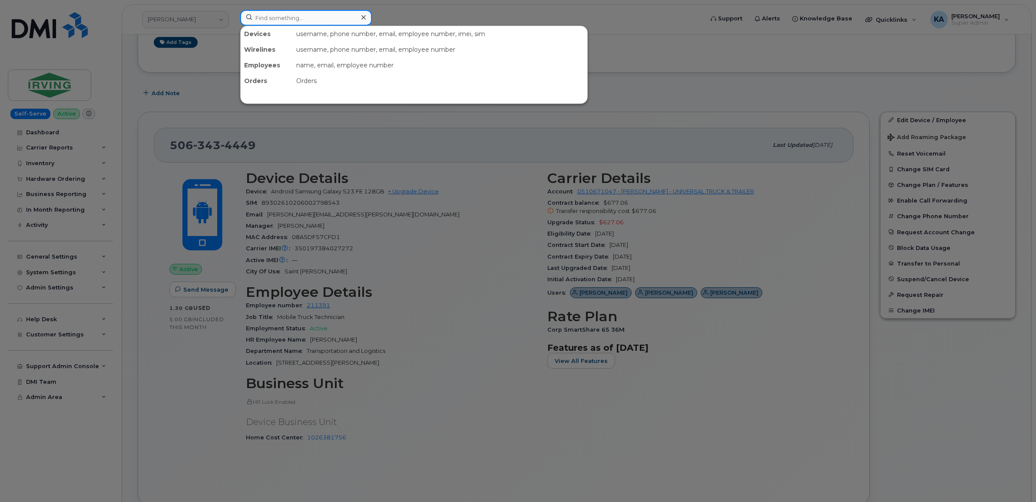
click at [273, 14] on input at bounding box center [306, 18] width 132 height 16
paste input "514-984-3595"
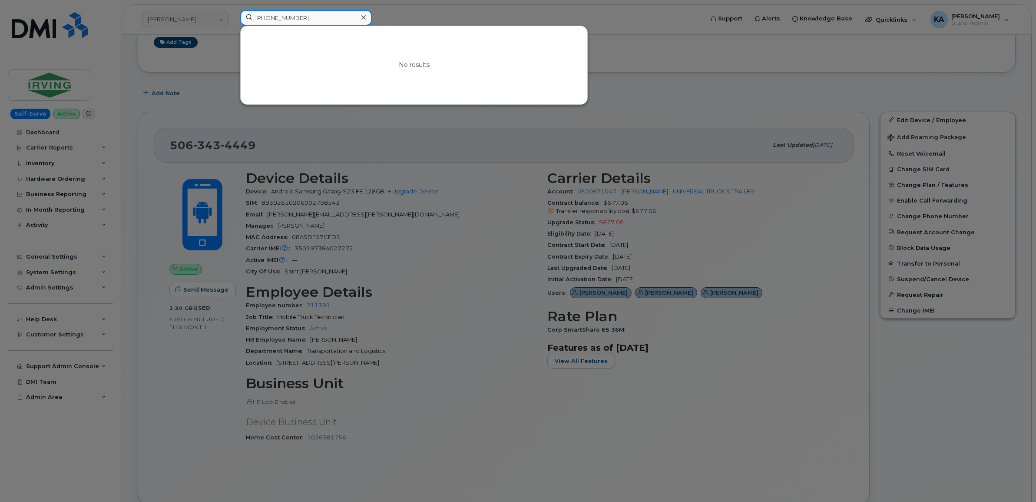
type input "514-984-3595"
click at [364, 17] on icon at bounding box center [363, 17] width 4 height 7
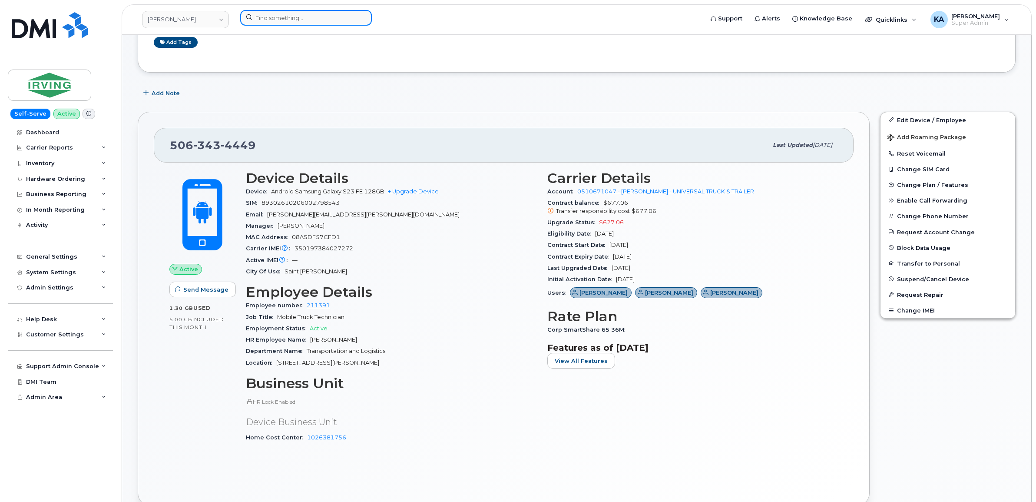
click at [301, 19] on input at bounding box center [306, 18] width 132 height 16
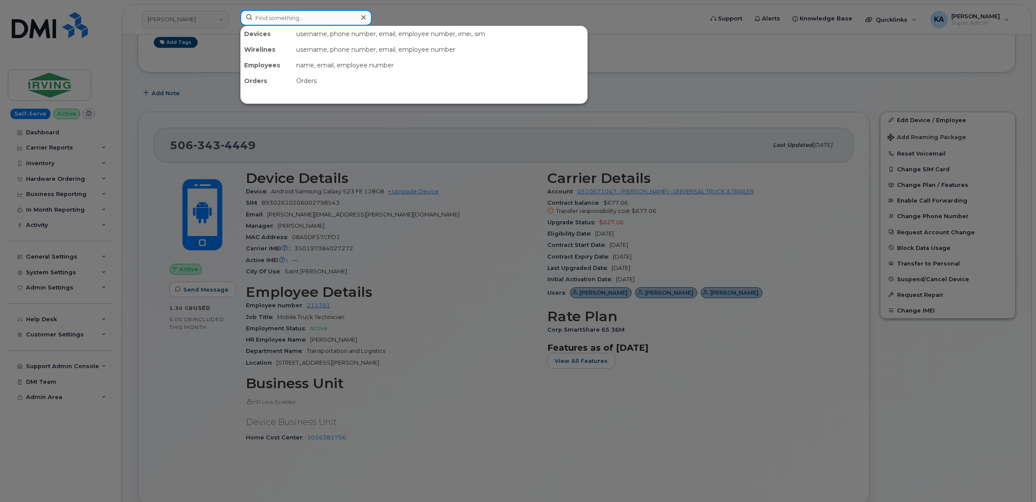
paste input "514-217-1743"
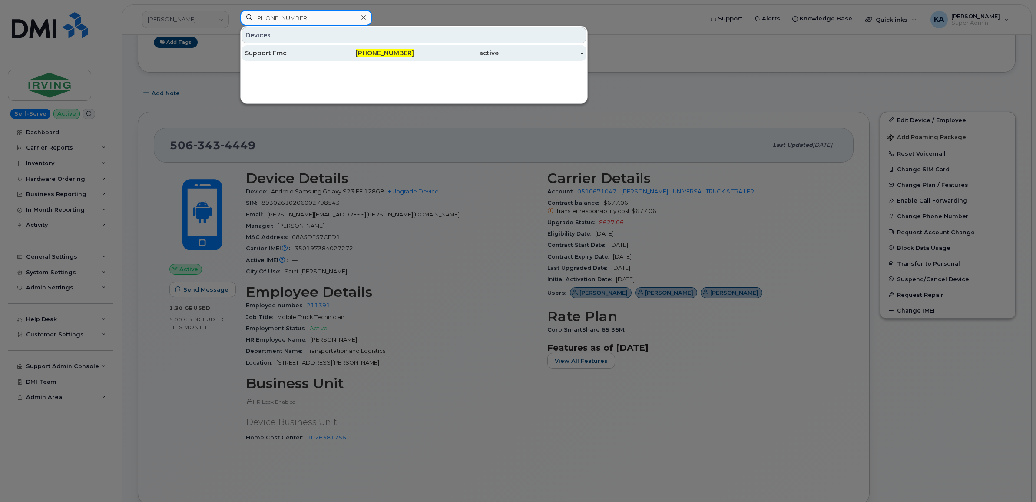
type input "514-217-1743"
click at [272, 53] on div "Support Fmc" at bounding box center [287, 53] width 85 height 9
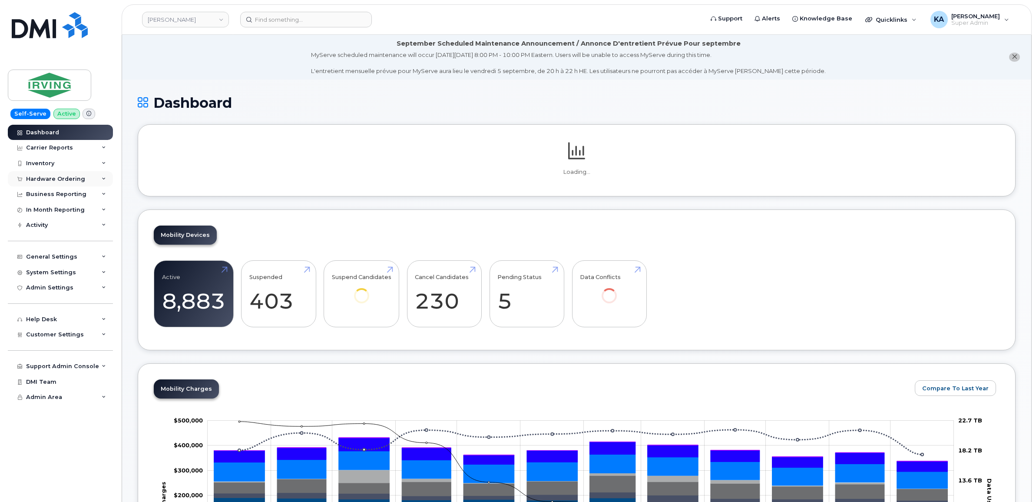
click at [62, 176] on div "Hardware Ordering" at bounding box center [55, 179] width 59 height 7
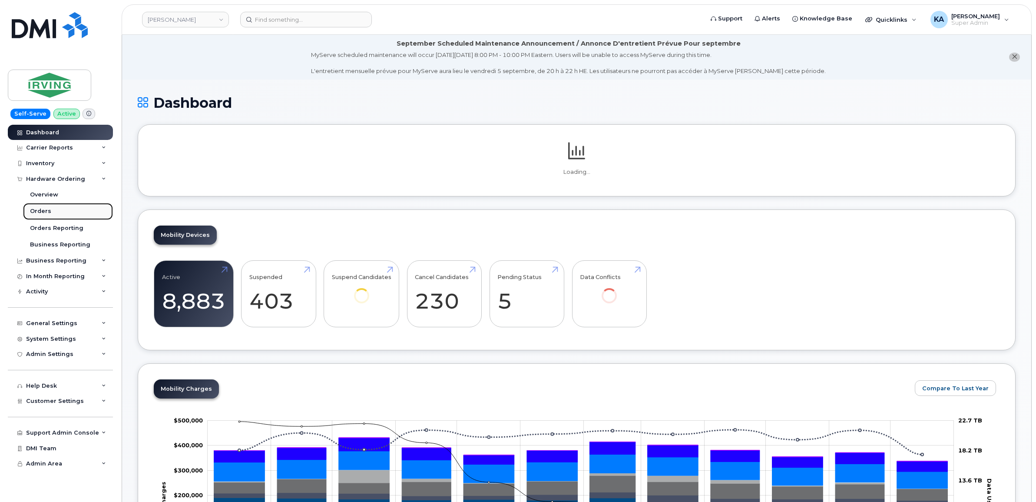
click at [38, 209] on div "Orders" at bounding box center [40, 211] width 21 height 8
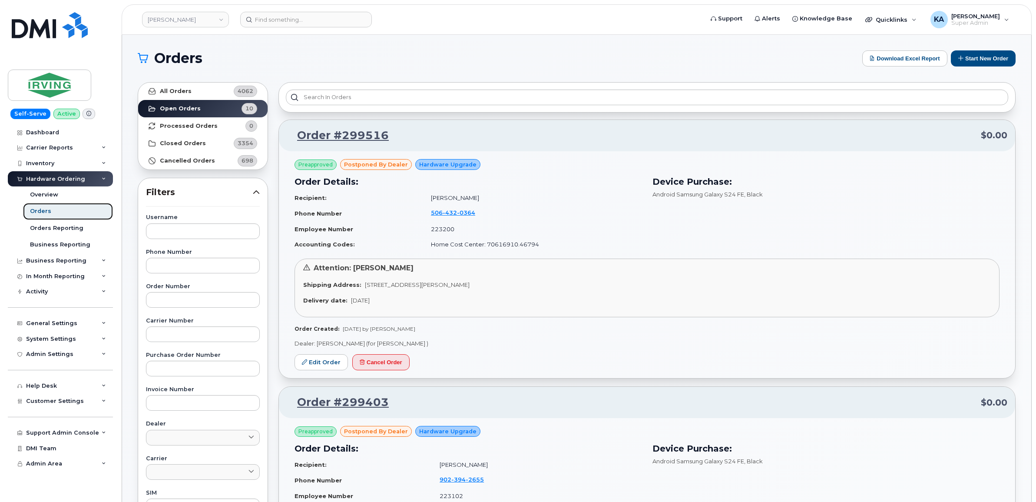
click at [38, 209] on div "Orders" at bounding box center [40, 211] width 21 height 8
click at [46, 403] on span "Customer Settings" at bounding box center [55, 401] width 58 height 7
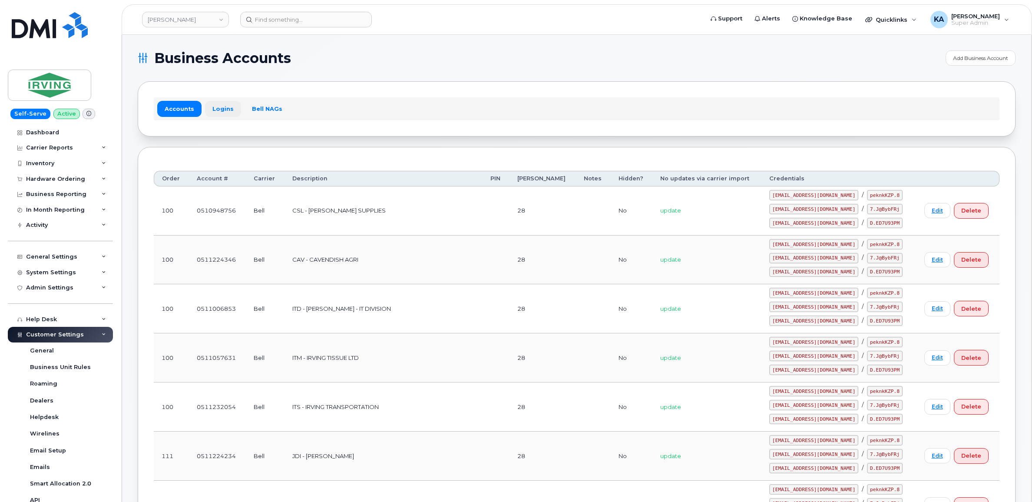
click at [216, 109] on link "Logins" at bounding box center [223, 109] width 36 height 16
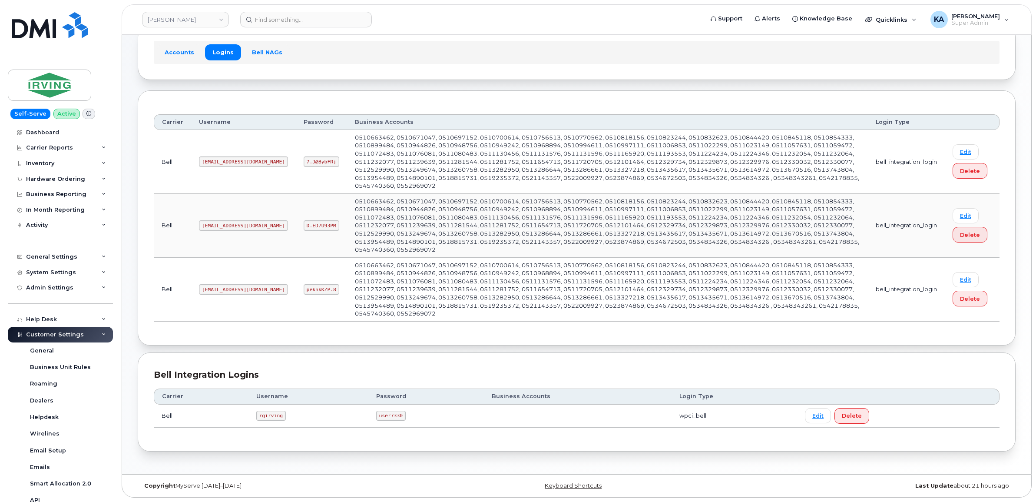
scroll to position [59, 0]
drag, startPoint x: 200, startPoint y: 288, endPoint x: 242, endPoint y: 294, distance: 42.1
click at [242, 294] on td "[EMAIL_ADDRESS][DOMAIN_NAME]" at bounding box center [243, 290] width 105 height 64
drag, startPoint x: 242, startPoint y: 294, endPoint x: 237, endPoint y: 287, distance: 8.3
copy code "[EMAIL_ADDRESS][DOMAIN_NAME]"
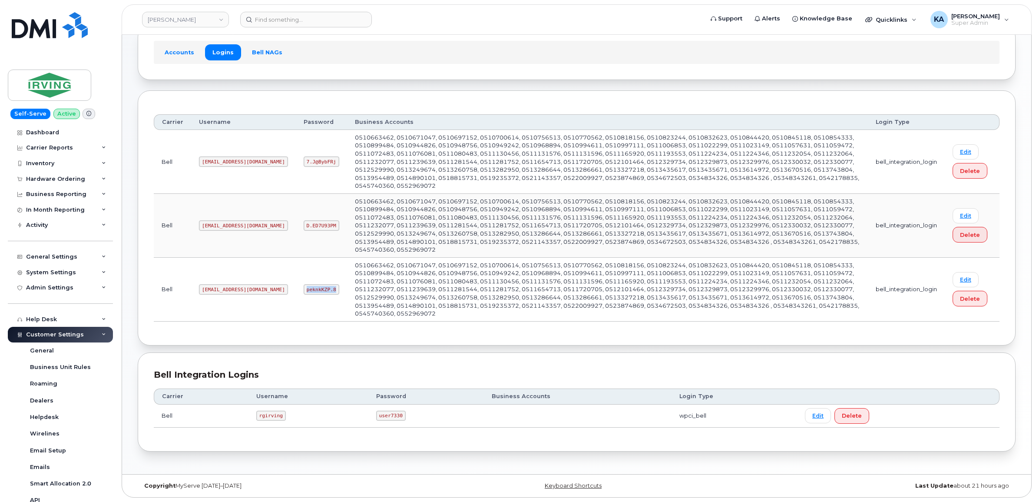
drag, startPoint x: 274, startPoint y: 288, endPoint x: 309, endPoint y: 294, distance: 35.6
click at [309, 294] on td "peknkKZP.8" at bounding box center [321, 290] width 51 height 64
drag, startPoint x: 309, startPoint y: 294, endPoint x: 300, endPoint y: 288, distance: 11.1
copy code "peknkKZP.8"
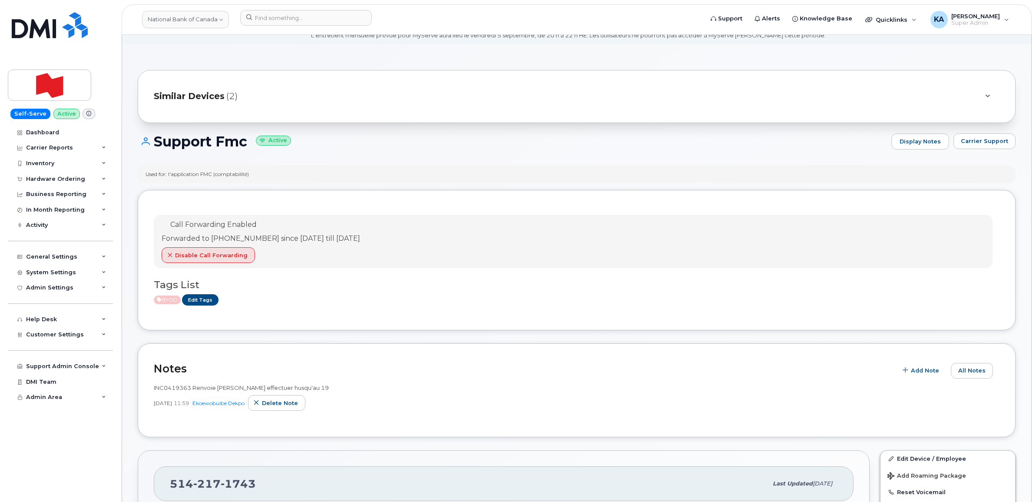
scroll to position [54, 0]
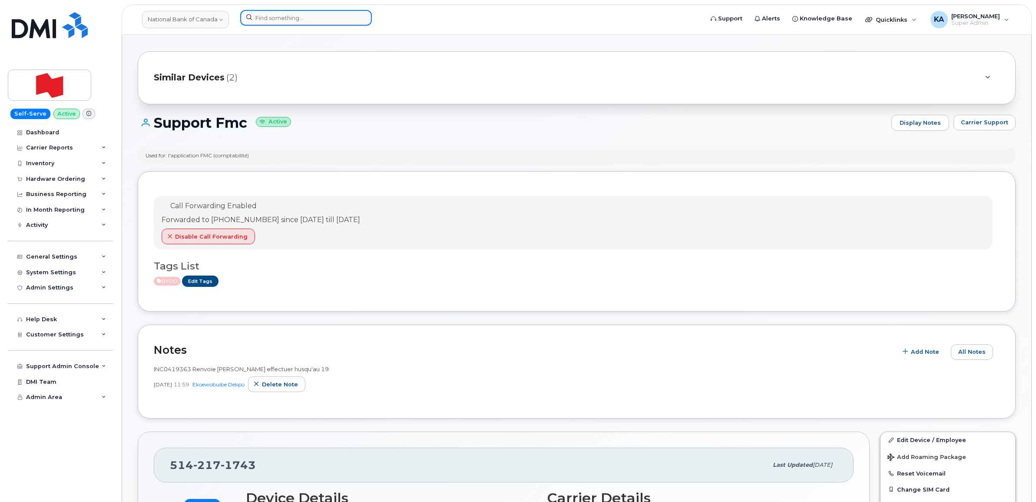
click at [268, 18] on input at bounding box center [306, 18] width 132 height 16
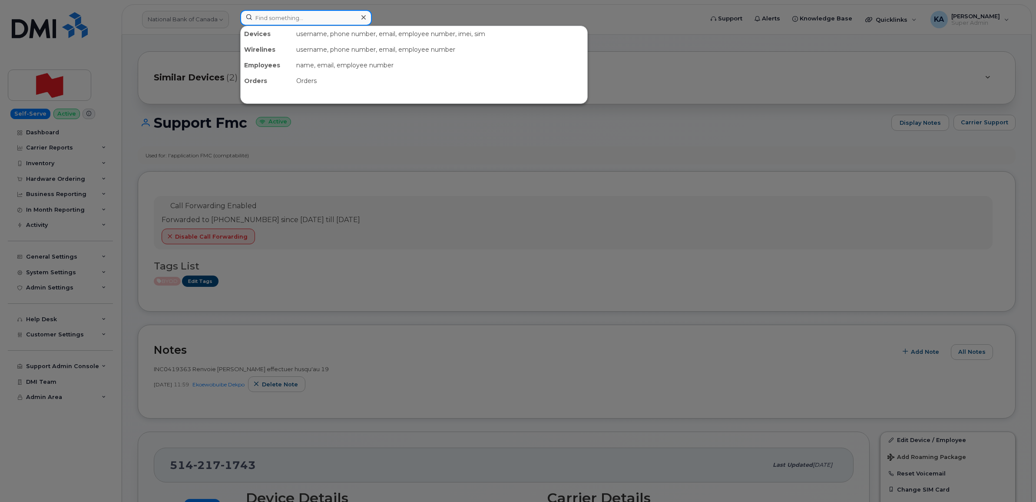
paste input "4038316797"
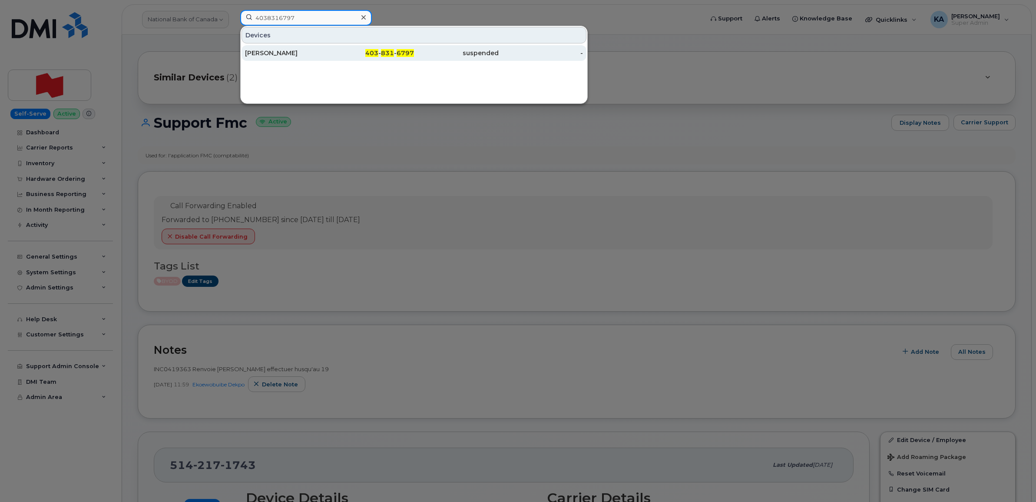
type input "4038316797"
click at [265, 53] on div "Chad Murphy" at bounding box center [287, 53] width 85 height 9
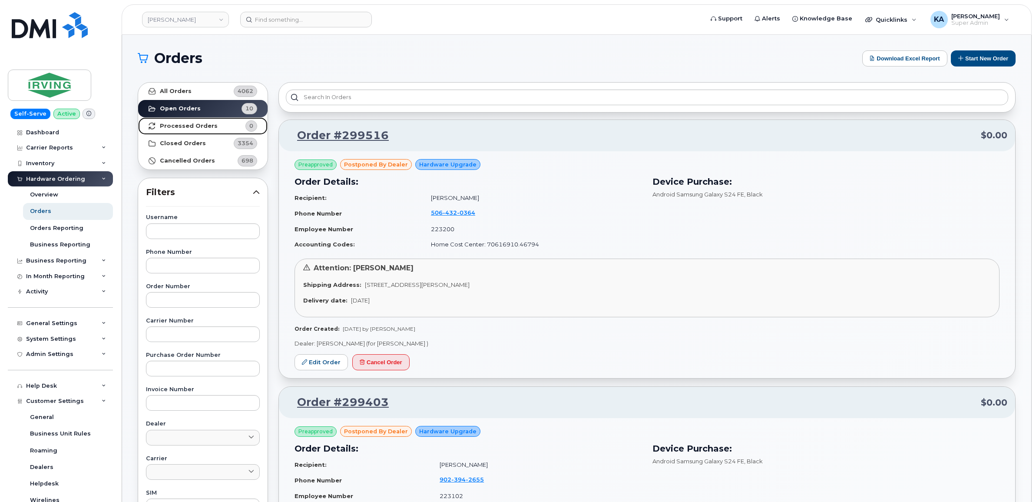
click at [214, 127] on link "Processed Orders 0" at bounding box center [202, 125] width 129 height 17
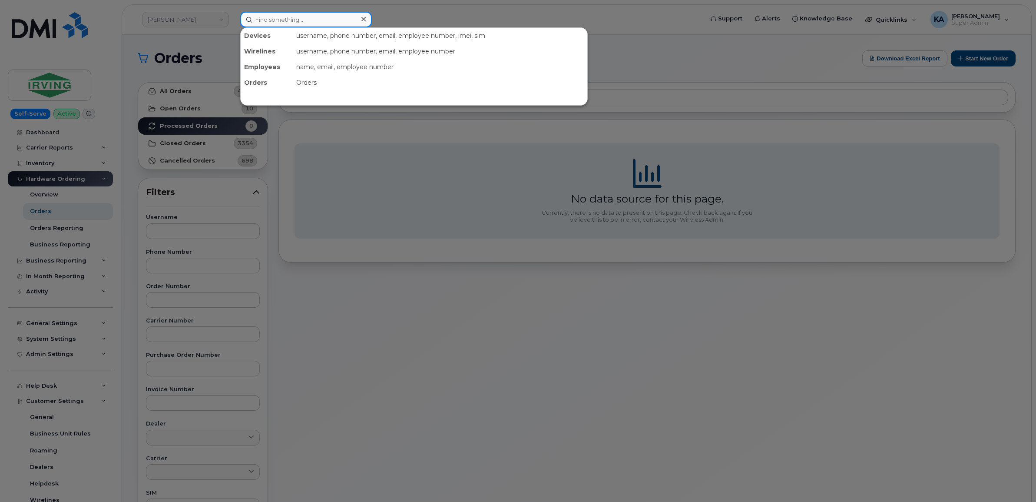
paste input "7802384259"
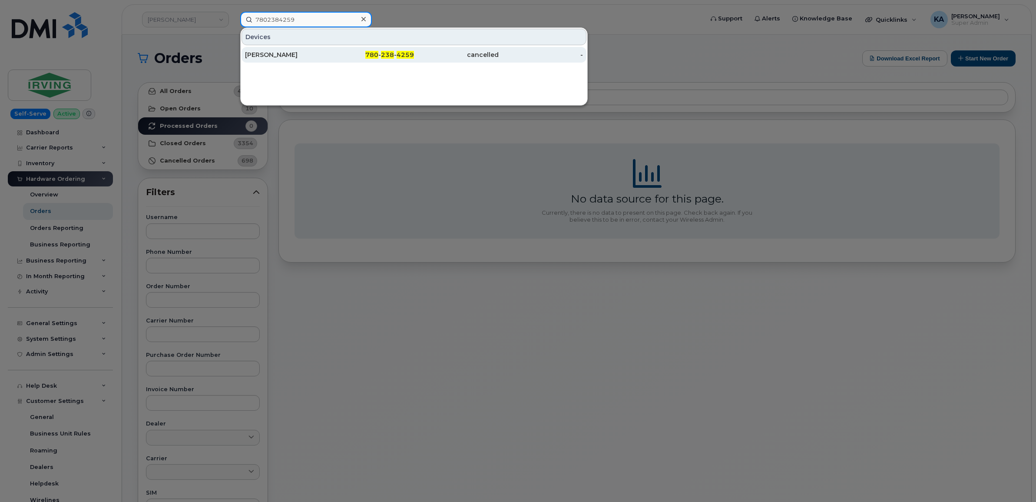
type input "7802384259"
click at [275, 54] on div "Kristel Busby" at bounding box center [287, 54] width 85 height 9
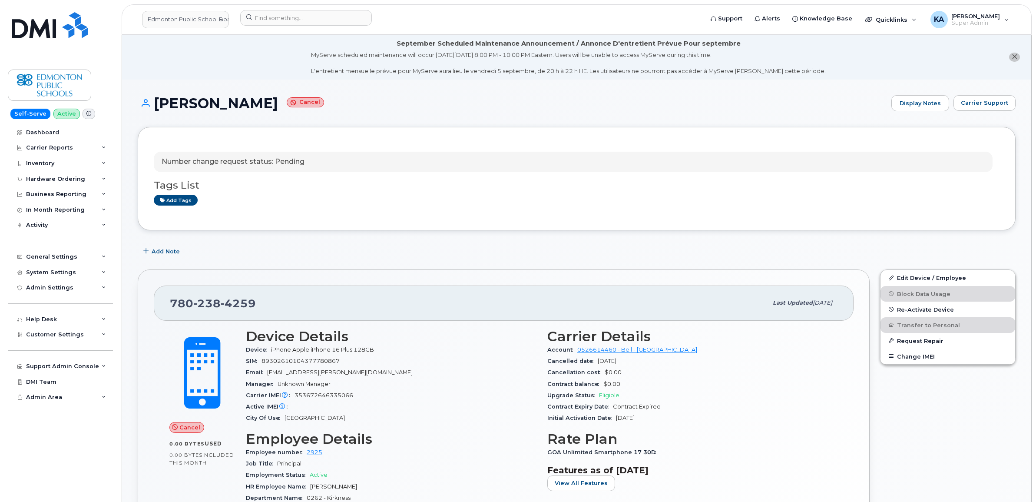
scroll to position [109, 0]
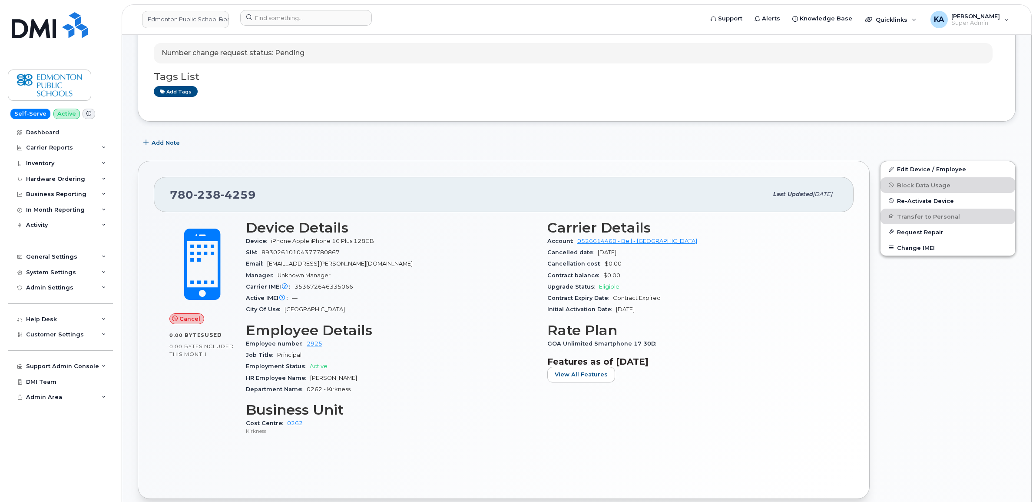
drag, startPoint x: 547, startPoint y: 241, endPoint x: 713, endPoint y: 246, distance: 166.5
click at [713, 246] on div "Account 0526614460 - Bell - [GEOGRAPHIC_DATA]" at bounding box center [692, 240] width 291 height 11
drag, startPoint x: 713, startPoint y: 246, endPoint x: 687, endPoint y: 243, distance: 26.2
copy div "Account 0526614460 - Bell - [GEOGRAPHIC_DATA]"
click at [464, 251] on div "SIM [TECHNICAL_ID]" at bounding box center [391, 252] width 291 height 11
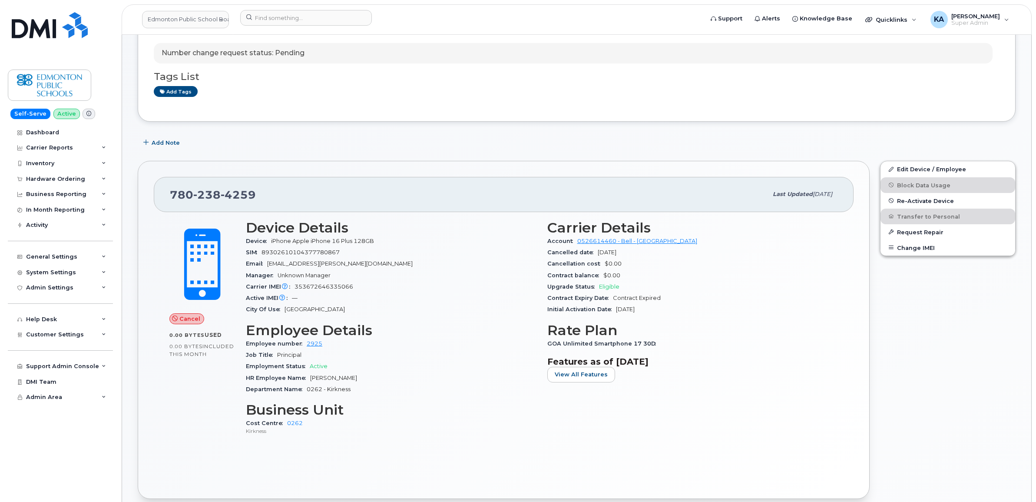
drag, startPoint x: 168, startPoint y: 195, endPoint x: 716, endPoint y: 365, distance: 573.8
click at [716, 365] on div "780 238 4259 Last updated Aug 28, 2025 Cancel 0.00 Bytes  used 0.00 Bytes  incl…" at bounding box center [504, 330] width 732 height 338
copy div "780 238 4259 Last updated Aug 28, 2025 Cancel 0.00 Bytes  used 0.00 Bytes  incl…"
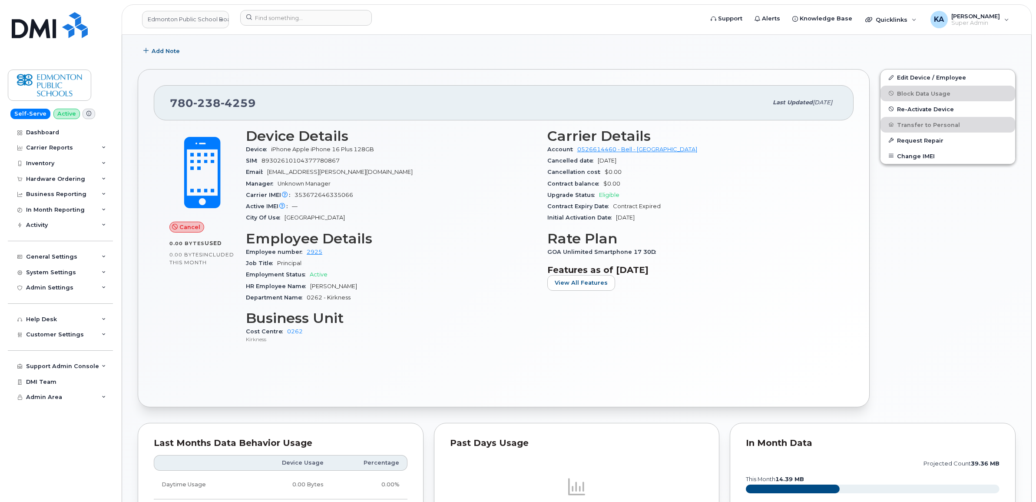
scroll to position [217, 0]
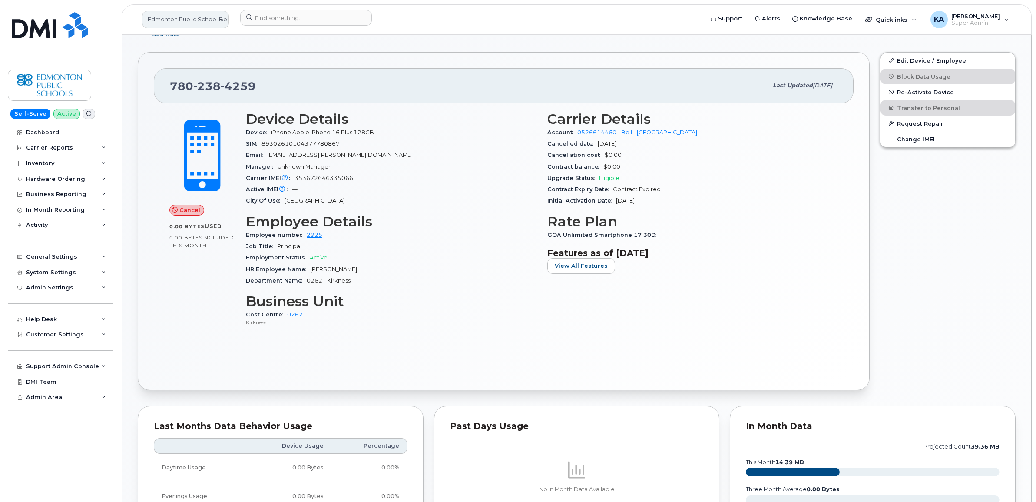
click at [169, 17] on link "Edmonton Public School Boards" at bounding box center [185, 19] width 87 height 17
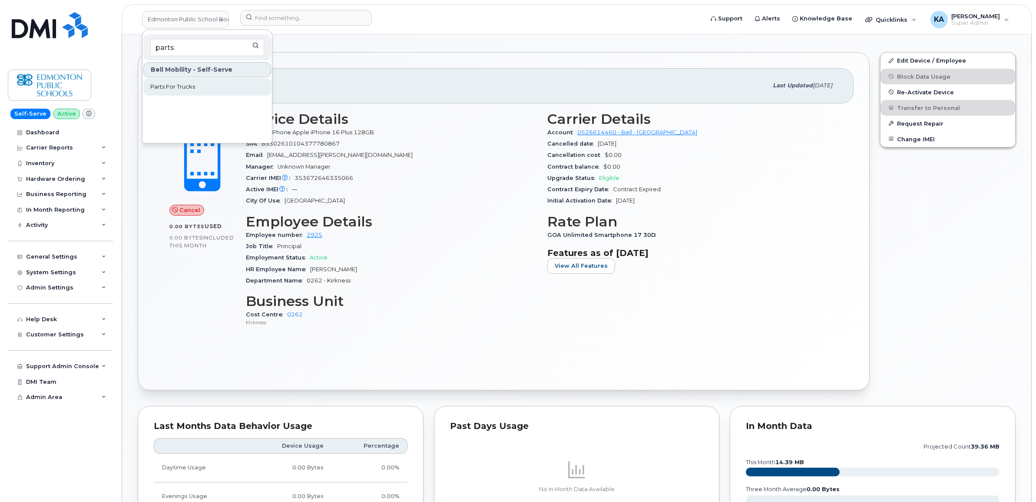
type input "parts"
click at [164, 86] on span "Parts For Trucks" at bounding box center [172, 87] width 45 height 9
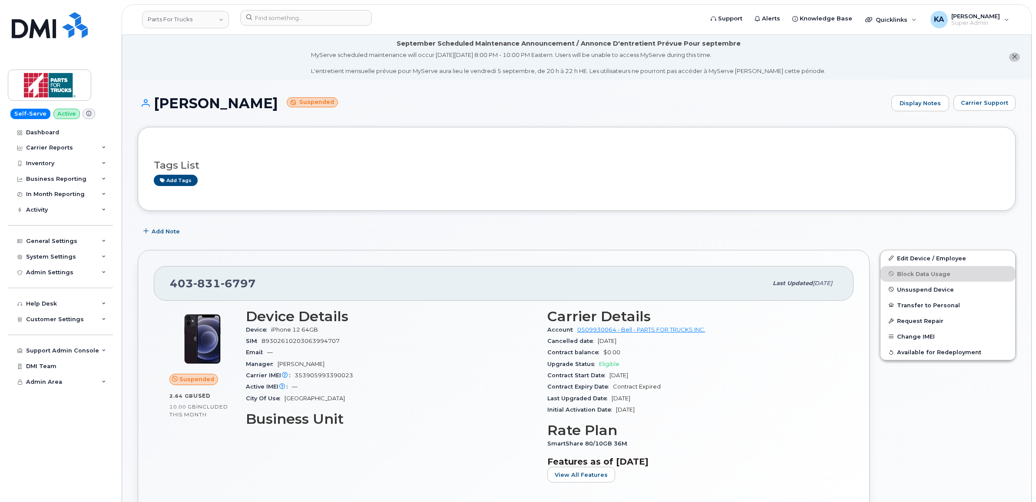
scroll to position [54, 0]
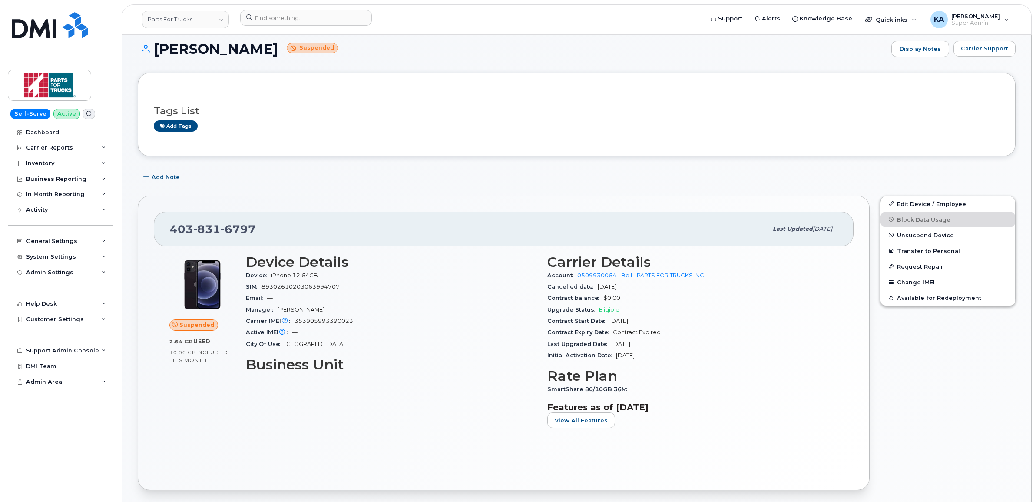
drag, startPoint x: 167, startPoint y: 226, endPoint x: 689, endPoint y: 405, distance: 551.7
click at [689, 405] on div "[PHONE_NUMBER] Last updated [DATE] Suspended 2.64 GB  used 10.00 GB  included t…" at bounding box center [504, 342] width 732 height 295
copy div "403 831 6797 Last updated Aug 29, 2025 Suspended 2.64 GB  used 10.00 GB  includ…"
click at [471, 260] on h3 "Device Details" at bounding box center [391, 262] width 291 height 16
click at [538, 274] on div "Device Details Device iPhone 12 64GB SIM 89302610203063994707 Email — Manager R…" at bounding box center [392, 345] width 302 height 192
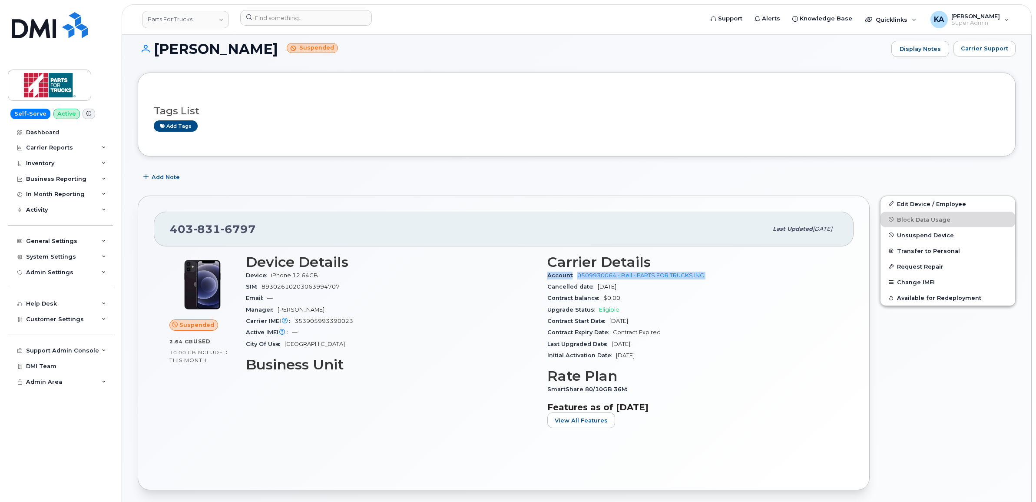
drag, startPoint x: 547, startPoint y: 276, endPoint x: 707, endPoint y: 279, distance: 159.5
click at [707, 279] on div "Account 0509930064 - Bell - PARTS FOR TRUCKS INC." at bounding box center [692, 275] width 291 height 11
drag, startPoint x: 707, startPoint y: 279, endPoint x: 689, endPoint y: 276, distance: 18.5
copy div "Account 0509930064 - Bell - PARTS FOR TRUCKS INC."
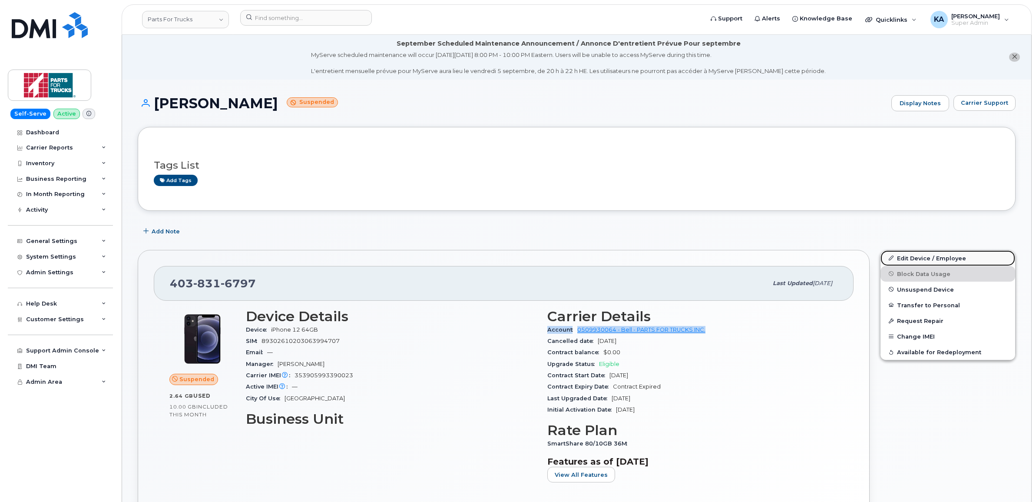
click at [908, 257] on link "Edit Device / Employee" at bounding box center [948, 258] width 135 height 16
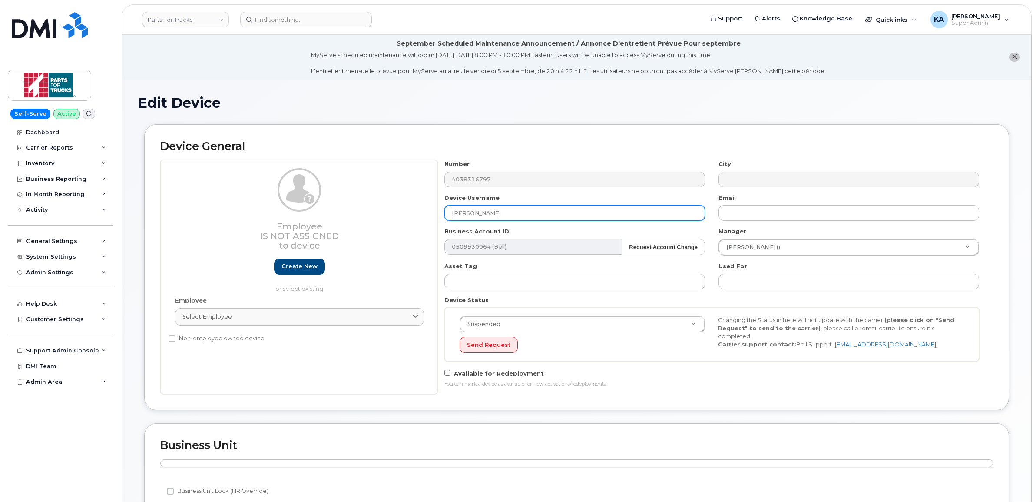
click at [450, 212] on input "[PERSON_NAME]" at bounding box center [574, 213] width 261 height 16
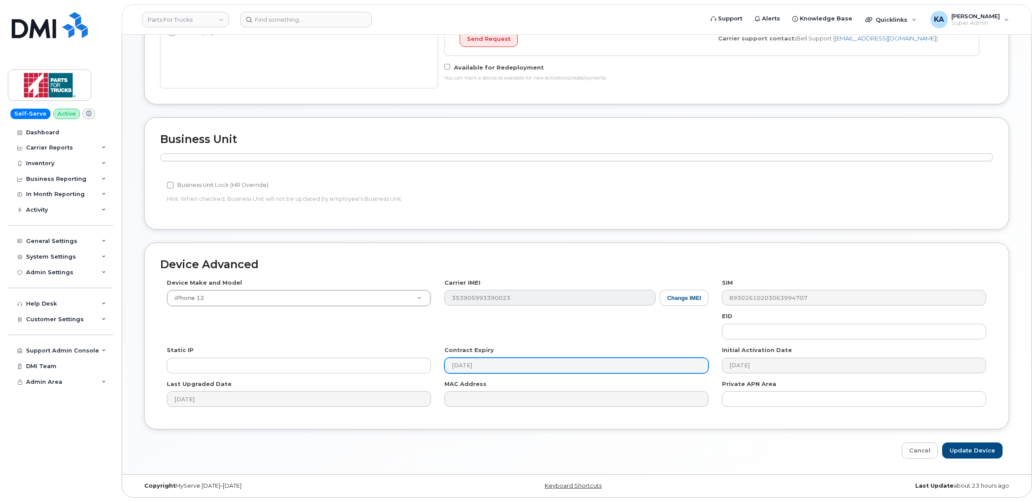
scroll to position [308, 0]
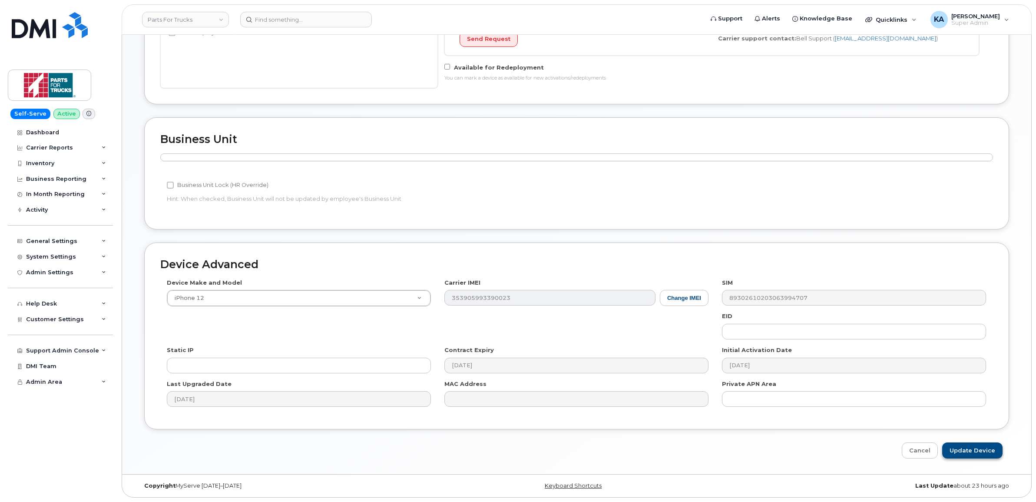
type input "Spare (old [PERSON_NAME])"
click at [960, 448] on input "Update Device" at bounding box center [972, 450] width 60 height 16
type input "Saving..."
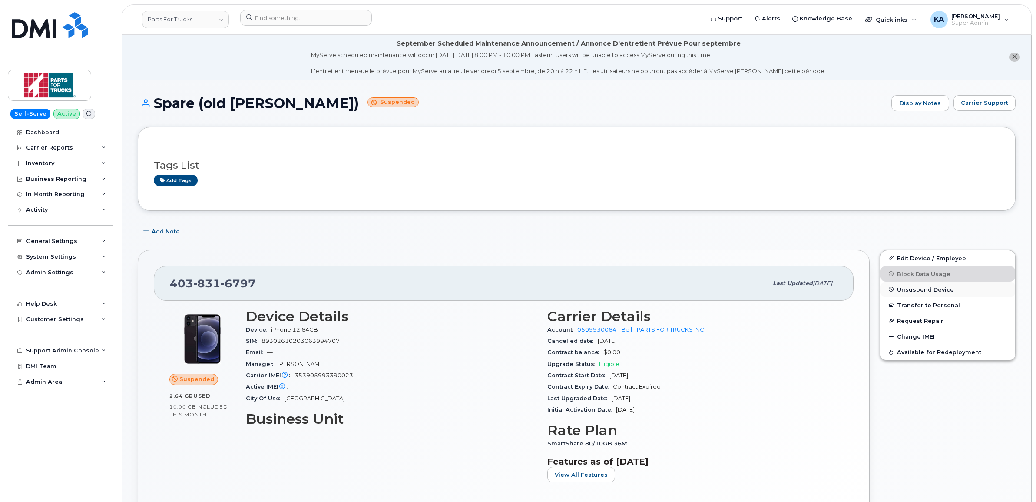
click at [913, 292] on span "Unsuspend Device" at bounding box center [925, 289] width 57 height 7
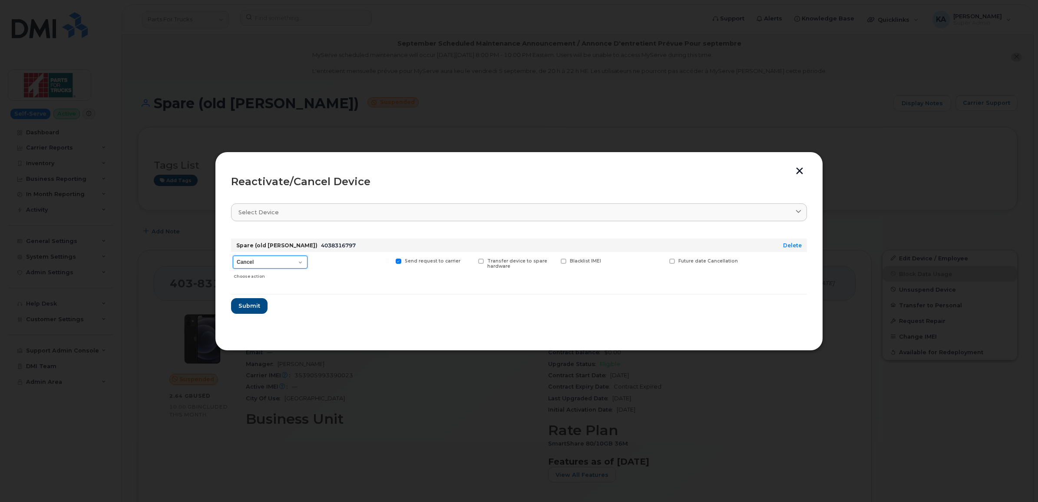
click at [301, 262] on select "Cancel Suspend - Extend Suspension Reactivate" at bounding box center [270, 261] width 75 height 13
select select "[object Object]"
click at [233, 255] on select "Cancel Suspend - Extend Suspension Reactivate" at bounding box center [270, 261] width 75 height 13
click at [249, 306] on span "Submit" at bounding box center [249, 306] width 22 height 8
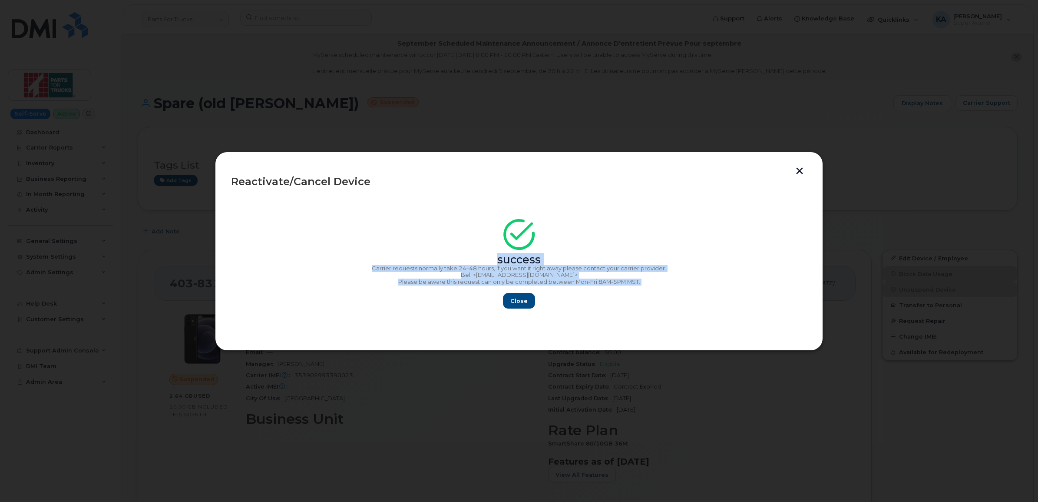
drag, startPoint x: 487, startPoint y: 259, endPoint x: 640, endPoint y: 289, distance: 156.2
click at [641, 289] on div "success Carrier requests normally take 24–48 hours, if you want it right away p…" at bounding box center [519, 266] width 576 height 85
drag, startPoint x: 640, startPoint y: 289, endPoint x: 613, endPoint y: 281, distance: 27.8
copy div "success Carrier requests normally take 24–48 hours, if you want it right away p…"
click at [513, 298] on span "Close" at bounding box center [518, 301] width 17 height 8
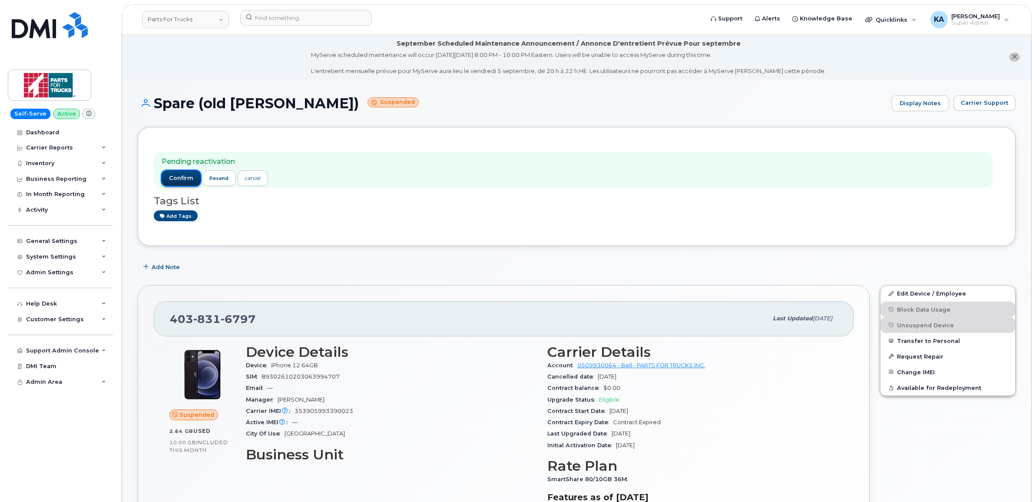
click at [176, 172] on button "confirm" at bounding box center [181, 178] width 39 height 16
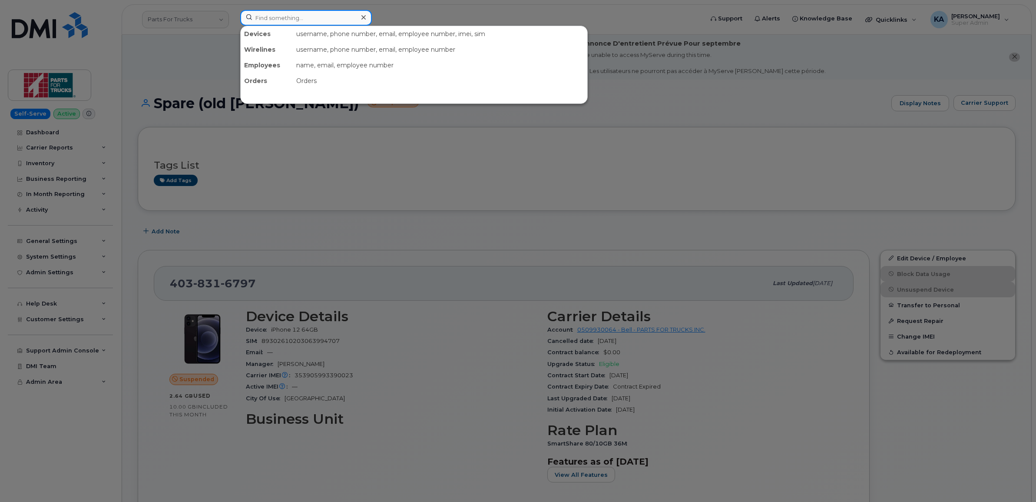
click at [266, 16] on input at bounding box center [306, 18] width 132 height 16
paste input "5873857173"
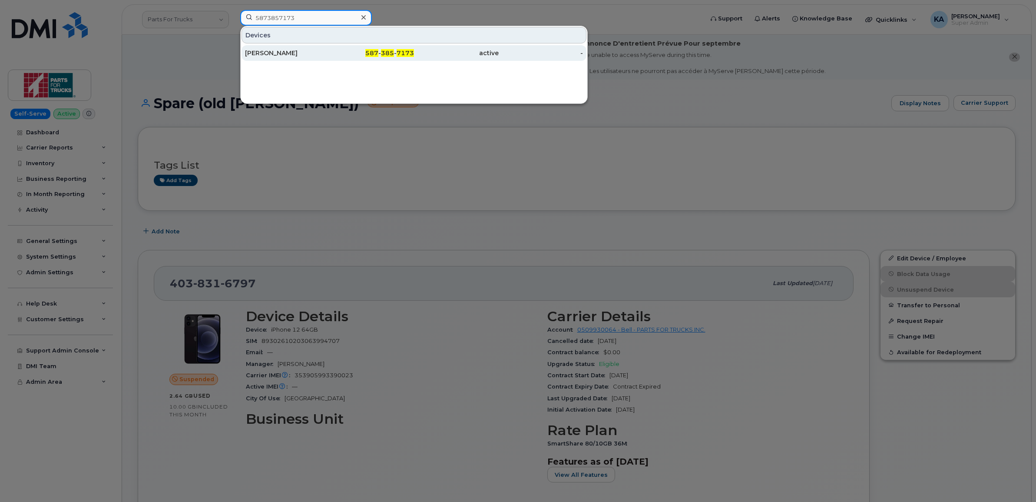
type input "5873857173"
click at [262, 52] on div "Holly Dulmage" at bounding box center [287, 53] width 85 height 9
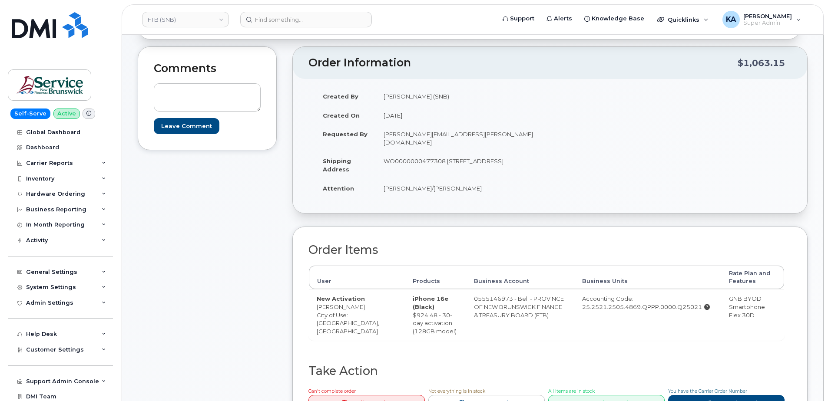
scroll to position [130, 0]
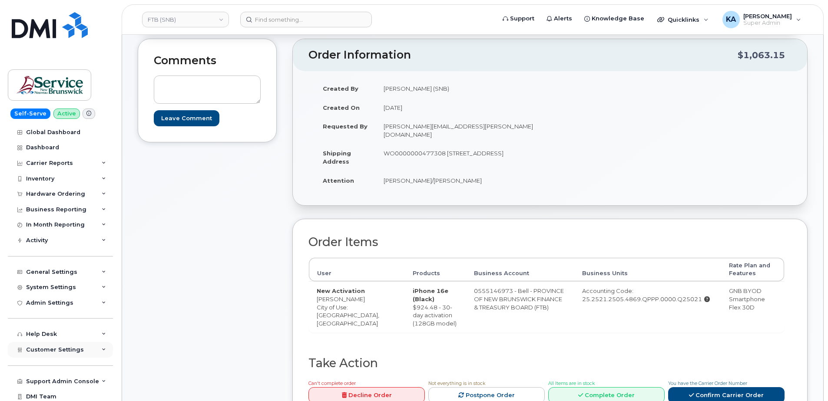
click at [64, 351] on span "Customer Settings" at bounding box center [55, 350] width 58 height 7
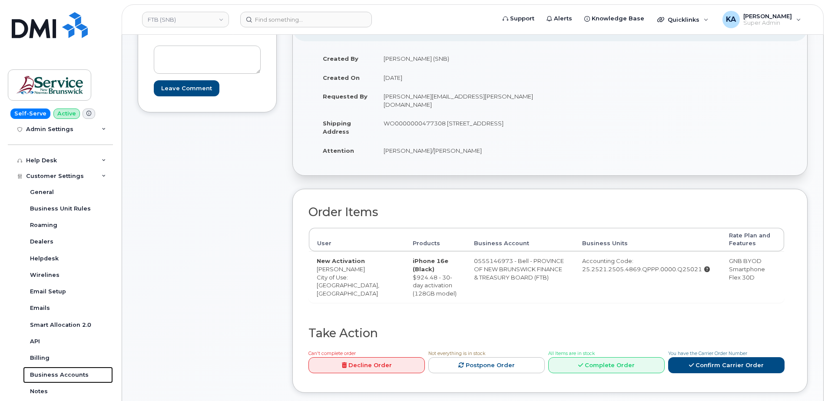
scroll to position [174, 0]
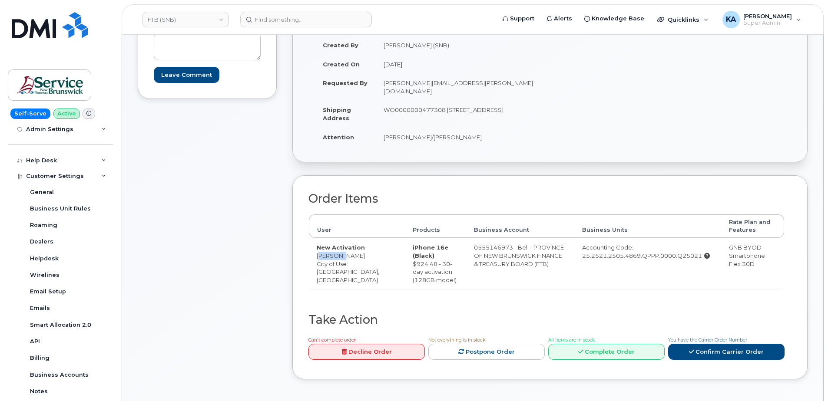
drag, startPoint x: 309, startPoint y: 249, endPoint x: 345, endPoint y: 250, distance: 36.5
click at [345, 250] on td "New Activation Duc Luu City of Use: Fredericton, New Brunswick" at bounding box center [357, 263] width 96 height 51
drag, startPoint x: 345, startPoint y: 250, endPoint x: 330, endPoint y: 248, distance: 14.9
copy td "Duc Luu"
drag, startPoint x: 447, startPoint y: 103, endPoint x: 522, endPoint y: 102, distance: 75.2
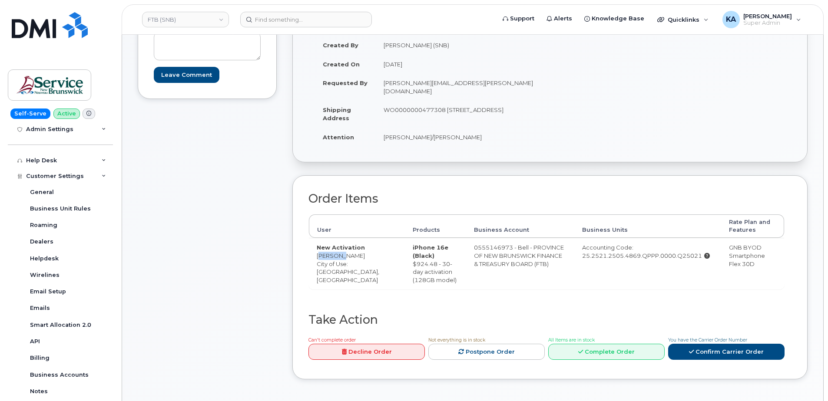
click at [522, 102] on td "WO0000000477308 675 King Street, Rm 1072 Fredericton New Brunswick E3B 1E9" at bounding box center [460, 113] width 168 height 27
drag, startPoint x: 522, startPoint y: 102, endPoint x: 515, endPoint y: 103, distance: 7.4
copy td "675 King Street, Rm 1072"
drag, startPoint x: 465, startPoint y: 112, endPoint x: 489, endPoint y: 113, distance: 23.9
click at [489, 113] on td "WO0000000477308 675 King Street, Rm 1072 Fredericton New Brunswick E3B 1E9" at bounding box center [460, 113] width 168 height 27
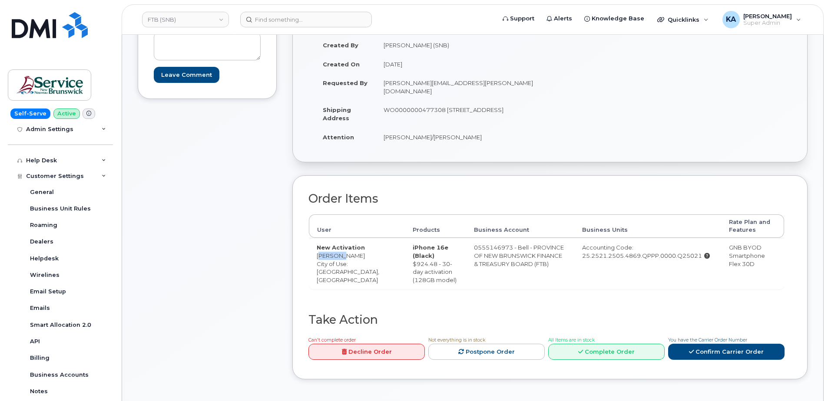
copy td "E3B 1E9"
drag, startPoint x: 380, startPoint y: 129, endPoint x: 467, endPoint y: 132, distance: 86.9
click at [467, 132] on td "Mukesh Yadav/Rick Frenette" at bounding box center [460, 137] width 168 height 19
drag, startPoint x: 467, startPoint y: 132, endPoint x: 452, endPoint y: 127, distance: 15.1
copy td "Mukesh Yadav/Rick Frenette"
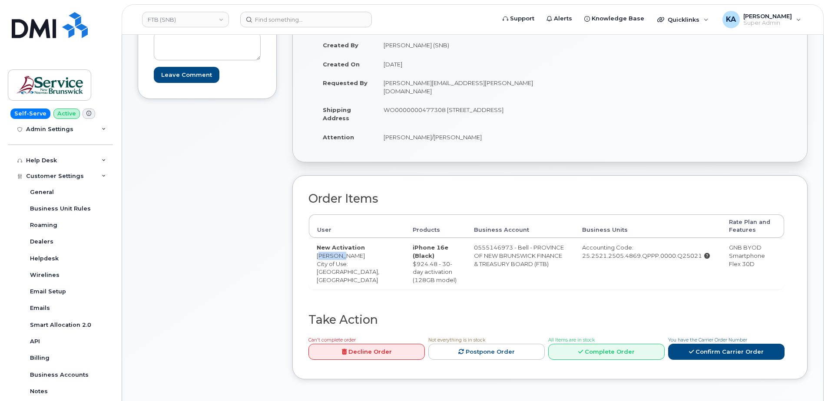
drag, startPoint x: 315, startPoint y: 249, endPoint x: 342, endPoint y: 251, distance: 27.9
click at [342, 251] on td "New Activation Duc Luu City of Use: Fredericton, New Brunswick" at bounding box center [357, 263] width 96 height 51
drag, startPoint x: 342, startPoint y: 251, endPoint x: 335, endPoint y: 249, distance: 7.2
copy td "Duc Luu"
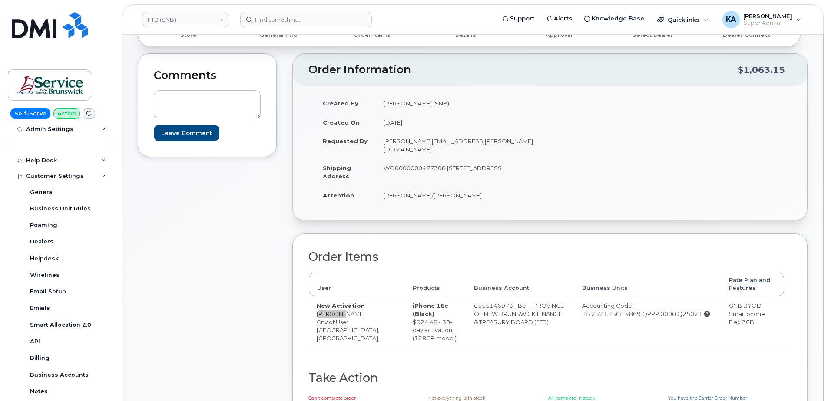
scroll to position [130, 0]
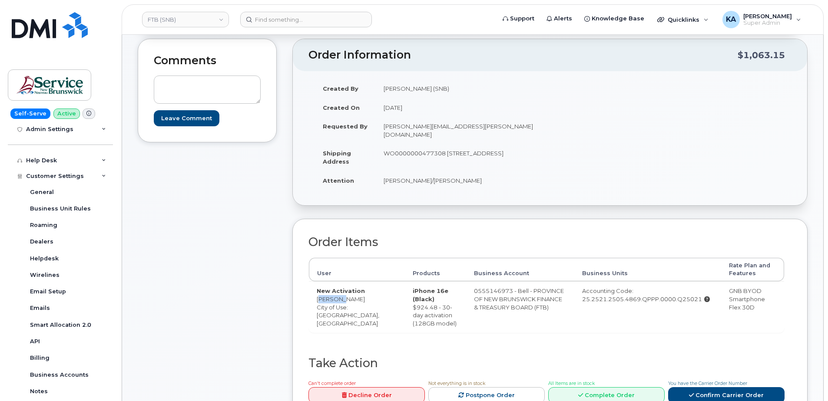
drag, startPoint x: 572, startPoint y: 292, endPoint x: 693, endPoint y: 297, distance: 121.3
click at [693, 297] on td "Accounting Code: 25.2521.2505.4869.QPPP.0000.Q25021" at bounding box center [647, 307] width 147 height 51
drag, startPoint x: 693, startPoint y: 297, endPoint x: 683, endPoint y: 291, distance: 12.1
copy div "25.2521.2505.4869.QPPP.0000.Q25021"
drag, startPoint x: 575, startPoint y: 283, endPoint x: 625, endPoint y: 284, distance: 50.0
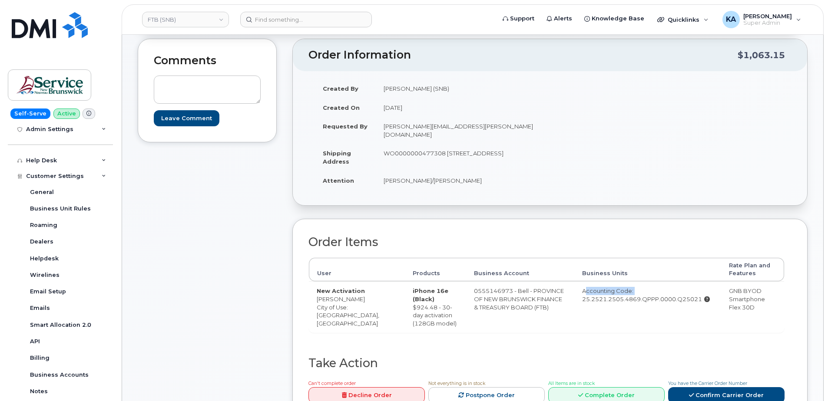
click at [625, 287] on div "Accounting Code: 25.2521.2505.4869.QPPP.0000.Q25021" at bounding box center [647, 295] width 131 height 16
drag, startPoint x: 624, startPoint y: 284, endPoint x: 613, endPoint y: 282, distance: 11.4
copy div "Accounting Code:"
click at [574, 285] on td "Accounting Code: 25.2521.2505.4869.QPPP.0000.Q25021" at bounding box center [647, 307] width 147 height 51
drag, startPoint x: 571, startPoint y: 284, endPoint x: 696, endPoint y: 300, distance: 125.3
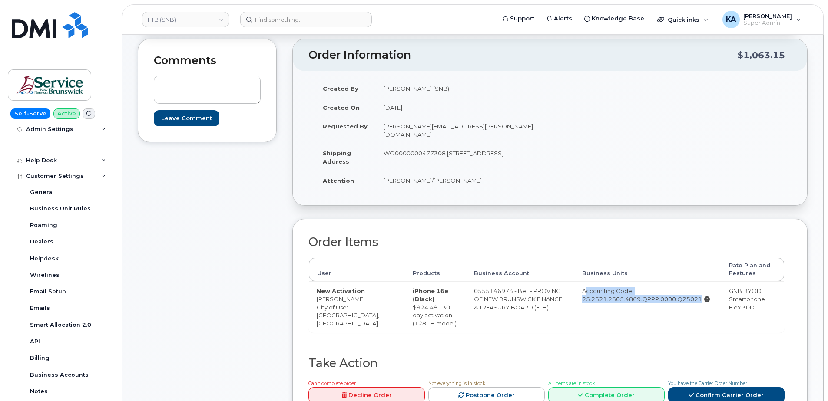
click at [696, 300] on td "Accounting Code: 25.2521.2505.4869.QPPP.0000.Q25021" at bounding box center [647, 307] width 147 height 51
drag, startPoint x: 696, startPoint y: 300, endPoint x: 683, endPoint y: 292, distance: 14.5
copy div "Accounting Code: 25.2521.2505.4869.QPPP.0000.Q25021"
click at [701, 389] on link "Confirm Carrier Order" at bounding box center [726, 396] width 116 height 16
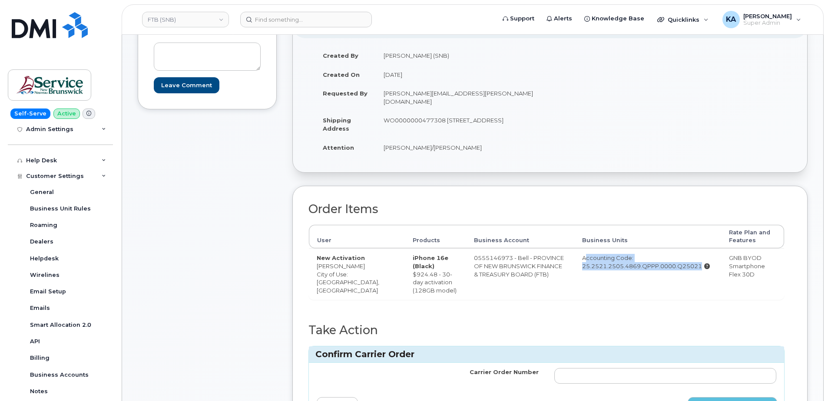
scroll to position [261, 0]
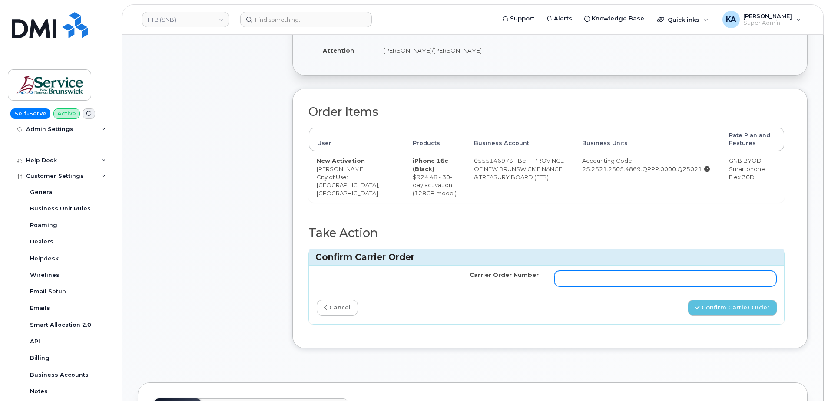
paste input "3011131"
type input "3011131"
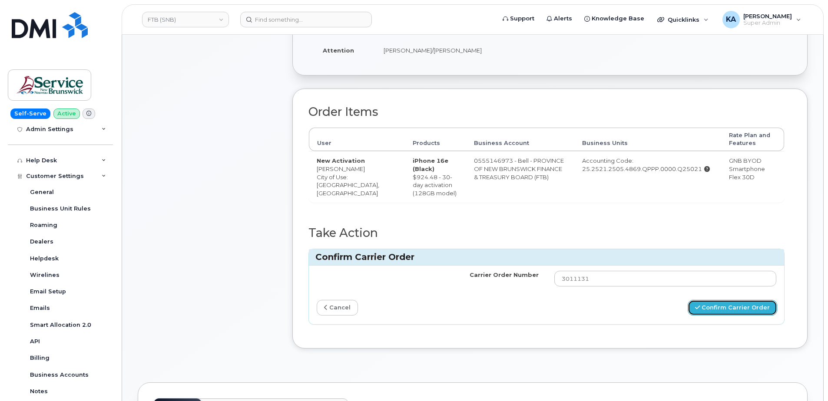
click at [714, 300] on button "Confirm Carrier Order" at bounding box center [732, 308] width 89 height 16
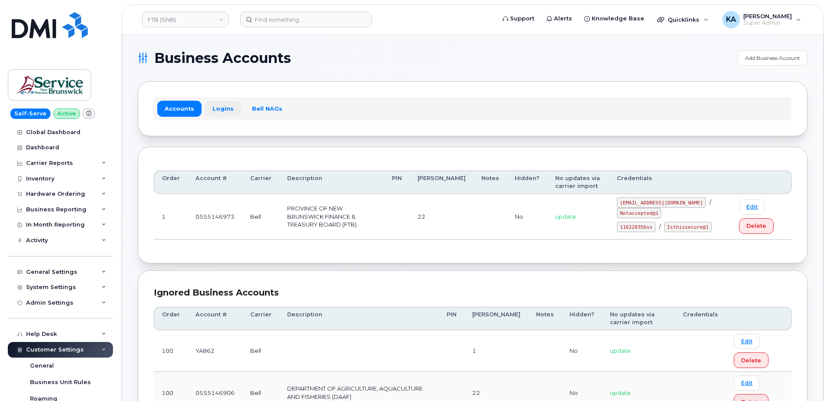
click at [220, 108] on link "Logins" at bounding box center [223, 109] width 36 height 16
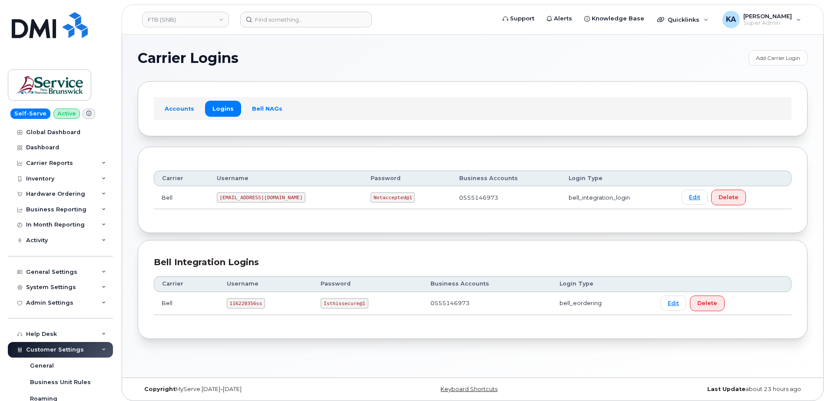
scroll to position [4, 0]
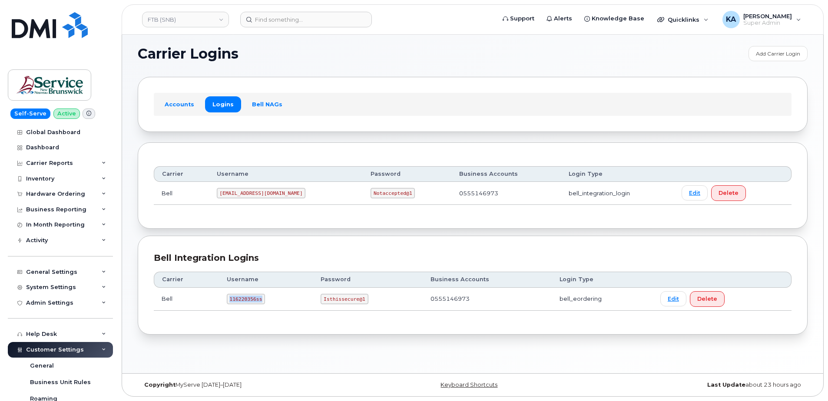
drag, startPoint x: 229, startPoint y: 301, endPoint x: 274, endPoint y: 302, distance: 45.2
click at [275, 302] on td "116220356ss" at bounding box center [266, 299] width 94 height 23
drag, startPoint x: 274, startPoint y: 302, endPoint x: 254, endPoint y: 299, distance: 19.7
copy code "116220356ss"
drag, startPoint x: 321, startPoint y: 298, endPoint x: 369, endPoint y: 307, distance: 49.2
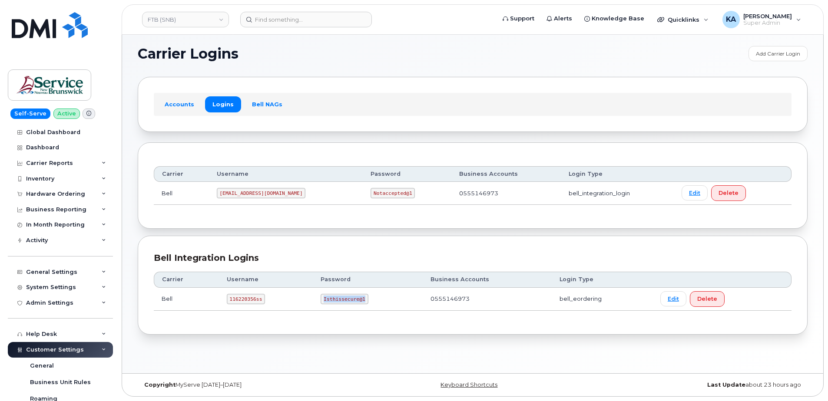
click at [369, 308] on td "Isthissecure@1" at bounding box center [368, 299] width 110 height 23
drag, startPoint x: 369, startPoint y: 307, endPoint x: 357, endPoint y: 300, distance: 14.0
copy code "Isthissecure@1"
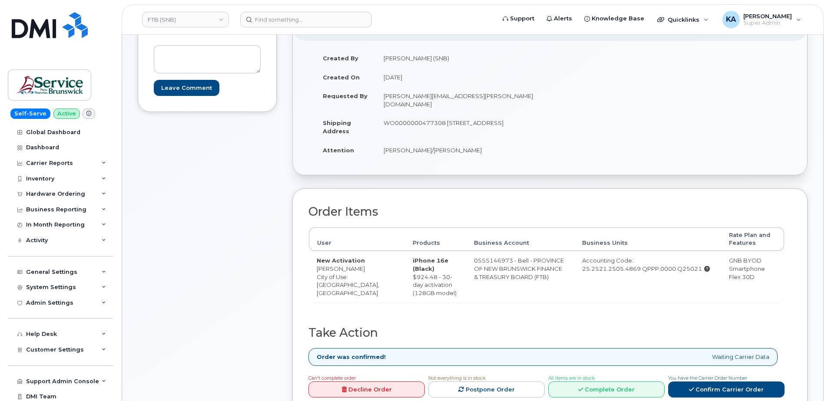
scroll to position [174, 0]
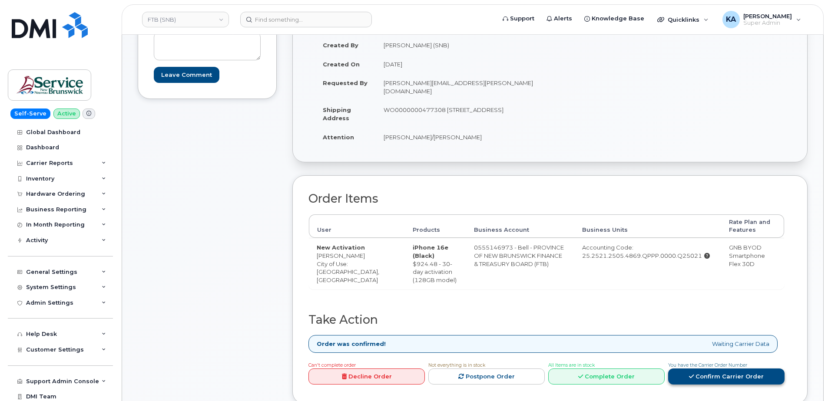
click at [696, 369] on link "Confirm Carrier Order" at bounding box center [726, 377] width 116 height 16
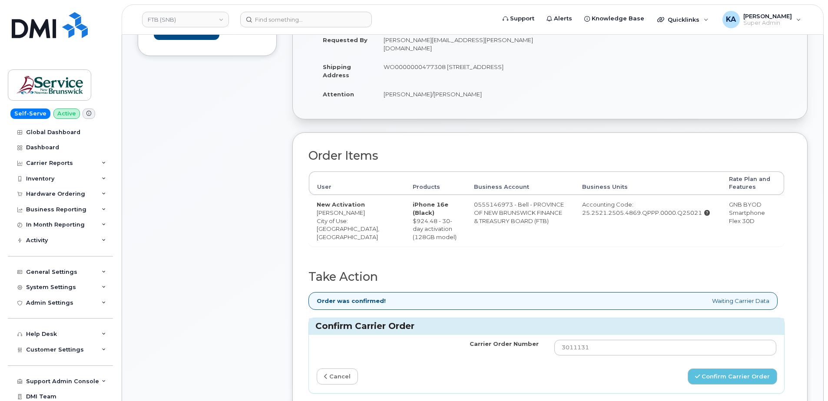
scroll to position [217, 0]
click at [68, 194] on div "Hardware Ordering" at bounding box center [55, 194] width 59 height 7
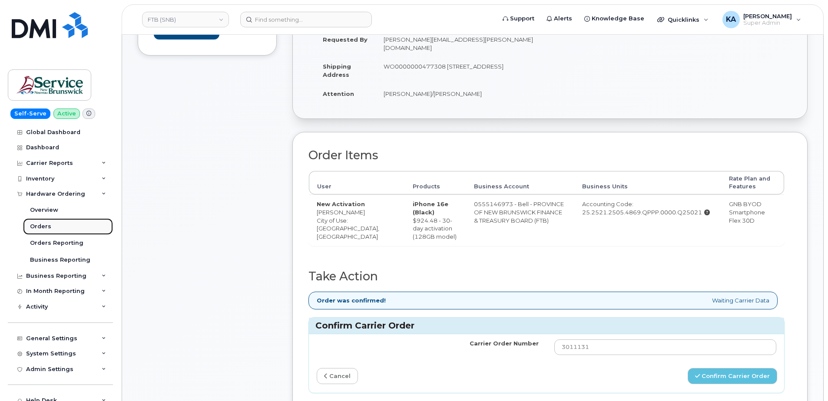
click at [47, 226] on div "Orders" at bounding box center [40, 227] width 21 height 8
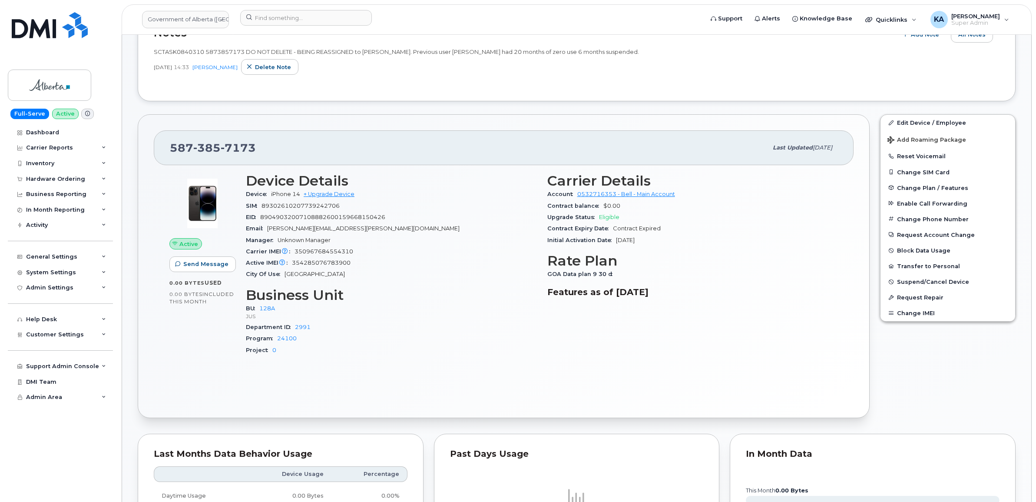
scroll to position [217, 0]
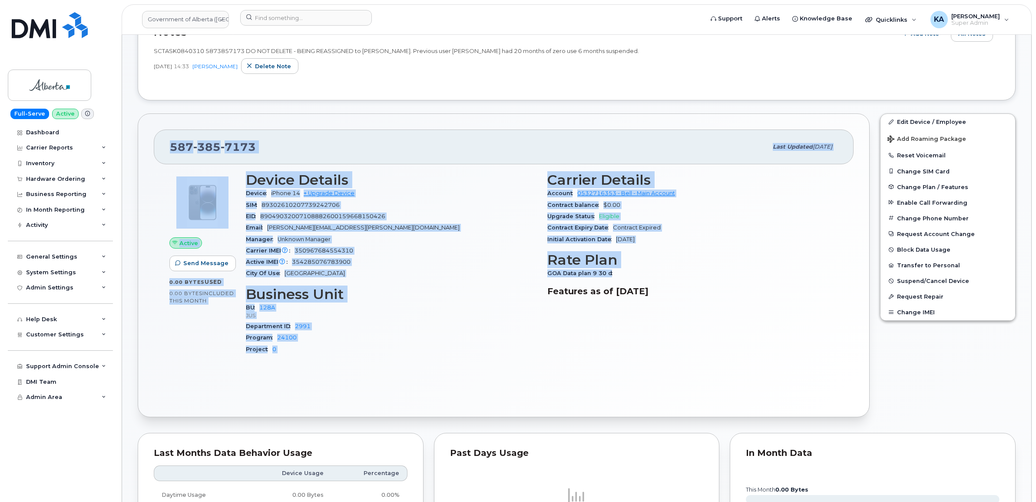
drag, startPoint x: 169, startPoint y: 146, endPoint x: 636, endPoint y: 272, distance: 484.4
click at [636, 272] on div "587 385 7173 Last updated Aug 29, 2025 Active Send Message 0.00 Bytes  used 0.0…" at bounding box center [504, 265] width 732 height 304
drag, startPoint x: 636, startPoint y: 272, endPoint x: 592, endPoint y: 225, distance: 64.8
copy div "587 385 7173 Last updated Aug 29, 2025 Active Send Message 0.00 Bytes  used 0.0…"
click at [453, 381] on div "Active Send Message 0.00 Bytes  used 0.00 Bytes  included this month Device Det…" at bounding box center [504, 282] width 700 height 237
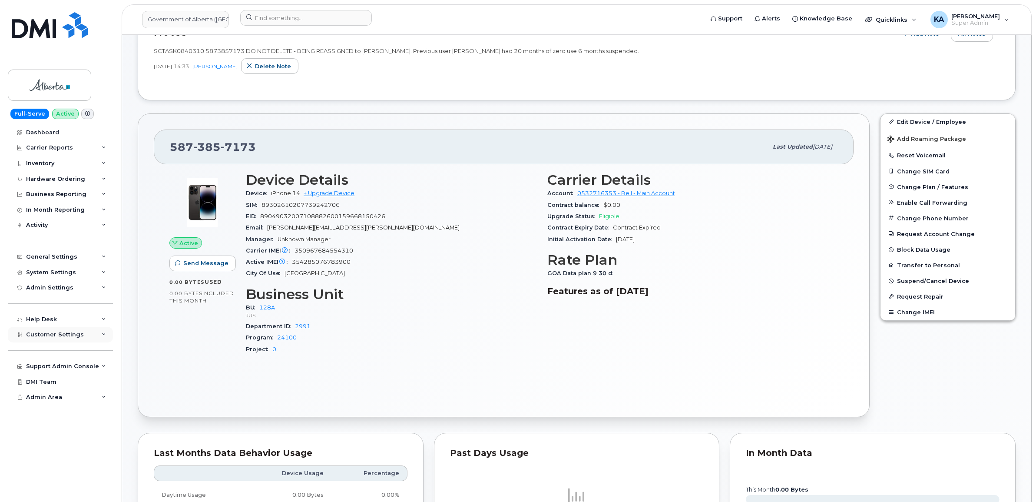
click at [67, 338] on span "Customer Settings" at bounding box center [55, 334] width 58 height 7
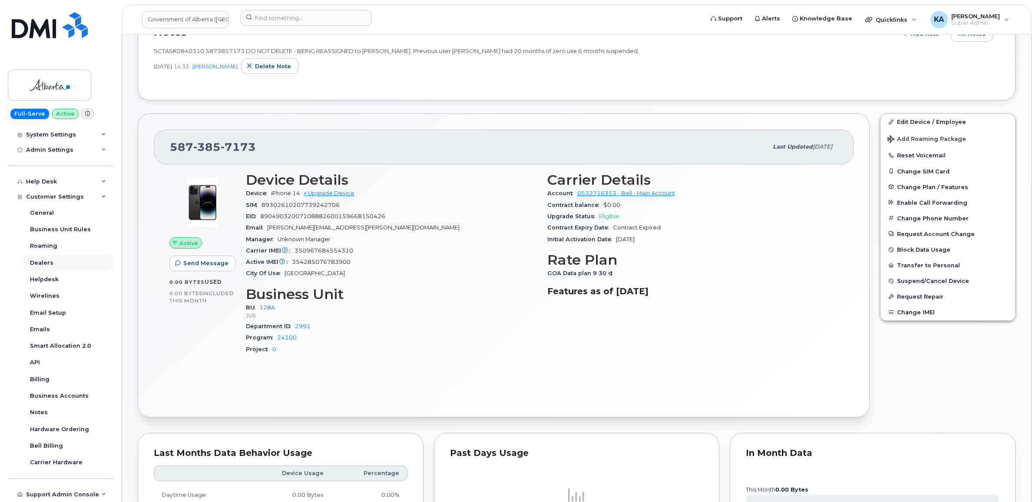
scroll to position [163, 0]
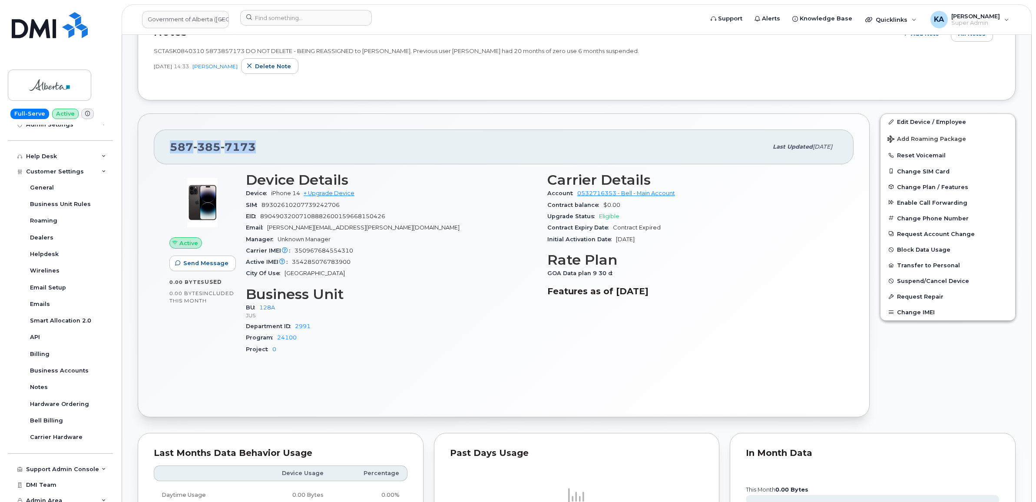
drag, startPoint x: 263, startPoint y: 149, endPoint x: 173, endPoint y: 152, distance: 90.4
click at [173, 152] on div "587 385 7173" at bounding box center [469, 147] width 598 height 18
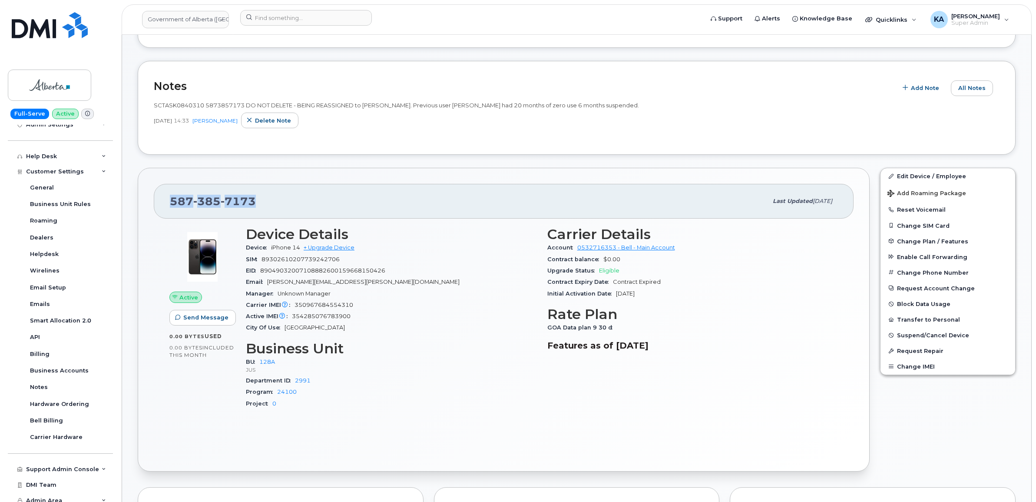
copy span "587 385 7173"
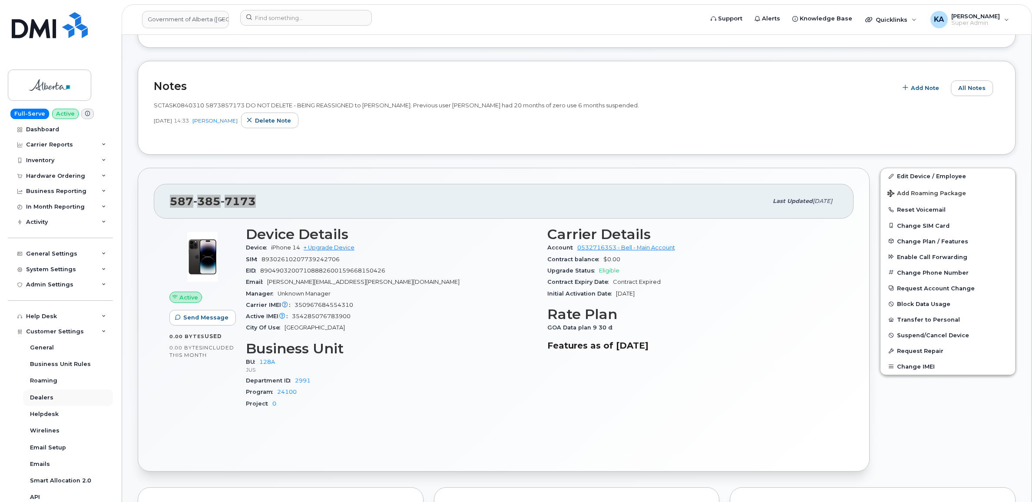
scroll to position [0, 0]
click at [57, 180] on div "Hardware Ordering" at bounding box center [55, 179] width 59 height 7
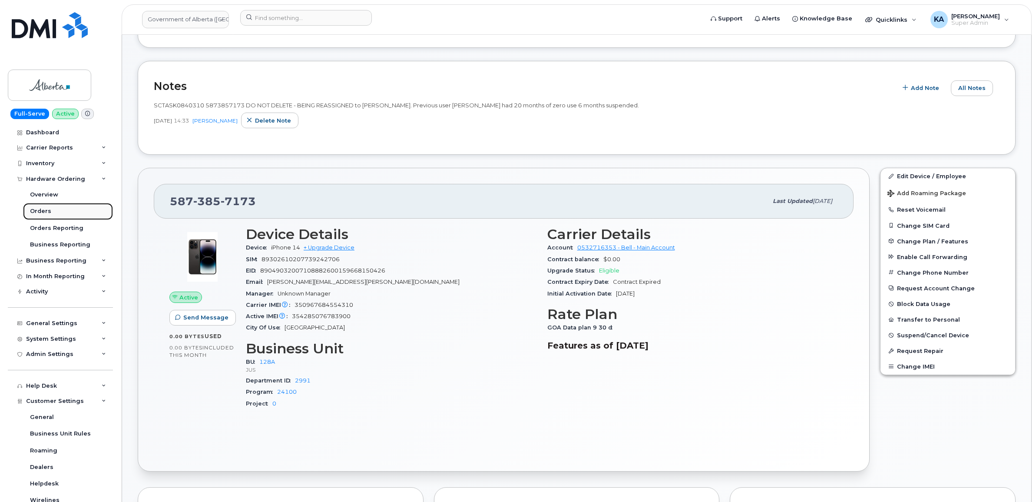
click at [41, 212] on div "Orders" at bounding box center [40, 211] width 21 height 8
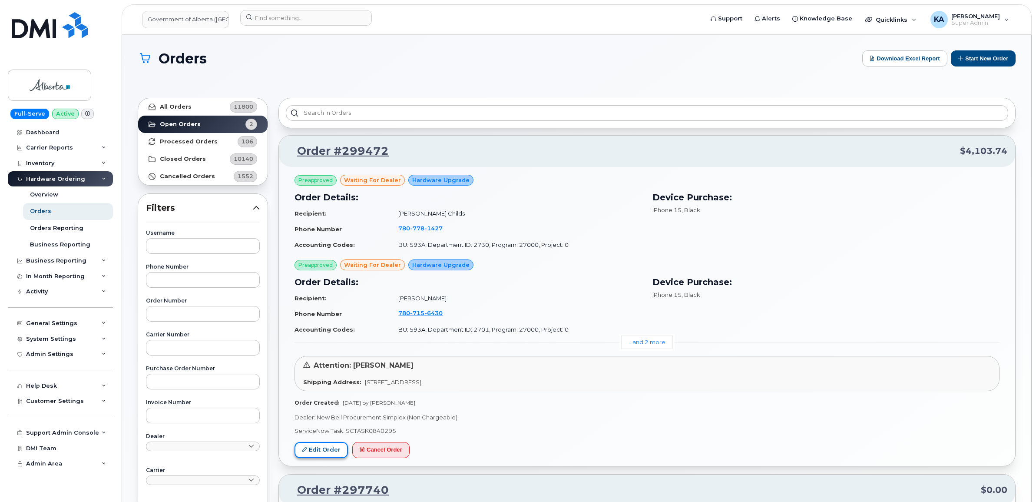
click at [326, 447] on link "Edit Order" at bounding box center [321, 450] width 53 height 16
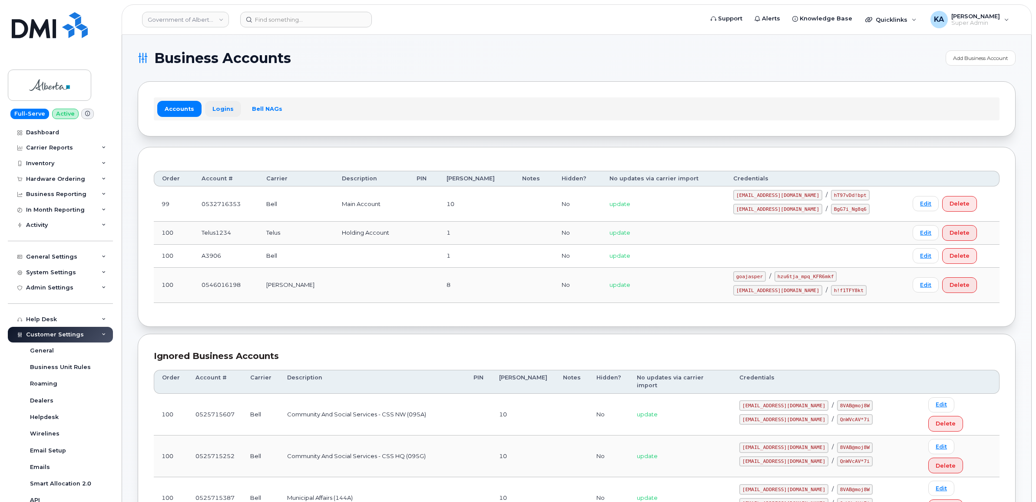
click at [220, 109] on link "Logins" at bounding box center [223, 109] width 36 height 16
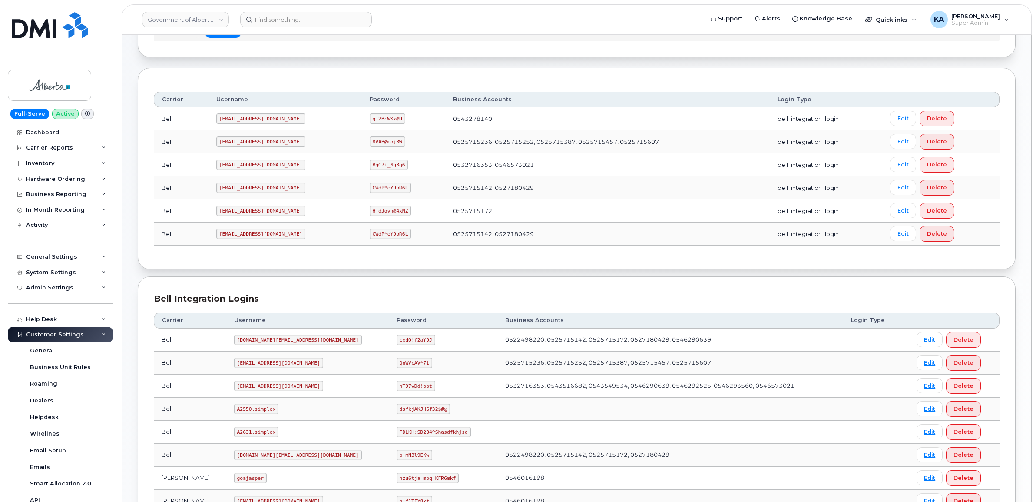
scroll to position [54, 0]
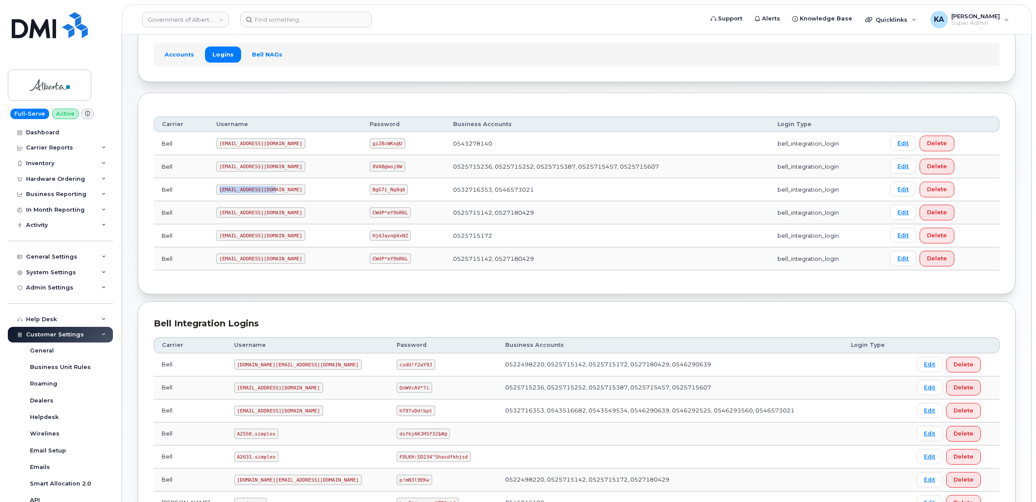
drag, startPoint x: 217, startPoint y: 190, endPoint x: 275, endPoint y: 190, distance: 57.8
click at [275, 190] on td "goa482E2@myserve.ca" at bounding box center [285, 189] width 153 height 23
drag, startPoint x: 275, startPoint y: 190, endPoint x: 257, endPoint y: 189, distance: 17.9
copy code "goa482E2@myserve.ca"
drag, startPoint x: 342, startPoint y: 190, endPoint x: 384, endPoint y: 196, distance: 42.9
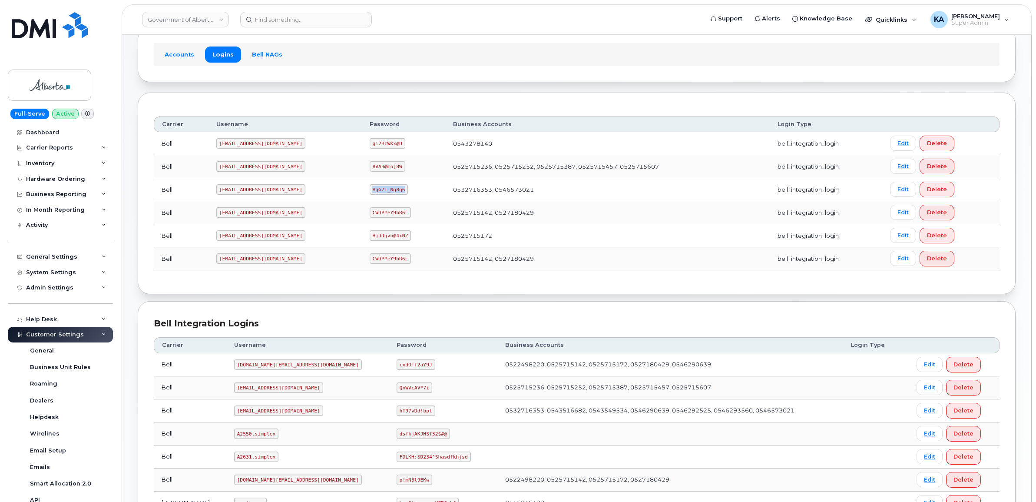
click at [384, 196] on td "BgG7i_Ng8q6" at bounding box center [404, 189] width 84 height 23
drag, startPoint x: 384, startPoint y: 196, endPoint x: 366, endPoint y: 190, distance: 19.5
copy code "BgG7i_Ng8q6"
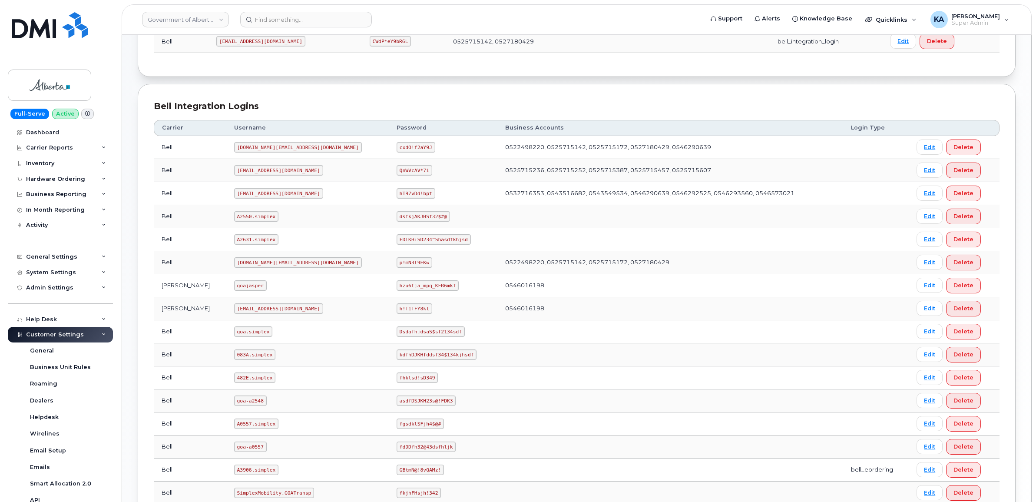
scroll to position [398, 0]
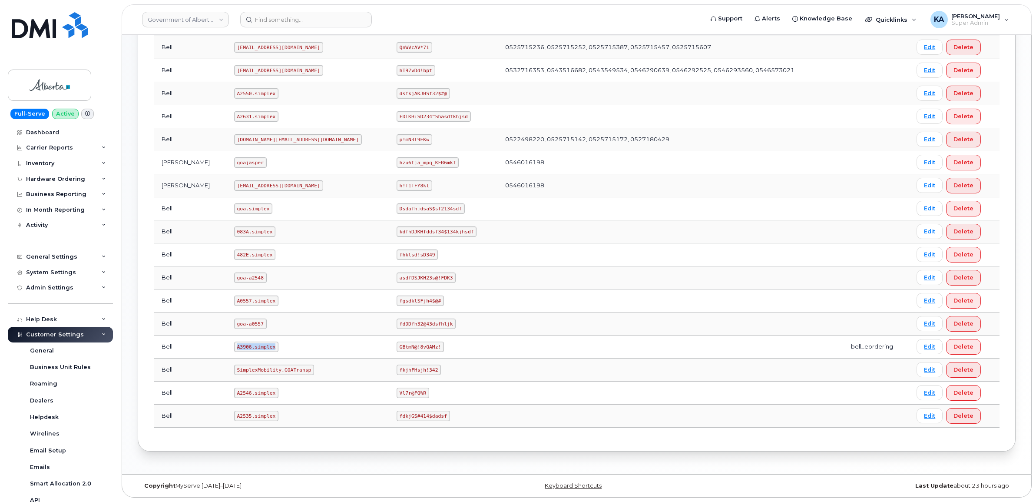
drag, startPoint x: 222, startPoint y: 346, endPoint x: 261, endPoint y: 348, distance: 39.2
click at [261, 348] on code "A3906.simplex" at bounding box center [256, 346] width 44 height 10
drag, startPoint x: 261, startPoint y: 348, endPoint x: 246, endPoint y: 347, distance: 14.4
copy code "A3906.simplex"
drag, startPoint x: 333, startPoint y: 345, endPoint x: 375, endPoint y: 348, distance: 41.8
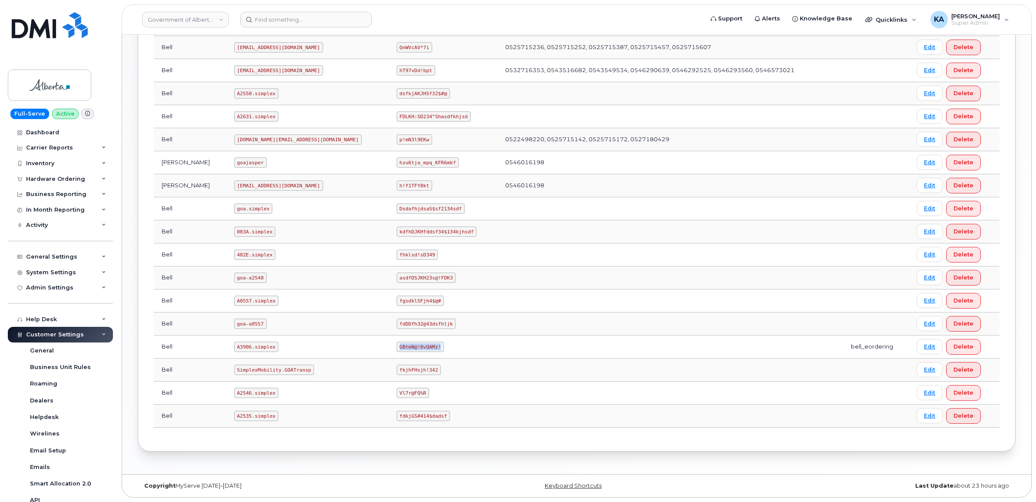
click at [397, 348] on code "GBtmN@!8vQAMz!" at bounding box center [420, 346] width 47 height 10
drag, startPoint x: 375, startPoint y: 348, endPoint x: 361, endPoint y: 345, distance: 14.1
copy code "GBtmN@!8vQAMz!"
drag, startPoint x: 222, startPoint y: 347, endPoint x: 264, endPoint y: 351, distance: 42.8
click at [264, 351] on td "A3906.simplex" at bounding box center [307, 346] width 162 height 23
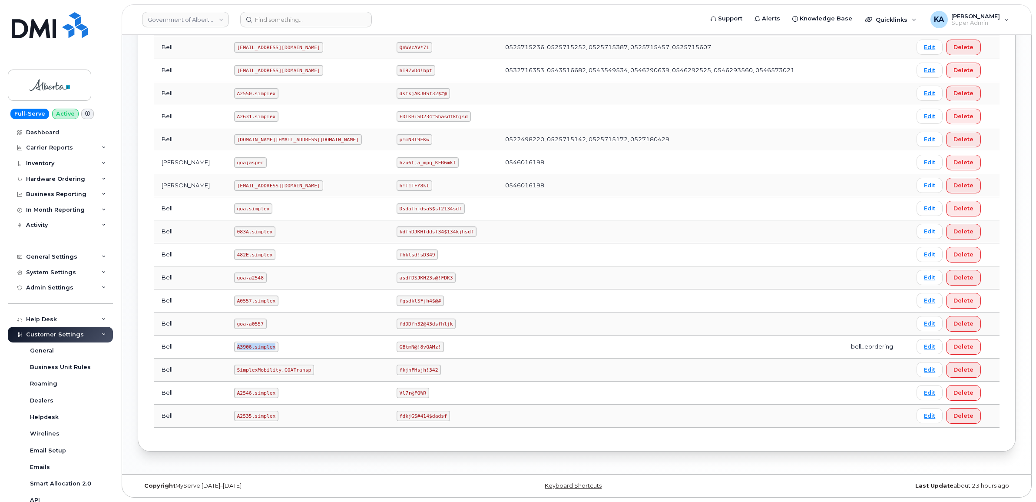
drag, startPoint x: 264, startPoint y: 351, endPoint x: 241, endPoint y: 347, distance: 23.4
copy code "A3906.simplex"
drag, startPoint x: 335, startPoint y: 346, endPoint x: 378, endPoint y: 348, distance: 43.0
click at [389, 348] on td "GBtmN@!8vQAMz!" at bounding box center [443, 346] width 109 height 23
drag, startPoint x: 378, startPoint y: 348, endPoint x: 368, endPoint y: 347, distance: 9.6
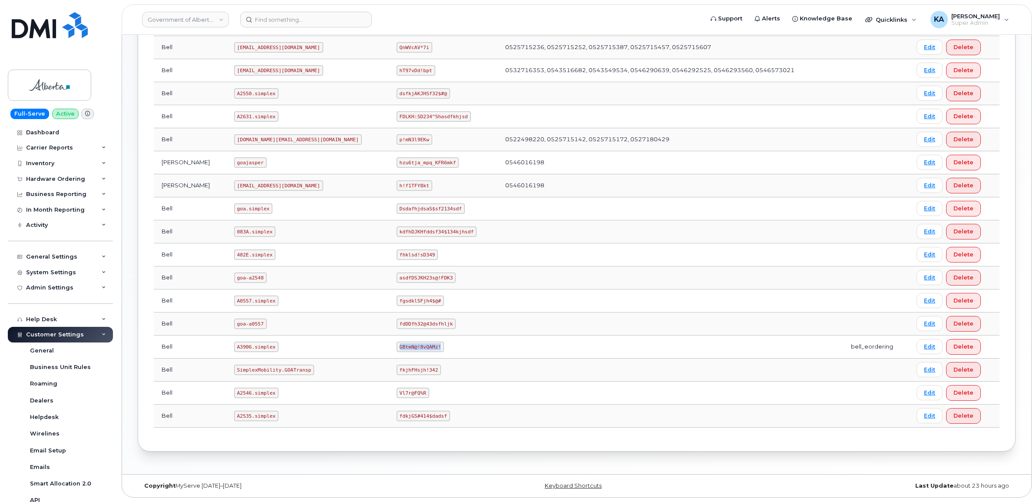
copy code "GBtmN@!8vQAMz!"
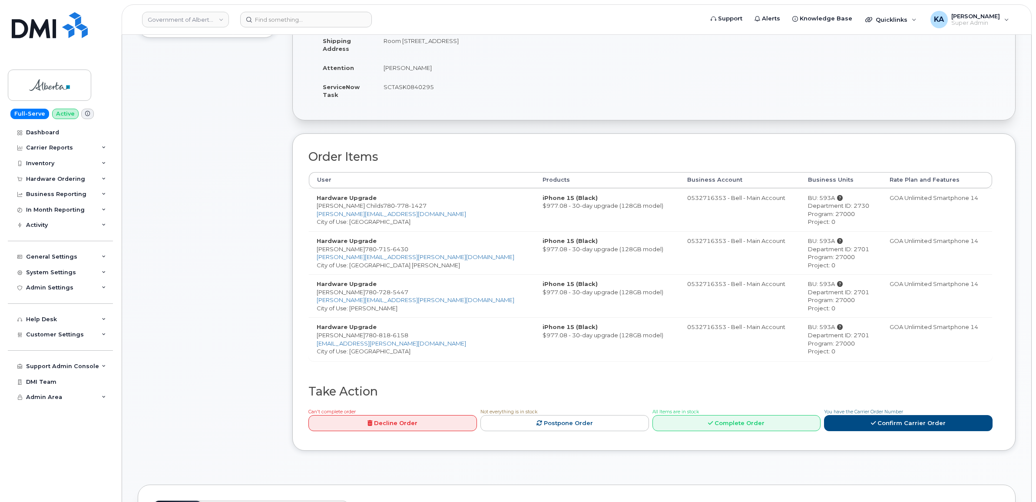
scroll to position [217, 0]
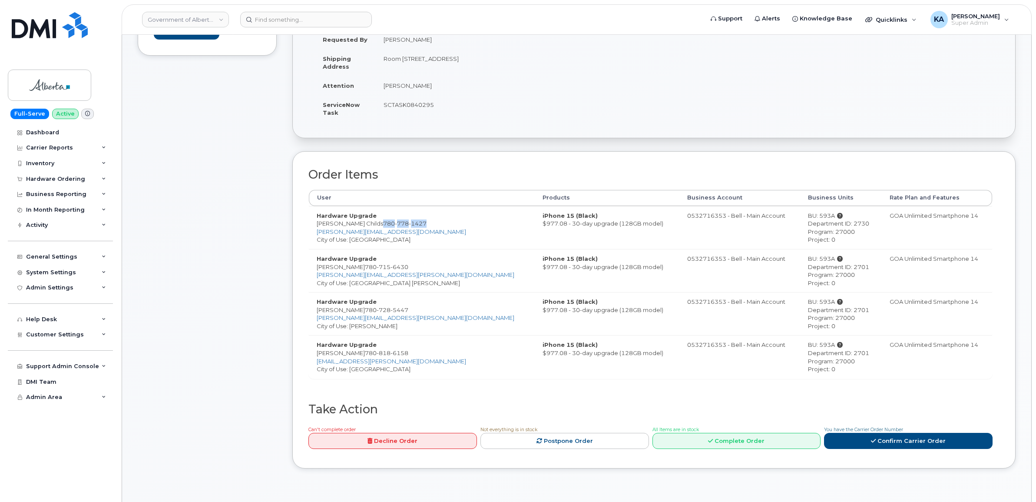
drag, startPoint x: 398, startPoint y: 224, endPoint x: 355, endPoint y: 223, distance: 42.2
click at [383, 223] on span "[PHONE_NUMBER]" at bounding box center [404, 223] width 43 height 7
copy span "[PHONE_NUMBER]"
drag, startPoint x: 313, startPoint y: 222, endPoint x: 351, endPoint y: 224, distance: 38.3
click at [351, 224] on td "Hardware Upgrade [PERSON_NAME] Childs [PHONE_NUMBER] [PERSON_NAME][EMAIL_ADDRES…" at bounding box center [422, 227] width 226 height 43
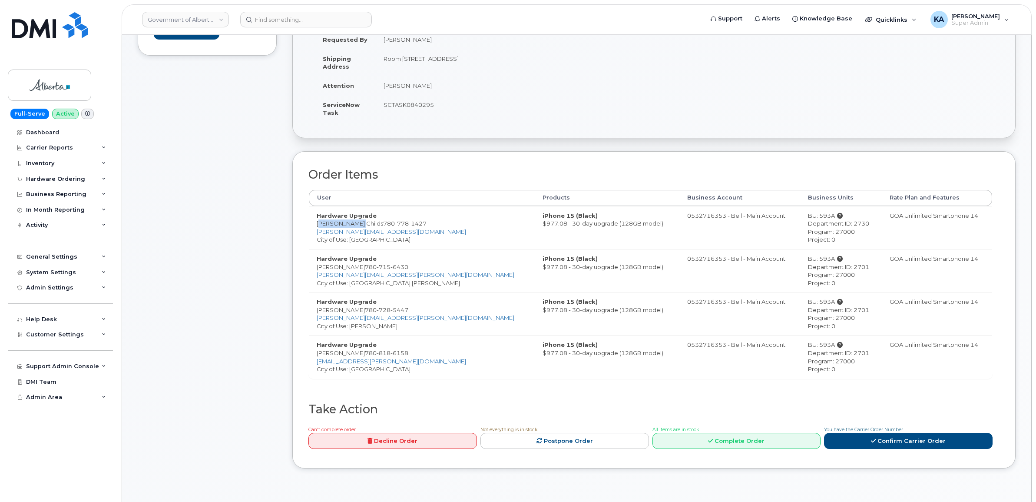
drag, startPoint x: 351, startPoint y: 224, endPoint x: 344, endPoint y: 222, distance: 7.2
copy td "[PERSON_NAME] Childs"
drag, startPoint x: 389, startPoint y: 232, endPoint x: 318, endPoint y: 232, distance: 71.3
click at [318, 232] on td "Hardware Upgrade [PERSON_NAME] Childs [PHONE_NUMBER] [PERSON_NAME][EMAIL_ADDRES…" at bounding box center [422, 227] width 226 height 43
copy link "[PERSON_NAME][EMAIL_ADDRESS][DOMAIN_NAME]"
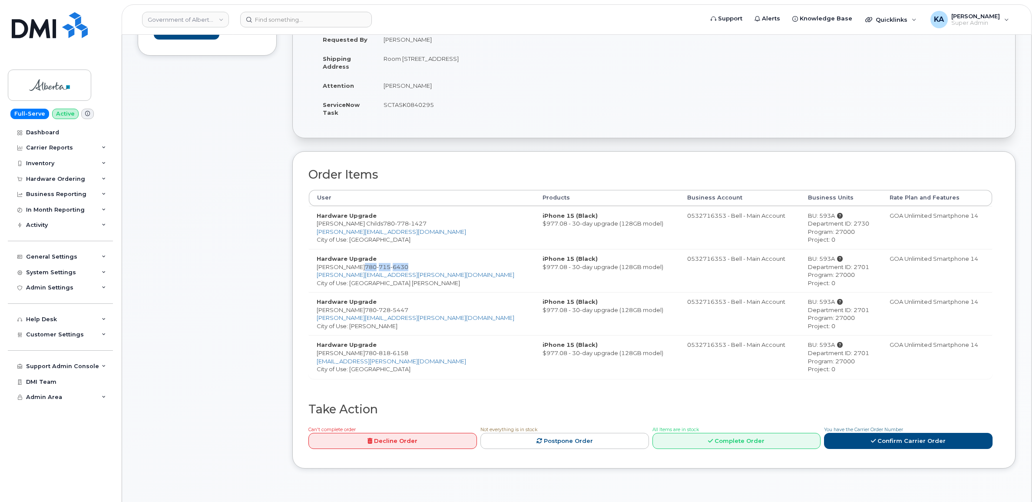
drag, startPoint x: 398, startPoint y: 267, endPoint x: 351, endPoint y: 268, distance: 46.5
click at [351, 268] on td "Hardware Upgrade [PERSON_NAME] [PHONE_NUMBER] [EMAIL_ADDRESS][PERSON_NAME][DOMA…" at bounding box center [422, 270] width 226 height 43
drag, startPoint x: 351, startPoint y: 268, endPoint x: 357, endPoint y: 269, distance: 6.1
copy span "[PHONE_NUMBER]"
drag, startPoint x: 312, startPoint y: 266, endPoint x: 348, endPoint y: 271, distance: 36.8
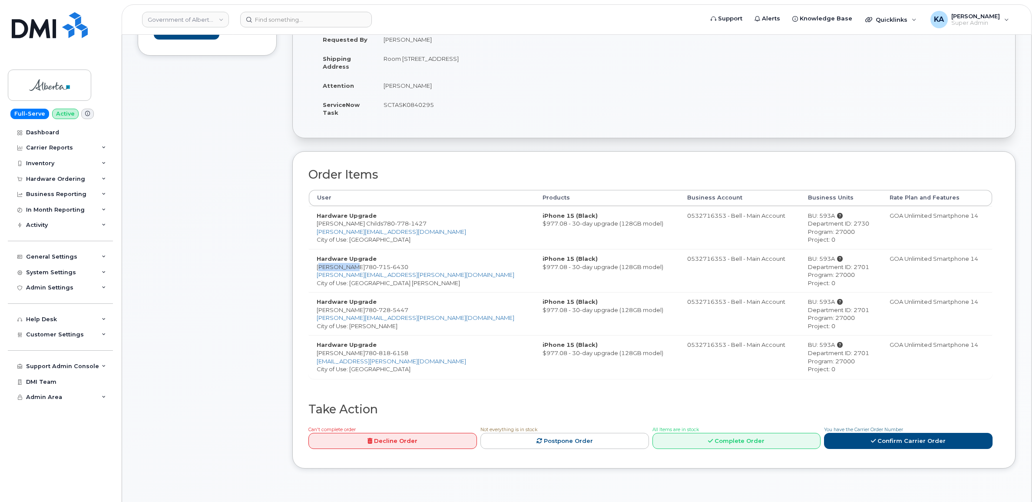
click at [349, 271] on td "Hardware Upgrade [PERSON_NAME] [PHONE_NUMBER] [EMAIL_ADDRESS][PERSON_NAME][DOMA…" at bounding box center [422, 270] width 226 height 43
drag, startPoint x: 348, startPoint y: 271, endPoint x: 341, endPoint y: 268, distance: 7.8
copy td "[PERSON_NAME]"
drag, startPoint x: 384, startPoint y: 274, endPoint x: 318, endPoint y: 276, distance: 66.5
click at [318, 276] on td "Hardware Upgrade [PERSON_NAME] [PHONE_NUMBER] [EMAIL_ADDRESS][PERSON_NAME][DOMA…" at bounding box center [422, 270] width 226 height 43
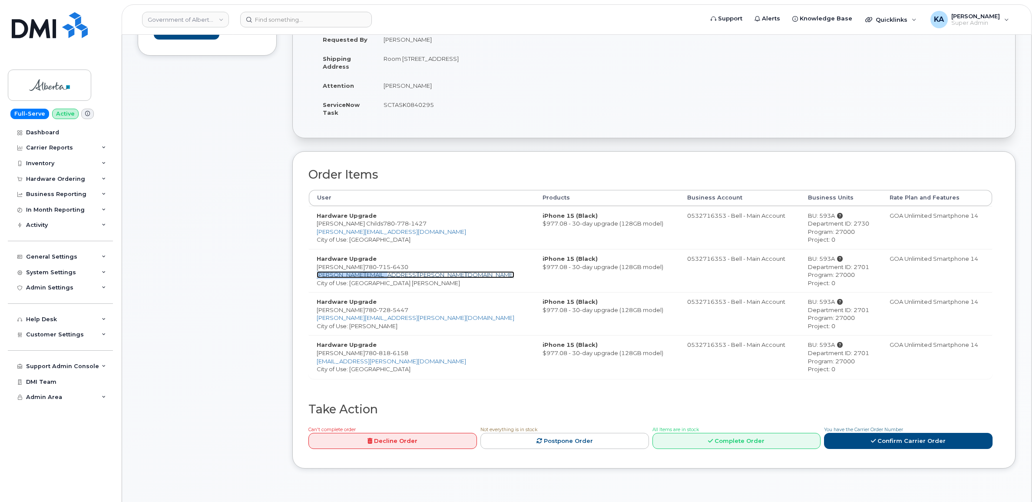
copy link "[PERSON_NAME][EMAIL_ADDRESS][PERSON_NAME][DOMAIN_NAME]"
drag, startPoint x: 405, startPoint y: 311, endPoint x: 361, endPoint y: 313, distance: 44.8
click at [361, 313] on td "Hardware Upgrade Kelly Congdon 780 728 5447 kelly.congdon@gov.ab.ca City of Use…" at bounding box center [422, 313] width 226 height 43
drag, startPoint x: 361, startPoint y: 313, endPoint x: 367, endPoint y: 311, distance: 7.0
copy span "780 728 5447"
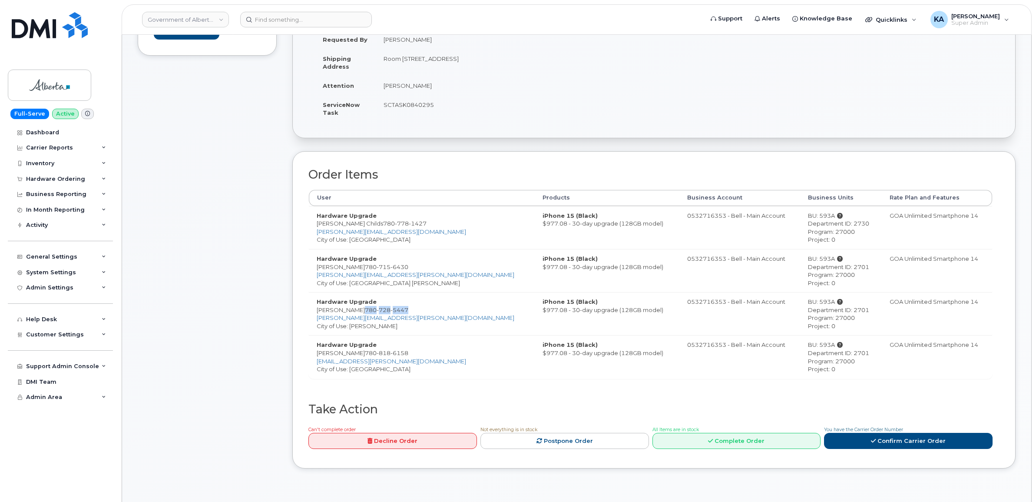
drag, startPoint x: 314, startPoint y: 310, endPoint x: 357, endPoint y: 313, distance: 43.1
click at [357, 313] on td "Hardware Upgrade Kelly Congdon 780 728 5447 kelly.congdon@gov.ab.ca City of Use…" at bounding box center [422, 313] width 226 height 43
copy td "Kelly Congdon"
drag, startPoint x: 392, startPoint y: 319, endPoint x: 318, endPoint y: 318, distance: 74.3
click at [318, 318] on td "Hardware Upgrade Kelly Congdon 780 728 5447 kelly.congdon@gov.ab.ca City of Use…" at bounding box center [422, 313] width 226 height 43
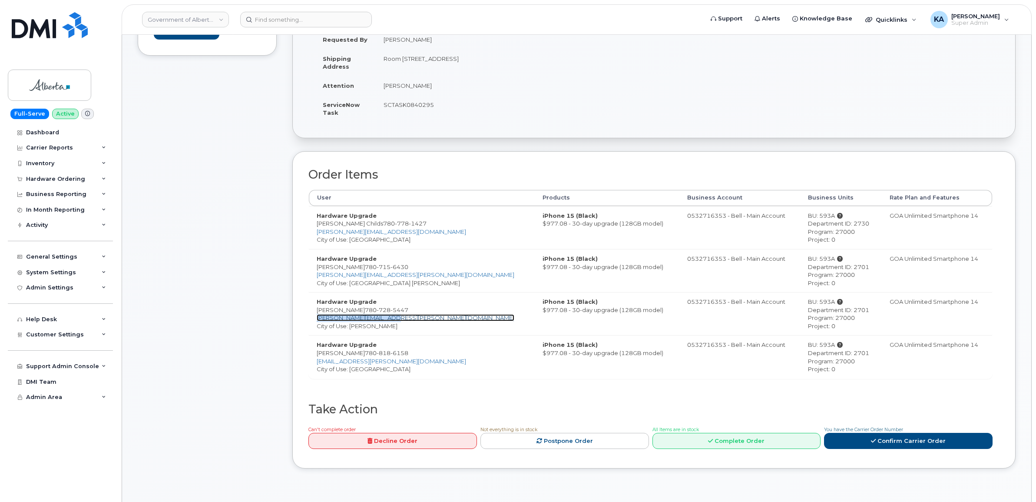
copy link "kelly.congdon@gov.ab.ca"
drag, startPoint x: 409, startPoint y: 355, endPoint x: 362, endPoint y: 355, distance: 46.9
click at [362, 355] on td "Hardware Upgrade Kaheer Amlani 780 818 6158 kaheer.amlani@gov.ab.ca City of Use…" at bounding box center [422, 356] width 226 height 43
copy span "780 818 6158"
drag, startPoint x: 314, startPoint y: 355, endPoint x: 358, endPoint y: 357, distance: 44.8
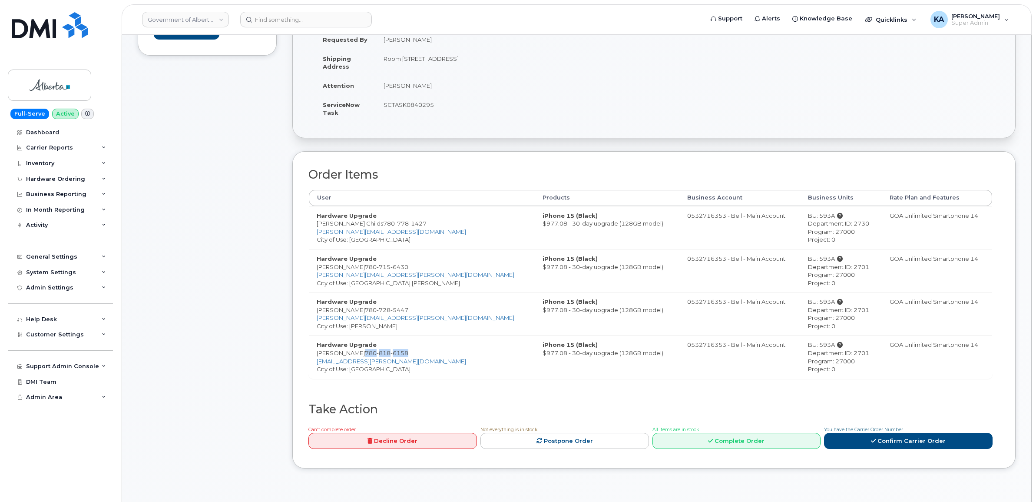
click at [358, 357] on td "Hardware Upgrade Kaheer Amlani 780 818 6158 kaheer.amlani@gov.ab.ca City of Use…" at bounding box center [422, 356] width 226 height 43
drag, startPoint x: 358, startPoint y: 357, endPoint x: 348, endPoint y: 352, distance: 11.7
drag, startPoint x: 390, startPoint y: 361, endPoint x: 317, endPoint y: 361, distance: 73.0
click at [317, 361] on td "Hardware Upgrade Kaheer Amlani 780 818 6158 kaheer.amlani@gov.ab.ca City of Use…" at bounding box center [422, 356] width 226 height 43
drag, startPoint x: 318, startPoint y: 361, endPoint x: 326, endPoint y: 362, distance: 8.3
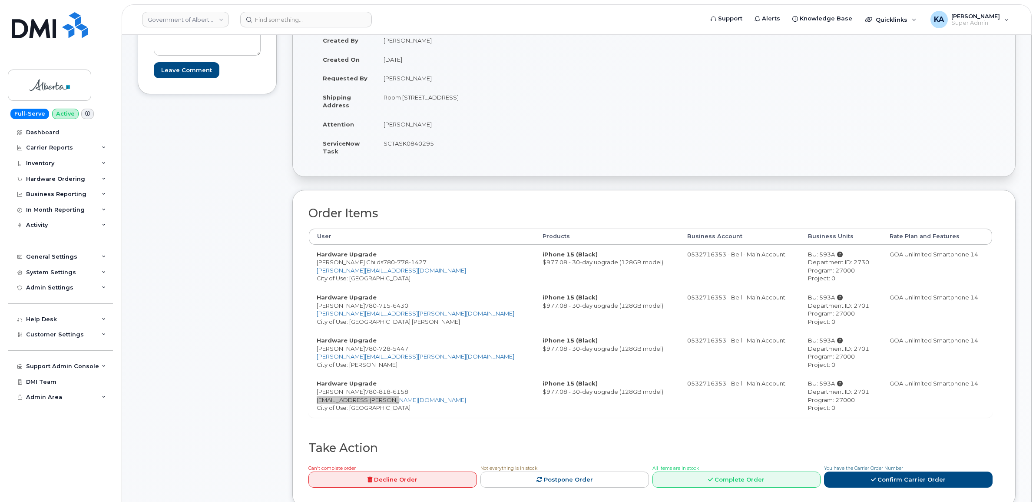
scroll to position [109, 0]
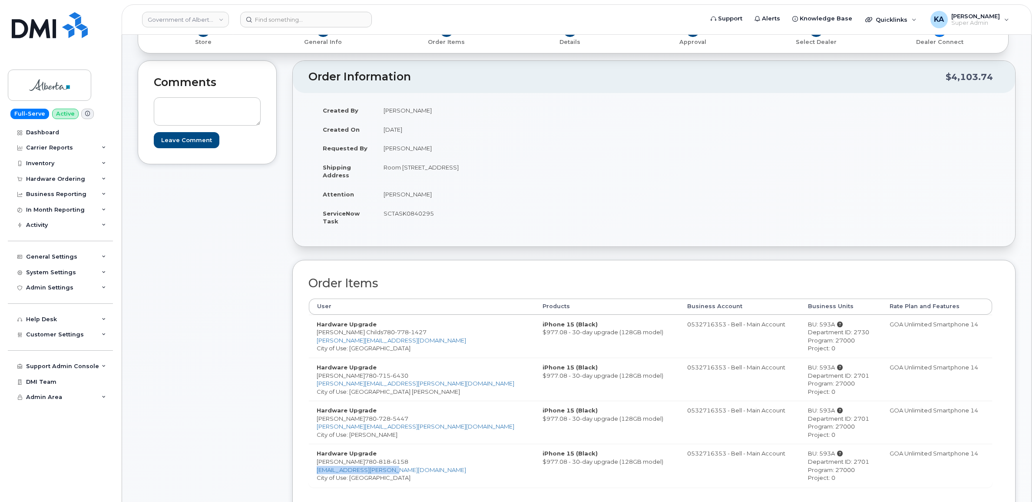
drag, startPoint x: 380, startPoint y: 169, endPoint x: 470, endPoint y: 175, distance: 90.6
click at [470, 175] on td "Room 340 10403 - 172 Street Edmonton Alberta T5S1K9" at bounding box center [512, 171] width 272 height 27
drag, startPoint x: 470, startPoint y: 175, endPoint x: 457, endPoint y: 166, distance: 15.4
drag, startPoint x: 526, startPoint y: 166, endPoint x: 553, endPoint y: 168, distance: 26.6
click at [553, 168] on td "Room 340 10403 - 172 Street Edmonton Alberta T5S1K9" at bounding box center [512, 171] width 272 height 27
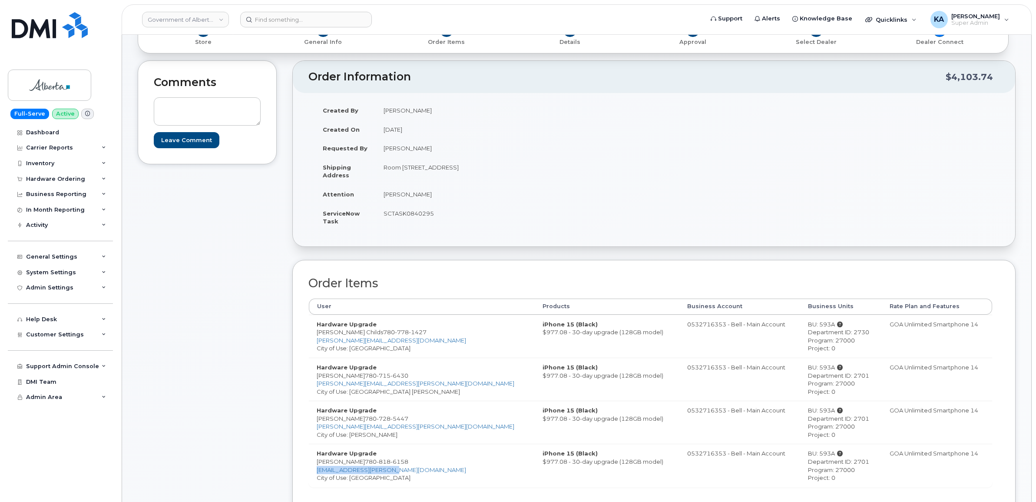
drag, startPoint x: 553, startPoint y: 168, endPoint x: 542, endPoint y: 168, distance: 10.9
drag, startPoint x: 379, startPoint y: 196, endPoint x: 416, endPoint y: 198, distance: 37.4
click at [416, 198] on td "Jackie Kirk" at bounding box center [512, 194] width 272 height 19
drag, startPoint x: 416, startPoint y: 198, endPoint x: 411, endPoint y: 195, distance: 6.2
drag, startPoint x: 316, startPoint y: 335, endPoint x: 353, endPoint y: 335, distance: 36.9
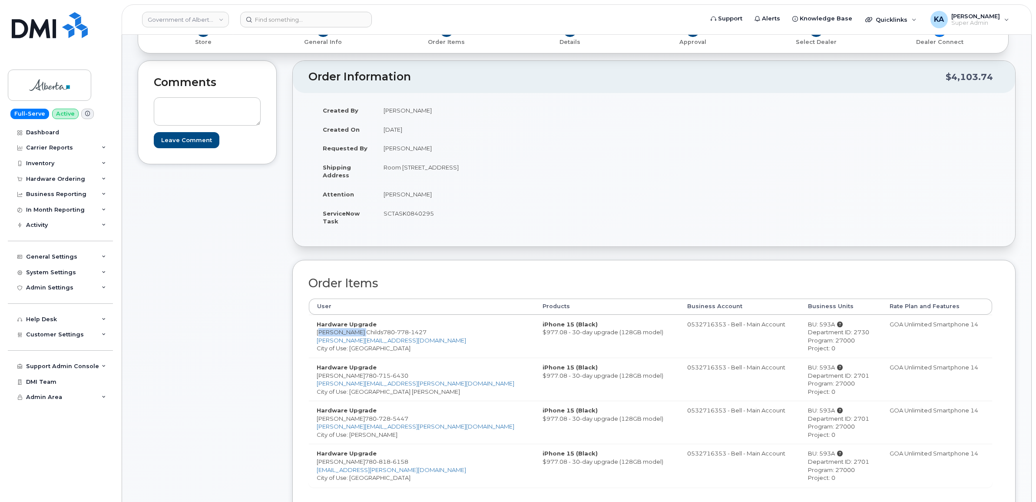
click at [353, 335] on td "Hardware Upgrade Dillon Childs 780 778 1427 Dillon.Childs@gov.ab.ca City of Use…" at bounding box center [422, 336] width 226 height 43
drag, startPoint x: 352, startPoint y: 335, endPoint x: 348, endPoint y: 335, distance: 4.9
drag, startPoint x: 316, startPoint y: 377, endPoint x: 348, endPoint y: 378, distance: 32.6
click at [348, 378] on td "Hardware Upgrade Matt Kohut 780 715 6430 Matt.Kohut@gov.ab.ca City of Use: Fort…" at bounding box center [422, 379] width 226 height 43
drag, startPoint x: 312, startPoint y: 418, endPoint x: 357, endPoint y: 422, distance: 44.9
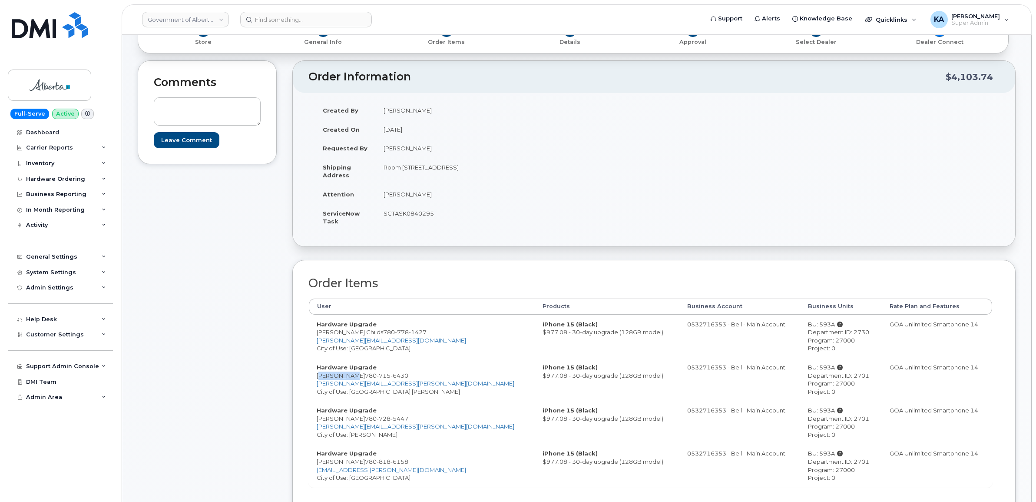
click at [357, 422] on td "Hardware Upgrade Kelly Congdon 780 728 5447 kelly.congdon@gov.ab.ca City of Use…" at bounding box center [422, 422] width 226 height 43
drag, startPoint x: 316, startPoint y: 462, endPoint x: 360, endPoint y: 464, distance: 43.9
click at [360, 464] on td "Hardware Upgrade Kaheer Amlani 780 818 6158 kaheer.amlani@gov.ab.ca City of Use…" at bounding box center [422, 465] width 226 height 43
drag, startPoint x: 360, startPoint y: 464, endPoint x: 355, endPoint y: 461, distance: 5.1
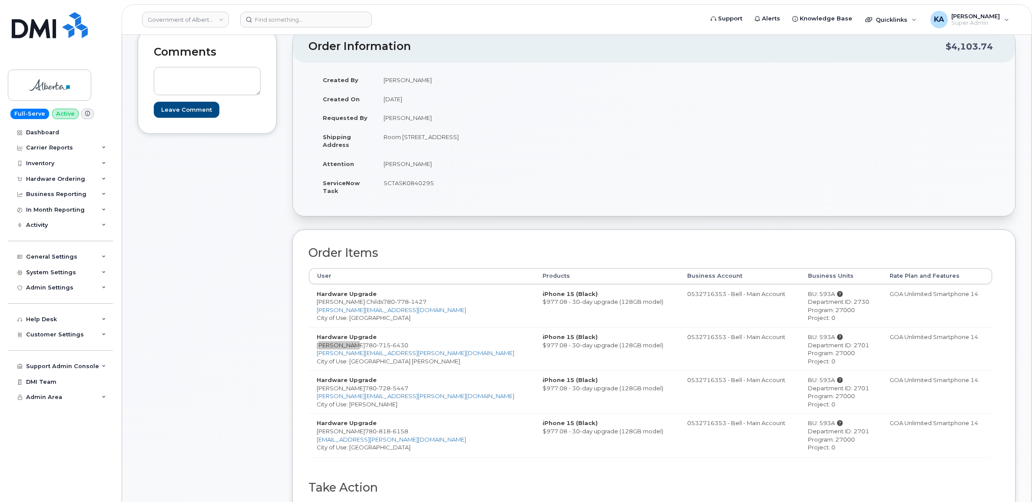
scroll to position [163, 0]
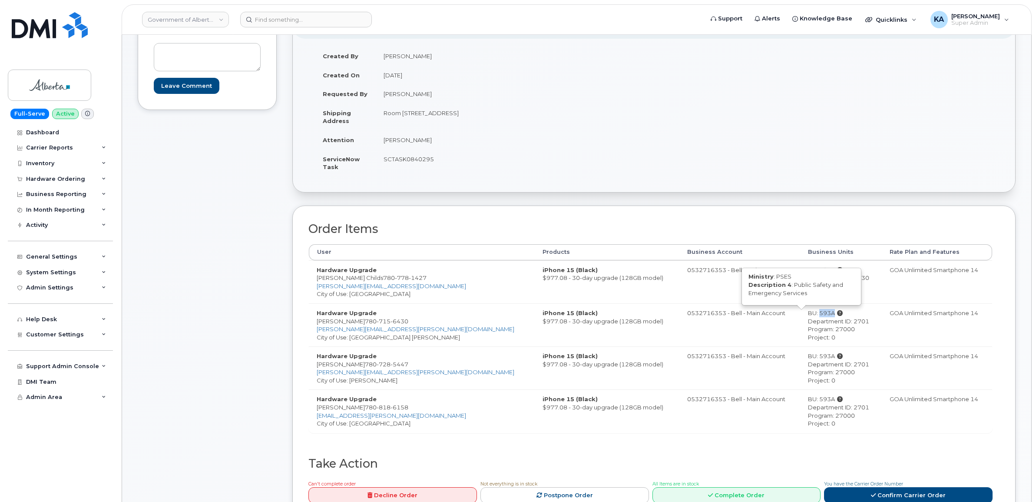
drag, startPoint x: 778, startPoint y: 315, endPoint x: 799, endPoint y: 314, distance: 21.8
click at [808, 314] on div "BU: 593A Ministry : PSES Description 4 : Public Safety and Emergency Services" at bounding box center [841, 313] width 66 height 8
drag, startPoint x: 799, startPoint y: 314, endPoint x: 791, endPoint y: 313, distance: 8.7
drag, startPoint x: 813, startPoint y: 278, endPoint x: 831, endPoint y: 279, distance: 17.9
click at [831, 279] on div "Department ID: 2730" at bounding box center [841, 278] width 66 height 8
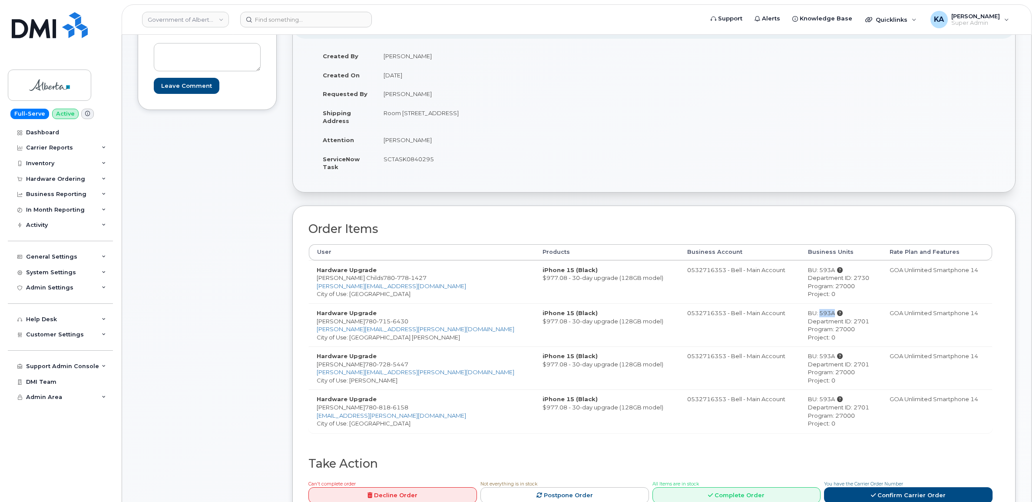
drag, startPoint x: 831, startPoint y: 279, endPoint x: 823, endPoint y: 279, distance: 7.8
drag, startPoint x: 795, startPoint y: 330, endPoint x: 817, endPoint y: 333, distance: 22.4
click at [817, 333] on div "Program: 27000" at bounding box center [841, 329] width 66 height 8
drag, startPoint x: 817, startPoint y: 333, endPoint x: 808, endPoint y: 329, distance: 9.4
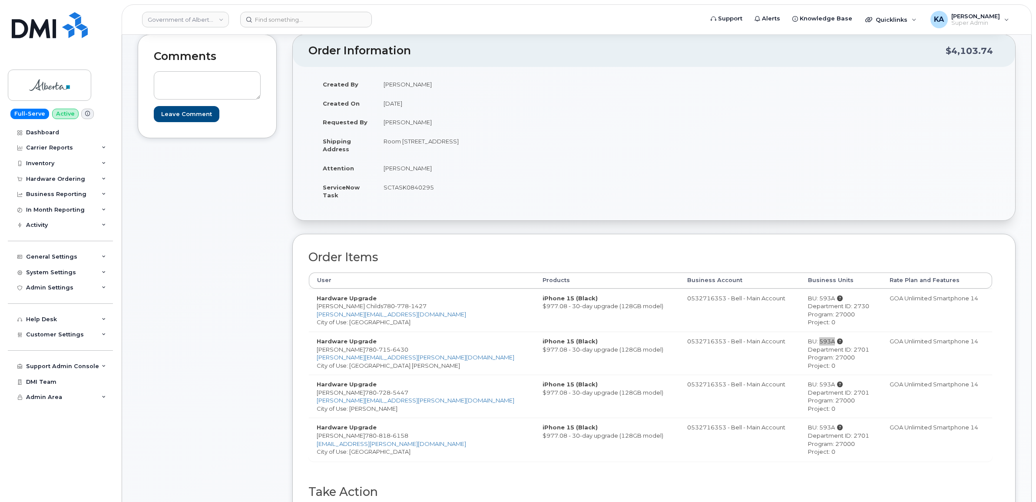
scroll to position [109, 0]
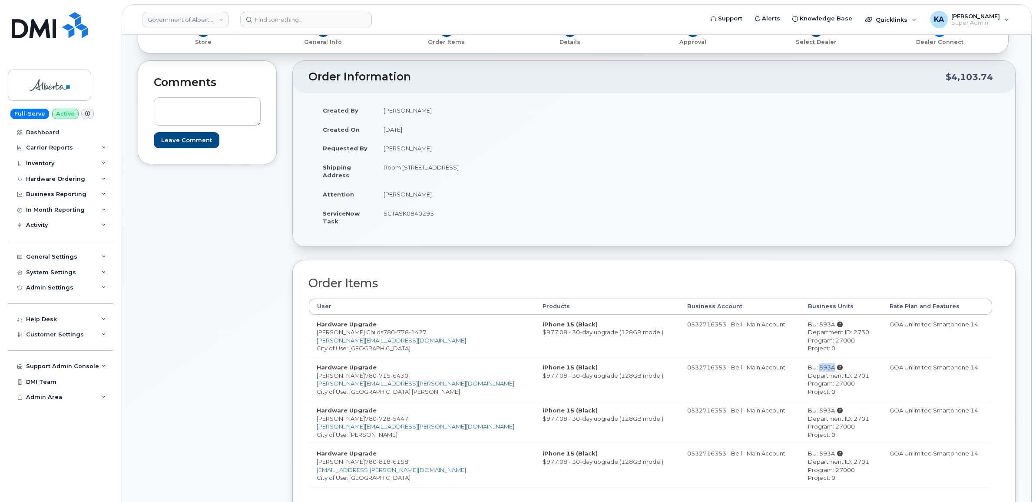
drag, startPoint x: 381, startPoint y: 215, endPoint x: 435, endPoint y: 215, distance: 53.4
click at [435, 216] on td "SCTASK0840295" at bounding box center [512, 217] width 272 height 27
drag, startPoint x: 435, startPoint y: 215, endPoint x: 424, endPoint y: 215, distance: 10.4
drag, startPoint x: 620, startPoint y: 327, endPoint x: 660, endPoint y: 331, distance: 41.1
click at [679, 331] on td "0532716353 - Bell - Main Account" at bounding box center [739, 336] width 121 height 43
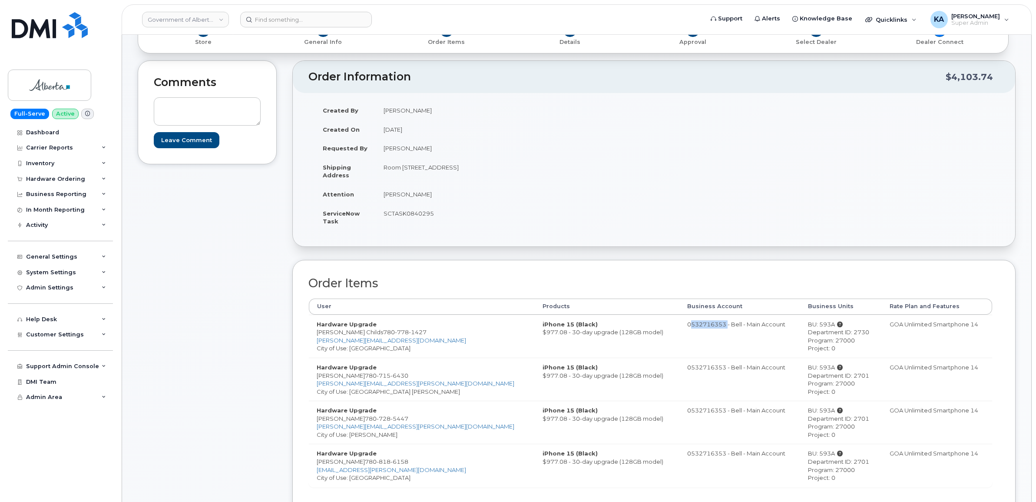
drag, startPoint x: 660, startPoint y: 331, endPoint x: 654, endPoint y: 326, distance: 8.1
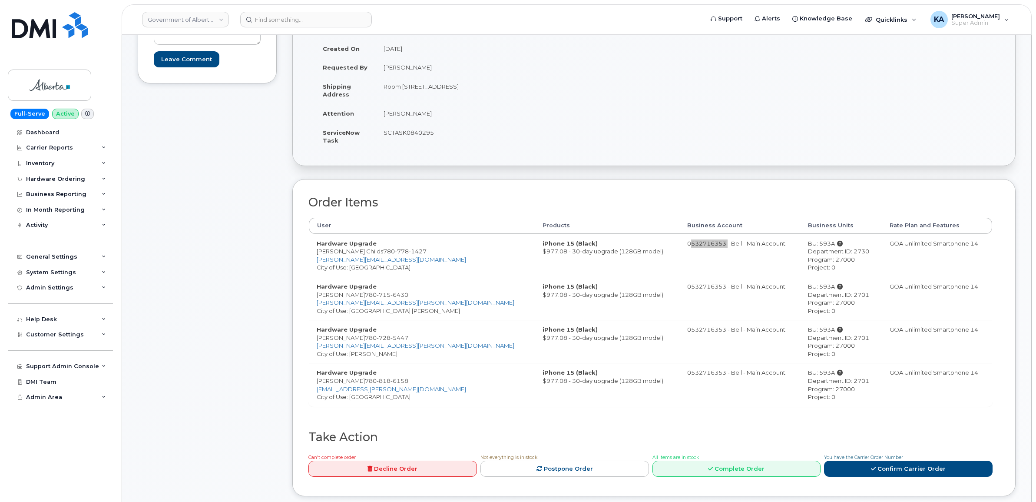
scroll to position [217, 0]
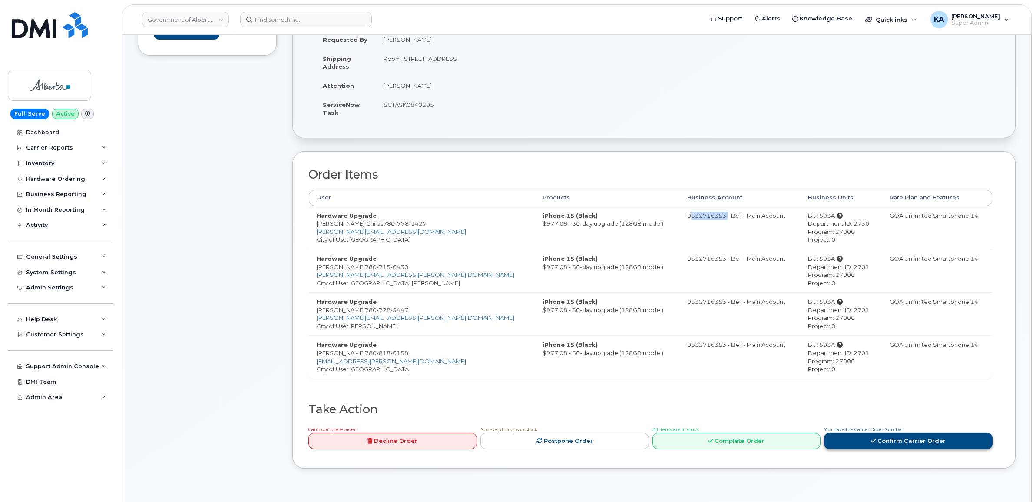
click at [893, 444] on link "Confirm Carrier Order" at bounding box center [908, 441] width 169 height 16
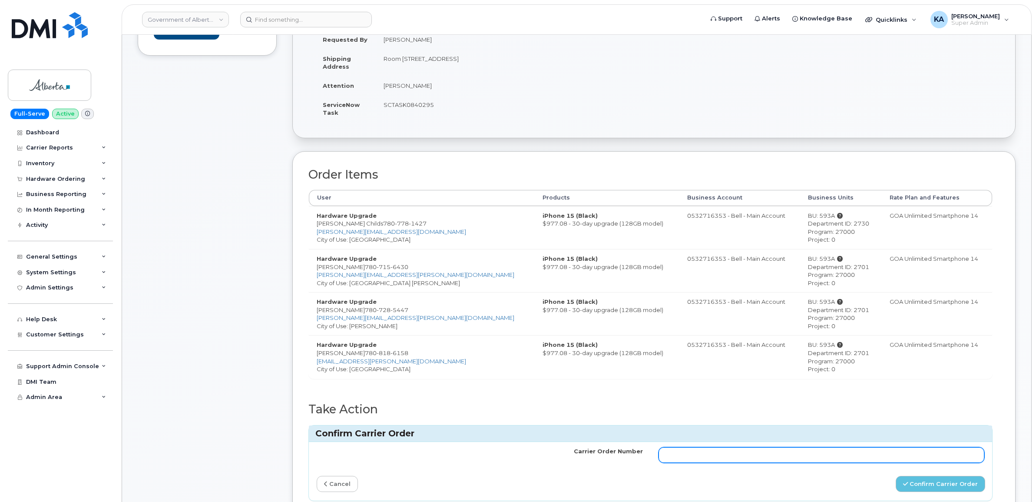
click at [700, 457] on input "Carrier Order Number" at bounding box center [822, 455] width 326 height 16
paste input "3011149"
type input "3011149"
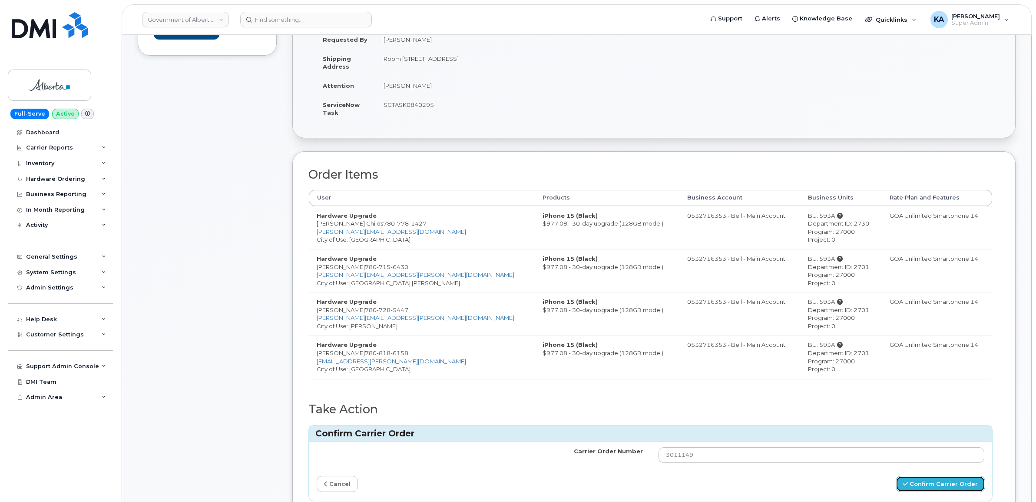
click at [917, 487] on button "Confirm Carrier Order" at bounding box center [940, 484] width 89 height 16
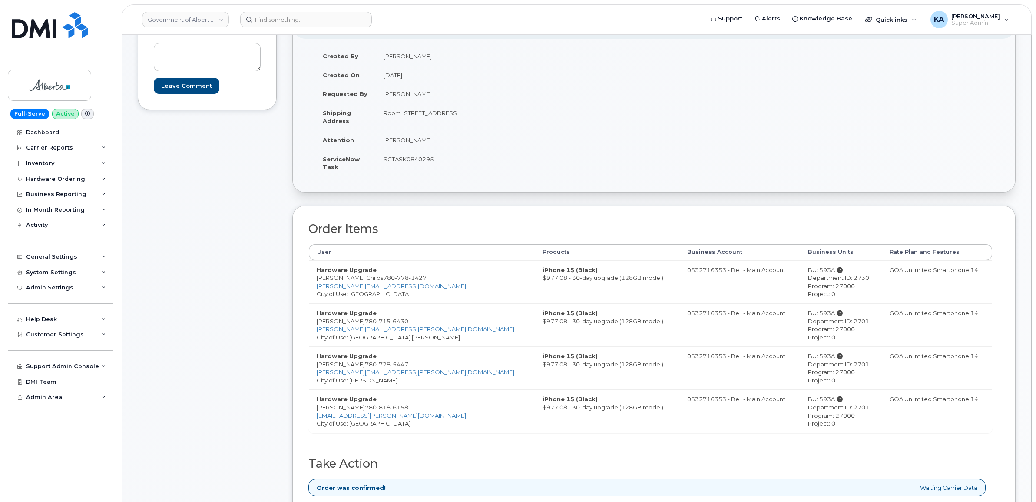
scroll to position [217, 0]
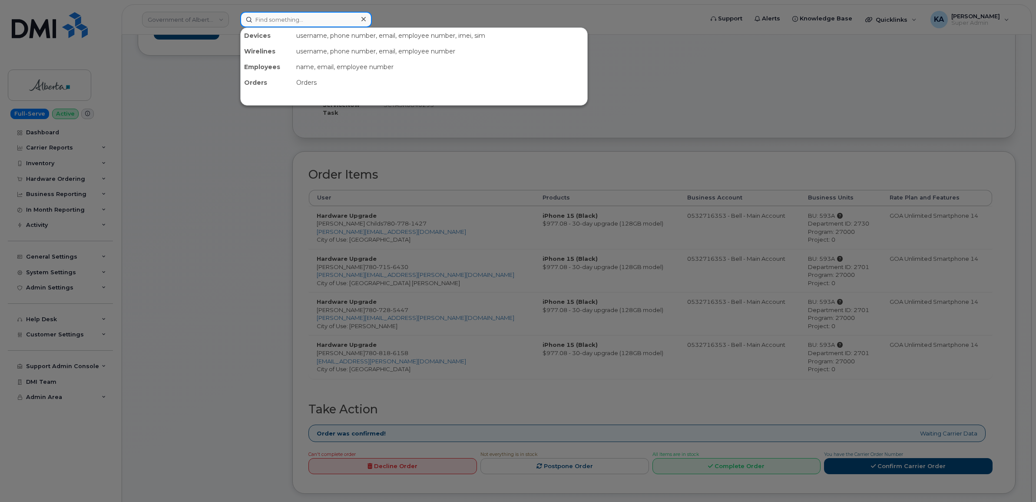
click at [267, 19] on input at bounding box center [306, 20] width 132 height 16
paste input "5873364843"
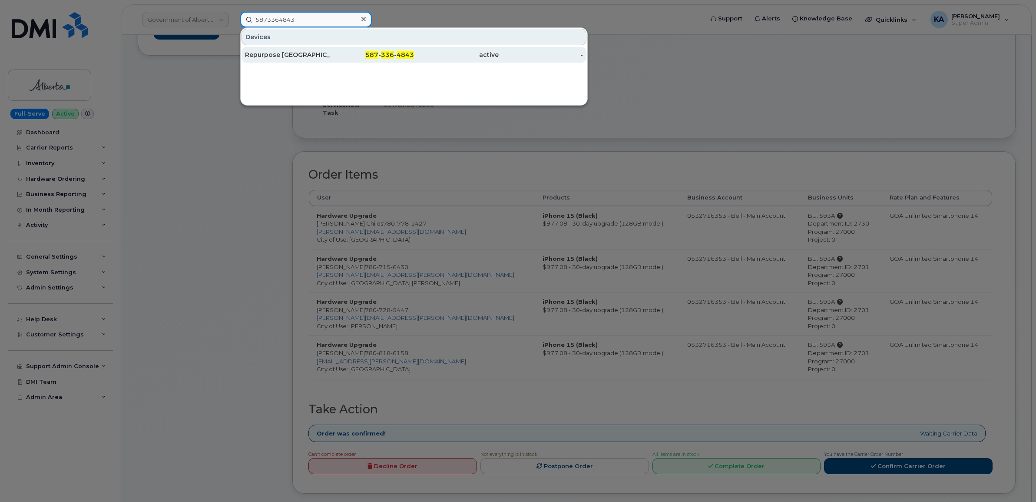
type input "5873364843"
click at [273, 51] on div "Repurpose [GEOGRAPHIC_DATA]" at bounding box center [287, 54] width 85 height 9
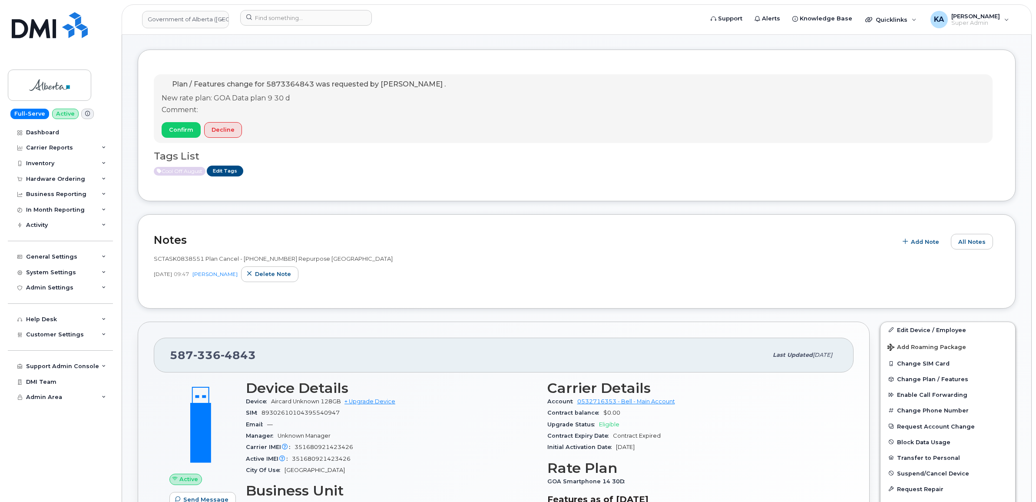
scroll to position [54, 0]
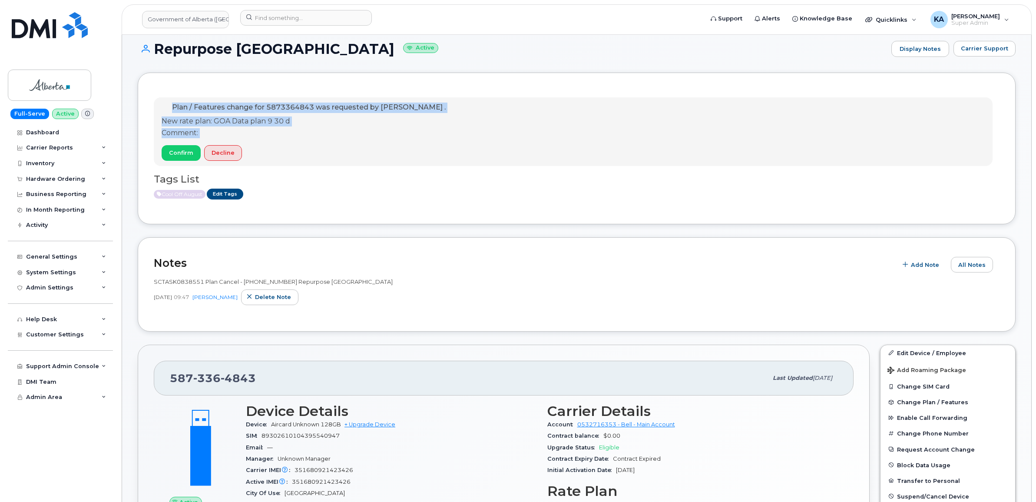
drag, startPoint x: 170, startPoint y: 107, endPoint x: 259, endPoint y: 154, distance: 100.9
click at [259, 154] on div "Plan / Features change for 5873364843 was requested by [PERSON_NAME] . New rate…" at bounding box center [304, 132] width 284 height 58
drag, startPoint x: 259, startPoint y: 153, endPoint x: 245, endPoint y: 120, distance: 36.1
copy div "Plan / Features change for 5873364843 was requested by Susannah Parlee . New ra…"
click at [172, 149] on span "Confirm" at bounding box center [181, 153] width 24 height 8
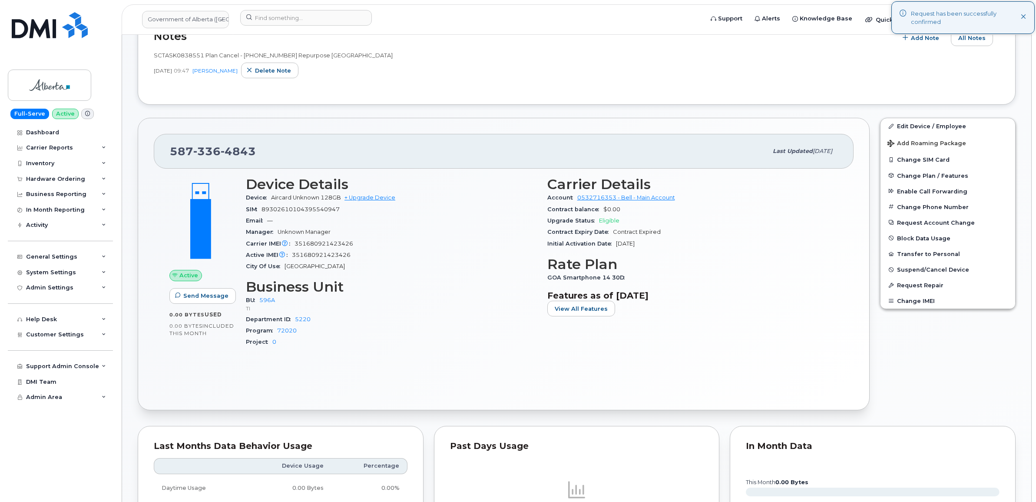
scroll to position [217, 0]
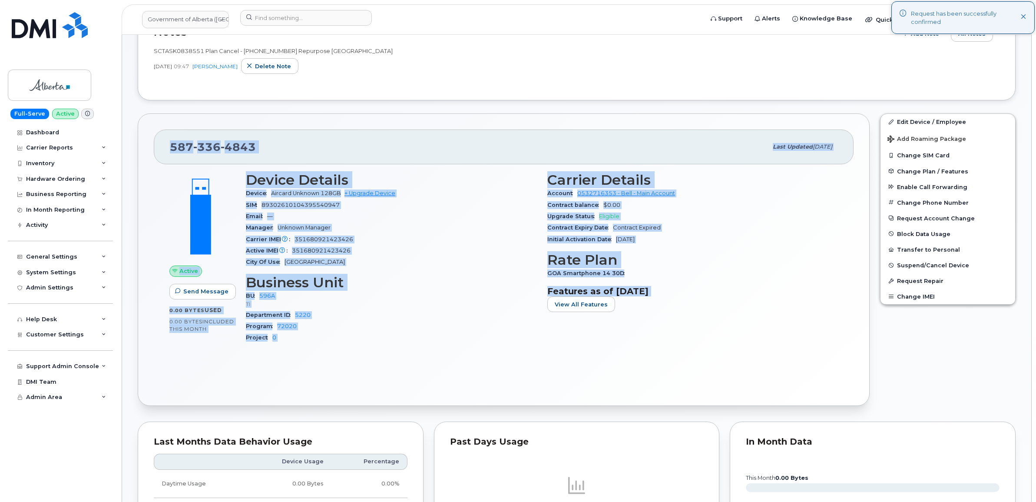
drag, startPoint x: 166, startPoint y: 148, endPoint x: 686, endPoint y: 302, distance: 542.4
click at [686, 302] on div "587 336 4843 Last updated Aug 29, 2025 Active Send Message 0.00 Bytes  used 0.0…" at bounding box center [504, 259] width 732 height 292
drag, startPoint x: 684, startPoint y: 301, endPoint x: 596, endPoint y: 260, distance: 97.4
copy div "587 336 4843 Last updated Aug 29, 2025 Active Send Message 0.00 Bytes  used 0.0…"
click at [265, 150] on div "587 336 4843" at bounding box center [469, 147] width 598 height 18
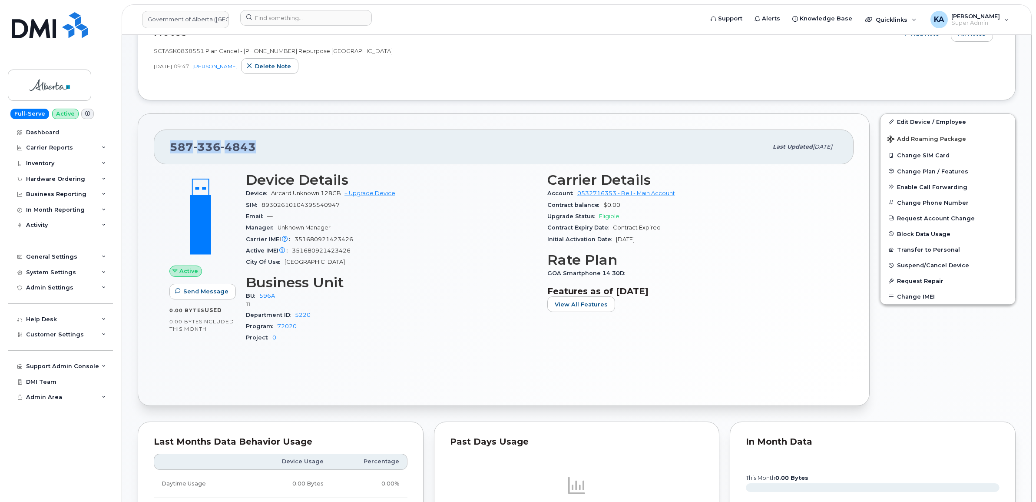
drag, startPoint x: 260, startPoint y: 146, endPoint x: 168, endPoint y: 146, distance: 91.7
click at [167, 146] on div "587 336 4843 Last updated Aug 29, 2025" at bounding box center [504, 146] width 700 height 35
drag, startPoint x: 168, startPoint y: 146, endPoint x: 177, endPoint y: 146, distance: 9.2
copy span "587 336 4843"
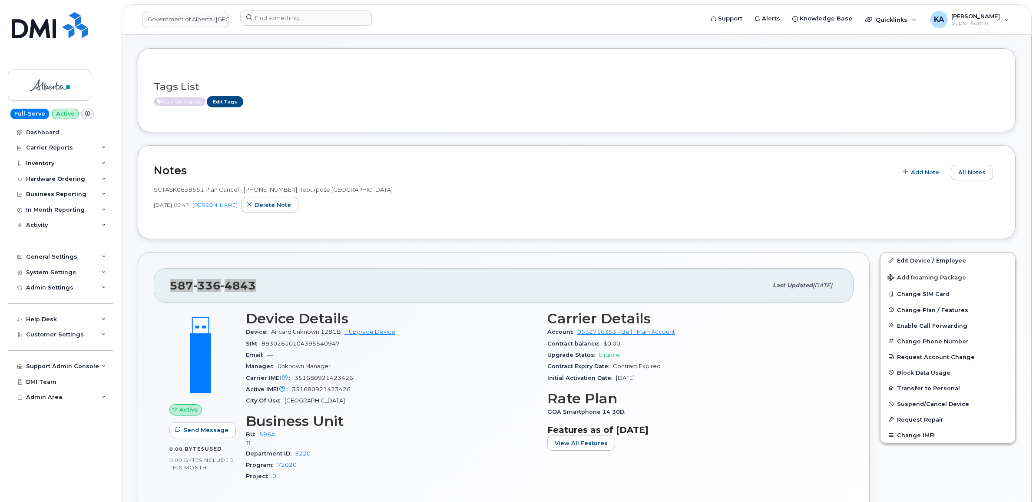
scroll to position [54, 0]
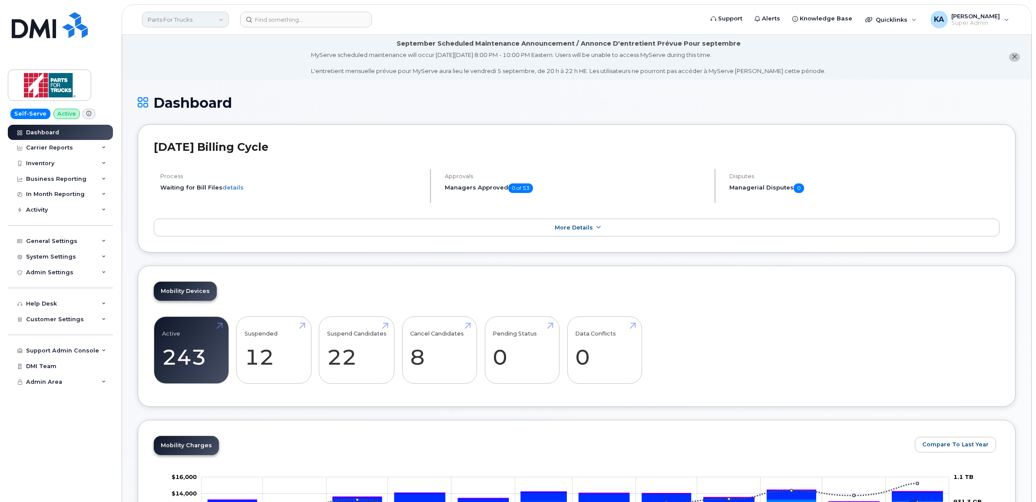
click at [182, 18] on link "Parts For Trucks" at bounding box center [185, 20] width 87 height 16
type input "kiew"
click at [183, 97] on span "Kiewit Canada Inc" at bounding box center [175, 100] width 50 height 9
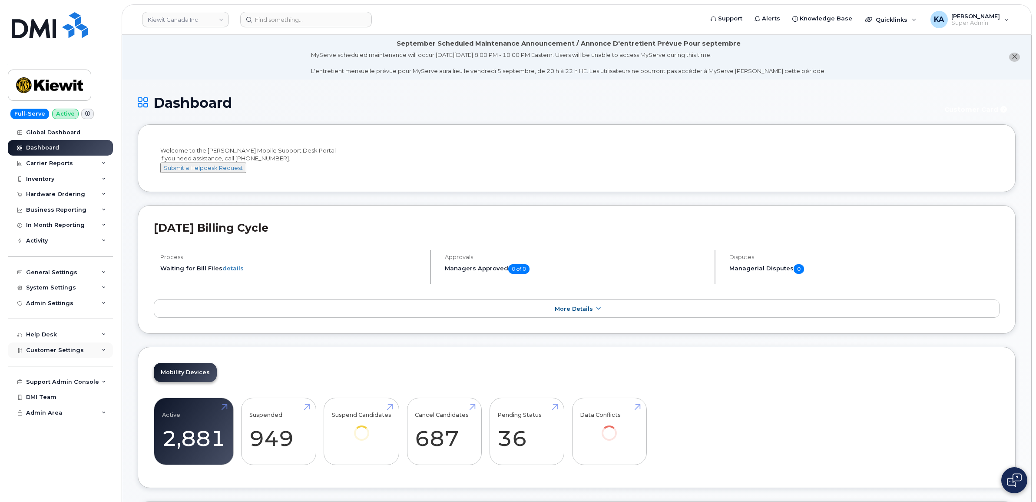
click at [27, 350] on span "Customer Settings" at bounding box center [55, 350] width 58 height 7
click at [56, 195] on div "Hardware Ordering" at bounding box center [55, 194] width 59 height 7
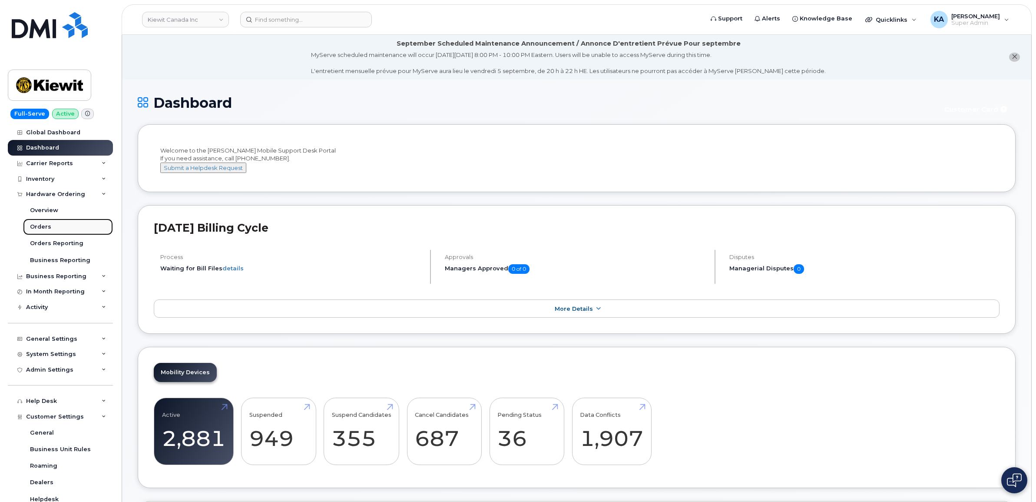
click at [42, 227] on div "Orders" at bounding box center [40, 227] width 21 height 8
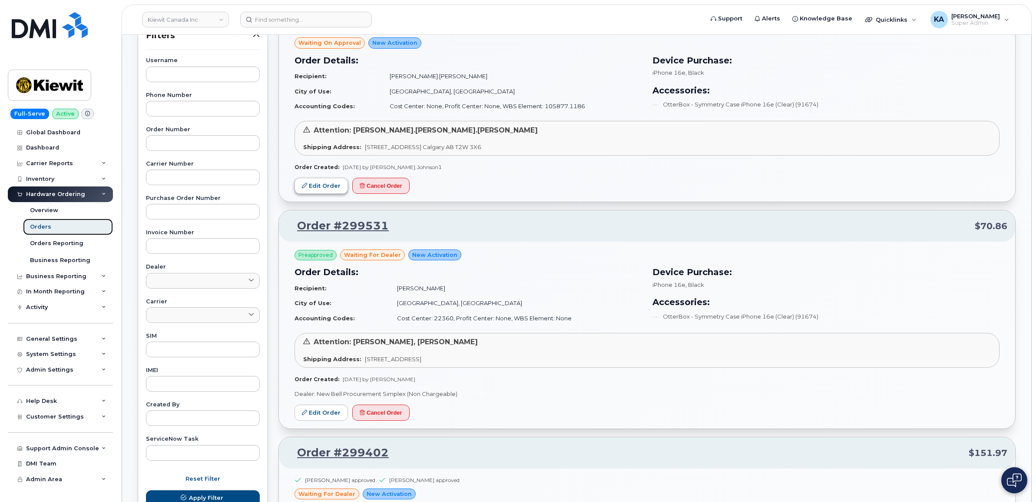
scroll to position [163, 0]
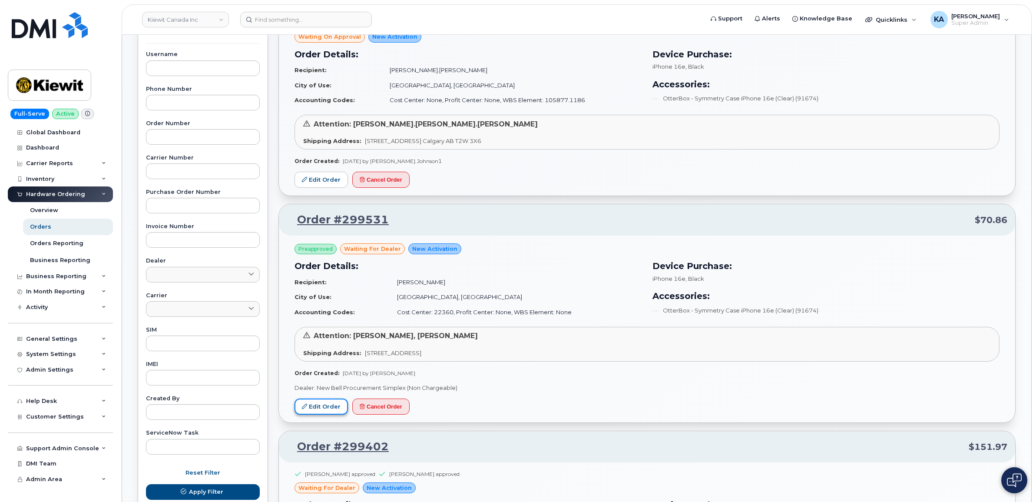
click at [316, 406] on link "Edit Order" at bounding box center [321, 406] width 53 height 16
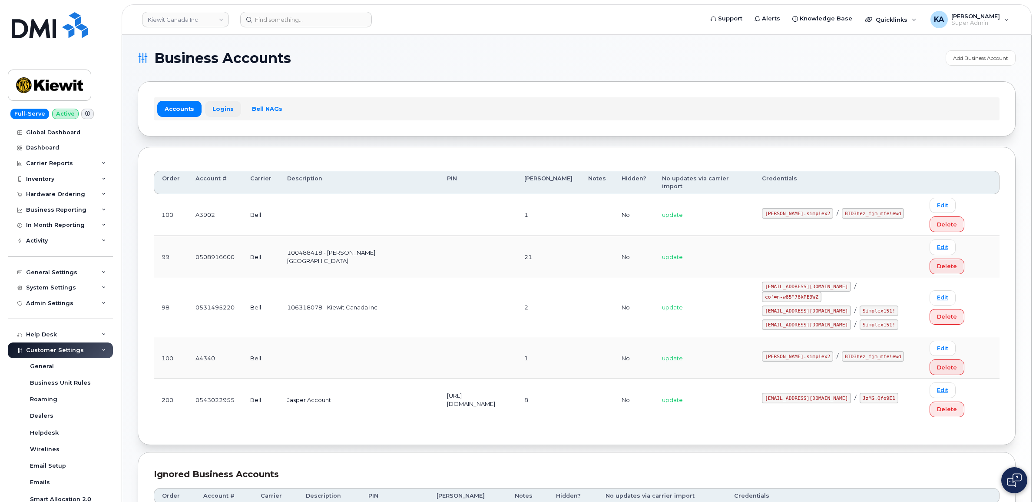
click at [216, 106] on link "Logins" at bounding box center [223, 109] width 36 height 16
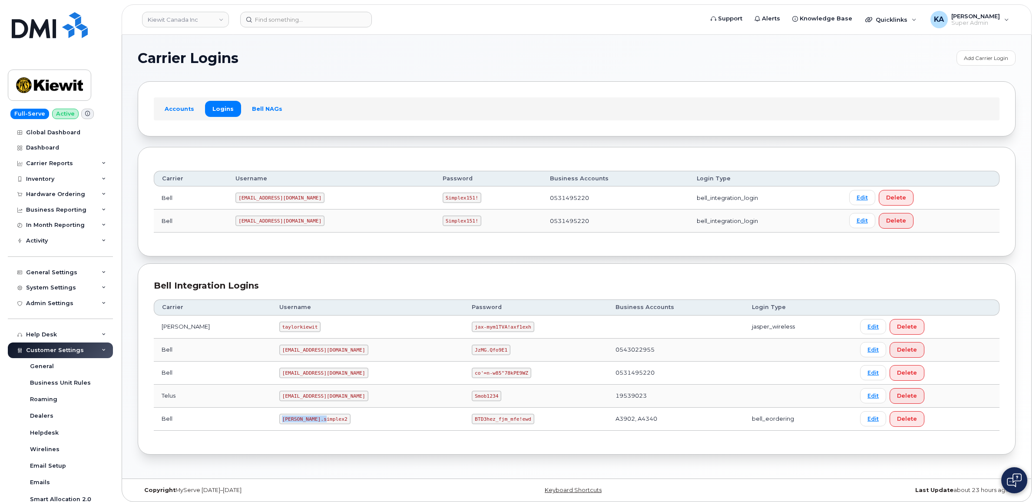
drag, startPoint x: 259, startPoint y: 422, endPoint x: 306, endPoint y: 426, distance: 47.1
click at [306, 426] on td "[PERSON_NAME].simplex2" at bounding box center [368, 419] width 193 height 23
drag, startPoint x: 306, startPoint y: 426, endPoint x: 290, endPoint y: 420, distance: 17.2
copy code "[PERSON_NAME].simplex2"
drag, startPoint x: 433, startPoint y: 417, endPoint x: 479, endPoint y: 427, distance: 47.0
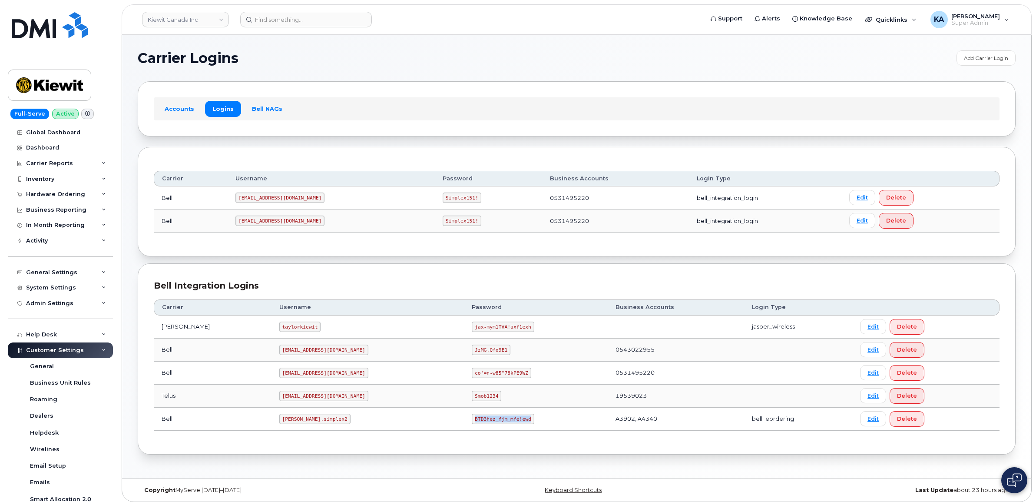
click at [479, 427] on td "BTD3hez_fjm_mfe!ewd" at bounding box center [535, 419] width 143 height 23
drag, startPoint x: 479, startPoint y: 427, endPoint x: 472, endPoint y: 420, distance: 9.5
copy code "BTD3hez_fjm_mfe!ewd"
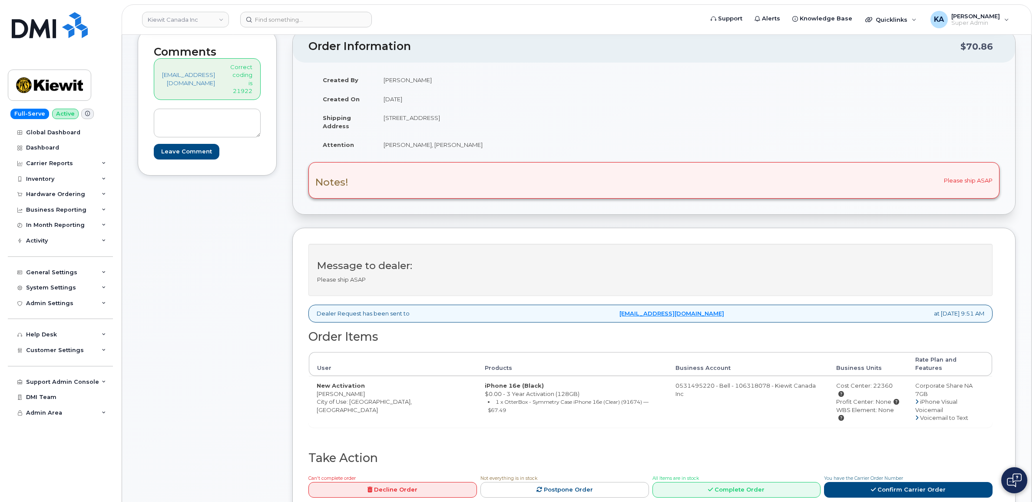
scroll to position [163, 0]
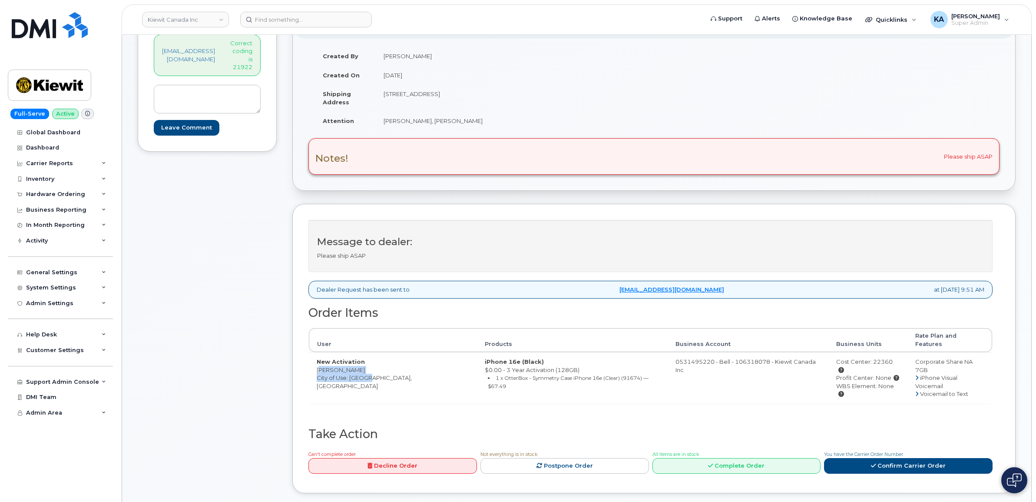
drag, startPoint x: 312, startPoint y: 363, endPoint x: 367, endPoint y: 368, distance: 55.4
click at [367, 368] on td "New Activation Tyson Beaton City of Use: Calgary, Alberta" at bounding box center [393, 377] width 168 height 51
drag, startPoint x: 365, startPoint y: 368, endPoint x: 351, endPoint y: 385, distance: 22.8
click at [358, 392] on div "Order Items User Products Business Account Business Units Rate Plan and Feature…" at bounding box center [650, 366] width 684 height 121
drag, startPoint x: 314, startPoint y: 363, endPoint x: 355, endPoint y: 366, distance: 41.0
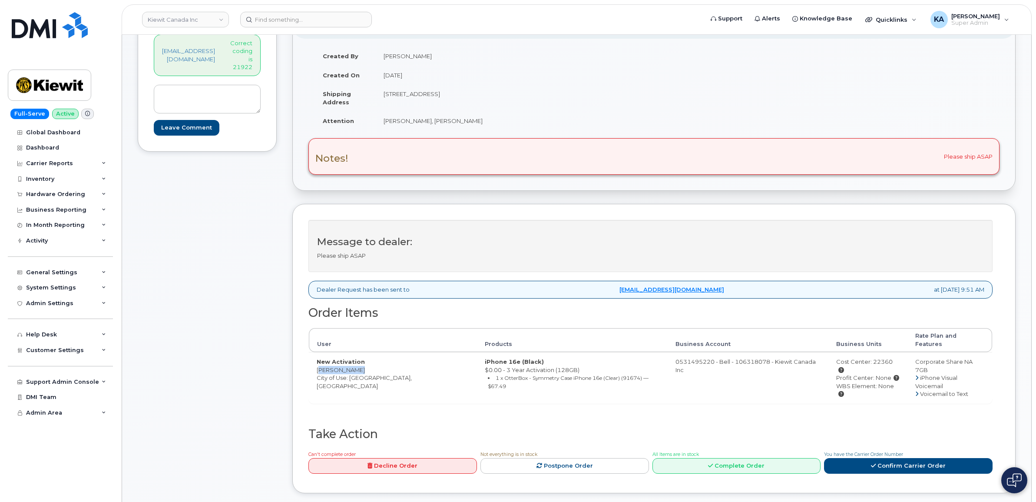
click at [355, 366] on td "New Activation Tyson Beaton City of Use: Calgary, Alberta" at bounding box center [393, 377] width 168 height 51
copy td "Tyson Beaton"
drag, startPoint x: 383, startPoint y: 95, endPoint x: 465, endPoint y: 99, distance: 81.8
click at [465, 99] on td "48 Auburn Sound Terrace SE Calgary AB T3M 1L6" at bounding box center [512, 97] width 272 height 27
drag, startPoint x: 465, startPoint y: 99, endPoint x: 459, endPoint y: 94, distance: 7.1
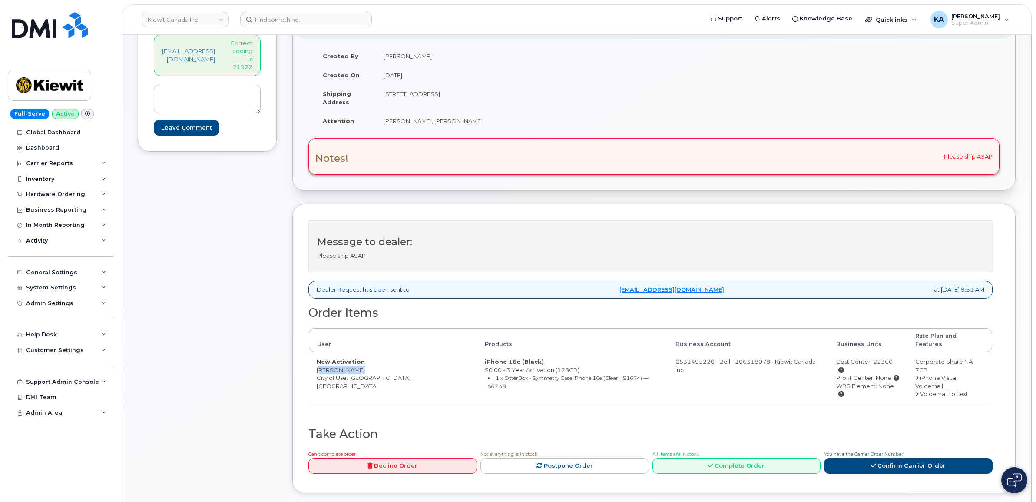
copy td "48 Auburn Sound Terrace SE"
drag, startPoint x: 500, startPoint y: 93, endPoint x: 528, endPoint y: 93, distance: 28.7
click at [528, 93] on td "48 Auburn Sound Terrace SE Calgary AB T3M 1L6" at bounding box center [512, 97] width 272 height 27
drag, startPoint x: 527, startPoint y: 93, endPoint x: 514, endPoint y: 94, distance: 13.1
copy td "T3M 1L6"
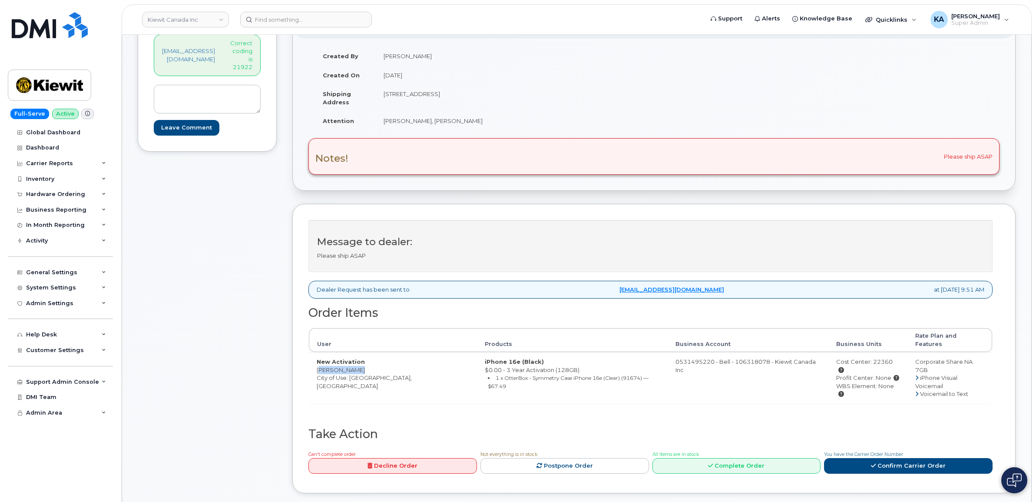
drag, startPoint x: 379, startPoint y: 120, endPoint x: 467, endPoint y: 123, distance: 88.2
click at [467, 123] on td "Jake Macholtz, Tyson Beaton" at bounding box center [512, 120] width 272 height 19
drag, startPoint x: 467, startPoint y: 123, endPoint x: 453, endPoint y: 123, distance: 14.8
copy td "Jake Macholtz, Tyson Beaton"
drag, startPoint x: 317, startPoint y: 363, endPoint x: 357, endPoint y: 363, distance: 40.0
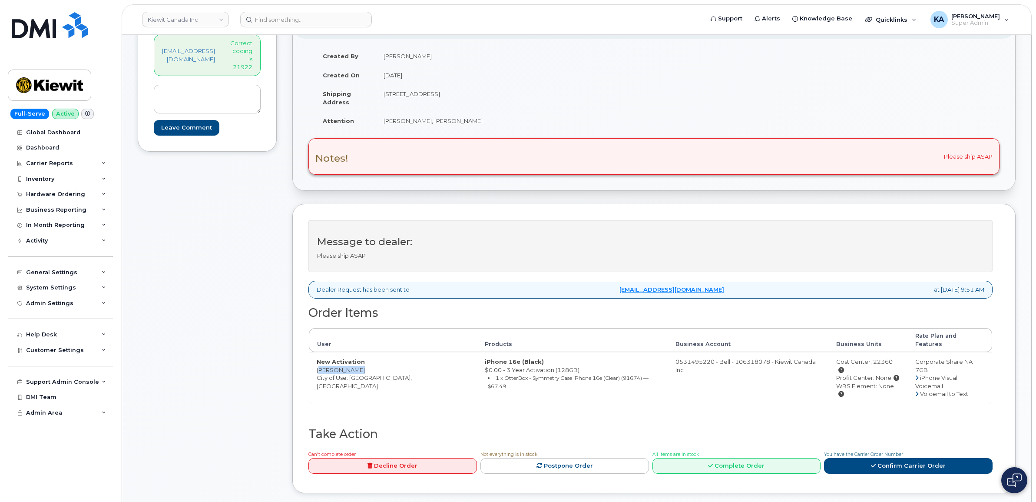
click at [357, 363] on td "New Activation Tyson Beaton City of Use: Calgary, Alberta" at bounding box center [393, 377] width 168 height 51
drag, startPoint x: 357, startPoint y: 363, endPoint x: 352, endPoint y: 362, distance: 4.9
copy td "Tyson Beaton"
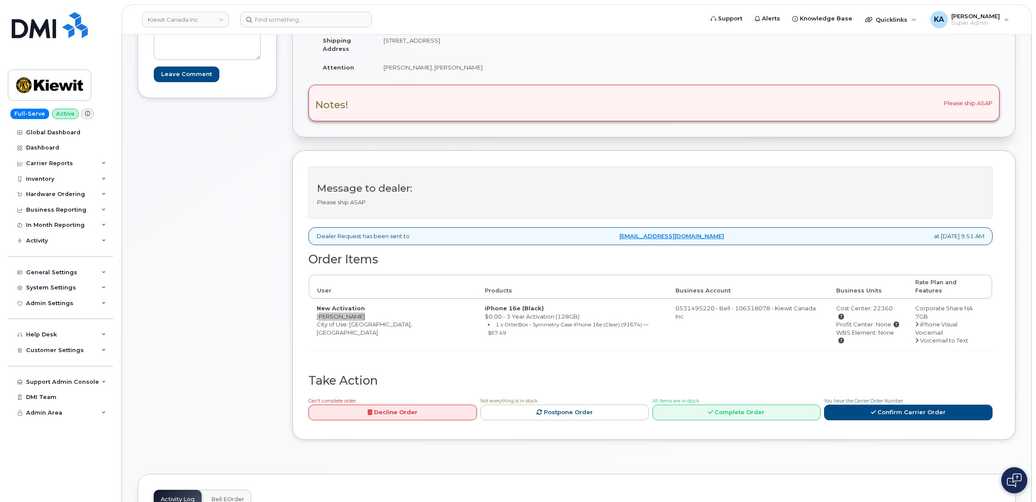
scroll to position [217, 0]
drag, startPoint x: 817, startPoint y: 301, endPoint x: 873, endPoint y: 303, distance: 56.5
click at [873, 303] on div "Cost Center: 22360" at bounding box center [867, 311] width 63 height 16
drag, startPoint x: 873, startPoint y: 303, endPoint x: 865, endPoint y: 302, distance: 7.8
copy div "Cost Center: 22360"
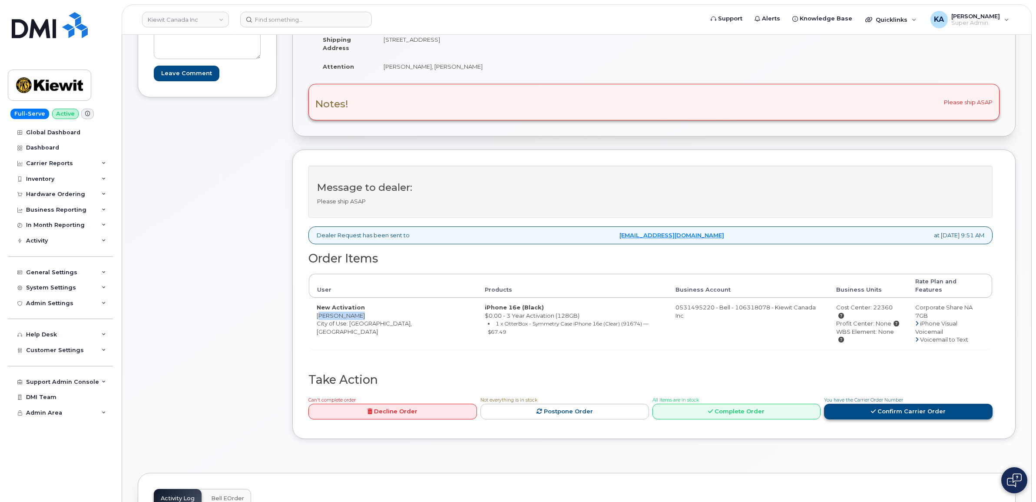
click at [856, 404] on link "Confirm Carrier Order" at bounding box center [908, 412] width 169 height 16
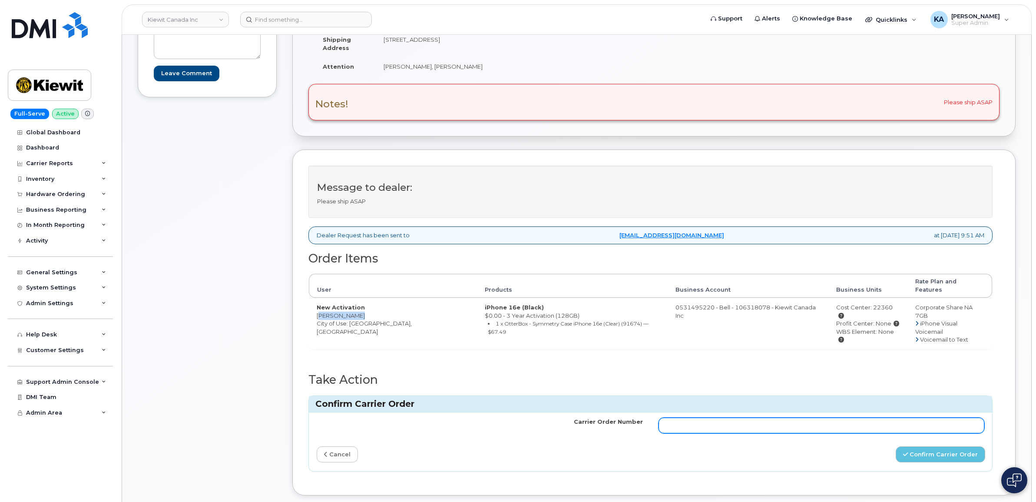
click at [702, 417] on input "Carrier Order Number" at bounding box center [822, 425] width 326 height 16
paste input "3011158"
type input "3011158"
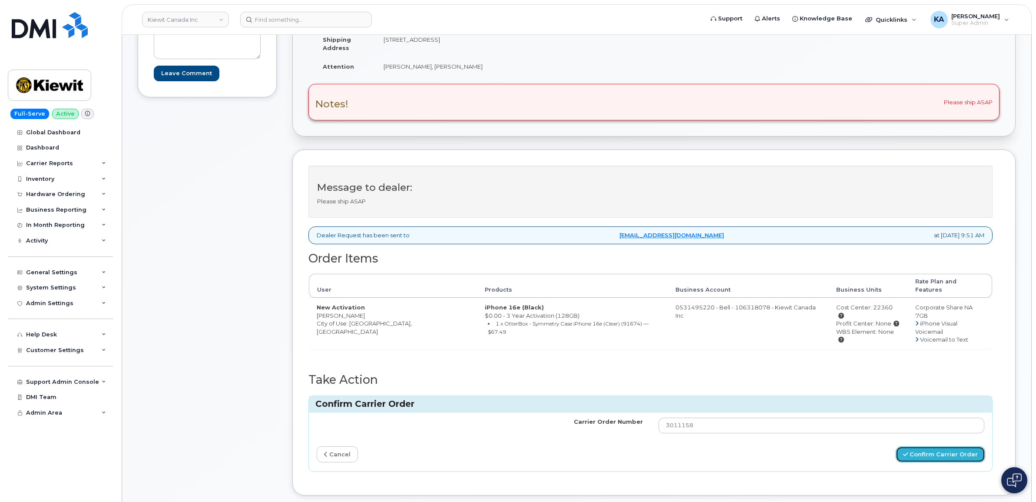
click at [919, 446] on button "Confirm Carrier Order" at bounding box center [940, 454] width 89 height 16
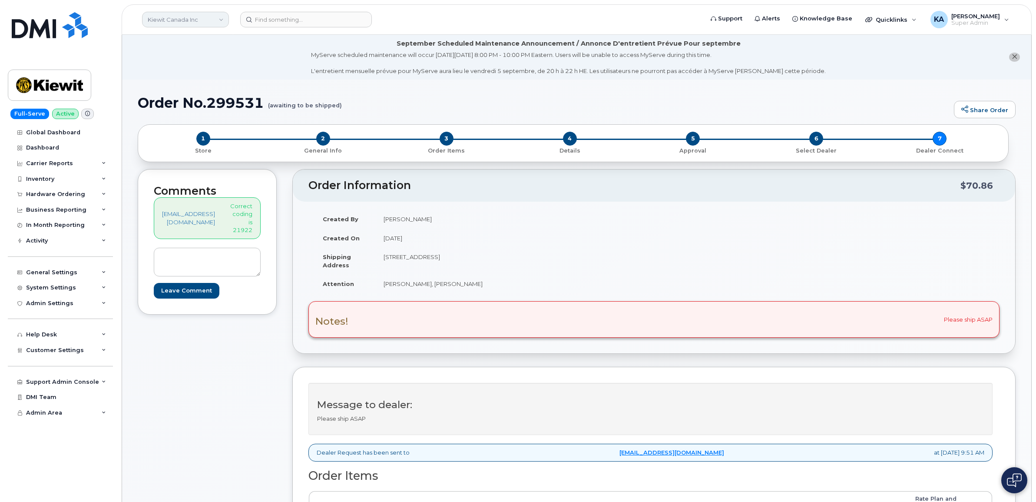
click at [217, 19] on link "Kiewit Canada Inc" at bounding box center [185, 20] width 87 height 16
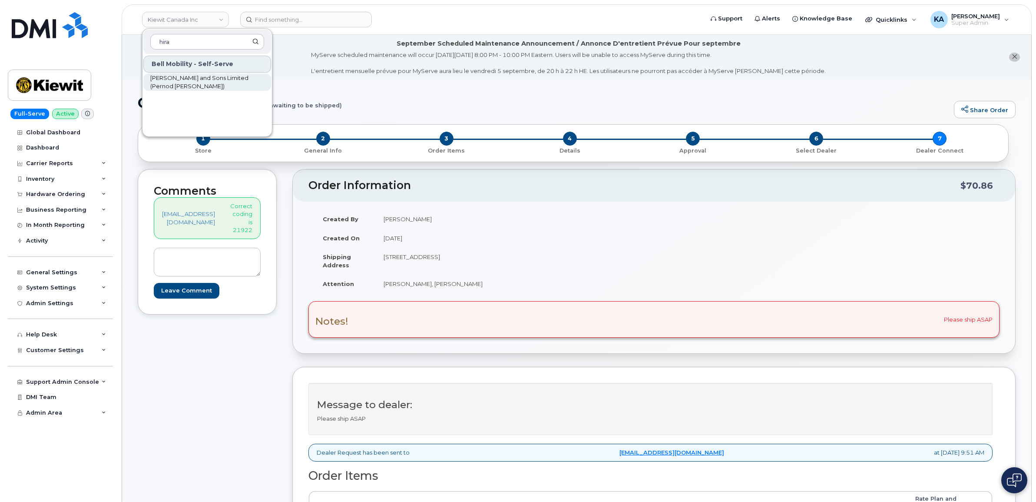
type input "hira"
click at [187, 77] on span "[PERSON_NAME] and Sons Limited (Pernod [PERSON_NAME])" at bounding box center [200, 82] width 100 height 17
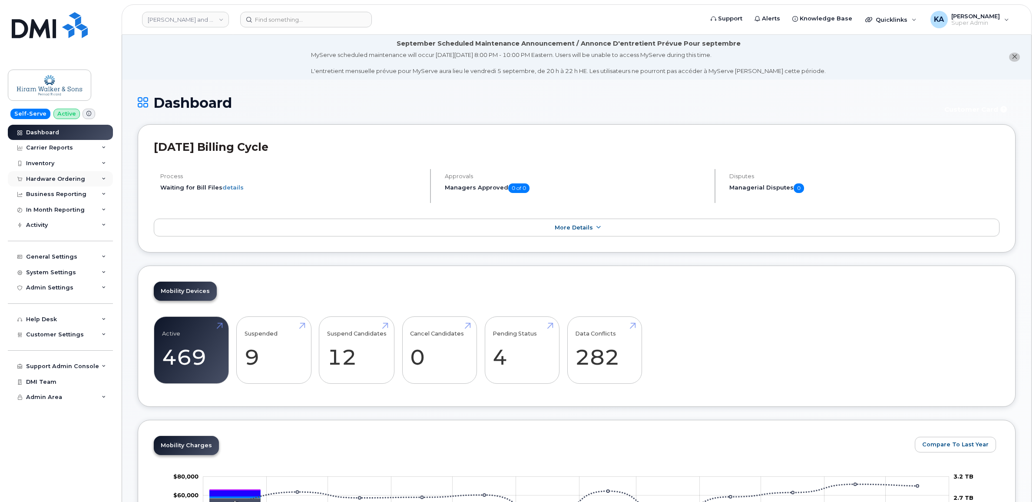
click at [79, 179] on div "Hardware Ordering" at bounding box center [55, 179] width 59 height 7
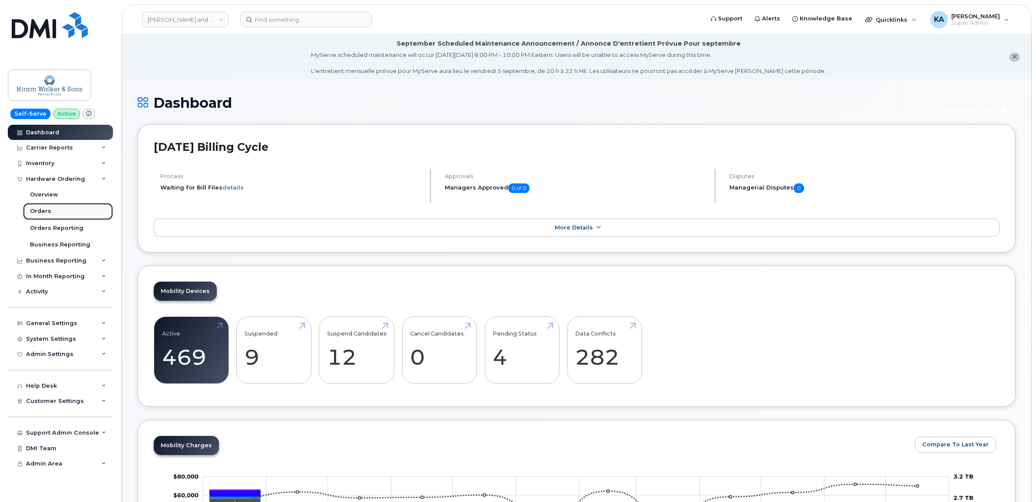
click at [36, 211] on div "Orders" at bounding box center [40, 211] width 21 height 8
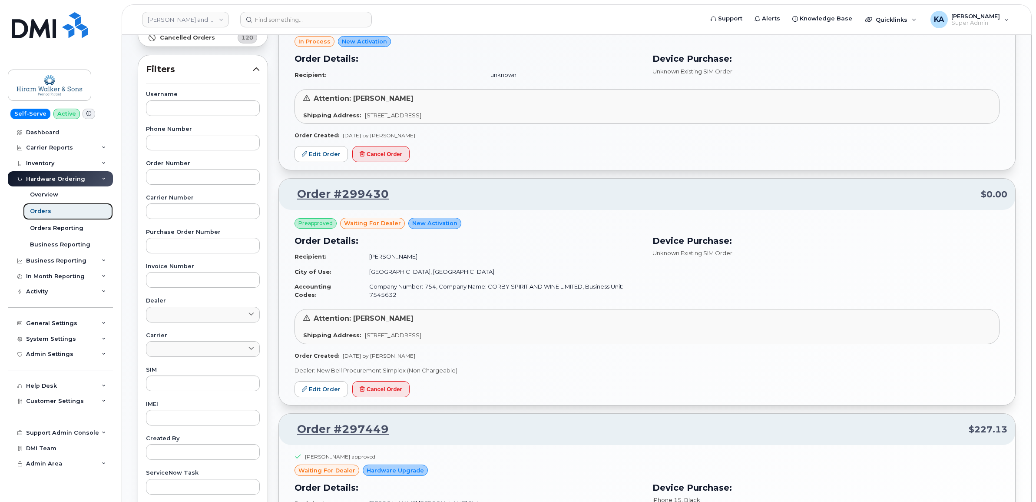
scroll to position [163, 0]
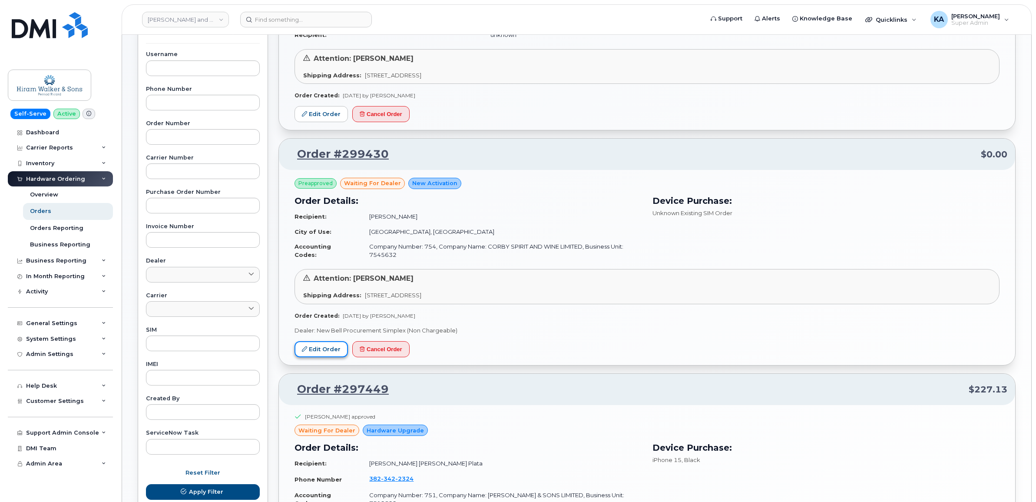
click at [315, 350] on link "Edit Order" at bounding box center [321, 349] width 53 height 16
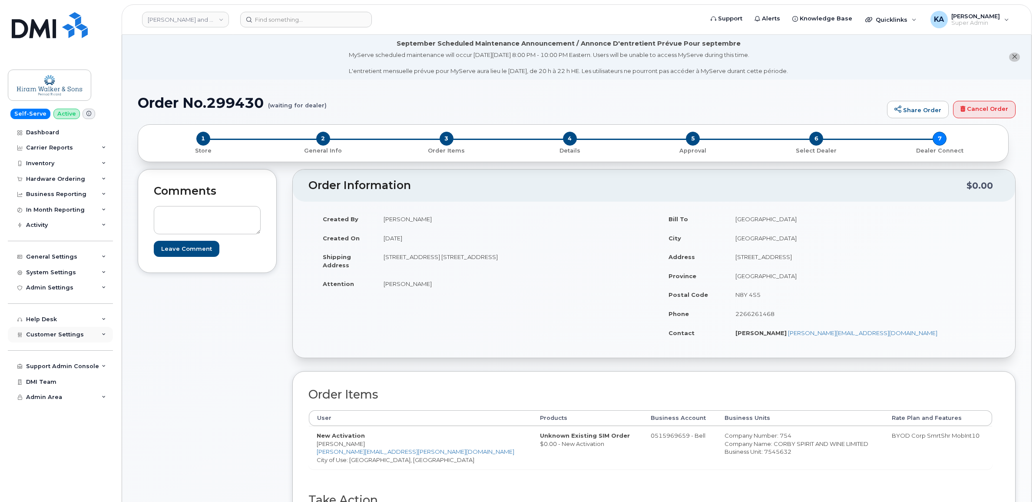
click at [31, 337] on span "Customer Settings" at bounding box center [55, 334] width 58 height 7
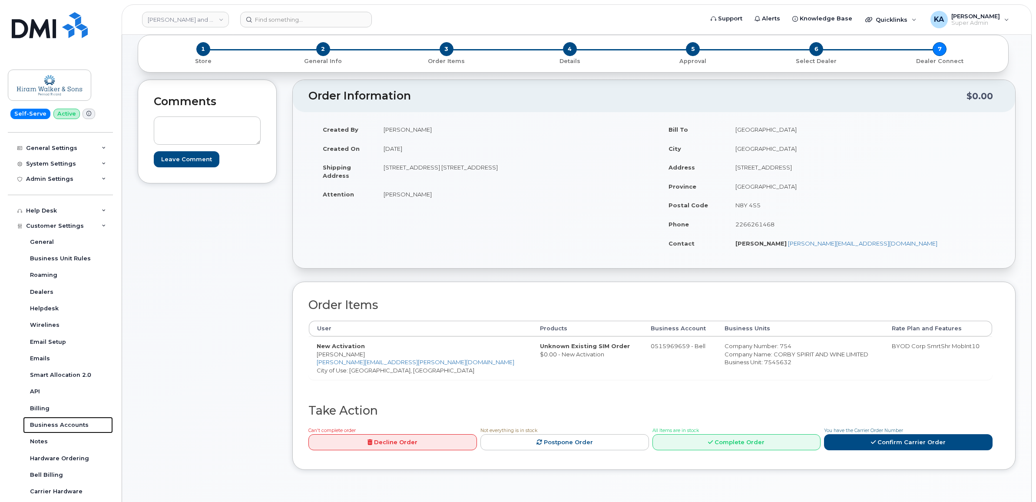
scroll to position [109, 0]
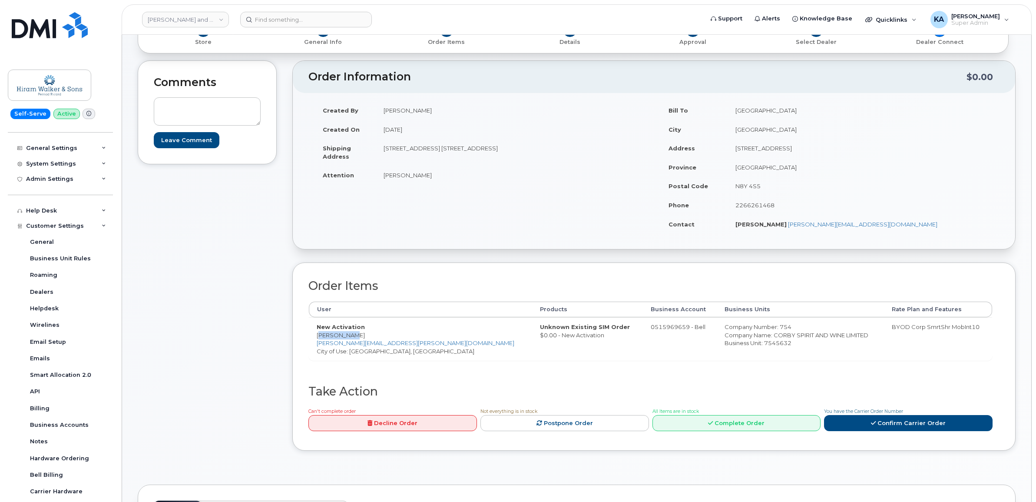
drag, startPoint x: 318, startPoint y: 335, endPoint x: 348, endPoint y: 335, distance: 30.4
click at [348, 335] on td "New Activation [PERSON_NAME] [PERSON_NAME][EMAIL_ADDRESS][PERSON_NAME][DOMAIN_N…" at bounding box center [420, 338] width 223 height 43
drag, startPoint x: 348, startPoint y: 335, endPoint x: 342, endPoint y: 337, distance: 6.3
copy td "Todd Poole"
drag, startPoint x: 410, startPoint y: 343, endPoint x: 316, endPoint y: 345, distance: 93.4
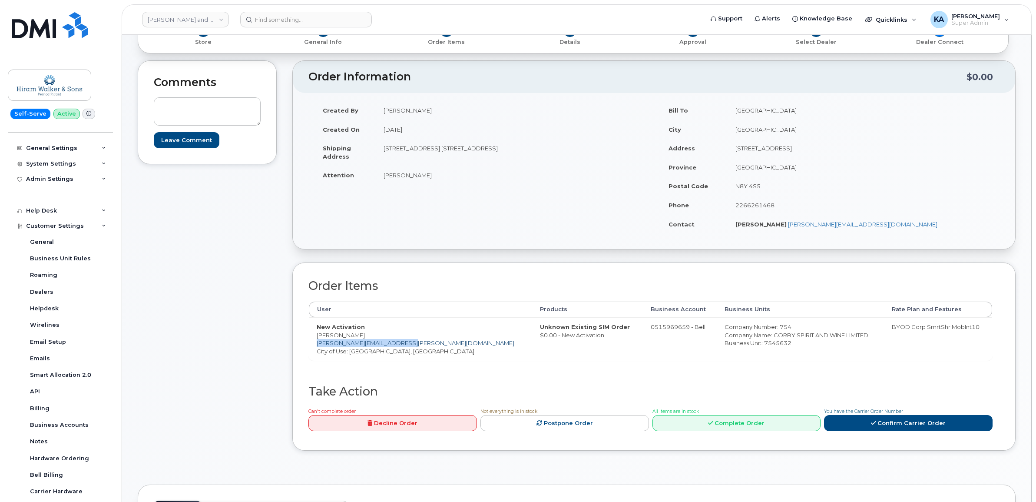
click at [316, 344] on td "New Activation Todd Poole todd.poole@pernod-ricard.com City of Use: Windsor, On…" at bounding box center [420, 338] width 223 height 43
drag, startPoint x: 316, startPoint y: 345, endPoint x: 324, endPoint y: 343, distance: 7.5
copy link "todd.poole@pernod-ricard.com"
drag, startPoint x: 383, startPoint y: 151, endPoint x: 468, endPoint y: 156, distance: 85.8
click at [468, 156] on td "[STREET_ADDRESS]" at bounding box center [512, 152] width 272 height 27
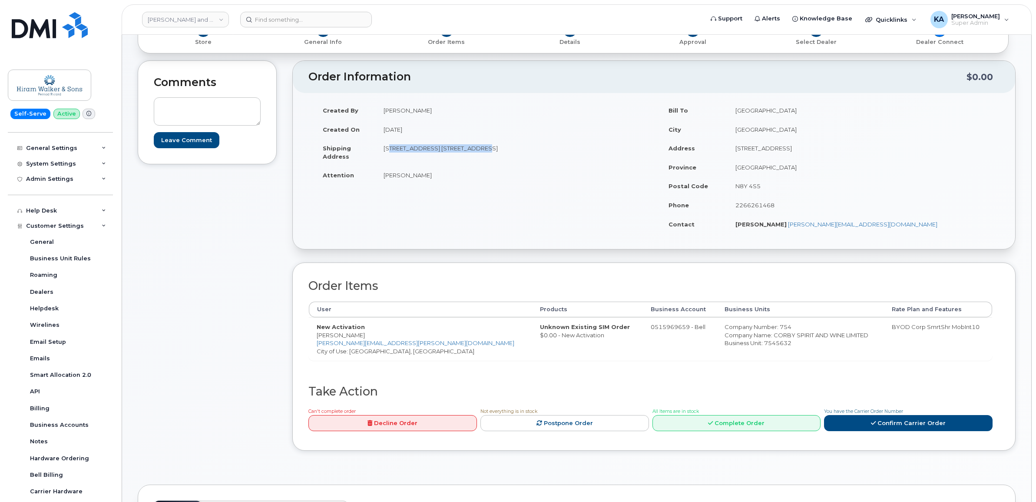
drag, startPoint x: 468, startPoint y: 156, endPoint x: 464, endPoint y: 150, distance: 7.1
copy td "225 King St. West, Suite 1100"
drag, startPoint x: 518, startPoint y: 150, endPoint x: 545, endPoint y: 152, distance: 27.5
click at [545, 152] on td "[STREET_ADDRESS]" at bounding box center [512, 152] width 272 height 27
copy td "M5V 3M2"
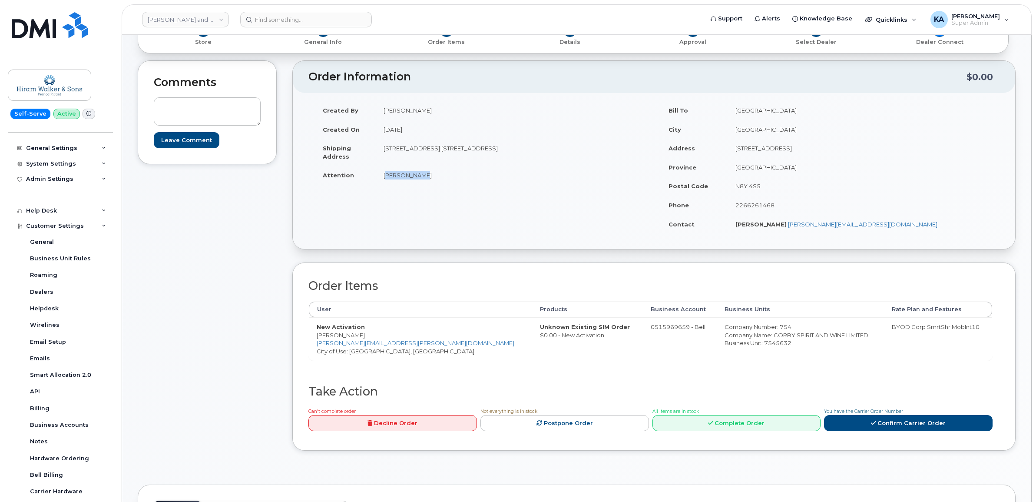
drag, startPoint x: 384, startPoint y: 176, endPoint x: 417, endPoint y: 179, distance: 33.5
click at [417, 179] on td "Ian Winters" at bounding box center [512, 175] width 272 height 19
drag, startPoint x: 416, startPoint y: 179, endPoint x: 411, endPoint y: 176, distance: 6.1
copy td "Ian Winters"
drag, startPoint x: 309, startPoint y: 335, endPoint x: 350, endPoint y: 336, distance: 40.8
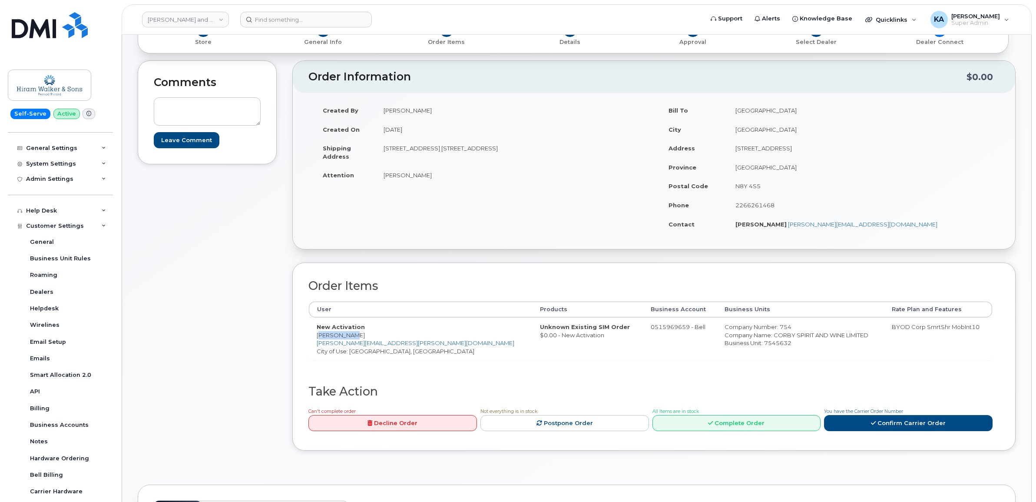
click at [350, 336] on td "New Activation Todd Poole todd.poole@pernod-ricard.com City of Use: Windsor, On…" at bounding box center [420, 338] width 223 height 43
copy td "Todd Poole"
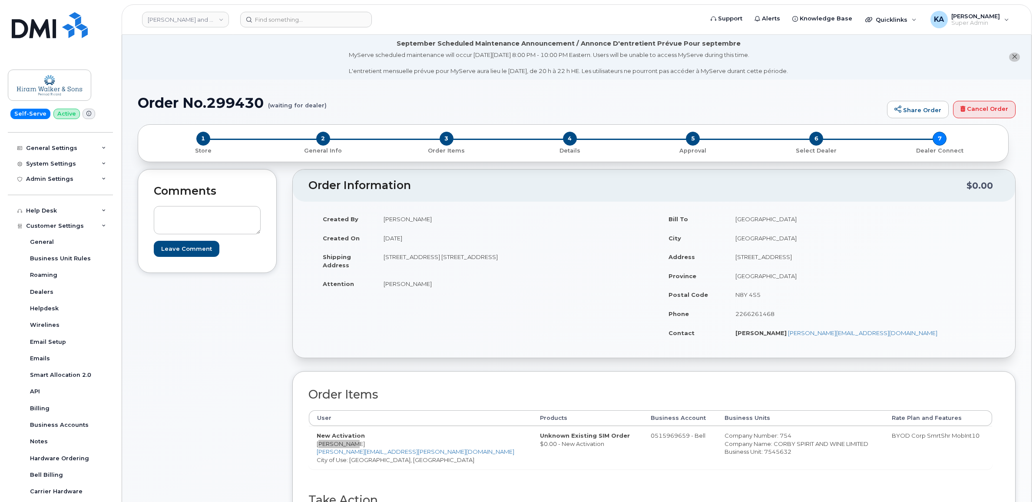
scroll to position [54, 0]
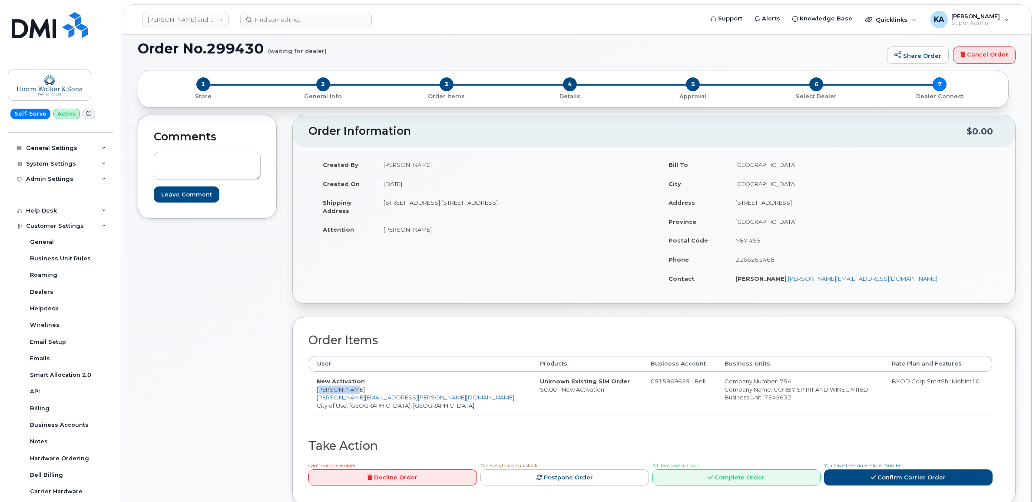
drag, startPoint x: 721, startPoint y: 383, endPoint x: 733, endPoint y: 383, distance: 12.2
click at [733, 383] on div "Company Number: 754" at bounding box center [800, 381] width 151 height 8
drag, startPoint x: 733, startPoint y: 383, endPoint x: 726, endPoint y: 383, distance: 7.0
copy div "754"
drag, startPoint x: 666, startPoint y: 383, endPoint x: 735, endPoint y: 398, distance: 70.7
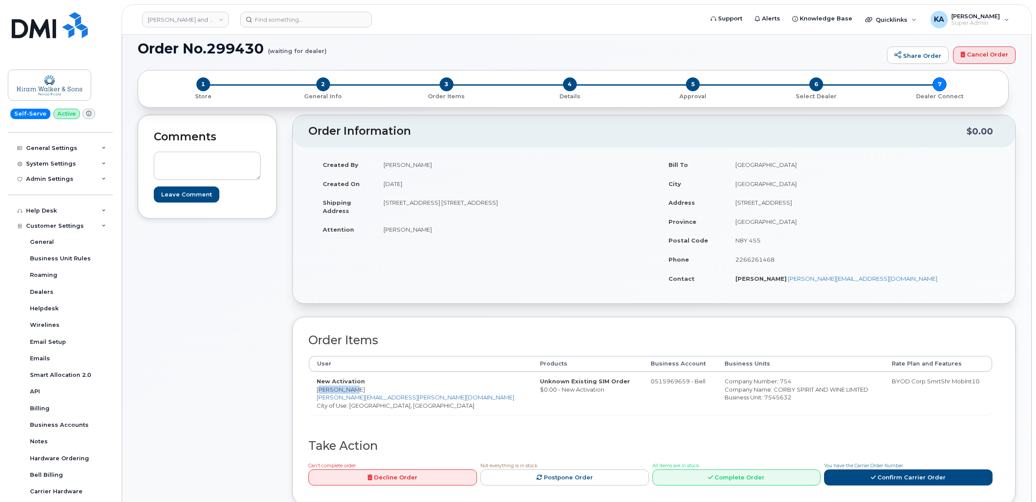
click at [735, 398] on td "Company Number: 754 Company Name: CORBY SPIRIT AND WINE LIMITED Business Unit: …" at bounding box center [800, 392] width 167 height 43
drag, startPoint x: 735, startPoint y: 398, endPoint x: 715, endPoint y: 394, distance: 20.8
copy td "Company Number: 754 Company Name: CORBY SPIRIT AND WINE LIMITED Business Unit: …"
click at [842, 476] on link "Confirm Carrier Order" at bounding box center [908, 477] width 169 height 16
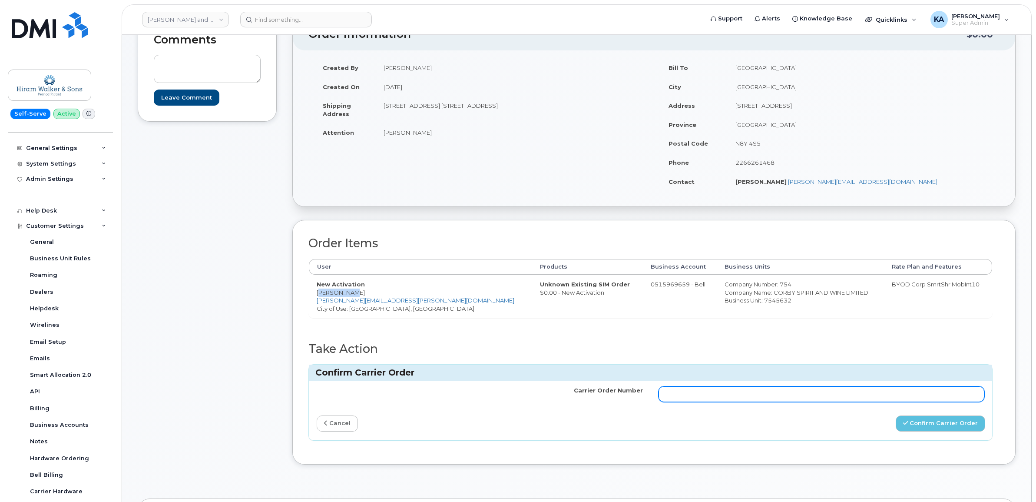
scroll to position [163, 0]
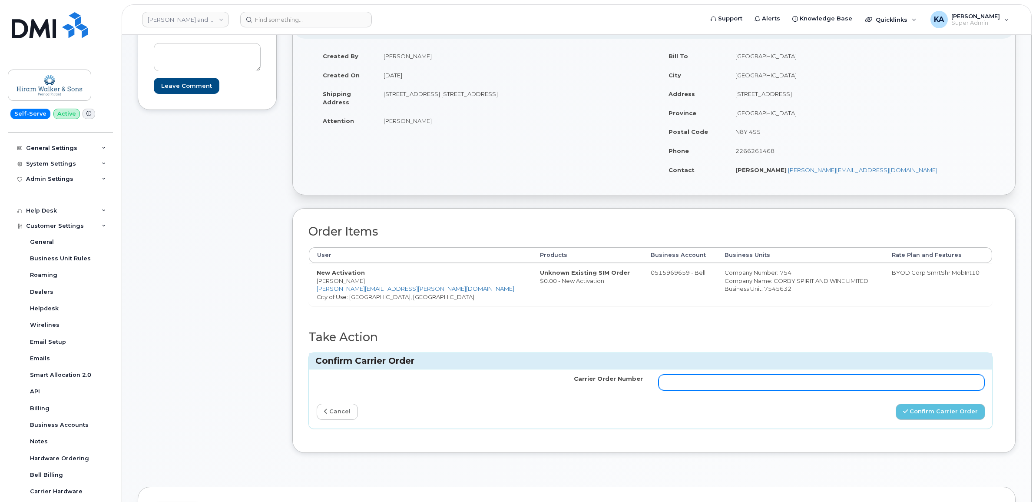
click at [689, 385] on input "Carrier Order Number" at bounding box center [822, 382] width 326 height 16
paste input "3011177"
type input "3011177"
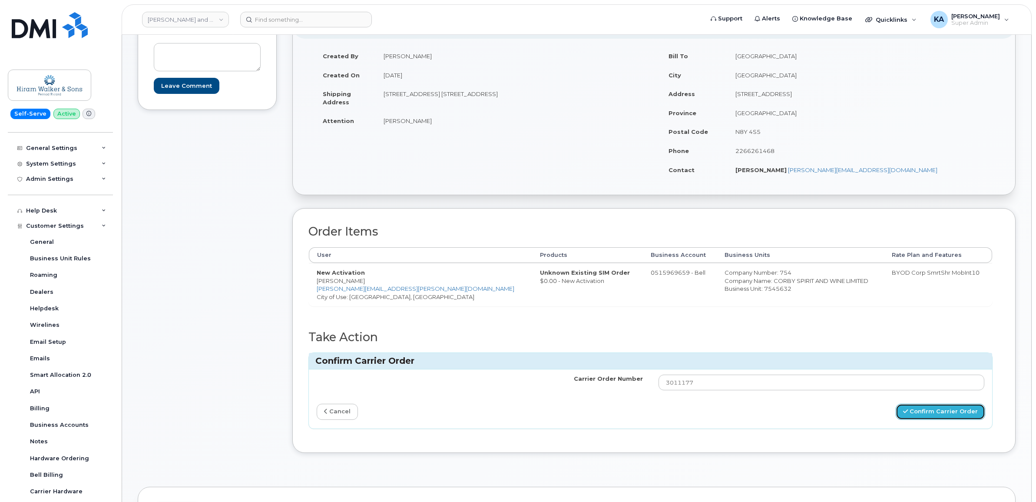
click at [933, 414] on button "Confirm Carrier Order" at bounding box center [940, 412] width 89 height 16
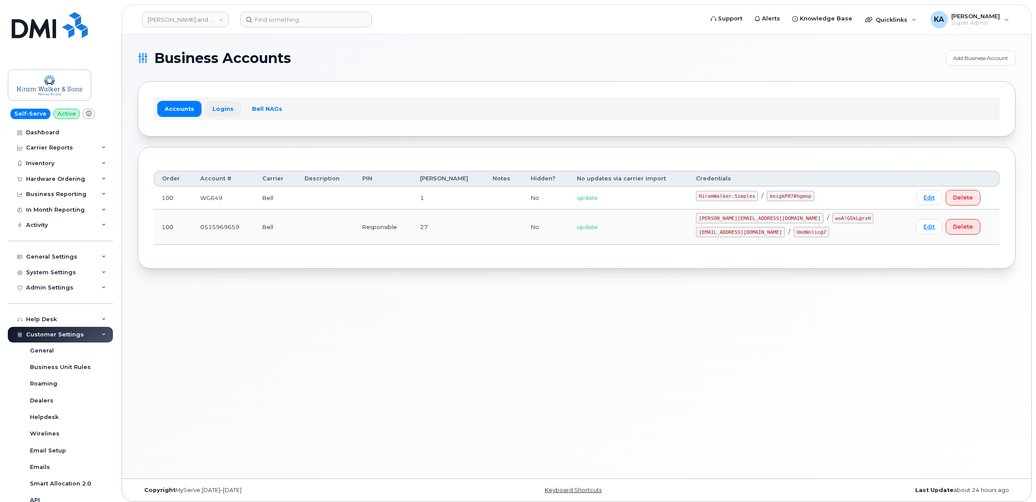
click at [222, 109] on link "Logins" at bounding box center [223, 109] width 36 height 16
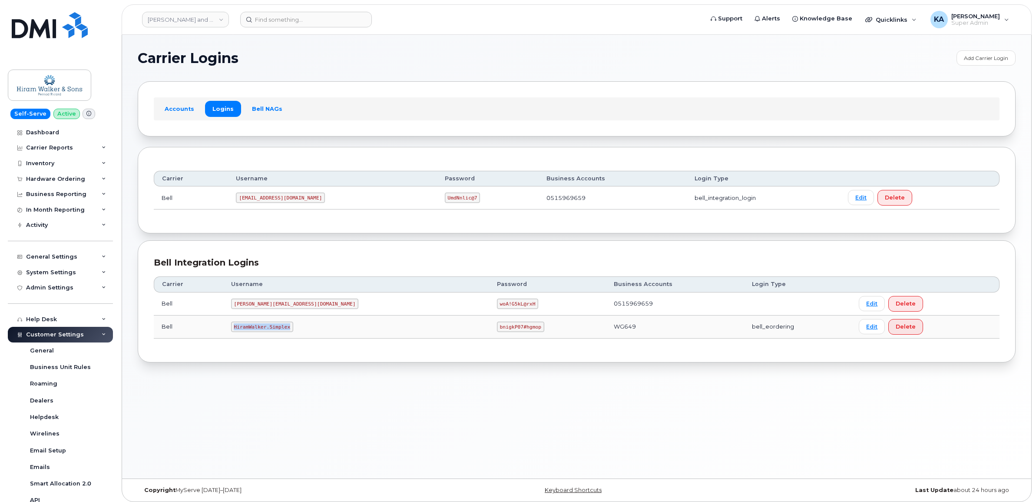
drag, startPoint x: 244, startPoint y: 328, endPoint x: 298, endPoint y: 330, distance: 54.3
click at [293, 330] on code "HiramWalker.Simplex" at bounding box center [262, 326] width 62 height 10
copy code "HiramWalker.Simplex"
drag, startPoint x: 410, startPoint y: 328, endPoint x: 450, endPoint y: 332, distance: 40.2
click at [497, 332] on code "bnigkP07#hgmop" at bounding box center [520, 326] width 47 height 10
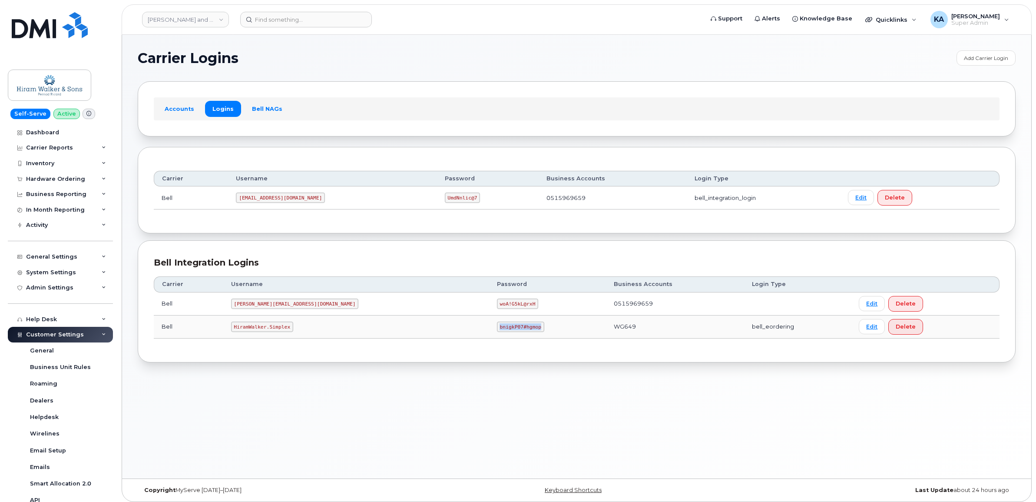
drag, startPoint x: 450, startPoint y: 332, endPoint x: 437, endPoint y: 326, distance: 14.0
copy code "bnigkP07#hgmop"
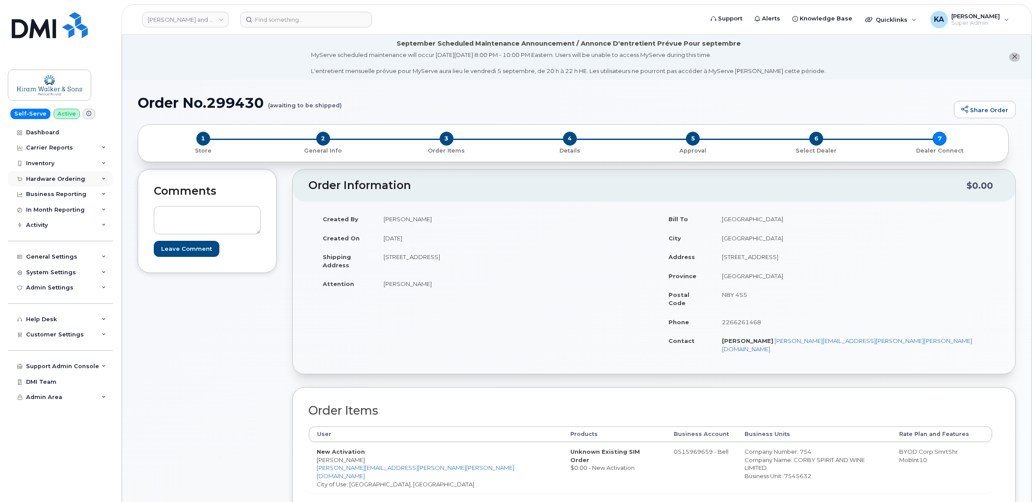
click at [88, 179] on div "Hardware Ordering" at bounding box center [60, 179] width 105 height 16
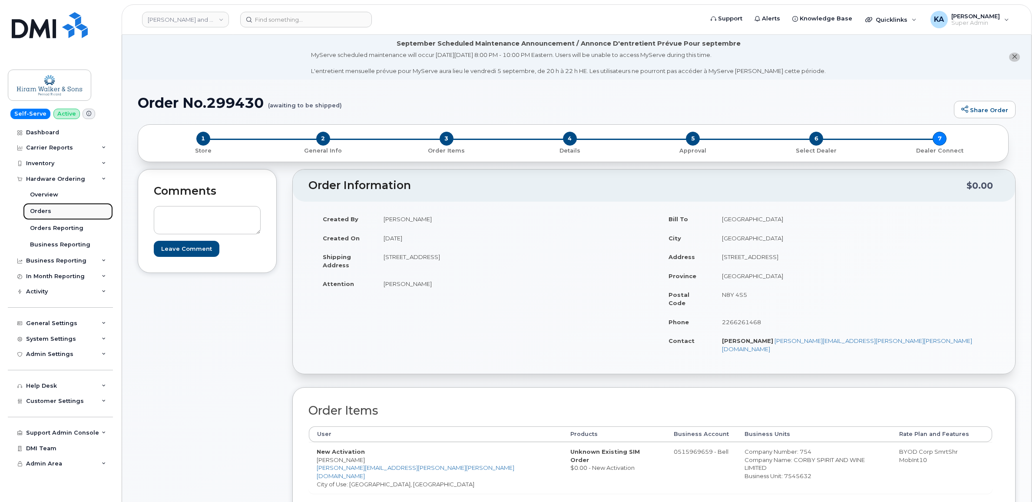
click at [41, 209] on div "Orders" at bounding box center [40, 211] width 21 height 8
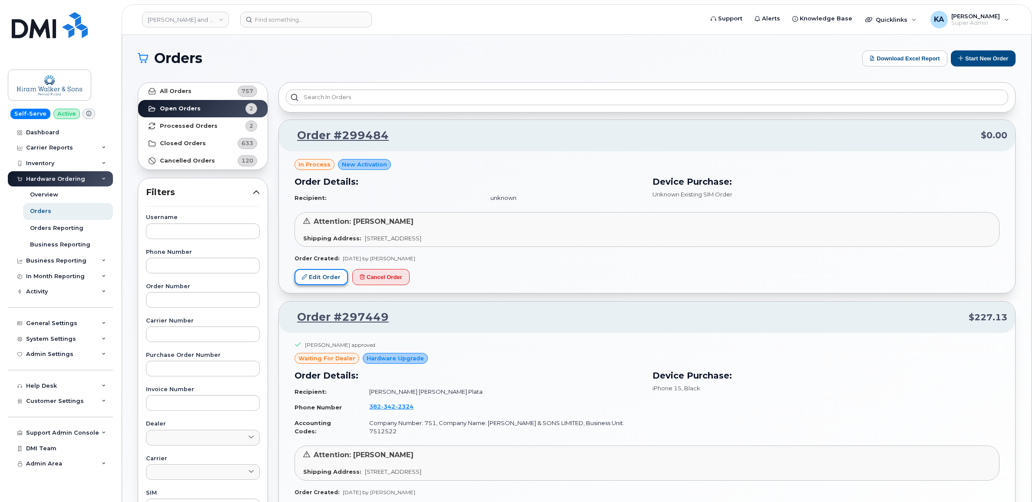
click at [309, 275] on link "Edit Order" at bounding box center [321, 277] width 53 height 16
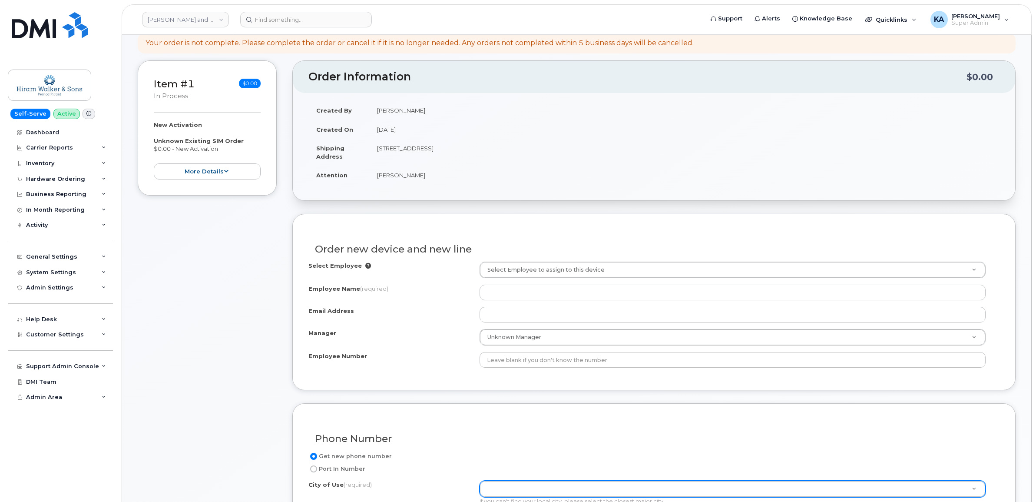
scroll to position [109, 0]
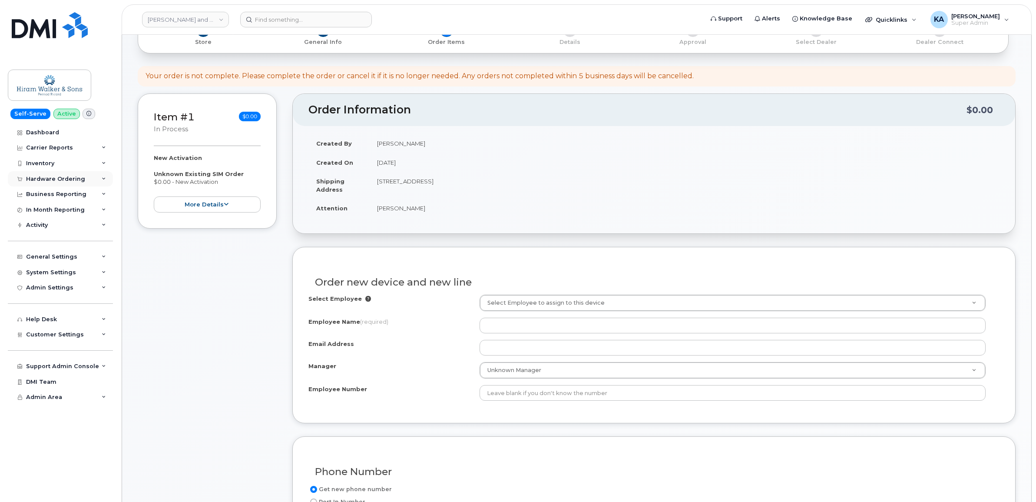
click at [61, 177] on div "Hardware Ordering" at bounding box center [55, 179] width 59 height 7
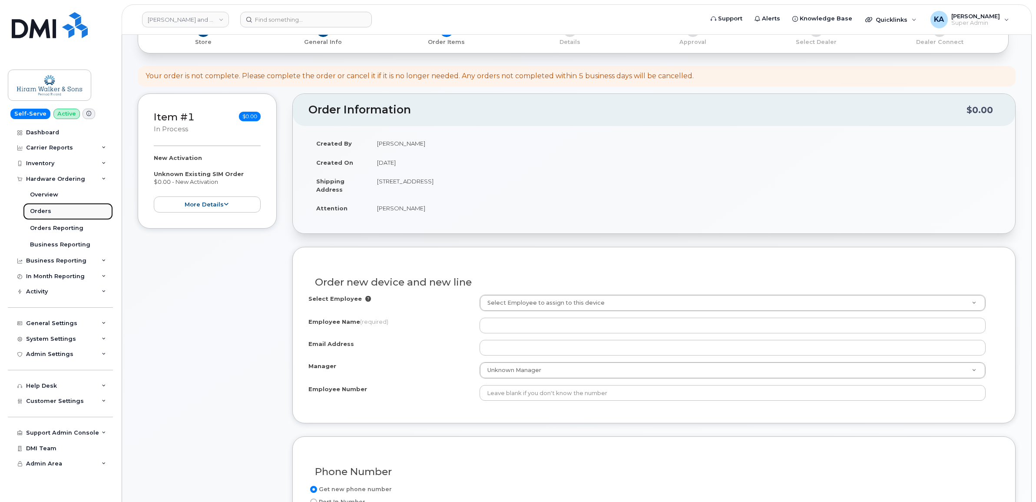
click at [43, 212] on div "Orders" at bounding box center [40, 211] width 21 height 8
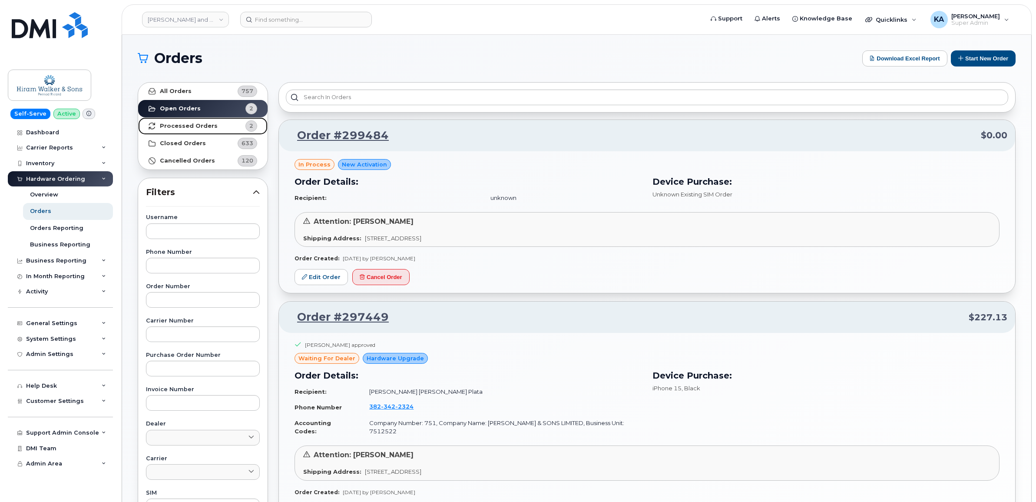
click at [202, 127] on strong "Processed Orders" at bounding box center [189, 126] width 58 height 7
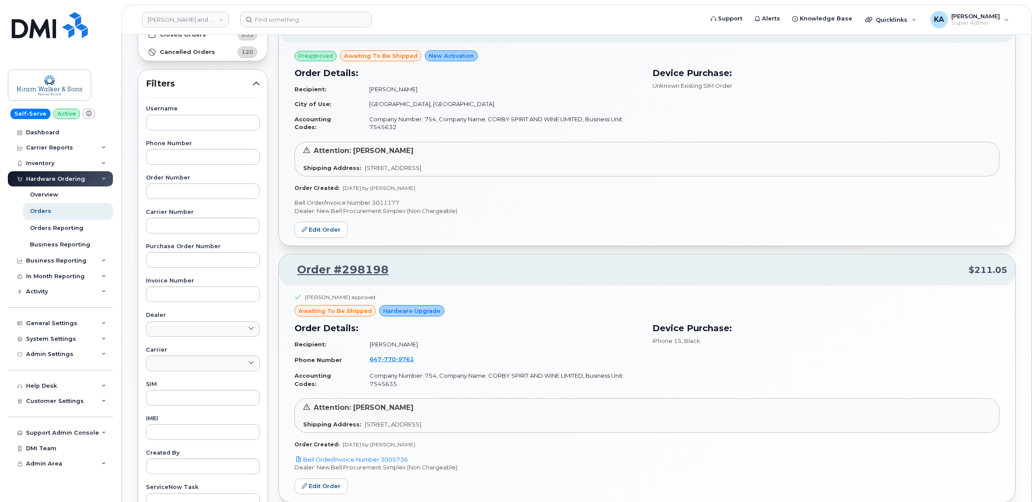
scroll to position [163, 0]
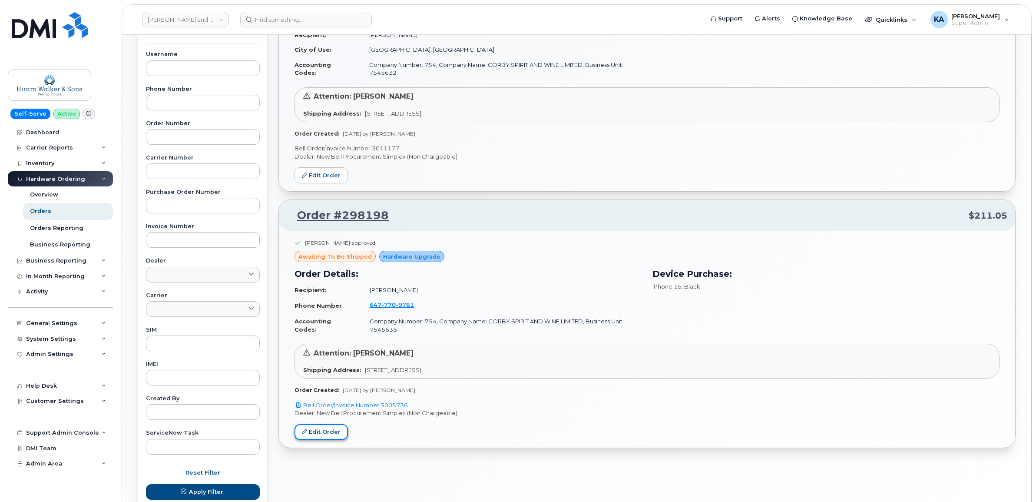
click at [320, 430] on link "Edit Order" at bounding box center [321, 432] width 53 height 16
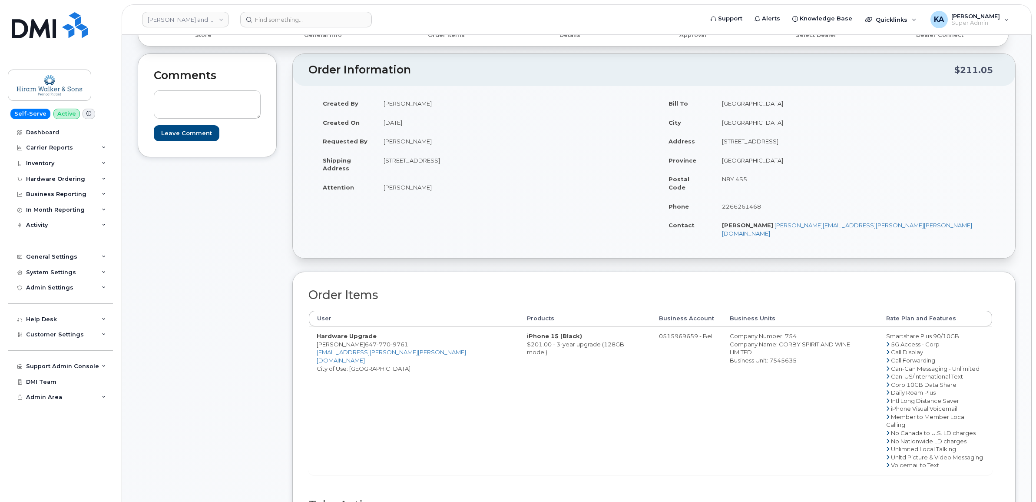
scroll to position [163, 0]
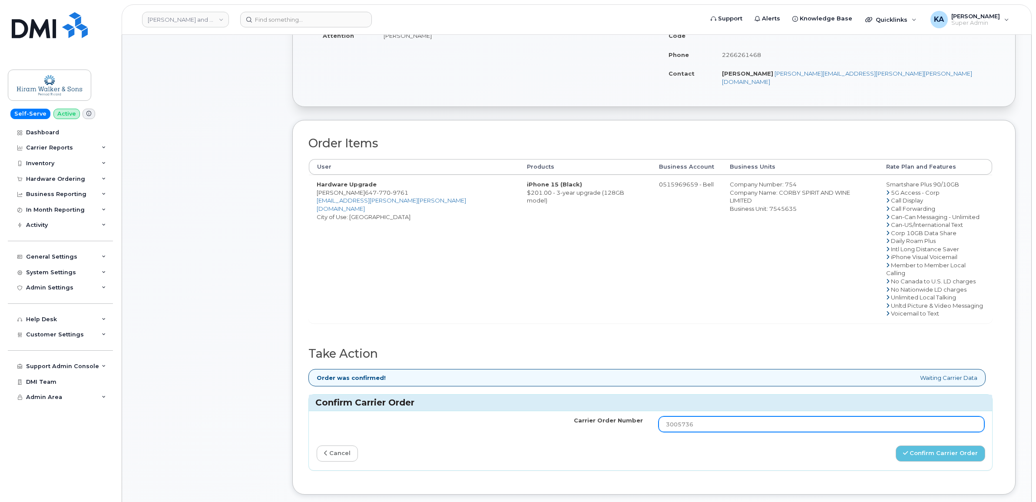
scroll to position [272, 0]
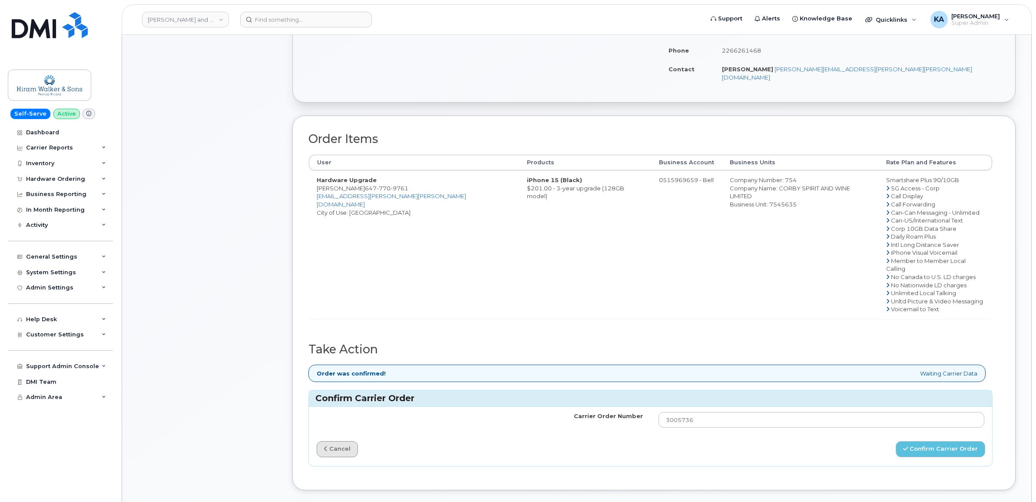
click at [325, 446] on icon at bounding box center [325, 449] width 3 height 6
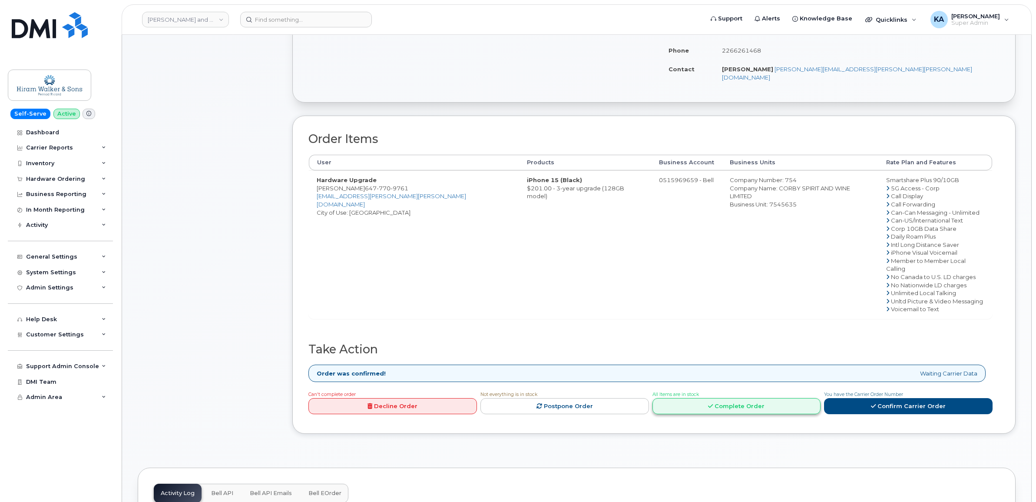
click at [741, 398] on link "Complete Order" at bounding box center [737, 406] width 169 height 16
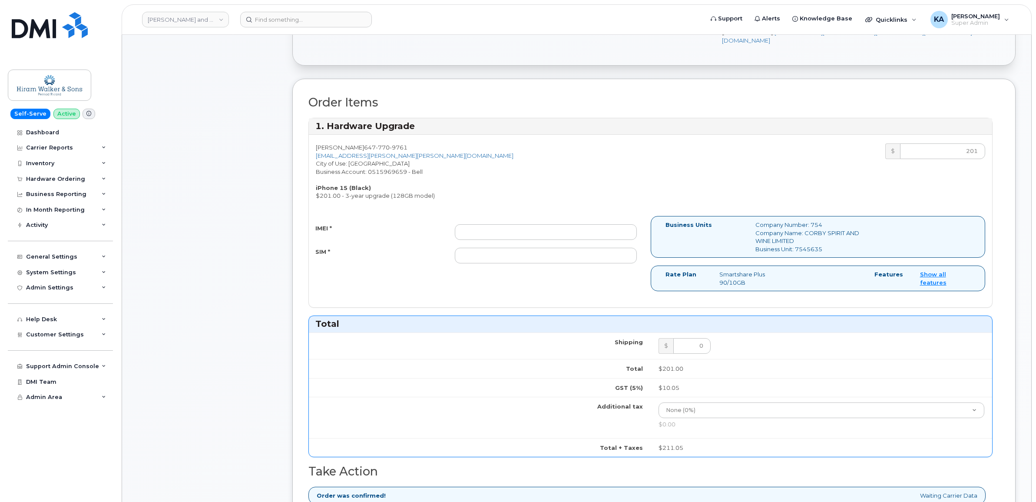
scroll to position [326, 0]
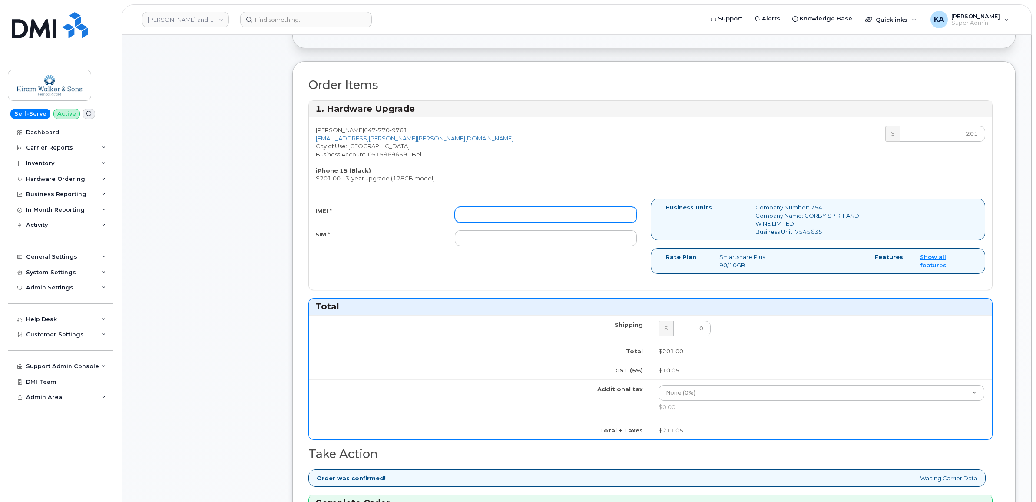
click at [513, 207] on input "IMEI *" at bounding box center [546, 215] width 182 height 16
paste input "354743527565946"
type input "354743527565946"
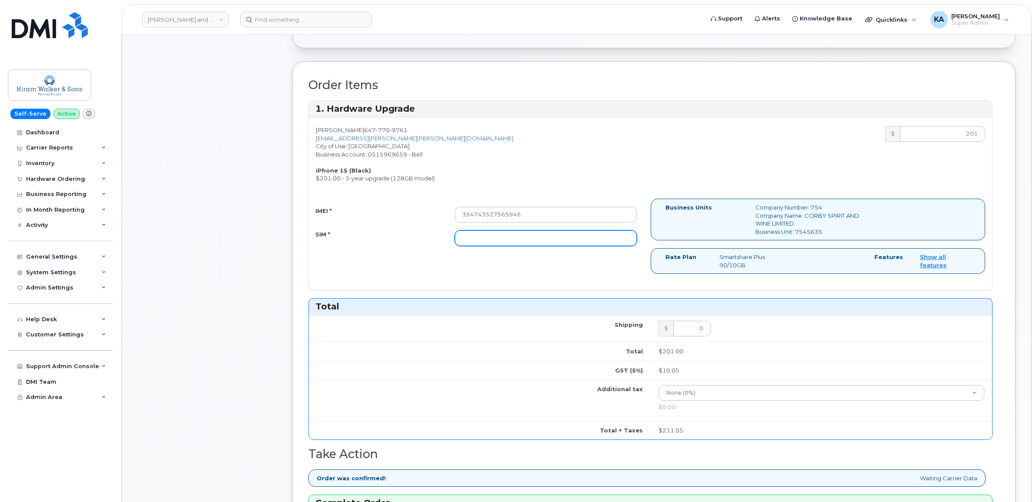
click at [460, 230] on input "SIM *" at bounding box center [546, 238] width 182 height 16
paste input "89302610207725994369"
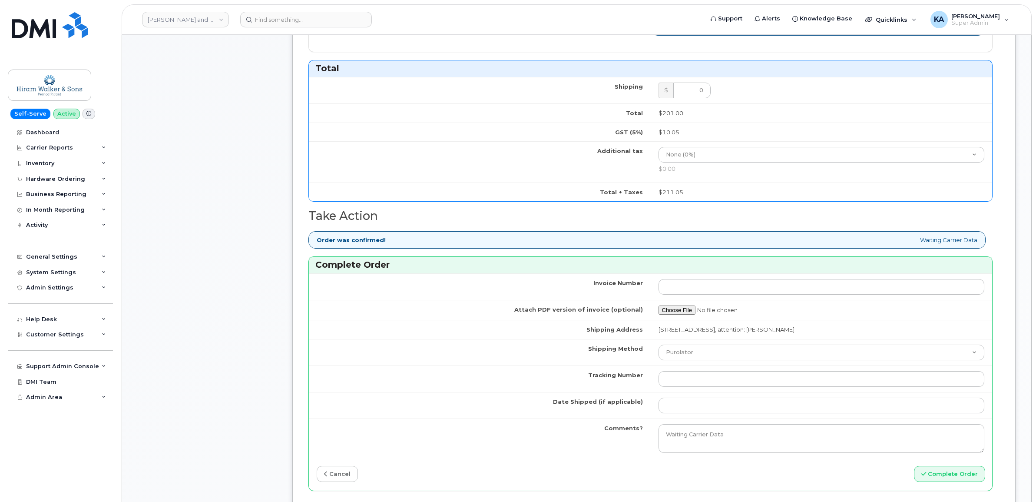
scroll to position [597, 0]
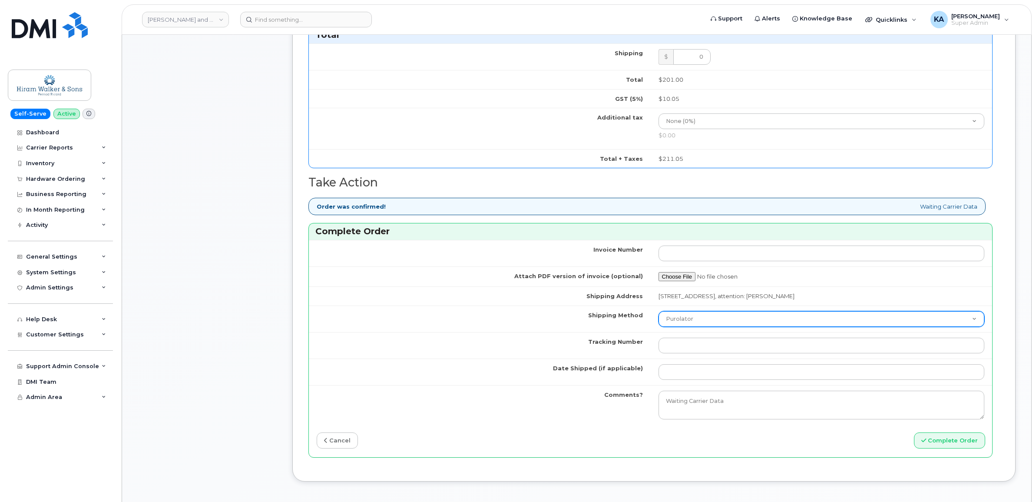
type input "89302610207725994369"
click at [712, 311] on select "Purolator UPS FedEx Canada Post Courier Other Drop Off Pick Up" at bounding box center [822, 319] width 326 height 16
select select "FedEx"
click at [659, 311] on select "Purolator UPS FedEx Canada Post Courier Other Drop Off Pick Up" at bounding box center [822, 319] width 326 height 16
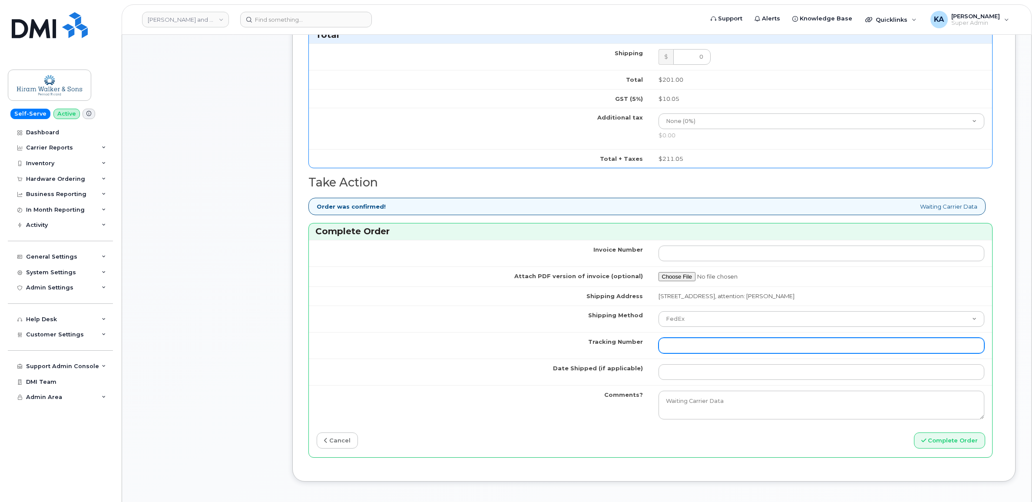
click at [681, 338] on input "Tracking Number" at bounding box center [822, 346] width 326 height 16
paste input "463192501640"
type input "463192501640"
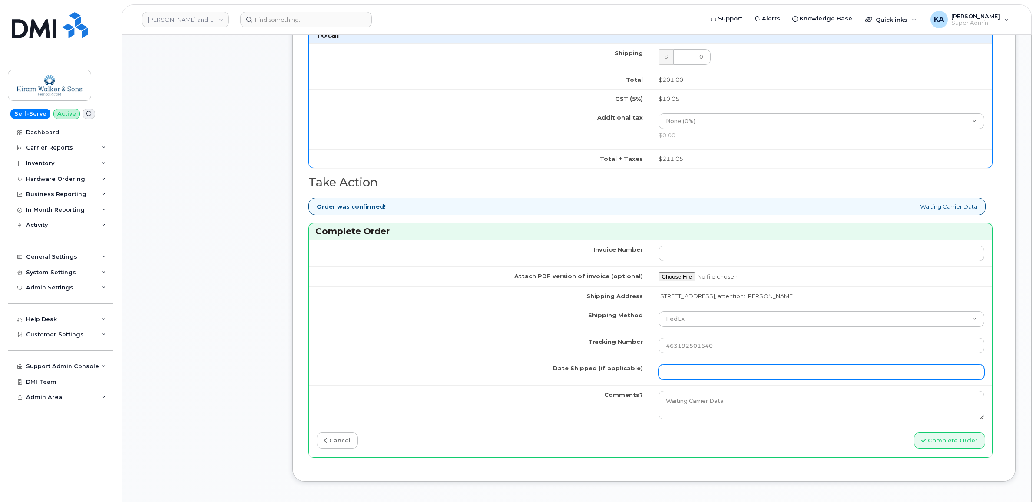
click at [683, 364] on input "Date Shipped (if applicable)" at bounding box center [822, 372] width 326 height 16
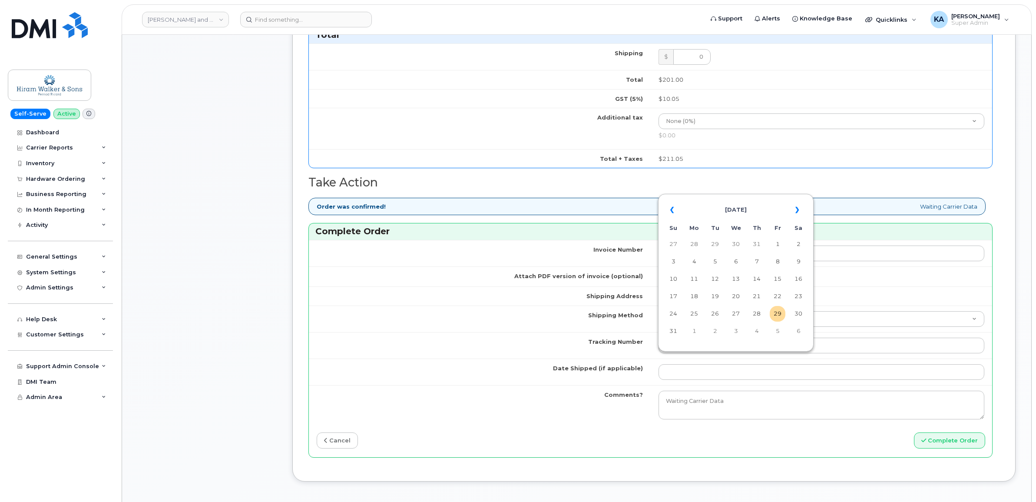
click at [719, 198] on table "« August 2025 » Su Mo Tu We Th Fr Sa 27 28 29 30 31 1 2 3 4 5 6 7 8 9 10 11 12 …" at bounding box center [735, 270] width 151 height 149
click at [713, 295] on td "19" at bounding box center [715, 296] width 16 height 16
type input "2025-08-19"
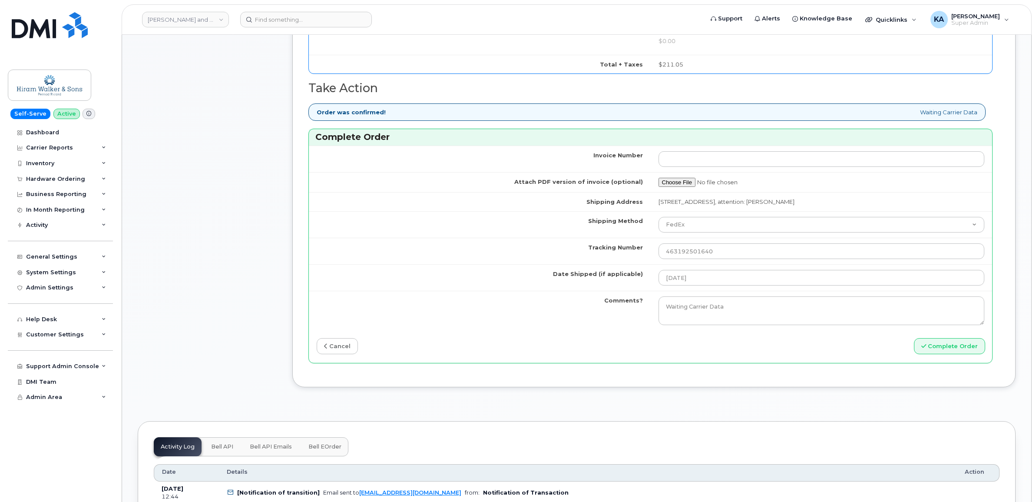
scroll to position [706, 0]
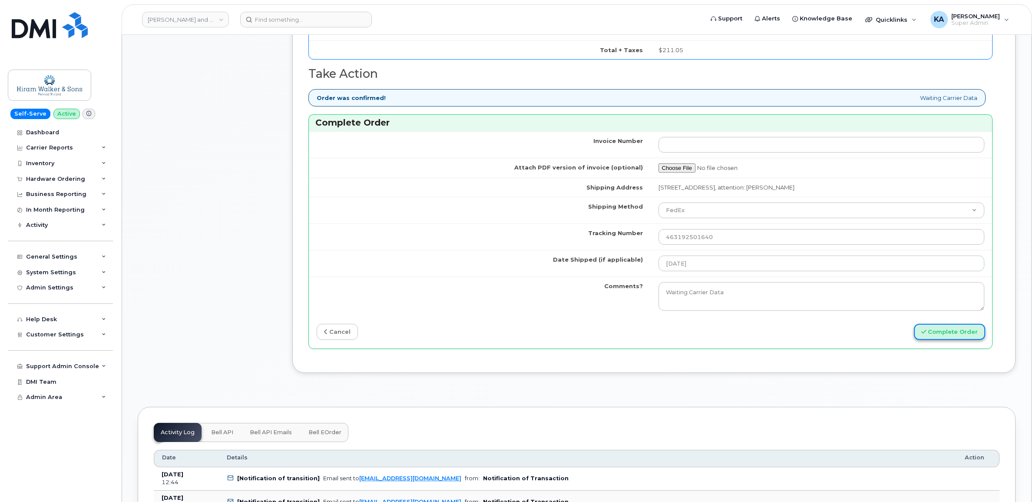
click at [931, 324] on button "Complete Order" at bounding box center [949, 332] width 71 height 16
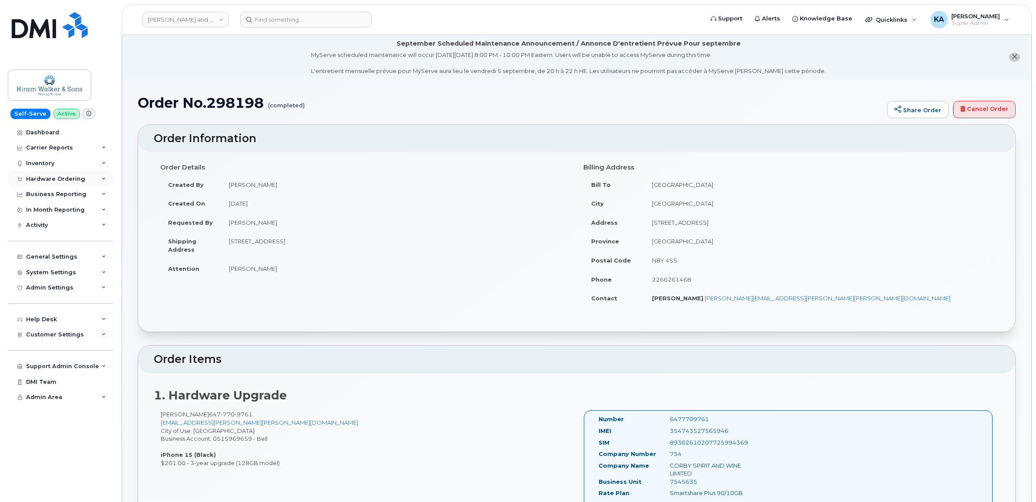
click at [87, 178] on div "Hardware Ordering" at bounding box center [60, 179] width 105 height 16
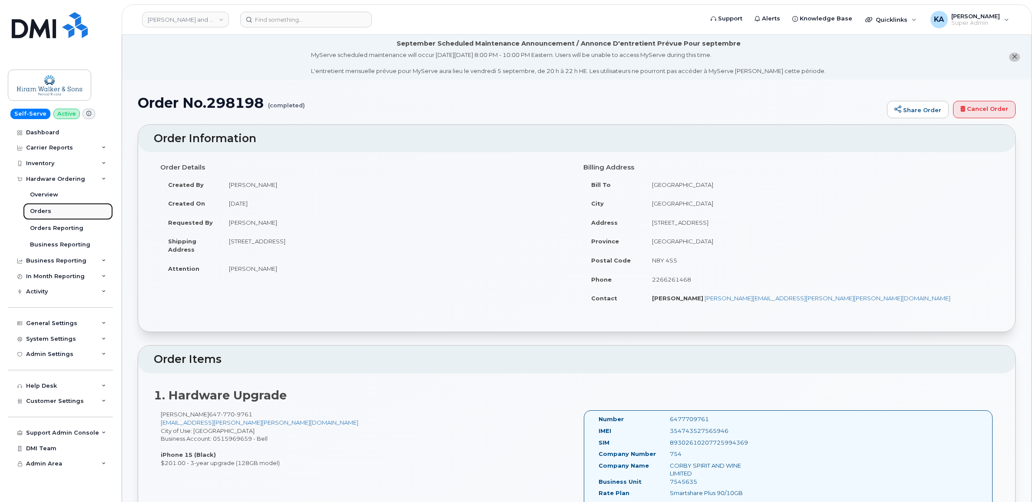
click at [37, 212] on div "Orders" at bounding box center [40, 211] width 21 height 8
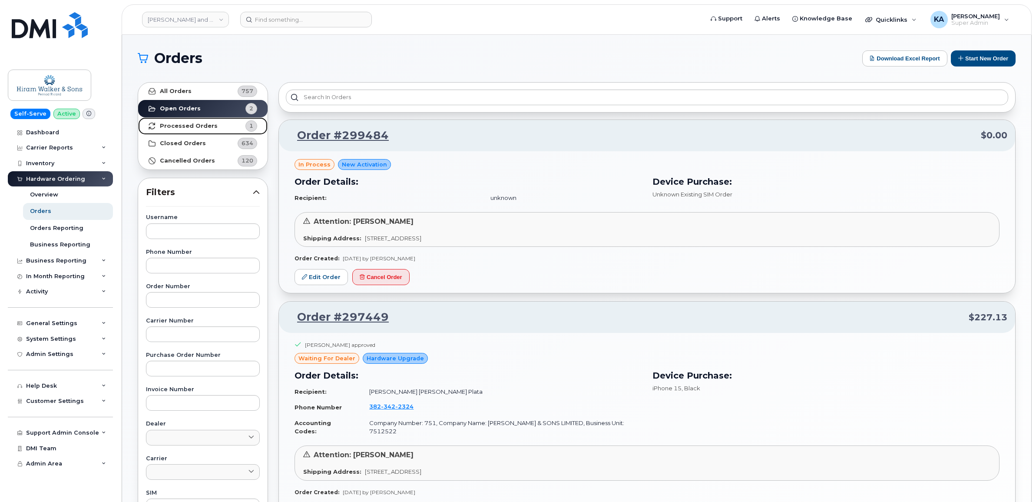
click at [176, 124] on strong "Processed Orders" at bounding box center [189, 126] width 58 height 7
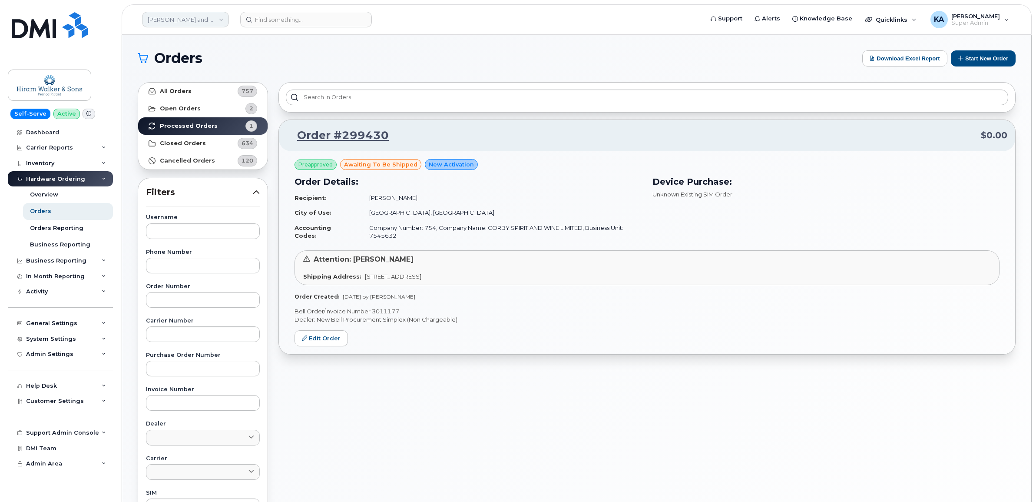
click at [174, 20] on link "Hiram Walker and Sons Limited (Pernod Ricard)" at bounding box center [185, 20] width 87 height 16
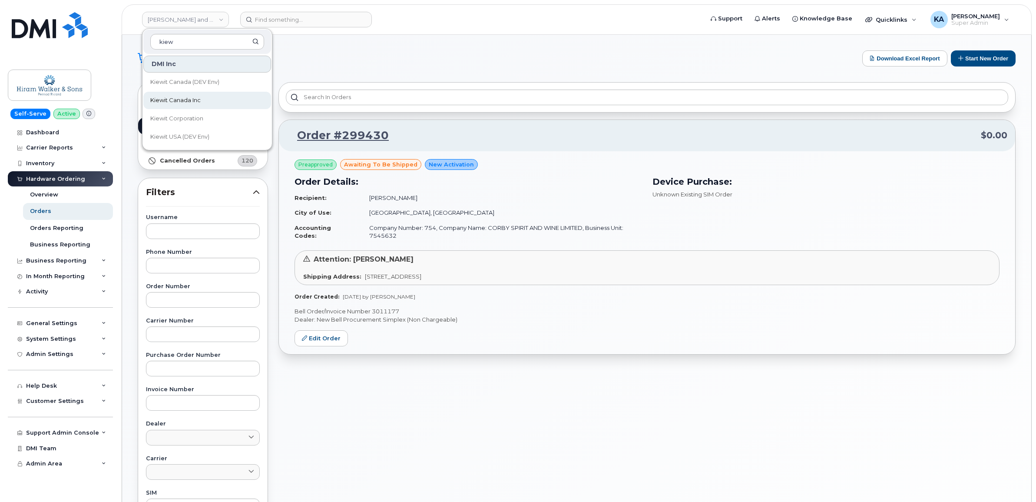
type input "kiew"
click at [165, 103] on span "Kiewit Canada Inc" at bounding box center [175, 100] width 50 height 9
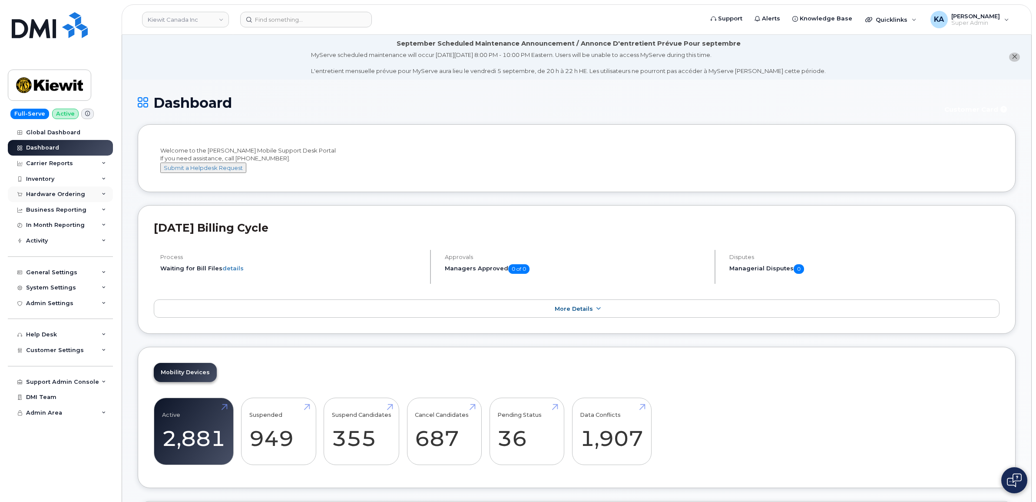
click at [66, 192] on div "Hardware Ordering" at bounding box center [55, 194] width 59 height 7
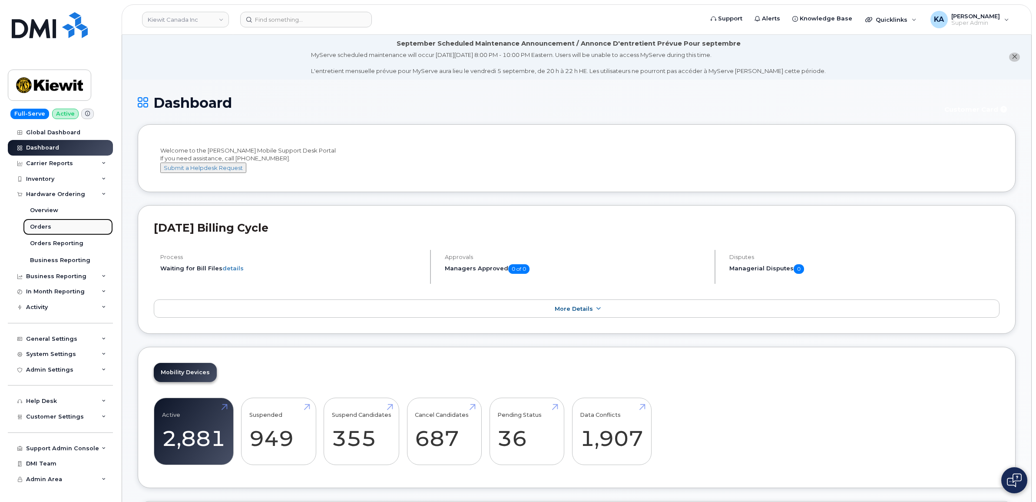
click at [51, 226] on link "Orders" at bounding box center [68, 227] width 90 height 17
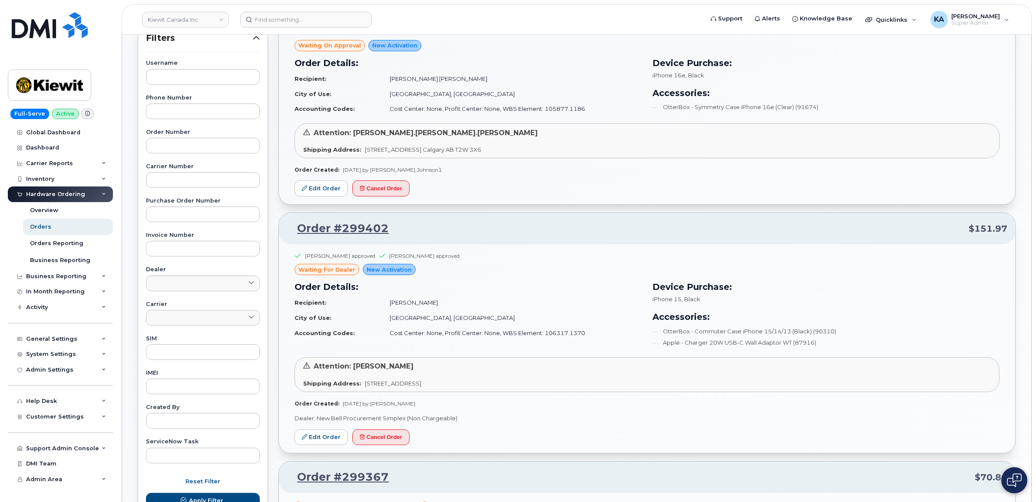
scroll to position [163, 0]
